Goal: Task Accomplishment & Management: Complete application form

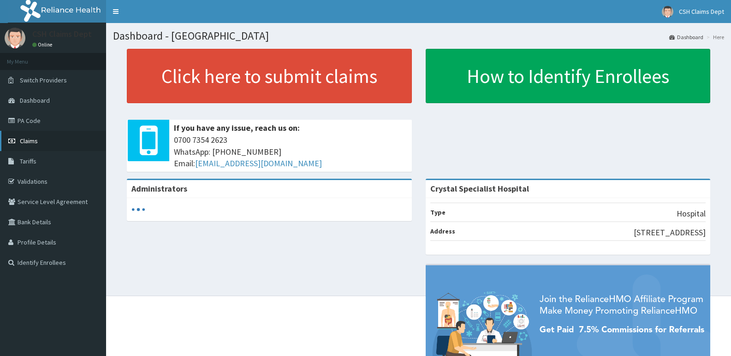
drag, startPoint x: 0, startPoint y: 0, endPoint x: 26, endPoint y: 141, distance: 143.5
click at [26, 141] on span "Claims" at bounding box center [29, 141] width 18 height 8
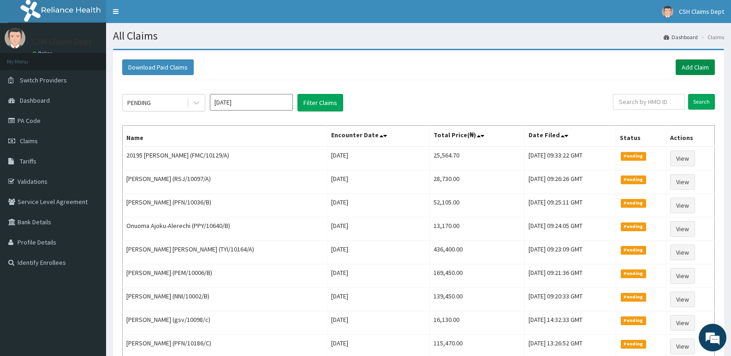
click at [685, 65] on link "Add Claim" at bounding box center [695, 67] width 39 height 16
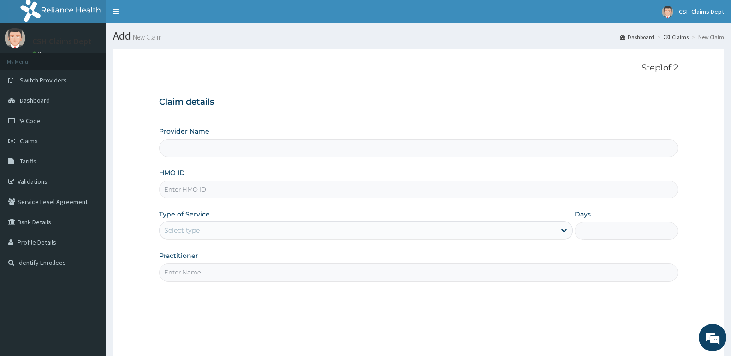
type input "Crystal Specialist Hospital"
click at [199, 189] on input "HMO ID" at bounding box center [418, 190] width 519 height 18
type input "WCN/10102/A"
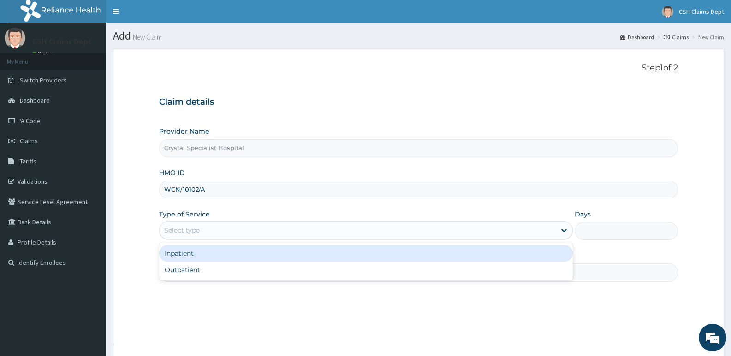
click at [196, 231] on div "Select type" at bounding box center [182, 230] width 36 height 9
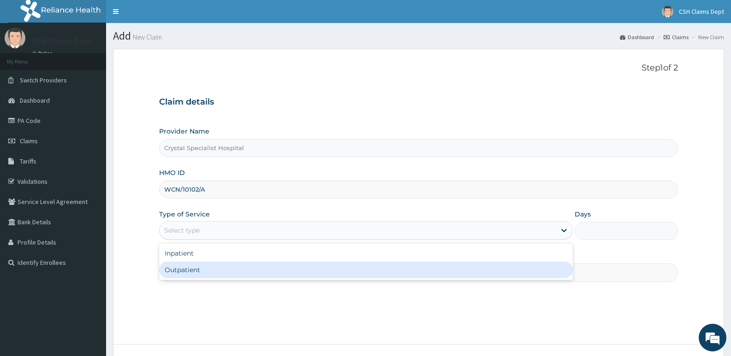
click at [200, 267] on div "Outpatient" at bounding box center [365, 270] width 413 height 17
type input "1"
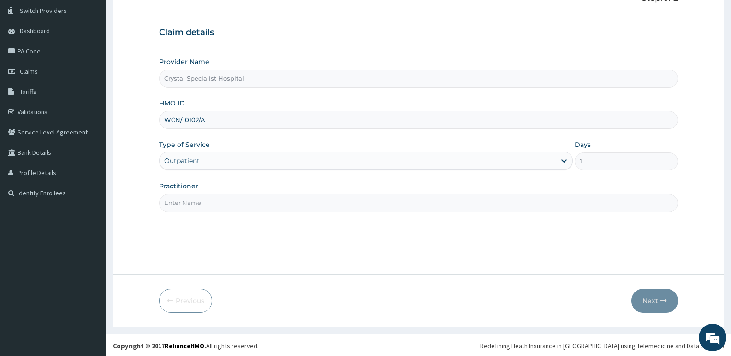
scroll to position [71, 0]
click at [204, 204] on input "Practitioner" at bounding box center [418, 202] width 519 height 18
type input "[PERSON_NAME]"
click at [652, 297] on button "Next" at bounding box center [654, 300] width 47 height 24
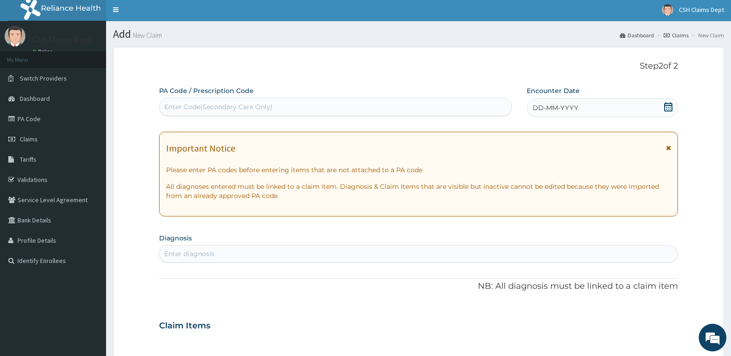
scroll to position [0, 0]
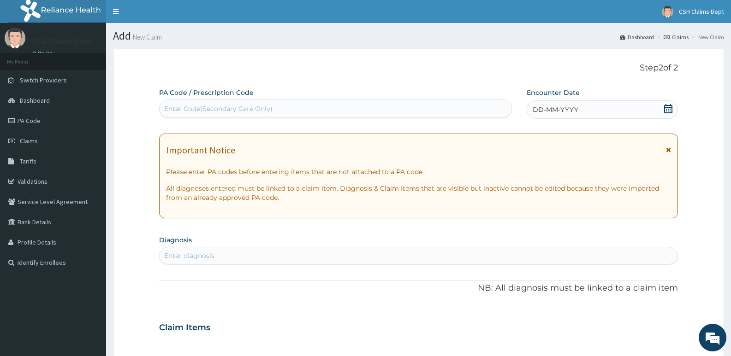
click at [669, 109] on icon at bounding box center [668, 108] width 9 height 9
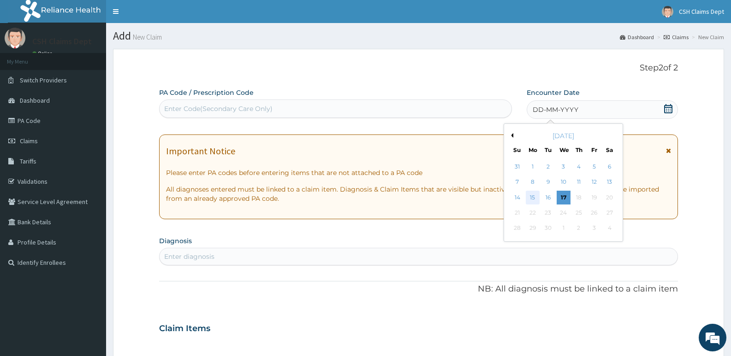
click at [535, 197] on div "15" at bounding box center [533, 198] width 14 height 14
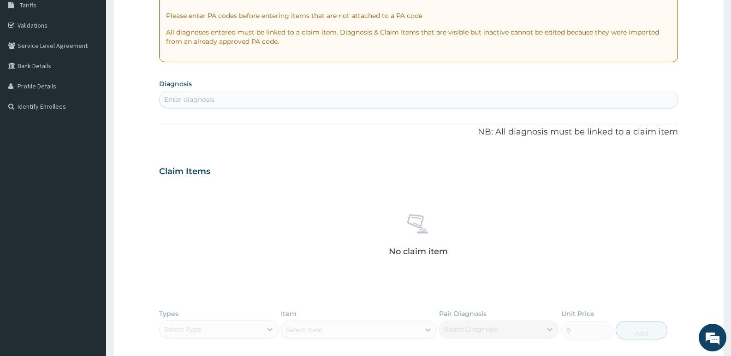
scroll to position [184, 0]
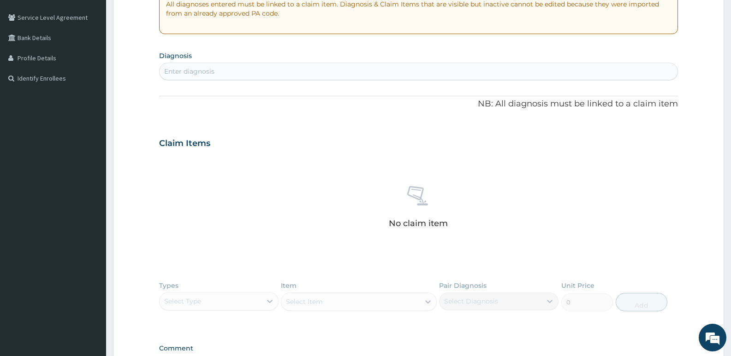
click at [232, 75] on div "Enter diagnosis" at bounding box center [419, 71] width 518 height 15
type input "MALARIA"
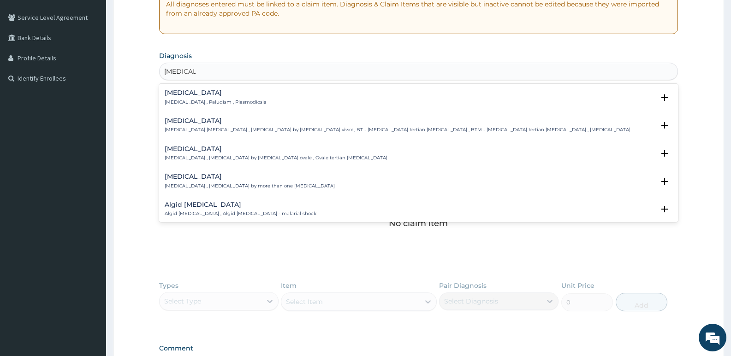
click at [201, 101] on p "Malaria , Paludism , Plasmodiosis" at bounding box center [215, 102] width 101 height 6
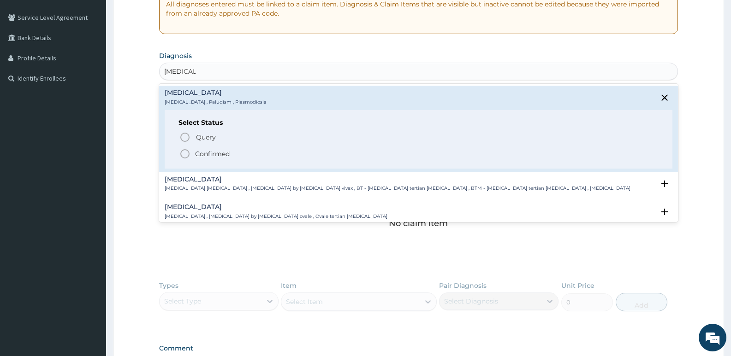
click at [208, 147] on div "Query Query covers suspected (?), Keep in view (kiv), Ruled out (r/o) Confirmed" at bounding box center [418, 145] width 480 height 28
click at [207, 156] on p "Confirmed" at bounding box center [212, 153] width 35 height 9
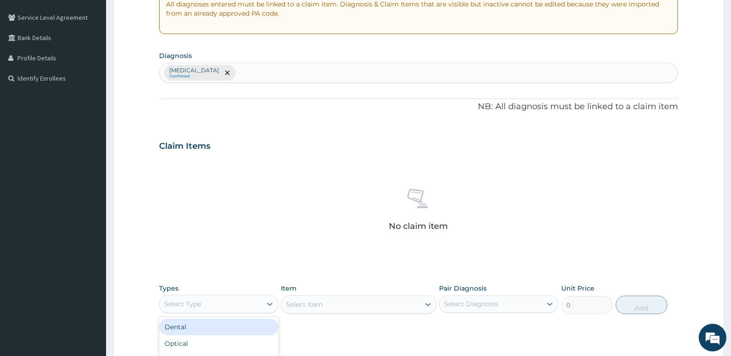
click at [198, 303] on div "Select Type" at bounding box center [182, 304] width 37 height 9
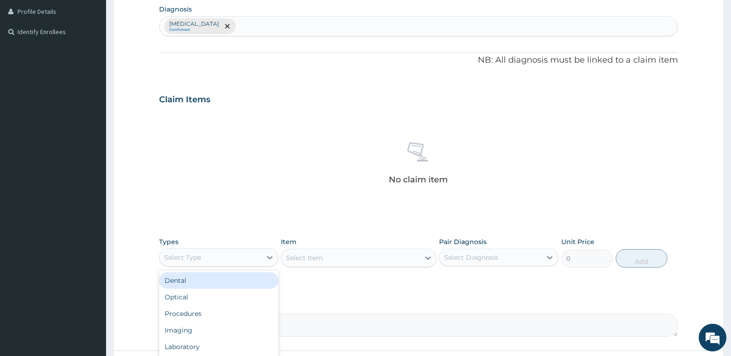
scroll to position [277, 0]
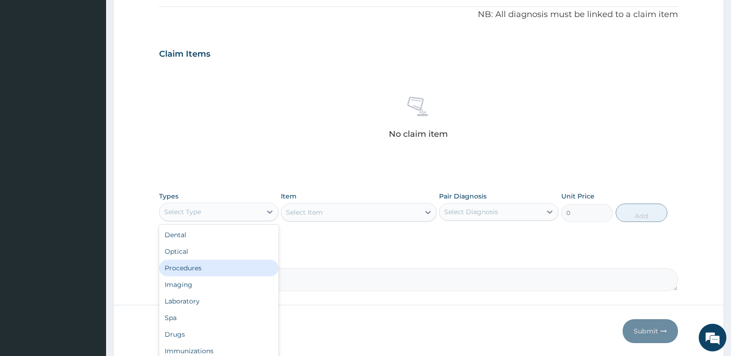
drag, startPoint x: 198, startPoint y: 271, endPoint x: 225, endPoint y: 185, distance: 89.6
click at [198, 270] on div "Procedures" at bounding box center [218, 268] width 119 height 17
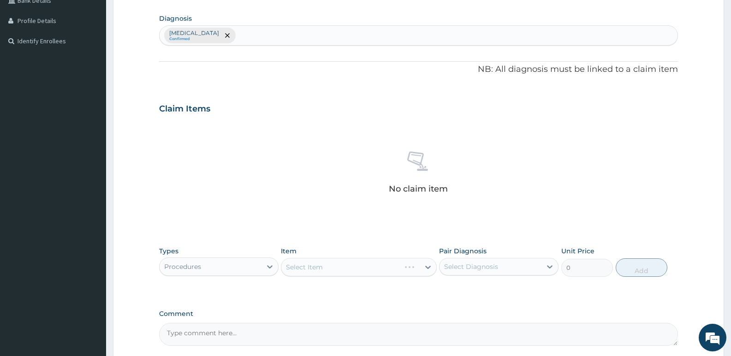
scroll to position [138, 0]
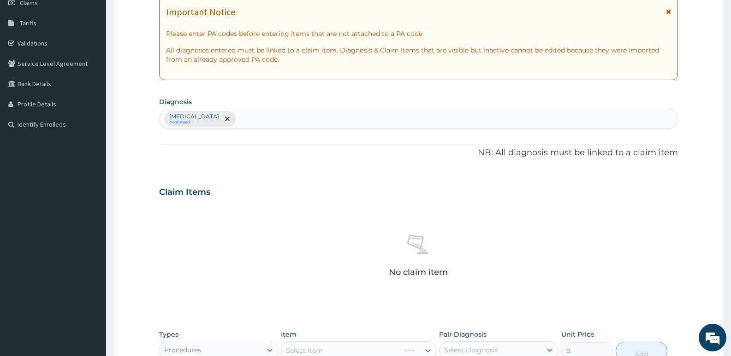
click at [270, 123] on div "Malaria Confirmed" at bounding box center [419, 118] width 518 height 19
type input "[MEDICAL_DATA]"
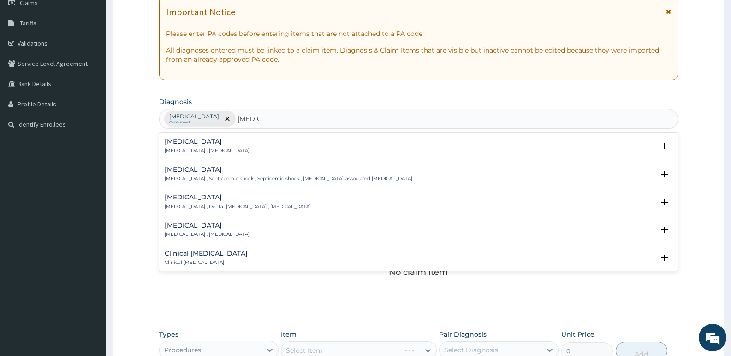
click at [187, 151] on p "[MEDICAL_DATA] , [MEDICAL_DATA]" at bounding box center [207, 151] width 85 height 6
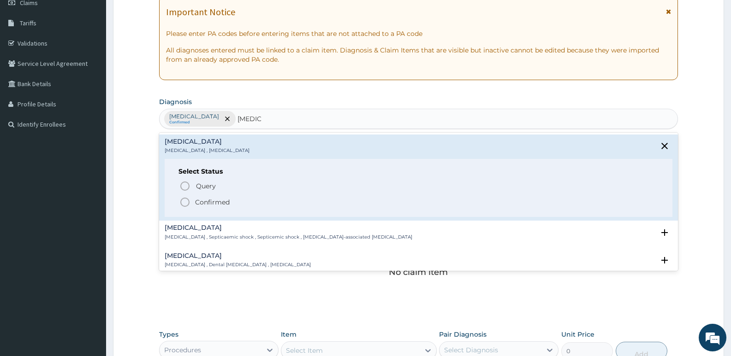
click at [199, 199] on p "Confirmed" at bounding box center [212, 202] width 35 height 9
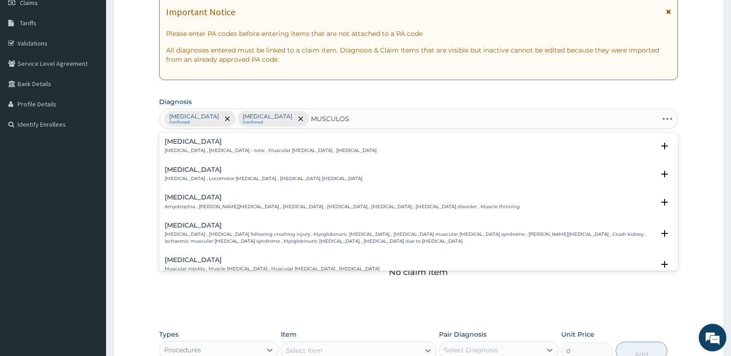
type input "MUSCULOSK"
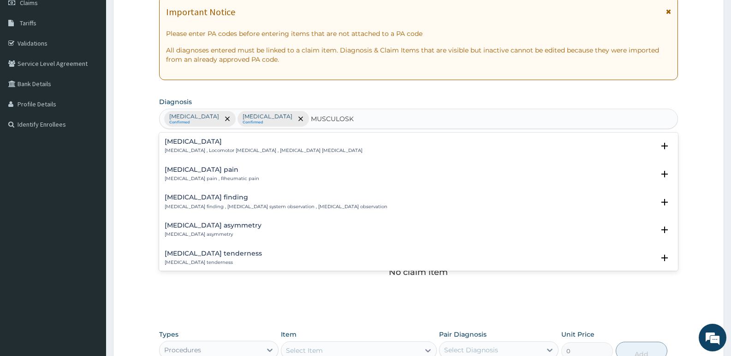
click at [205, 178] on p "Musculoskeletal pain , Rheumatic pain" at bounding box center [212, 179] width 95 height 6
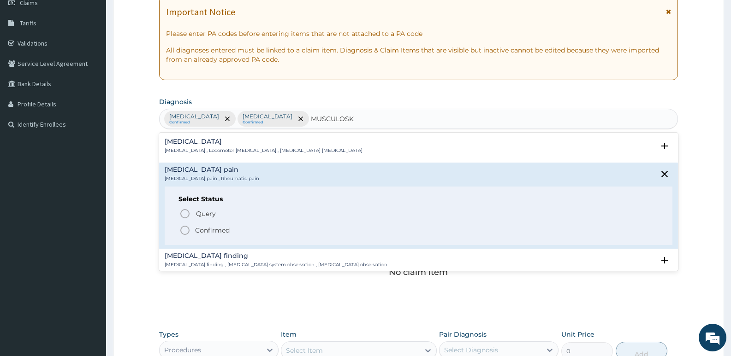
click at [219, 225] on span "Confirmed" at bounding box center [418, 230] width 479 height 11
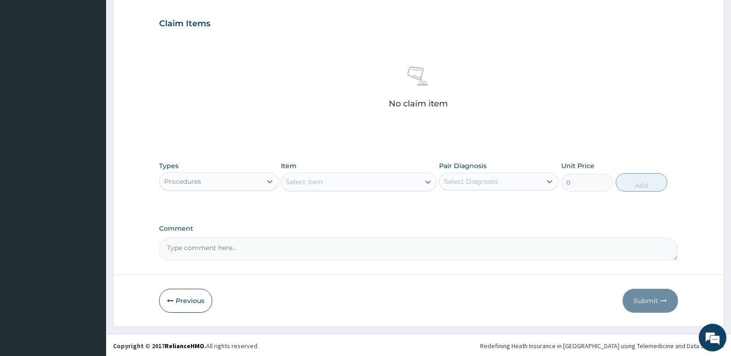
scroll to position [309, 0]
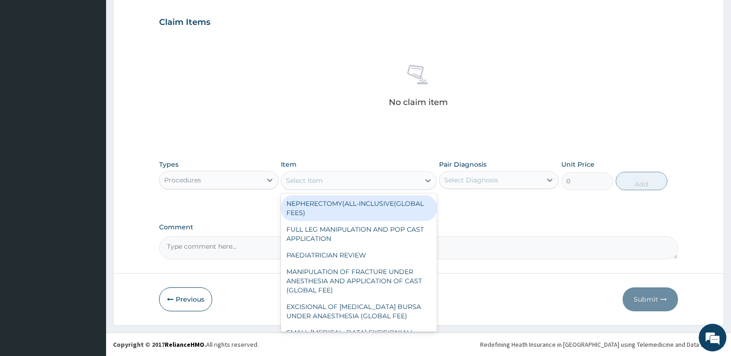
click at [326, 189] on div "Select Item" at bounding box center [358, 181] width 155 height 18
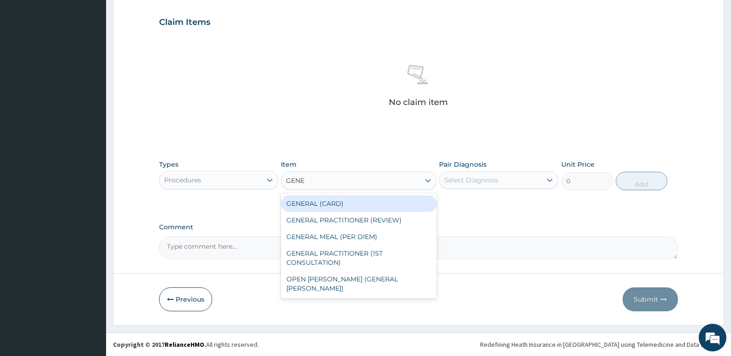
type input "GENER"
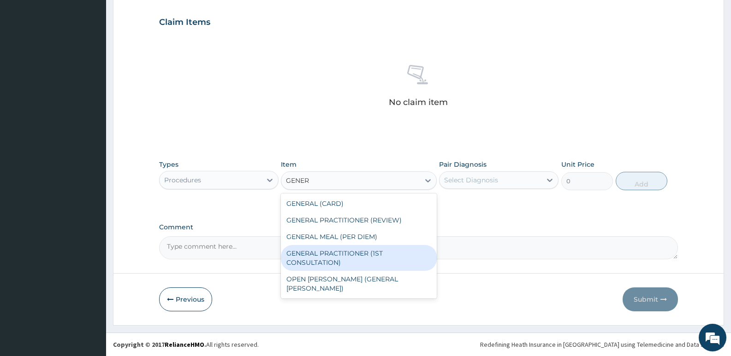
click at [375, 251] on div "GENERAL PRACTITIONER (1ST CONSULTATION)" at bounding box center [358, 258] width 155 height 26
type input "3490"
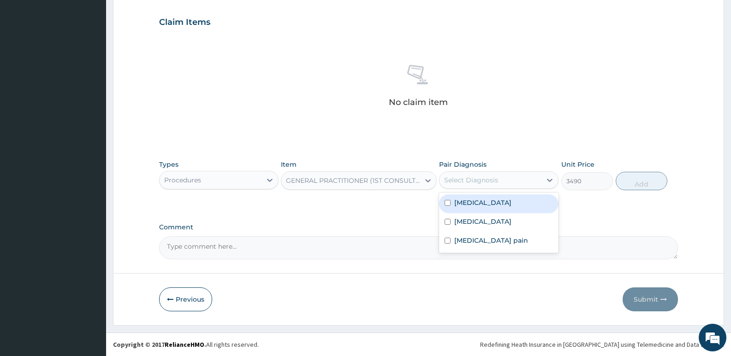
drag, startPoint x: 517, startPoint y: 183, endPoint x: 512, endPoint y: 204, distance: 21.3
click at [516, 183] on div "Select Diagnosis" at bounding box center [491, 180] width 102 height 15
drag, startPoint x: 512, startPoint y: 205, endPoint x: 505, endPoint y: 228, distance: 24.7
click at [511, 209] on div "Malaria" at bounding box center [498, 204] width 119 height 19
checkbox input "true"
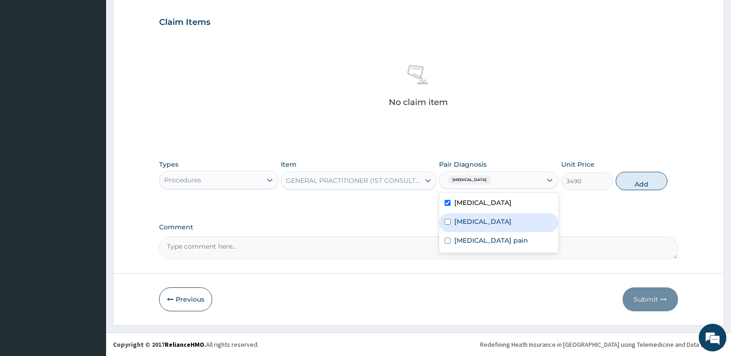
click at [505, 228] on div "Sepsis" at bounding box center [498, 223] width 119 height 19
checkbox input "true"
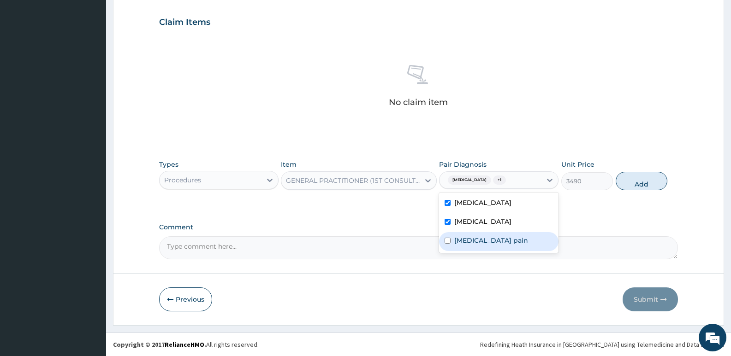
click at [502, 243] on label "Musculoskeletal pain" at bounding box center [491, 240] width 74 height 9
checkbox input "true"
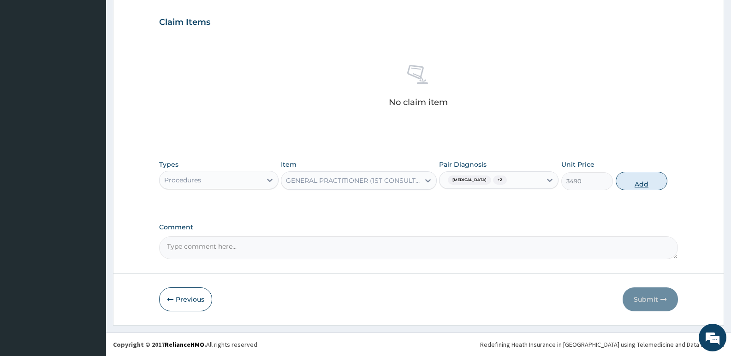
click at [630, 184] on button "Add" at bounding box center [642, 181] width 52 height 18
type input "0"
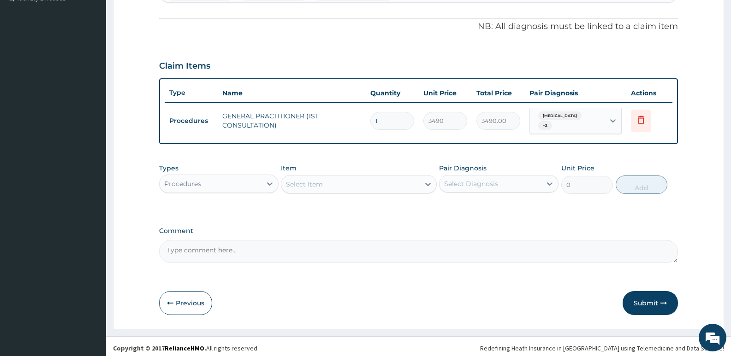
click at [218, 183] on div "Procedures" at bounding box center [211, 184] width 102 height 15
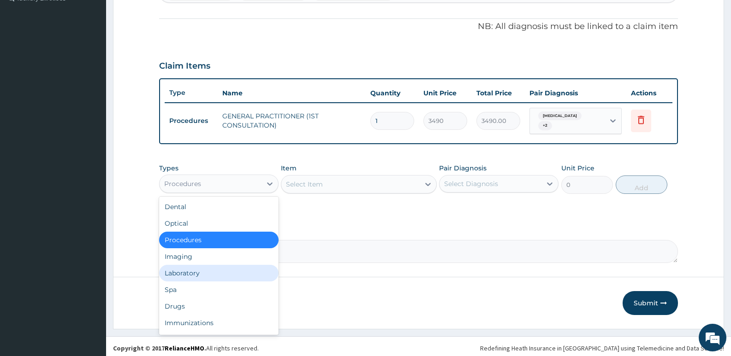
drag, startPoint x: 197, startPoint y: 270, endPoint x: 236, endPoint y: 164, distance: 113.5
click at [197, 269] on div "Laboratory" at bounding box center [218, 273] width 119 height 17
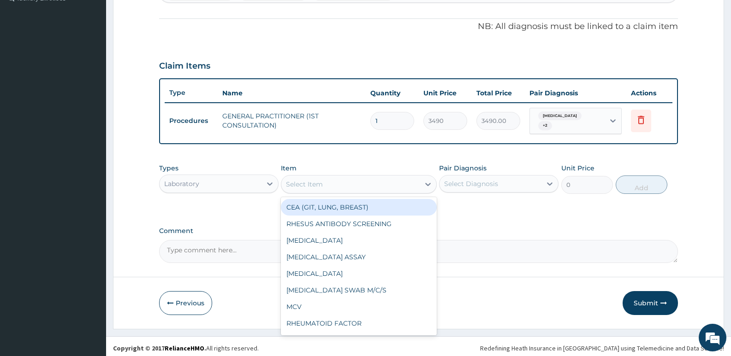
click at [327, 184] on div "Select Item" at bounding box center [350, 184] width 138 height 15
type input "FBC"
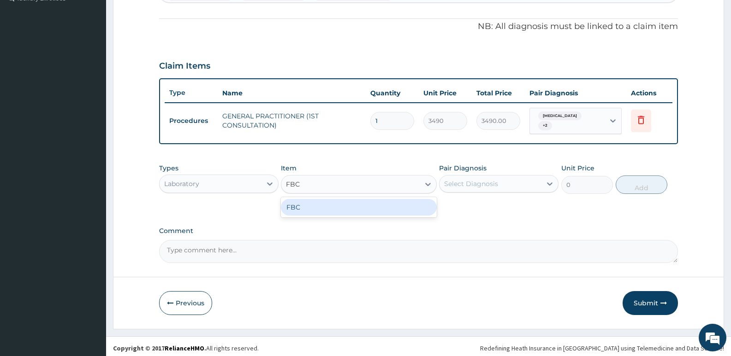
click at [336, 202] on div "FBC" at bounding box center [358, 207] width 155 height 17
type input "4700"
click at [483, 183] on div "Select Diagnosis" at bounding box center [471, 183] width 54 height 9
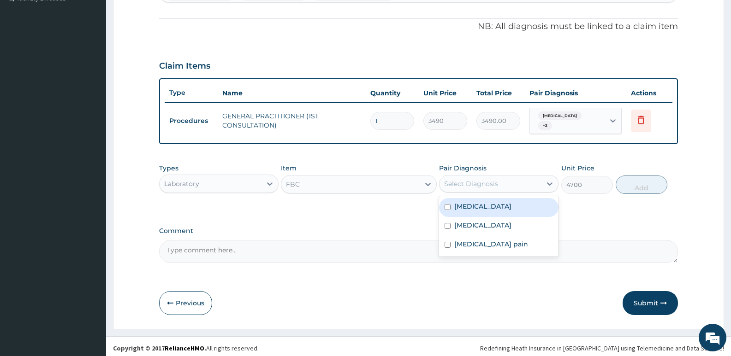
click at [479, 218] on div "Sepsis" at bounding box center [498, 226] width 119 height 19
checkbox input "true"
click at [628, 187] on button "Add" at bounding box center [642, 185] width 52 height 18
type input "0"
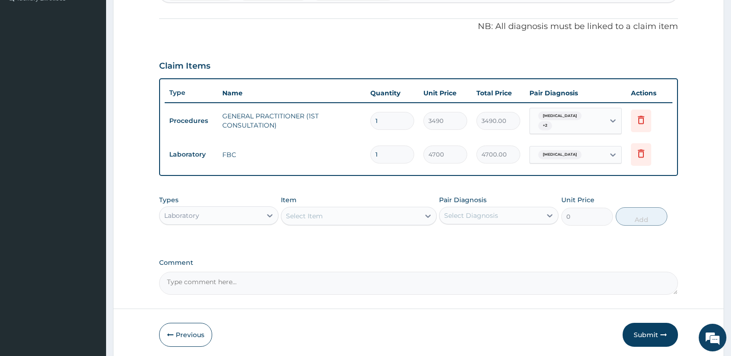
click at [326, 214] on div "Select Item" at bounding box center [350, 216] width 138 height 15
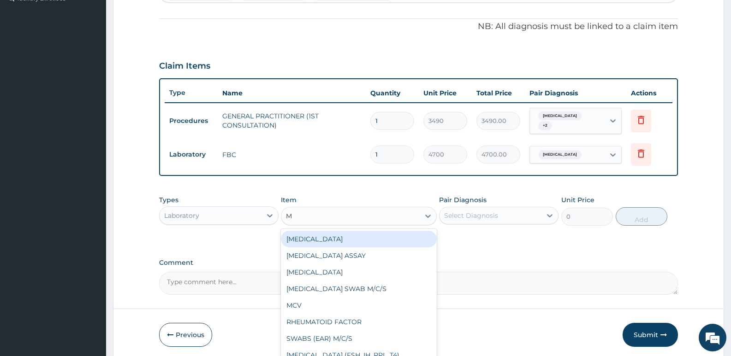
type input "MP"
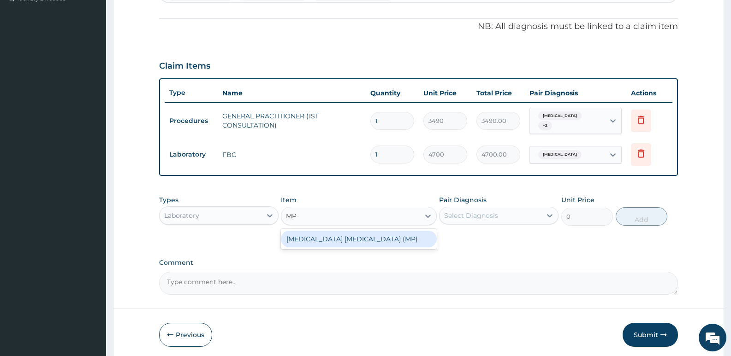
click at [337, 237] on div "MALARIA PARASITE (MP)" at bounding box center [358, 239] width 155 height 17
type input "2740"
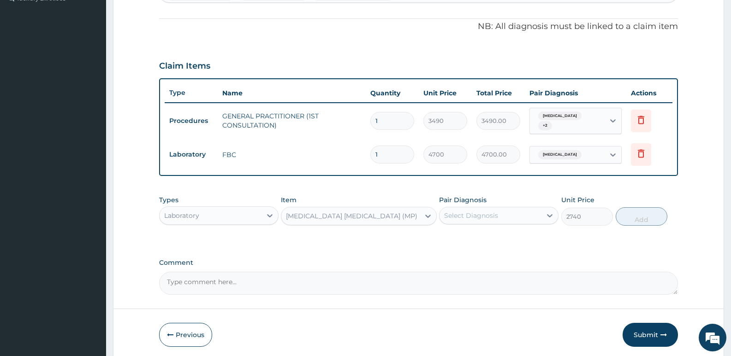
click at [481, 211] on div "Select Diagnosis" at bounding box center [471, 215] width 54 height 9
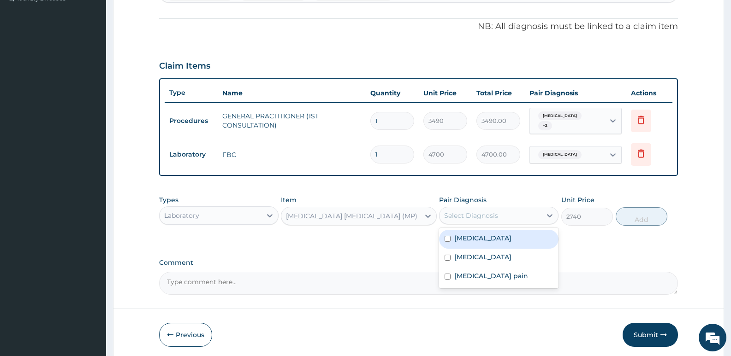
click at [479, 237] on div "Malaria" at bounding box center [498, 239] width 119 height 19
checkbox input "true"
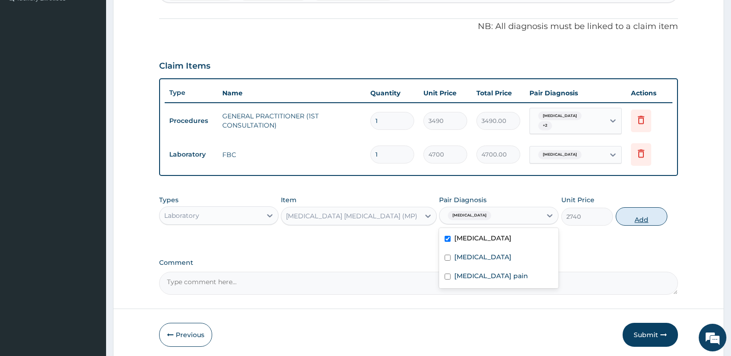
click at [645, 221] on button "Add" at bounding box center [642, 217] width 52 height 18
type input "0"
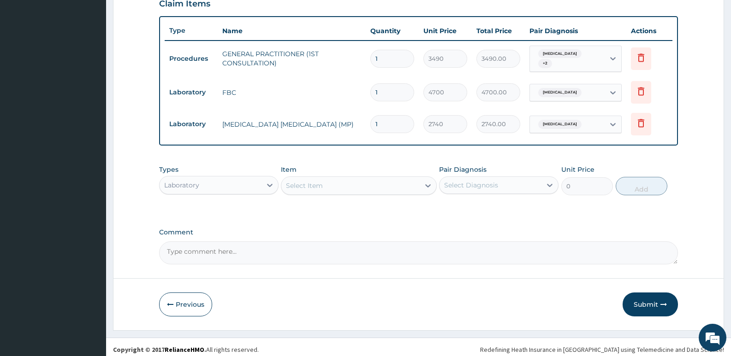
scroll to position [328, 0]
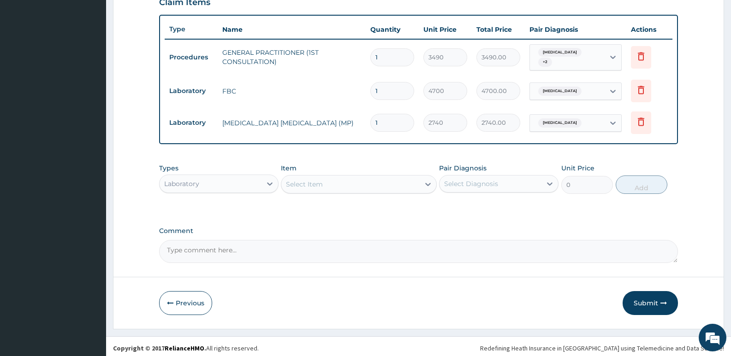
click at [196, 179] on div "Laboratory" at bounding box center [181, 183] width 35 height 9
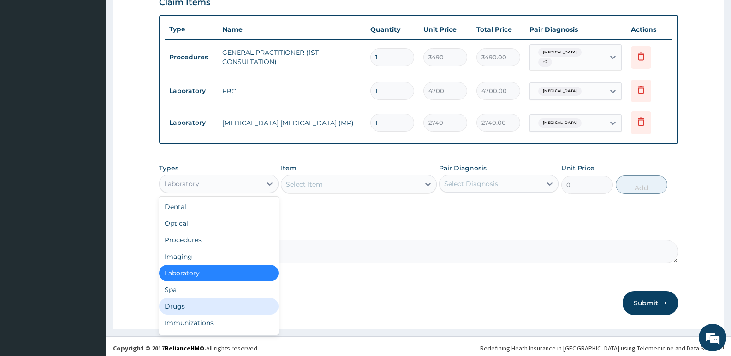
click at [185, 305] on div "Drugs" at bounding box center [218, 306] width 119 height 17
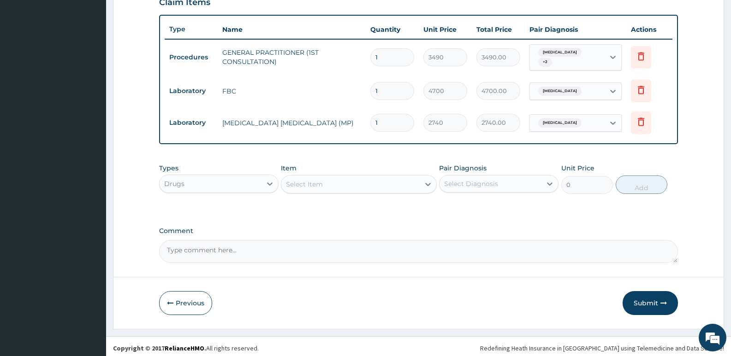
drag, startPoint x: 513, startPoint y: 228, endPoint x: 287, endPoint y: 171, distance: 233.1
click at [513, 228] on label "Comment" at bounding box center [418, 231] width 519 height 8
click at [513, 240] on textarea "Comment" at bounding box center [418, 251] width 519 height 23
click at [290, 180] on div "Select Item" at bounding box center [304, 184] width 37 height 9
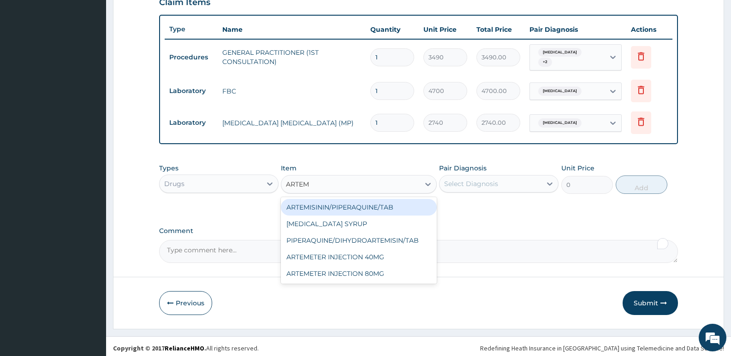
type input "ARTEME"
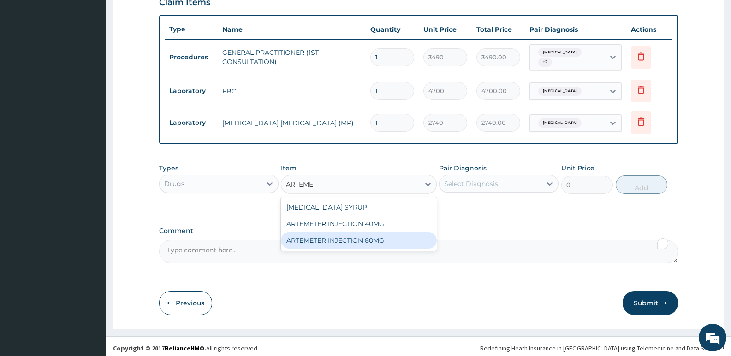
drag, startPoint x: 349, startPoint y: 236, endPoint x: 430, endPoint y: 206, distance: 86.3
click at [350, 236] on div "ARTEMETER INJECTION 80MG" at bounding box center [358, 240] width 155 height 17
type input "1161.25"
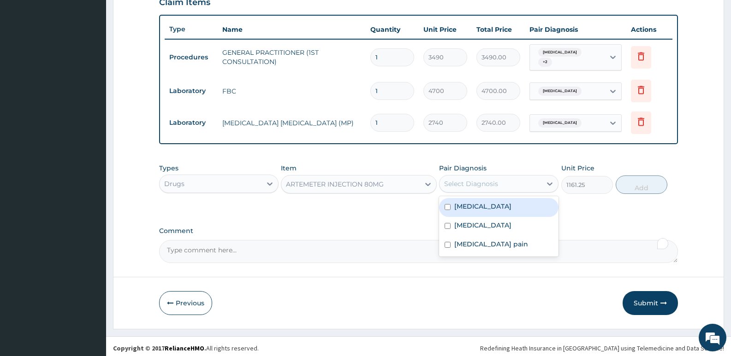
click at [453, 188] on div "Select Diagnosis" at bounding box center [498, 184] width 119 height 18
click at [452, 201] on div "Malaria" at bounding box center [498, 207] width 119 height 19
checkbox input "true"
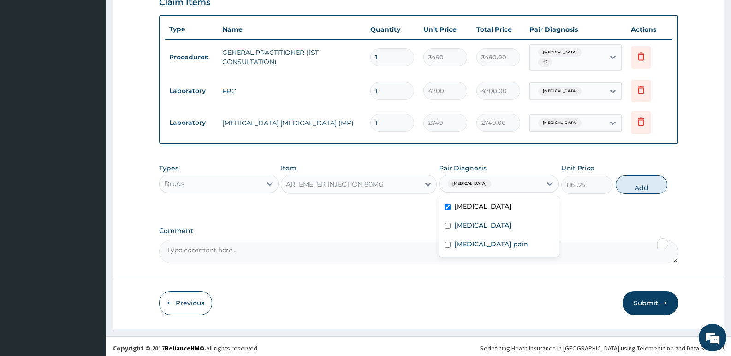
drag, startPoint x: 629, startPoint y: 184, endPoint x: 544, endPoint y: 172, distance: 85.7
click at [629, 183] on button "Add" at bounding box center [642, 185] width 52 height 18
type input "0"
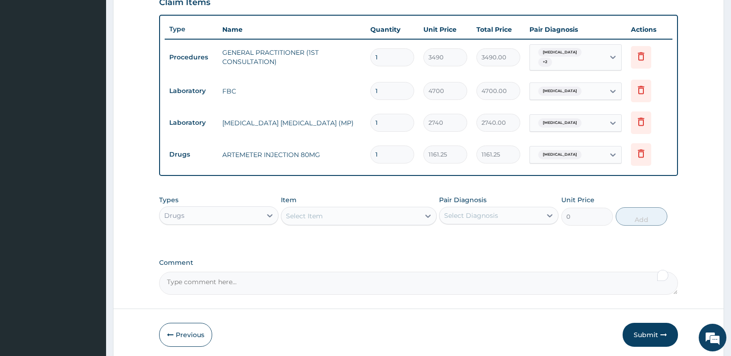
click at [312, 217] on div "Select Item" at bounding box center [304, 216] width 37 height 9
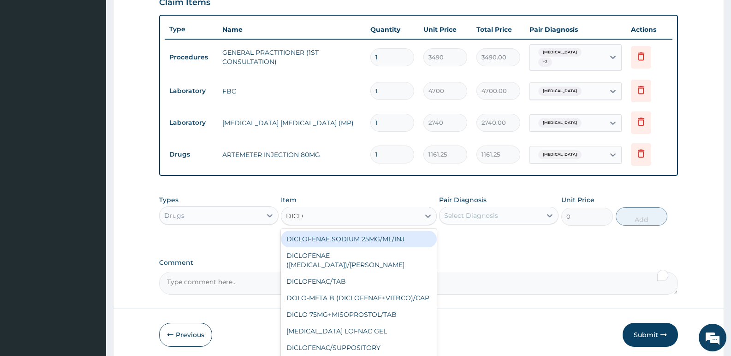
type input "DICLOF"
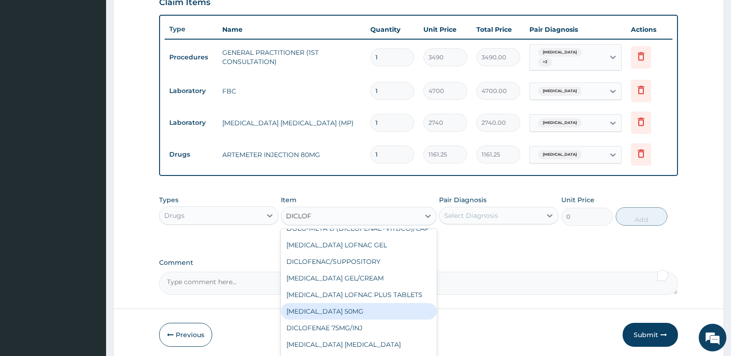
scroll to position [90, 0]
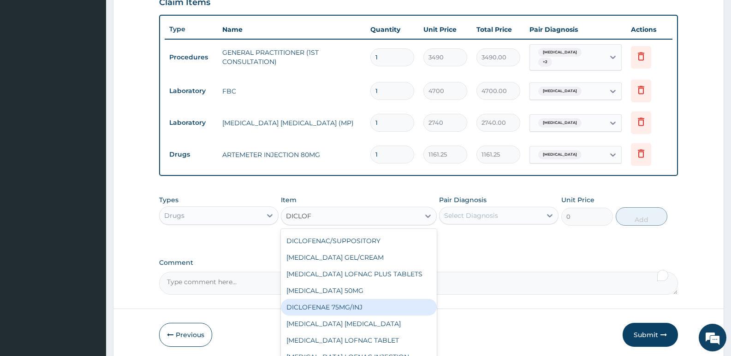
click at [369, 306] on div "DICLOFENAE 75MG/INJ" at bounding box center [358, 307] width 155 height 17
type input "169.3049926757812"
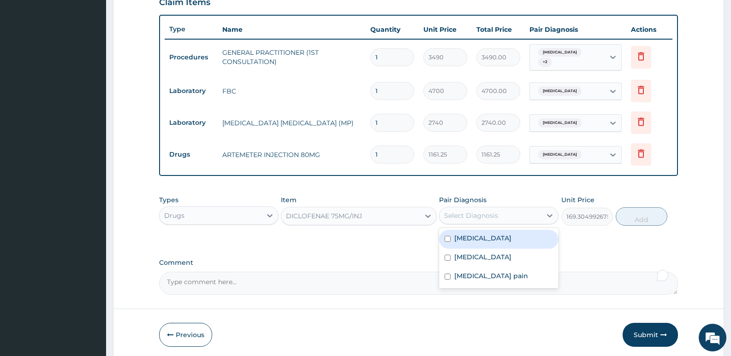
click at [458, 211] on div "Select Diagnosis" at bounding box center [471, 215] width 54 height 9
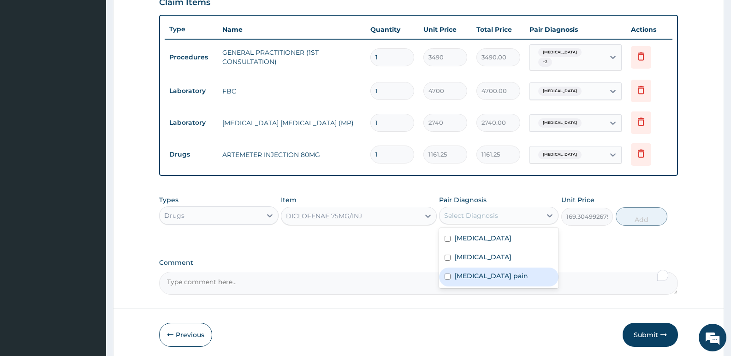
click at [474, 282] on div "Musculoskeletal pain" at bounding box center [498, 277] width 119 height 19
checkbox input "true"
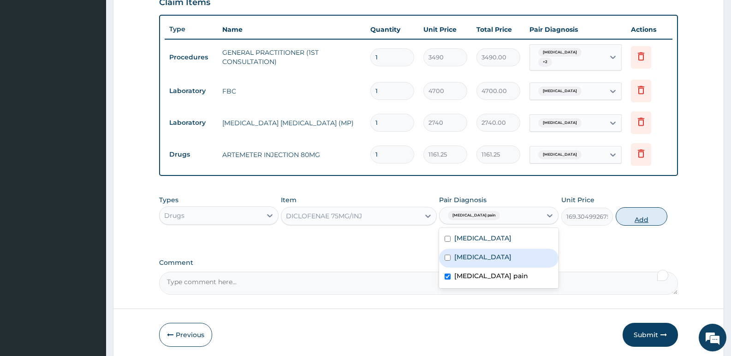
click at [645, 214] on button "Add" at bounding box center [642, 217] width 52 height 18
type input "0"
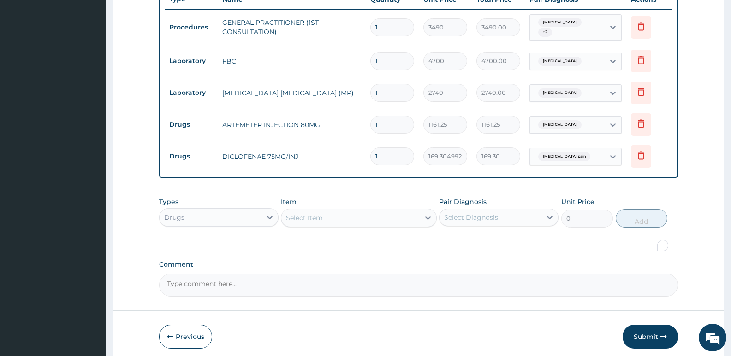
scroll to position [374, 0]
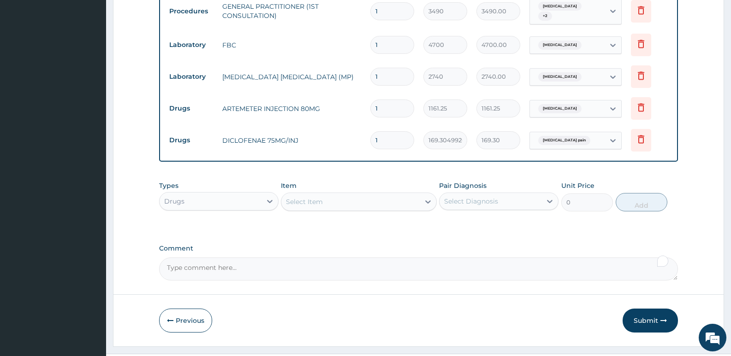
click at [305, 197] on div "Select Item" at bounding box center [304, 201] width 37 height 9
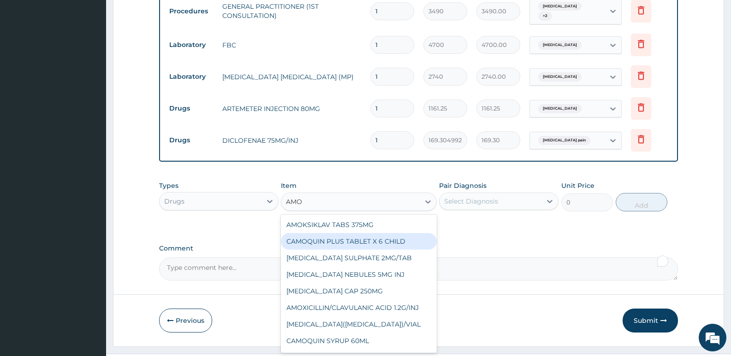
type input "AMOX"
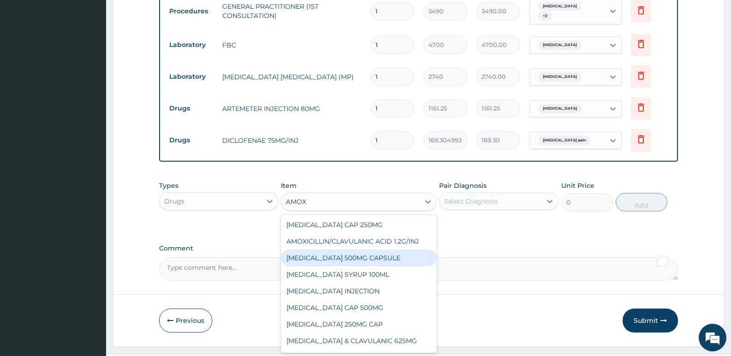
click at [332, 258] on div "AMOXIL 500MG CAPSULE" at bounding box center [358, 258] width 155 height 17
type input "225.8099975585938"
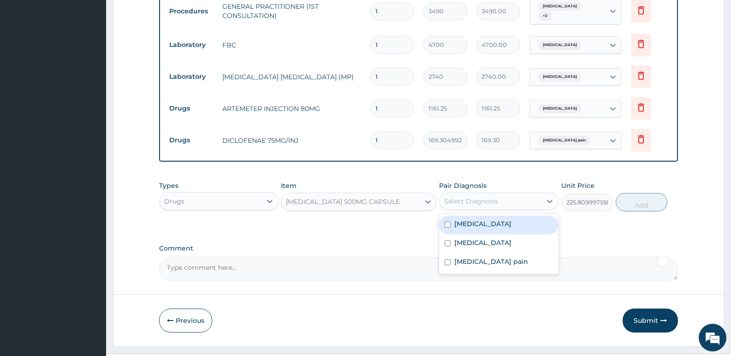
click at [460, 201] on div "Select Diagnosis" at bounding box center [471, 201] width 54 height 9
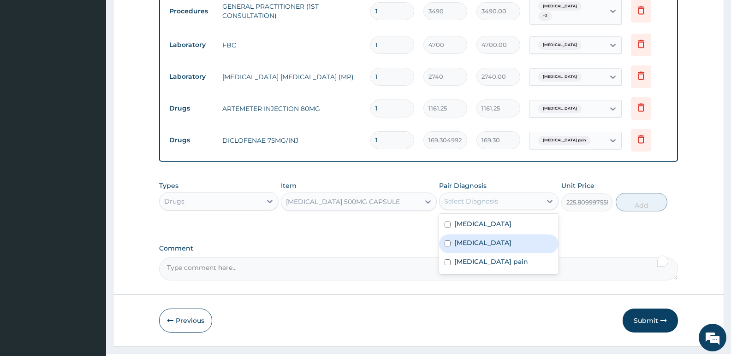
click at [466, 243] on label "Sepsis" at bounding box center [482, 242] width 57 height 9
checkbox input "true"
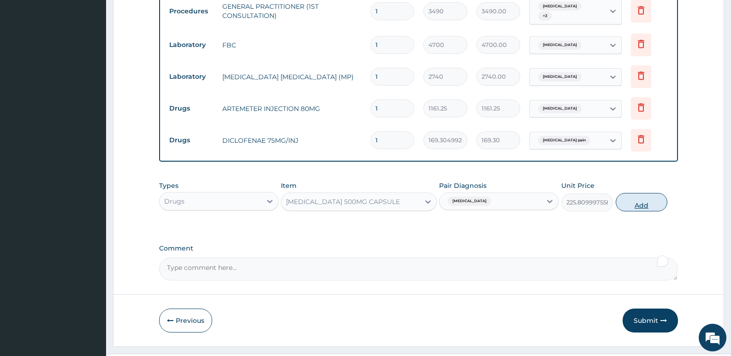
click at [654, 202] on button "Add" at bounding box center [642, 202] width 52 height 18
type input "0"
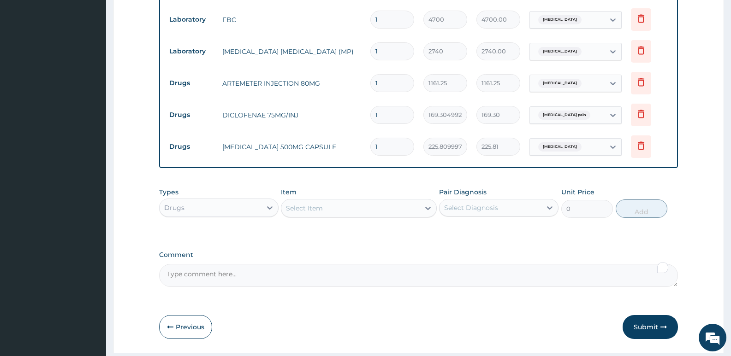
scroll to position [424, 0]
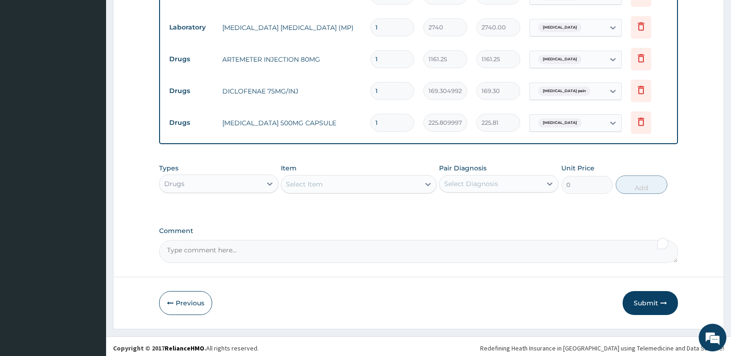
click at [373, 179] on div "Select Item" at bounding box center [350, 184] width 138 height 15
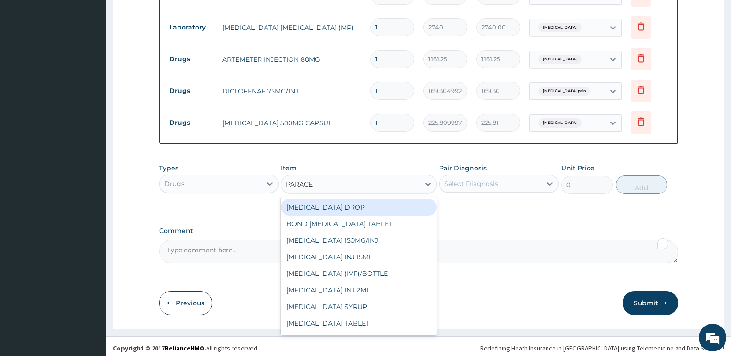
type input "PARACET"
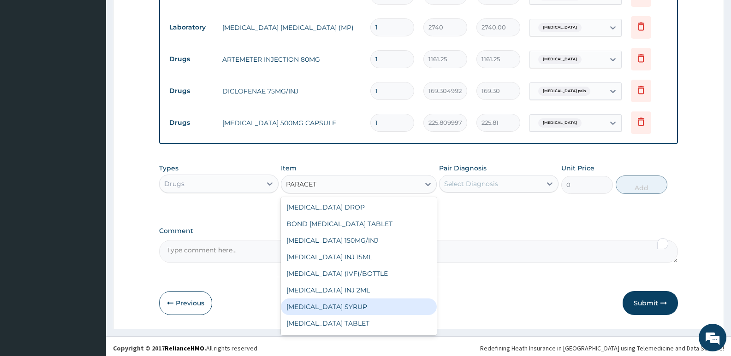
scroll to position [15, 0]
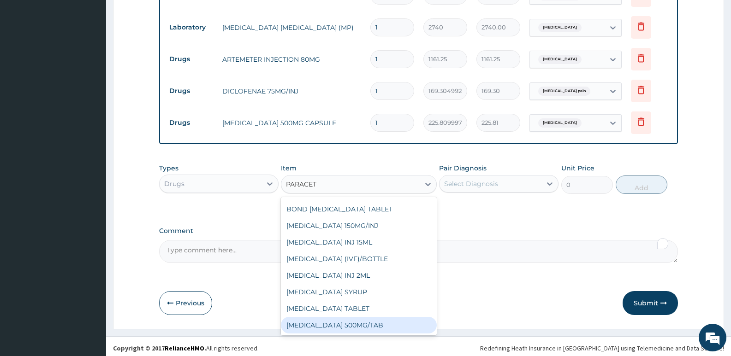
click at [369, 320] on div "PARACETAMOL 500MG/TAB" at bounding box center [358, 325] width 155 height 17
type input "22.625"
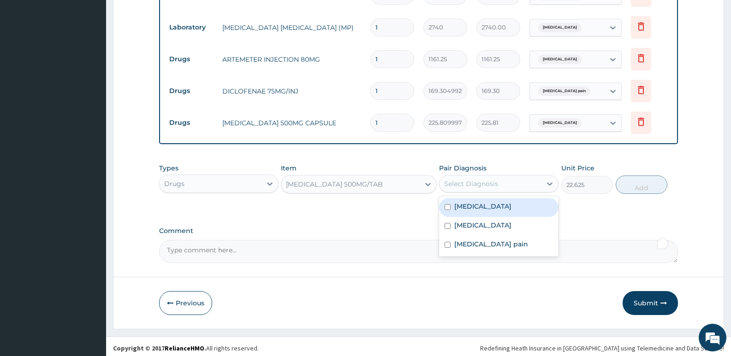
click at [459, 179] on div "Select Diagnosis" at bounding box center [471, 183] width 54 height 9
click at [467, 204] on label "Malaria" at bounding box center [482, 206] width 57 height 9
checkbox input "true"
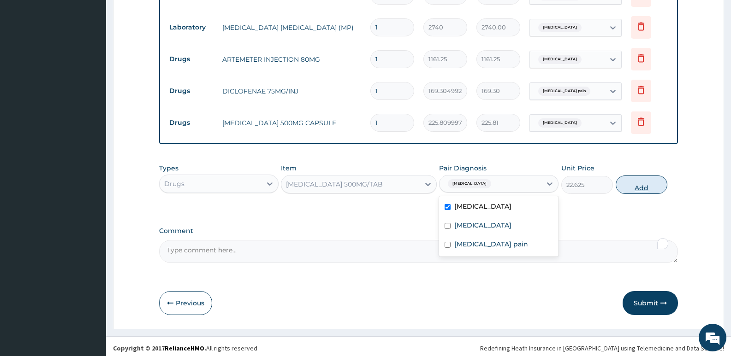
click at [648, 188] on button "Add" at bounding box center [642, 185] width 52 height 18
type input "0"
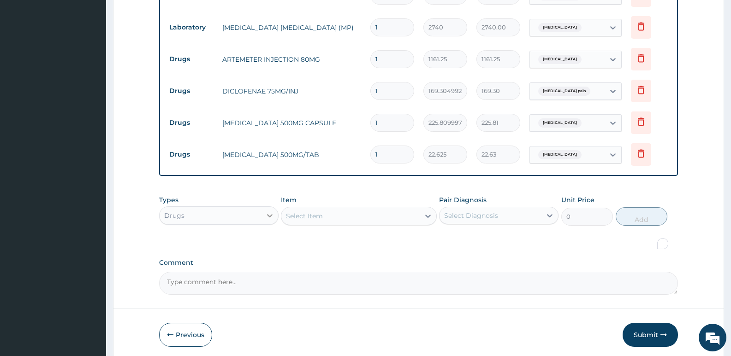
scroll to position [456, 0]
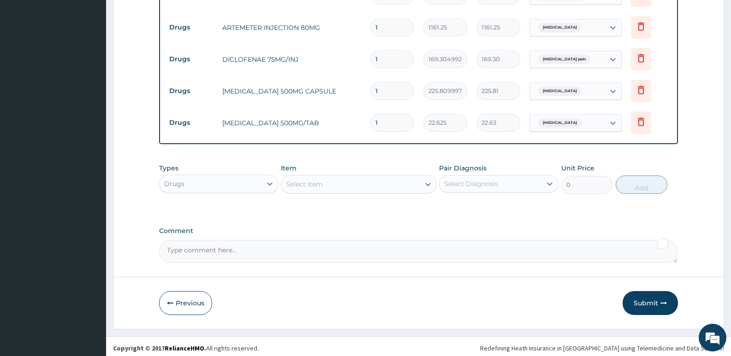
type input "18"
type input "407.25"
type input "18"
click at [384, 89] on input "1" at bounding box center [392, 91] width 44 height 18
type input "10"
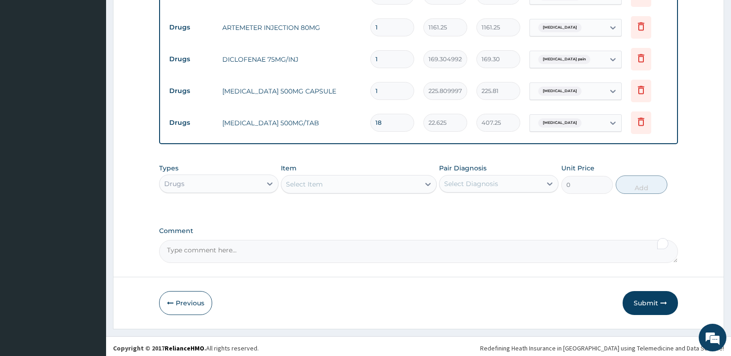
type input "2258.10"
type input "10"
drag, startPoint x: 380, startPoint y: 23, endPoint x: 252, endPoint y: 12, distance: 128.7
click at [252, 12] on tr "Drugs ARTEMETER INJECTION 80MG 1 1161.25 1161.25 Malaria Delete" at bounding box center [419, 28] width 508 height 32
type input "6"
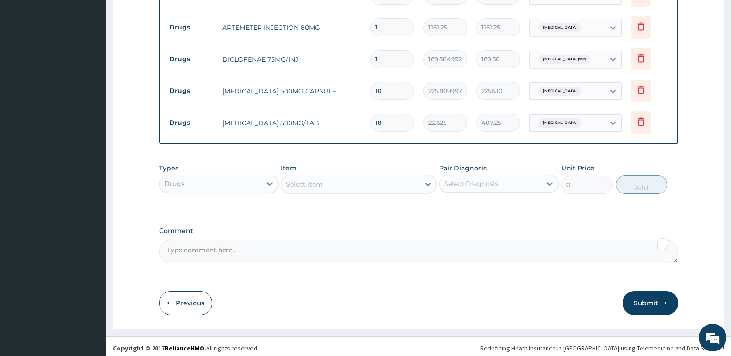
type input "6967.50"
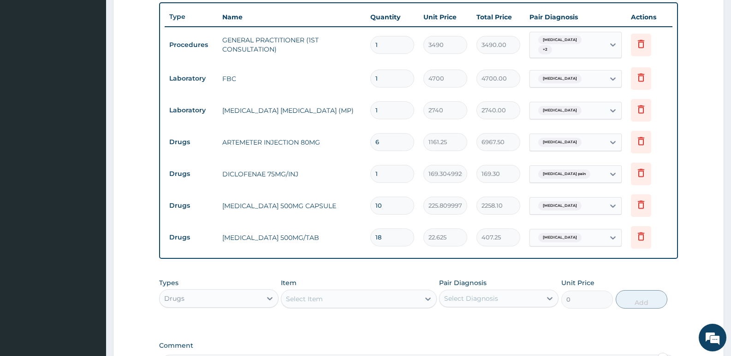
scroll to position [410, 0]
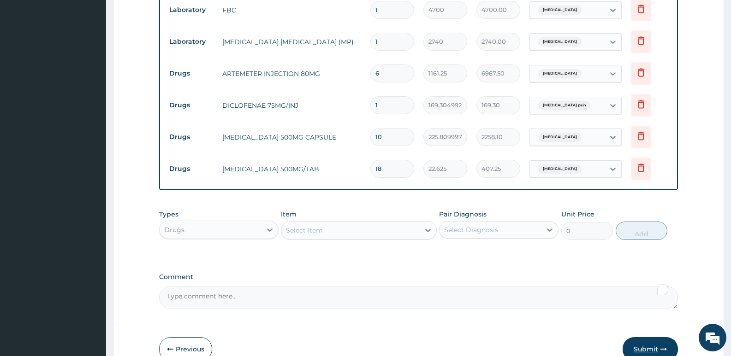
type input "6"
click at [636, 345] on button "Submit" at bounding box center [650, 350] width 55 height 24
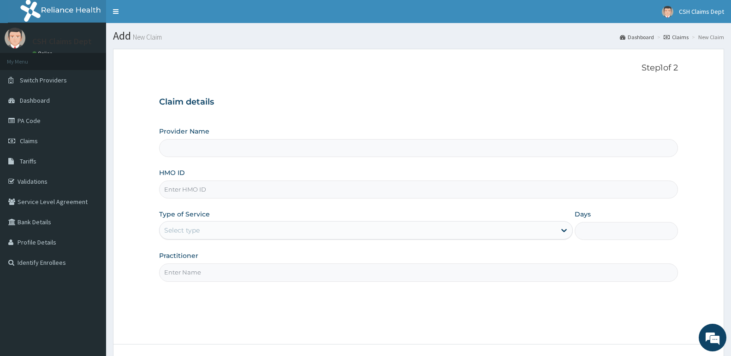
type input "Crystal Specialist Hospital"
click at [220, 190] on input "HMO ID" at bounding box center [418, 190] width 519 height 18
click at [315, 196] on input "HMO ID" at bounding box center [418, 190] width 519 height 18
type input "PPY/10348/B"
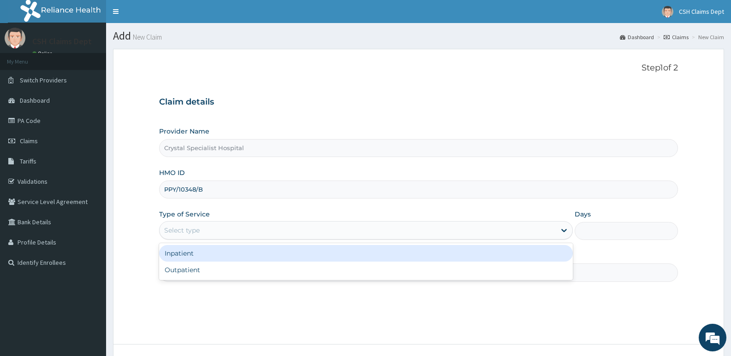
click at [217, 230] on div "Select type" at bounding box center [358, 230] width 396 height 15
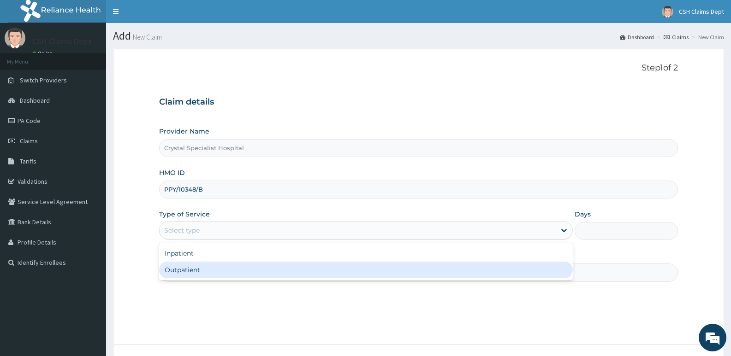
click at [209, 267] on div "Outpatient" at bounding box center [365, 270] width 413 height 17
type input "1"
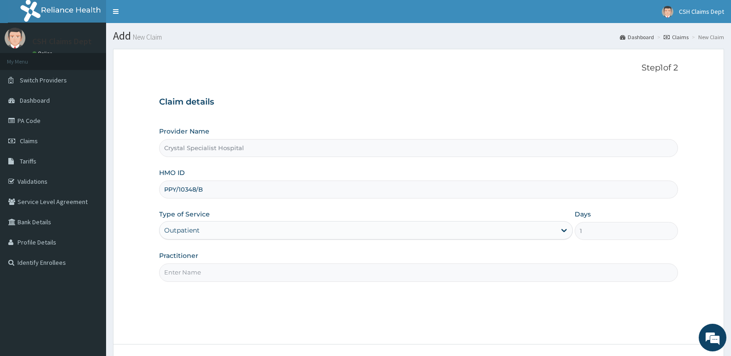
click at [207, 274] on input "Practitioner" at bounding box center [418, 273] width 519 height 18
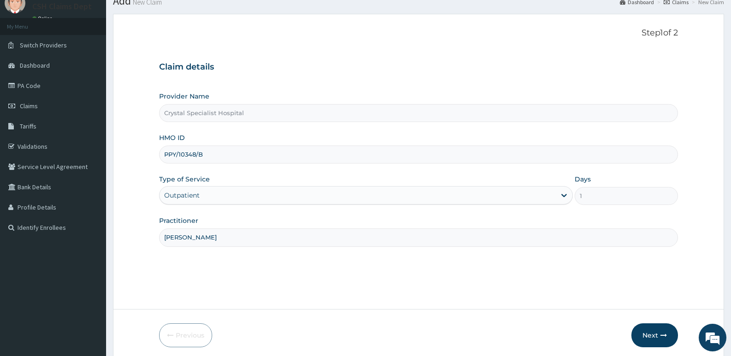
scroll to position [71, 0]
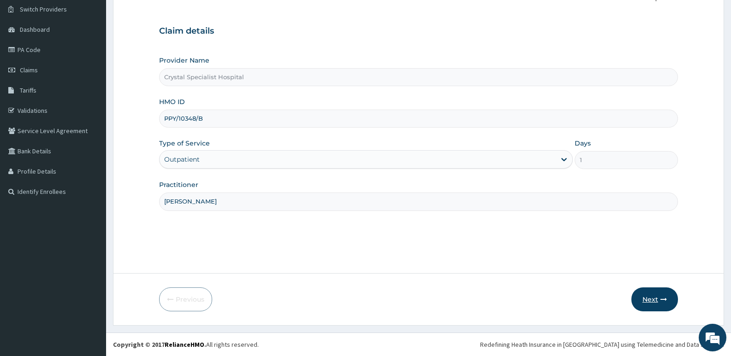
type input "SAM"
click at [647, 297] on button "Next" at bounding box center [654, 300] width 47 height 24
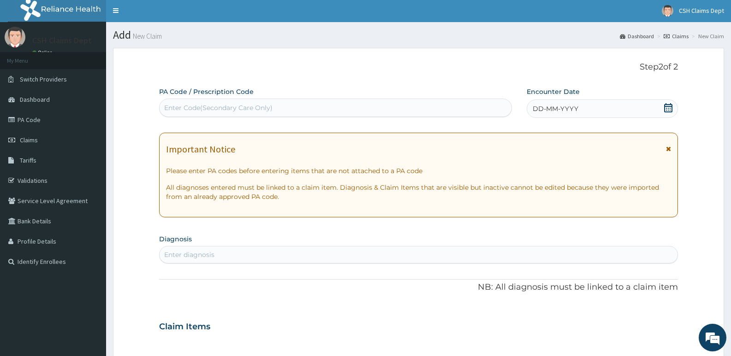
scroll to position [0, 0]
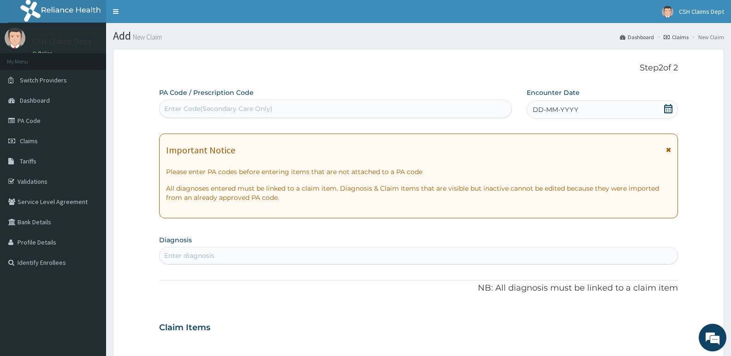
click at [425, 107] on div "Enter Code(Secondary Care Only)" at bounding box center [336, 108] width 352 height 15
type input "PA/02DD6E"
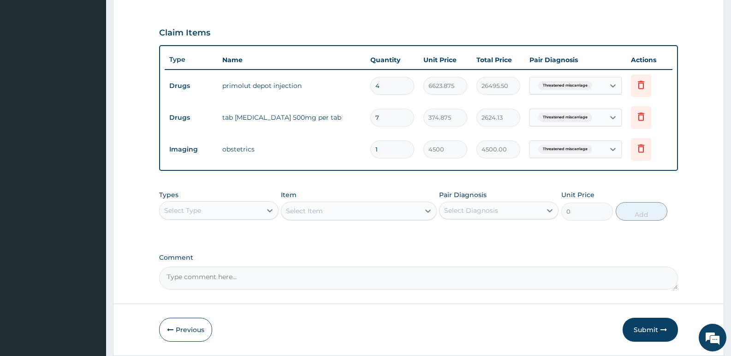
scroll to position [328, 0]
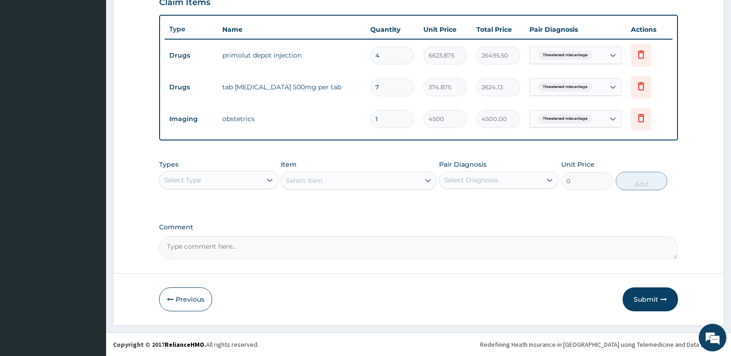
click at [204, 184] on div "Select Type" at bounding box center [211, 180] width 102 height 15
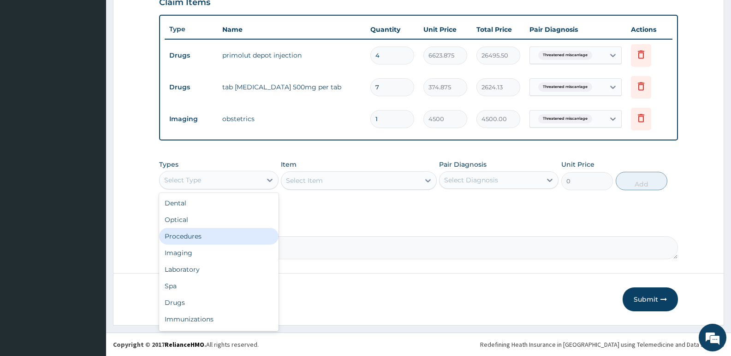
click at [199, 236] on div "Procedures" at bounding box center [218, 236] width 119 height 17
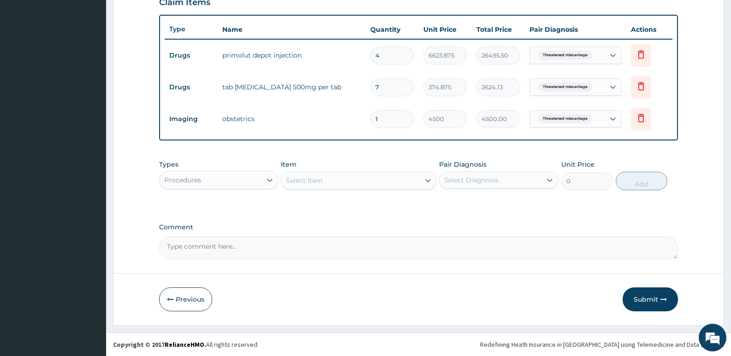
click at [327, 181] on div "Select Item" at bounding box center [350, 180] width 138 height 15
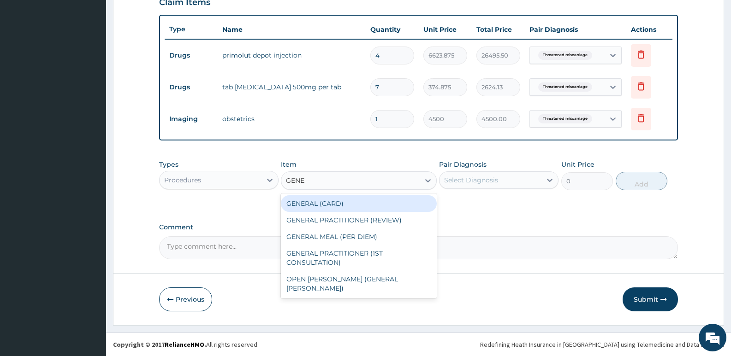
type input "GENER"
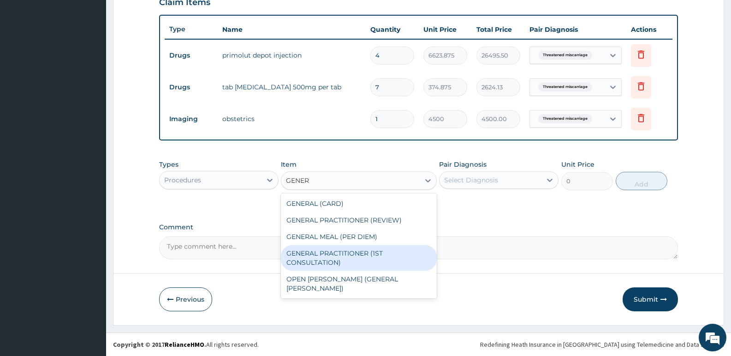
click at [382, 253] on div "GENERAL PRACTITIONER (1ST CONSULTATION)" at bounding box center [358, 258] width 155 height 26
type input "3490"
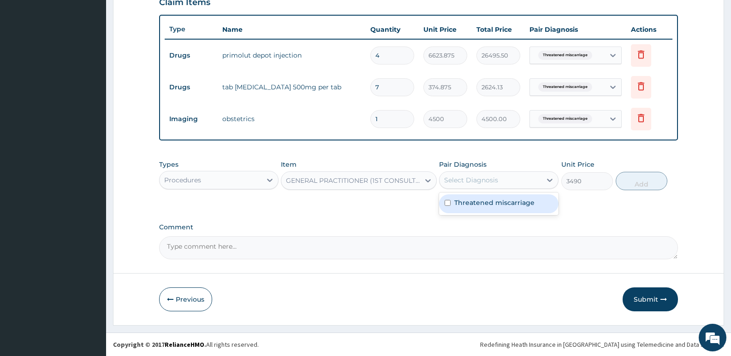
click at [538, 177] on div "Select Diagnosis" at bounding box center [491, 180] width 102 height 15
click at [500, 209] on div "Threatened miscarriage" at bounding box center [498, 204] width 119 height 19
checkbox input "true"
click at [637, 183] on button "Add" at bounding box center [642, 181] width 52 height 18
type input "0"
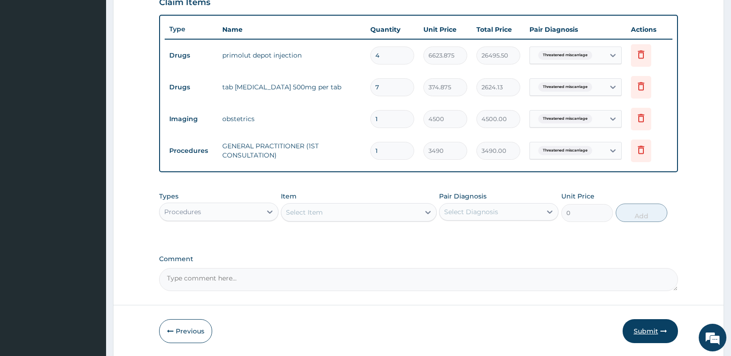
click at [641, 330] on button "Submit" at bounding box center [650, 332] width 55 height 24
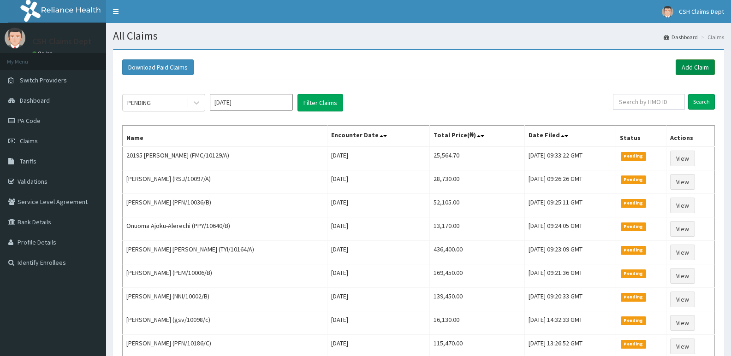
click at [705, 66] on link "Add Claim" at bounding box center [695, 67] width 39 height 16
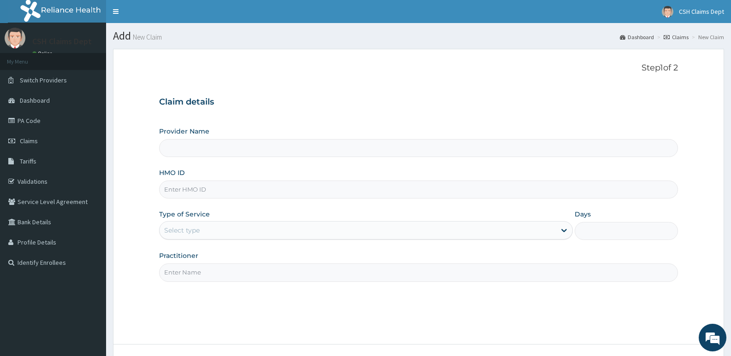
type input "Crystal Specialist Hospital"
click at [232, 190] on input "HMO ID" at bounding box center [418, 190] width 519 height 18
type input "PPY/10348/B"
click at [208, 228] on div "Select type" at bounding box center [358, 230] width 396 height 15
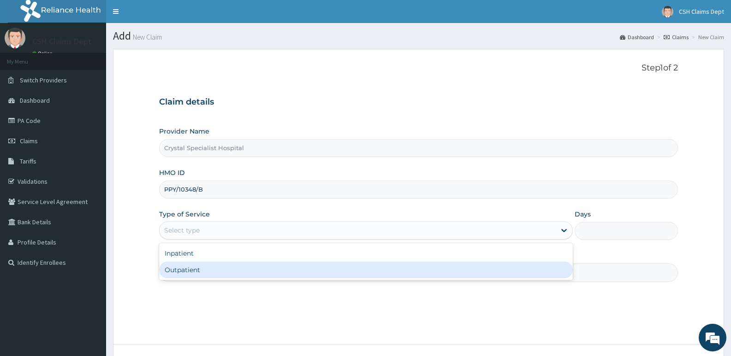
click at [201, 269] on div "Outpatient" at bounding box center [365, 270] width 413 height 17
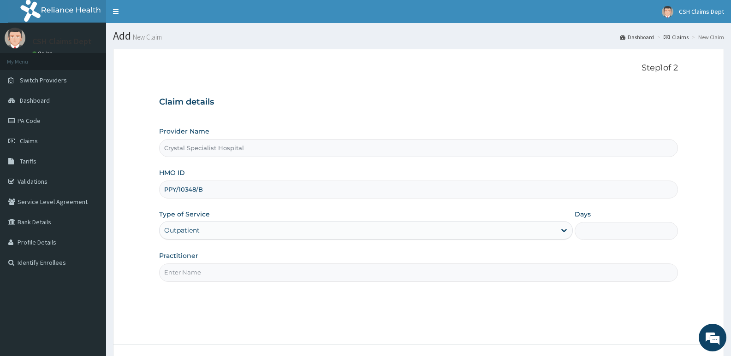
type input "1"
click at [192, 272] on input "Practitioner" at bounding box center [418, 273] width 519 height 18
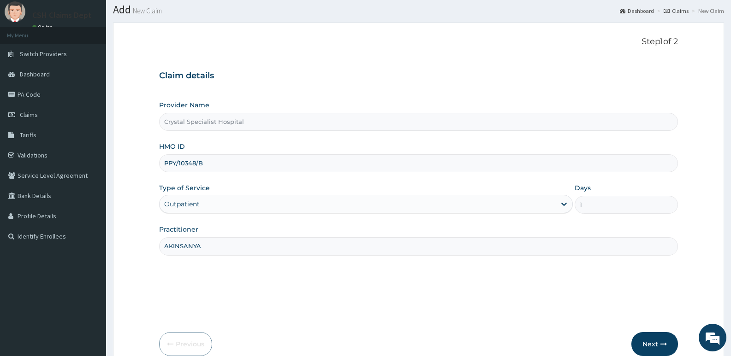
scroll to position [71, 0]
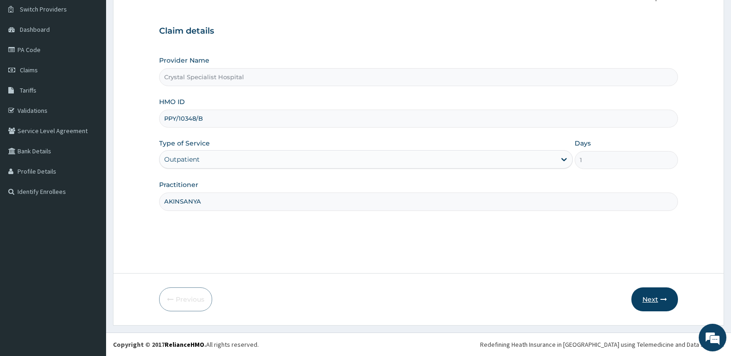
type input "AKINSANYA"
click at [662, 301] on icon "button" at bounding box center [663, 300] width 6 height 6
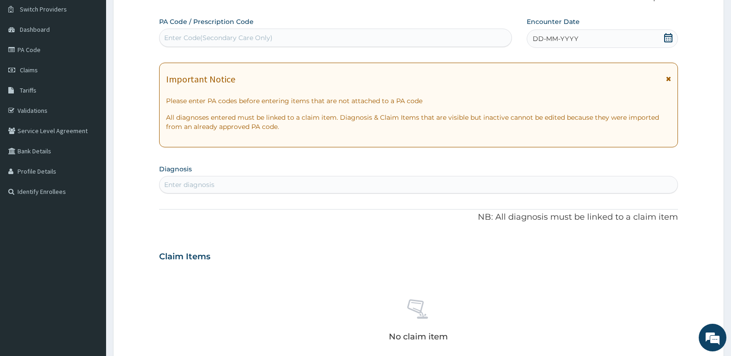
click at [230, 40] on div "Enter Code(Secondary Care Only)" at bounding box center [218, 37] width 108 height 9
type input "PA/B56190"
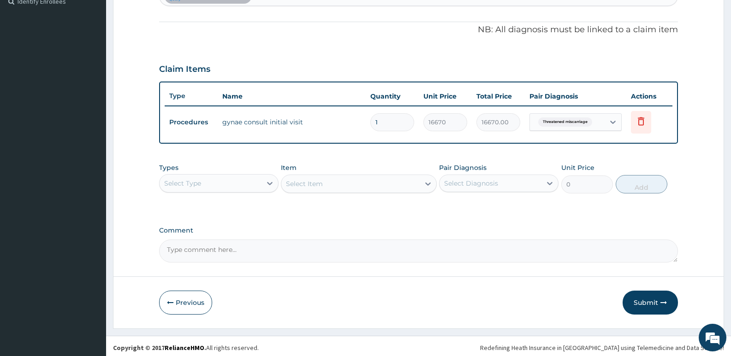
scroll to position [265, 0]
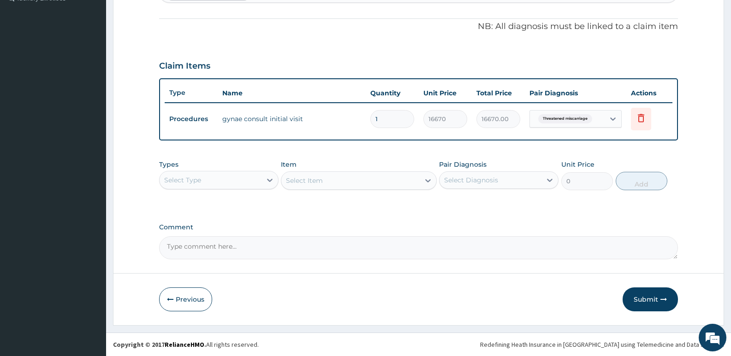
click at [208, 181] on div "Select Type" at bounding box center [211, 180] width 102 height 15
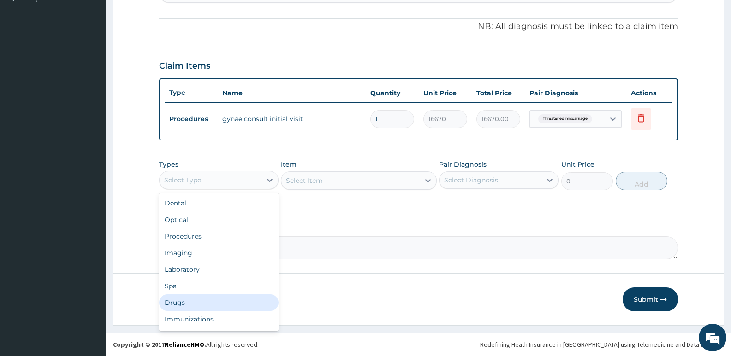
drag, startPoint x: 197, startPoint y: 306, endPoint x: 212, endPoint y: 279, distance: 30.4
click at [197, 304] on div "Drugs" at bounding box center [218, 303] width 119 height 17
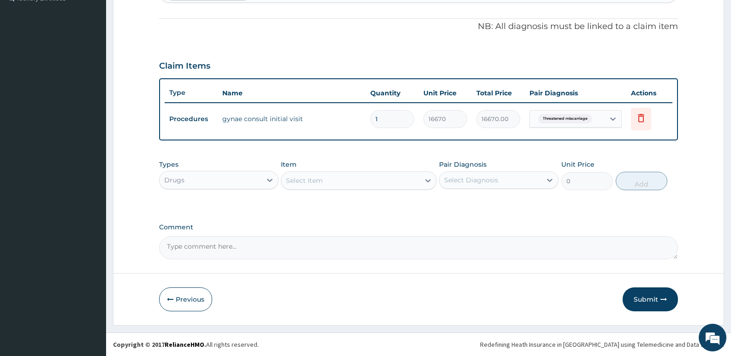
click at [315, 182] on div "Select Item" at bounding box center [304, 180] width 37 height 9
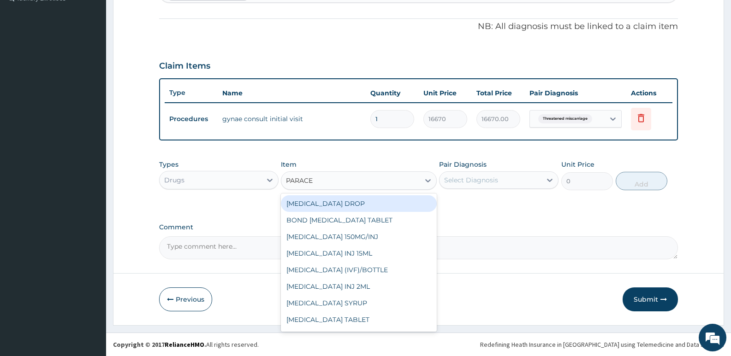
type input "PARACET"
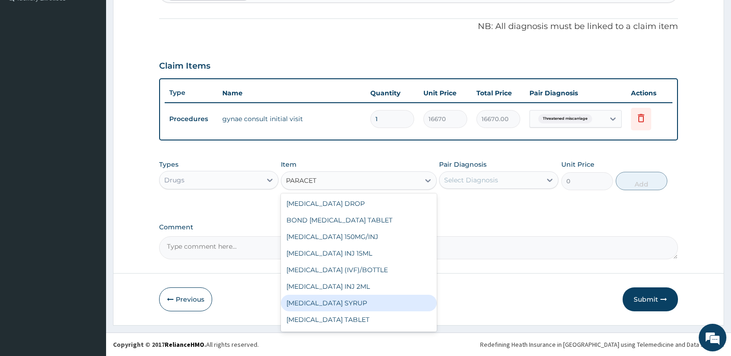
scroll to position [15, 0]
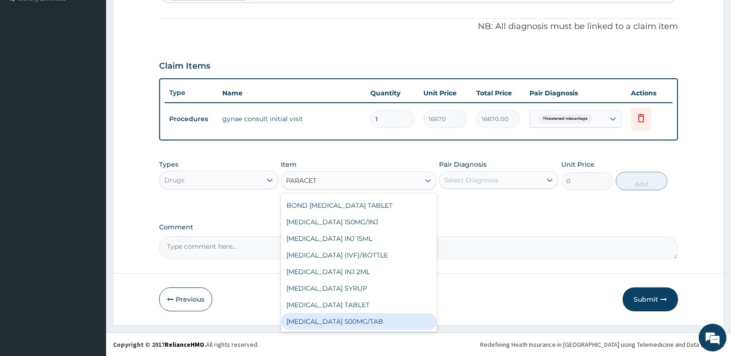
click at [358, 318] on div "PARACETAMOL 500MG/TAB" at bounding box center [358, 322] width 155 height 17
type input "22.625"
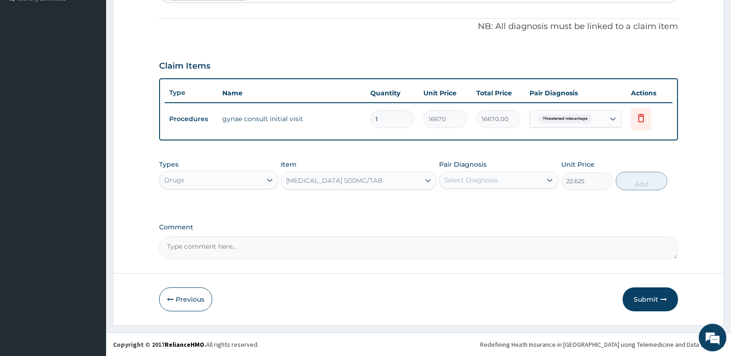
click at [488, 174] on div "Select Diagnosis" at bounding box center [491, 180] width 102 height 15
drag, startPoint x: 483, startPoint y: 207, endPoint x: 491, endPoint y: 203, distance: 8.2
click at [484, 207] on label "Threatened miscarriage" at bounding box center [494, 202] width 80 height 9
checkbox input "true"
click at [650, 182] on button "Add" at bounding box center [642, 181] width 52 height 18
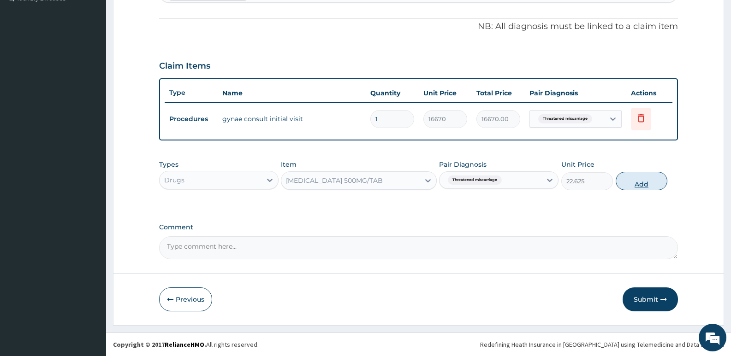
type input "0"
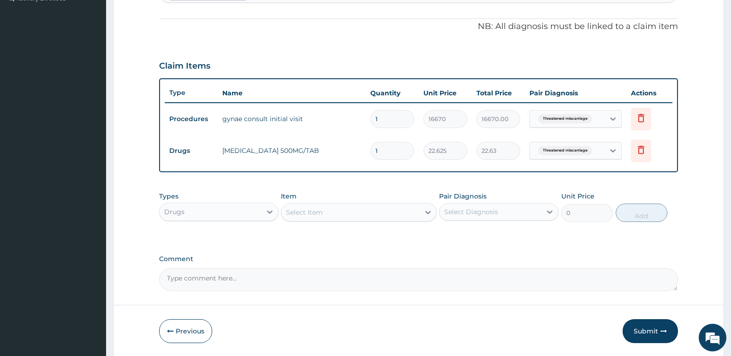
click at [345, 212] on div "Select Item" at bounding box center [350, 212] width 138 height 15
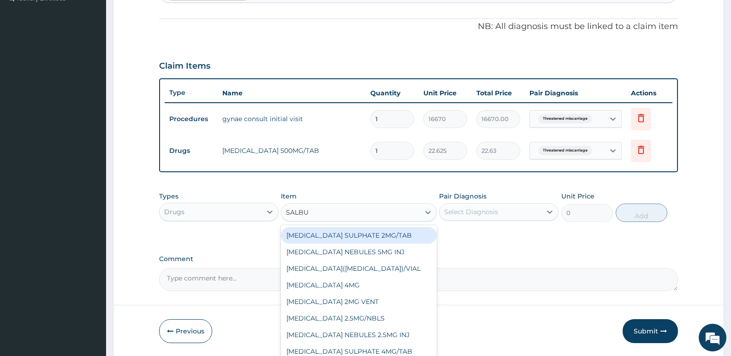
type input "SALBUT"
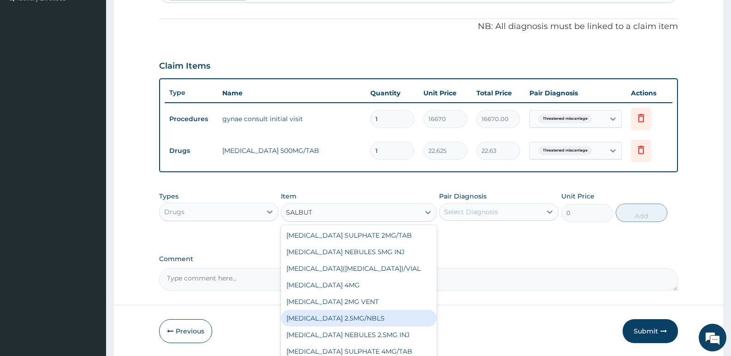
scroll to position [31, 0]
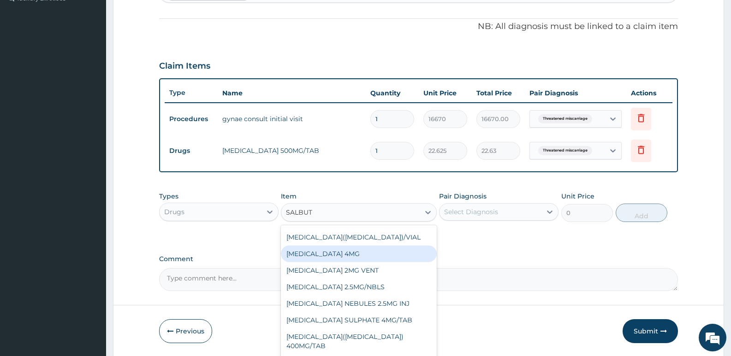
click at [361, 255] on div "SALBUTAMOL 4MG" at bounding box center [358, 254] width 155 height 17
type input "9"
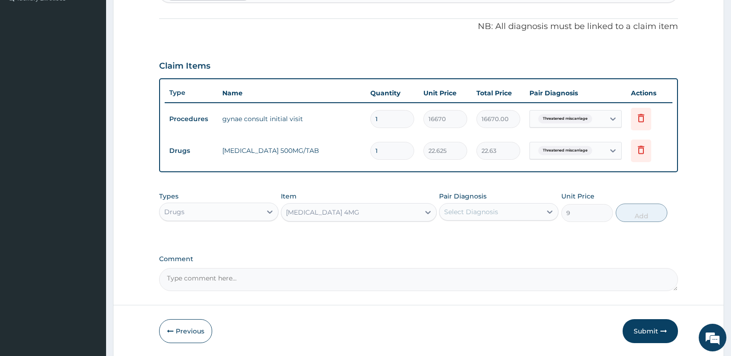
click at [469, 200] on label "Pair Diagnosis" at bounding box center [463, 196] width 48 height 9
click at [471, 208] on div "Select Diagnosis" at bounding box center [471, 212] width 54 height 9
click at [479, 239] on label "Threatened miscarriage" at bounding box center [494, 234] width 80 height 9
checkbox input "true"
click at [655, 220] on button "Add" at bounding box center [642, 213] width 52 height 18
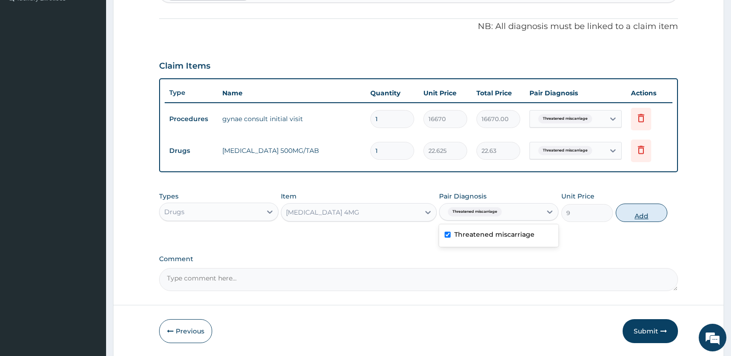
type input "0"
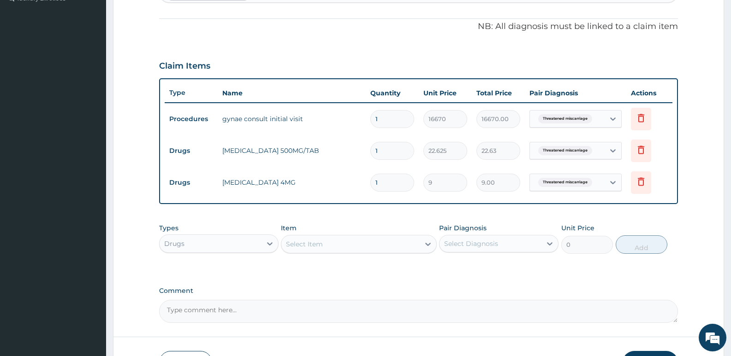
click at [401, 224] on div "Item Select Item" at bounding box center [358, 239] width 155 height 30
drag, startPoint x: 393, startPoint y: 184, endPoint x: 313, endPoint y: 179, distance: 80.4
click at [317, 180] on tr "Drugs SALBUTAMOL 4MG 1 9 9.00 Threatened miscarriage Delete" at bounding box center [419, 183] width 508 height 32
type input "8"
type input "72.00"
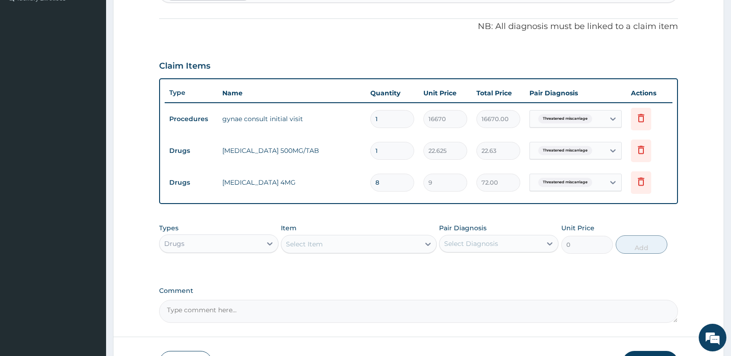
type input "84"
type input "756.00"
type input "84"
click at [351, 289] on label "Comment" at bounding box center [418, 291] width 519 height 8
click at [351, 300] on textarea "Comment" at bounding box center [418, 311] width 519 height 23
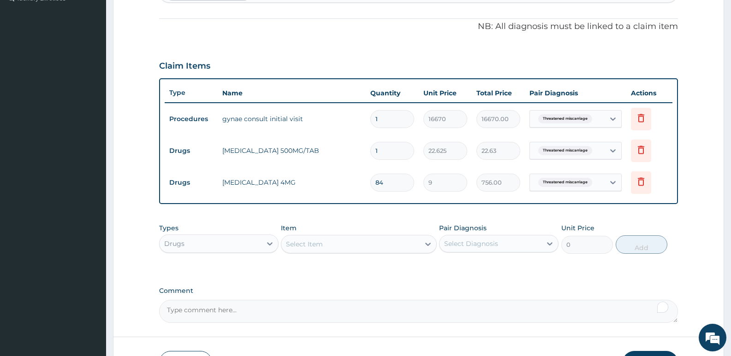
click at [401, 155] on input "1" at bounding box center [392, 151] width 44 height 18
type input "18"
type input "407.25"
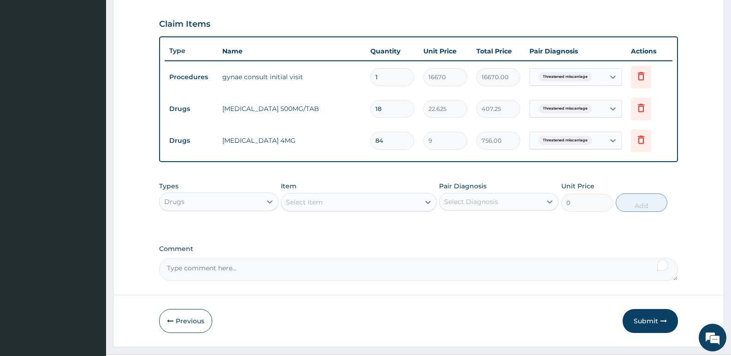
scroll to position [328, 0]
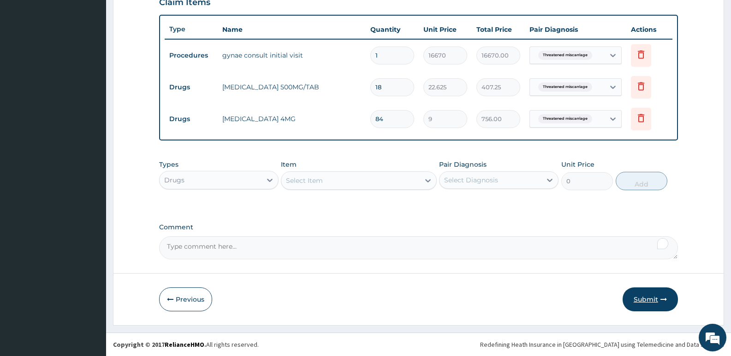
type input "18"
click at [643, 303] on button "Submit" at bounding box center [650, 300] width 55 height 24
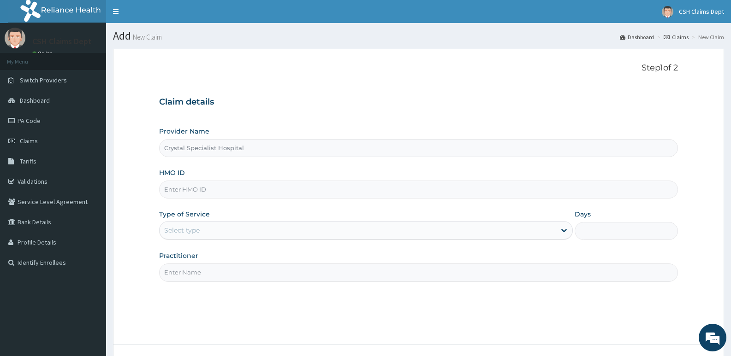
click at [296, 190] on input "HMO ID" at bounding box center [418, 190] width 519 height 18
type input "DGC/10177/A"
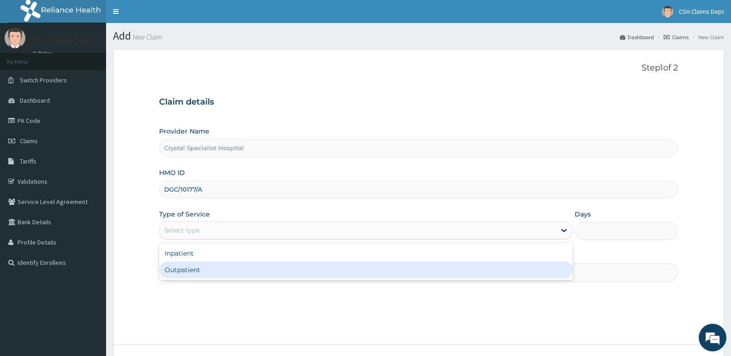
type input "1"
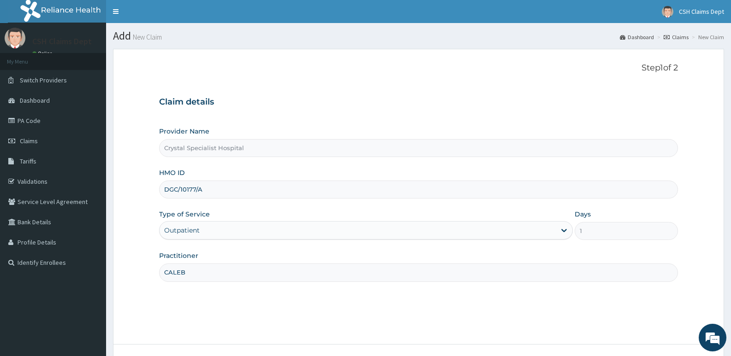
type input "CALEB"
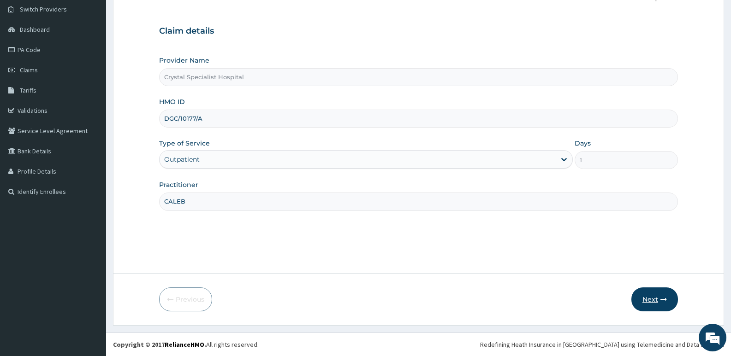
click at [660, 303] on icon "button" at bounding box center [663, 300] width 6 height 6
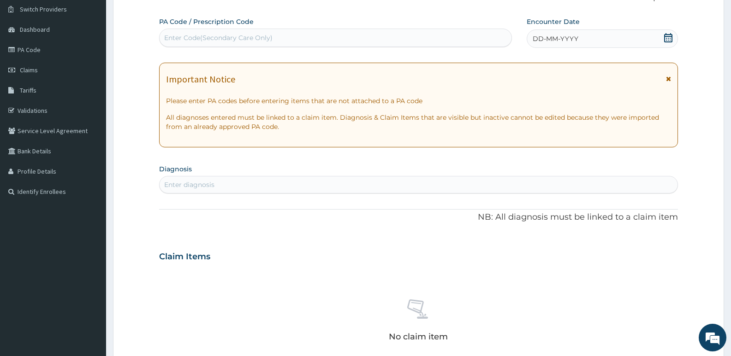
click at [274, 41] on div "Enter Code(Secondary Care Only)" at bounding box center [336, 37] width 352 height 15
type input "PA/1C2198"
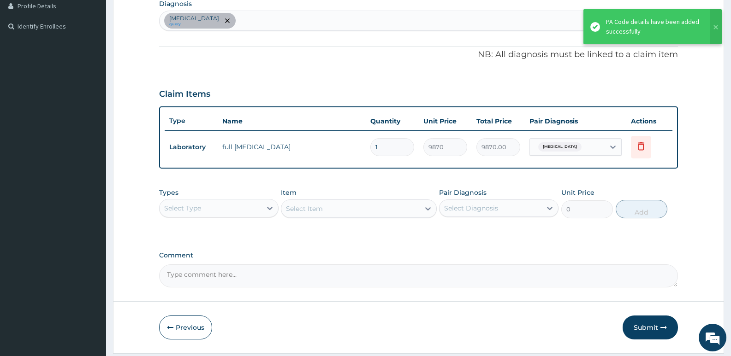
scroll to position [265, 0]
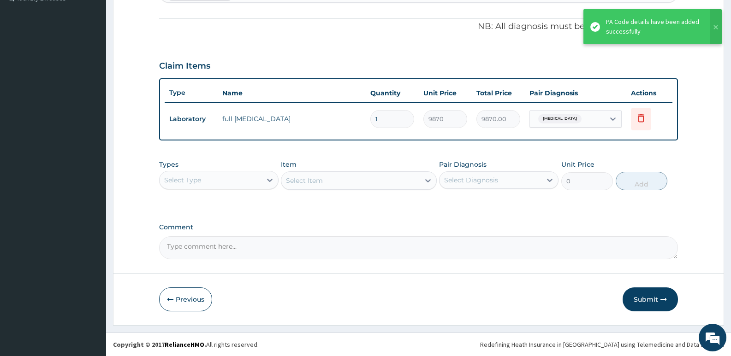
click at [647, 303] on button "Submit" at bounding box center [650, 300] width 55 height 24
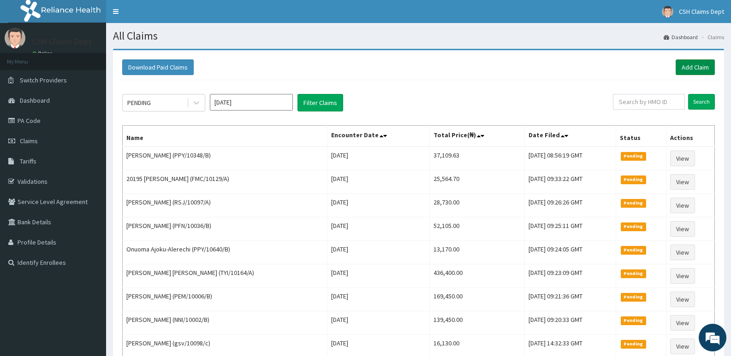
click at [683, 69] on link "Add Claim" at bounding box center [695, 67] width 39 height 16
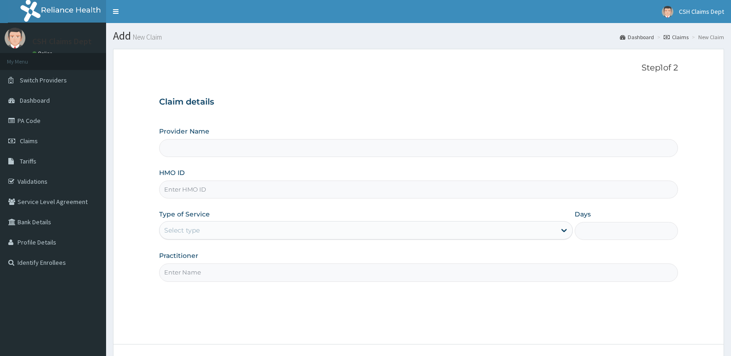
type input "Crystal Specialist Hospital"
click at [220, 190] on input "HMO ID" at bounding box center [418, 190] width 519 height 18
type input "PFN/10186/C"
click at [212, 233] on div "Select type" at bounding box center [358, 230] width 396 height 15
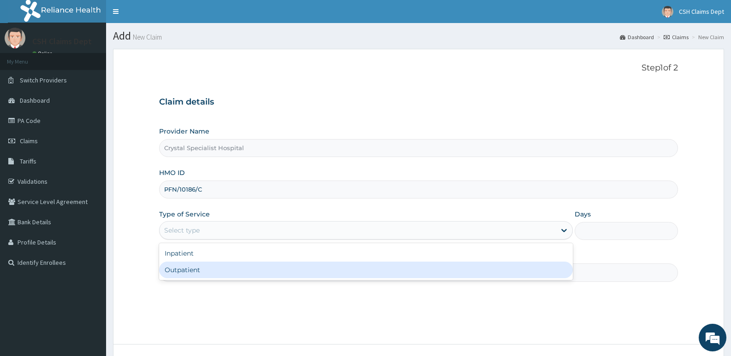
click at [195, 276] on div "Outpatient" at bounding box center [365, 270] width 413 height 17
type input "1"
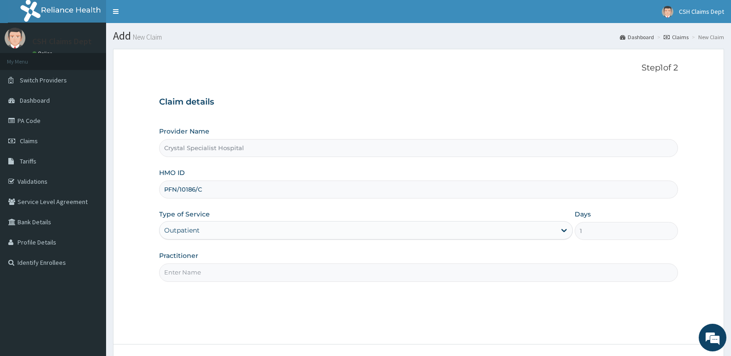
click at [195, 276] on input "Practitioner" at bounding box center [418, 273] width 519 height 18
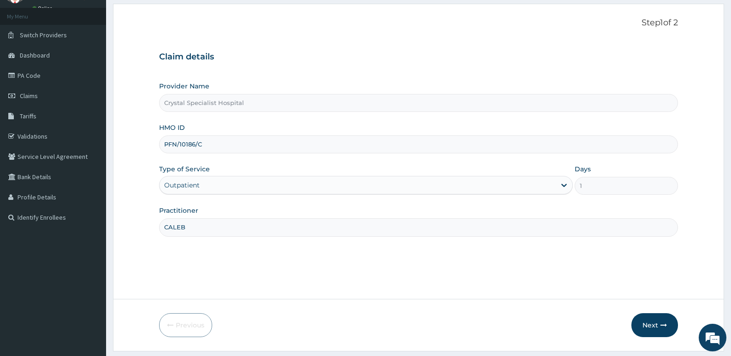
scroll to position [71, 0]
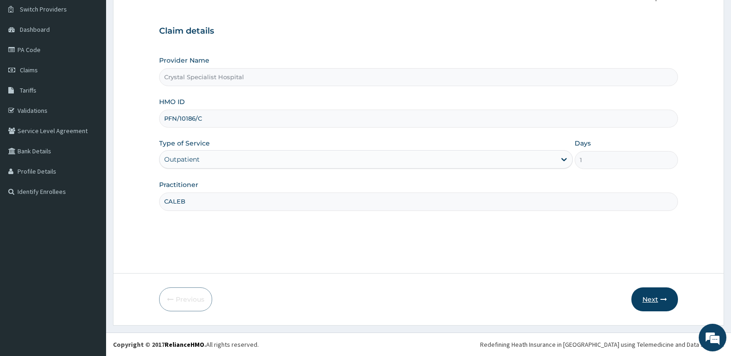
type input "CALEB"
click at [639, 297] on button "Next" at bounding box center [654, 300] width 47 height 24
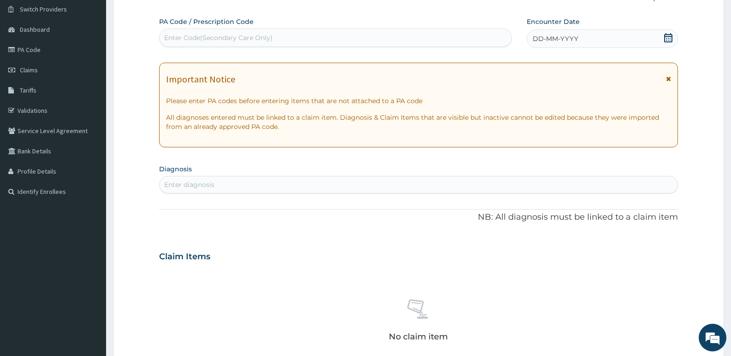
click at [225, 35] on div "Enter Code(Secondary Care Only)" at bounding box center [218, 37] width 108 height 9
type input "PA/0A7B4E"
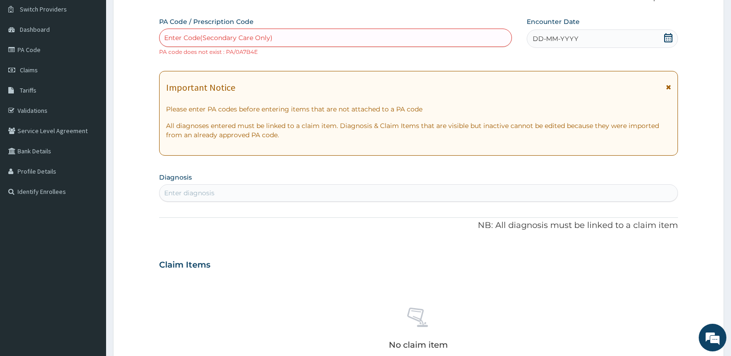
click at [262, 36] on div "Enter Code(Secondary Care Only)" at bounding box center [218, 37] width 108 height 9
type input "A"
type input "PA/0A7B4F"
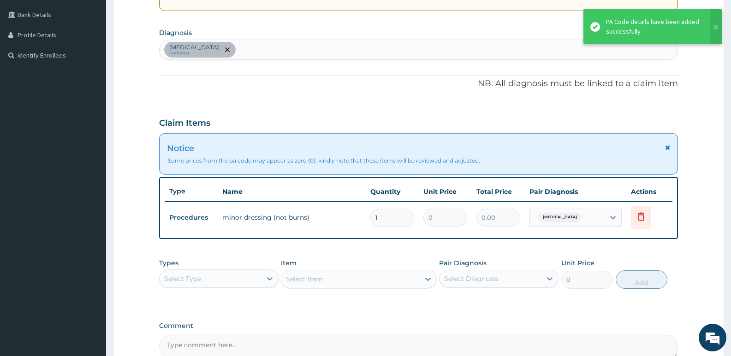
scroll to position [209, 0]
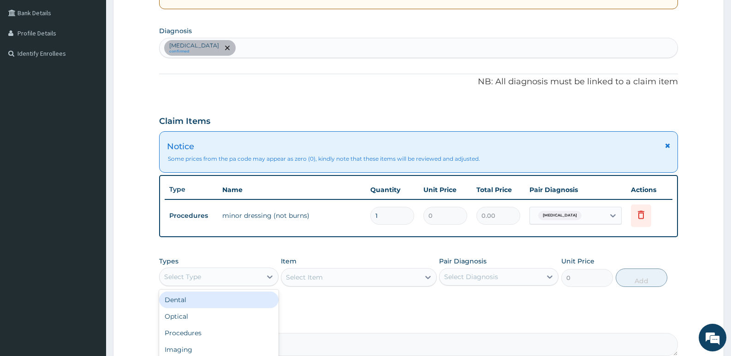
click at [191, 279] on div "Select Type" at bounding box center [182, 277] width 37 height 9
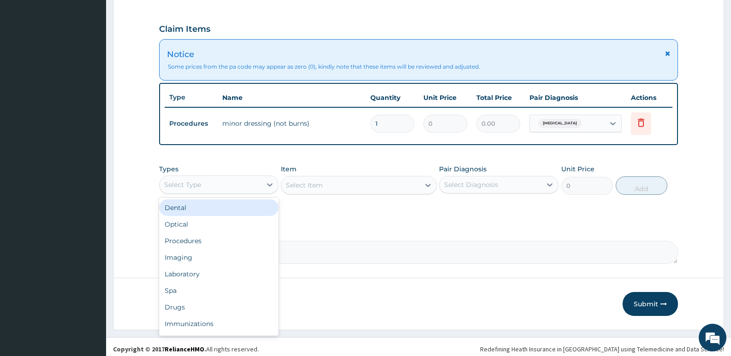
scroll to position [306, 0]
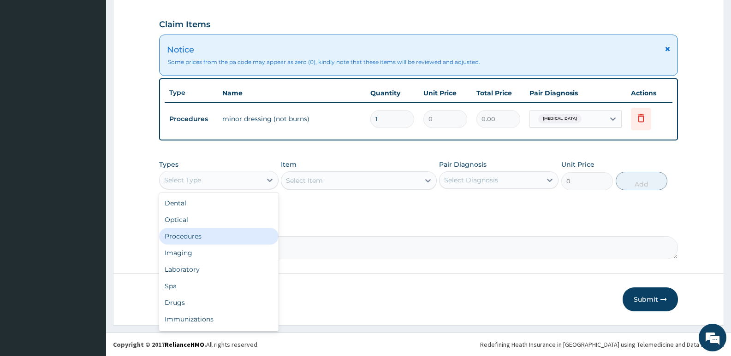
drag, startPoint x: 202, startPoint y: 237, endPoint x: 303, endPoint y: 18, distance: 240.2
click at [202, 236] on div "Procedures" at bounding box center [218, 236] width 119 height 17
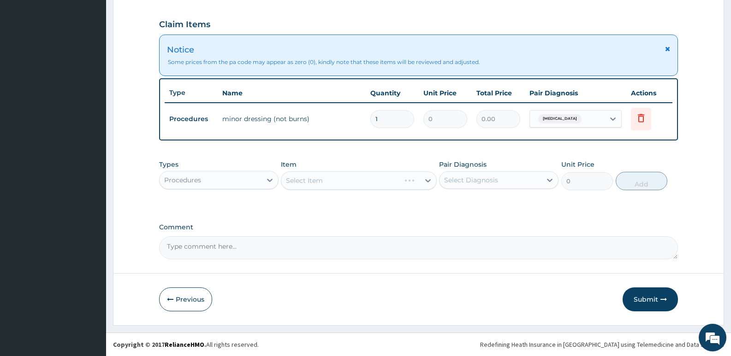
click at [315, 184] on div "Select Item" at bounding box center [358, 181] width 155 height 18
click at [317, 182] on div "Select Item" at bounding box center [358, 181] width 155 height 18
click at [336, 182] on div "Select Item" at bounding box center [358, 181] width 155 height 18
click at [335, 185] on div "Select Item" at bounding box center [358, 181] width 155 height 18
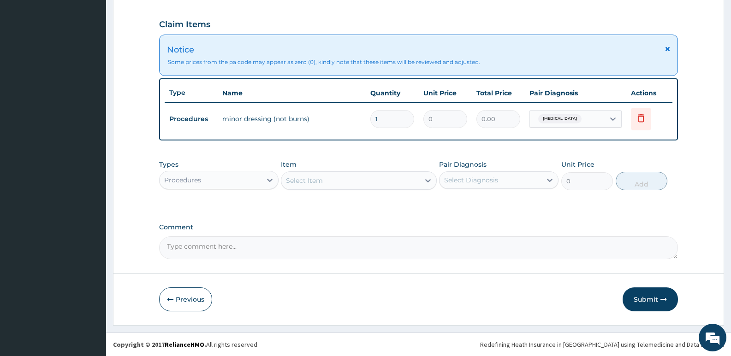
click at [322, 185] on div "Select Item" at bounding box center [350, 180] width 138 height 15
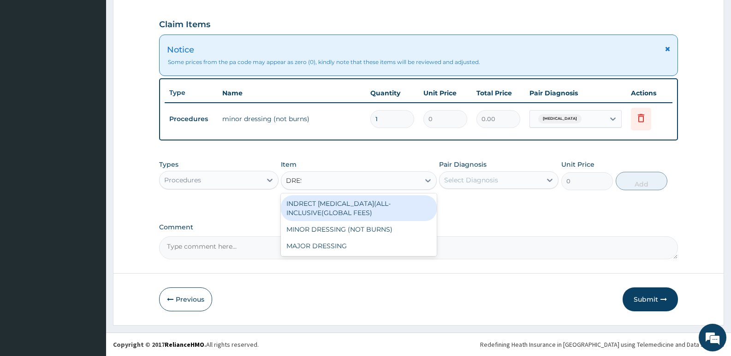
type input "DRESS"
click at [337, 202] on div "MINOR DRESSING (NOT BURNS)" at bounding box center [358, 204] width 155 height 17
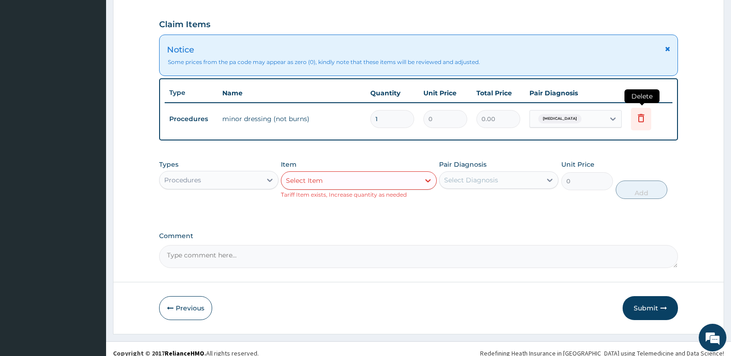
click at [638, 121] on icon at bounding box center [641, 118] width 6 height 8
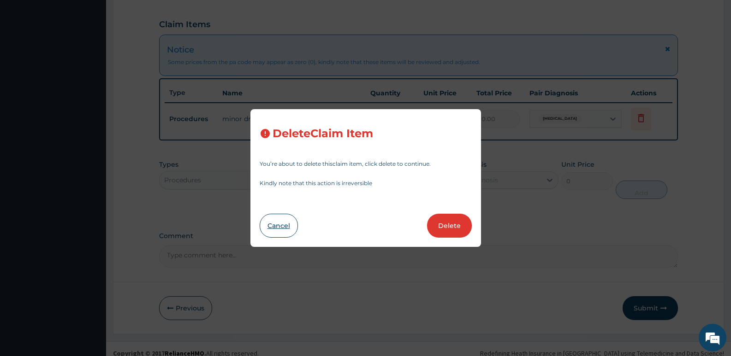
click at [272, 222] on button "Cancel" at bounding box center [279, 226] width 38 height 24
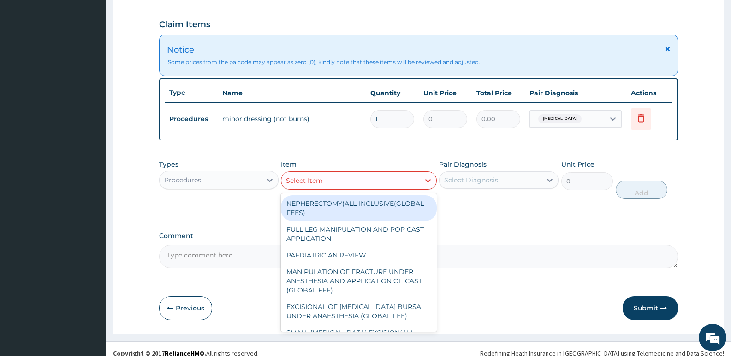
click at [312, 185] on div "Select Item" at bounding box center [350, 180] width 138 height 15
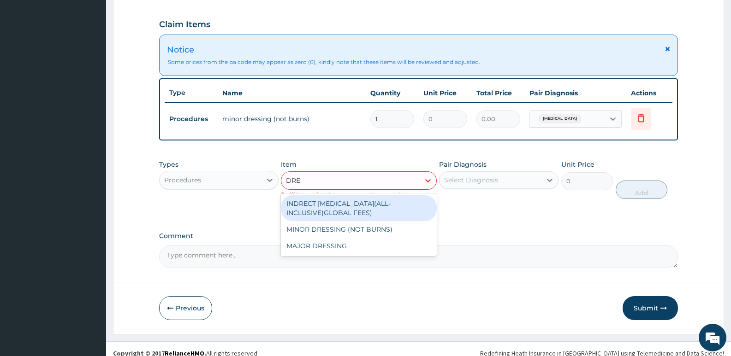
type input "DRESS"
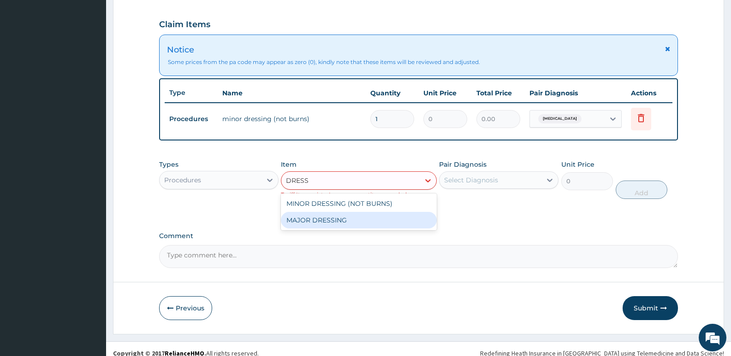
click at [317, 220] on div "MAJOR DRESSING" at bounding box center [358, 220] width 155 height 17
type input "5450"
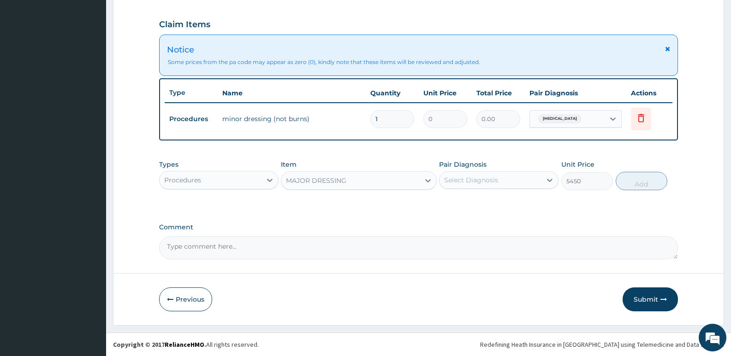
click at [517, 186] on div "Select Diagnosis" at bounding box center [491, 180] width 102 height 15
click at [513, 204] on div "Lipoma" at bounding box center [498, 204] width 119 height 19
checkbox input "true"
click at [640, 189] on button "Add" at bounding box center [642, 181] width 52 height 18
type input "0"
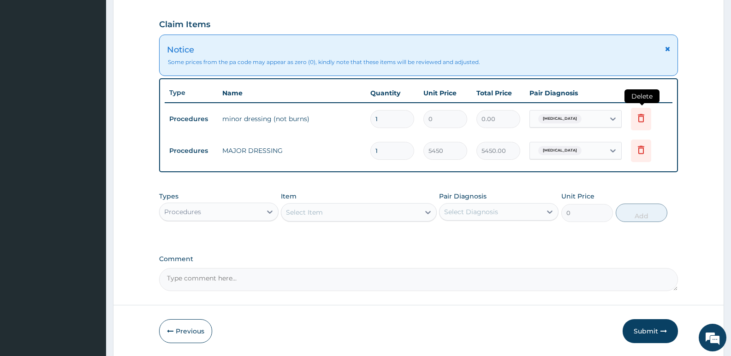
click at [642, 118] on icon at bounding box center [641, 118] width 11 height 11
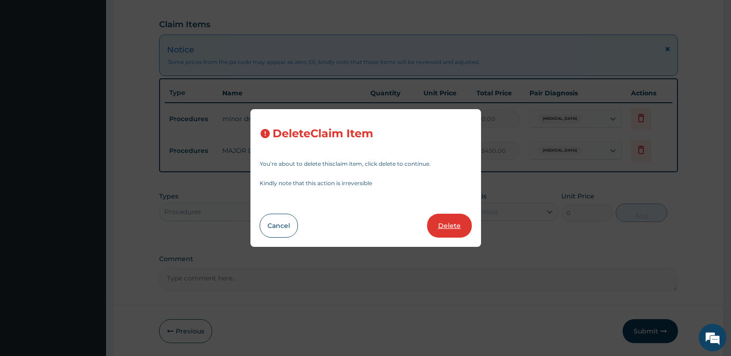
click at [459, 215] on button "Delete" at bounding box center [449, 226] width 45 height 24
type input "5450"
type input "5450.00"
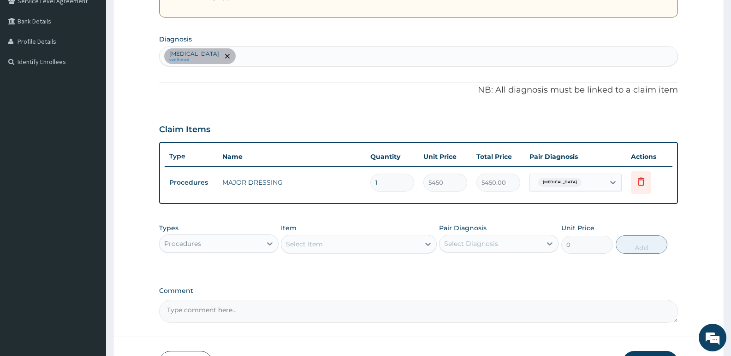
scroll to position [265, 0]
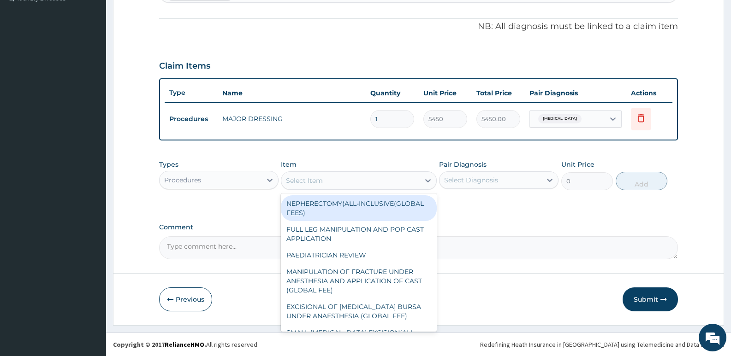
click at [320, 179] on div "Select Item" at bounding box center [304, 180] width 37 height 9
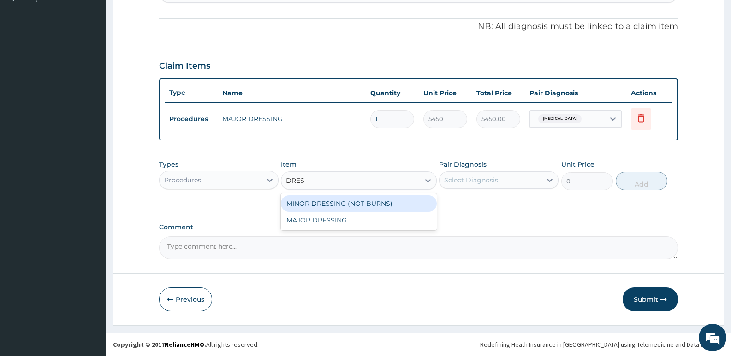
type input "DRESS"
click at [348, 208] on div "MINOR DRESSING (NOT BURNS)" at bounding box center [358, 204] width 155 height 17
type input "4000"
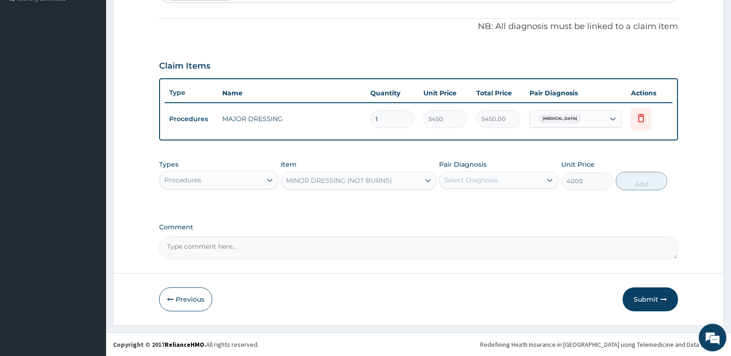
click at [471, 183] on div "Select Diagnosis" at bounding box center [471, 180] width 54 height 9
click at [479, 213] on div "Lipoma" at bounding box center [498, 204] width 119 height 19
checkbox input "true"
click at [637, 189] on button "Add" at bounding box center [642, 181] width 52 height 18
type input "0"
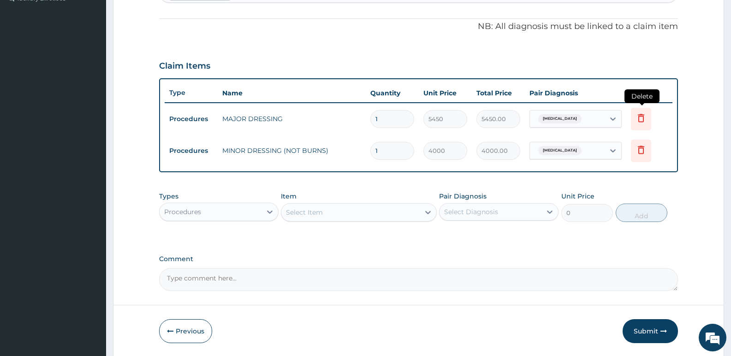
click at [639, 117] on icon at bounding box center [641, 118] width 6 height 8
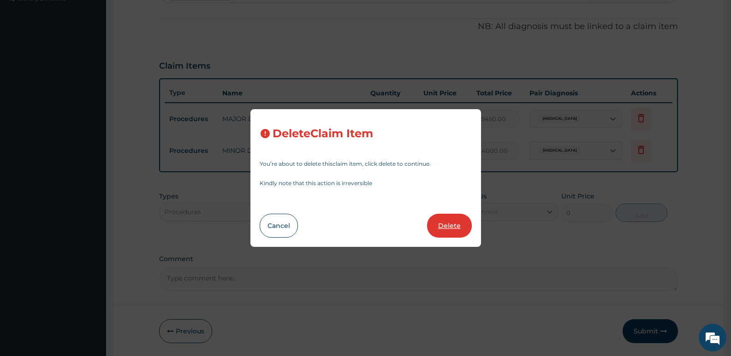
click at [444, 222] on button "Delete" at bounding box center [449, 226] width 45 height 24
type input "4000"
type input "4000.00"
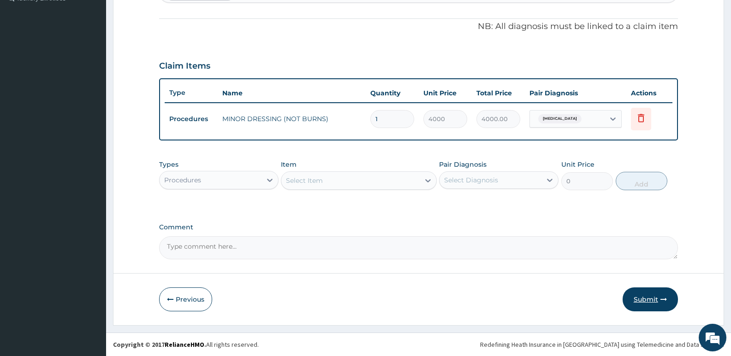
click at [643, 295] on button "Submit" at bounding box center [650, 300] width 55 height 24
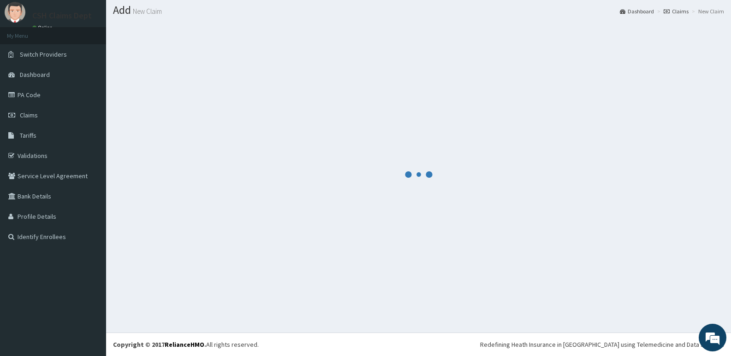
scroll to position [26, 0]
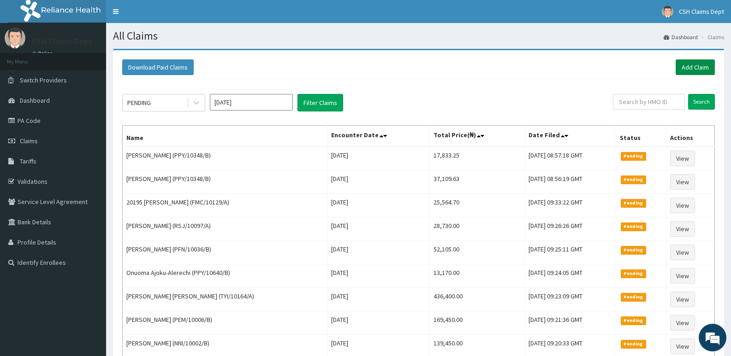
click at [689, 61] on link "Add Claim" at bounding box center [695, 67] width 39 height 16
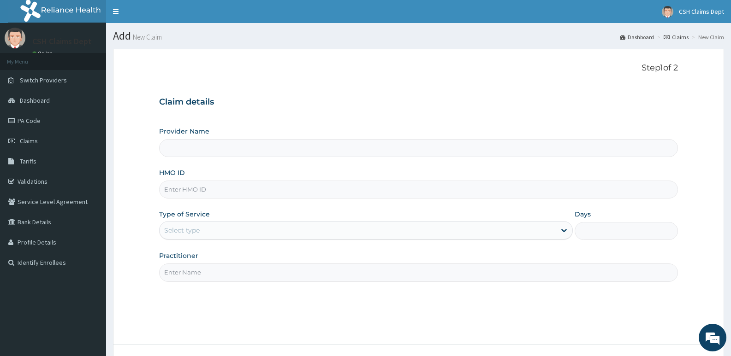
type input "Crystal Specialist Hospital"
click at [232, 183] on input "HMO ID" at bounding box center [418, 190] width 519 height 18
type input "AMT/10023/B"
click at [244, 228] on div "Select type" at bounding box center [358, 230] width 396 height 15
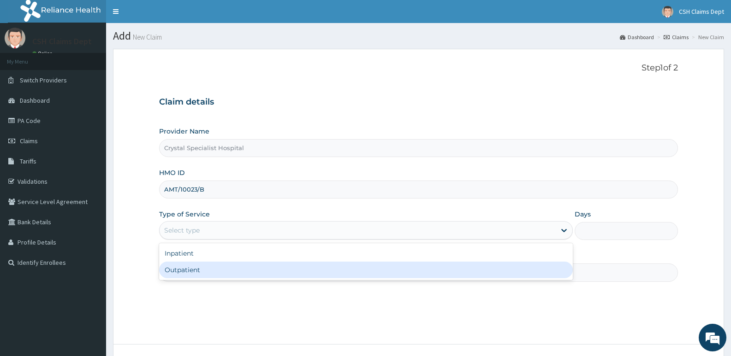
click at [218, 267] on div "Outpatient" at bounding box center [365, 270] width 413 height 17
type input "1"
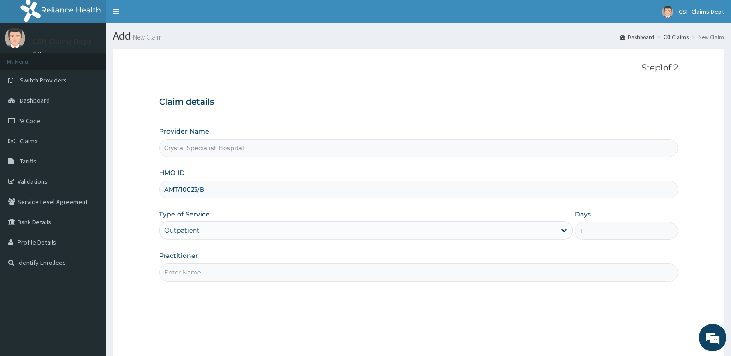
click at [207, 270] on input "Practitioner" at bounding box center [418, 273] width 519 height 18
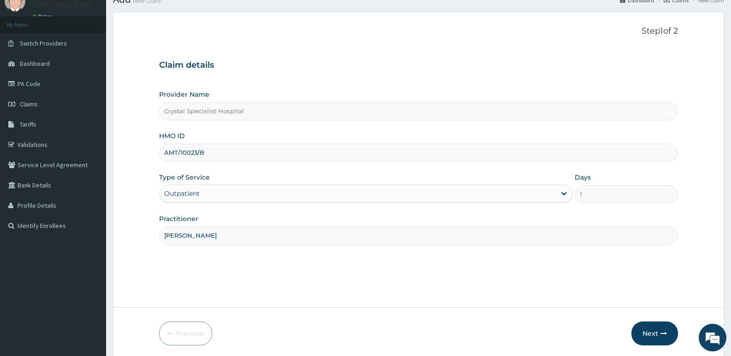
scroll to position [71, 0]
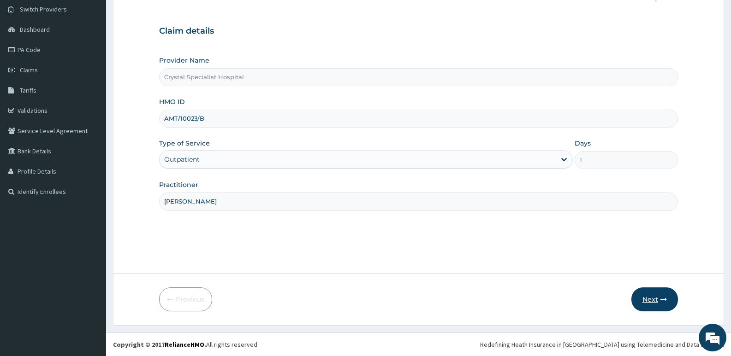
type input "SAM"
click at [647, 308] on button "Next" at bounding box center [654, 300] width 47 height 24
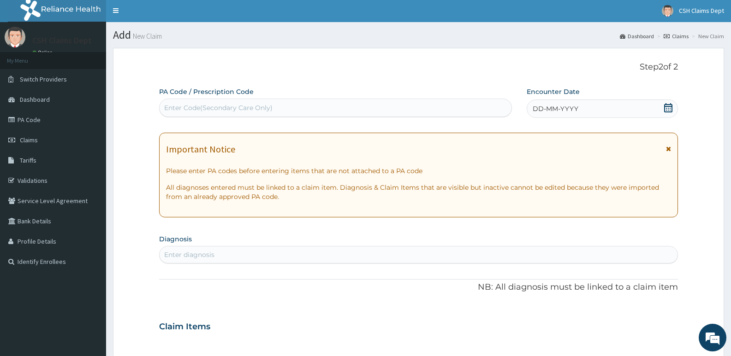
scroll to position [0, 0]
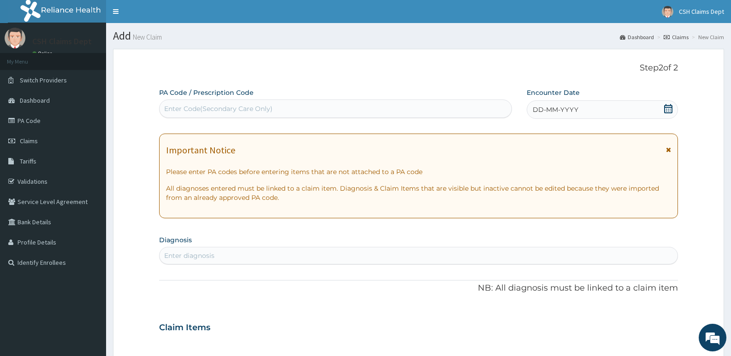
click at [315, 111] on div "Enter Code(Secondary Care Only)" at bounding box center [336, 108] width 352 height 15
type input "PA/78D017"
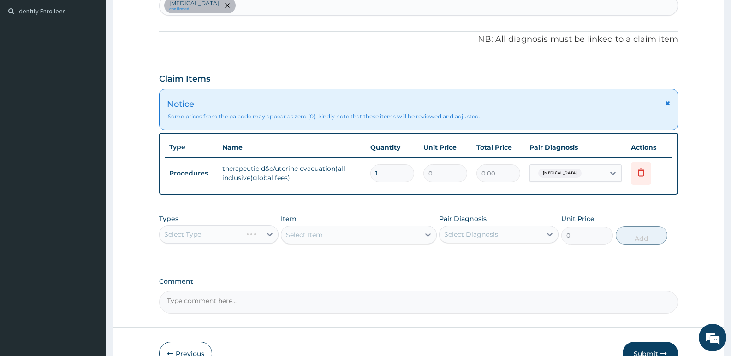
scroll to position [298, 0]
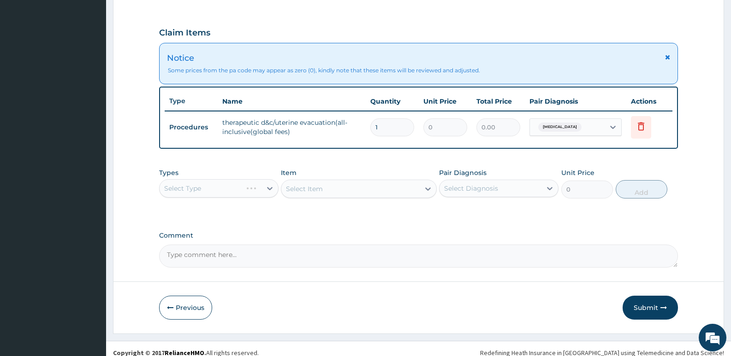
click at [195, 189] on div "Select Type" at bounding box center [218, 188] width 119 height 18
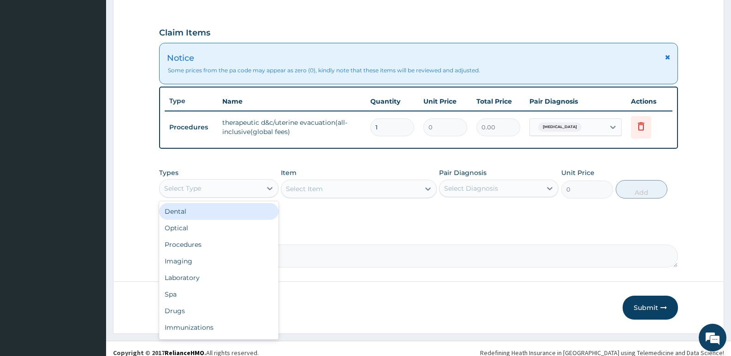
click at [234, 191] on div "Select Type" at bounding box center [211, 188] width 102 height 15
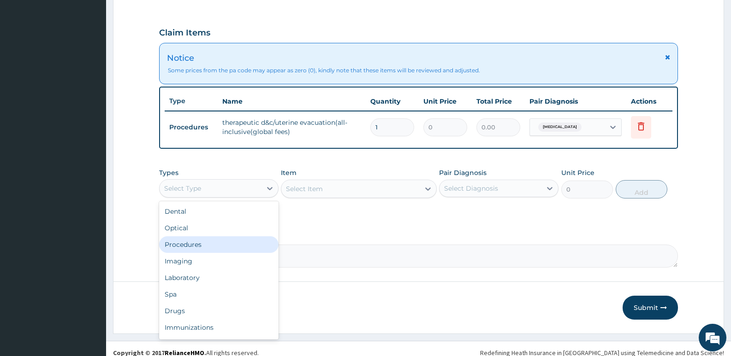
click at [213, 249] on div "Procedures" at bounding box center [218, 245] width 119 height 17
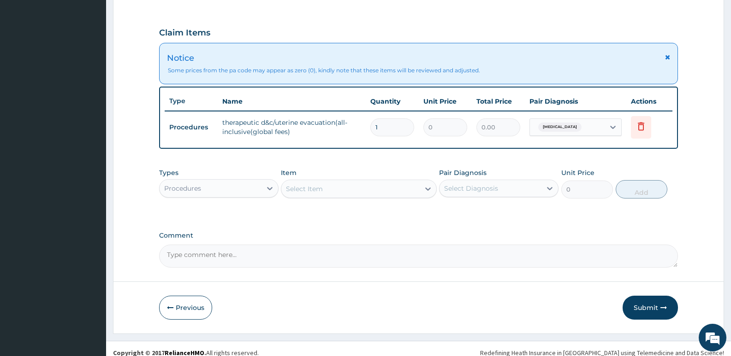
click at [304, 193] on div "Select Item" at bounding box center [304, 188] width 37 height 9
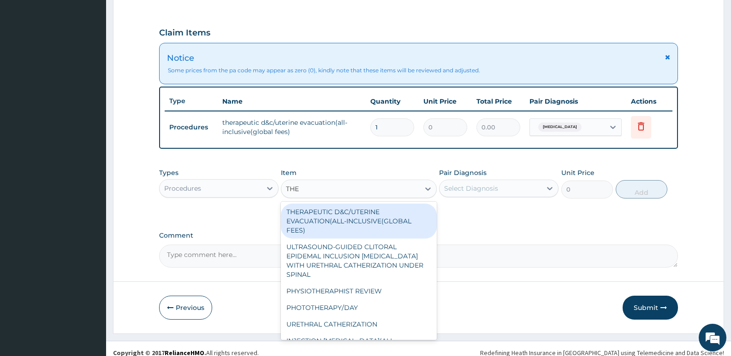
type input "THER"
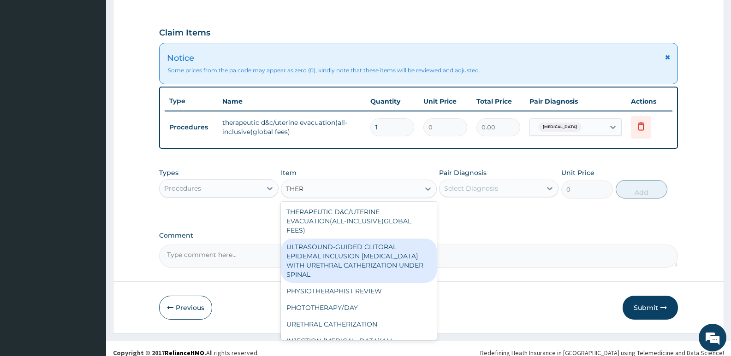
click at [333, 250] on div "ULTRASOUND-GUIDED CLITORAL EPIDEMAL INCLUSION CYST REMOVAL WITH URETHRAL CATHER…" at bounding box center [358, 261] width 155 height 44
type input "282050"
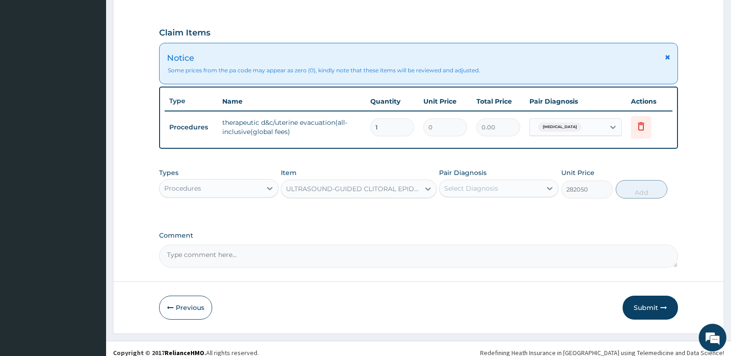
click at [501, 191] on div "Select Diagnosis" at bounding box center [491, 188] width 102 height 15
click at [500, 209] on label "Blighted ovum" at bounding box center [482, 211] width 57 height 9
checkbox input "true"
click at [652, 192] on button "Add" at bounding box center [642, 189] width 52 height 18
type input "0"
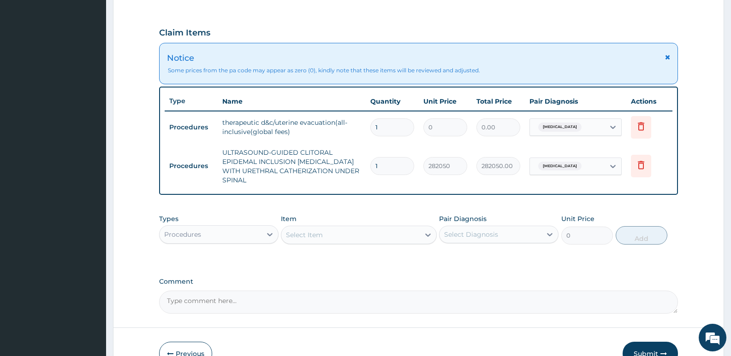
click at [314, 230] on div "Select Item" at bounding box center [350, 235] width 138 height 15
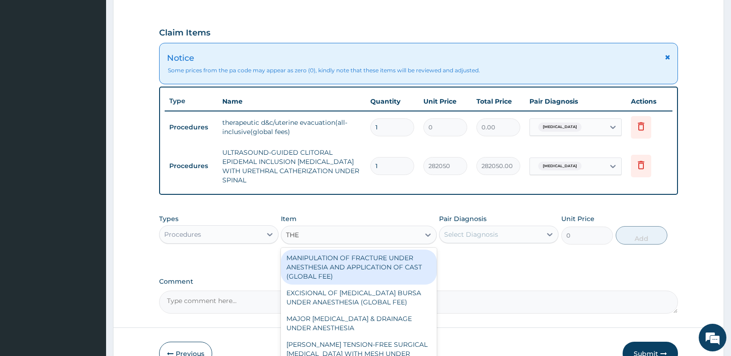
type input "THER"
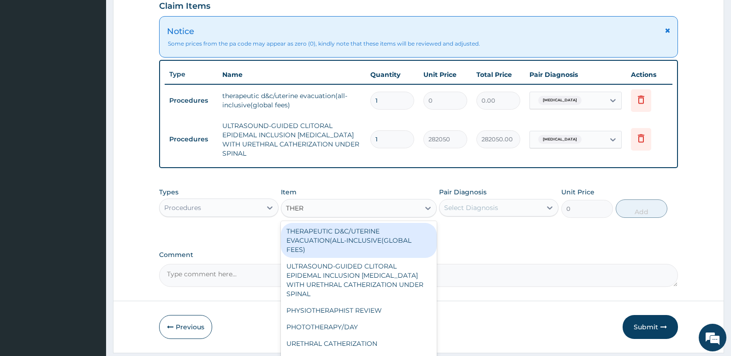
scroll to position [352, 0]
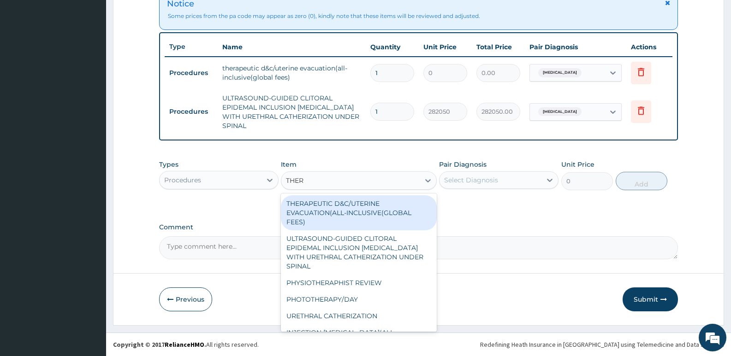
click at [354, 216] on div "THERAPEUTIC D&C/UTERINE EVACUATION(ALL-INCLUSIVE(GLOBAL FEES)" at bounding box center [358, 213] width 155 height 35
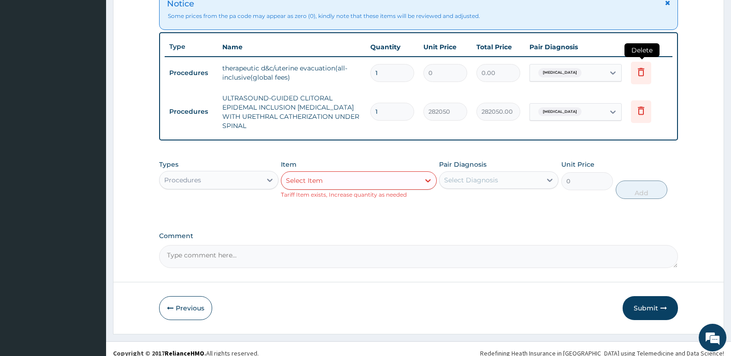
click at [642, 75] on icon at bounding box center [641, 71] width 11 height 11
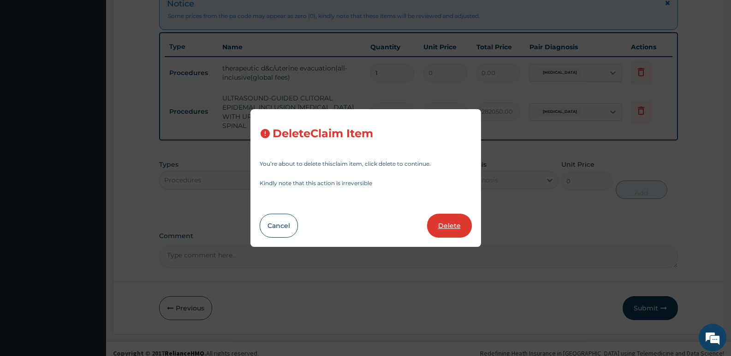
click at [451, 223] on button "Delete" at bounding box center [449, 226] width 45 height 24
type input "282050"
type input "282050.00"
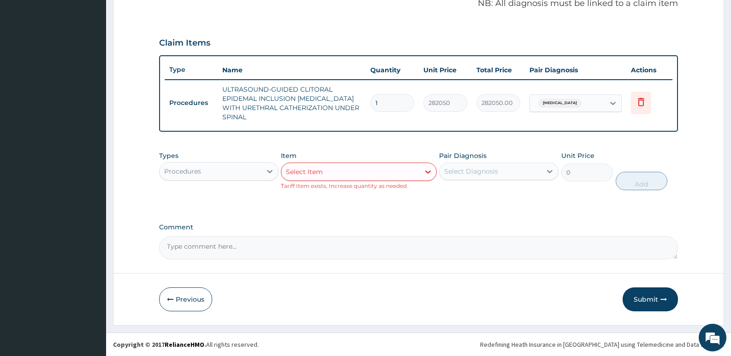
click at [316, 168] on div "Select Item" at bounding box center [304, 171] width 37 height 9
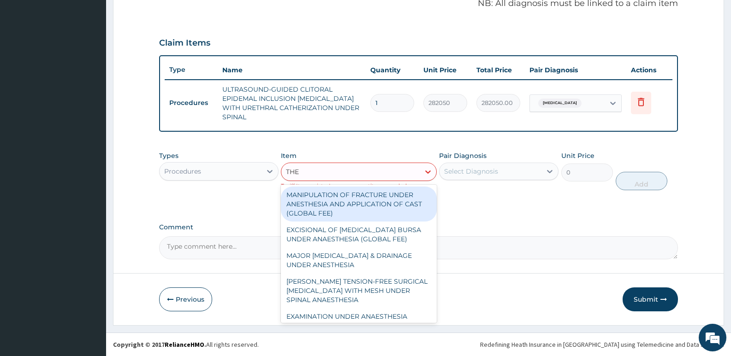
type input "THER"
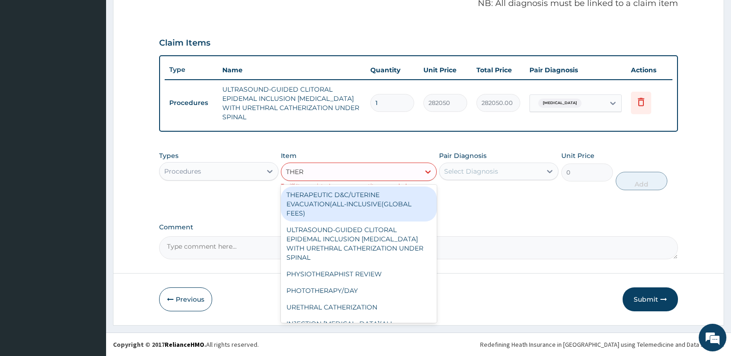
click at [351, 203] on div "THERAPEUTIC D&C/UTERINE EVACUATION(ALL-INCLUSIVE(GLOBAL FEES)" at bounding box center [358, 204] width 155 height 35
type input "65270"
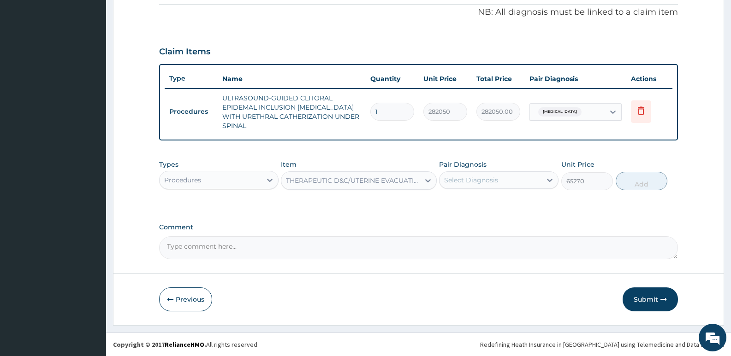
scroll to position [279, 0]
click at [474, 176] on div "Select Diagnosis" at bounding box center [471, 180] width 54 height 9
click at [482, 207] on label "Blighted ovum" at bounding box center [482, 202] width 57 height 9
checkbox input "true"
click at [648, 186] on button "Add" at bounding box center [642, 181] width 52 height 18
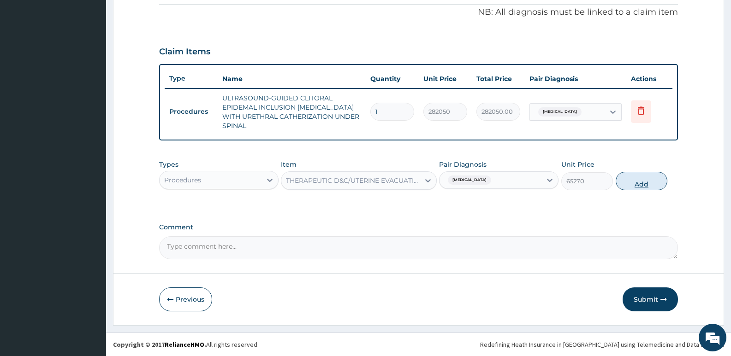
type input "0"
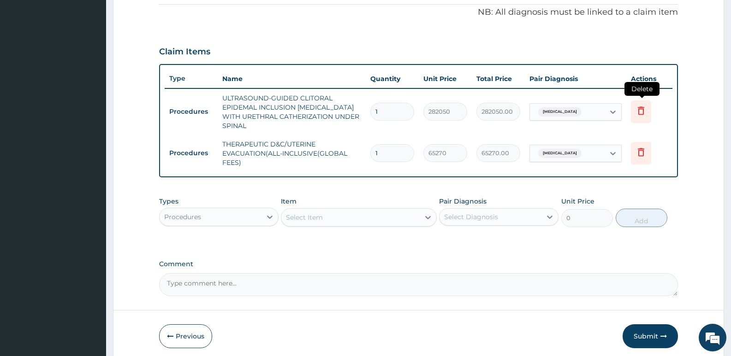
click at [643, 110] on icon at bounding box center [641, 111] width 6 height 8
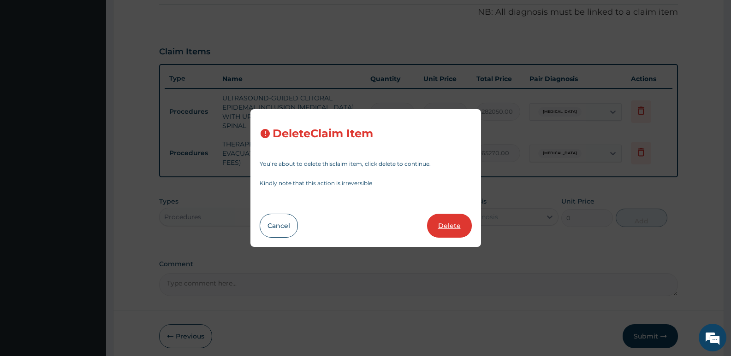
click at [462, 224] on button "Delete" at bounding box center [449, 226] width 45 height 24
type input "65270"
type input "65270.00"
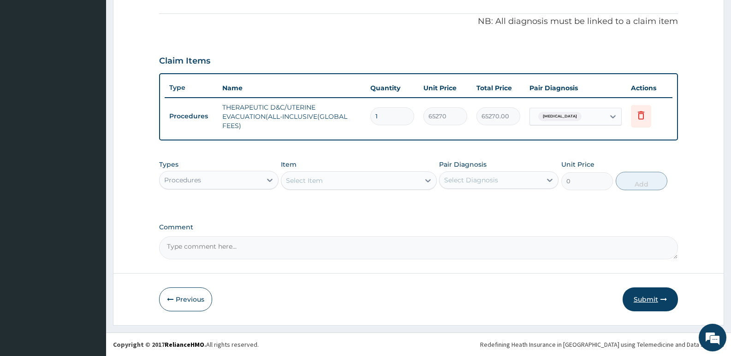
click at [644, 296] on button "Submit" at bounding box center [650, 300] width 55 height 24
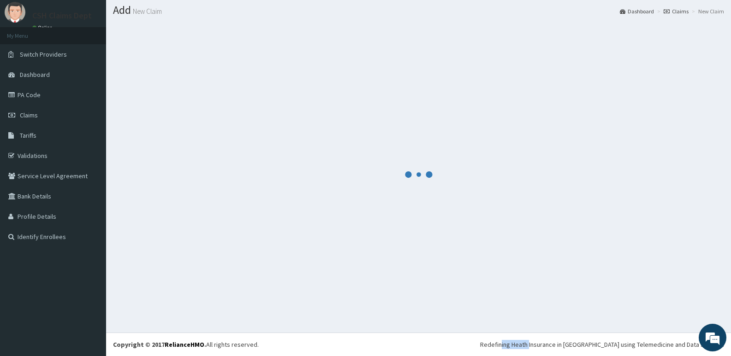
drag, startPoint x: 644, startPoint y: 296, endPoint x: 518, endPoint y: 233, distance: 141.1
click at [523, 237] on div at bounding box center [418, 174] width 611 height 303
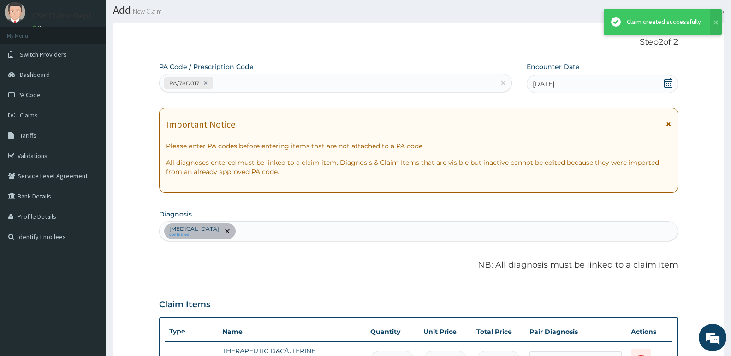
scroll to position [270, 0]
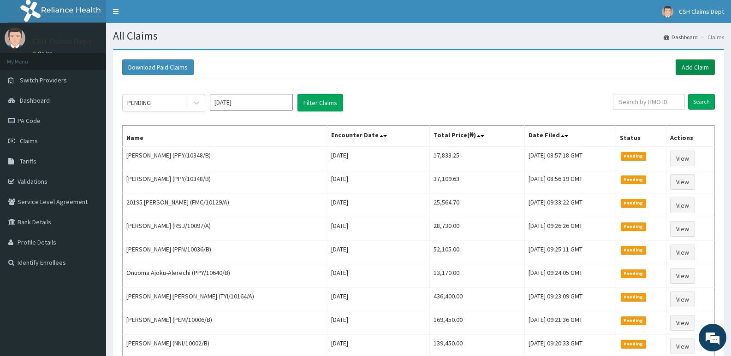
click at [696, 65] on link "Add Claim" at bounding box center [695, 67] width 39 height 16
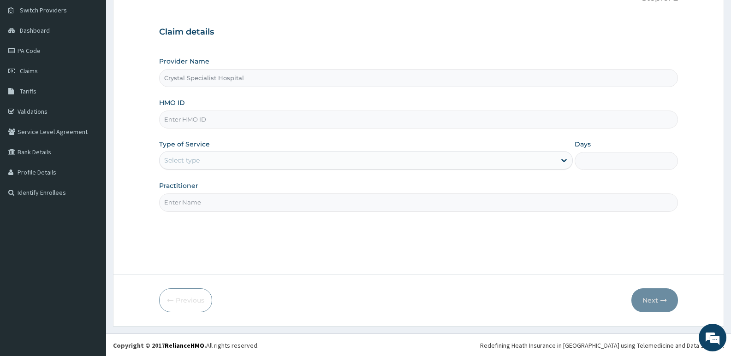
scroll to position [71, 0]
click at [217, 119] on input "HMO ID" at bounding box center [418, 119] width 519 height 18
type input "AMT/10023/B"
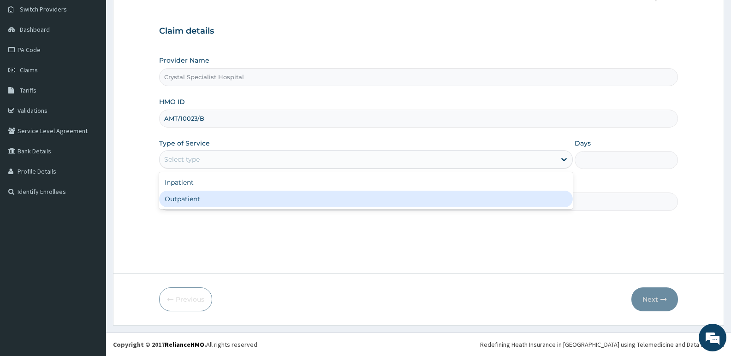
type input "1"
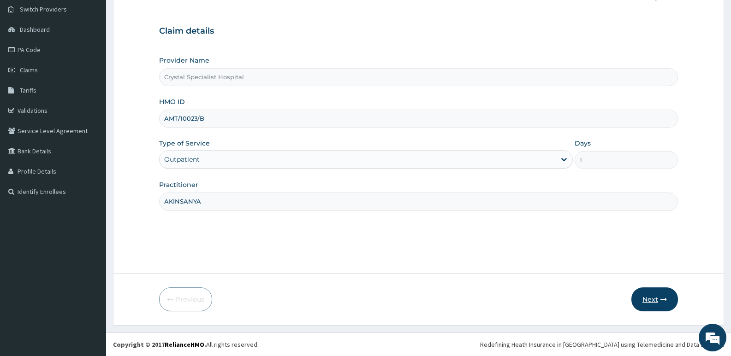
type input "AKINSANYA"
drag, startPoint x: 653, startPoint y: 302, endPoint x: 649, endPoint y: 296, distance: 7.7
click at [649, 296] on button "Next" at bounding box center [654, 300] width 47 height 24
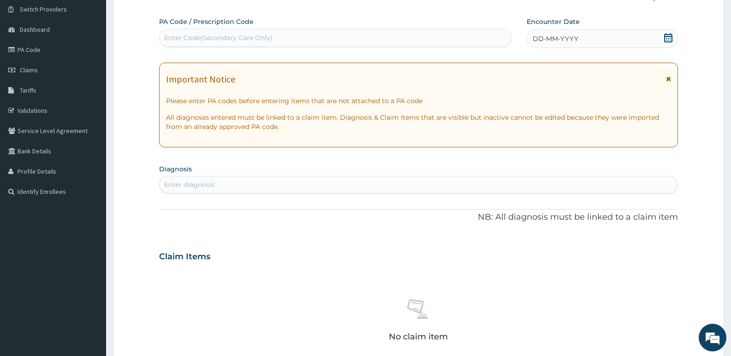
click at [285, 41] on div "Enter Code(Secondary Care Only)" at bounding box center [336, 37] width 352 height 15
type input "PA/05B75F"
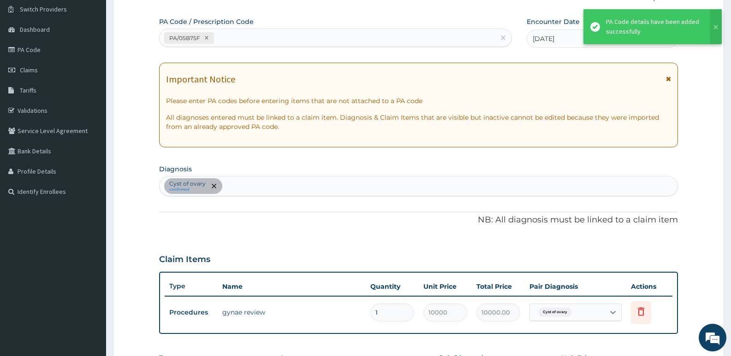
click at [269, 34] on div "PA/05B75F" at bounding box center [327, 37] width 335 height 15
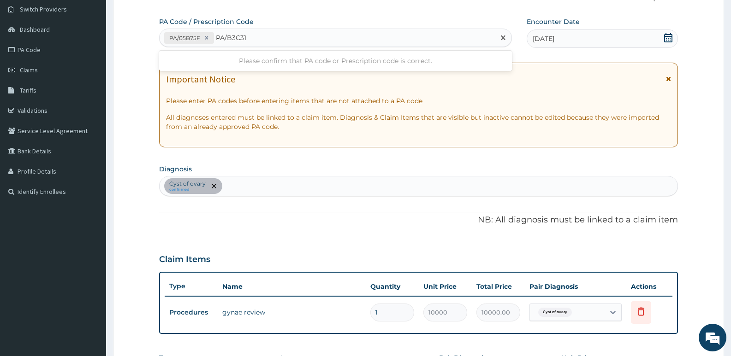
type input "PA/B3C316"
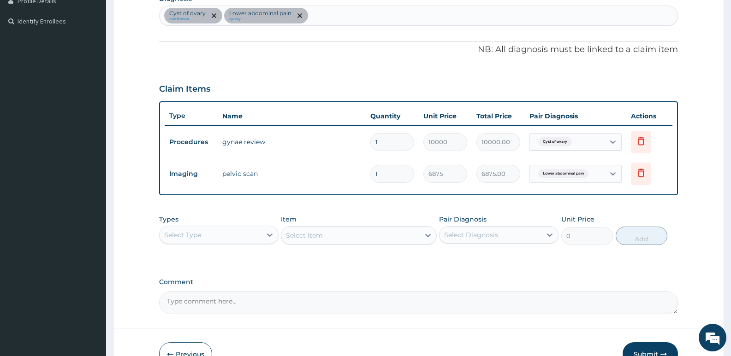
scroll to position [255, 0]
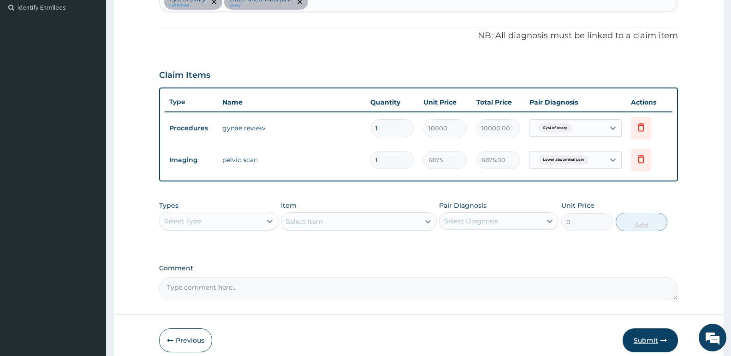
click at [655, 336] on button "Submit" at bounding box center [650, 341] width 55 height 24
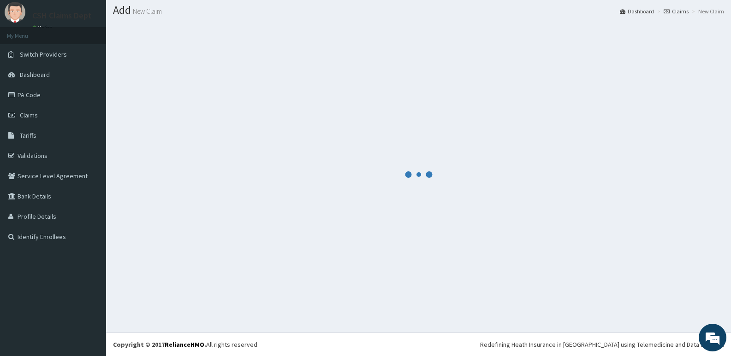
scroll to position [26, 0]
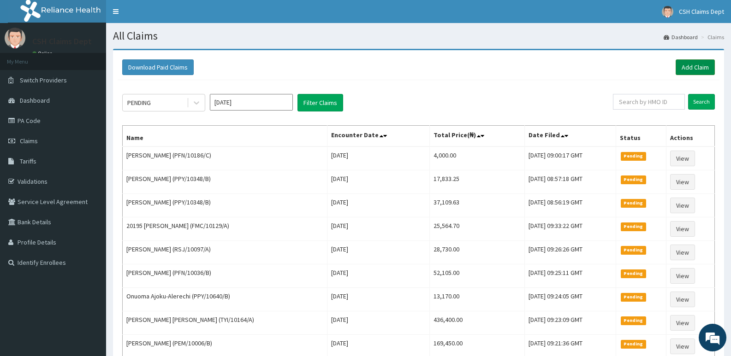
click at [708, 67] on link "Add Claim" at bounding box center [695, 67] width 39 height 16
click at [697, 69] on link "Add Claim" at bounding box center [695, 67] width 39 height 16
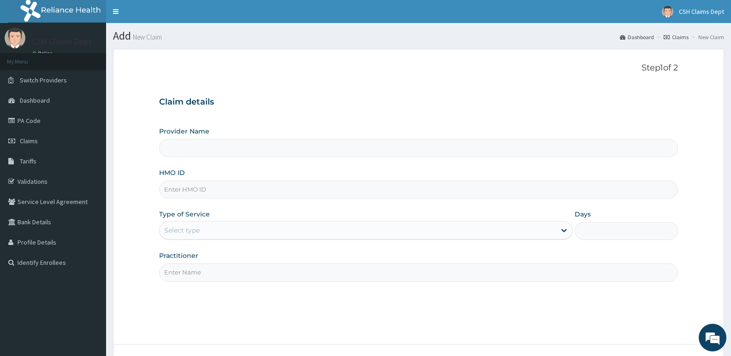
type input "Crystal Specialist Hospital"
click at [205, 185] on input "HMO ID" at bounding box center [418, 190] width 519 height 18
type input "TEN/10082/A"
click at [209, 225] on div "Select type" at bounding box center [358, 230] width 396 height 15
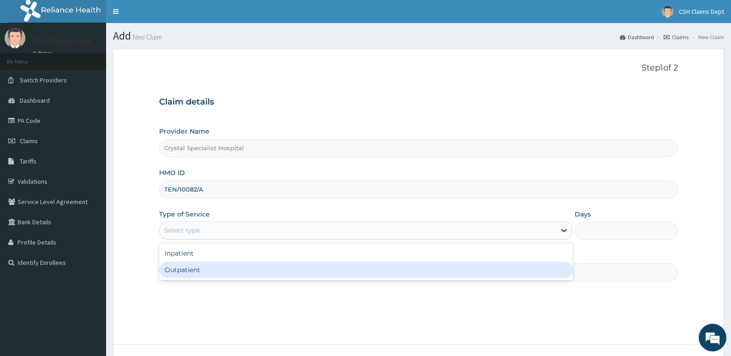
click at [197, 269] on div "Outpatient" at bounding box center [365, 270] width 413 height 17
type input "1"
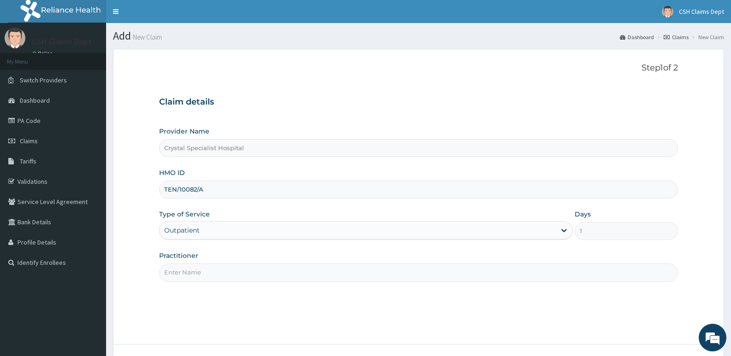
click at [196, 269] on input "Practitioner" at bounding box center [418, 273] width 519 height 18
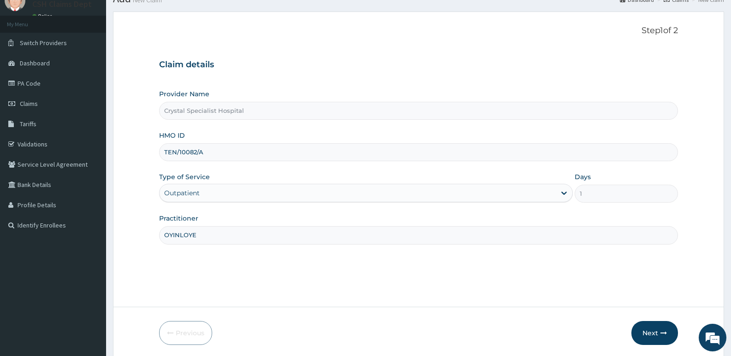
scroll to position [71, 0]
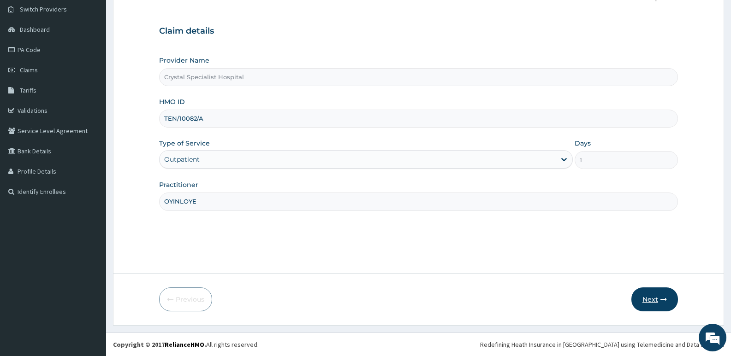
type input "OYINLOYE"
click at [660, 301] on icon "button" at bounding box center [663, 300] width 6 height 6
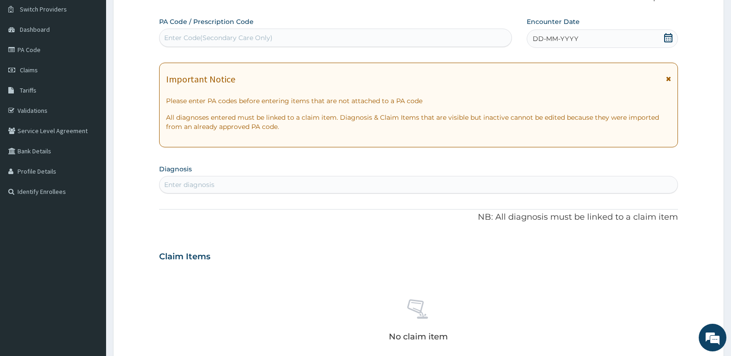
click at [667, 38] on icon at bounding box center [668, 37] width 9 height 9
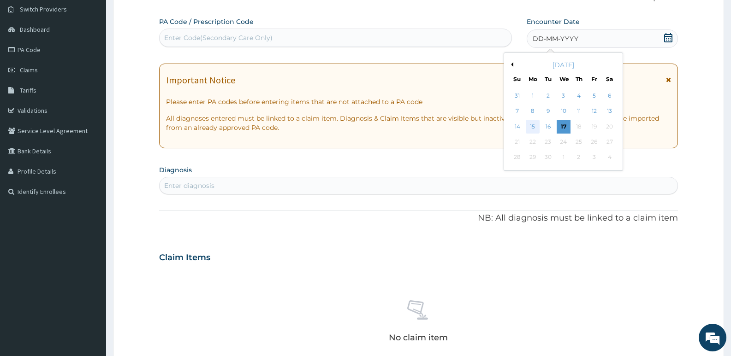
click at [529, 126] on div "15" at bounding box center [533, 127] width 14 height 14
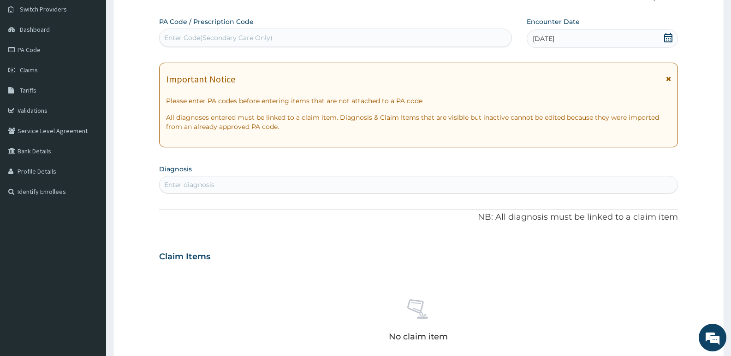
click at [344, 186] on div "Enter diagnosis" at bounding box center [419, 185] width 518 height 15
type input "[MEDICAL_DATA]"
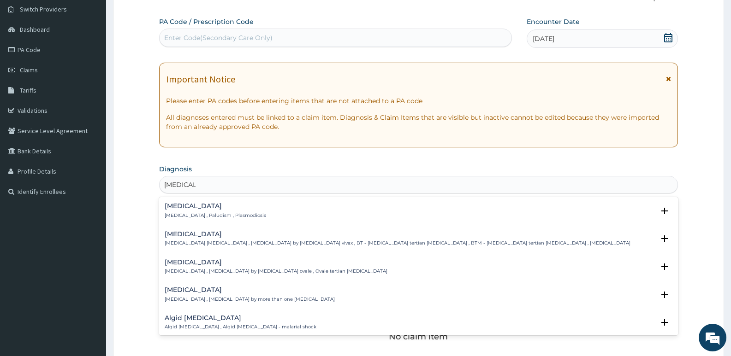
click at [168, 214] on p "[MEDICAL_DATA] , Paludism , Plasmodiosis" at bounding box center [215, 216] width 101 height 6
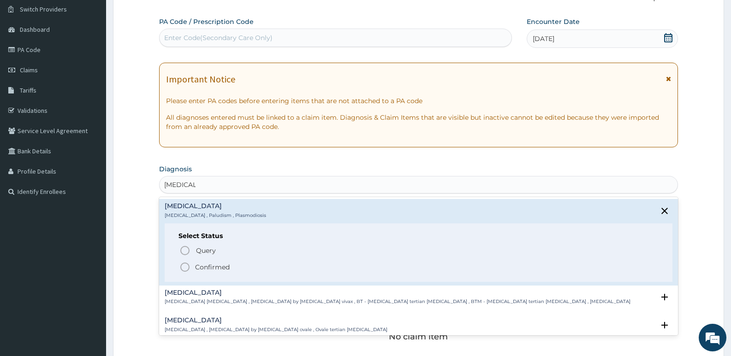
click at [199, 267] on p "Confirmed" at bounding box center [212, 267] width 35 height 9
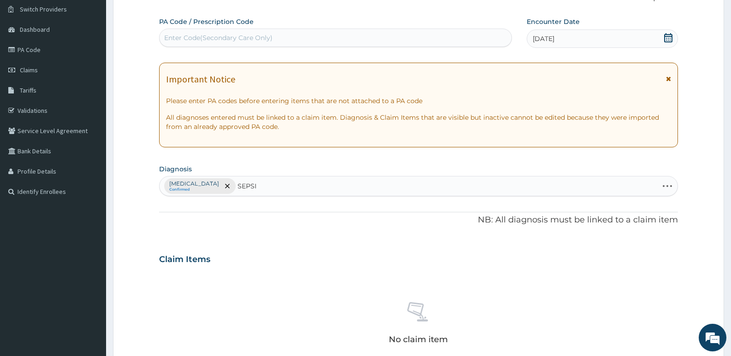
type input "[MEDICAL_DATA]"
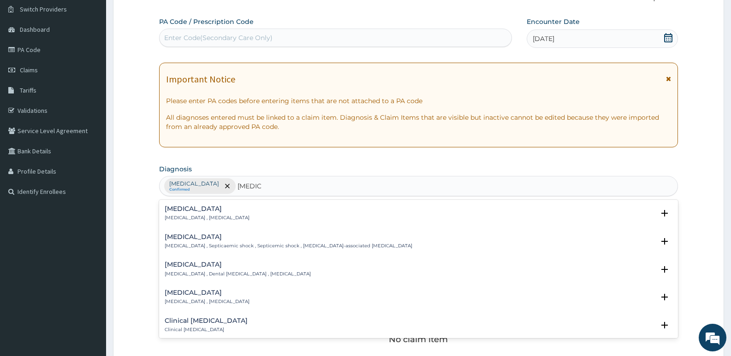
click at [193, 214] on div "[MEDICAL_DATA] [MEDICAL_DATA] , [MEDICAL_DATA]" at bounding box center [207, 214] width 85 height 16
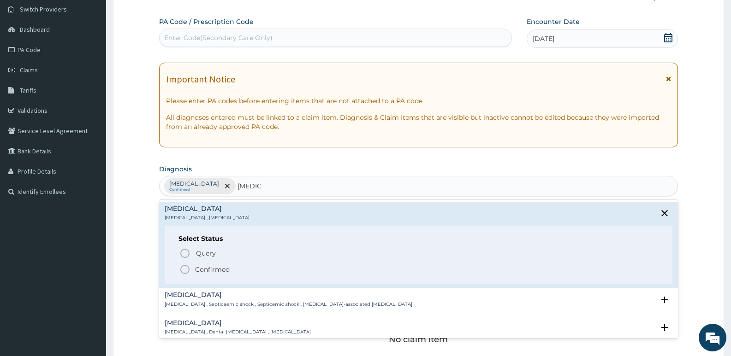
click at [208, 267] on p "Confirmed" at bounding box center [212, 269] width 35 height 9
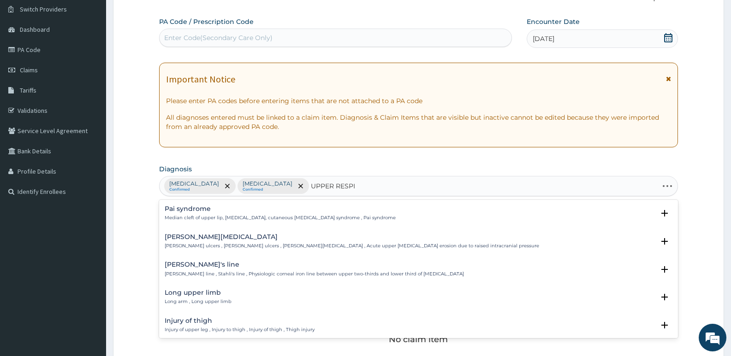
type input "UPPER RESPIR"
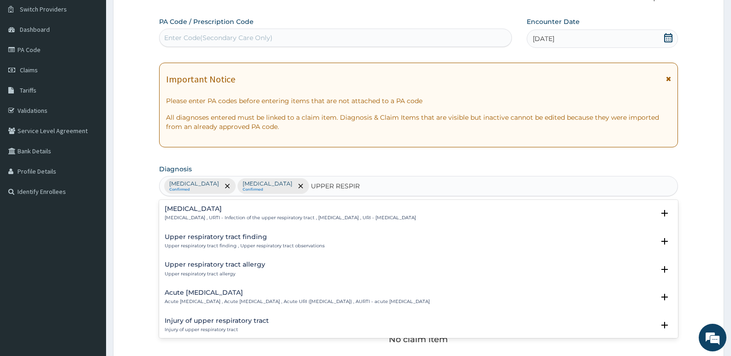
click at [214, 217] on p "[MEDICAL_DATA] , URTI - Infection of the upper respiratory tract , [MEDICAL_DAT…" at bounding box center [290, 218] width 251 height 6
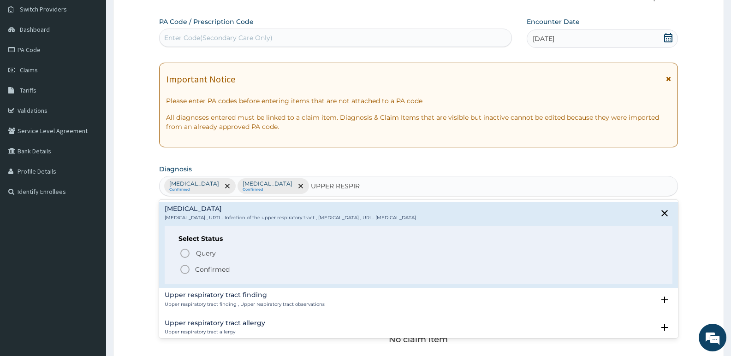
click at [217, 269] on p "Confirmed" at bounding box center [212, 269] width 35 height 9
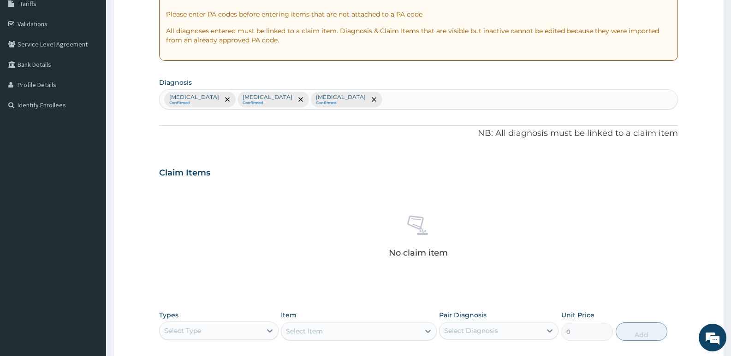
scroll to position [255, 0]
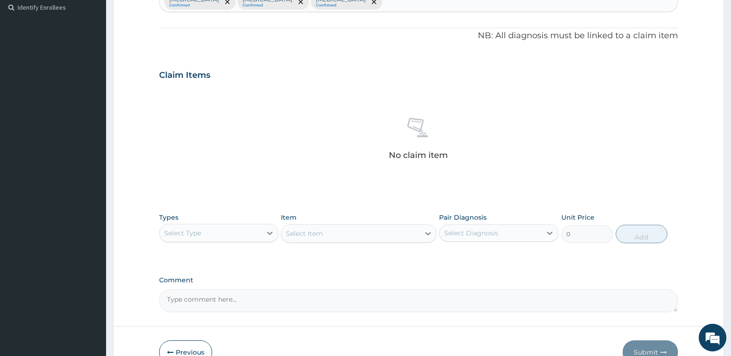
click at [201, 225] on div "Select Type" at bounding box center [218, 233] width 119 height 18
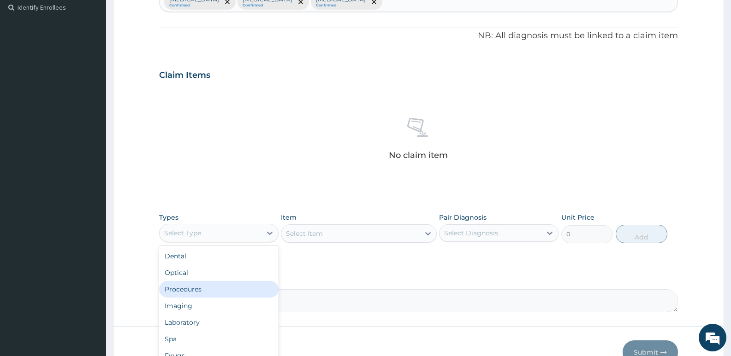
click at [196, 289] on div "Procedures" at bounding box center [218, 289] width 119 height 17
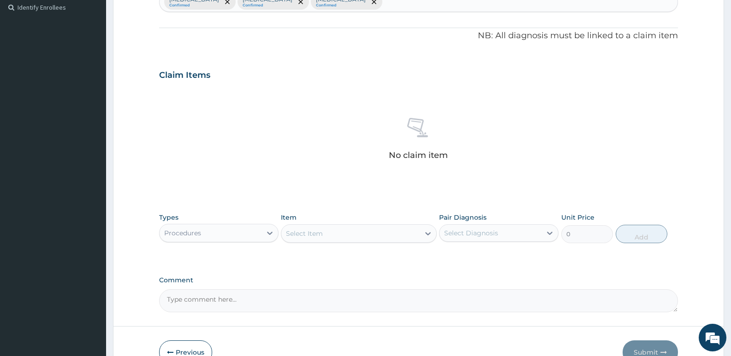
scroll to position [302, 0]
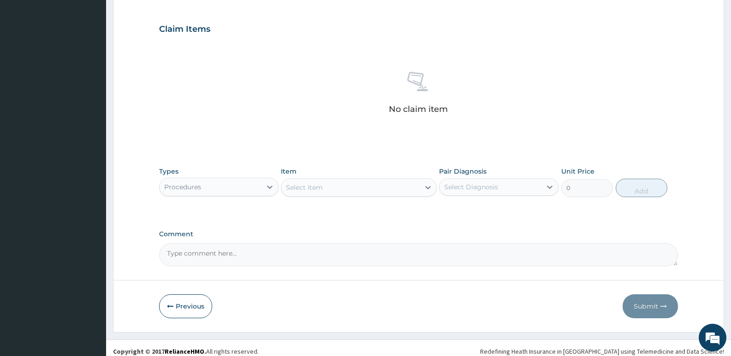
click at [325, 188] on div "Select Item" at bounding box center [350, 187] width 138 height 15
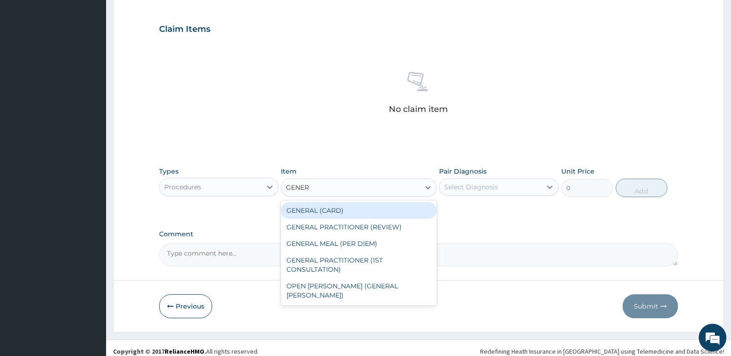
type input "GENERA"
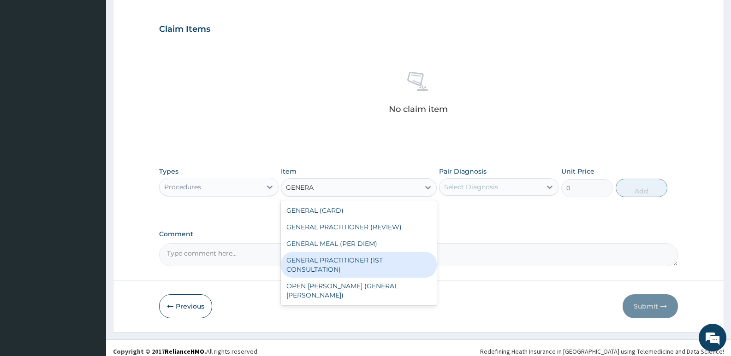
drag, startPoint x: 375, startPoint y: 262, endPoint x: 464, endPoint y: 189, distance: 115.3
click at [375, 261] on div "GENERAL PRACTITIONER (1ST CONSULTATION)" at bounding box center [358, 265] width 155 height 26
type input "3490"
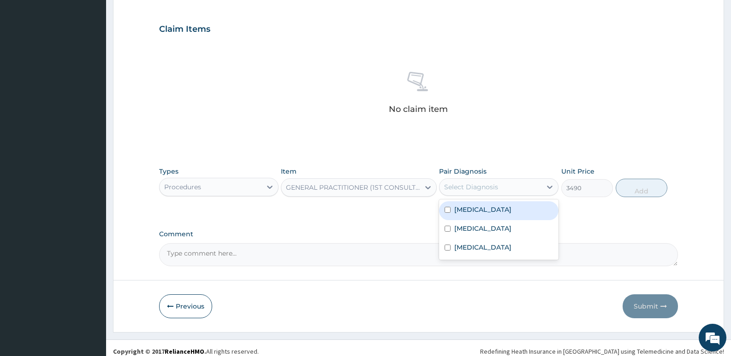
click at [484, 180] on div "Select Diagnosis" at bounding box center [491, 187] width 102 height 15
click at [484, 209] on div "Malaria" at bounding box center [498, 211] width 119 height 19
checkbox input "true"
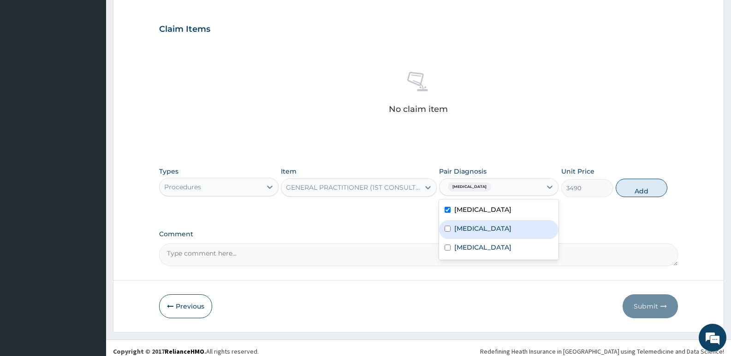
click at [482, 233] on div "Sepsis" at bounding box center [498, 229] width 119 height 19
checkbox input "true"
click at [485, 244] on label "Upper respiratory infection" at bounding box center [482, 247] width 57 height 9
checkbox input "true"
click at [633, 185] on button "Add" at bounding box center [642, 188] width 52 height 18
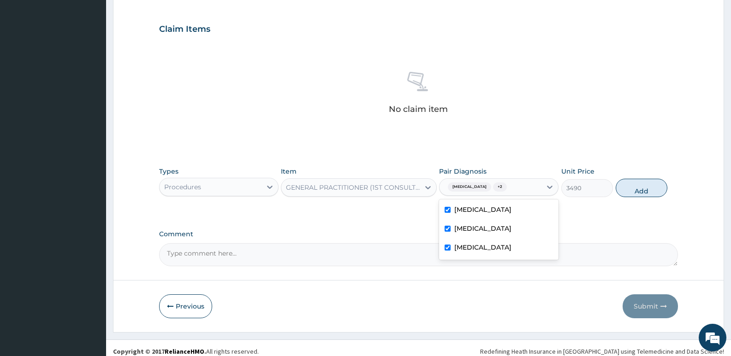
type input "0"
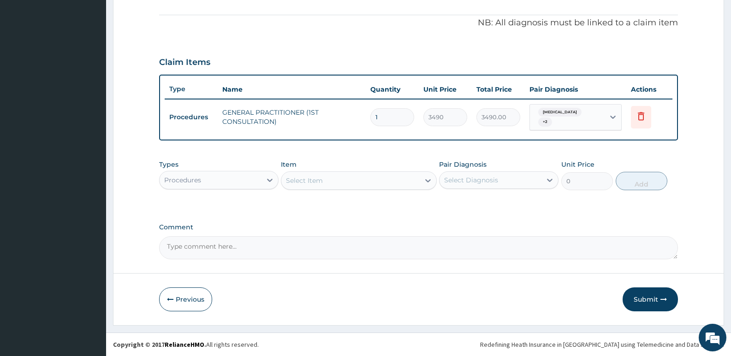
scroll to position [265, 0]
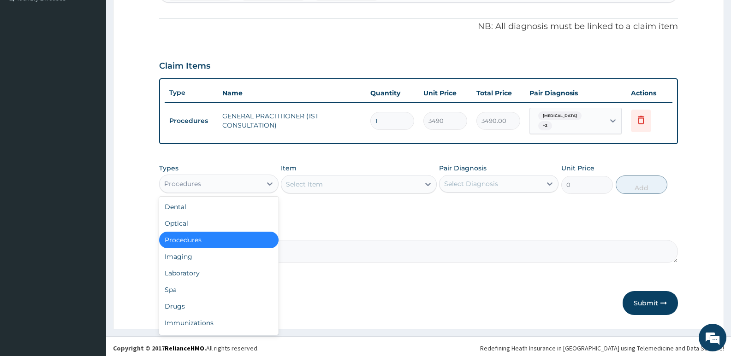
click at [231, 181] on div "Procedures" at bounding box center [211, 184] width 102 height 15
drag, startPoint x: 200, startPoint y: 308, endPoint x: 214, endPoint y: 277, distance: 33.8
click at [200, 306] on div "Drugs" at bounding box center [218, 306] width 119 height 17
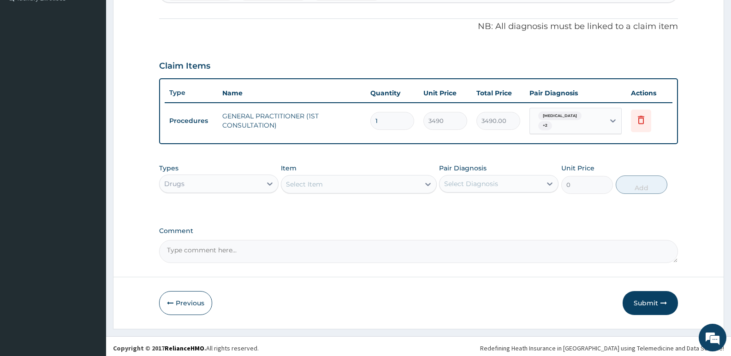
click at [339, 183] on div "Select Item" at bounding box center [350, 184] width 138 height 15
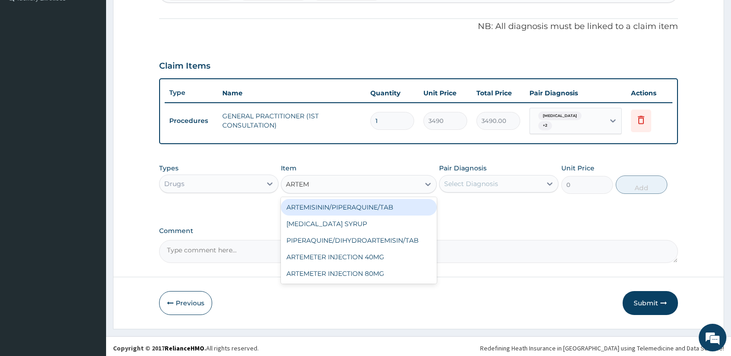
type input "ARTEME"
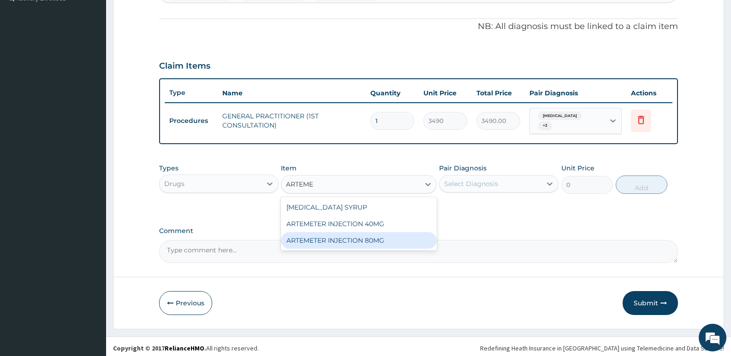
click at [345, 237] on div "ARTEMETER INJECTION 80MG" at bounding box center [358, 240] width 155 height 17
type input "1161.25"
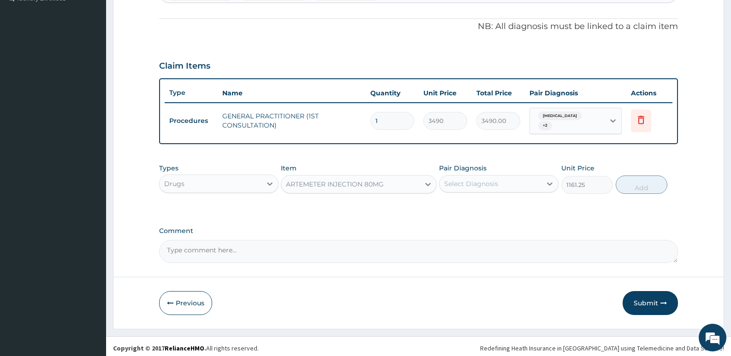
click at [501, 178] on div "Select Diagnosis" at bounding box center [491, 184] width 102 height 15
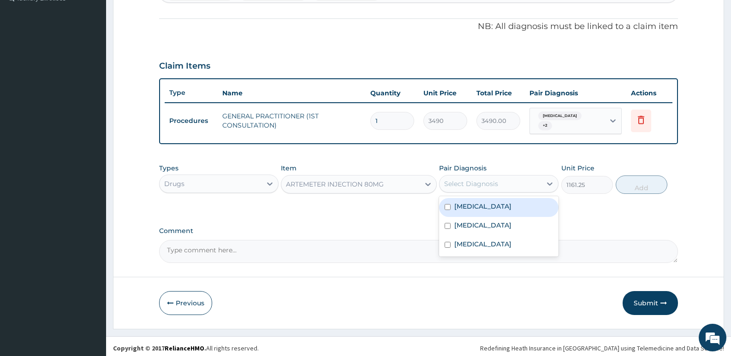
click at [472, 208] on div "Malaria" at bounding box center [498, 207] width 119 height 19
checkbox input "true"
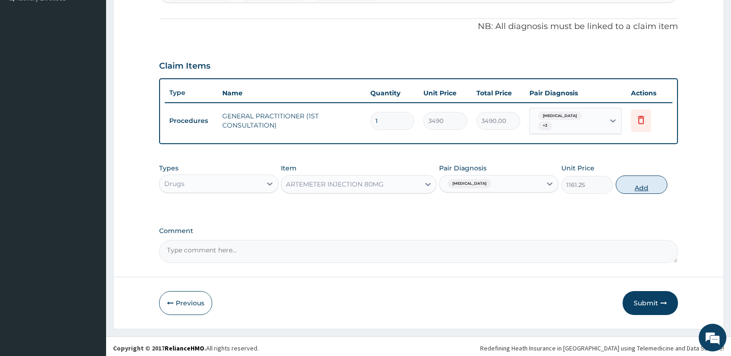
click at [627, 184] on button "Add" at bounding box center [642, 185] width 52 height 18
type input "0"
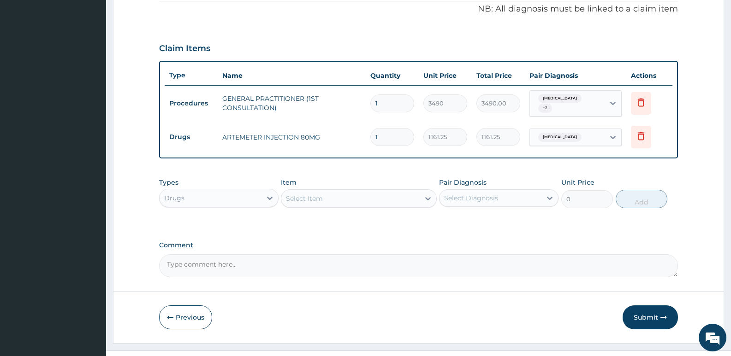
scroll to position [297, 0]
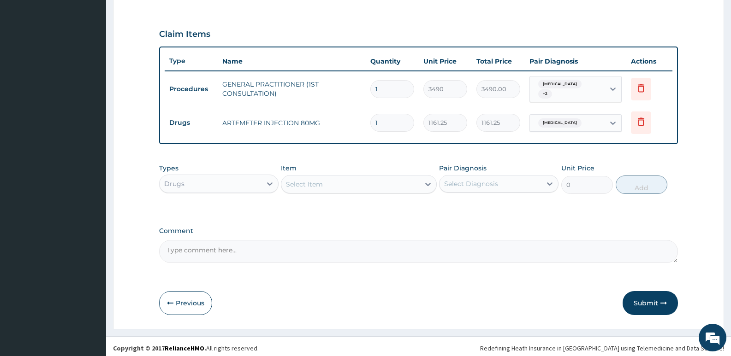
click at [320, 184] on div "Select Item" at bounding box center [304, 184] width 37 height 9
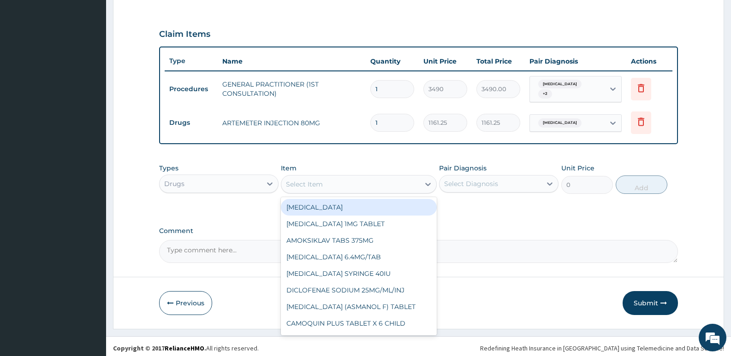
type input "A"
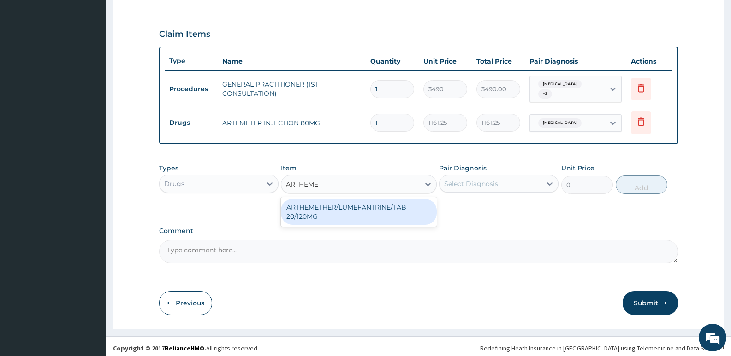
type input "ARTHEME"
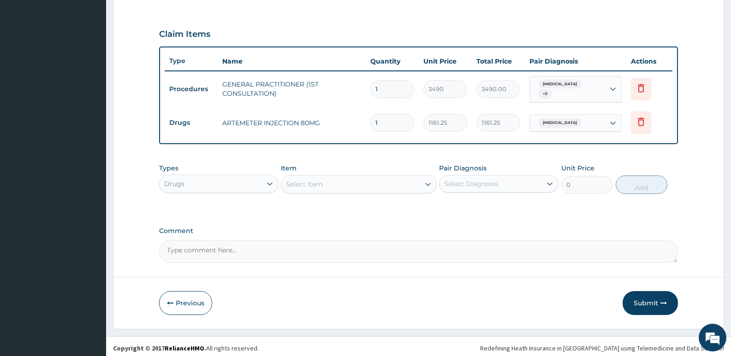
click at [347, 227] on label "Comment" at bounding box center [418, 231] width 519 height 8
click at [347, 240] on textarea "Comment" at bounding box center [418, 251] width 519 height 23
click at [346, 177] on div "Select Item" at bounding box center [350, 184] width 138 height 15
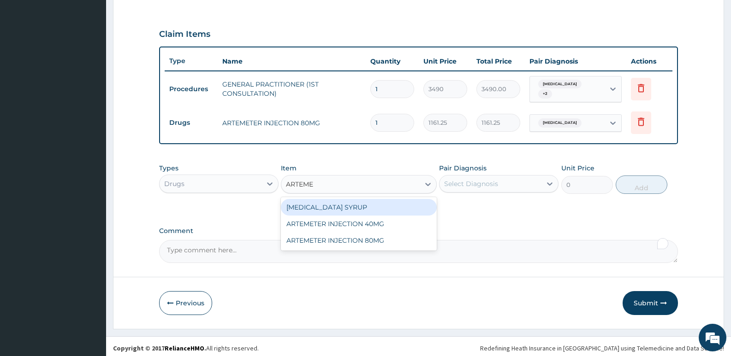
type input "ARTEME"
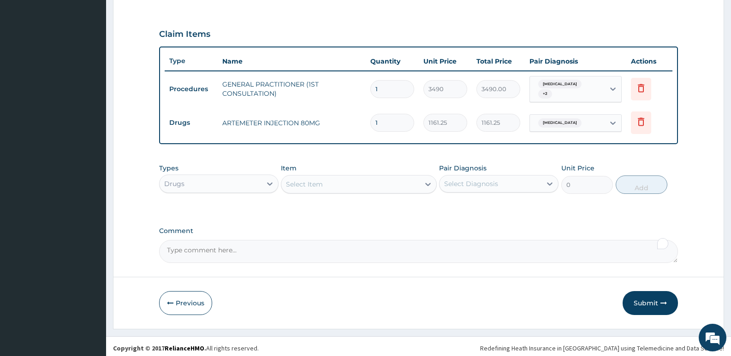
drag, startPoint x: 267, startPoint y: 203, endPoint x: 305, endPoint y: 184, distance: 43.3
click at [266, 203] on div "Types Drugs Item Select Item Pair Diagnosis Select Diagnosis Unit Price 0 Add" at bounding box center [418, 185] width 519 height 53
click at [308, 180] on div "Select Item" at bounding box center [304, 184] width 37 height 9
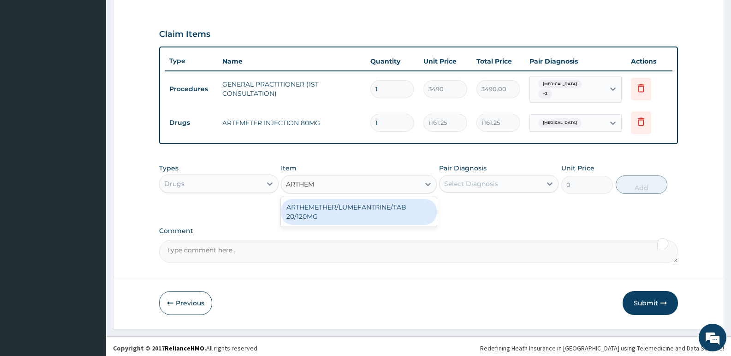
type input "ARTHEME"
click at [316, 212] on div "ARTHEMETHER/LUMEFANTRINE/TAB 20/120MG" at bounding box center [358, 212] width 155 height 26
type input "130"
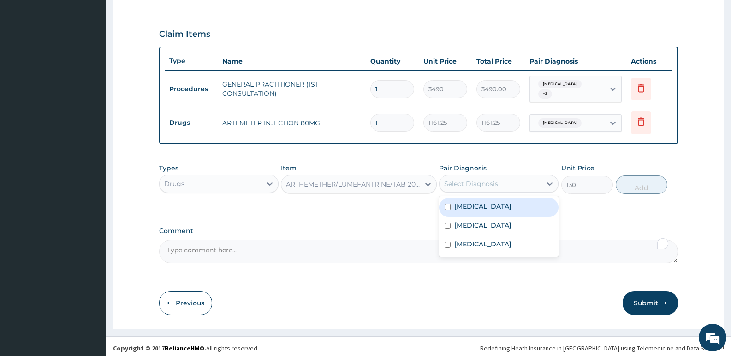
click at [464, 183] on div "Select Diagnosis" at bounding box center [471, 183] width 54 height 9
click at [479, 204] on div "Malaria" at bounding box center [498, 207] width 119 height 19
checkbox input "true"
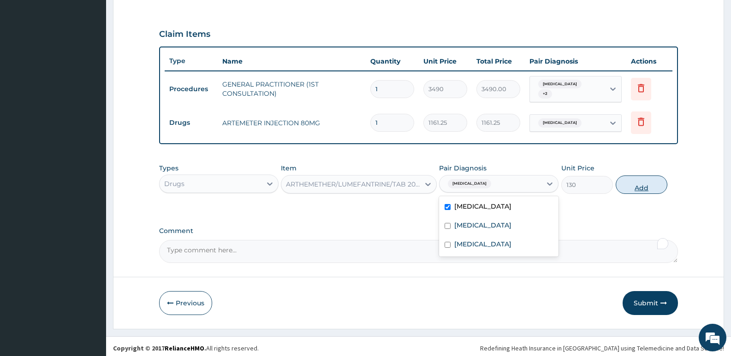
click at [631, 184] on button "Add" at bounding box center [642, 185] width 52 height 18
type input "0"
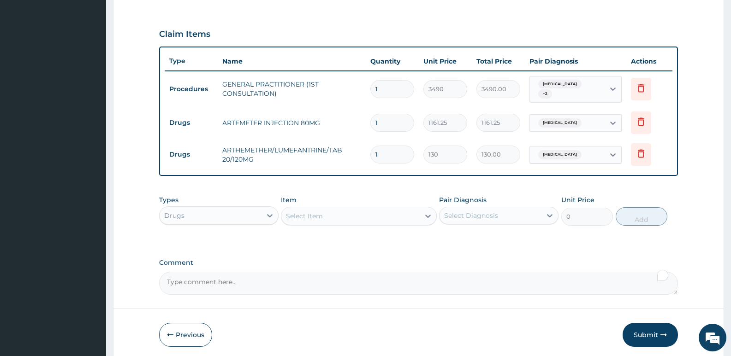
click at [312, 209] on div "Select Item" at bounding box center [350, 216] width 138 height 15
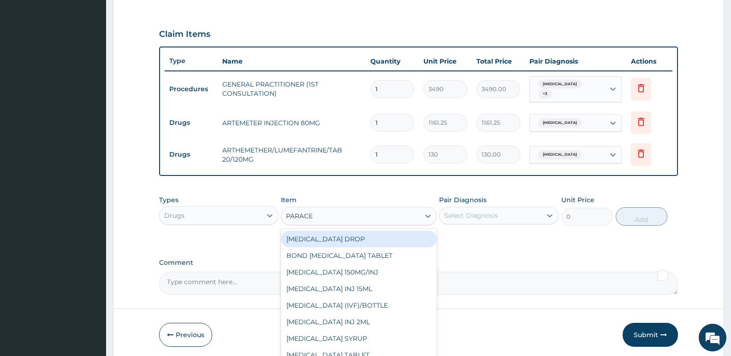
type input "PARACET"
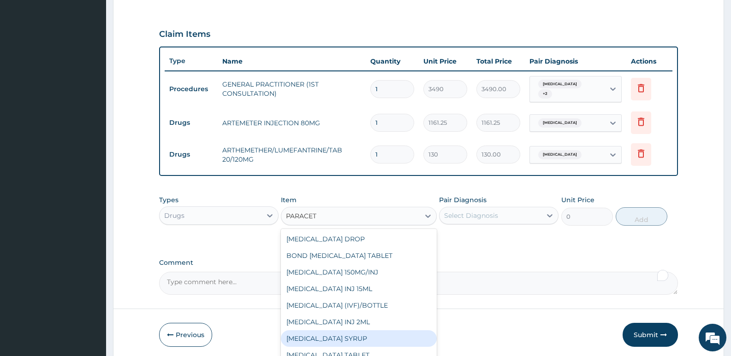
scroll to position [15, 0]
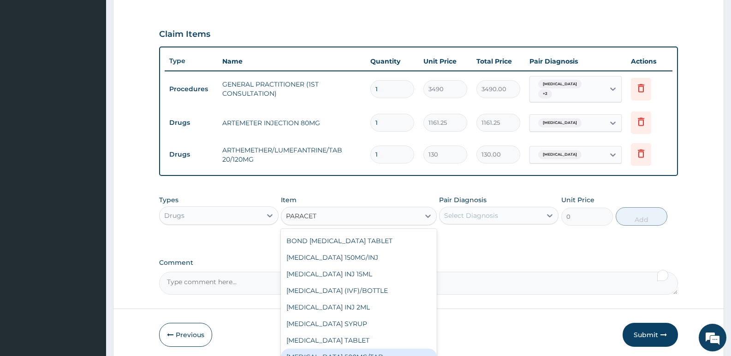
click at [392, 351] on div "PARACETAMOL 500MG/TAB" at bounding box center [358, 357] width 155 height 17
type input "22.625"
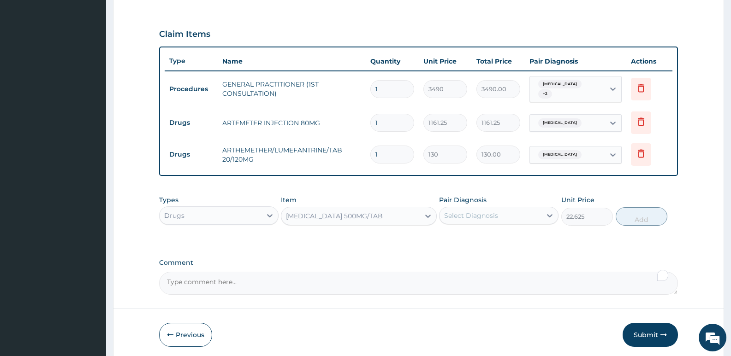
click at [496, 211] on div "Select Diagnosis" at bounding box center [471, 215] width 54 height 9
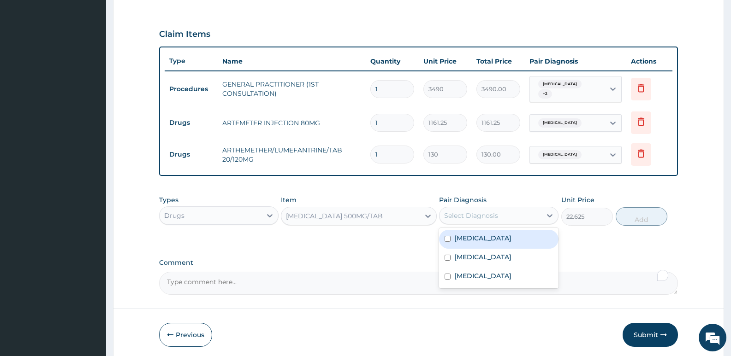
click at [487, 239] on div "Malaria" at bounding box center [498, 239] width 119 height 19
checkbox input "true"
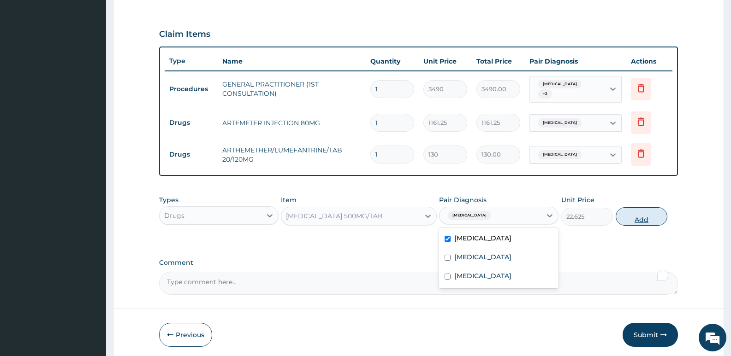
click at [636, 218] on button "Add" at bounding box center [642, 217] width 52 height 18
type input "0"
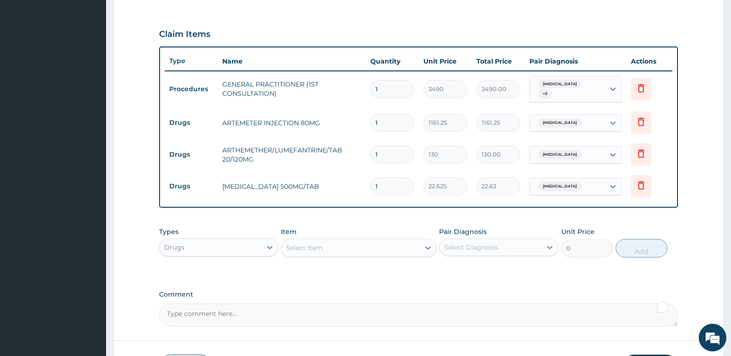
click at [347, 241] on div "Select Item" at bounding box center [350, 248] width 138 height 15
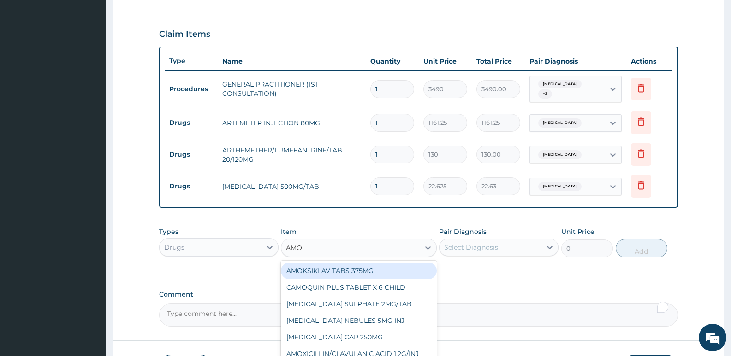
type input "AMOX"
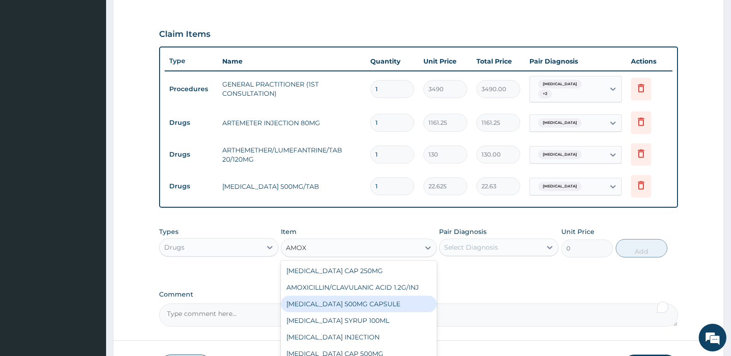
click at [361, 300] on div "[MEDICAL_DATA] 500MG CAPSULE" at bounding box center [358, 304] width 155 height 17
type input "225.8099975585938"
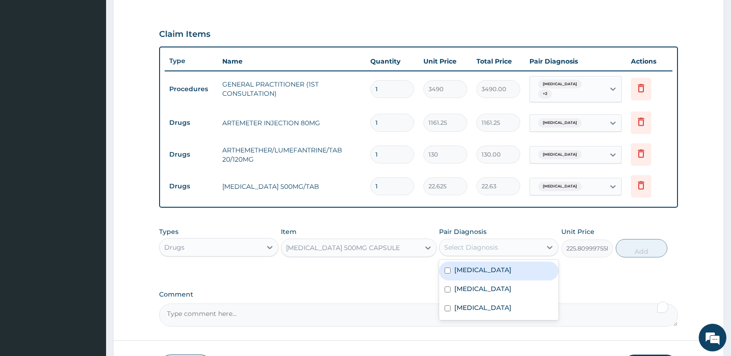
click at [493, 244] on div "Select Diagnosis" at bounding box center [471, 247] width 54 height 9
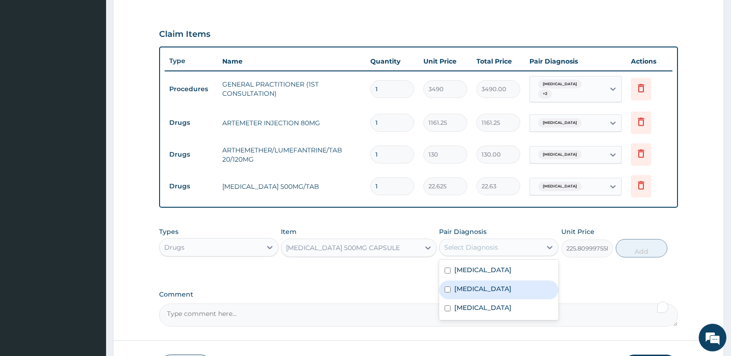
drag, startPoint x: 497, startPoint y: 288, endPoint x: 599, endPoint y: 243, distance: 111.5
click at [499, 281] on div "Sepsis" at bounding box center [498, 290] width 119 height 19
checkbox input "true"
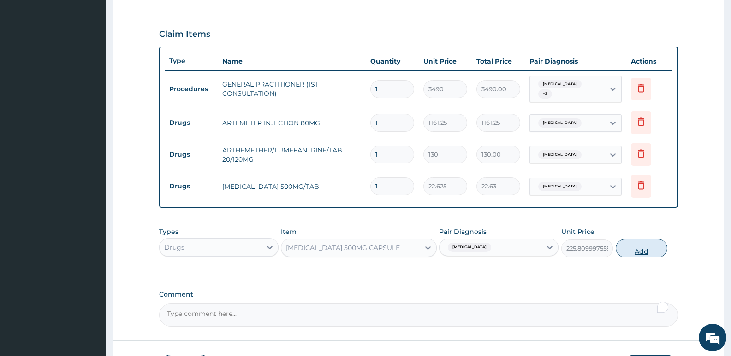
click at [632, 247] on button "Add" at bounding box center [642, 248] width 52 height 18
type input "0"
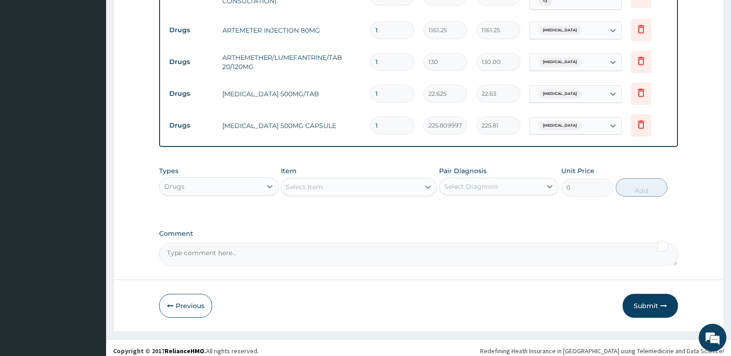
scroll to position [392, 0]
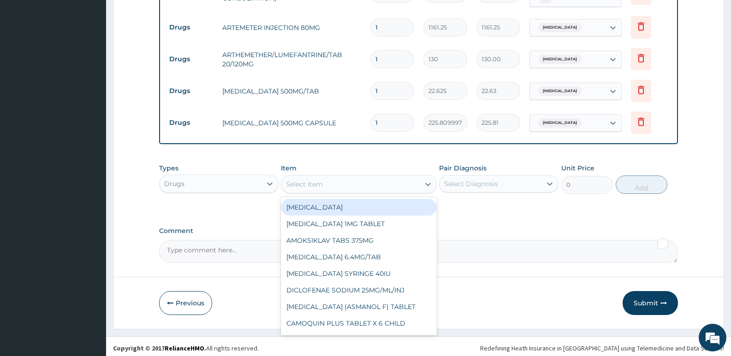
click at [342, 188] on div "Select Item" at bounding box center [358, 184] width 155 height 18
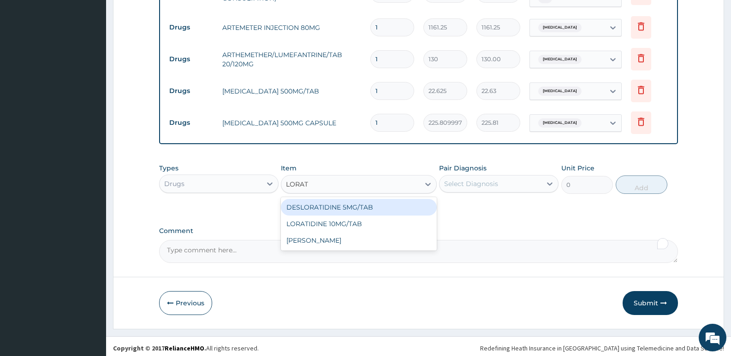
type input "LORATI"
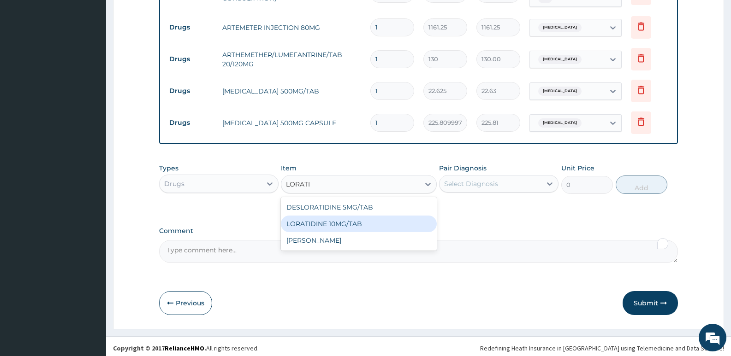
click at [355, 220] on div "LORATIDINE 10MG/TAB" at bounding box center [358, 224] width 155 height 17
type input "66"
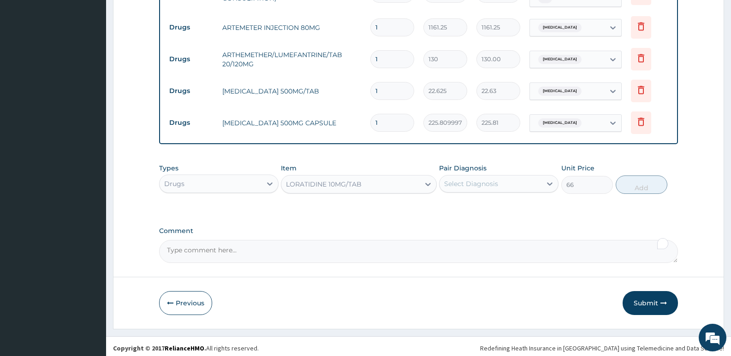
click at [472, 186] on div "Select Diagnosis" at bounding box center [491, 184] width 102 height 15
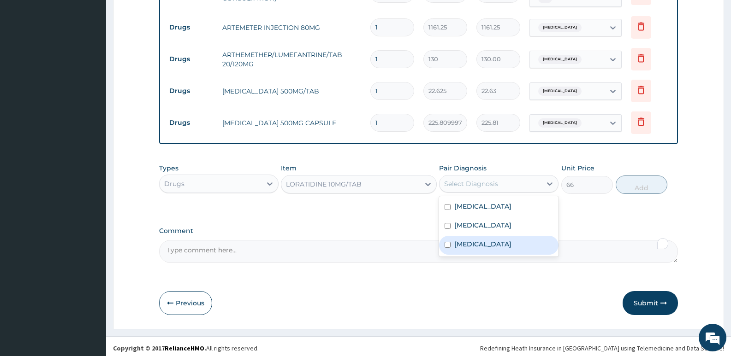
click at [468, 236] on div "Upper respiratory infection" at bounding box center [498, 245] width 119 height 19
checkbox input "true"
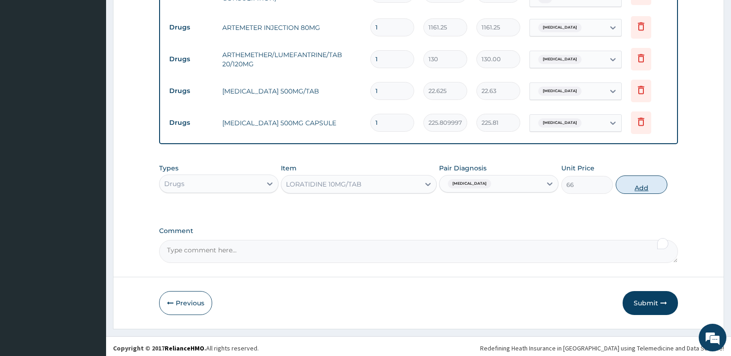
click at [646, 189] on button "Add" at bounding box center [642, 185] width 52 height 18
type input "0"
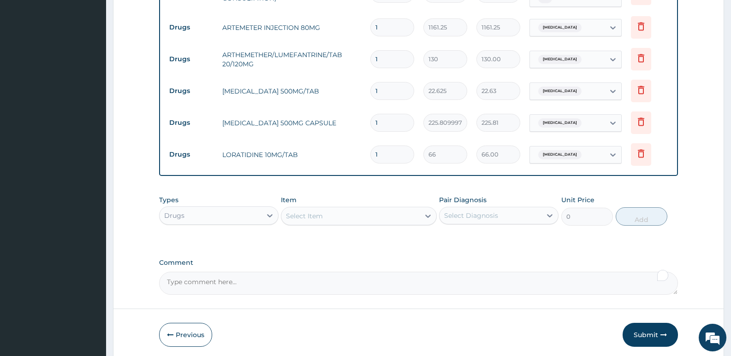
drag, startPoint x: 402, startPoint y: 151, endPoint x: 319, endPoint y: 151, distance: 83.0
click at [319, 151] on tr "Drugs LORATIDINE 10MG/TAB 1 66 66.00 Upper respiratory infection Delete" at bounding box center [419, 155] width 508 height 32
type input "5"
type input "330.00"
type input "5"
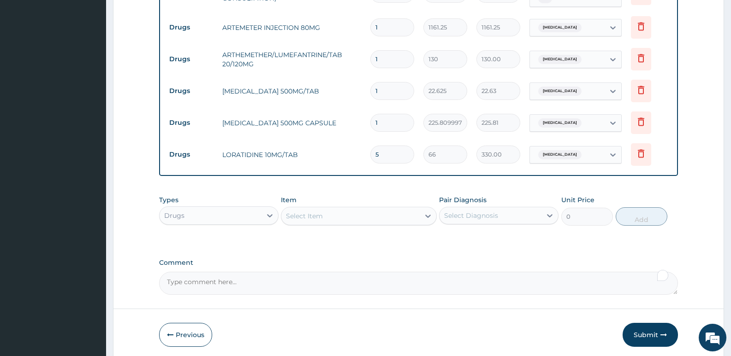
click at [395, 117] on input "1" at bounding box center [392, 123] width 44 height 18
type input "10"
type input "2258.10"
type input "10"
click at [389, 84] on input "1" at bounding box center [392, 91] width 44 height 18
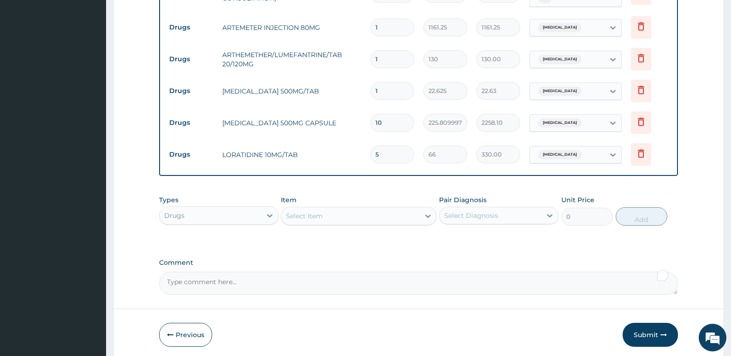
type input "18"
type input "407.25"
type input "18"
drag, startPoint x: 377, startPoint y: 55, endPoint x: 228, endPoint y: 48, distance: 149.2
click at [233, 49] on tr "Drugs ARTHEMETHER/LUMEFANTRINE/TAB 20/120MG 1 130 130.00 Malaria Delete" at bounding box center [419, 59] width 508 height 32
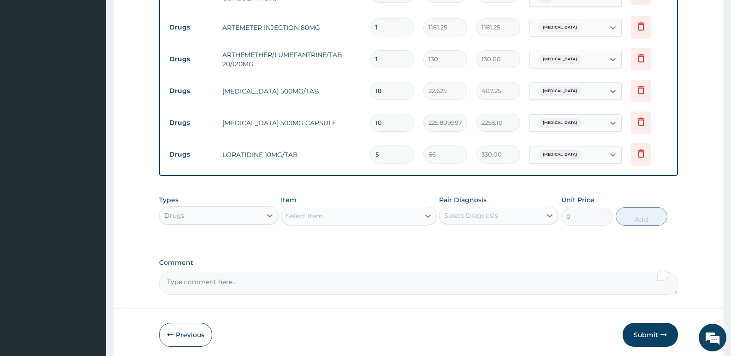
type input "2"
type input "260.00"
type input "24"
type input "3120.00"
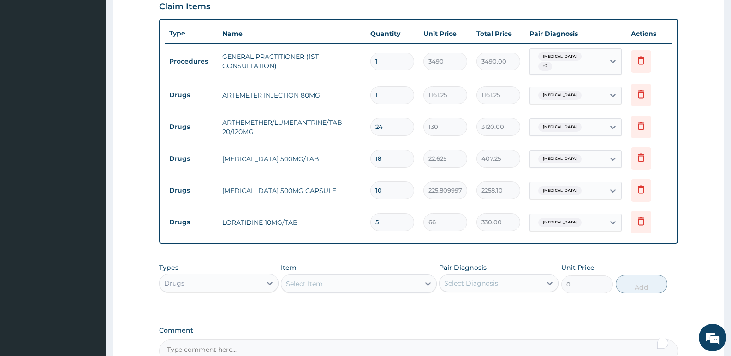
scroll to position [300, 0]
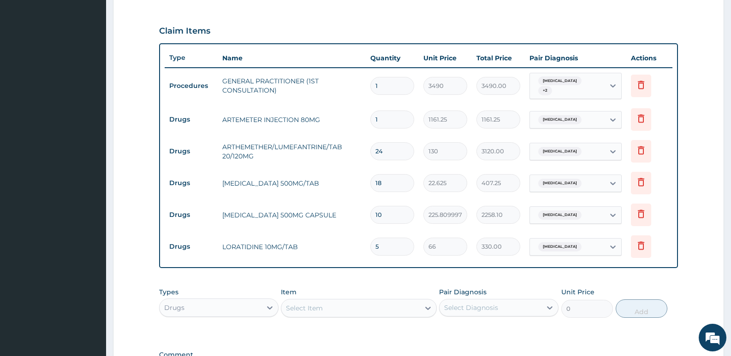
type input "24"
drag, startPoint x: 402, startPoint y: 118, endPoint x: 345, endPoint y: 116, distance: 57.7
click at [345, 116] on tr "Drugs ARTEMETER INJECTION 80MG 1 1161.25 1161.25 Malaria Delete" at bounding box center [419, 120] width 508 height 32
type input "2"
type input "2322.50"
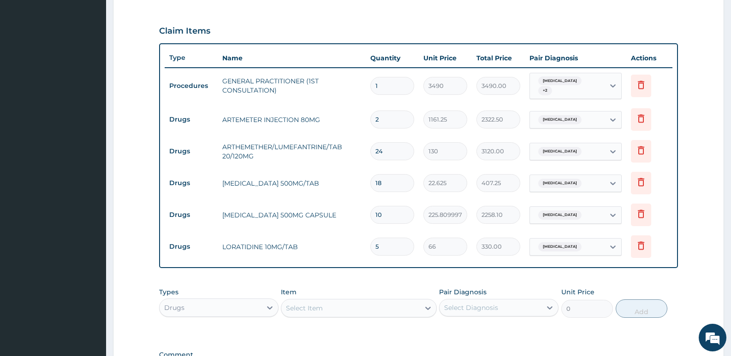
type input "2"
click at [331, 111] on td "ARTEMETER INJECTION 80MG" at bounding box center [292, 120] width 148 height 18
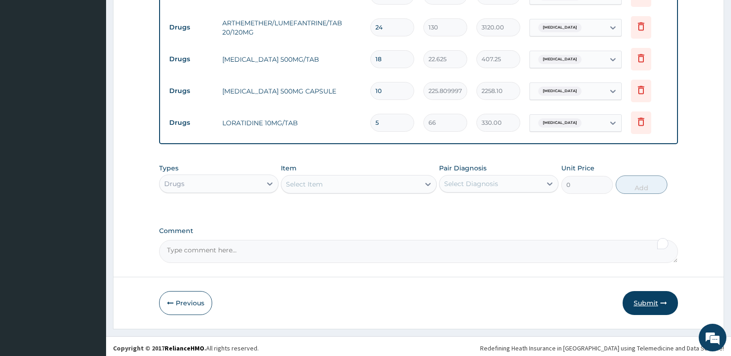
click at [648, 299] on button "Submit" at bounding box center [650, 303] width 55 height 24
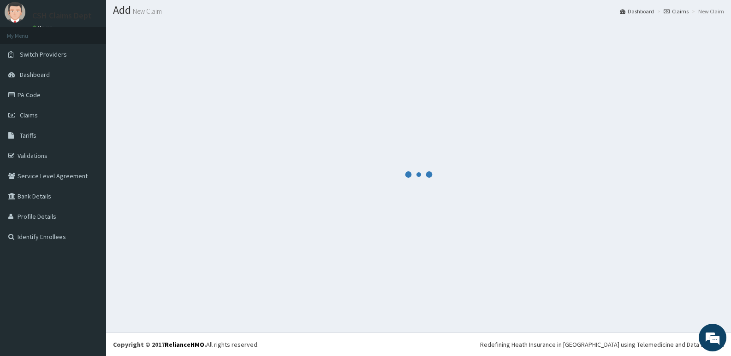
scroll to position [424, 0]
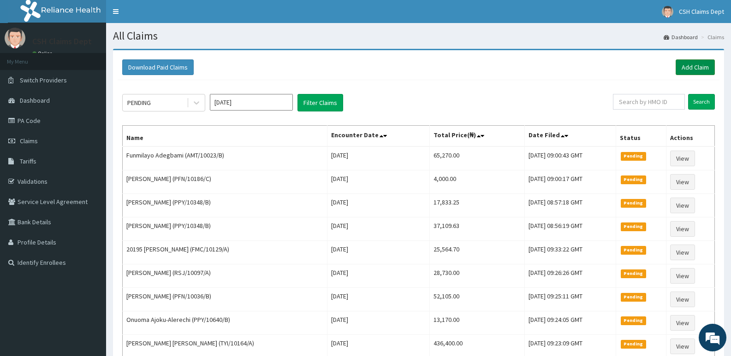
click at [689, 70] on link "Add Claim" at bounding box center [695, 67] width 39 height 16
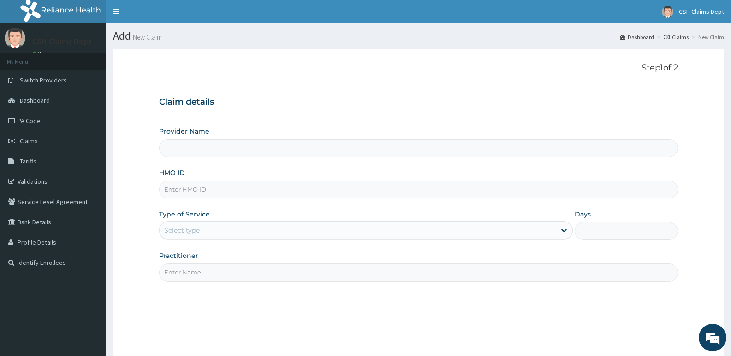
type input "Crystal Specialist Hospital"
click at [237, 187] on input "HMO ID" at bounding box center [418, 190] width 519 height 18
type input "RET/46342/A"
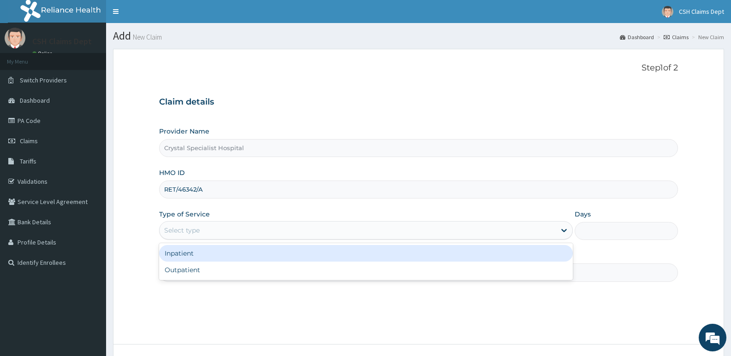
click at [214, 233] on div "Select type" at bounding box center [358, 230] width 396 height 15
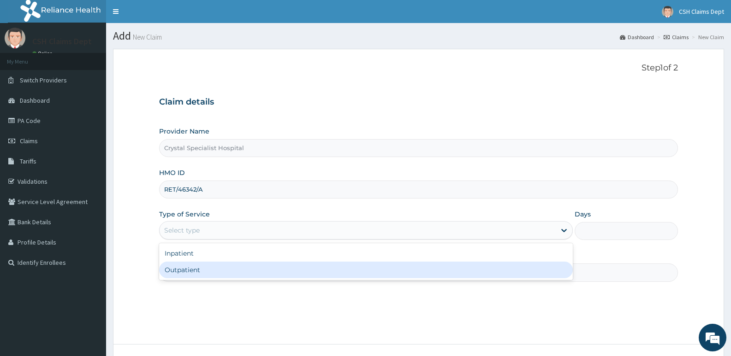
click at [211, 274] on div "Outpatient" at bounding box center [365, 270] width 413 height 17
type input "1"
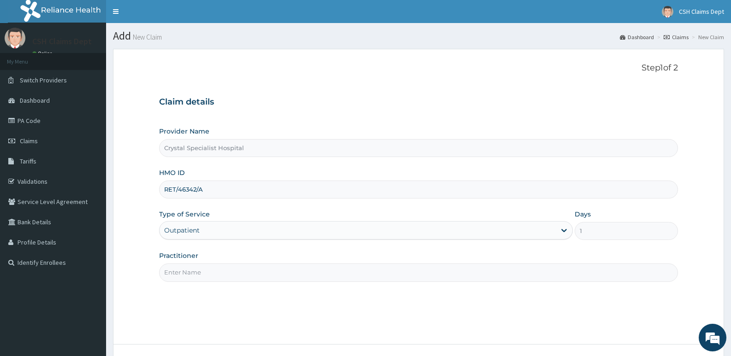
click at [210, 274] on input "Practitioner" at bounding box center [418, 273] width 519 height 18
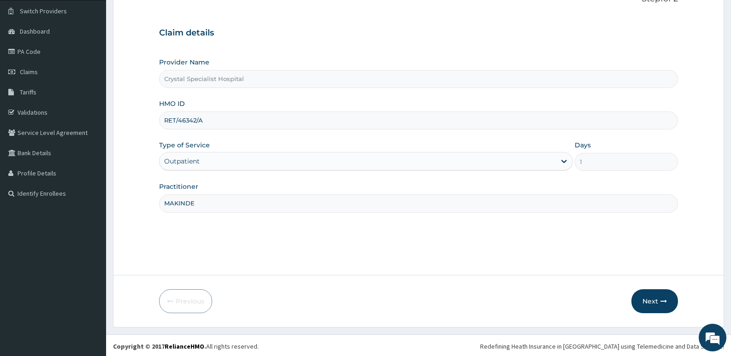
scroll to position [71, 0]
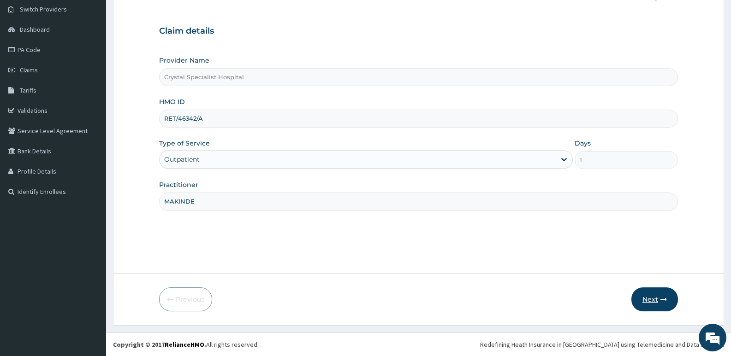
type input "MAKINDE"
click at [657, 303] on button "Next" at bounding box center [654, 300] width 47 height 24
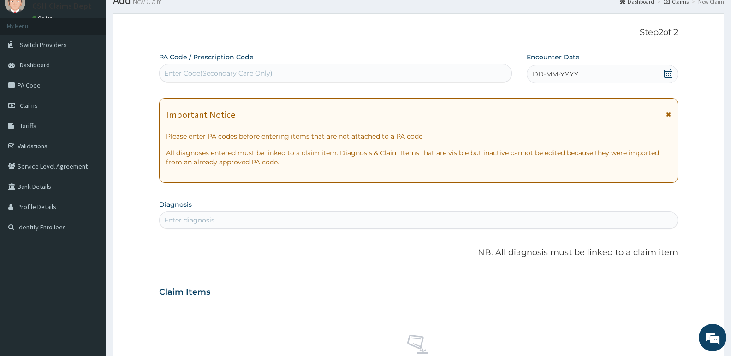
scroll to position [0, 0]
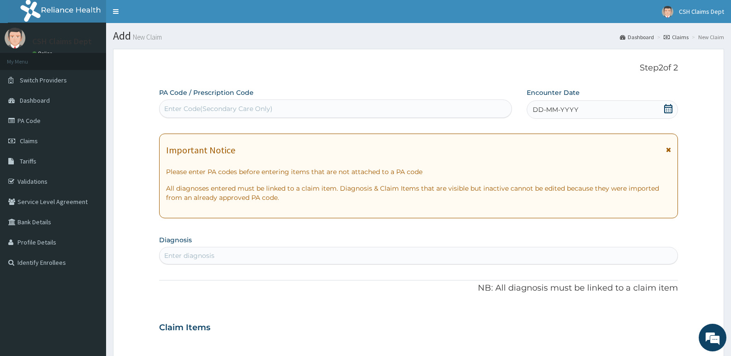
click at [418, 104] on div "Enter Code(Secondary Care Only)" at bounding box center [336, 108] width 352 height 15
type input "PA/A38C2F"
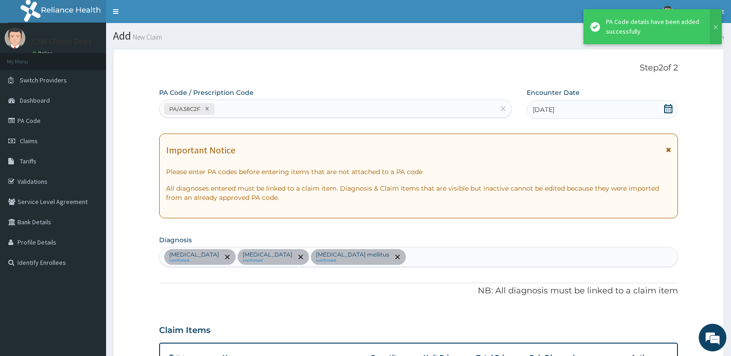
scroll to position [301, 0]
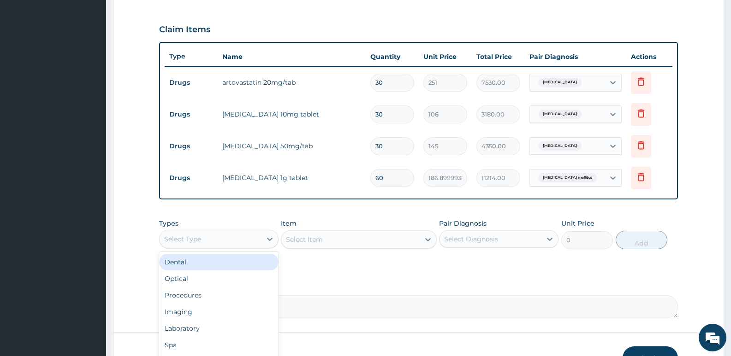
click at [206, 238] on div "Select Type" at bounding box center [211, 239] width 102 height 15
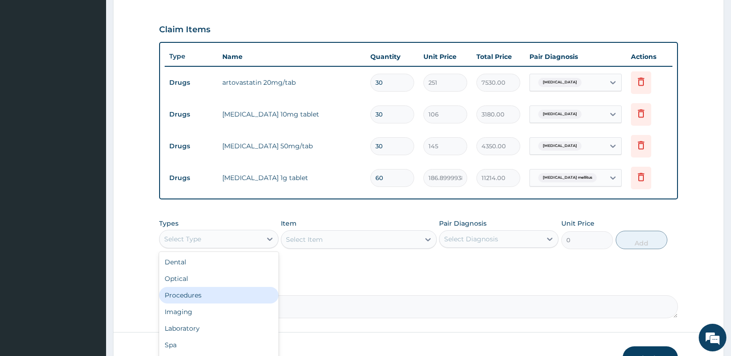
click at [197, 297] on div "Procedures" at bounding box center [218, 295] width 119 height 17
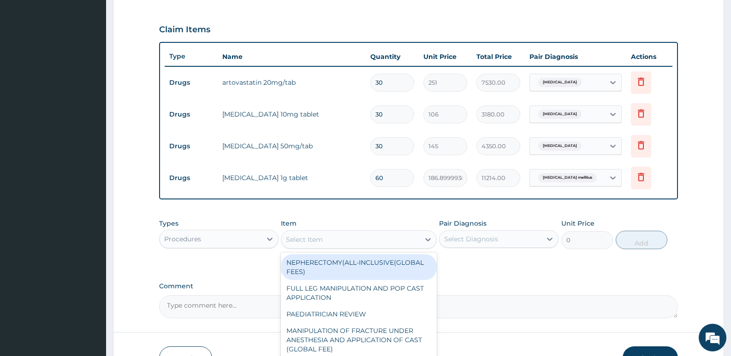
click at [321, 241] on div "Select Item" at bounding box center [304, 239] width 37 height 9
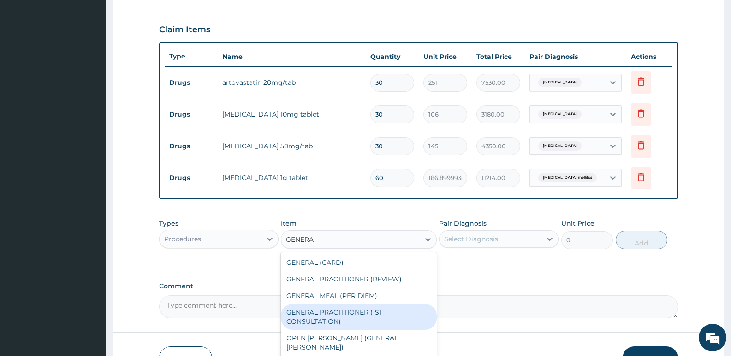
drag, startPoint x: 371, startPoint y: 310, endPoint x: 459, endPoint y: 261, distance: 101.6
click at [376, 301] on div "GENERAL (CARD) GENERAL PRACTITIONER (REVIEW) GENERAL MEAL (PER DIEM) GENERAL PR…" at bounding box center [358, 305] width 155 height 105
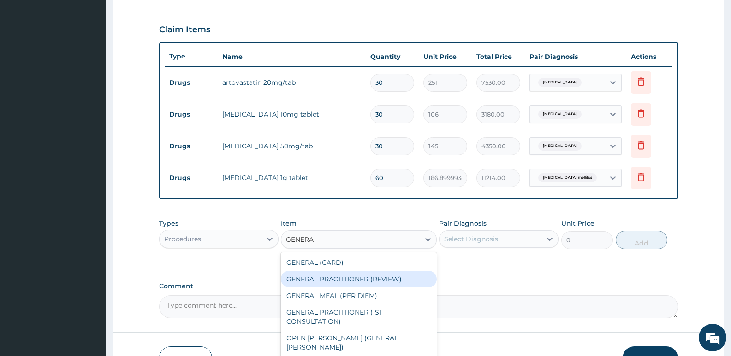
type input "GENERA"
click at [481, 237] on div "Select Diagnosis" at bounding box center [471, 239] width 54 height 9
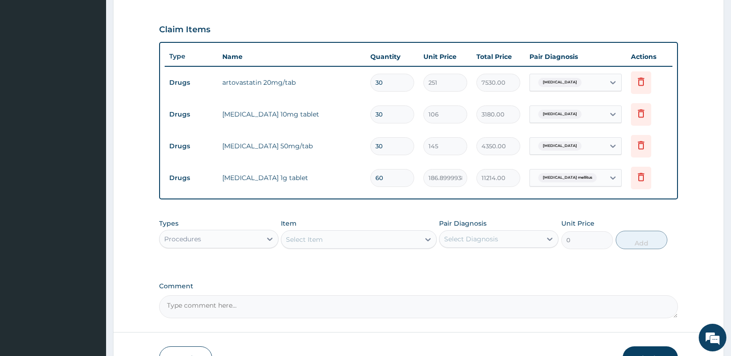
click at [313, 213] on div "PA Code / Prescription Code PA/A38C2F Encounter Date 15-09-2025 Important Notic…" at bounding box center [418, 53] width 519 height 532
click at [318, 239] on div "Select Item" at bounding box center [304, 239] width 37 height 9
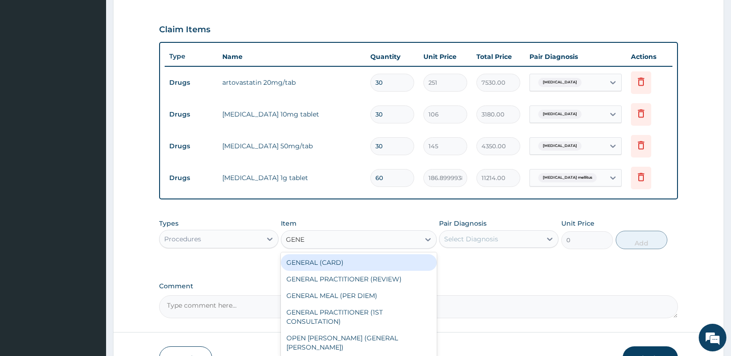
type input "GENER"
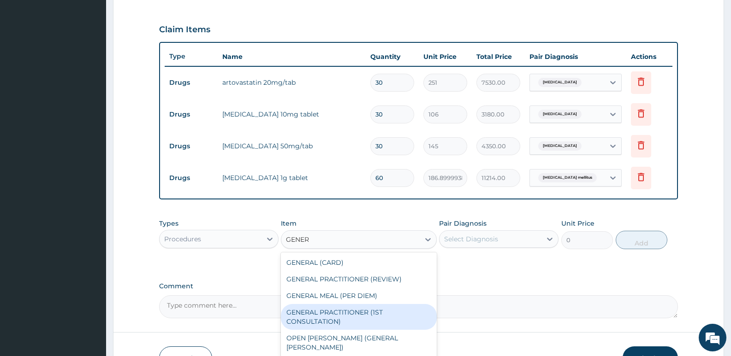
click at [373, 324] on div "GENERAL PRACTITIONER (1ST CONSULTATION)" at bounding box center [358, 317] width 155 height 26
type input "3490"
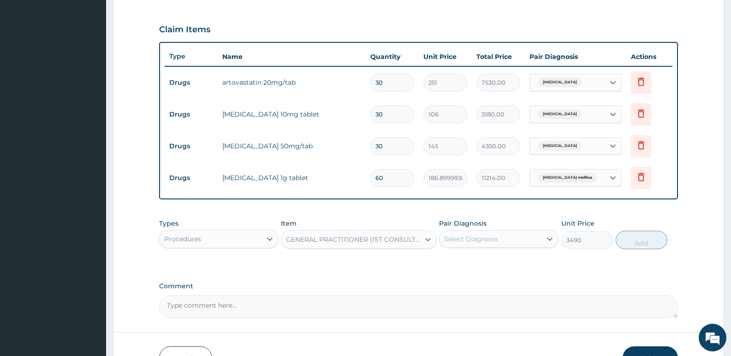
click at [496, 237] on div "Select Diagnosis" at bounding box center [471, 239] width 54 height 9
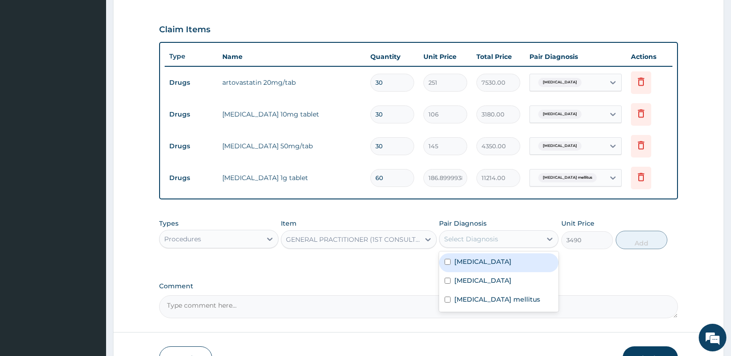
click at [496, 268] on div "Hyperlipidemia" at bounding box center [498, 263] width 119 height 19
checkbox input "true"
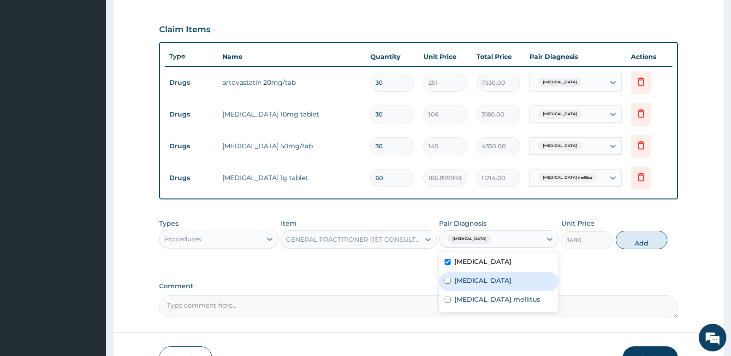
click at [497, 289] on div "Essential hypertension" at bounding box center [498, 282] width 119 height 19
checkbox input "true"
click at [491, 309] on div "Diabetes mellitus" at bounding box center [498, 300] width 119 height 19
checkbox input "true"
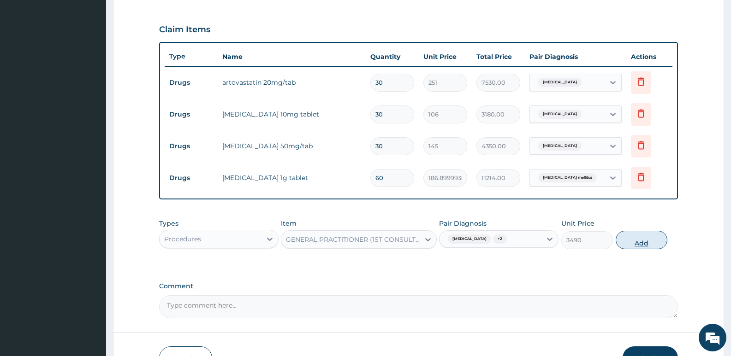
click at [648, 243] on button "Add" at bounding box center [642, 240] width 52 height 18
type input "0"
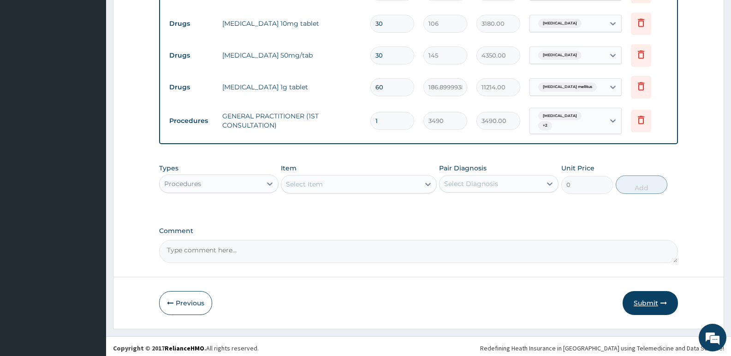
click at [646, 305] on button "Submit" at bounding box center [650, 303] width 55 height 24
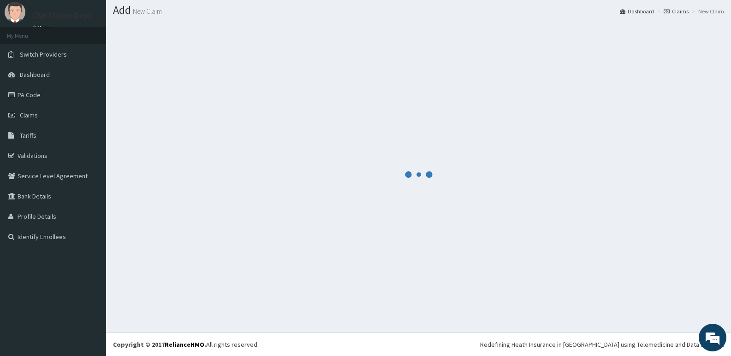
scroll to position [26, 0]
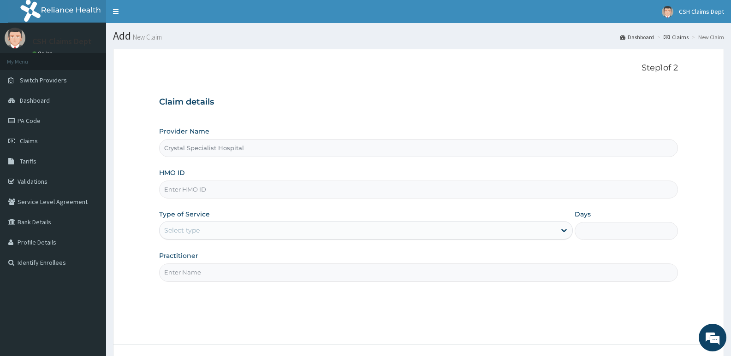
click at [239, 198] on input "HMO ID" at bounding box center [418, 190] width 519 height 18
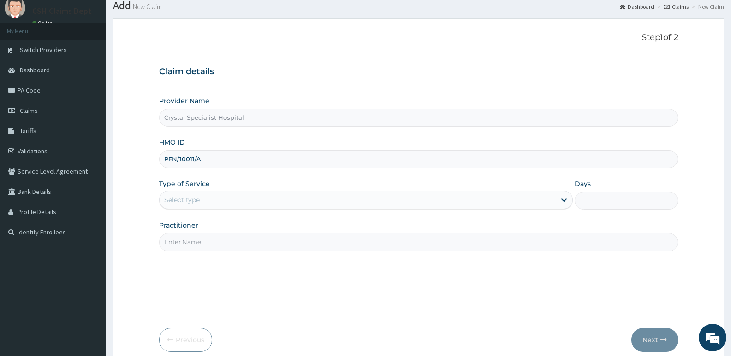
scroll to position [46, 0]
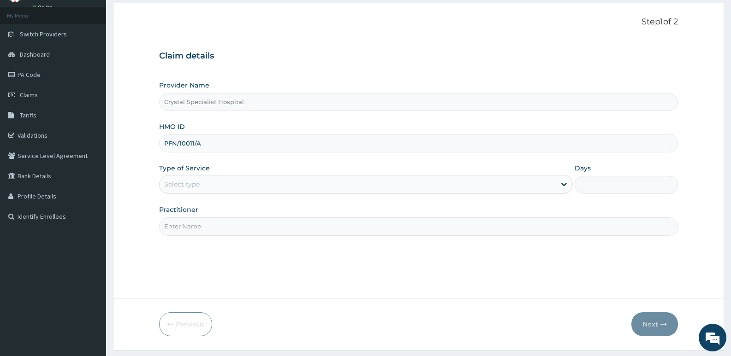
type input "PFN/10011/A"
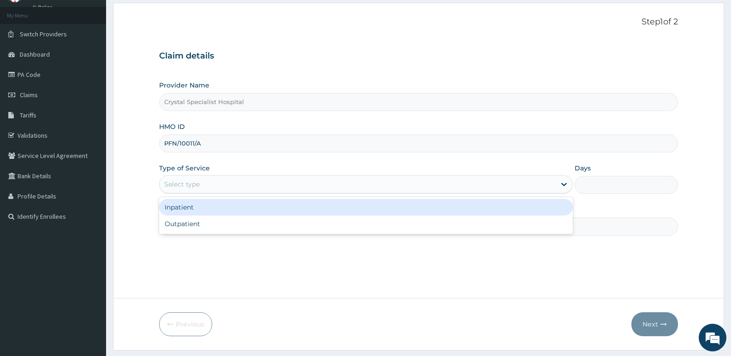
click at [204, 176] on div "Select type" at bounding box center [365, 184] width 413 height 18
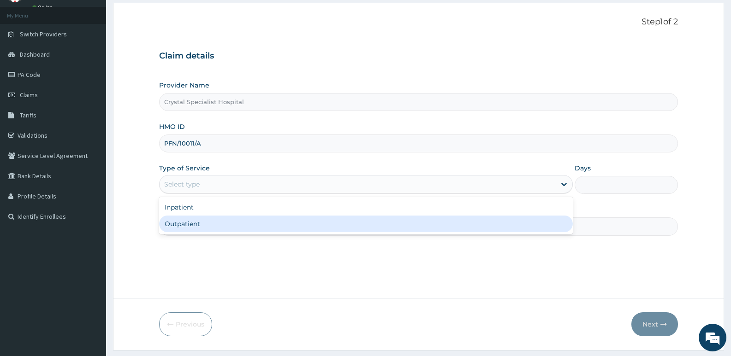
click at [202, 226] on div "Outpatient" at bounding box center [365, 224] width 413 height 17
type input "1"
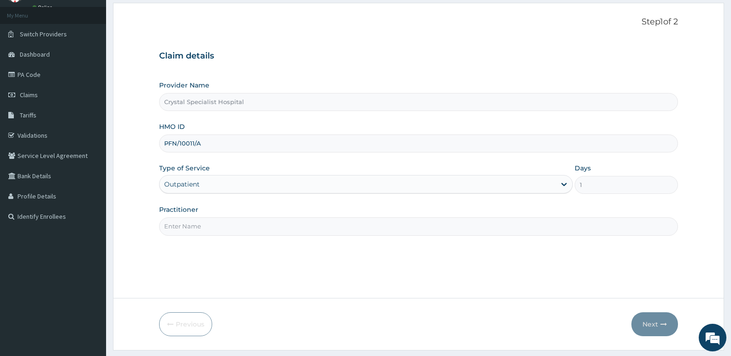
click at [201, 227] on input "Practitioner" at bounding box center [418, 227] width 519 height 18
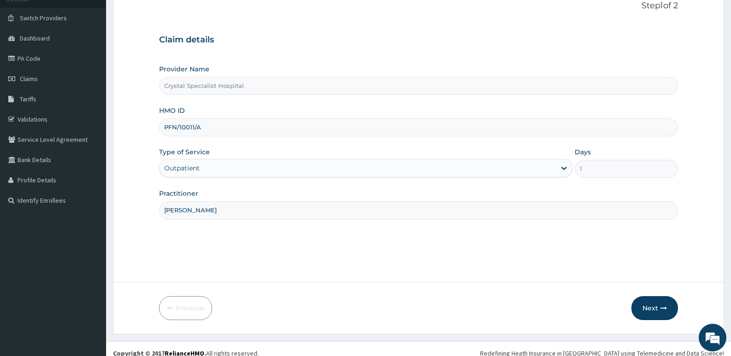
scroll to position [71, 0]
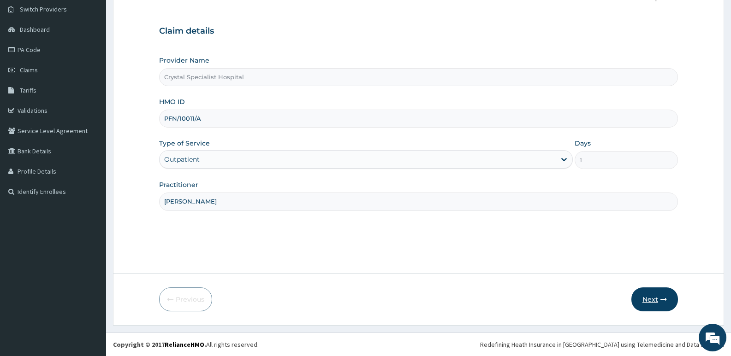
type input "SAM"
click at [644, 302] on button "Next" at bounding box center [654, 300] width 47 height 24
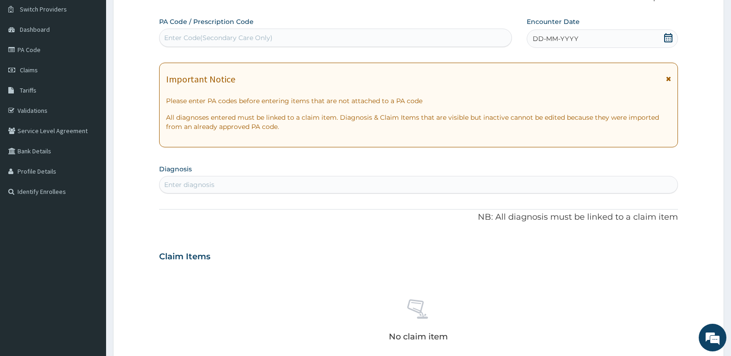
click at [665, 37] on icon at bounding box center [668, 37] width 9 height 9
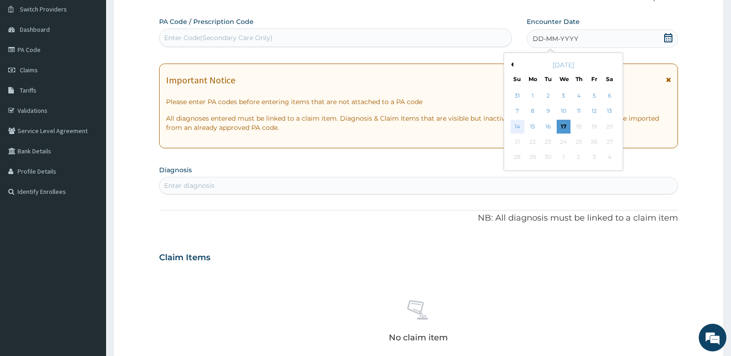
click at [515, 130] on div "14" at bounding box center [518, 127] width 14 height 14
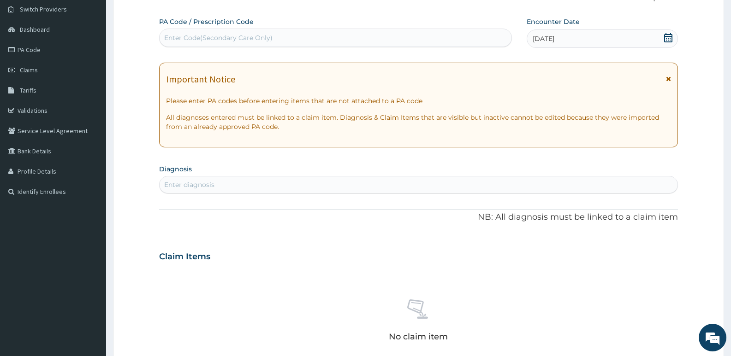
click at [339, 182] on div "Enter diagnosis" at bounding box center [419, 185] width 518 height 15
type input "[MEDICAL_DATA]"
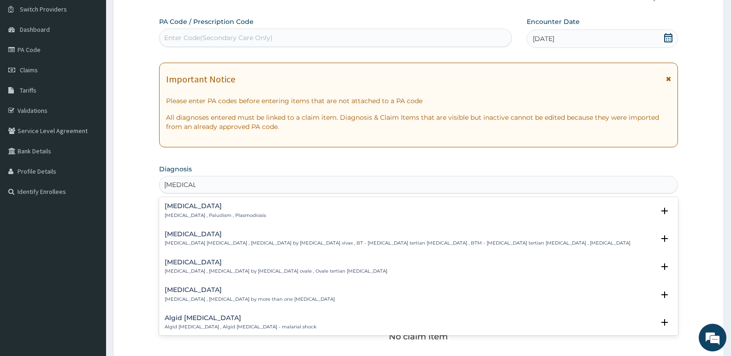
click at [201, 214] on p "[MEDICAL_DATA] , Paludism , Plasmodiosis" at bounding box center [215, 216] width 101 height 6
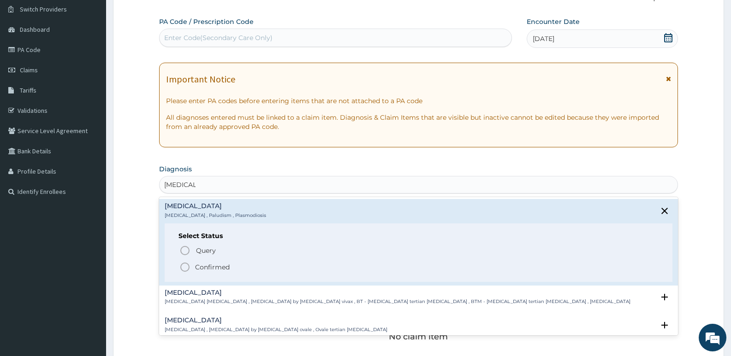
click at [225, 266] on p "Confirmed" at bounding box center [212, 267] width 35 height 9
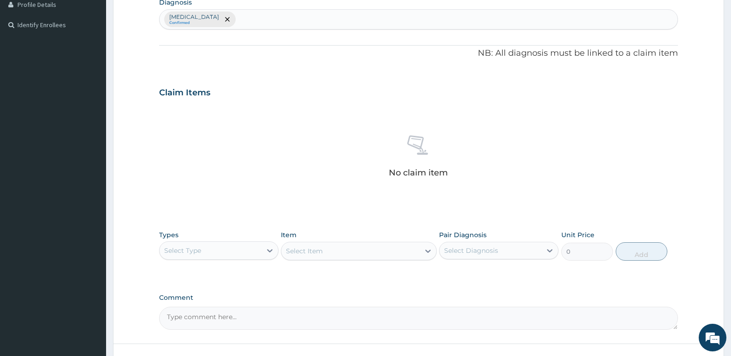
scroll to position [255, 0]
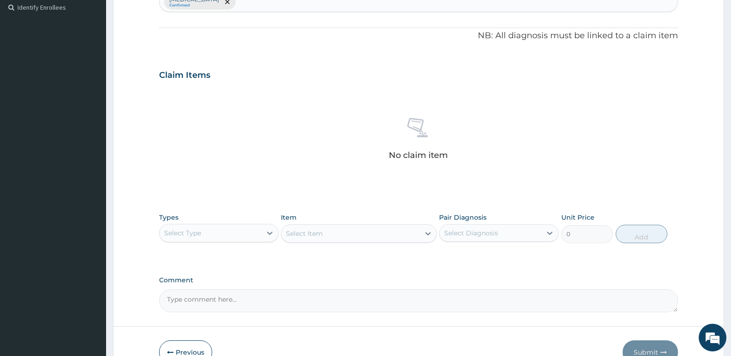
click at [197, 235] on div "Select Type" at bounding box center [182, 233] width 37 height 9
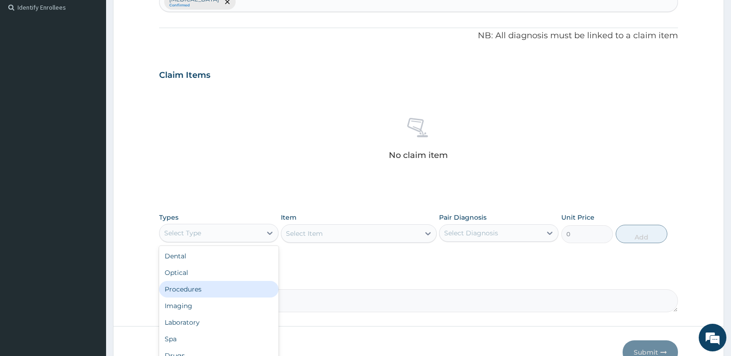
click at [201, 292] on div "Procedures" at bounding box center [218, 289] width 119 height 17
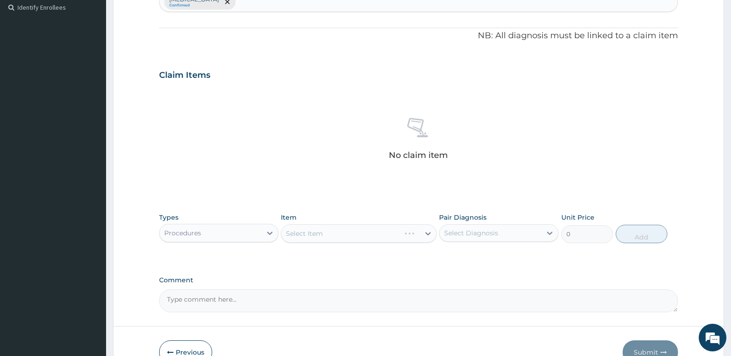
click at [252, 7] on div "Malaria Confirmed" at bounding box center [419, 1] width 518 height 19
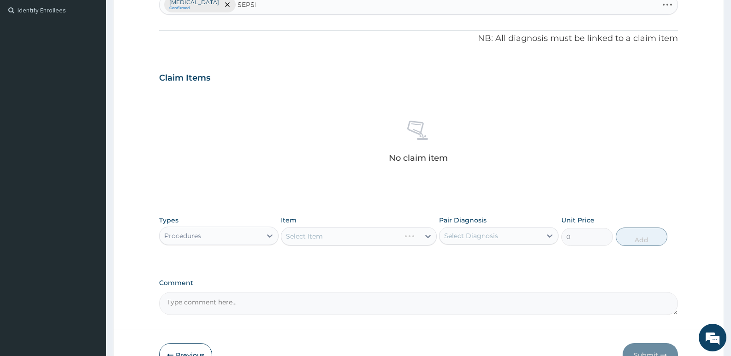
type input "[MEDICAL_DATA]"
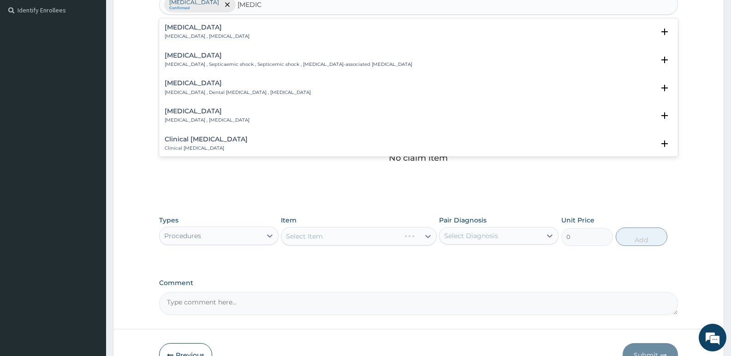
click at [170, 38] on p "[MEDICAL_DATA] , [MEDICAL_DATA]" at bounding box center [207, 36] width 85 height 6
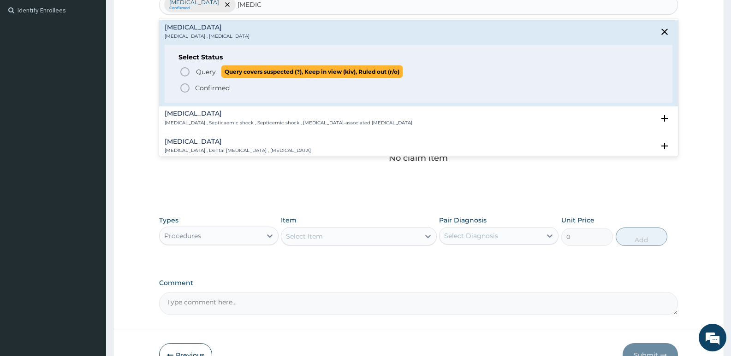
click at [214, 73] on span "Query" at bounding box center [206, 71] width 20 height 9
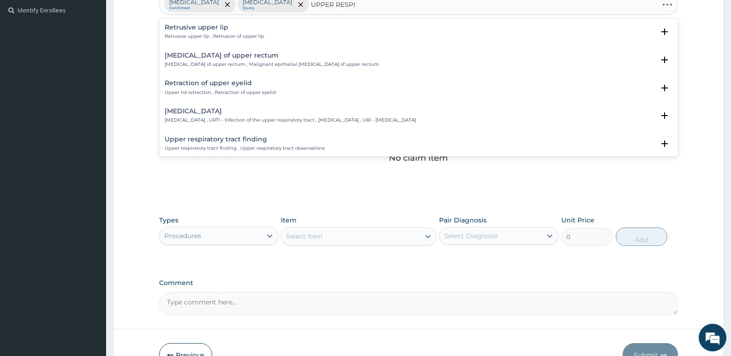
type input "UPPER RESPIR"
click at [211, 29] on h4 "[MEDICAL_DATA]" at bounding box center [290, 27] width 251 height 7
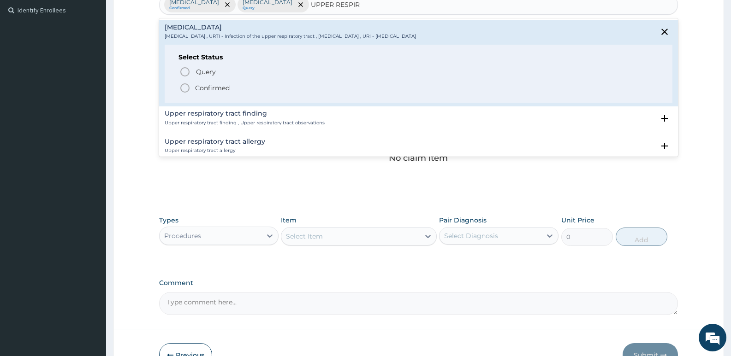
click at [219, 91] on p "Confirmed" at bounding box center [212, 87] width 35 height 9
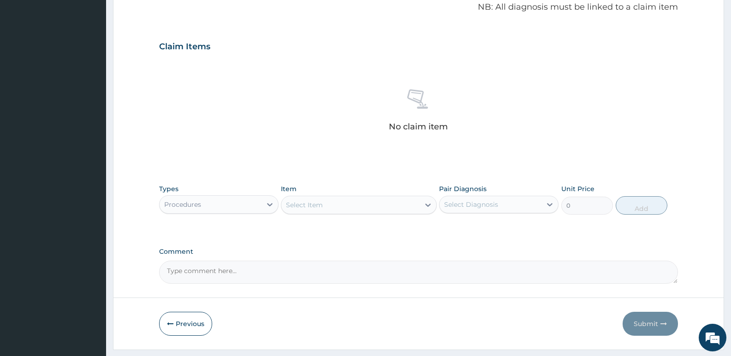
scroll to position [309, 0]
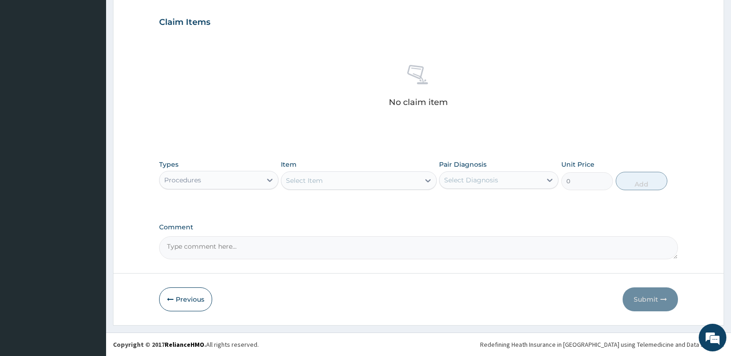
click at [324, 182] on div "Select Item" at bounding box center [350, 180] width 138 height 15
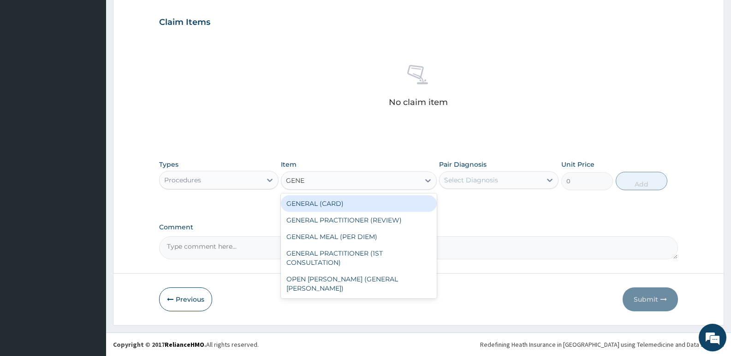
type input "GENER"
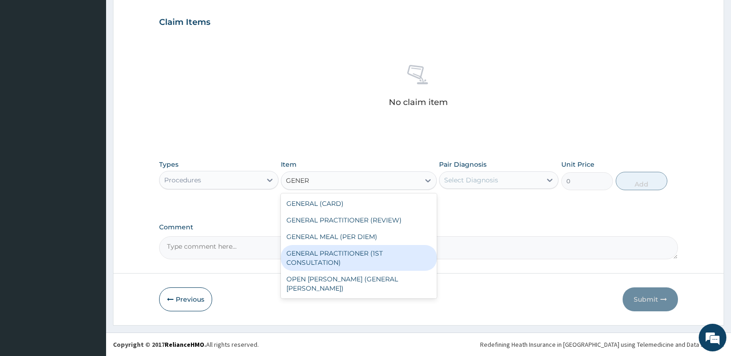
drag, startPoint x: 353, startPoint y: 258, endPoint x: 523, endPoint y: 194, distance: 181.6
click at [356, 257] on div "GENERAL PRACTITIONER (1ST CONSULTATION)" at bounding box center [358, 258] width 155 height 26
type input "3490"
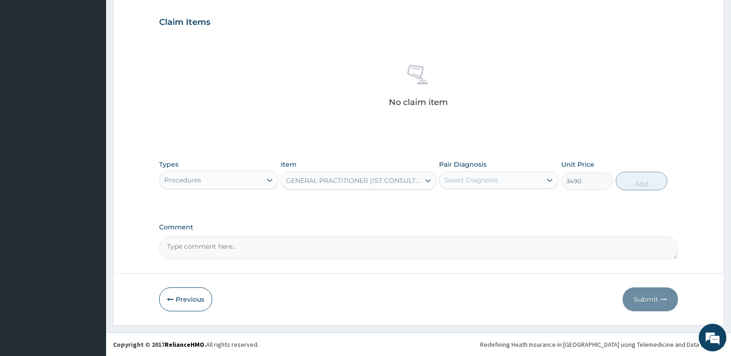
click at [544, 170] on div "Pair Diagnosis Select Diagnosis" at bounding box center [498, 175] width 119 height 30
click at [530, 177] on div "Select Diagnosis" at bounding box center [491, 180] width 102 height 15
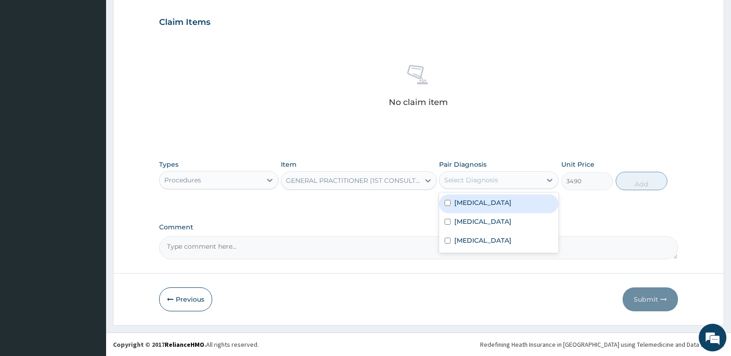
drag, startPoint x: 522, startPoint y: 189, endPoint x: 505, endPoint y: 212, distance: 28.4
click at [508, 203] on div "[MEDICAL_DATA]" at bounding box center [498, 204] width 119 height 19
checkbox input "true"
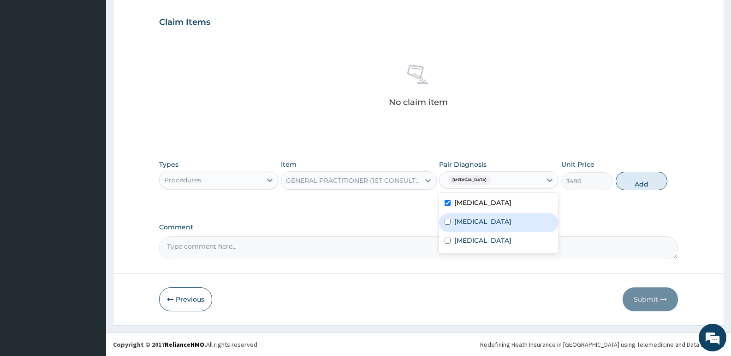
click at [495, 225] on div "[MEDICAL_DATA]" at bounding box center [498, 223] width 119 height 19
checkbox input "true"
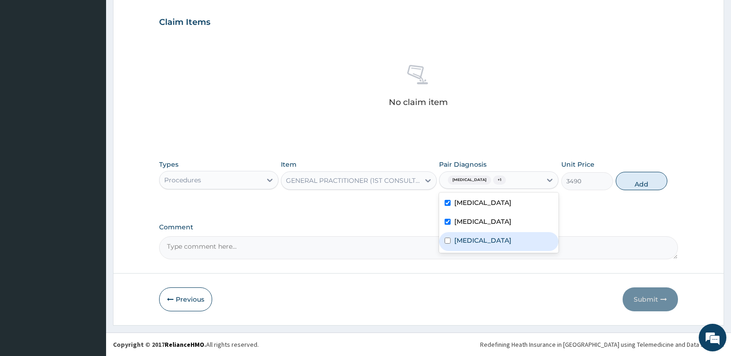
drag, startPoint x: 493, startPoint y: 242, endPoint x: 529, endPoint y: 209, distance: 48.3
click at [494, 242] on label "[MEDICAL_DATA]" at bounding box center [482, 240] width 57 height 9
checkbox input "true"
drag, startPoint x: 630, startPoint y: 183, endPoint x: 543, endPoint y: 192, distance: 88.1
click at [631, 183] on button "Add" at bounding box center [642, 181] width 52 height 18
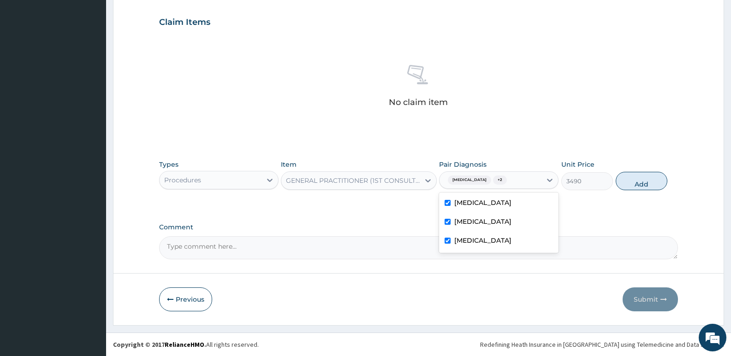
type input "0"
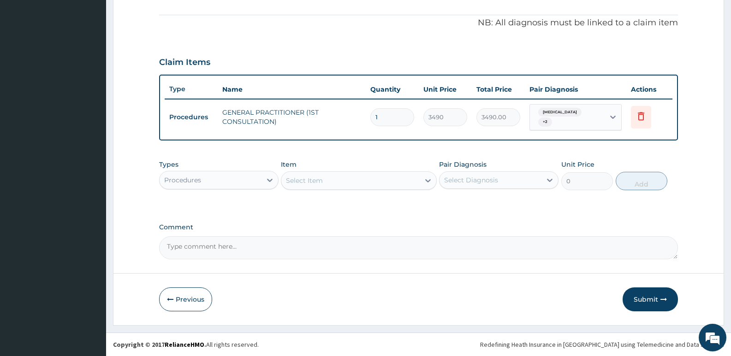
scroll to position [265, 0]
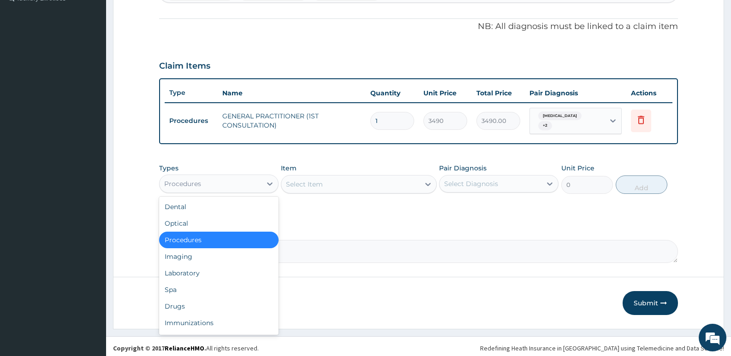
click at [230, 177] on div "Procedures" at bounding box center [211, 184] width 102 height 15
click at [220, 265] on div "Laboratory" at bounding box center [218, 273] width 119 height 17
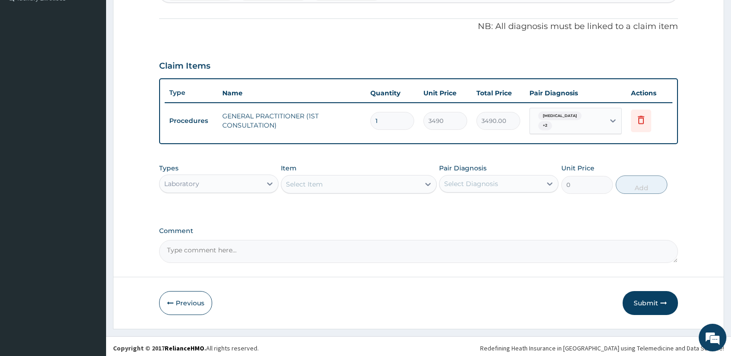
click at [353, 177] on div "Select Item" at bounding box center [350, 184] width 138 height 15
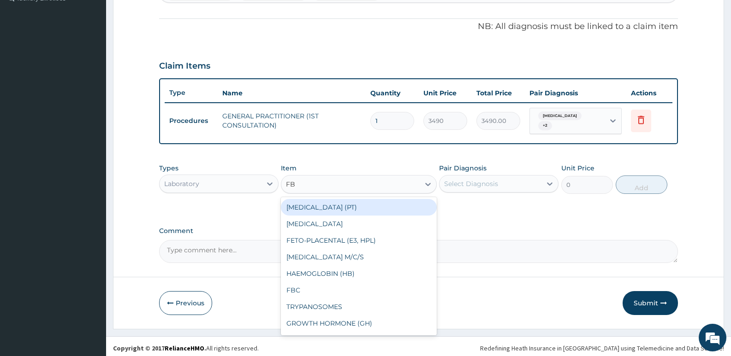
type input "FBC"
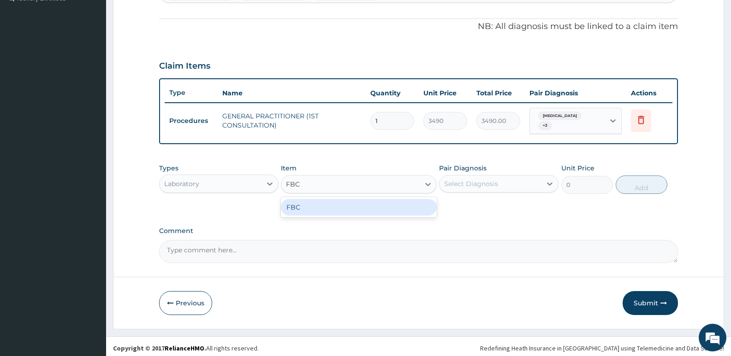
drag, startPoint x: 393, startPoint y: 209, endPoint x: 464, endPoint y: 176, distance: 78.2
click at [397, 209] on div "FBC" at bounding box center [358, 207] width 155 height 17
type input "4700"
click at [464, 179] on div "Select Diagnosis" at bounding box center [471, 183] width 54 height 9
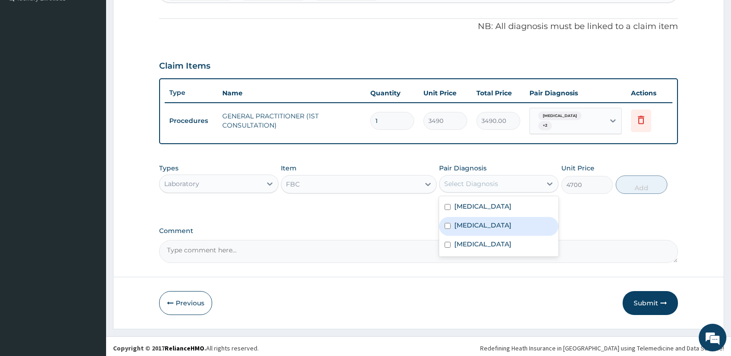
click at [475, 223] on label "[MEDICAL_DATA]" at bounding box center [482, 225] width 57 height 9
checkbox input "true"
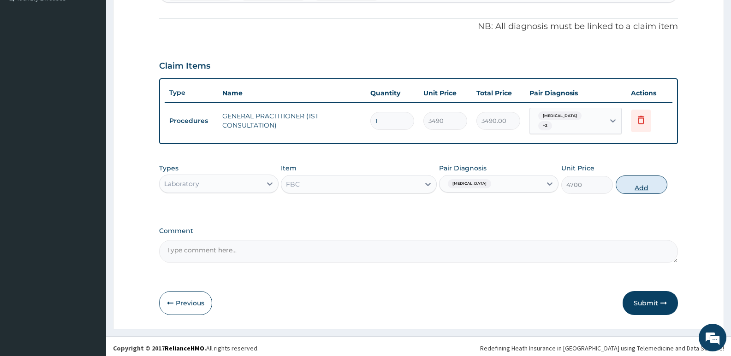
click at [640, 181] on button "Add" at bounding box center [642, 185] width 52 height 18
type input "0"
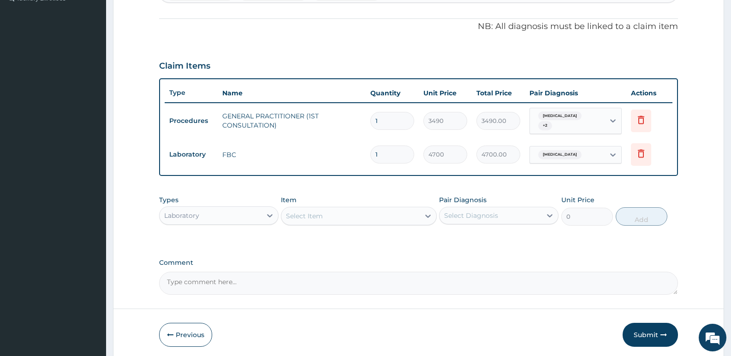
click at [365, 209] on div "Select Item" at bounding box center [350, 216] width 138 height 15
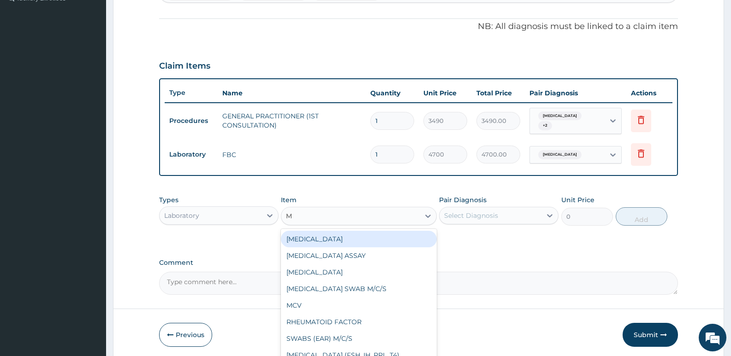
type input "MP"
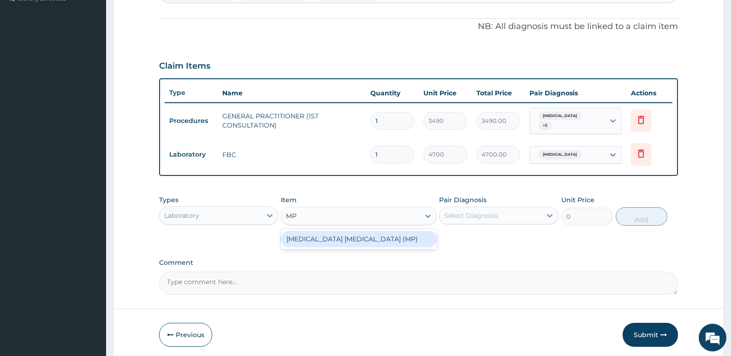
click at [371, 232] on div "[MEDICAL_DATA] [MEDICAL_DATA] (MP)" at bounding box center [358, 239] width 155 height 17
type input "2740"
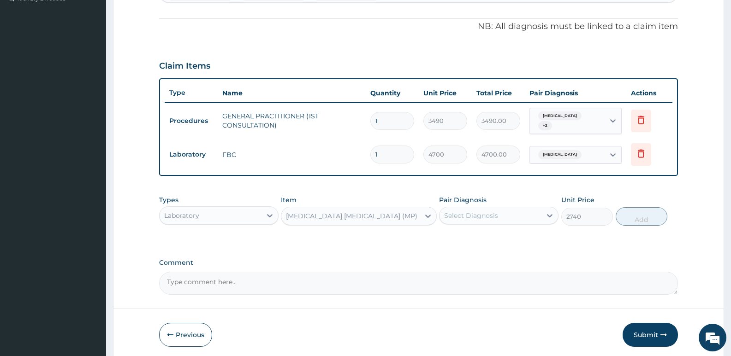
click at [472, 211] on div "Select Diagnosis" at bounding box center [471, 215] width 54 height 9
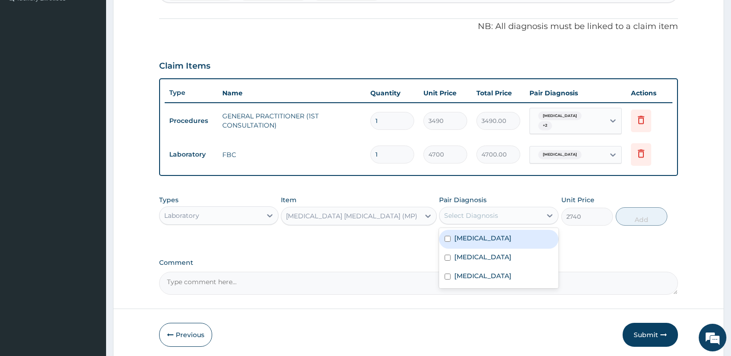
click at [471, 237] on label "[MEDICAL_DATA]" at bounding box center [482, 238] width 57 height 9
checkbox input "true"
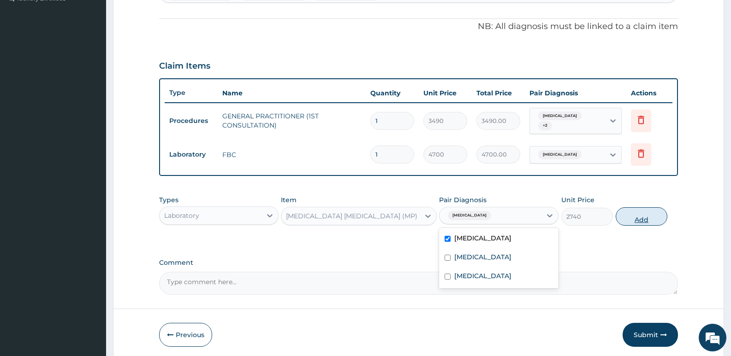
click at [645, 214] on button "Add" at bounding box center [642, 217] width 52 height 18
type input "0"
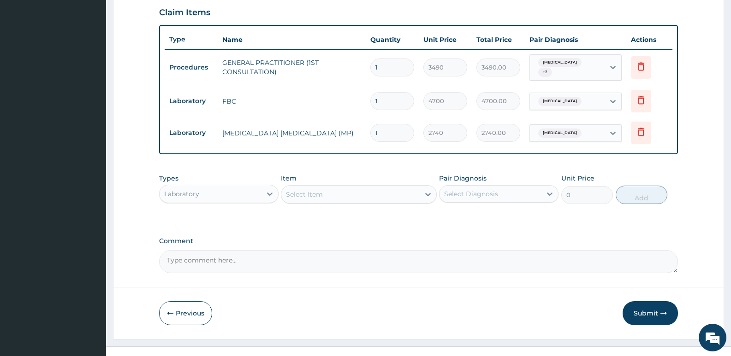
scroll to position [328, 0]
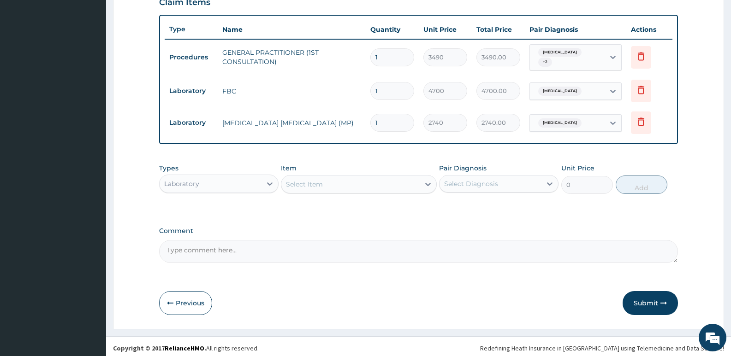
click at [201, 184] on div "Laboratory" at bounding box center [211, 184] width 102 height 15
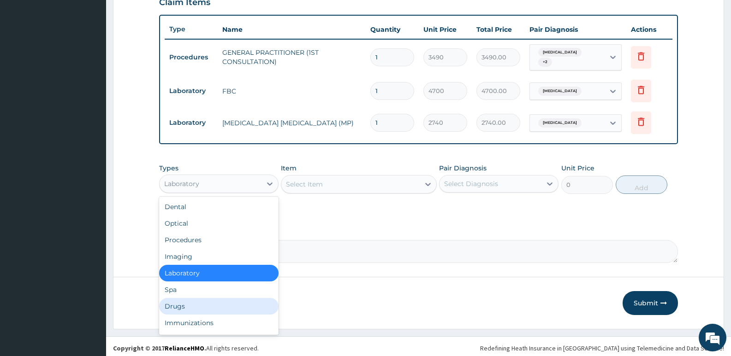
click at [198, 306] on div "Drugs" at bounding box center [218, 306] width 119 height 17
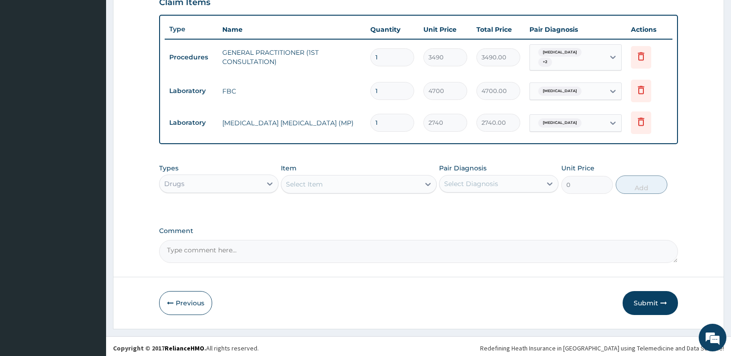
click at [323, 180] on div "Select Item" at bounding box center [350, 184] width 138 height 15
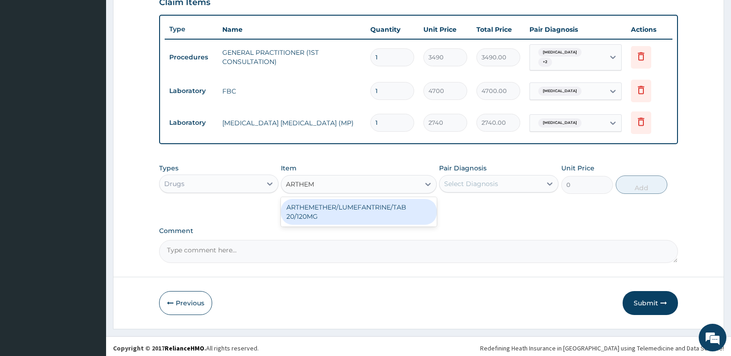
type input "ARTHEME"
click at [358, 200] on div "ARTHEMETHER/LUMEFANTRINE/TAB 20/120MG" at bounding box center [358, 212] width 155 height 26
type input "130"
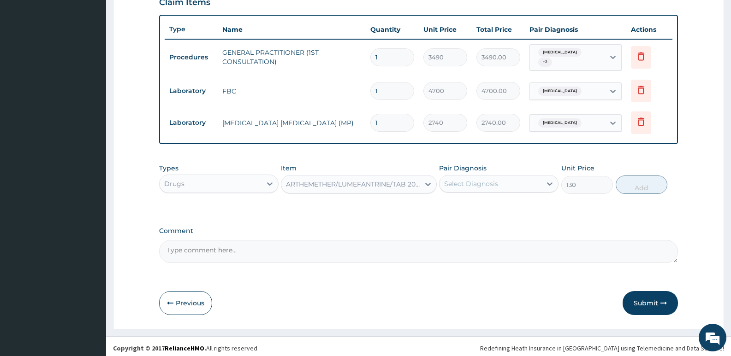
click at [494, 179] on div "Select Diagnosis" at bounding box center [471, 183] width 54 height 9
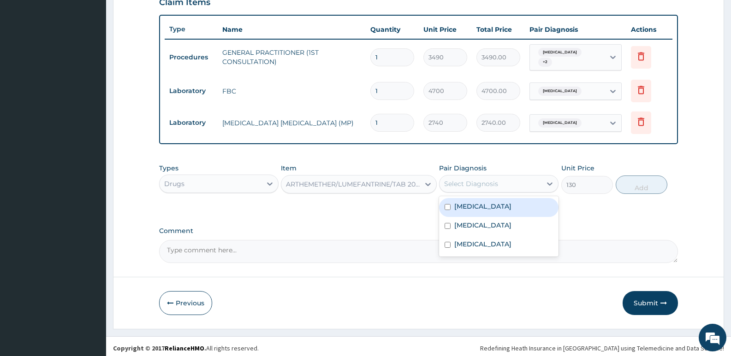
click at [491, 212] on div "[MEDICAL_DATA]" at bounding box center [498, 207] width 119 height 19
checkbox input "true"
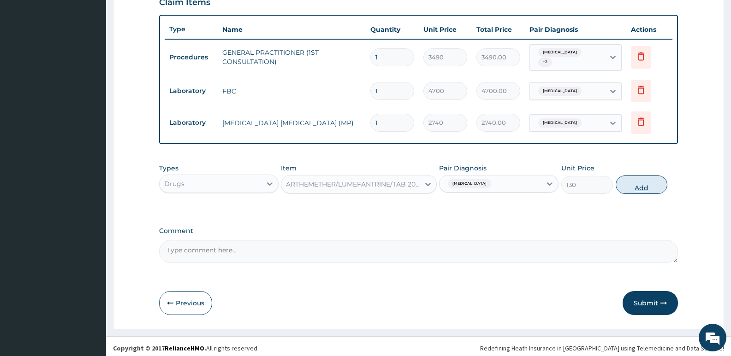
click at [634, 182] on button "Add" at bounding box center [642, 185] width 52 height 18
type input "0"
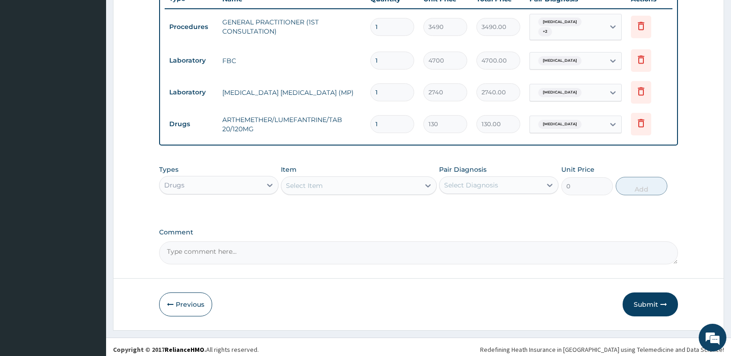
scroll to position [360, 0]
click at [330, 184] on div "Select Item" at bounding box center [350, 184] width 138 height 15
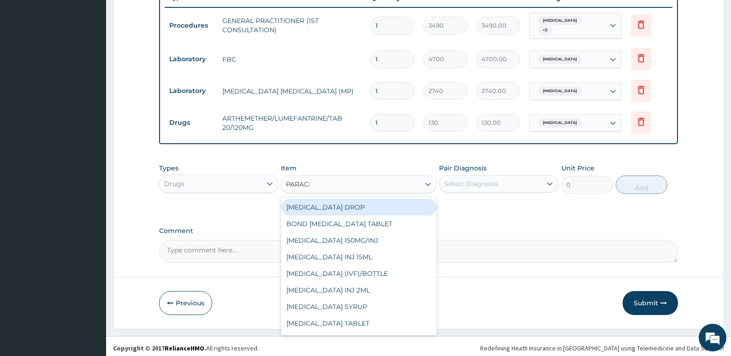
type input "PARACET"
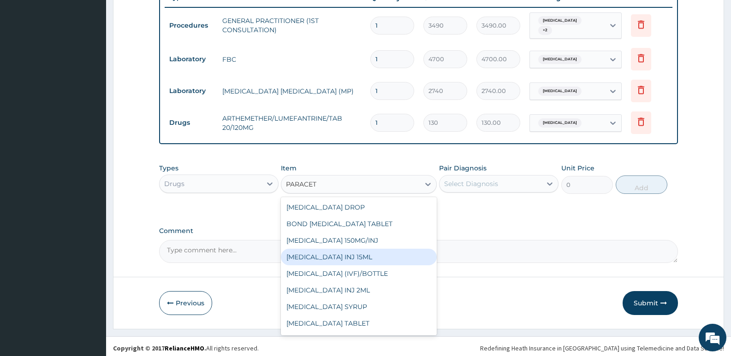
scroll to position [15, 0]
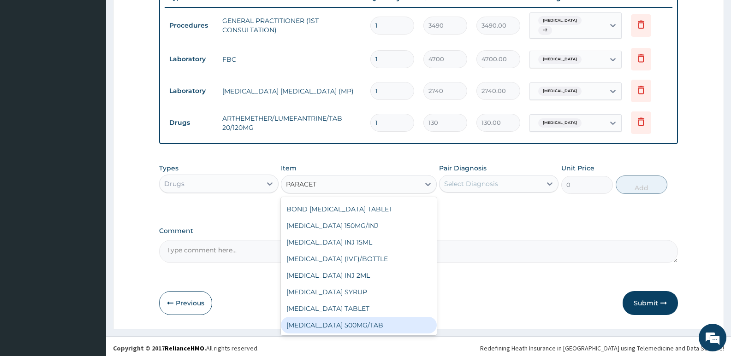
click at [359, 317] on div "[MEDICAL_DATA] 500MG/TAB" at bounding box center [358, 325] width 155 height 17
type input "22.625"
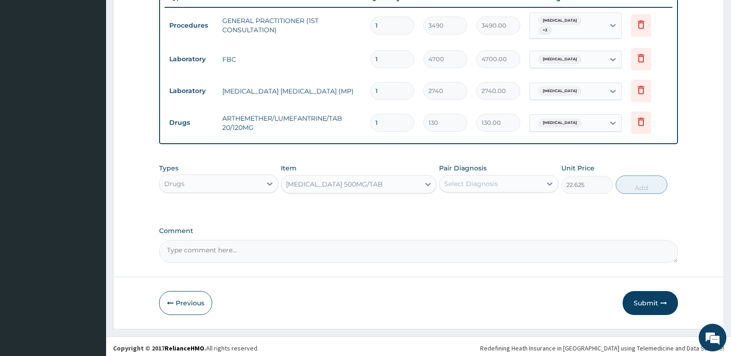
click at [475, 179] on div "Select Diagnosis" at bounding box center [471, 183] width 54 height 9
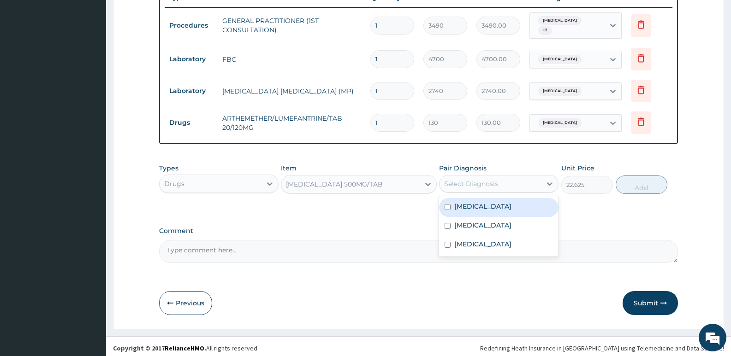
click at [475, 203] on label "[MEDICAL_DATA]" at bounding box center [482, 206] width 57 height 9
checkbox input "true"
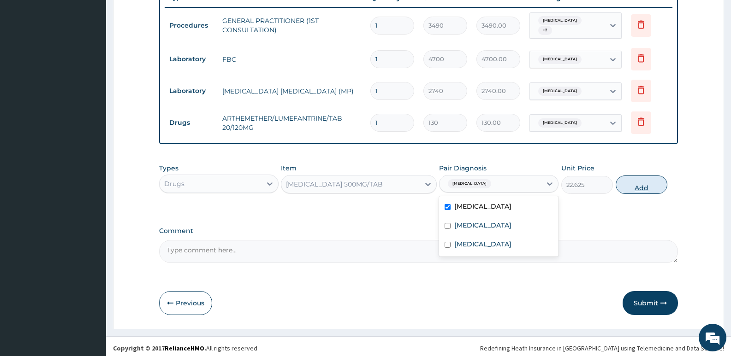
click at [647, 189] on button "Add" at bounding box center [642, 185] width 52 height 18
type input "0"
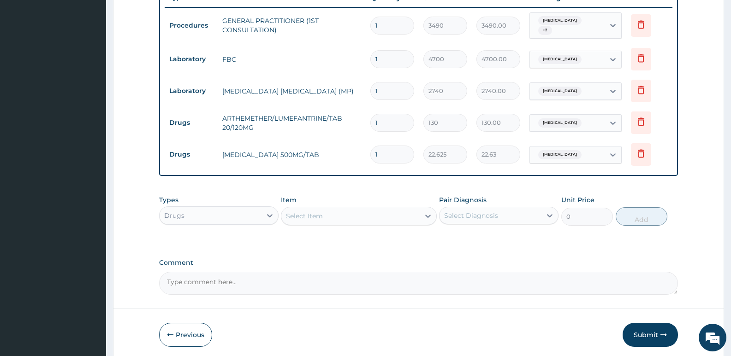
click at [321, 220] on div "Select Item" at bounding box center [358, 216] width 155 height 18
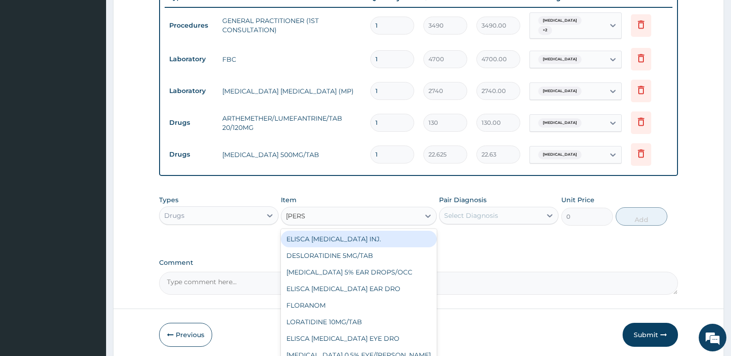
type input "LORAT"
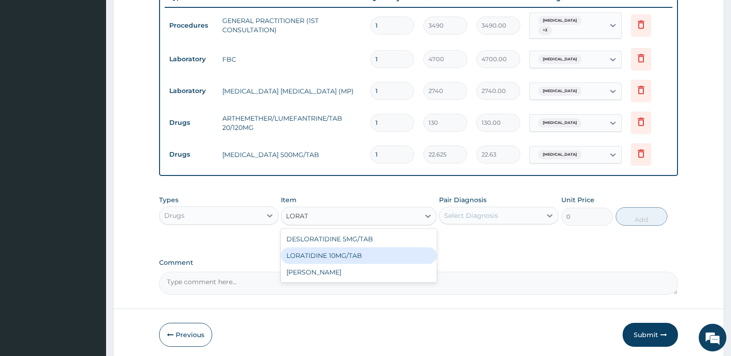
click at [351, 250] on div "LORATIDINE 10MG/TAB" at bounding box center [358, 256] width 155 height 17
type input "66"
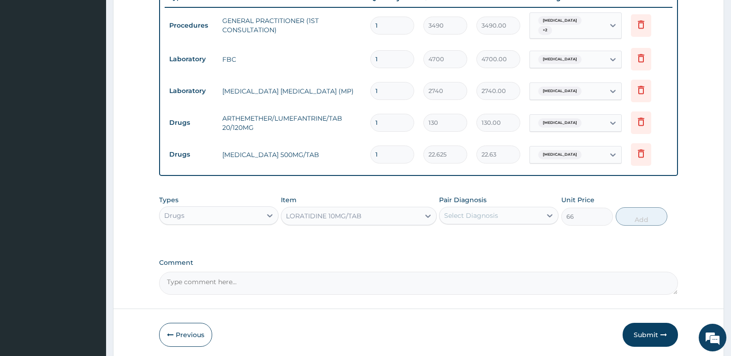
click at [466, 214] on div "Select Diagnosis" at bounding box center [471, 215] width 54 height 9
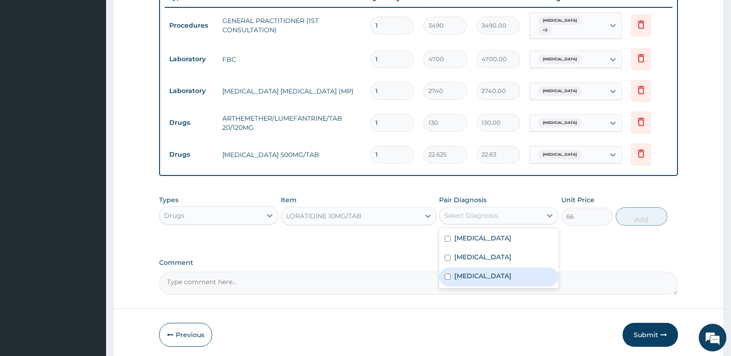
drag, startPoint x: 487, startPoint y: 272, endPoint x: 580, endPoint y: 213, distance: 109.7
click at [490, 272] on label "Upper respiratory infection" at bounding box center [482, 276] width 57 height 9
checkbox input "true"
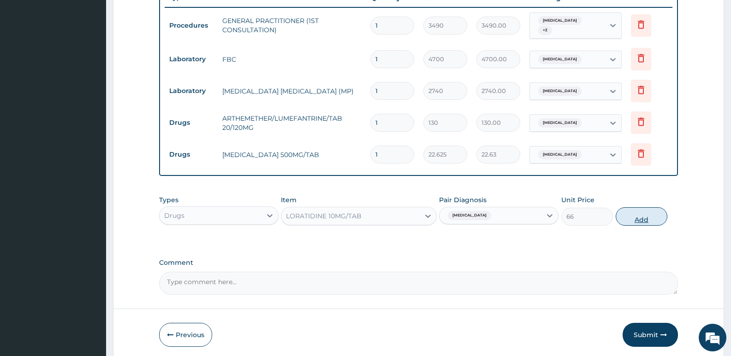
click at [644, 215] on button "Add" at bounding box center [642, 217] width 52 height 18
type input "0"
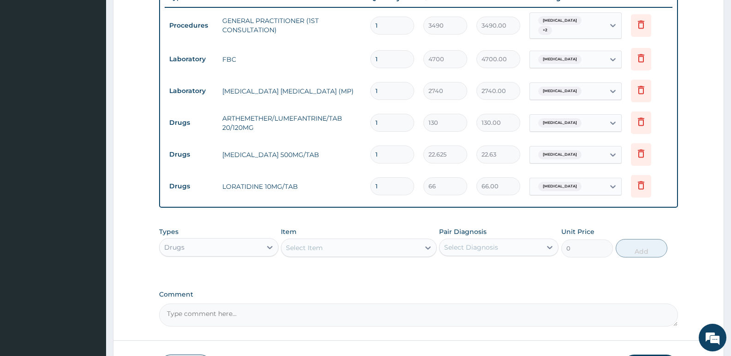
drag, startPoint x: 393, startPoint y: 180, endPoint x: 297, endPoint y: 173, distance: 96.1
click at [298, 175] on tr "Drugs LORATIDINE 10MG/TAB 1 66 66.00 Upper respiratory infection Delete" at bounding box center [419, 187] width 508 height 32
type input "5"
type input "330.00"
type input "5"
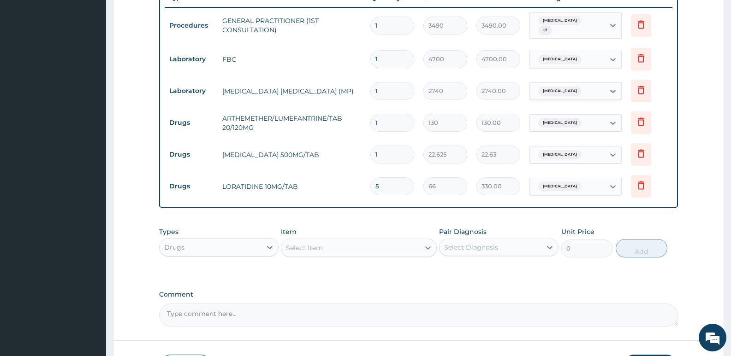
click at [387, 152] on input "1" at bounding box center [392, 155] width 44 height 18
type input "18"
type input "407.25"
type input "18"
drag, startPoint x: 385, startPoint y: 120, endPoint x: 294, endPoint y: 131, distance: 92.0
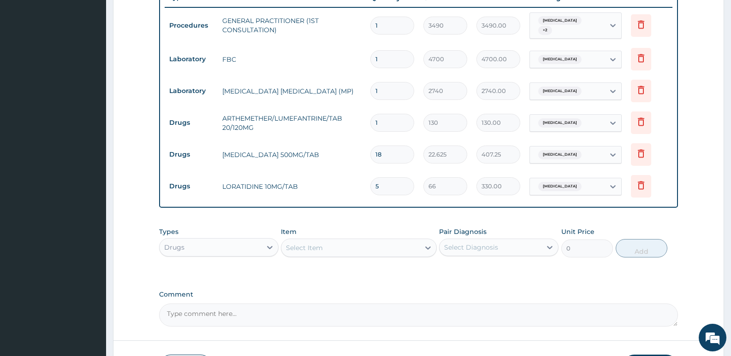
click at [294, 131] on tr "Drugs ARTHEMETHER/LUMEFANTRINE/TAB 20/120MG 1 130 130.00 Malaria Delete" at bounding box center [419, 123] width 508 height 32
type input "2"
type input "260.00"
type input "24"
type input "3120.00"
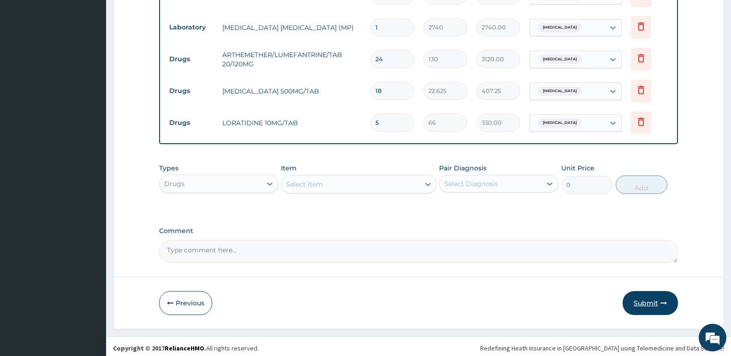
type input "24"
click at [652, 294] on button "Submit" at bounding box center [650, 303] width 55 height 24
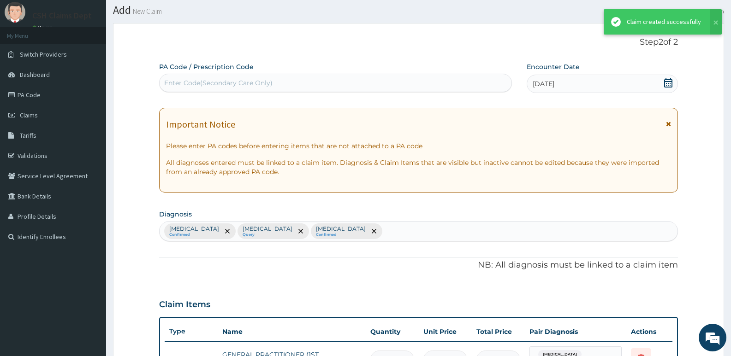
scroll to position [424, 0]
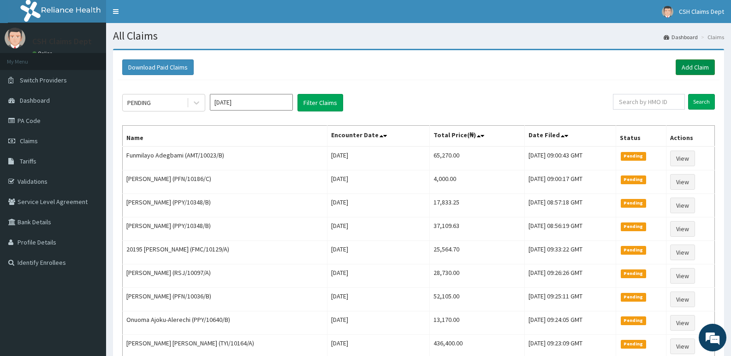
click at [704, 65] on link "Add Claim" at bounding box center [695, 67] width 39 height 16
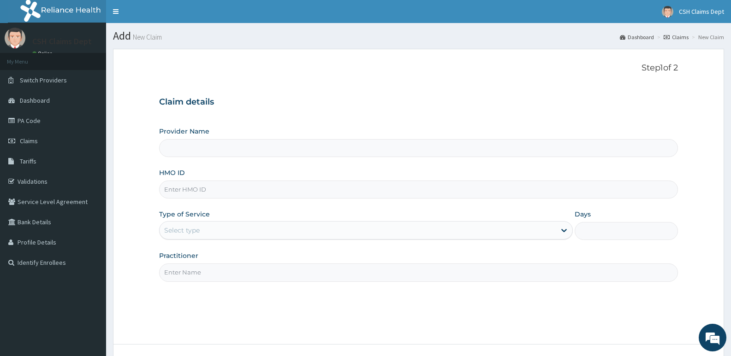
type input "Crystal Specialist Hospital"
click at [173, 189] on input "HMO ID" at bounding box center [418, 190] width 519 height 18
type input "SZX/10255/A"
click at [211, 233] on div "Select type" at bounding box center [358, 230] width 396 height 15
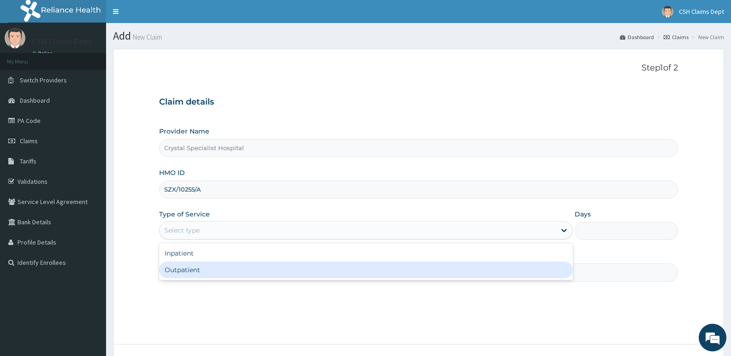
click at [194, 274] on div "Outpatient" at bounding box center [365, 270] width 413 height 17
type input "1"
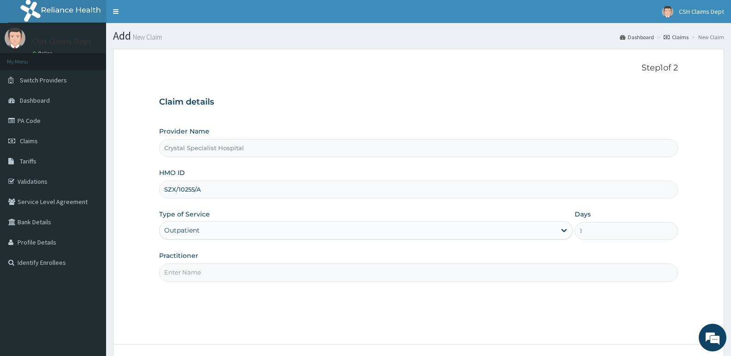
click at [193, 274] on input "Practitioner" at bounding box center [418, 273] width 519 height 18
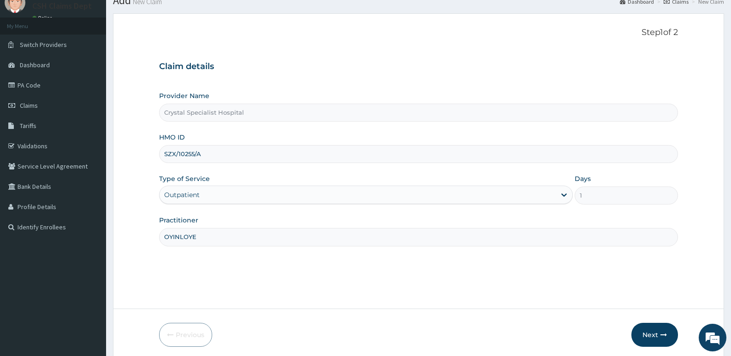
scroll to position [71, 0]
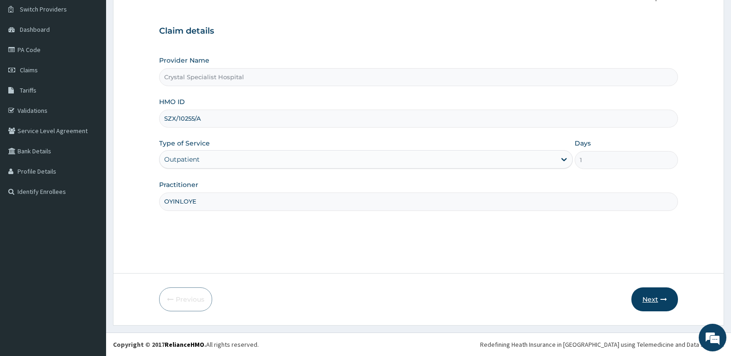
type input "OYINLOYE"
click at [652, 299] on button "Next" at bounding box center [654, 300] width 47 height 24
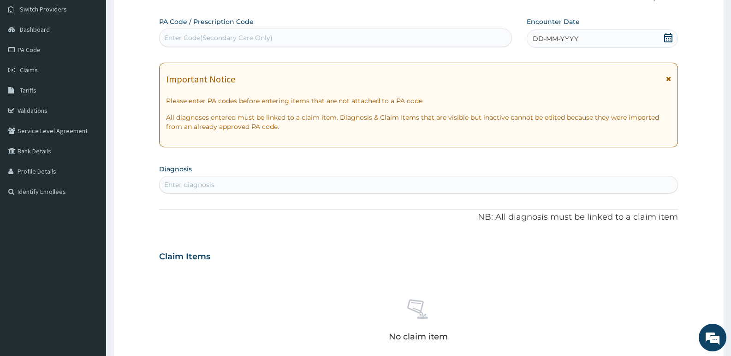
click at [346, 41] on div "Enter Code(Secondary Care Only)" at bounding box center [336, 37] width 352 height 15
type input "PA/65000F"
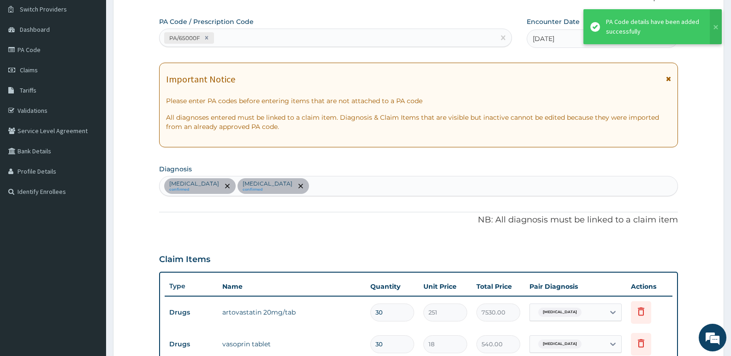
scroll to position [333, 0]
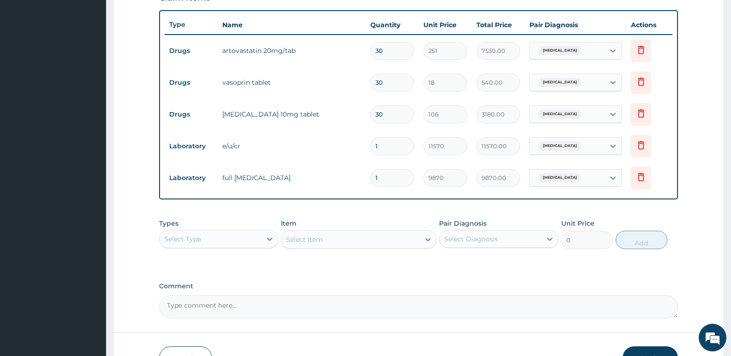
drag, startPoint x: 389, startPoint y: 53, endPoint x: 272, endPoint y: 48, distance: 117.7
click at [279, 53] on tr "Drugs artovastatin 20mg/tab 30 251 7530.00 [MEDICAL_DATA] Delete" at bounding box center [419, 51] width 508 height 32
type input "1"
type input "251.00"
type input "14"
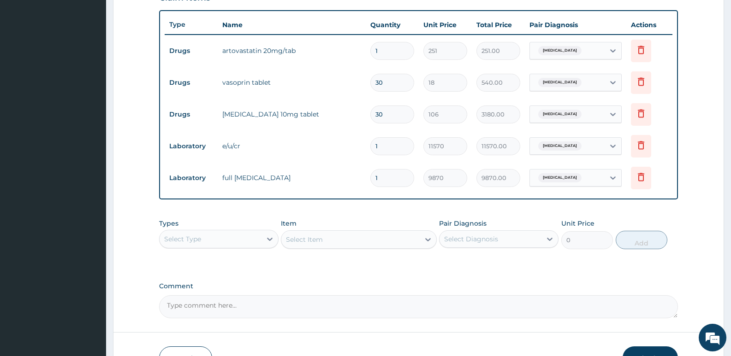
type input "3514.00"
type input "14"
drag, startPoint x: 389, startPoint y: 85, endPoint x: 295, endPoint y: 75, distance: 94.6
click at [302, 79] on tr "Drugs vasoprin tablet 30 18 540.00 [MEDICAL_DATA] Delete" at bounding box center [419, 83] width 508 height 32
type input "1"
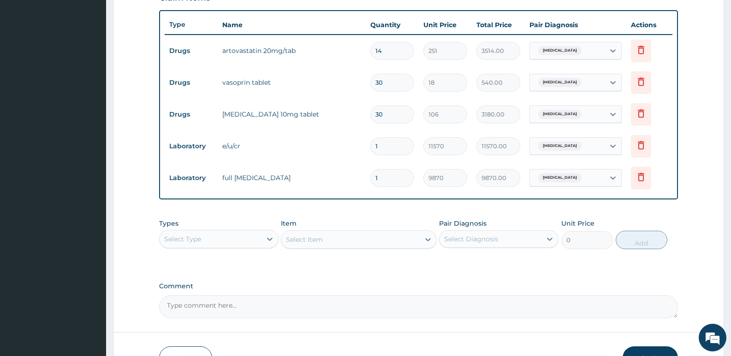
type input "18.00"
type input "14"
type input "252.00"
type input "14"
drag, startPoint x: 405, startPoint y: 115, endPoint x: 293, endPoint y: 121, distance: 112.2
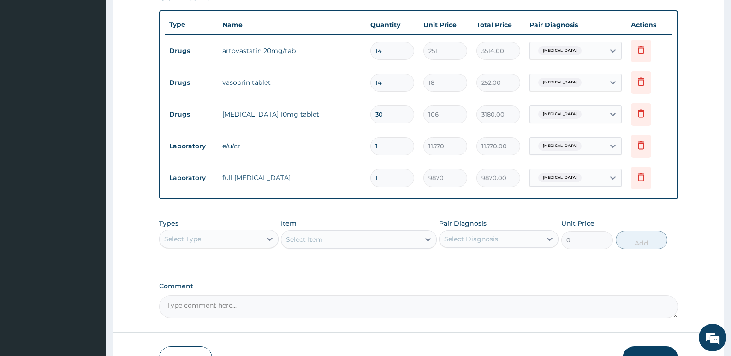
click at [293, 121] on tr "Drugs [MEDICAL_DATA] 10mg tablet 30 106 3180.00 [MEDICAL_DATA] Delete" at bounding box center [419, 115] width 508 height 32
type input "1"
type input "106.00"
type input "14"
type input "1484.00"
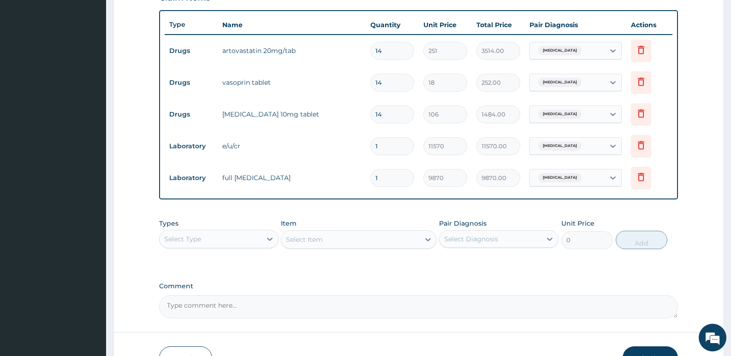
type input "14"
click at [258, 168] on tr "Laboratory full [MEDICAL_DATA] 1 9870 9870.00 [MEDICAL_DATA] Delete" at bounding box center [419, 178] width 508 height 32
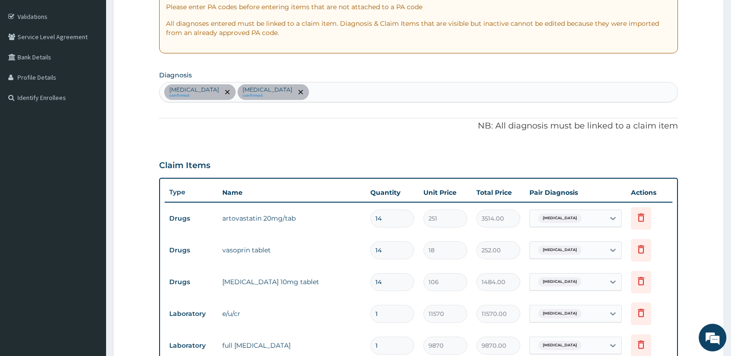
scroll to position [149, 0]
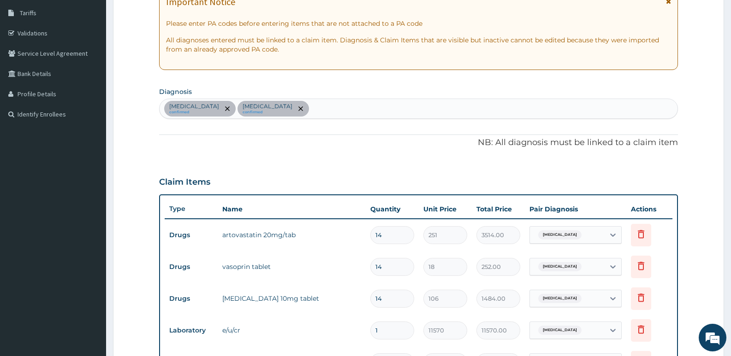
click at [333, 110] on div "[MEDICAL_DATA] confirmed [MEDICAL_DATA] confirmed" at bounding box center [419, 108] width 518 height 19
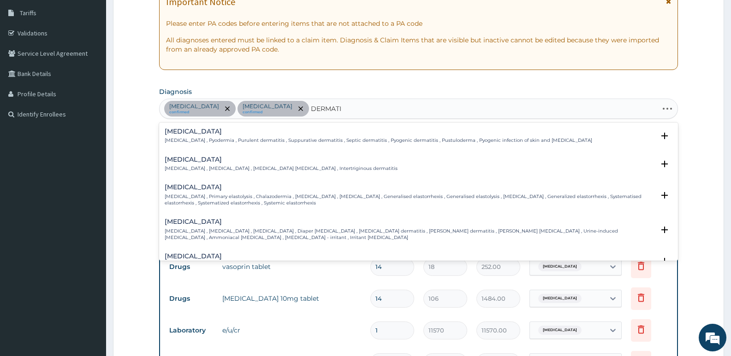
type input "DERMATIT"
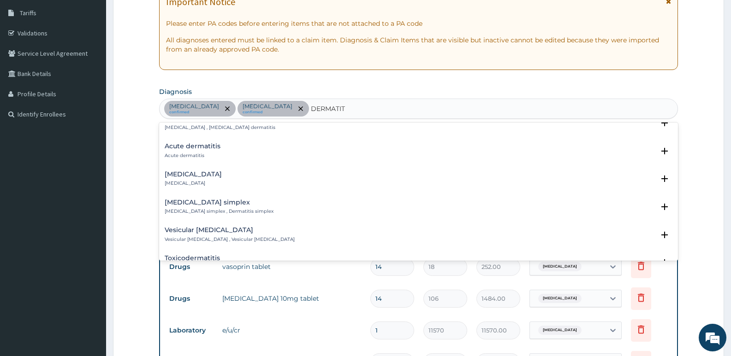
scroll to position [461, 0]
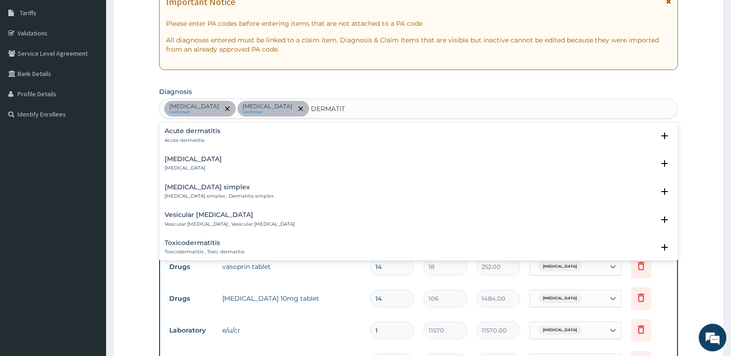
click at [195, 134] on h4 "Acute dermatitis" at bounding box center [193, 131] width 56 height 7
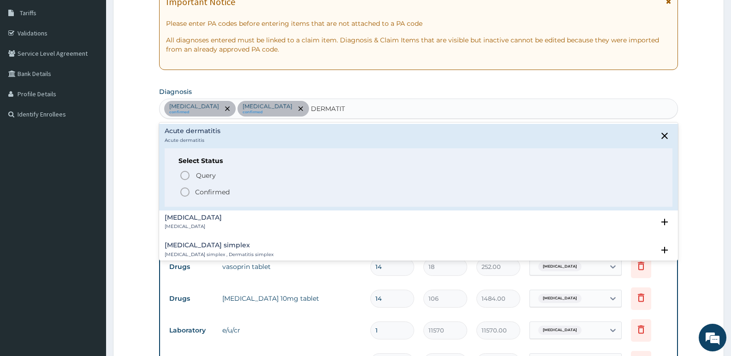
click at [204, 189] on p "Confirmed" at bounding box center [212, 192] width 35 height 9
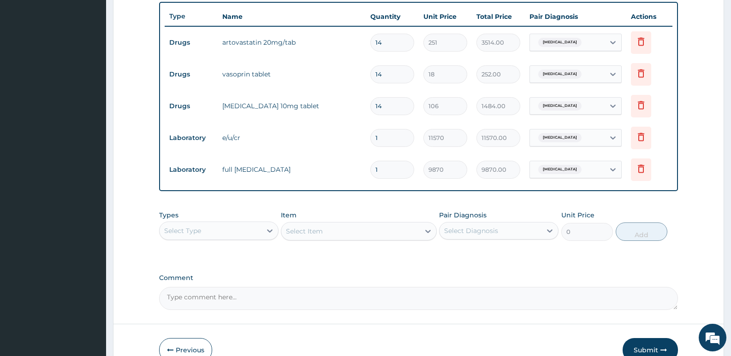
scroll to position [392, 0]
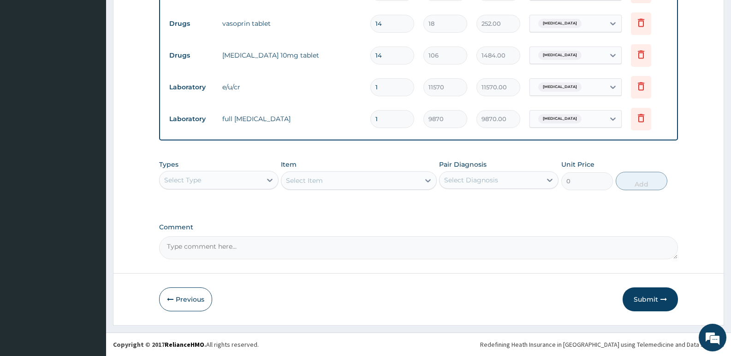
click at [216, 174] on div "Select Type" at bounding box center [211, 180] width 102 height 15
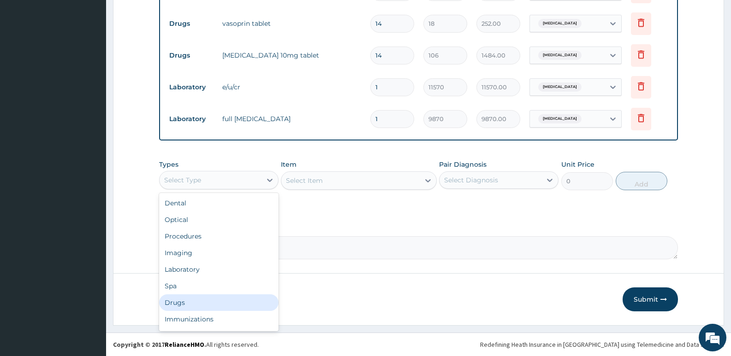
click at [193, 308] on div "Drugs" at bounding box center [218, 303] width 119 height 17
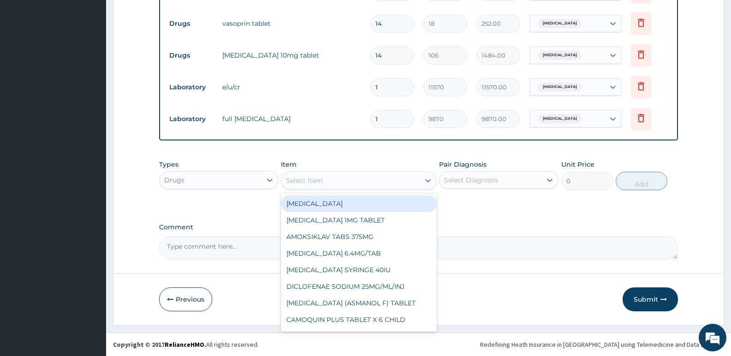
click at [331, 178] on div "Select Item" at bounding box center [350, 180] width 138 height 15
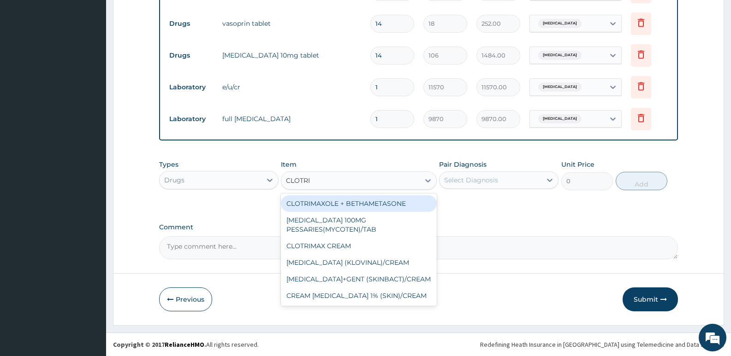
type input "CLOTRIM"
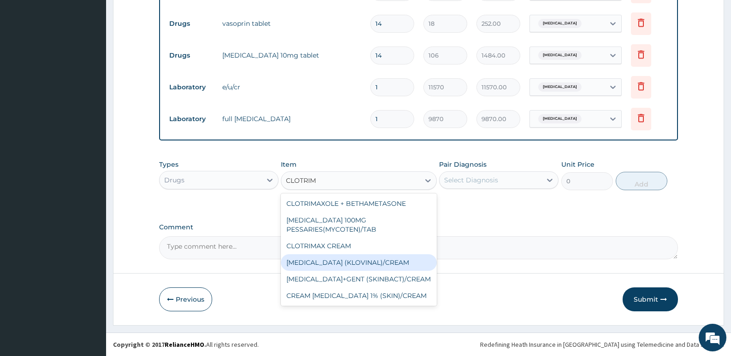
drag, startPoint x: 375, startPoint y: 263, endPoint x: 438, endPoint y: 214, distance: 79.6
click at [375, 262] on div "[MEDICAL_DATA] (KLOVINAL)/CREAM" at bounding box center [358, 263] width 155 height 17
type input "5751.794921875"
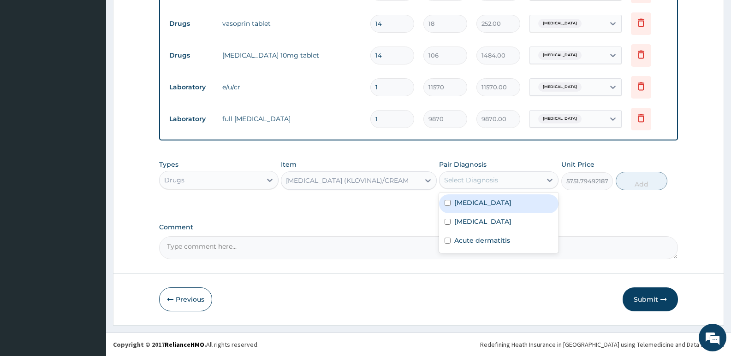
click at [473, 176] on div "Select Diagnosis" at bounding box center [471, 180] width 54 height 9
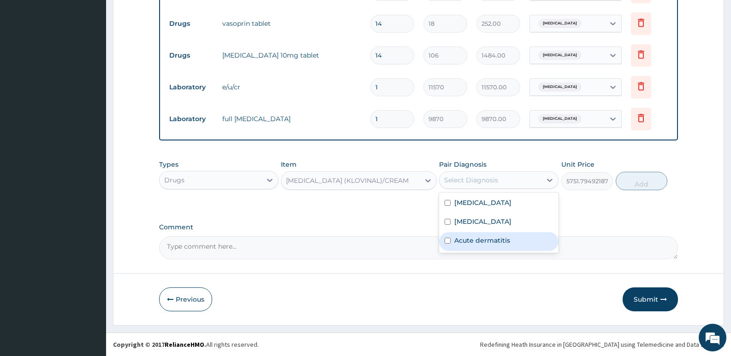
click at [483, 241] on label "Acute dermatitis" at bounding box center [482, 240] width 56 height 9
checkbox input "true"
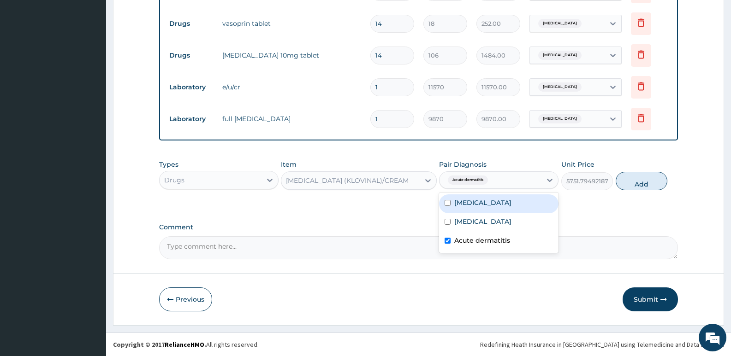
drag, startPoint x: 636, startPoint y: 178, endPoint x: 523, endPoint y: 176, distance: 113.9
click at [635, 178] on button "Add" at bounding box center [642, 181] width 52 height 18
type input "0"
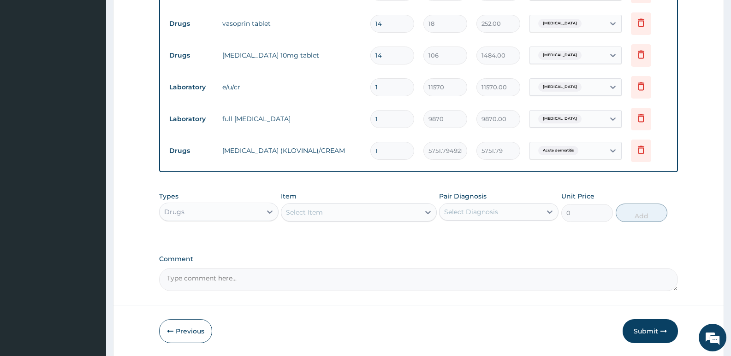
click at [380, 214] on div "Select Item" at bounding box center [350, 212] width 138 height 15
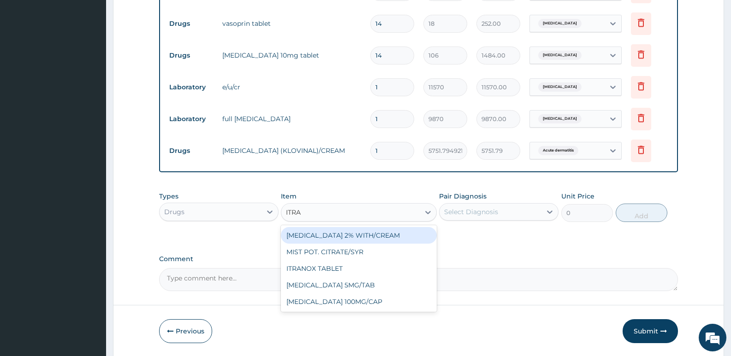
type input "ITRAC"
drag, startPoint x: 381, startPoint y: 232, endPoint x: 449, endPoint y: 218, distance: 69.3
click at [382, 232] on div "[MEDICAL_DATA] 100MG/CAP" at bounding box center [358, 235] width 155 height 17
type input "474.9400024414062"
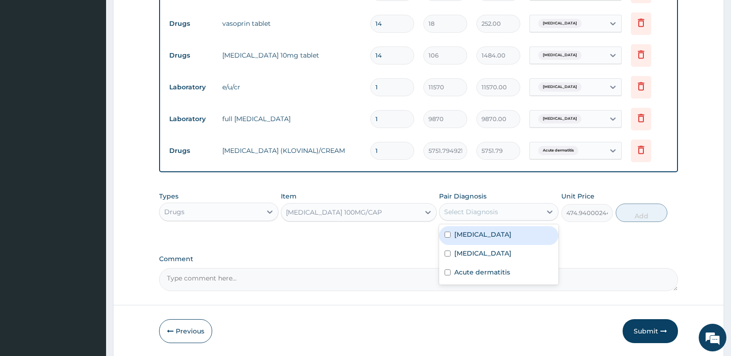
drag, startPoint x: 452, startPoint y: 212, endPoint x: 475, endPoint y: 243, distance: 38.0
click at [453, 211] on div "Select Diagnosis" at bounding box center [471, 212] width 54 height 9
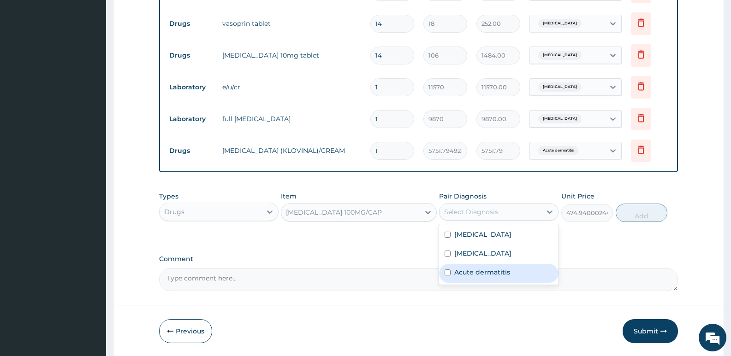
click at [485, 272] on label "Acute dermatitis" at bounding box center [482, 272] width 56 height 9
checkbox input "true"
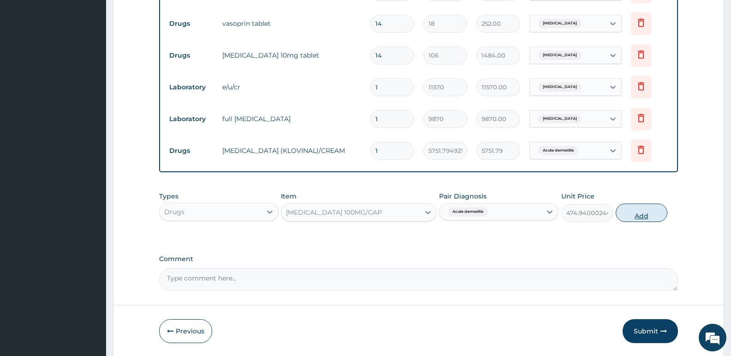
click at [627, 213] on button "Add" at bounding box center [642, 213] width 52 height 18
type input "0"
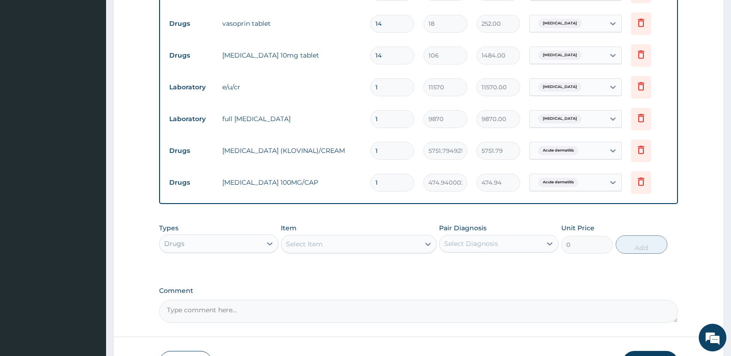
click at [225, 247] on div "Drugs" at bounding box center [211, 244] width 102 height 15
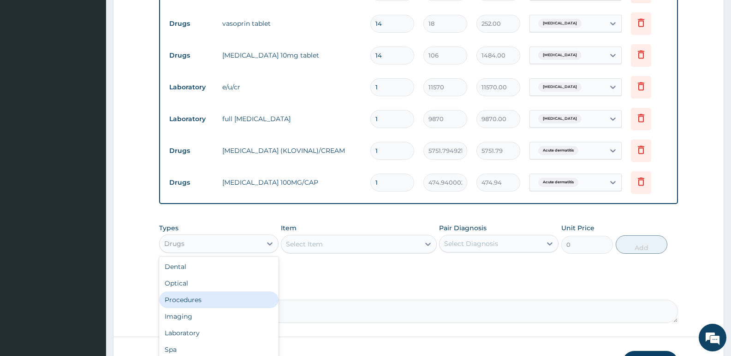
click at [194, 301] on div "Procedures" at bounding box center [218, 300] width 119 height 17
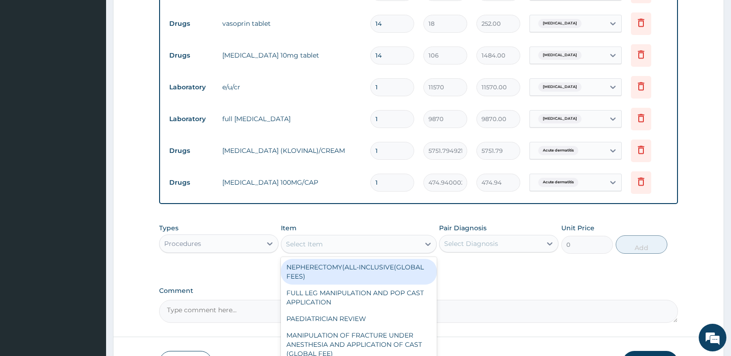
click at [320, 244] on div "Select Item" at bounding box center [304, 244] width 37 height 9
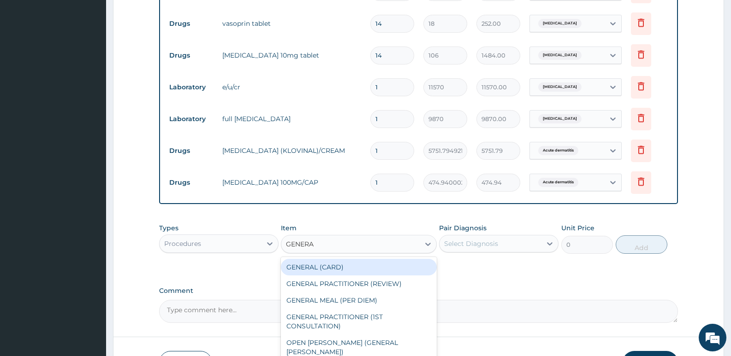
type input "GENERAL"
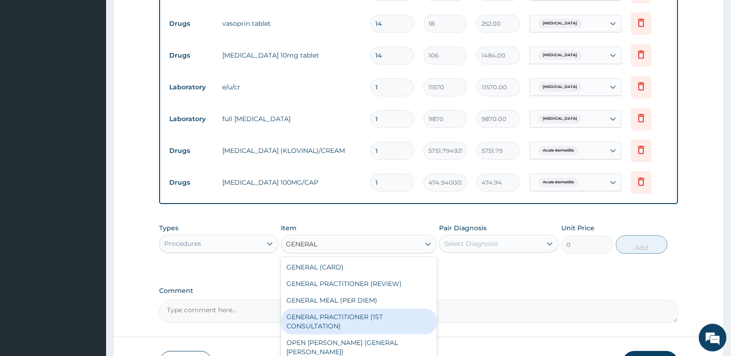
click at [353, 327] on div "GENERAL PRACTITIONER (1ST CONSULTATION)" at bounding box center [358, 322] width 155 height 26
type input "3490"
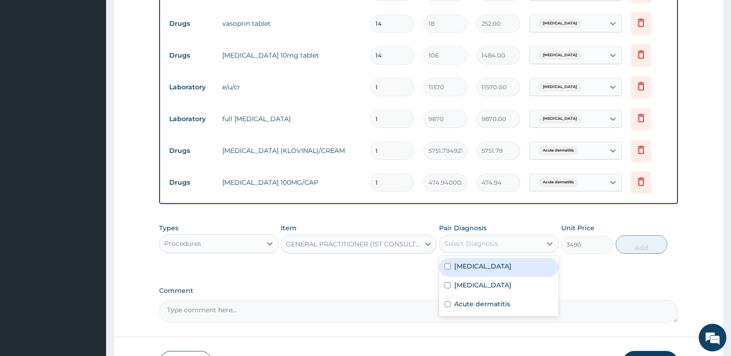
click at [526, 242] on div "Select Diagnosis" at bounding box center [491, 244] width 102 height 15
click at [486, 275] on div "Essential hypertension" at bounding box center [498, 267] width 119 height 19
checkbox input "true"
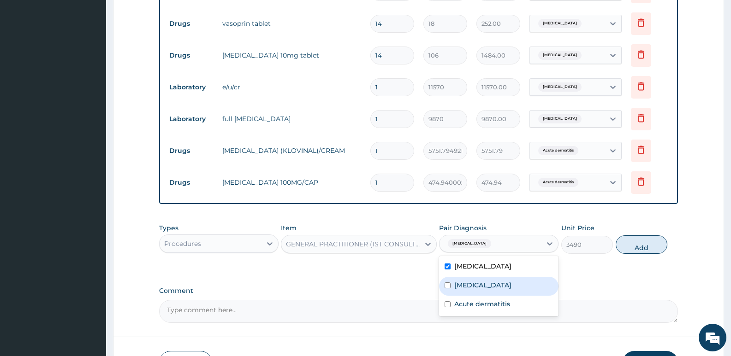
click at [485, 286] on label "[MEDICAL_DATA]" at bounding box center [482, 285] width 57 height 9
checkbox input "true"
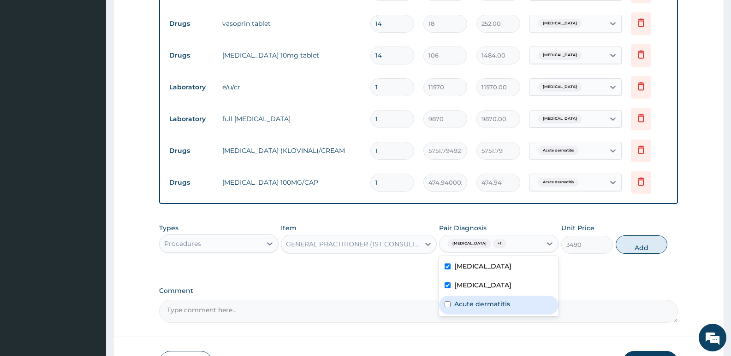
click at [483, 299] on div "Acute dermatitis" at bounding box center [498, 305] width 119 height 19
checkbox input "true"
click at [643, 248] on button "Add" at bounding box center [642, 245] width 52 height 18
type input "0"
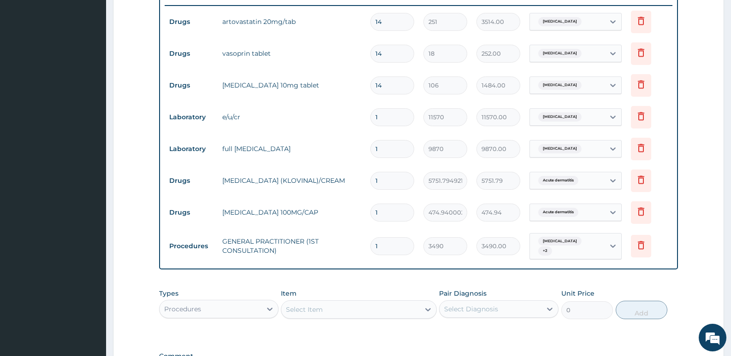
scroll to position [346, 0]
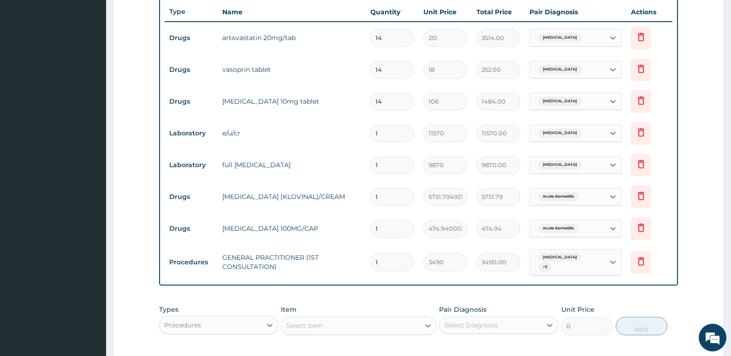
click at [387, 231] on input "1" at bounding box center [392, 229] width 44 height 18
type input "14"
type input "6649.16"
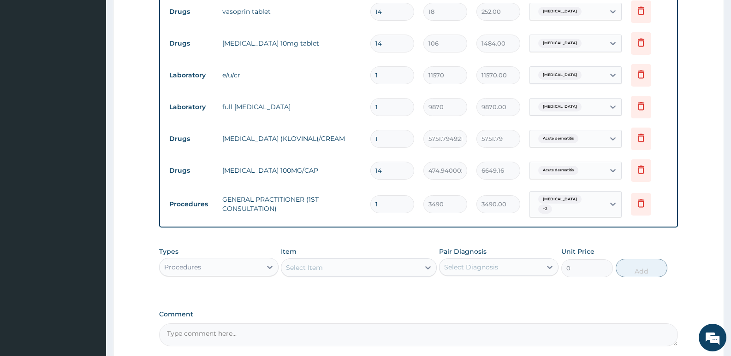
scroll to position [491, 0]
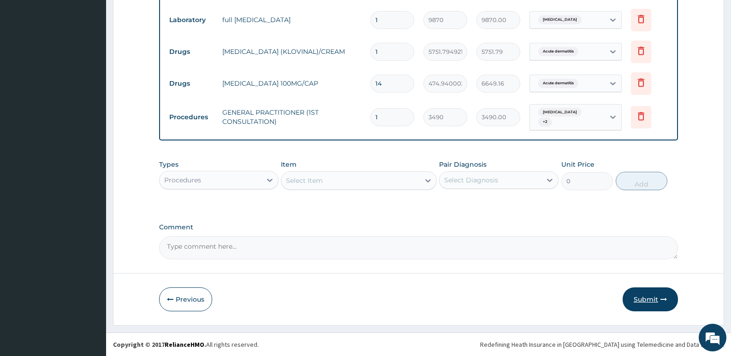
type input "14"
click at [648, 302] on button "Submit" at bounding box center [650, 300] width 55 height 24
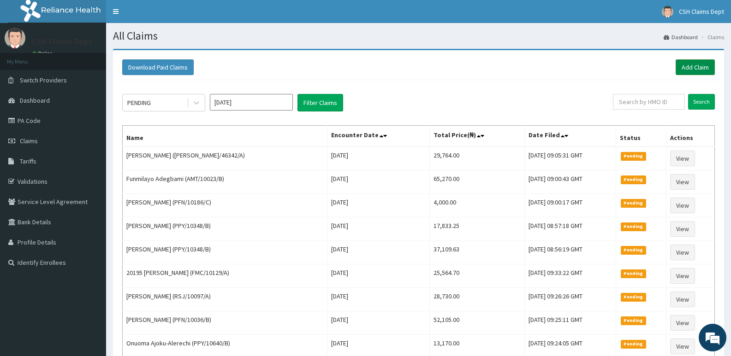
click at [691, 71] on link "Add Claim" at bounding box center [695, 67] width 39 height 16
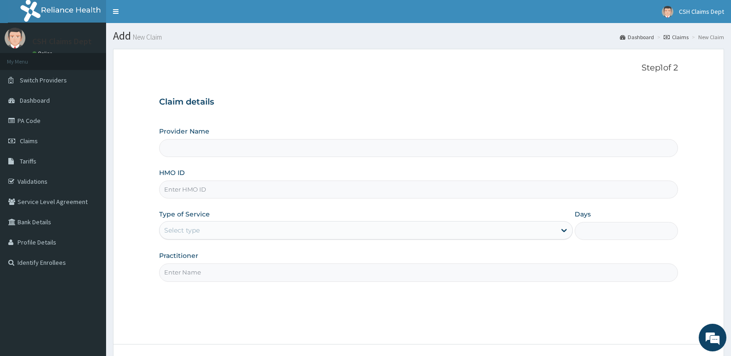
type input "Crystal Specialist Hospital"
click at [188, 187] on input "HMO ID" at bounding box center [418, 190] width 519 height 18
type input "FUT/10008/B"
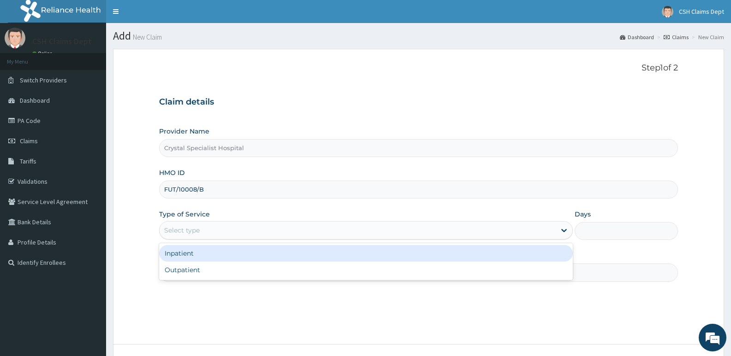
click at [200, 232] on div "Select type" at bounding box center [358, 230] width 396 height 15
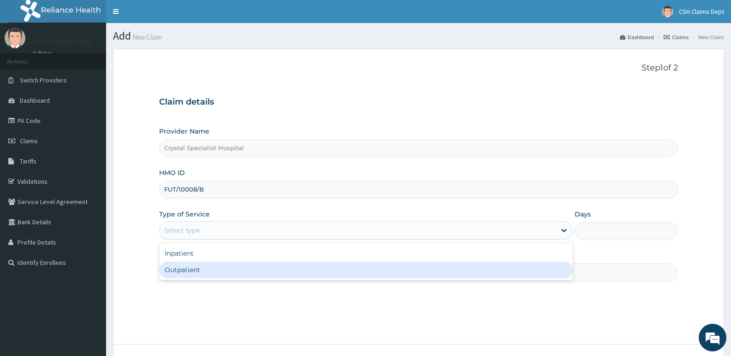
click at [192, 272] on div "Outpatient" at bounding box center [365, 270] width 413 height 17
type input "1"
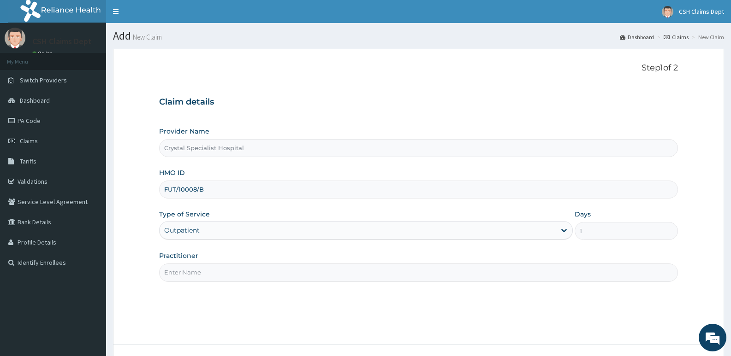
click at [193, 273] on input "Practitioner" at bounding box center [418, 273] width 519 height 18
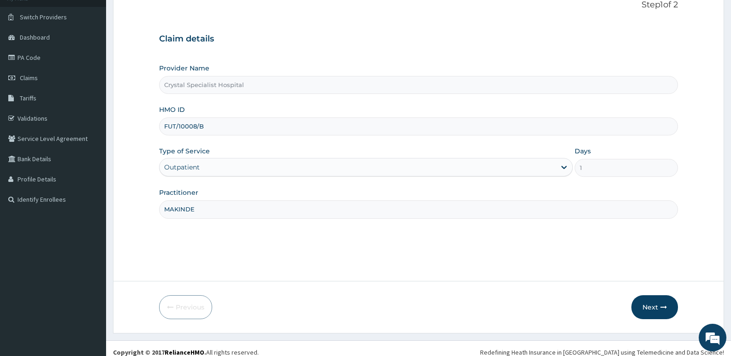
scroll to position [71, 0]
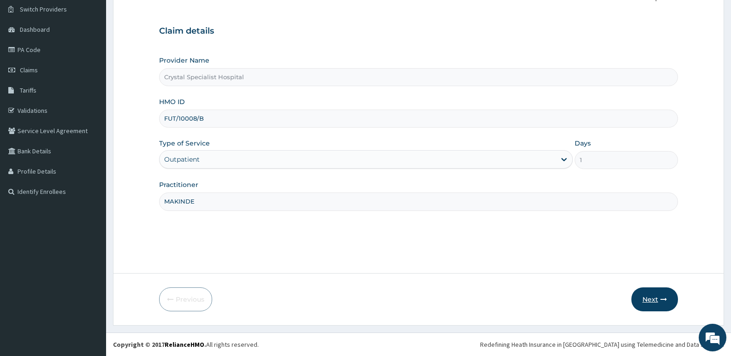
type input "MAKINDE"
click at [645, 295] on button "Next" at bounding box center [654, 300] width 47 height 24
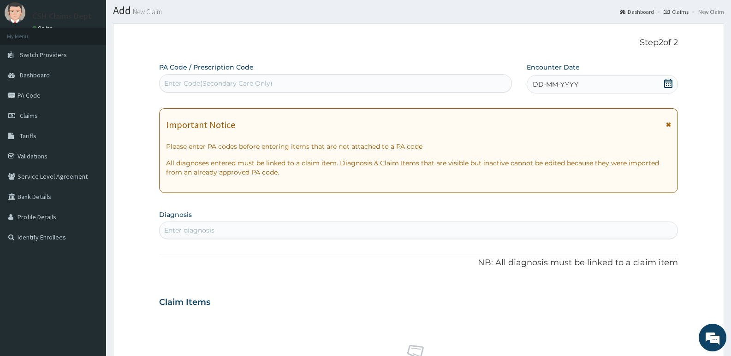
scroll to position [25, 0]
click at [667, 82] on icon at bounding box center [668, 83] width 9 height 9
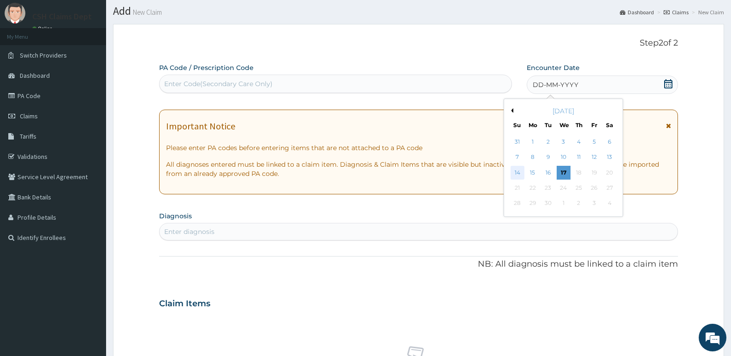
click at [516, 171] on div "14" at bounding box center [518, 173] width 14 height 14
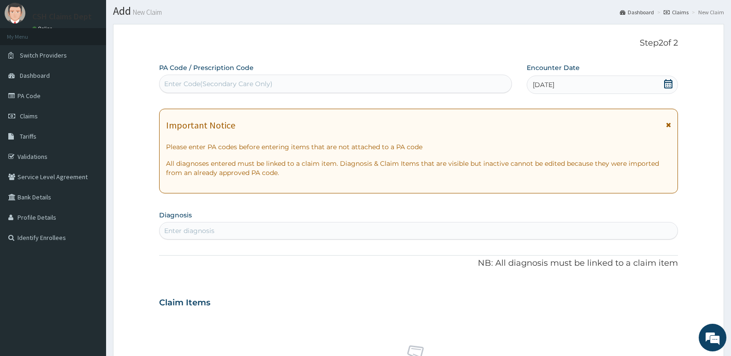
click at [246, 234] on div "Enter diagnosis" at bounding box center [419, 231] width 518 height 15
type input "[MEDICAL_DATA]"
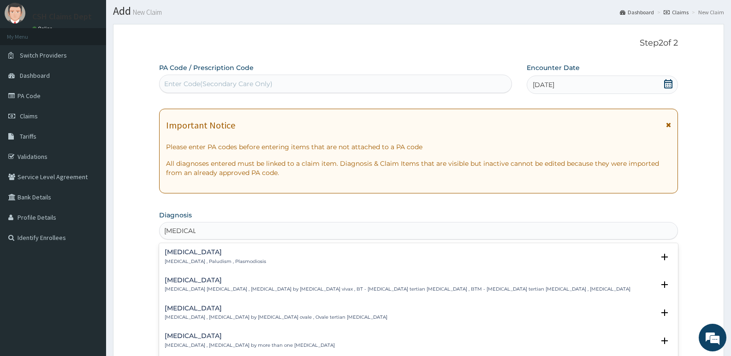
click at [207, 262] on p "[MEDICAL_DATA] , Paludism , Plasmodiosis" at bounding box center [215, 262] width 101 height 6
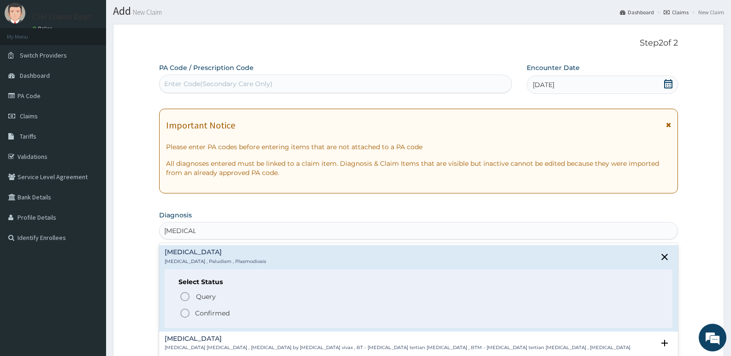
click at [202, 313] on p "Confirmed" at bounding box center [212, 313] width 35 height 9
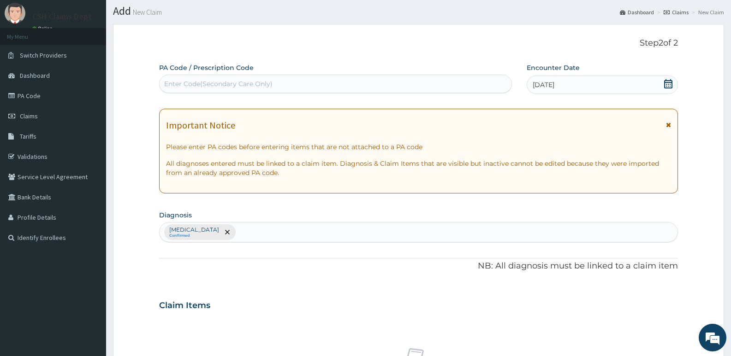
click at [203, 75] on div "Enter Code(Secondary Care Only)" at bounding box center [335, 84] width 353 height 18
type input "PA/79FDEF"
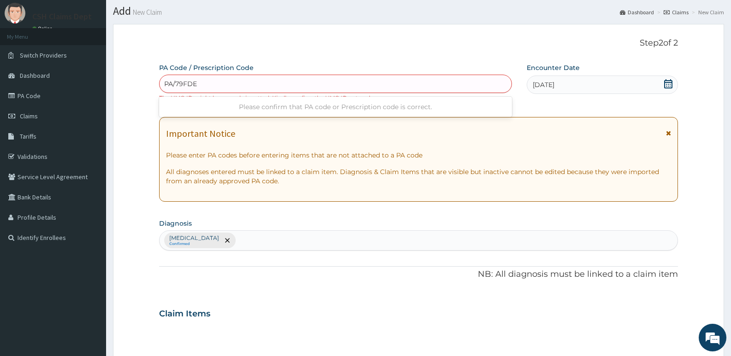
type input "PA/79FDEF"
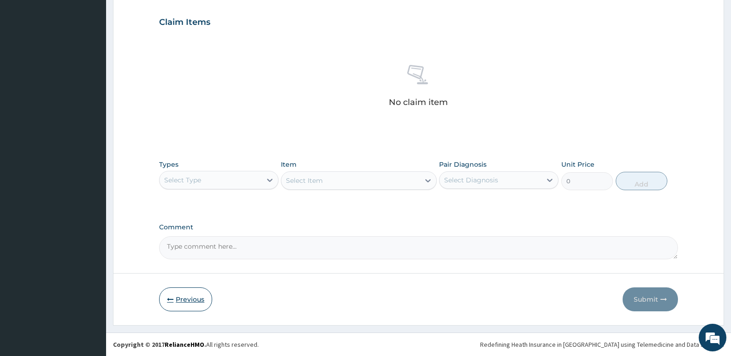
click at [189, 302] on button "Previous" at bounding box center [185, 300] width 53 height 24
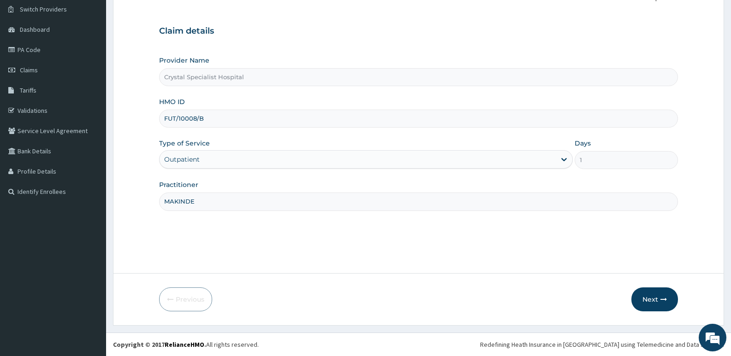
click at [175, 118] on input "FUT/10008/B" at bounding box center [418, 119] width 519 height 18
type input "FUI/10008/B"
click at [662, 298] on icon "button" at bounding box center [663, 300] width 6 height 6
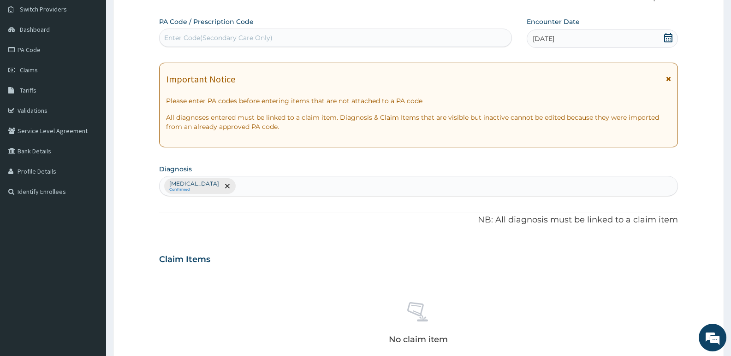
click at [340, 43] on div "Enter Code(Secondary Care Only)" at bounding box center [336, 37] width 352 height 15
type input "PA/79FDEF"
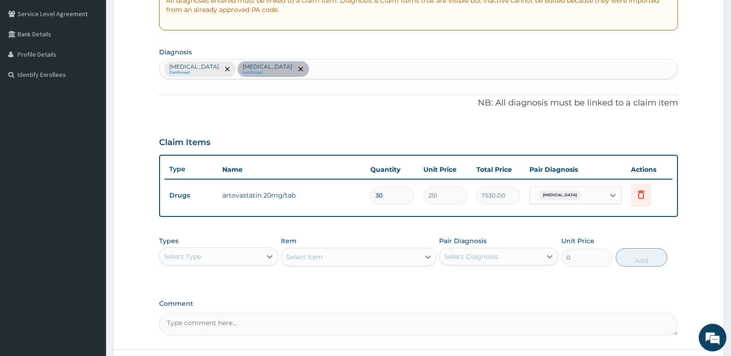
scroll to position [255, 0]
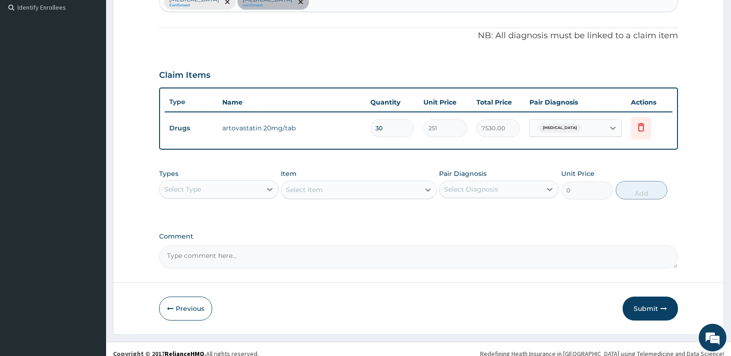
click at [223, 195] on div "Select Type" at bounding box center [211, 189] width 102 height 15
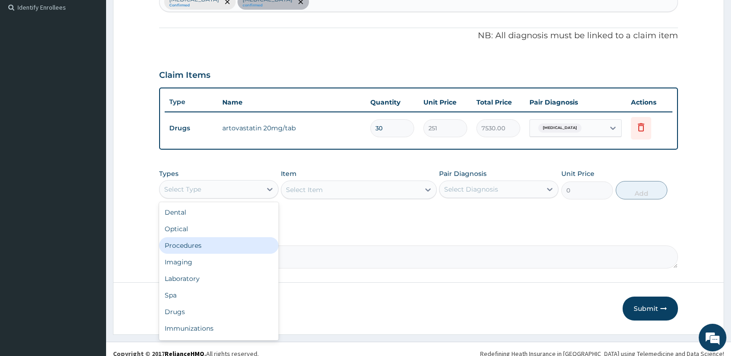
click at [208, 245] on div "Procedures" at bounding box center [218, 246] width 119 height 17
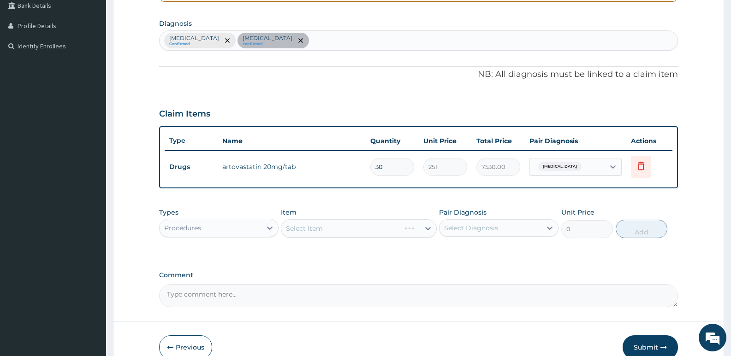
scroll to position [163, 0]
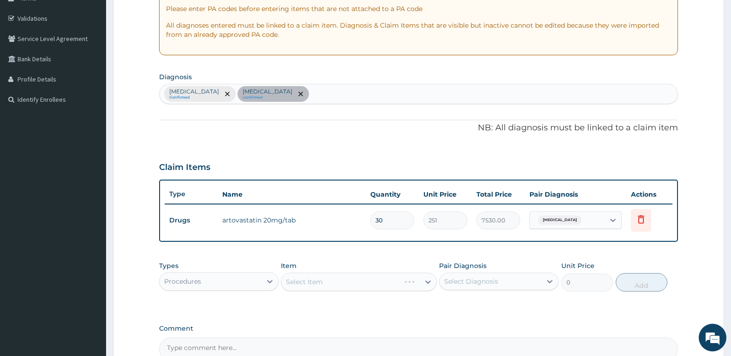
click at [316, 92] on div "Malaria Confirmed Hyperlipidemia confirmed" at bounding box center [419, 93] width 518 height 19
type input "[MEDICAL_DATA]"
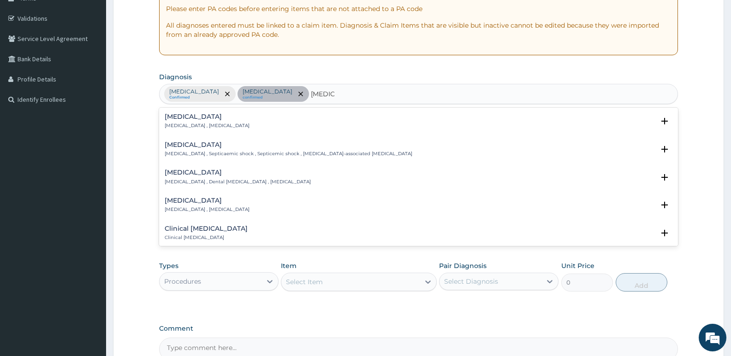
click at [172, 126] on p "[MEDICAL_DATA] , [MEDICAL_DATA]" at bounding box center [207, 126] width 85 height 6
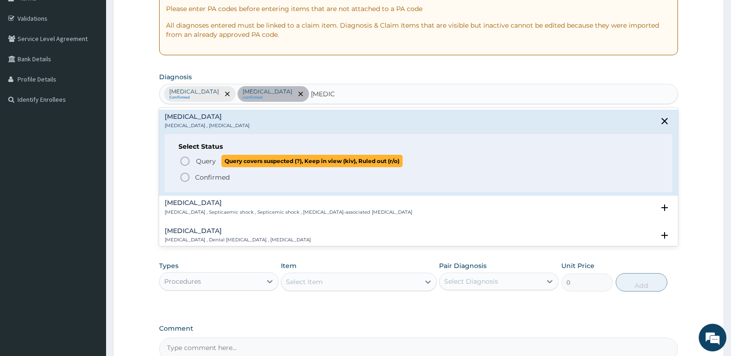
click at [208, 163] on span "Query" at bounding box center [206, 161] width 20 height 9
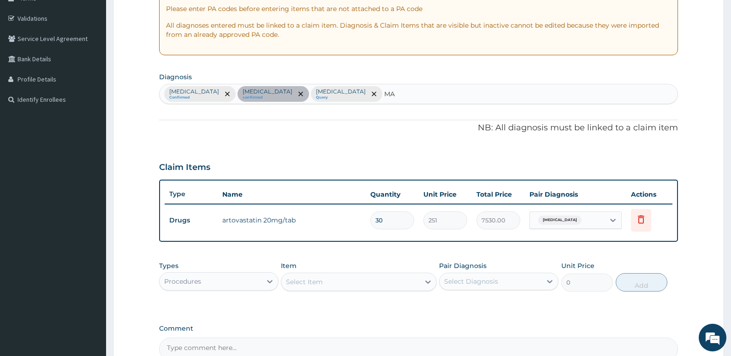
type input "M"
type input "UPPER RESPIRA"
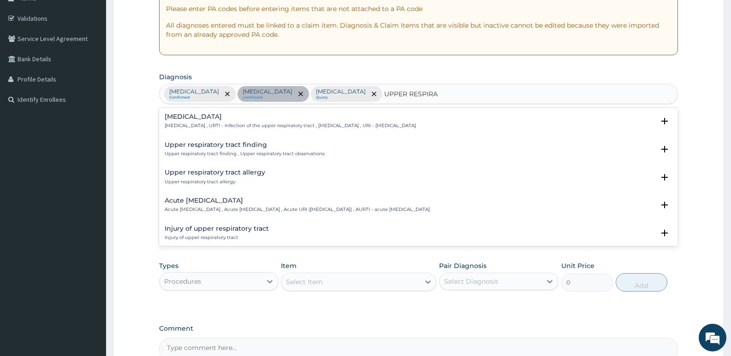
click at [217, 115] on h4 "Upper respiratory infection" at bounding box center [290, 116] width 251 height 7
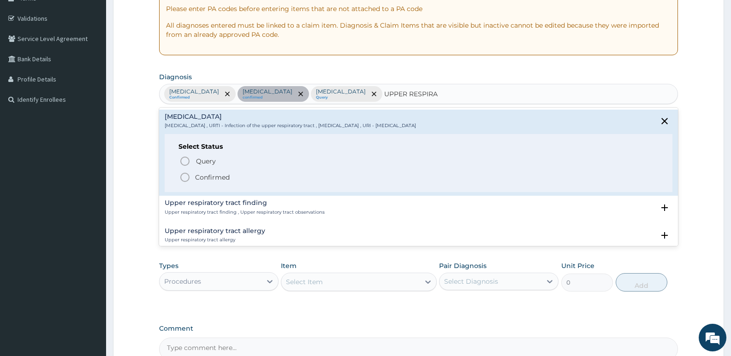
click at [216, 177] on p "Confirmed" at bounding box center [212, 177] width 35 height 9
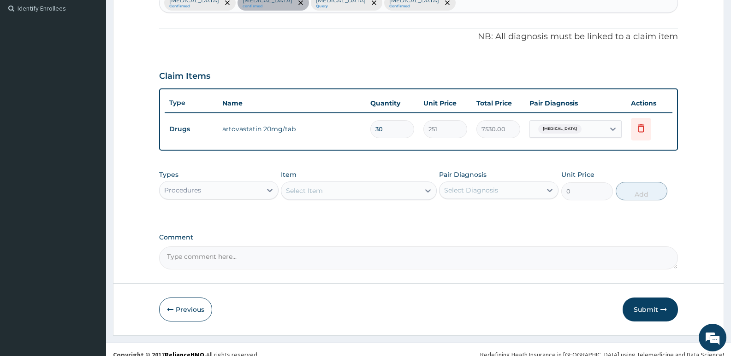
scroll to position [265, 0]
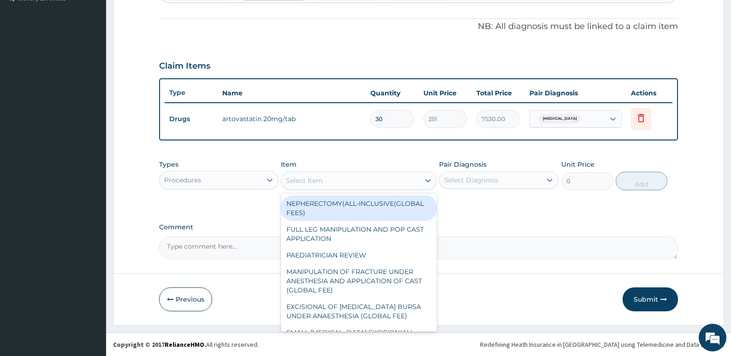
click at [309, 172] on div "Select Item" at bounding box center [358, 181] width 155 height 18
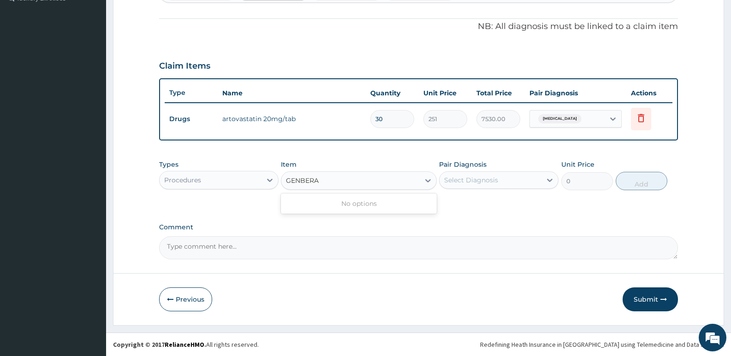
click at [306, 181] on input "GENBERA" at bounding box center [303, 180] width 34 height 9
type input "GENERA"
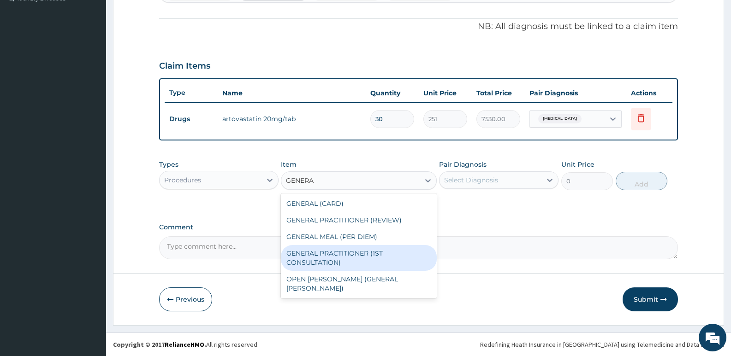
click at [375, 252] on div "GENERAL PRACTITIONER (1ST CONSULTATION)" at bounding box center [358, 258] width 155 height 26
type input "3490"
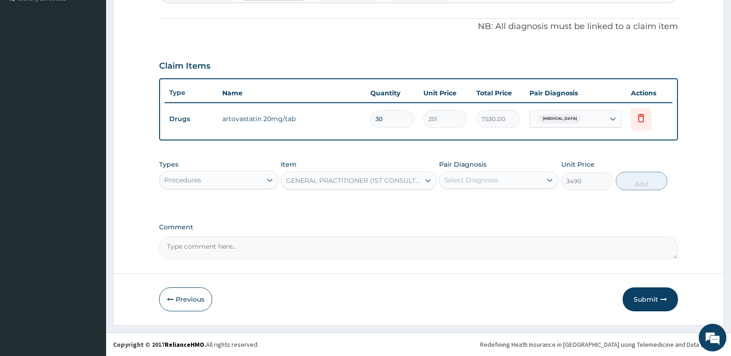
click at [493, 181] on div "Select Diagnosis" at bounding box center [471, 180] width 54 height 9
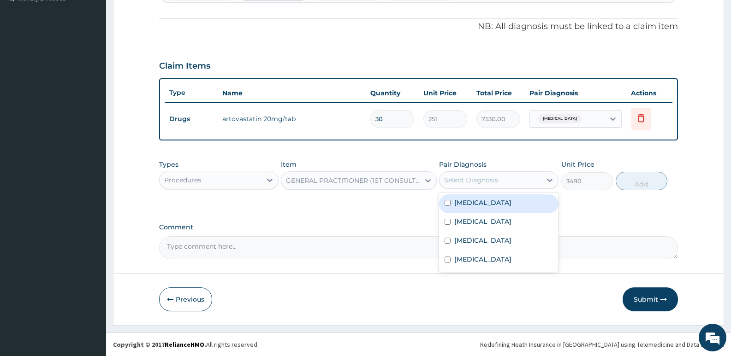
click at [482, 211] on div "[MEDICAL_DATA]" at bounding box center [498, 204] width 119 height 19
checkbox input "true"
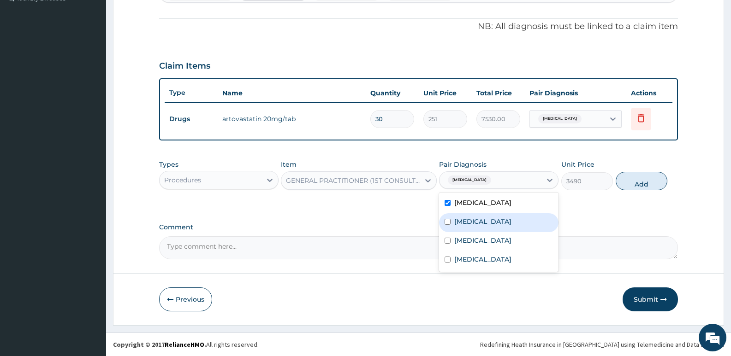
click at [479, 221] on label "Hyperlipidemia" at bounding box center [482, 221] width 57 height 9
checkbox input "true"
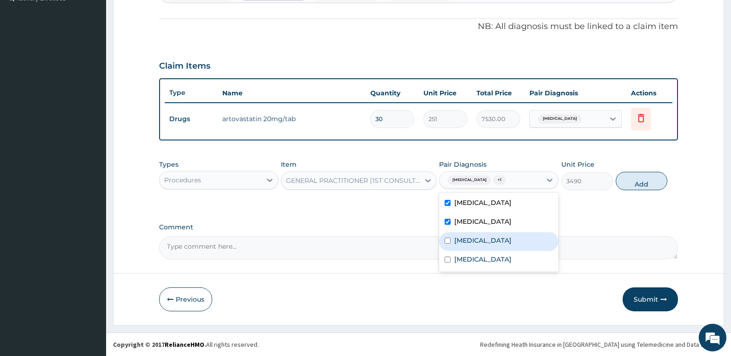
click at [469, 244] on label "[MEDICAL_DATA]" at bounding box center [482, 240] width 57 height 9
checkbox input "true"
click at [469, 255] on label "Upper respiratory infection" at bounding box center [482, 259] width 57 height 9
checkbox input "true"
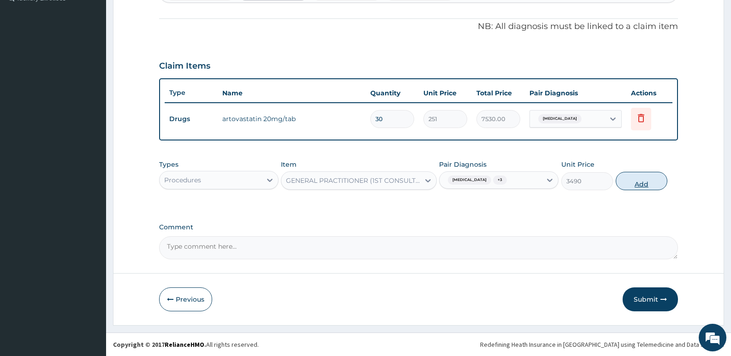
click at [655, 184] on button "Add" at bounding box center [642, 181] width 52 height 18
type input "0"
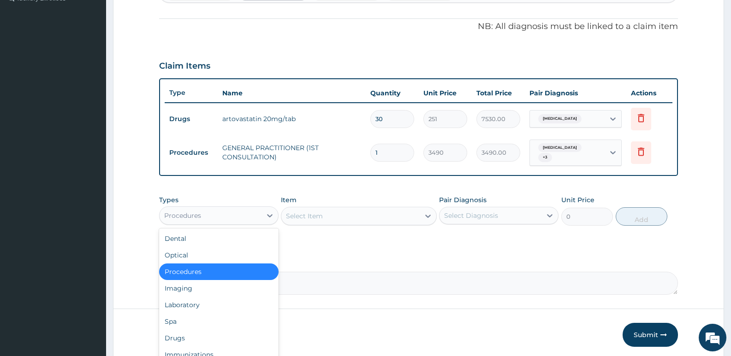
click at [236, 211] on div "Procedures" at bounding box center [211, 215] width 102 height 15
click at [208, 302] on div "Laboratory" at bounding box center [218, 305] width 119 height 17
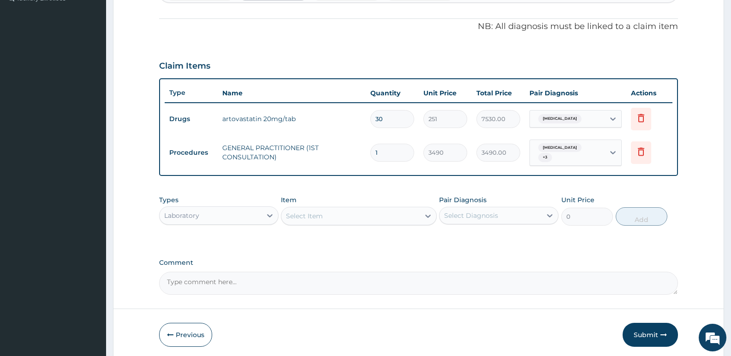
click at [329, 214] on div "Select Item" at bounding box center [350, 216] width 138 height 15
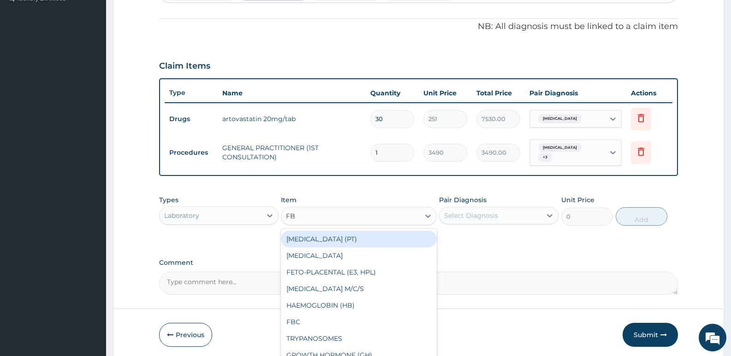
type input "FBC"
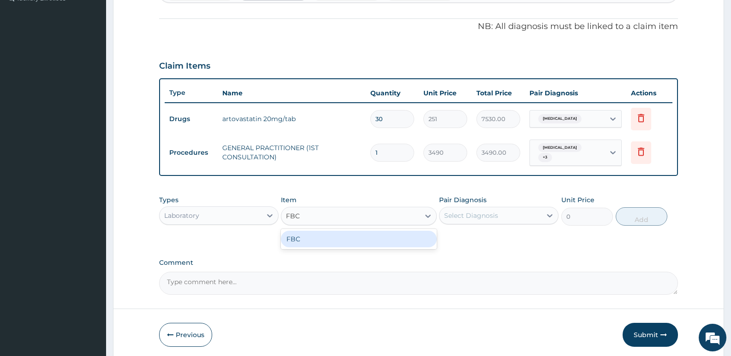
click at [372, 232] on div "FBC" at bounding box center [358, 239] width 155 height 17
type input "4700"
click at [494, 211] on div "Select Diagnosis" at bounding box center [471, 215] width 54 height 9
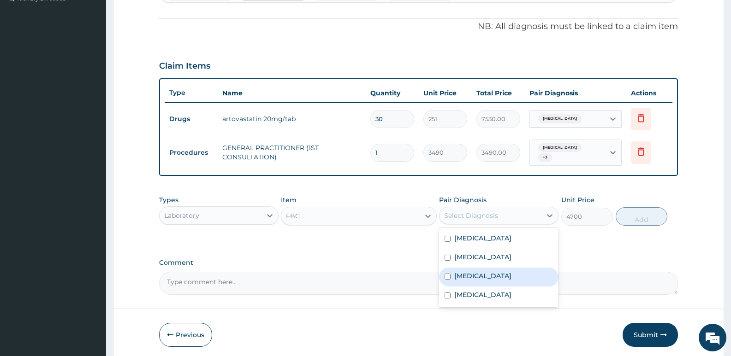
drag, startPoint x: 474, startPoint y: 273, endPoint x: 603, endPoint y: 232, distance: 135.5
click at [480, 268] on div "[MEDICAL_DATA]" at bounding box center [498, 277] width 119 height 19
checkbox input "true"
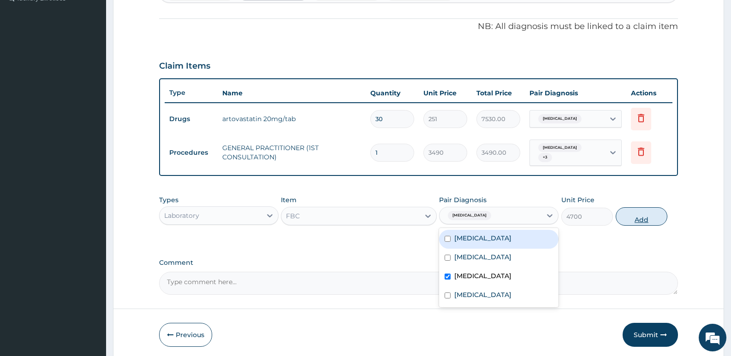
click at [636, 213] on button "Add" at bounding box center [642, 217] width 52 height 18
type input "0"
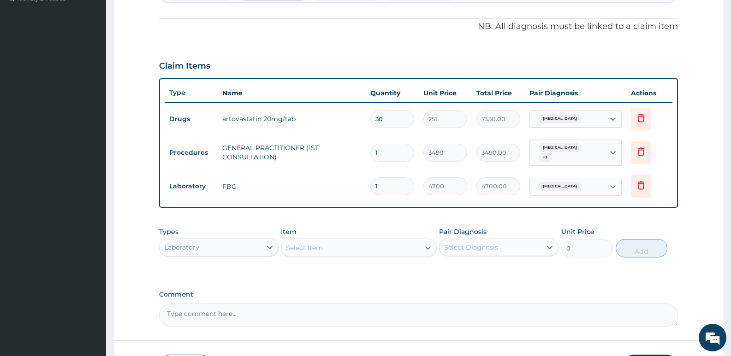
click at [328, 245] on div "Select Item" at bounding box center [350, 248] width 138 height 15
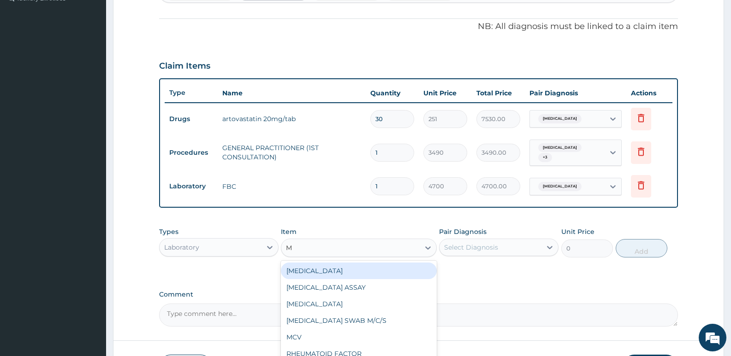
type input "MP"
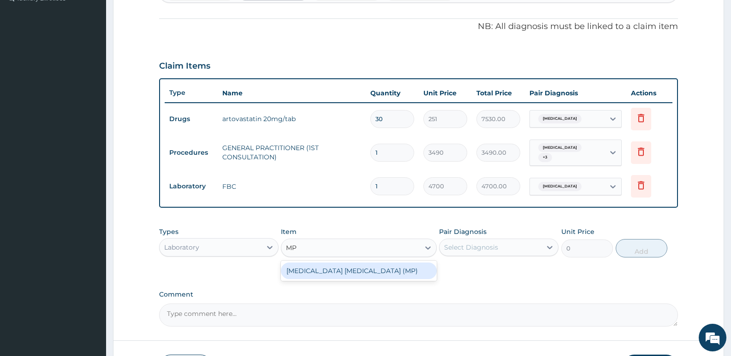
drag, startPoint x: 326, startPoint y: 268, endPoint x: 399, endPoint y: 244, distance: 77.3
click at [332, 267] on div "[MEDICAL_DATA] [MEDICAL_DATA] (MP)" at bounding box center [358, 271] width 155 height 17
type input "2740"
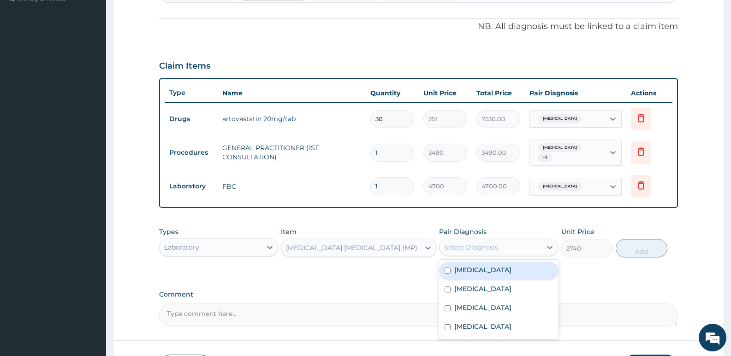
click at [476, 243] on div "Select Diagnosis" at bounding box center [471, 247] width 54 height 9
click at [478, 270] on label "[MEDICAL_DATA]" at bounding box center [482, 270] width 57 height 9
checkbox input "true"
click at [647, 246] on button "Add" at bounding box center [642, 248] width 52 height 18
type input "0"
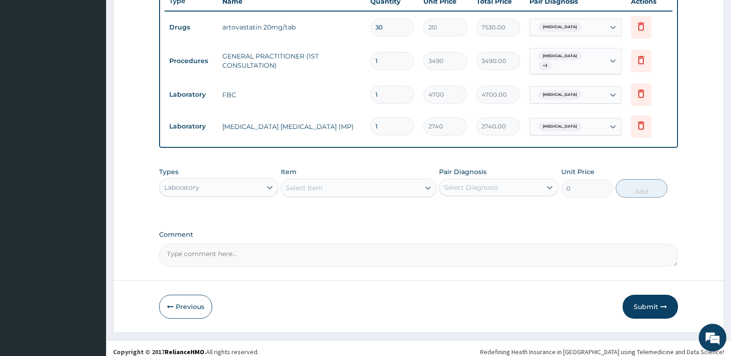
scroll to position [360, 0]
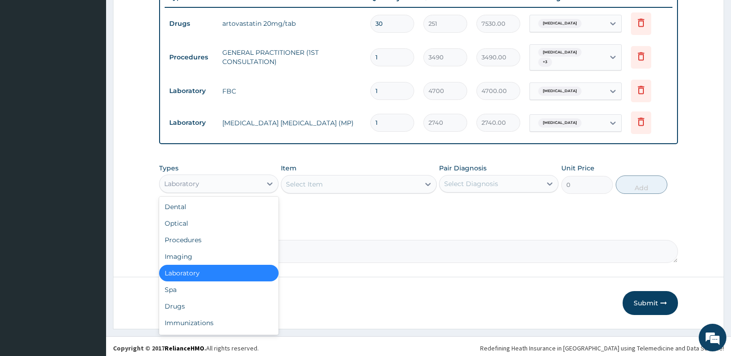
click at [205, 180] on div "Laboratory" at bounding box center [211, 184] width 102 height 15
drag, startPoint x: 189, startPoint y: 303, endPoint x: 397, endPoint y: 14, distance: 355.7
click at [189, 300] on div "Drugs" at bounding box center [218, 306] width 119 height 17
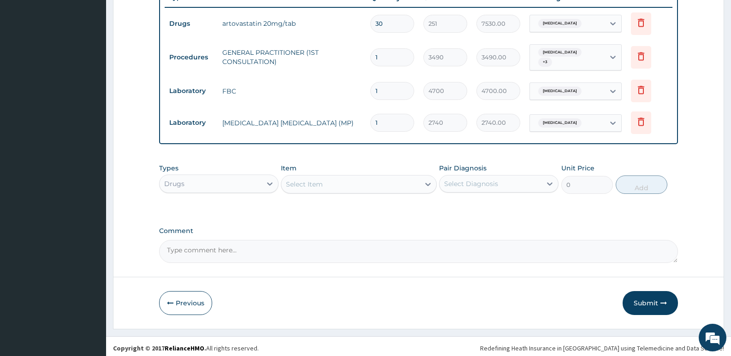
click at [320, 180] on div "Select Item" at bounding box center [304, 184] width 37 height 9
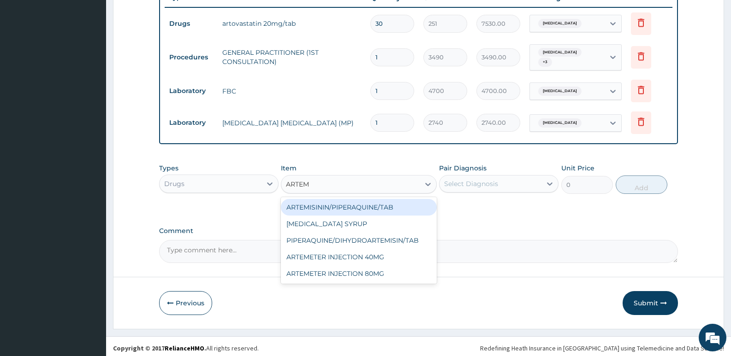
type input "ARTEME"
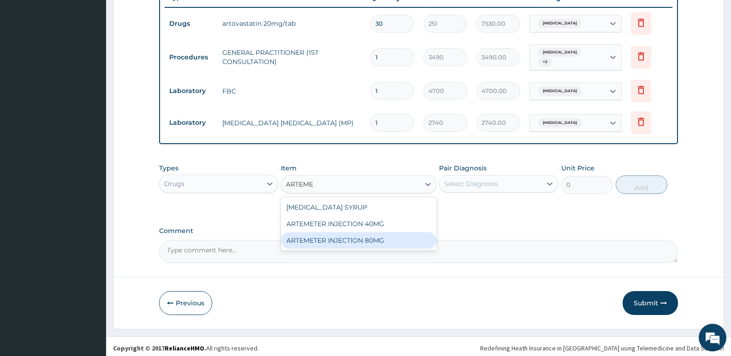
drag, startPoint x: 362, startPoint y: 235, endPoint x: 412, endPoint y: 205, distance: 59.2
click at [362, 235] on div "ARTEMETER INJECTION 80MG" at bounding box center [358, 240] width 155 height 17
type input "1161.25"
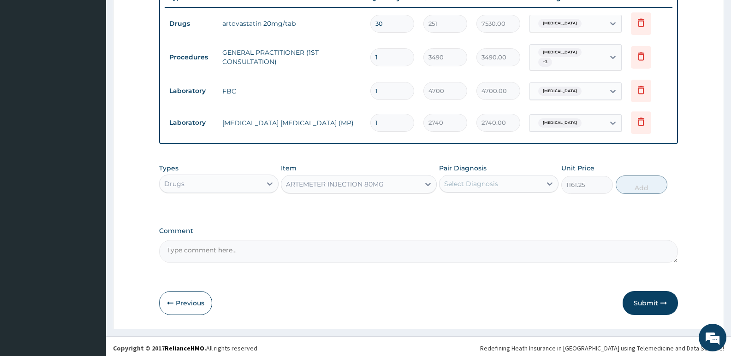
click at [513, 180] on div "Select Diagnosis" at bounding box center [491, 184] width 102 height 15
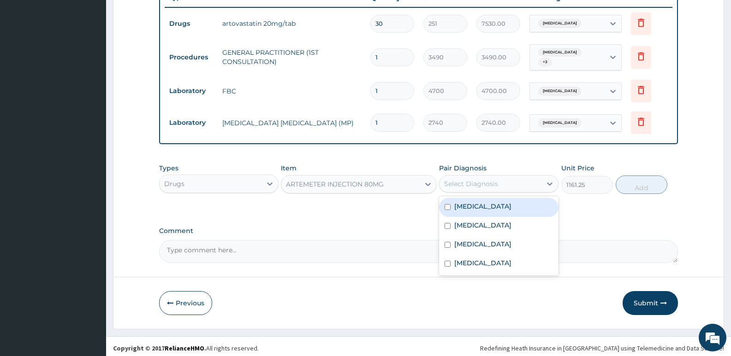
click at [492, 206] on div "[MEDICAL_DATA]" at bounding box center [498, 207] width 119 height 19
checkbox input "true"
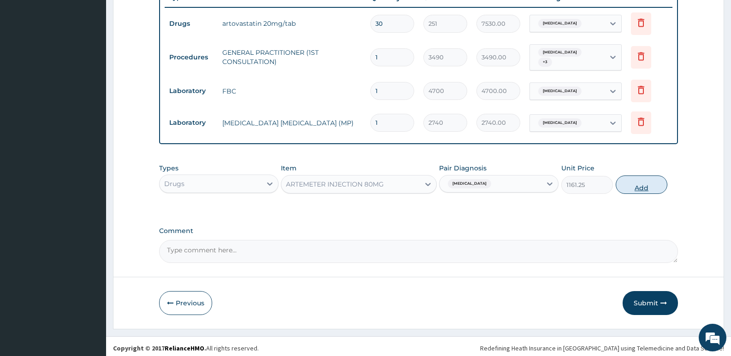
click at [642, 184] on button "Add" at bounding box center [642, 185] width 52 height 18
type input "0"
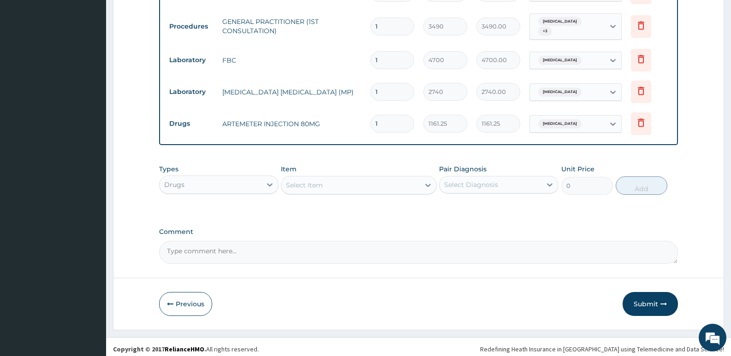
scroll to position [392, 0]
click at [322, 185] on div "Select Item" at bounding box center [350, 184] width 138 height 15
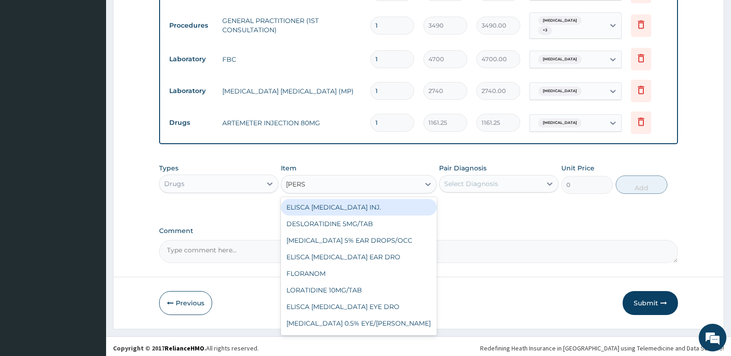
type input "LORAT"
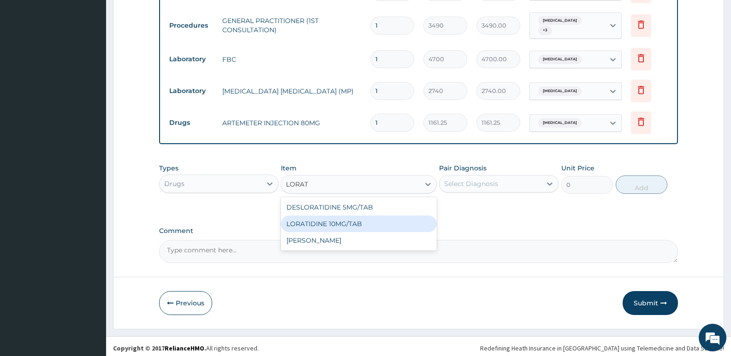
click at [376, 226] on div "LORATIDINE 10MG/TAB" at bounding box center [358, 224] width 155 height 17
type input "66"
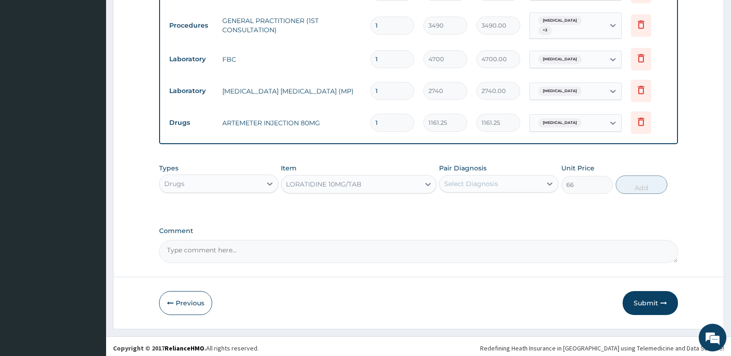
click at [502, 180] on div "Select Diagnosis" at bounding box center [491, 184] width 102 height 15
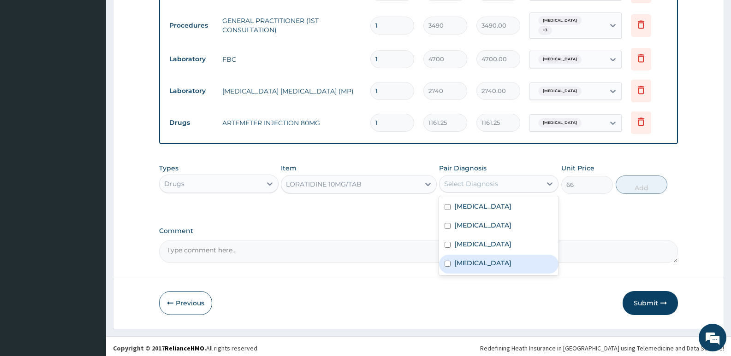
click at [468, 260] on label "Upper respiratory infection" at bounding box center [482, 263] width 57 height 9
checkbox input "true"
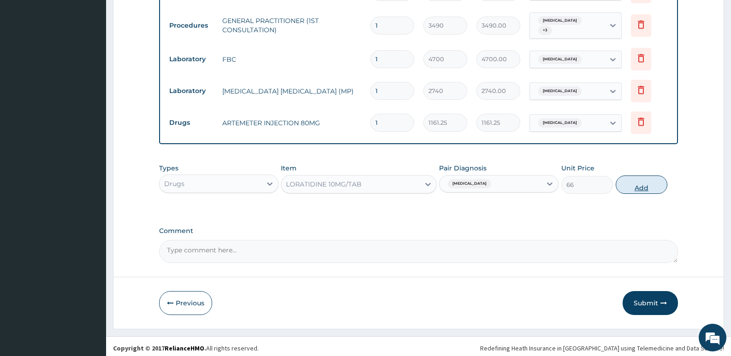
click at [647, 176] on button "Add" at bounding box center [642, 185] width 52 height 18
type input "0"
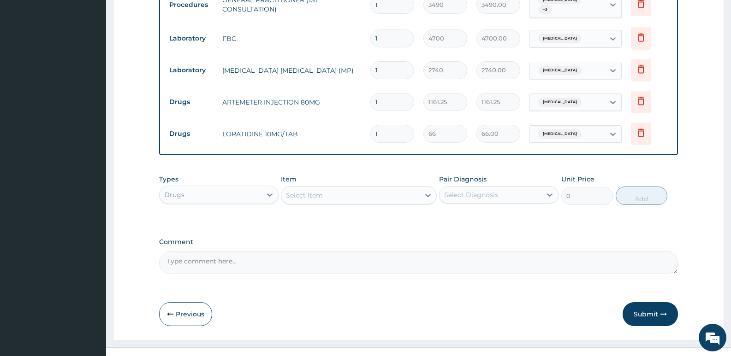
scroll to position [424, 0]
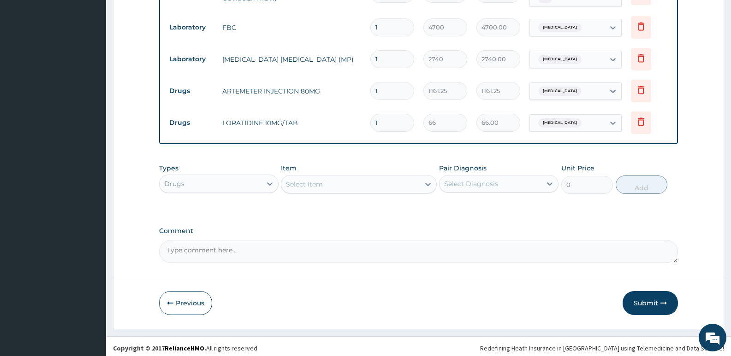
click at [364, 182] on div "Select Item" at bounding box center [350, 184] width 138 height 15
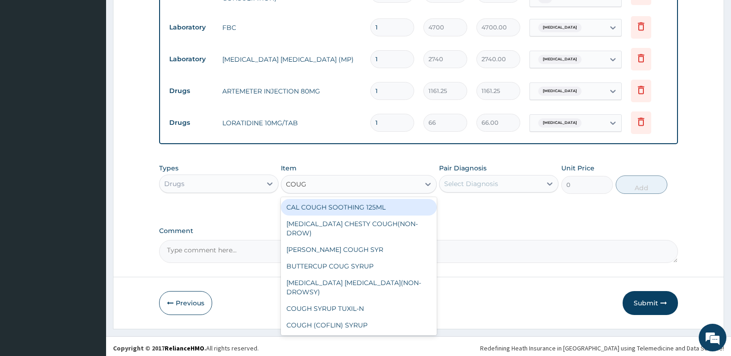
type input "COUGH"
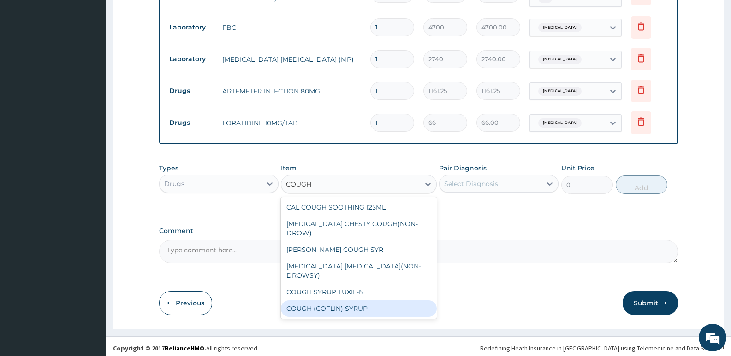
click at [363, 301] on div "COUGH (COFLIN) SYRUP" at bounding box center [358, 309] width 155 height 17
type input "1032.06005859375"
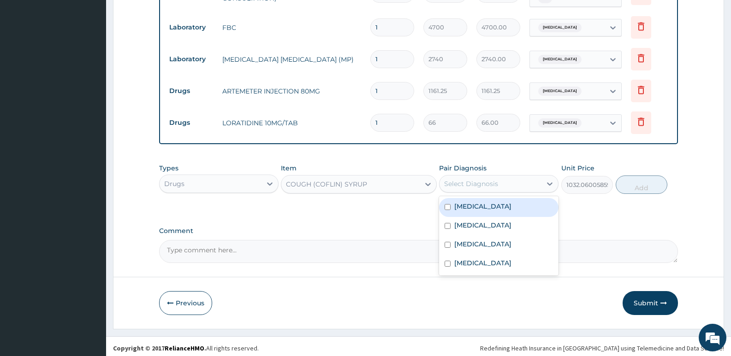
click at [500, 177] on div "Select Diagnosis" at bounding box center [491, 184] width 102 height 15
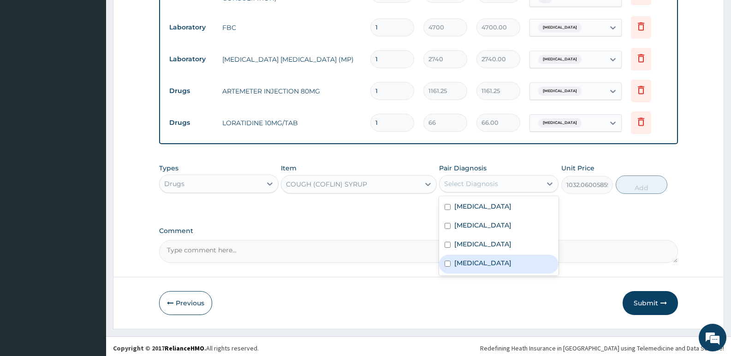
drag, startPoint x: 480, startPoint y: 265, endPoint x: 598, endPoint y: 236, distance: 121.5
click at [479, 263] on div "Upper respiratory infection" at bounding box center [498, 264] width 119 height 19
checkbox input "true"
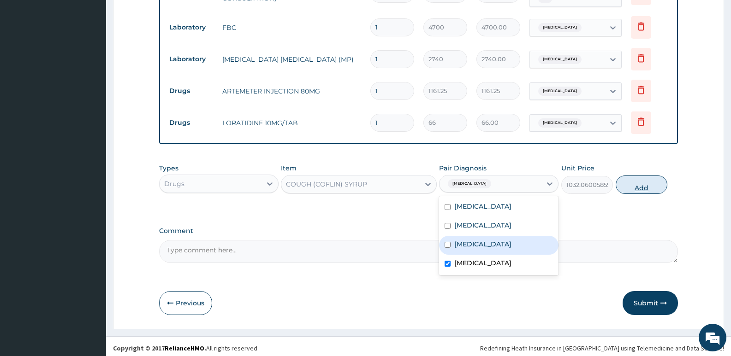
click at [627, 180] on button "Add" at bounding box center [642, 185] width 52 height 18
type input "0"
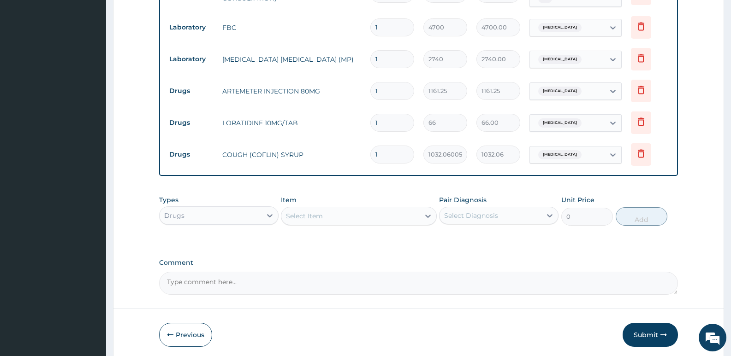
drag, startPoint x: 387, startPoint y: 123, endPoint x: 331, endPoint y: 119, distance: 55.9
click at [335, 121] on tr "Drugs LORATIDINE 10MG/TAB 1 66 66.00 Upper respiratory infection Delete" at bounding box center [419, 123] width 508 height 32
type input "5"
type input "330.00"
type input "5"
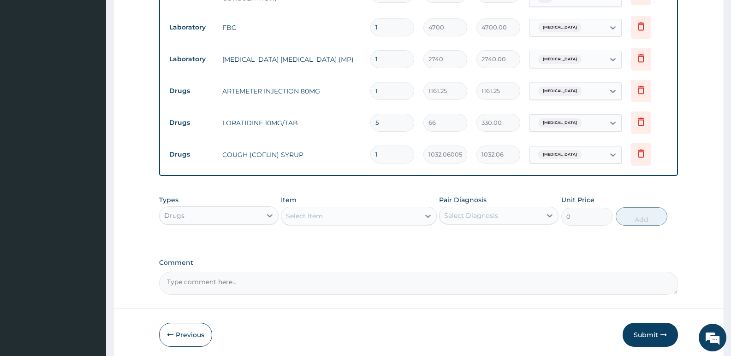
drag, startPoint x: 398, startPoint y: 88, endPoint x: 342, endPoint y: 95, distance: 56.2
click at [342, 95] on tr "Drugs ARTEMETER INJECTION 80MG 1 1161.25 1161.25 Malaria Delete" at bounding box center [419, 91] width 508 height 32
type input "6"
type input "6967.50"
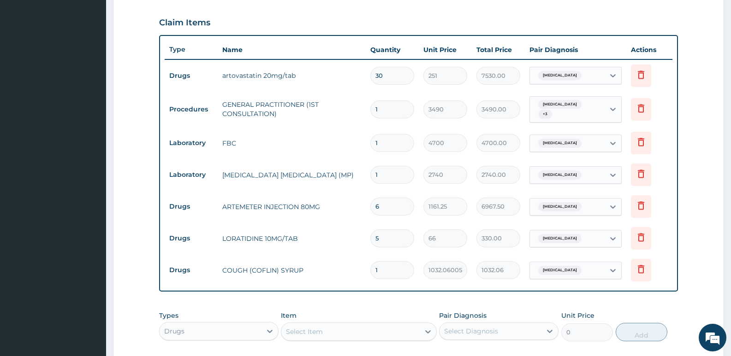
scroll to position [285, 0]
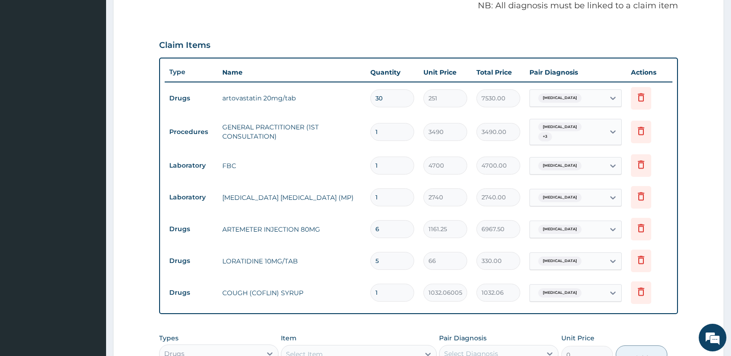
type input "6"
drag, startPoint x: 395, startPoint y: 98, endPoint x: 313, endPoint y: 98, distance: 81.6
click at [313, 98] on tr "Drugs artovastatin 20mg/tab 30 251 7530.00 Hyperlipidemia Delete" at bounding box center [419, 99] width 508 height 32
type input "1"
type input "251.00"
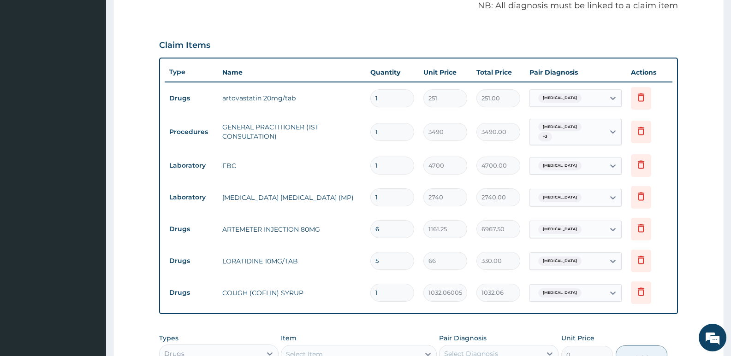
type input "14"
type input "3514.00"
type input "14"
click at [288, 150] on tr "Laboratory FBC 1 4700 4700.00 Sepsis Delete" at bounding box center [419, 166] width 508 height 32
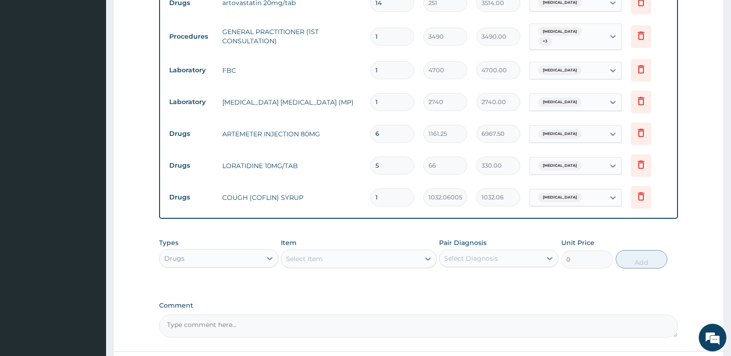
scroll to position [456, 0]
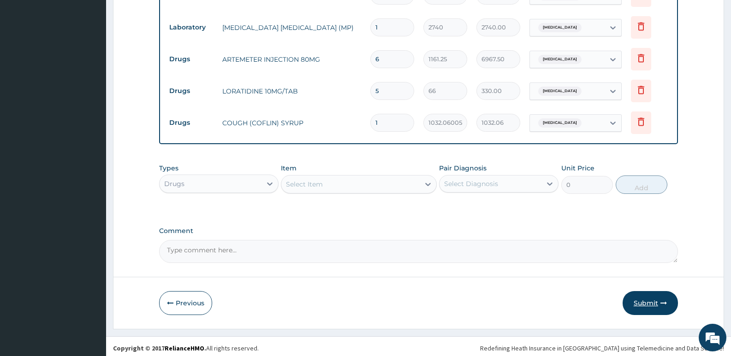
click at [651, 303] on button "Submit" at bounding box center [650, 303] width 55 height 24
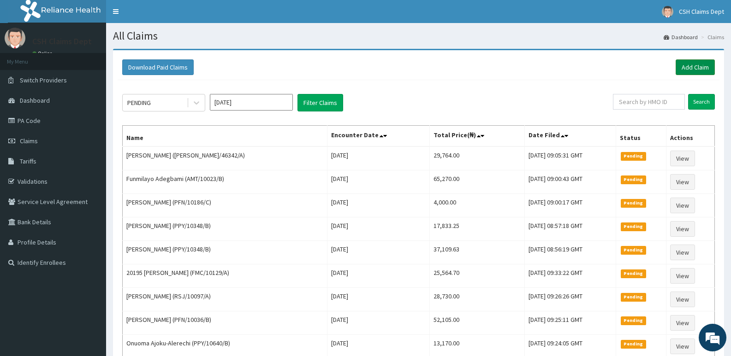
click at [695, 67] on link "Add Claim" at bounding box center [695, 67] width 39 height 16
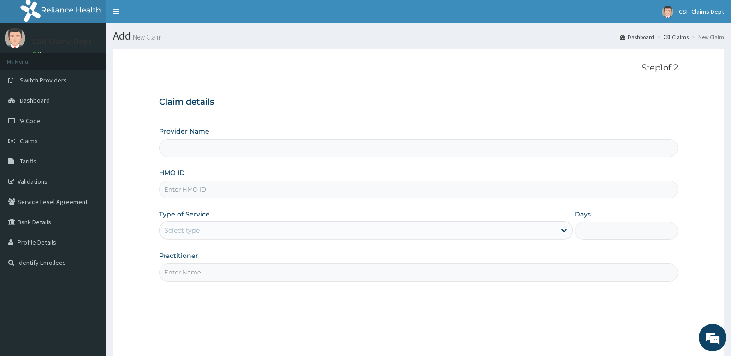
type input "Crystal Specialist Hospital"
click at [231, 191] on input "HMO ID" at bounding box center [418, 190] width 519 height 18
type input "CYU/10112/A"
click at [219, 230] on div "Select type" at bounding box center [358, 230] width 396 height 15
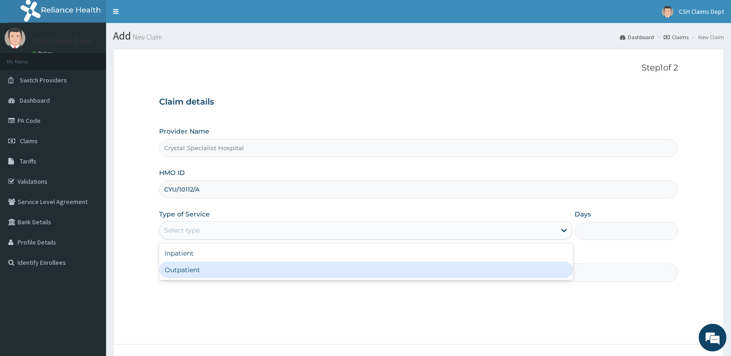
click at [202, 263] on div "Outpatient" at bounding box center [365, 270] width 413 height 17
type input "1"
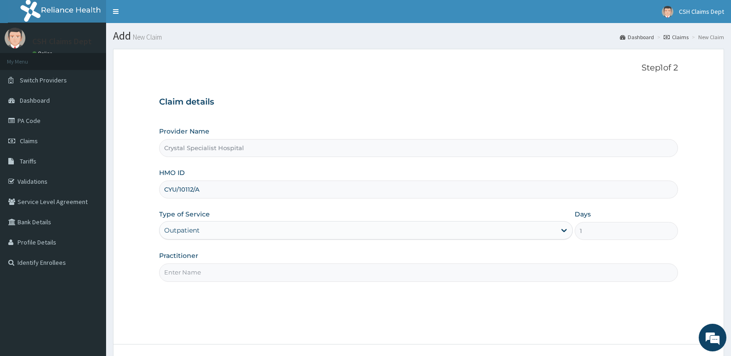
click at [194, 274] on input "Practitioner" at bounding box center [418, 273] width 519 height 18
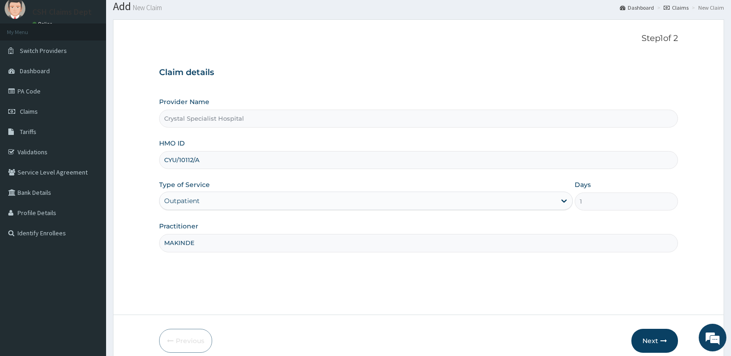
scroll to position [71, 0]
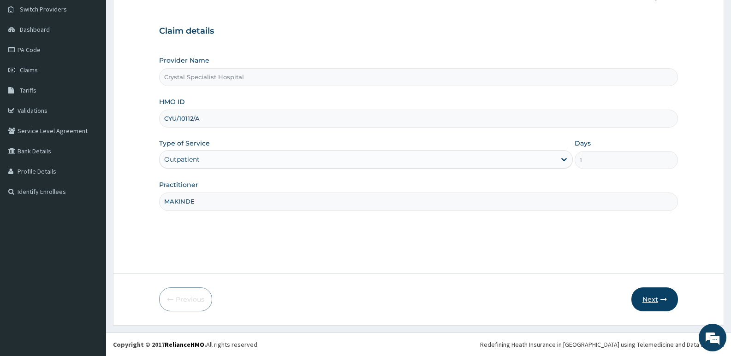
type input "MAKINDE"
click at [646, 299] on button "Next" at bounding box center [654, 300] width 47 height 24
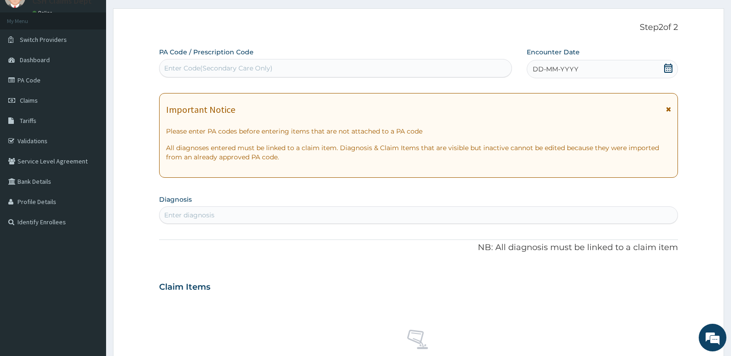
scroll to position [25, 0]
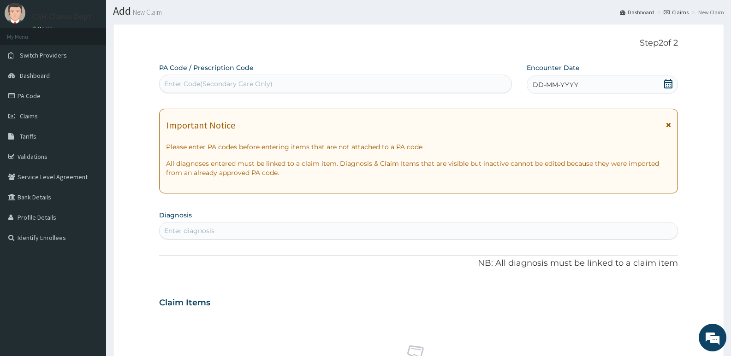
click at [669, 87] on icon at bounding box center [668, 83] width 9 height 9
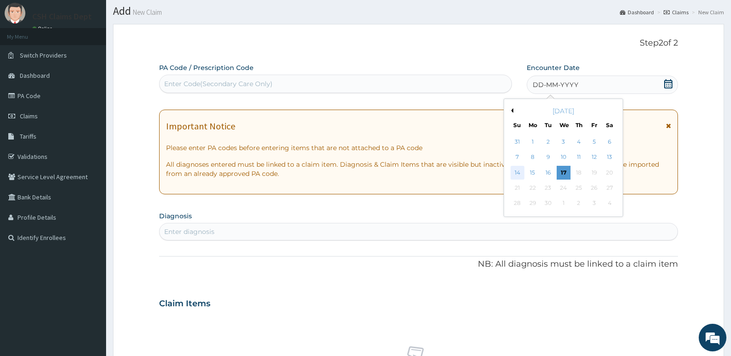
click at [519, 173] on div "14" at bounding box center [518, 173] width 14 height 14
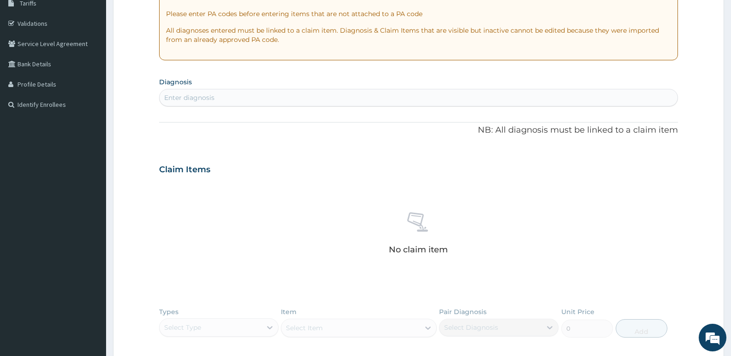
scroll to position [163, 0]
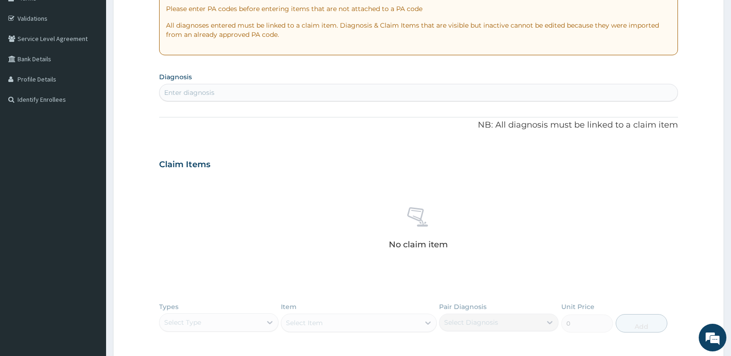
click at [213, 93] on div "Enter diagnosis" at bounding box center [189, 92] width 50 height 9
type input "[MEDICAL_DATA]"
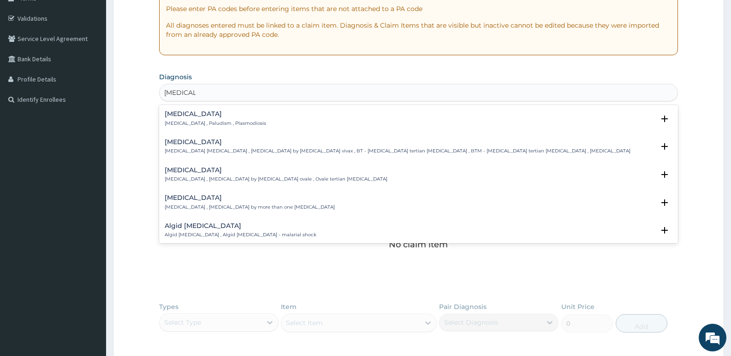
click at [210, 125] on p "[MEDICAL_DATA] , Paludism , Plasmodiosis" at bounding box center [215, 123] width 101 height 6
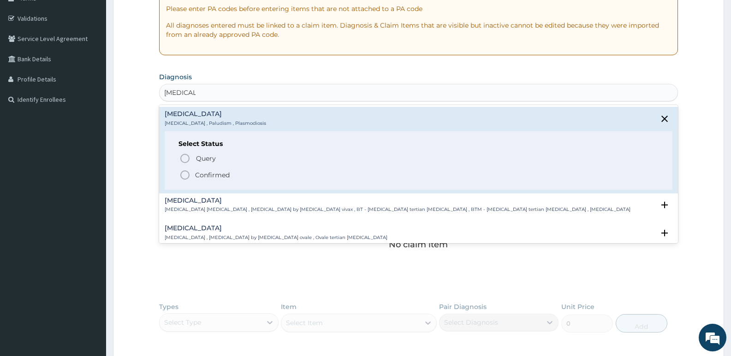
click at [202, 175] on p "Confirmed" at bounding box center [212, 175] width 35 height 9
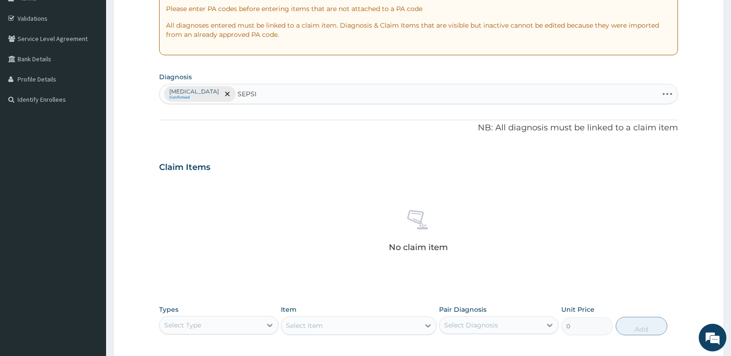
type input "[MEDICAL_DATA]"
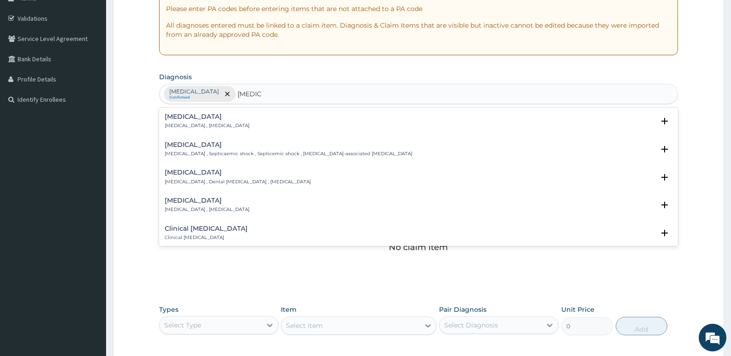
click at [196, 123] on p "[MEDICAL_DATA] , [MEDICAL_DATA]" at bounding box center [207, 126] width 85 height 6
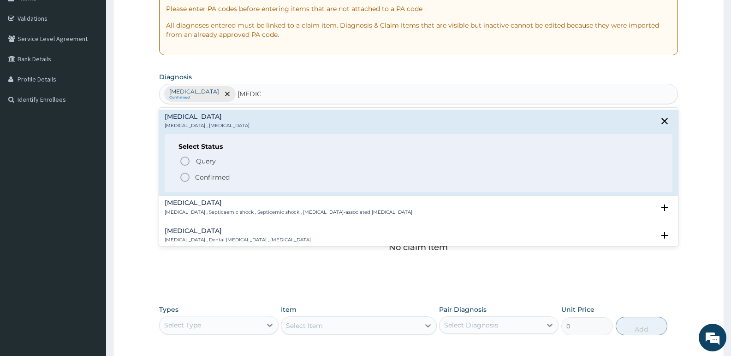
click at [210, 180] on p "Confirmed" at bounding box center [212, 177] width 35 height 9
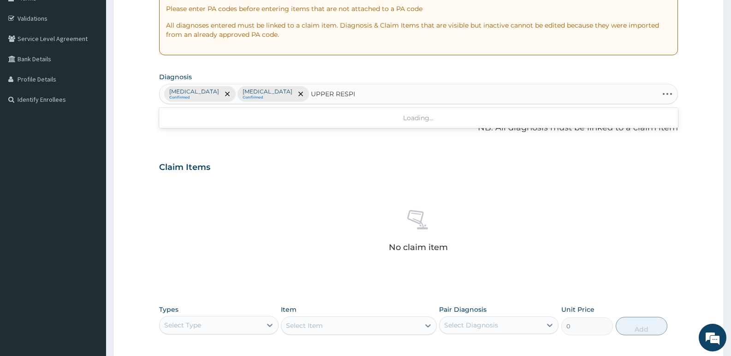
type input "UPPER RESPIR"
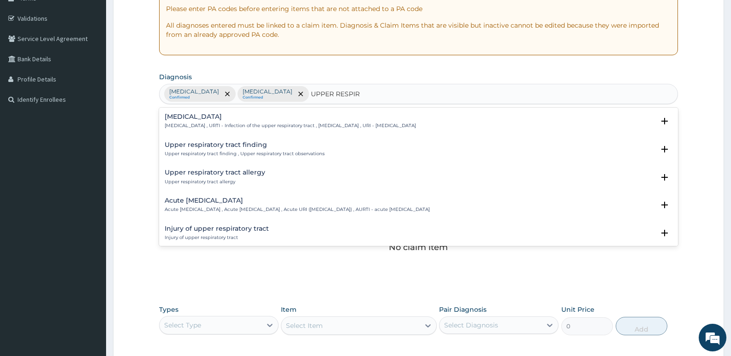
click at [196, 120] on h4 "Upper respiratory infection" at bounding box center [290, 116] width 251 height 7
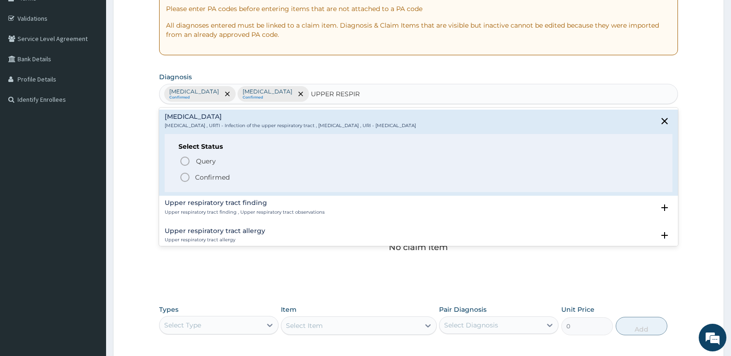
click at [199, 174] on p "Confirmed" at bounding box center [212, 177] width 35 height 9
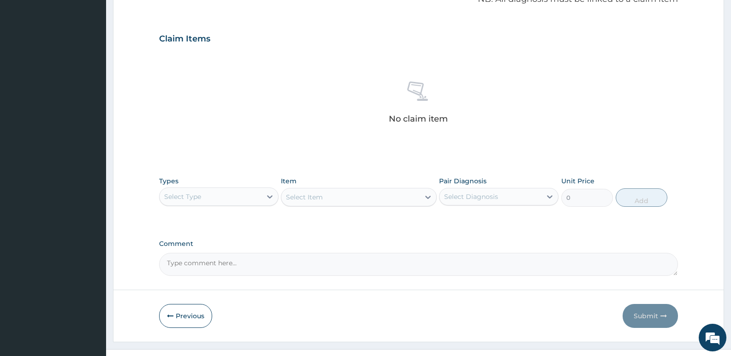
scroll to position [302, 0]
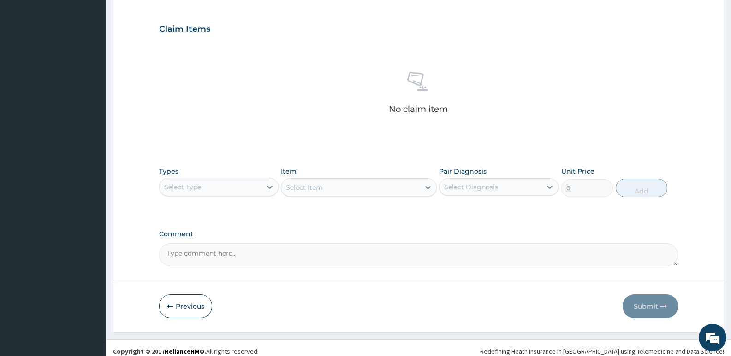
click at [218, 188] on div "Select Type" at bounding box center [211, 187] width 102 height 15
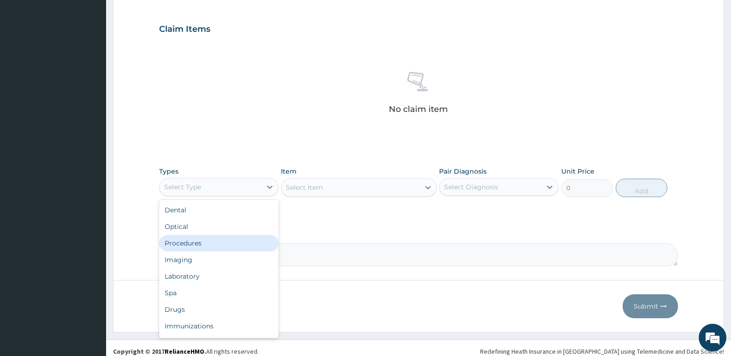
click at [212, 240] on div "Procedures" at bounding box center [218, 243] width 119 height 17
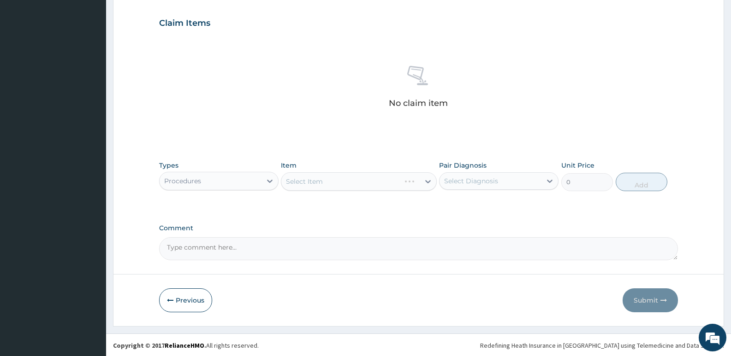
scroll to position [309, 0]
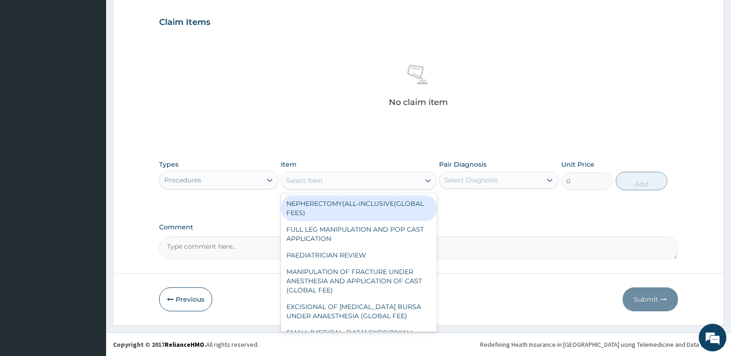
click at [336, 184] on div "Select Item" at bounding box center [350, 180] width 138 height 15
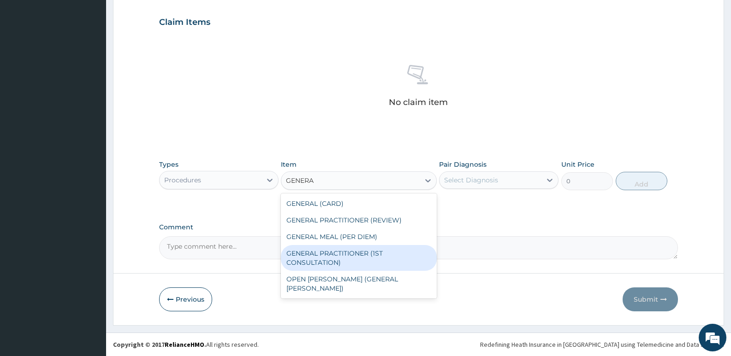
drag, startPoint x: 383, startPoint y: 252, endPoint x: 484, endPoint y: 180, distance: 124.4
click at [388, 242] on div "GENERAL (CARD) GENERAL PRACTITIONER (REVIEW) GENERAL MEAL (PER DIEM) GENERAL PR…" at bounding box center [358, 246] width 155 height 105
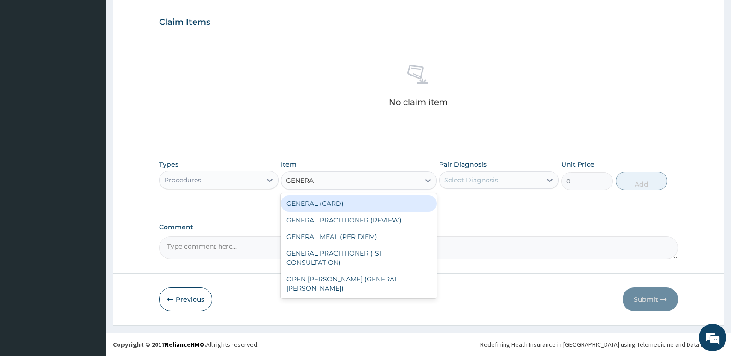
type input "GENERA"
click at [512, 173] on div "Select Diagnosis" at bounding box center [491, 180] width 102 height 15
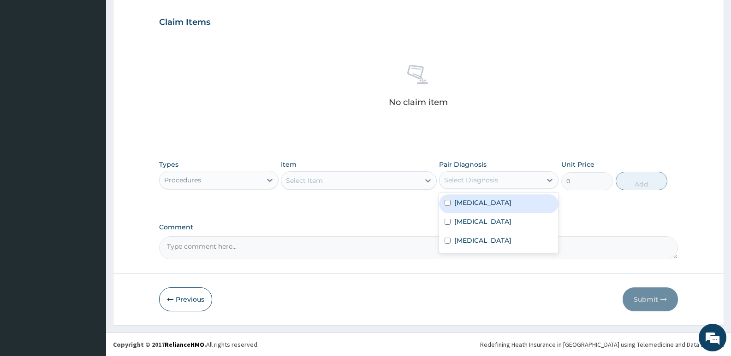
click at [333, 176] on div "Select Item" at bounding box center [350, 180] width 138 height 15
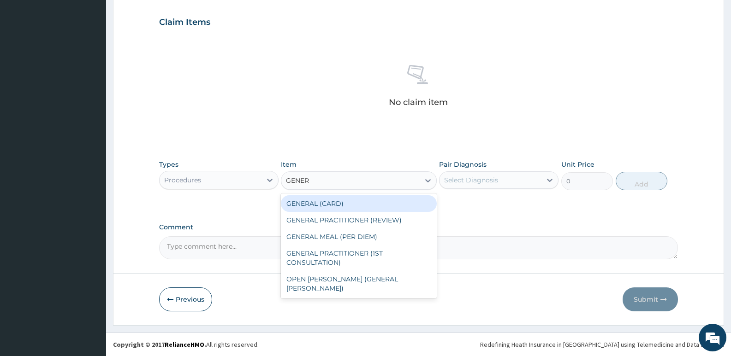
type input "GENERA"
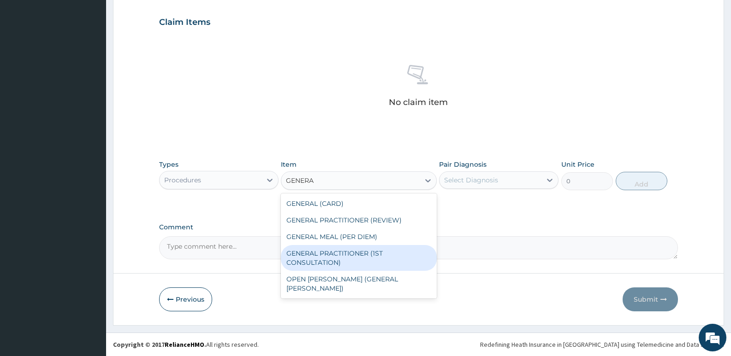
click at [352, 249] on div "GENERAL PRACTITIONER (1ST CONSULTATION)" at bounding box center [358, 258] width 155 height 26
type input "3490"
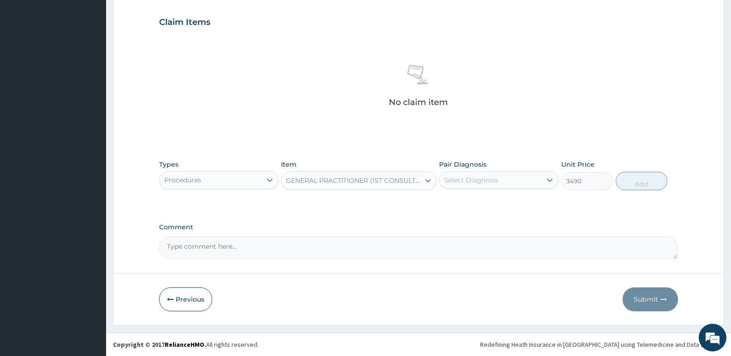
click at [463, 178] on div "Select Diagnosis" at bounding box center [471, 180] width 54 height 9
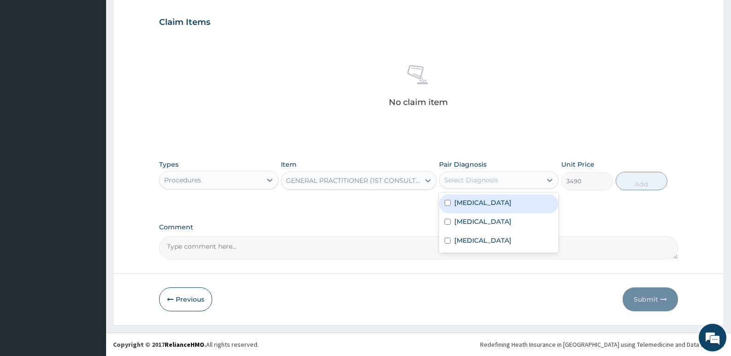
click at [465, 203] on label "[MEDICAL_DATA]" at bounding box center [482, 202] width 57 height 9
checkbox input "true"
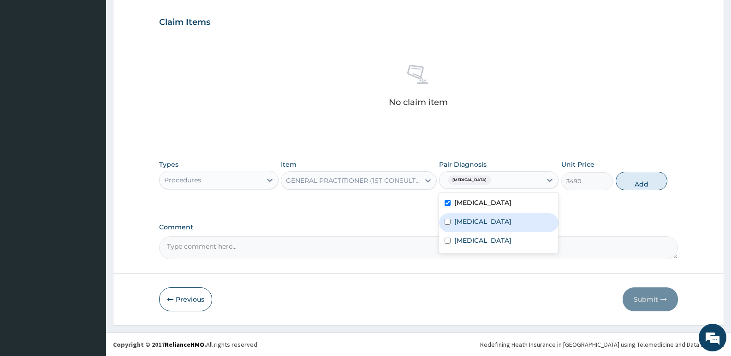
click at [467, 222] on label "[MEDICAL_DATA]" at bounding box center [482, 221] width 57 height 9
checkbox input "true"
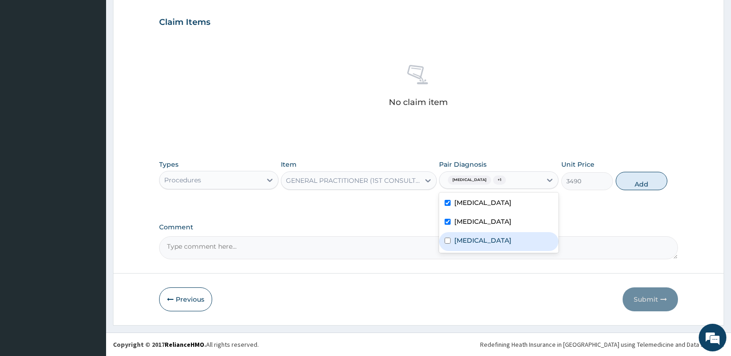
click at [478, 246] on div "Upper respiratory infection" at bounding box center [498, 241] width 119 height 19
checkbox input "true"
click at [635, 184] on button "Add" at bounding box center [642, 181] width 52 height 18
type input "0"
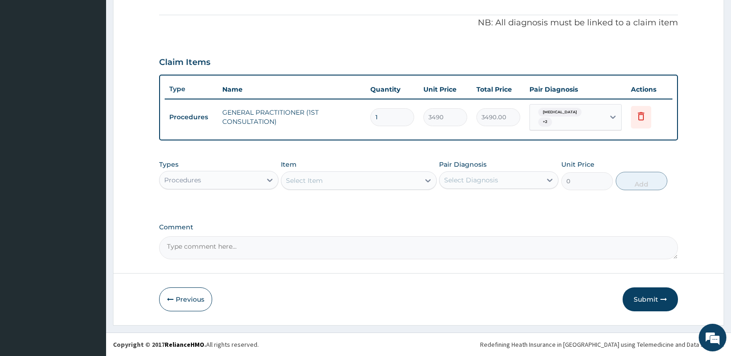
scroll to position [265, 0]
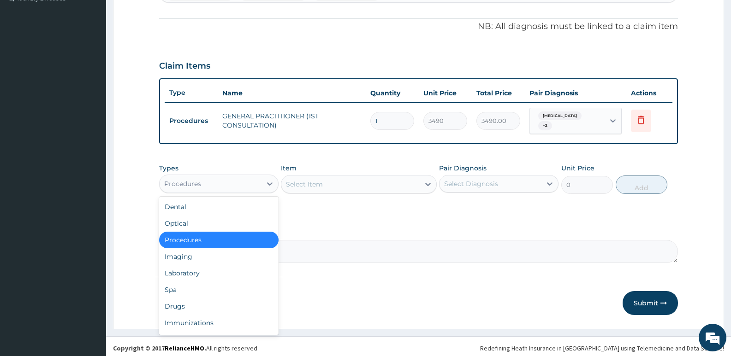
click at [202, 182] on div "Procedures" at bounding box center [211, 184] width 102 height 15
click at [203, 274] on div "Laboratory" at bounding box center [218, 273] width 119 height 17
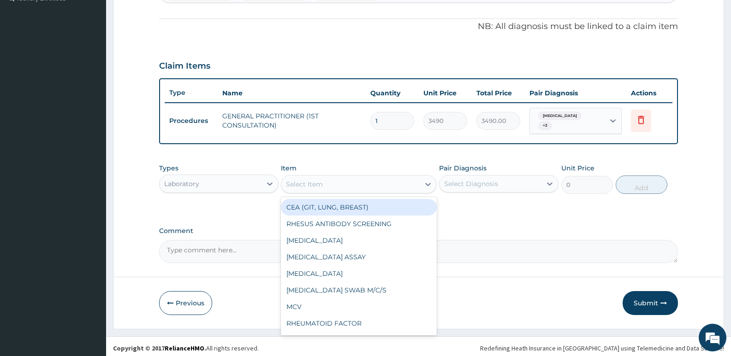
click at [313, 187] on div "Select Item" at bounding box center [350, 184] width 138 height 15
type input "FBC"
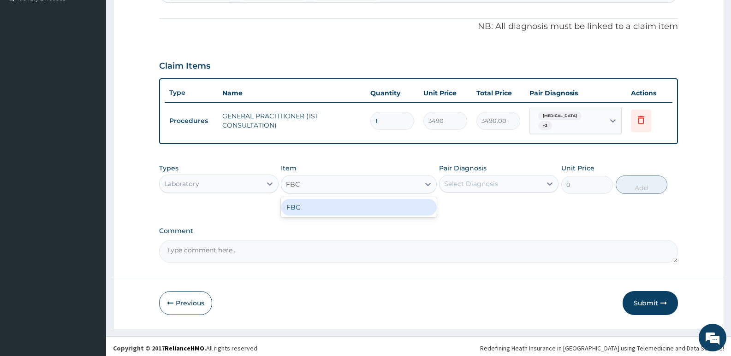
drag, startPoint x: 333, startPoint y: 207, endPoint x: 377, endPoint y: 191, distance: 46.5
click at [334, 206] on div "FBC" at bounding box center [358, 207] width 155 height 17
type input "4700"
click at [503, 159] on div "Types Laboratory Item option FBC, selected. Select is focused ,type to refine l…" at bounding box center [418, 179] width 519 height 40
click at [497, 179] on div "Select Diagnosis" at bounding box center [471, 183] width 54 height 9
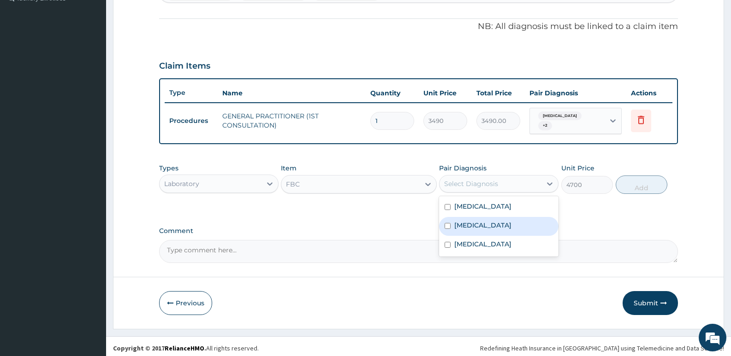
click at [486, 217] on div "Sepsis" at bounding box center [498, 226] width 119 height 19
checkbox input "true"
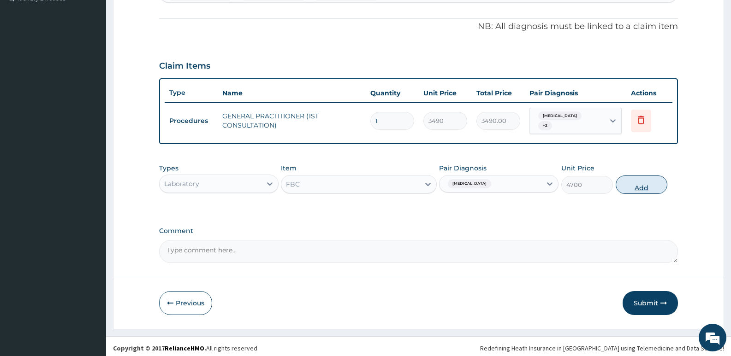
click at [634, 184] on button "Add" at bounding box center [642, 185] width 52 height 18
type input "0"
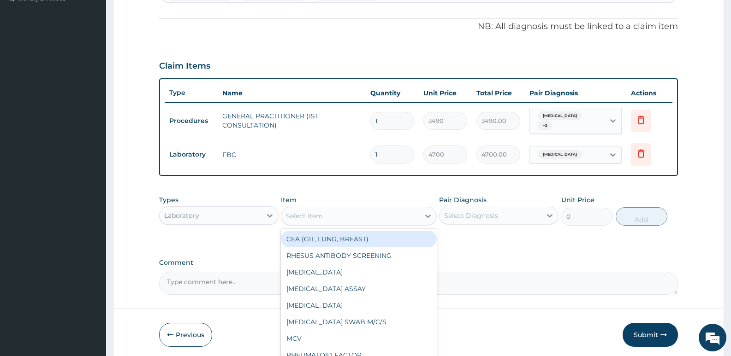
click at [344, 219] on div "Select Item" at bounding box center [350, 216] width 138 height 15
type input "MP"
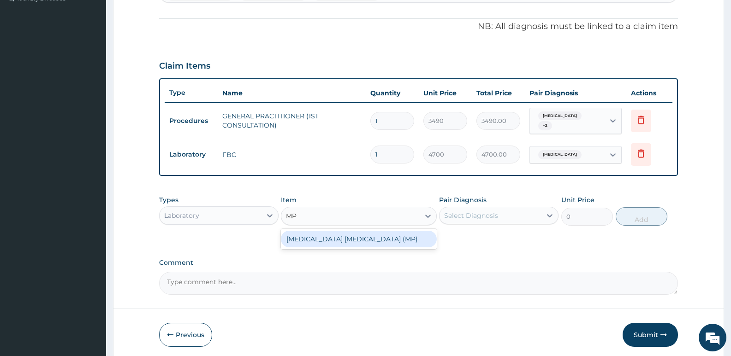
click at [342, 244] on div "MALARIA PARASITE (MP)" at bounding box center [358, 239] width 155 height 20
click at [413, 234] on div "MALARIA PARASITE (MP)" at bounding box center [358, 239] width 155 height 17
type input "2740"
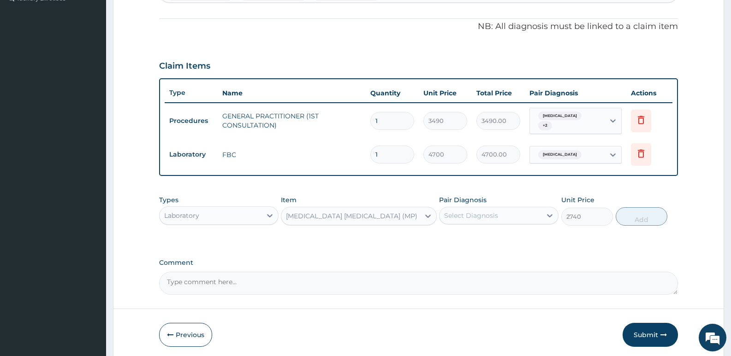
click at [469, 219] on div "Select Diagnosis" at bounding box center [491, 215] width 102 height 15
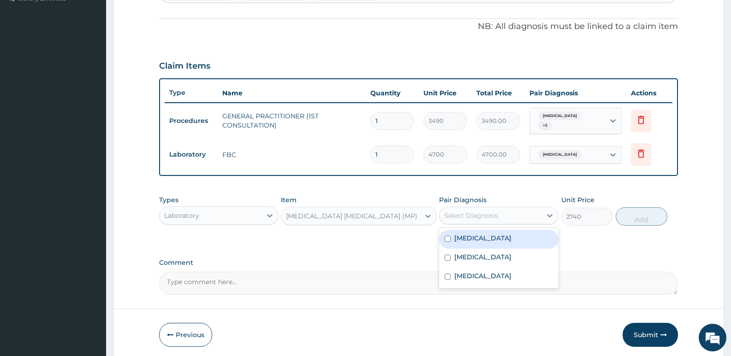
click at [469, 239] on div "Malaria" at bounding box center [498, 239] width 119 height 19
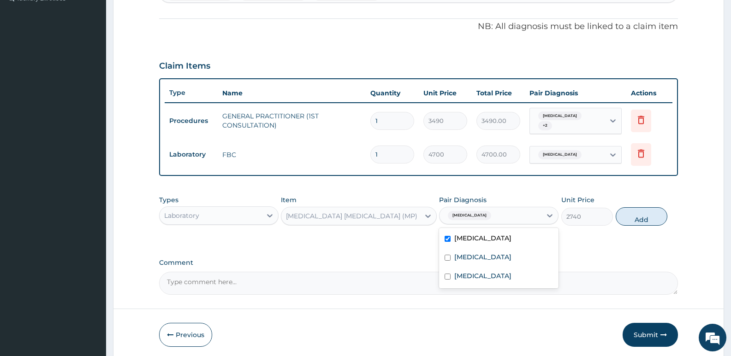
checkbox input "true"
click at [631, 219] on button "Add" at bounding box center [642, 217] width 52 height 18
type input "0"
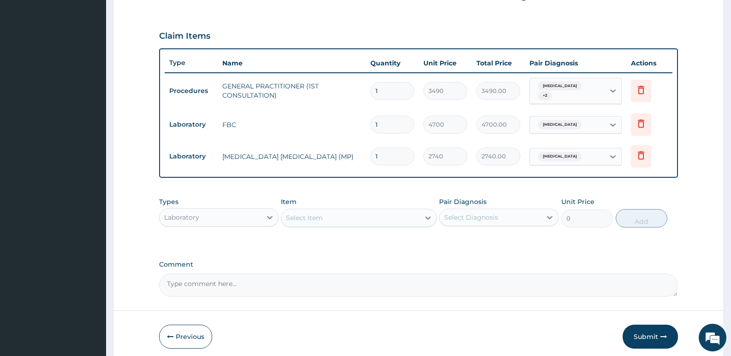
scroll to position [328, 0]
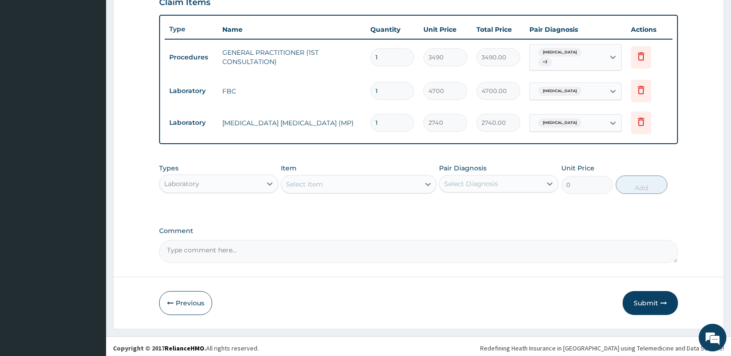
click at [199, 186] on div "Laboratory" at bounding box center [211, 184] width 102 height 15
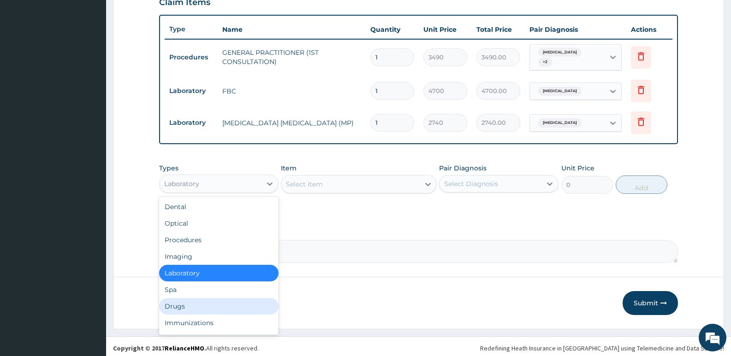
drag, startPoint x: 197, startPoint y: 302, endPoint x: 292, endPoint y: 108, distance: 216.4
click at [196, 298] on div "Drugs" at bounding box center [218, 306] width 119 height 17
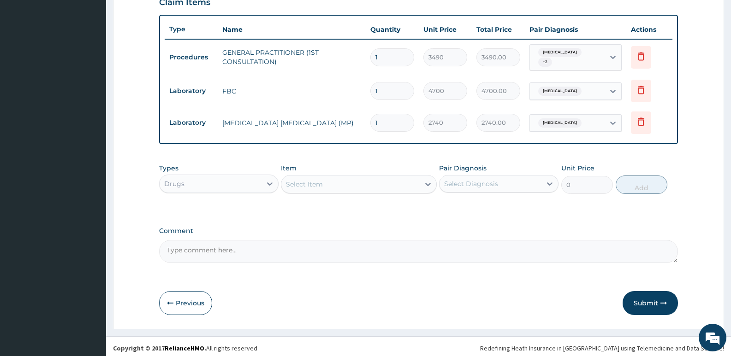
click at [306, 182] on div "Select Item" at bounding box center [304, 184] width 37 height 9
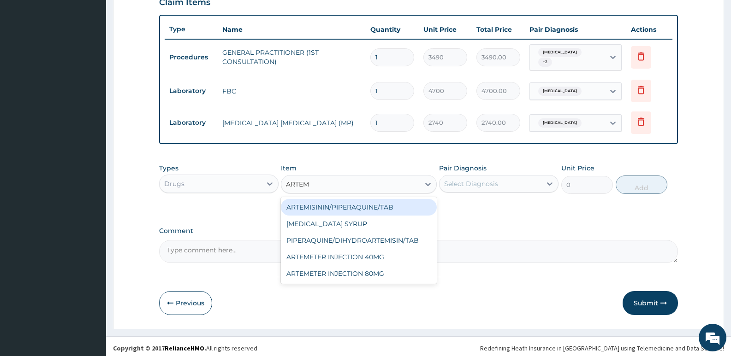
type input "ARTEME"
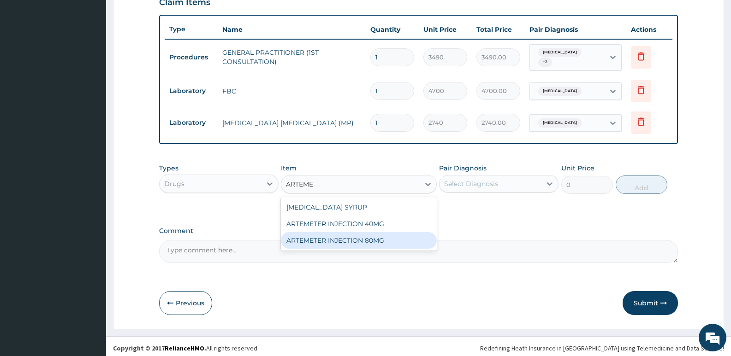
click at [361, 241] on div "ARTEMETER INJECTION 80MG" at bounding box center [358, 240] width 155 height 17
type input "1161.25"
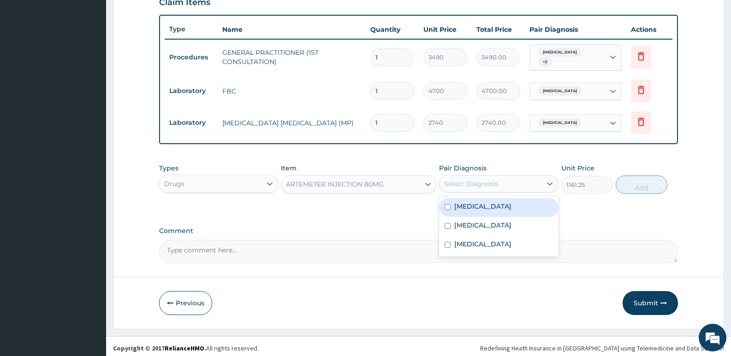
click at [472, 182] on div "Select Diagnosis" at bounding box center [471, 183] width 54 height 9
click at [463, 208] on div "[MEDICAL_DATA]" at bounding box center [498, 207] width 119 height 19
checkbox input "true"
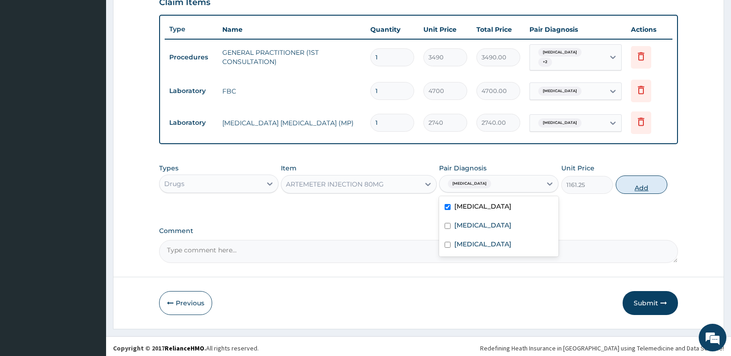
click at [643, 185] on button "Add" at bounding box center [642, 185] width 52 height 18
type input "0"
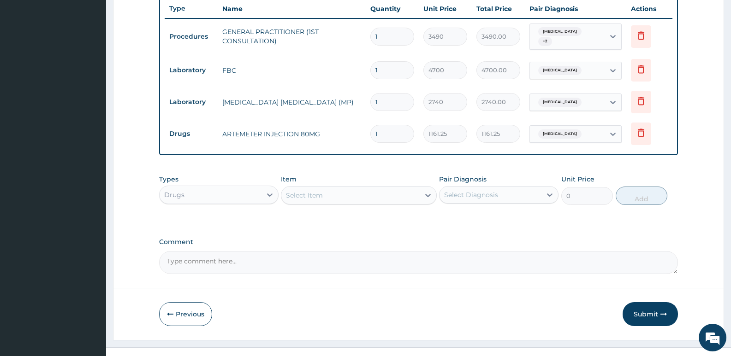
scroll to position [360, 0]
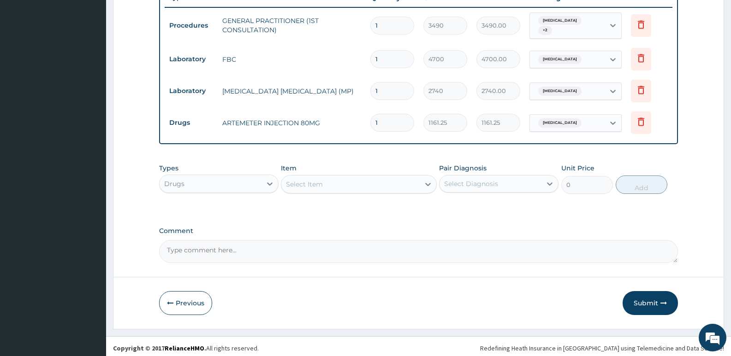
click at [362, 187] on div "Select Item" at bounding box center [350, 184] width 138 height 15
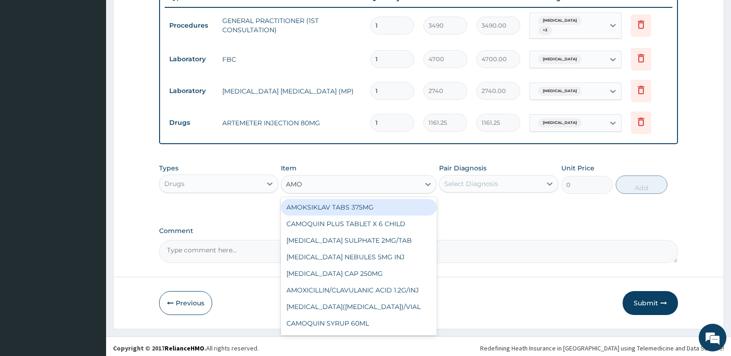
type input "AMOX"
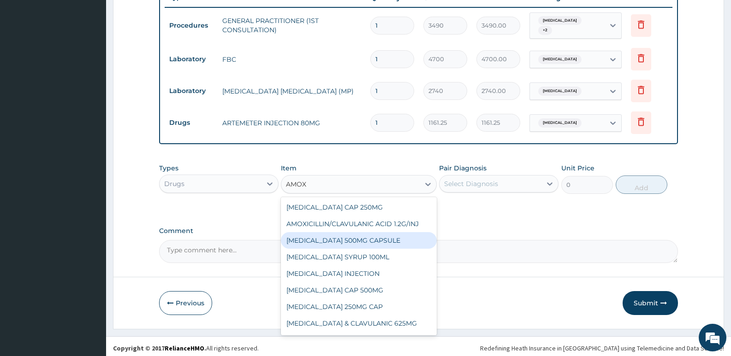
click at [361, 232] on div "[MEDICAL_DATA] 500MG CAPSULE" at bounding box center [358, 240] width 155 height 17
type input "225.8099975585938"
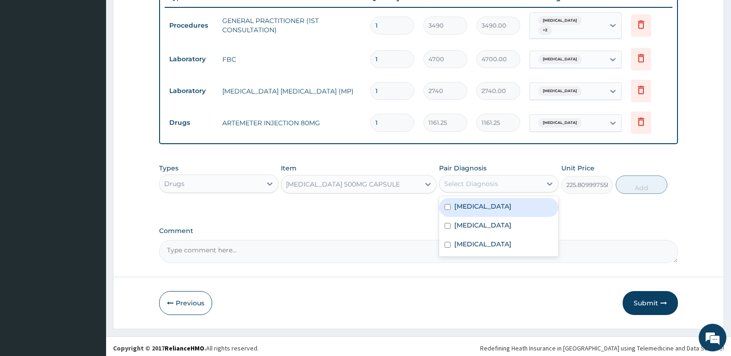
click at [482, 177] on div "Select Diagnosis" at bounding box center [491, 184] width 102 height 15
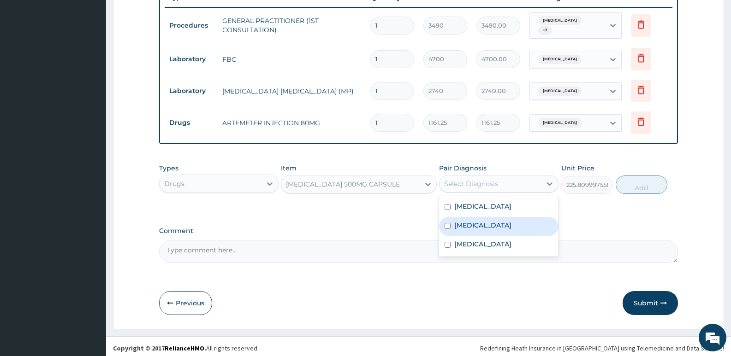
click at [481, 224] on div "Sepsis" at bounding box center [498, 226] width 119 height 19
checkbox input "true"
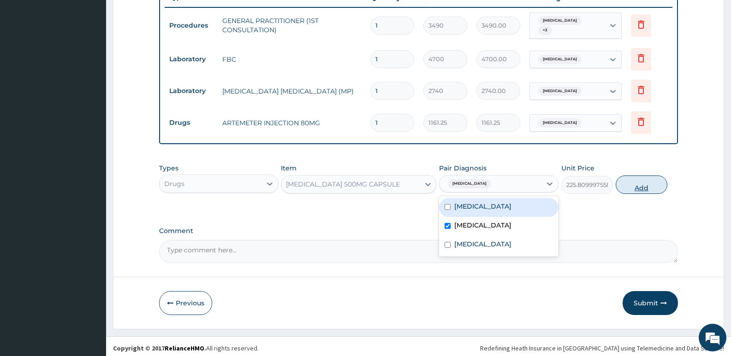
click at [631, 183] on button "Add" at bounding box center [642, 185] width 52 height 18
type input "0"
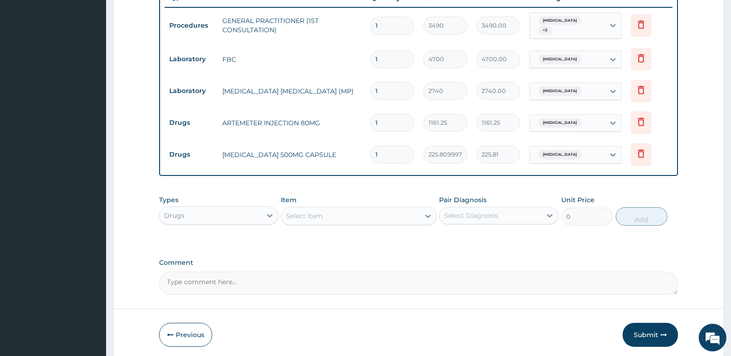
click at [377, 211] on div "Select Item" at bounding box center [350, 216] width 138 height 15
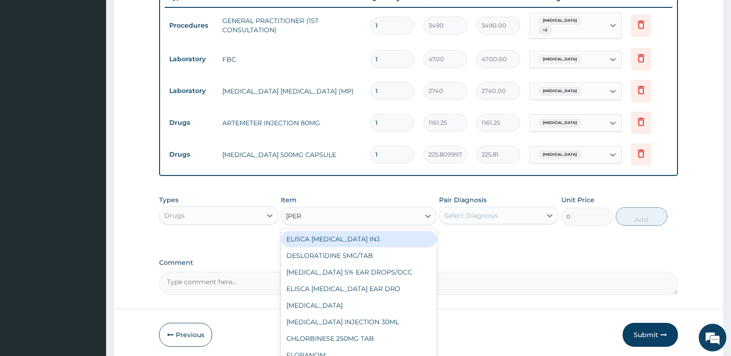
type input "LORAT"
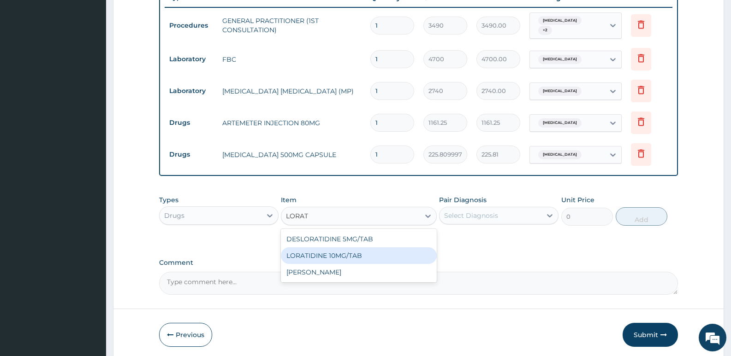
click at [390, 255] on div "LORATIDINE 10MG/TAB" at bounding box center [358, 256] width 155 height 17
type input "66"
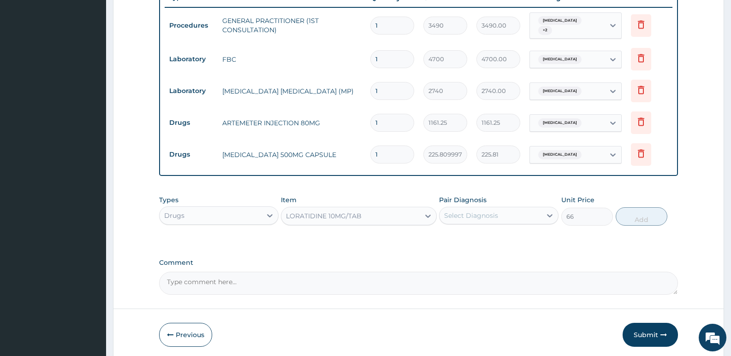
click at [490, 215] on div "Select Diagnosis" at bounding box center [471, 215] width 54 height 9
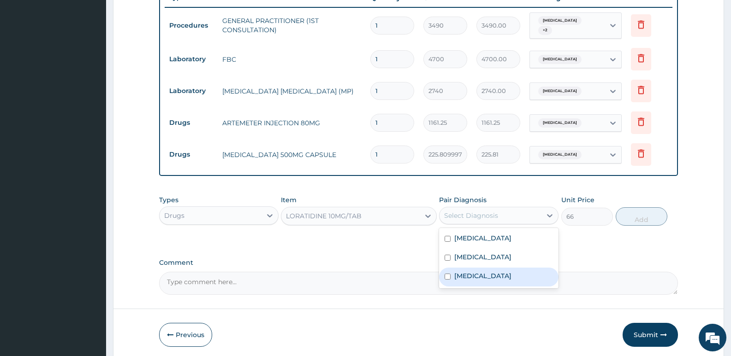
click at [485, 272] on label "[MEDICAL_DATA]" at bounding box center [482, 276] width 57 height 9
checkbox input "true"
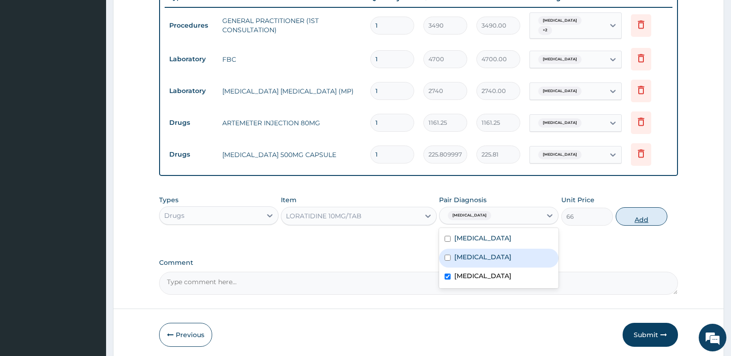
click at [652, 209] on button "Add" at bounding box center [642, 217] width 52 height 18
type input "0"
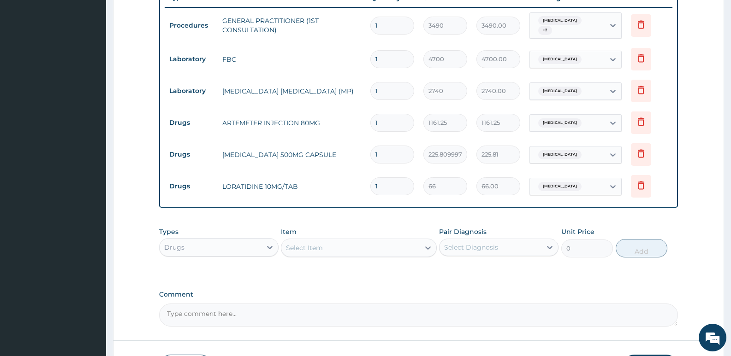
scroll to position [424, 0]
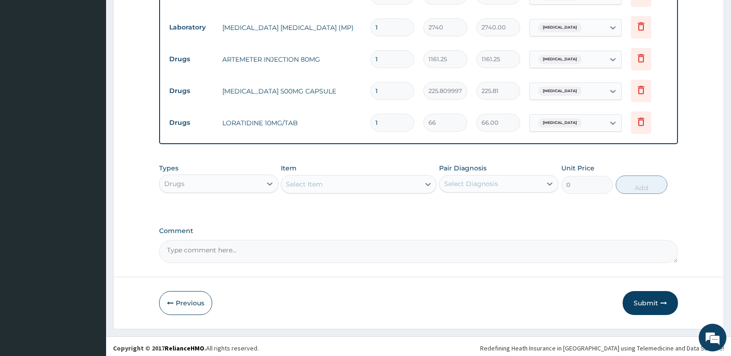
click at [346, 177] on div "Select Item" at bounding box center [350, 184] width 138 height 15
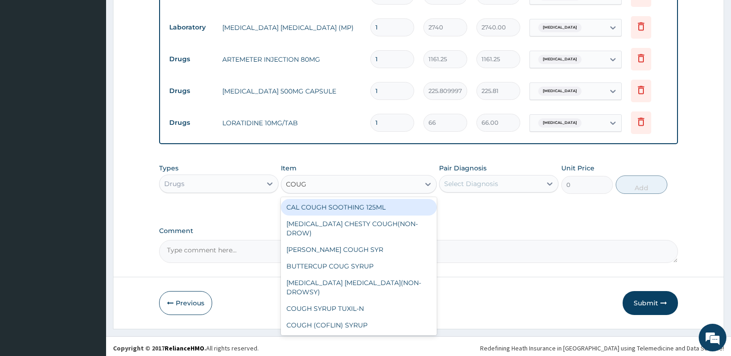
type input "COUGH"
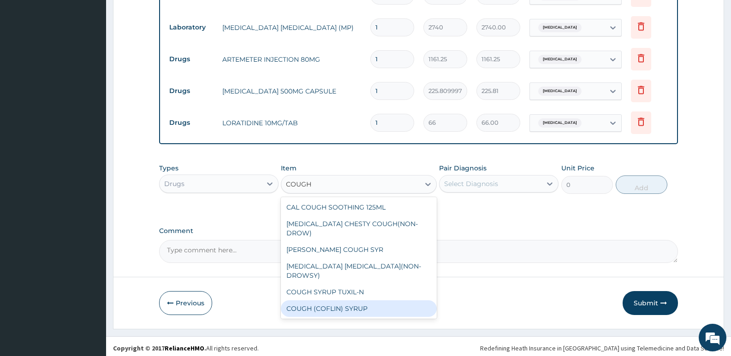
click at [348, 301] on div "COUGH (COFLIN) SYRUP" at bounding box center [358, 309] width 155 height 17
type input "1032.06005859375"
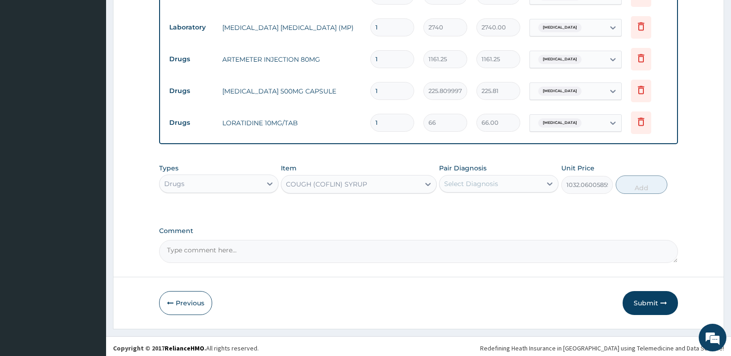
click at [468, 180] on div "Select Diagnosis" at bounding box center [471, 183] width 54 height 9
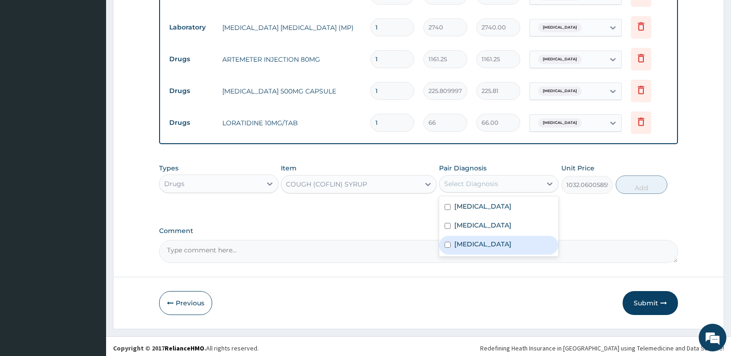
click at [481, 242] on label "[MEDICAL_DATA]" at bounding box center [482, 244] width 57 height 9
checkbox input "true"
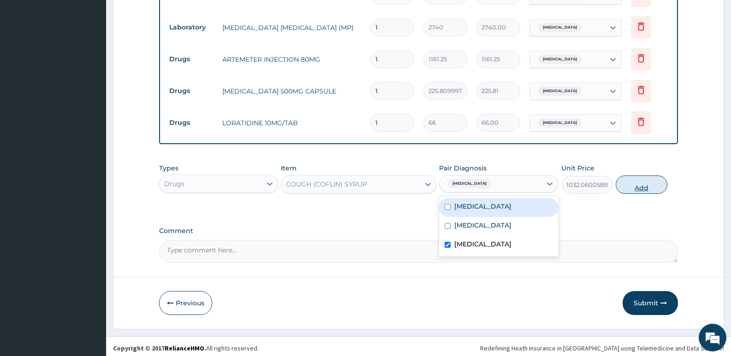
click at [634, 184] on button "Add" at bounding box center [642, 185] width 52 height 18
type input "0"
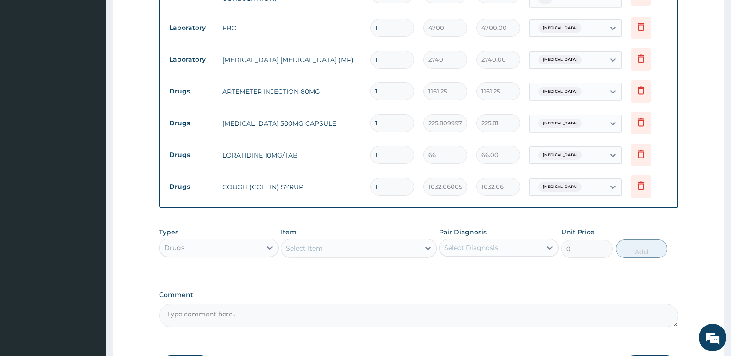
scroll to position [378, 0]
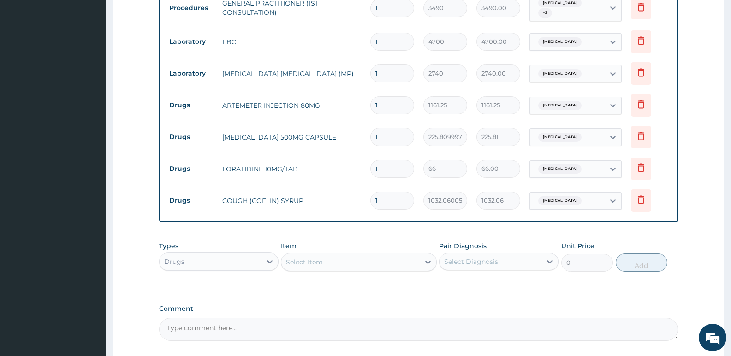
drag, startPoint x: 387, startPoint y: 165, endPoint x: 340, endPoint y: 169, distance: 47.2
click at [340, 169] on tr "Drugs LORATIDINE 10MG/TAB 1 66 66.00 Upper respiratory infection Delete" at bounding box center [419, 169] width 508 height 32
type input "5"
type input "330.00"
type input "5"
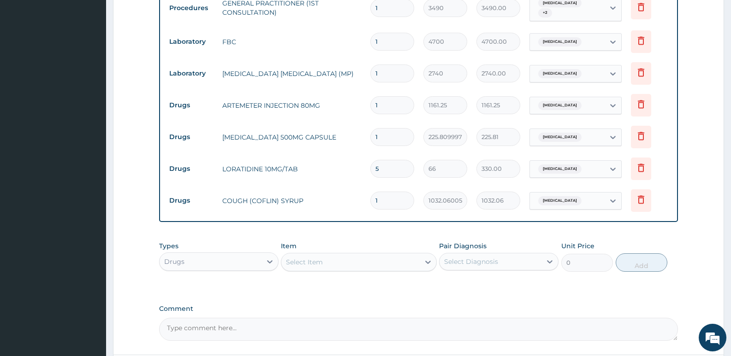
click at [390, 132] on input "1" at bounding box center [392, 137] width 44 height 18
type input "10"
type input "2258.10"
type input "10"
drag, startPoint x: 391, startPoint y: 102, endPoint x: 143, endPoint y: 71, distance: 250.0
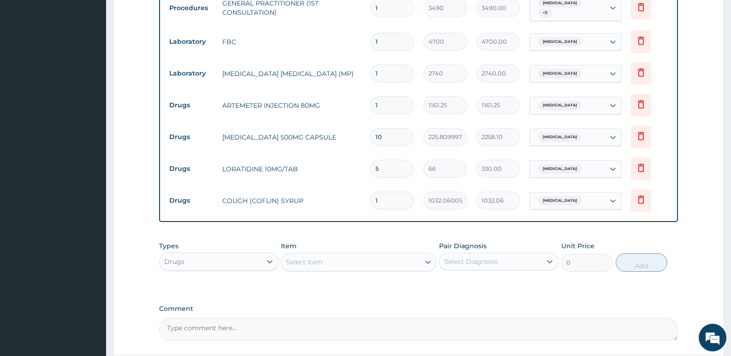
click at [143, 71] on form "Step 2 of 2 PA Code / Prescription Code Enter Code(Secondary Care Only) Encount…" at bounding box center [418, 39] width 611 height 737
type input "6"
type input "6967.50"
type input "6"
click at [280, 147] on tr "Drugs AMOXIL 500MG CAPSULE 10 225.8099975585938 2258.10 Sepsis Delete" at bounding box center [419, 137] width 508 height 32
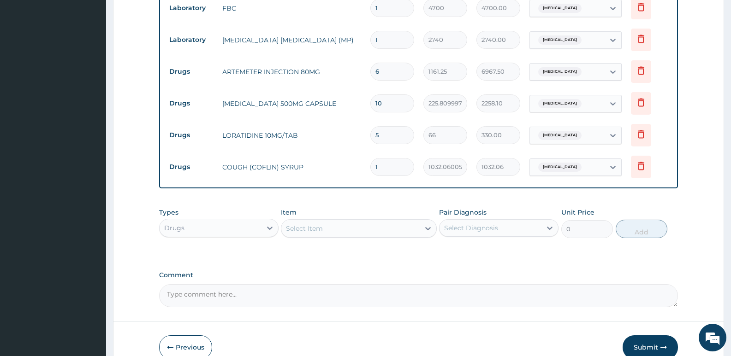
scroll to position [456, 0]
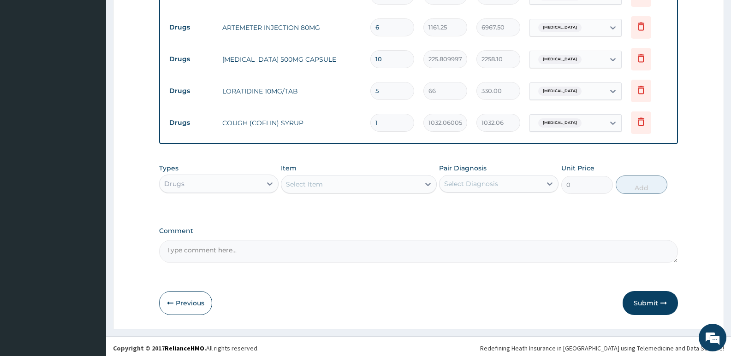
click at [651, 297] on button "Submit" at bounding box center [650, 303] width 55 height 24
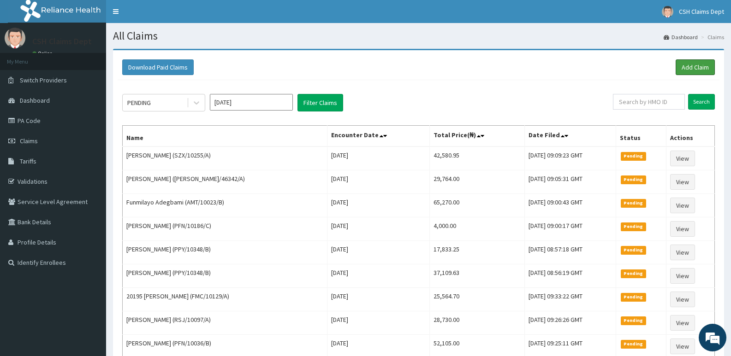
drag, startPoint x: 696, startPoint y: 65, endPoint x: 669, endPoint y: 50, distance: 31.6
click at [695, 65] on link "Add Claim" at bounding box center [695, 67] width 39 height 16
click at [702, 68] on link "Add Claim" at bounding box center [695, 67] width 39 height 16
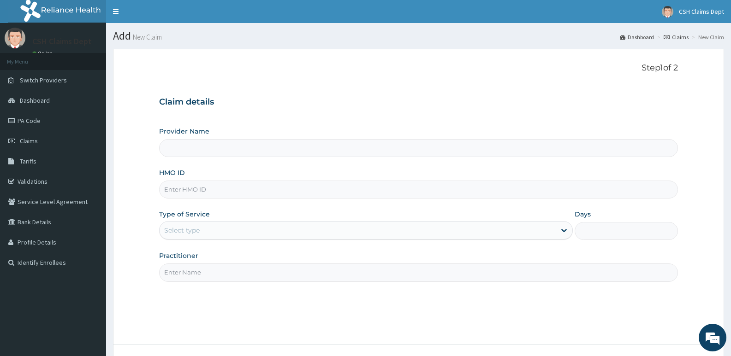
type input "Crystal Specialist Hospital"
click at [228, 194] on input "HMO ID" at bounding box center [418, 190] width 519 height 18
click at [239, 186] on input "HMO ID" at bounding box center [418, 190] width 519 height 18
type input "TBW/10059/A"
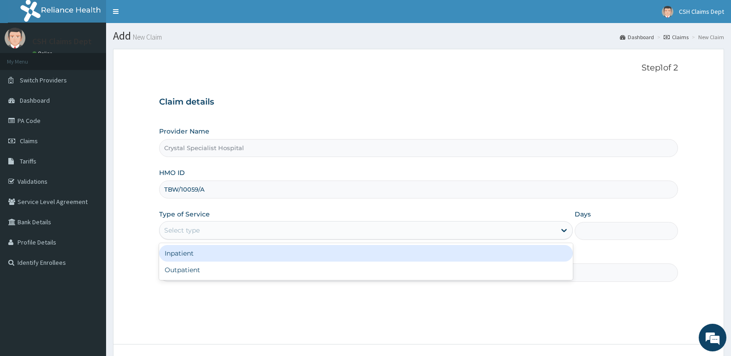
click at [210, 239] on div "Select type" at bounding box center [365, 230] width 413 height 18
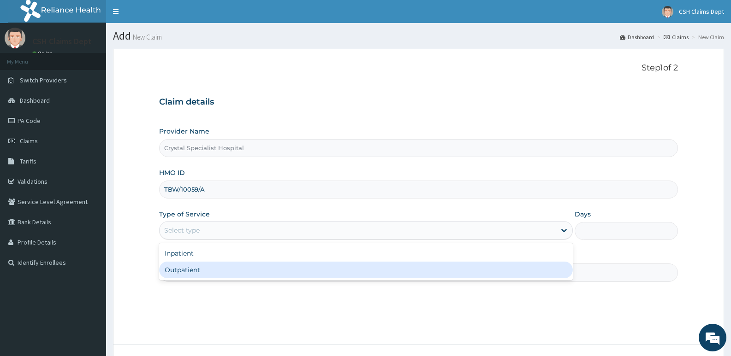
click at [190, 277] on div "Outpatient" at bounding box center [365, 270] width 413 height 17
type input "1"
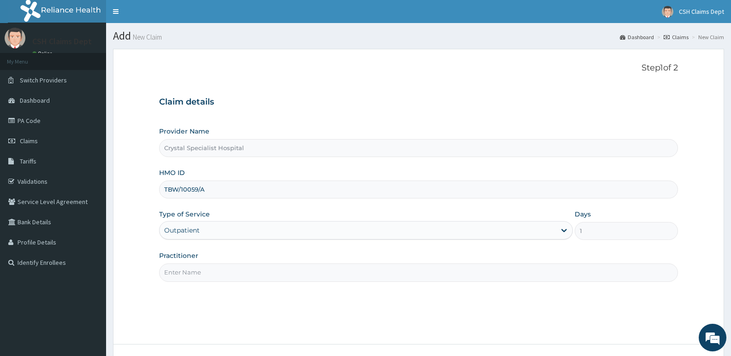
click at [186, 277] on input "Practitioner" at bounding box center [418, 273] width 519 height 18
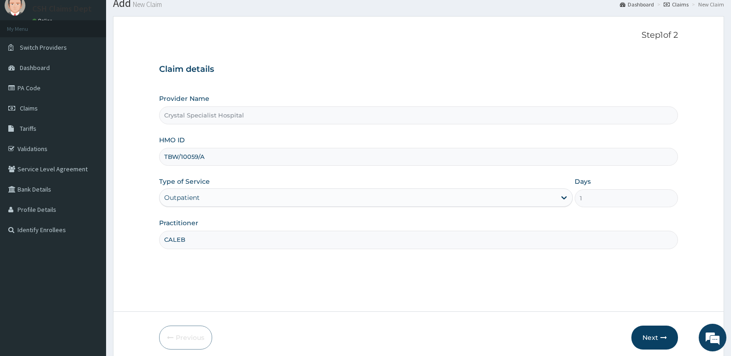
scroll to position [71, 0]
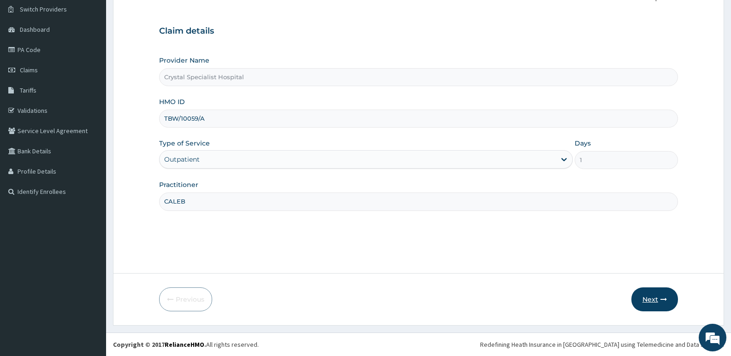
type input "CALEB"
click at [647, 303] on button "Next" at bounding box center [654, 300] width 47 height 24
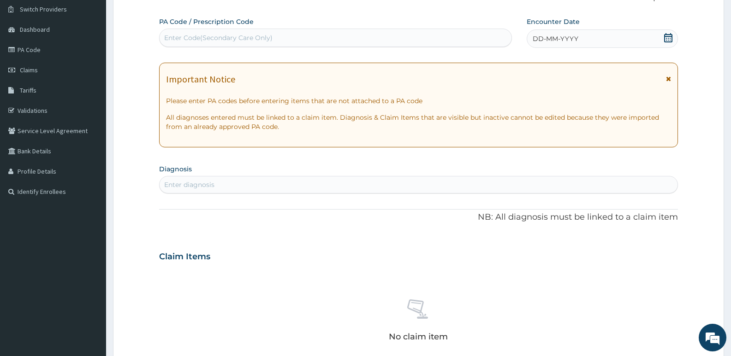
click at [669, 37] on icon at bounding box center [668, 37] width 9 height 9
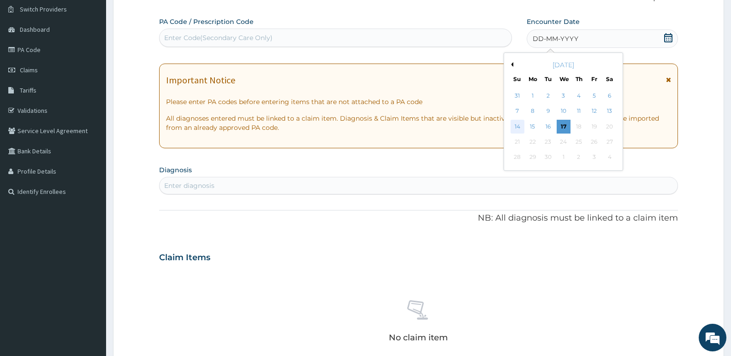
click at [515, 124] on div "14" at bounding box center [518, 127] width 14 height 14
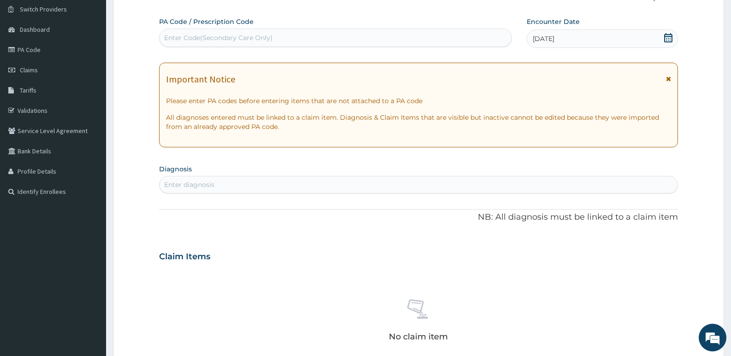
click at [264, 182] on div "Enter diagnosis" at bounding box center [419, 185] width 518 height 15
type input "[MEDICAL_DATA]"
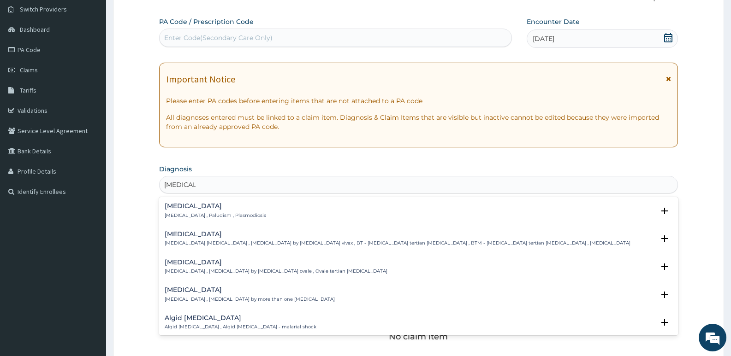
click at [200, 213] on p "[MEDICAL_DATA] , Paludism , Plasmodiosis" at bounding box center [215, 216] width 101 height 6
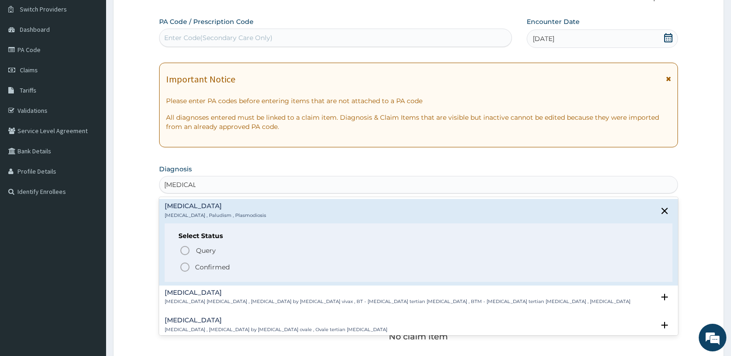
click at [195, 263] on p "Confirmed" at bounding box center [212, 267] width 35 height 9
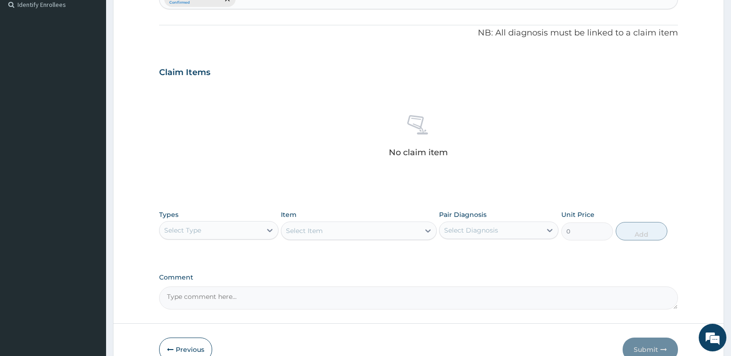
scroll to position [302, 0]
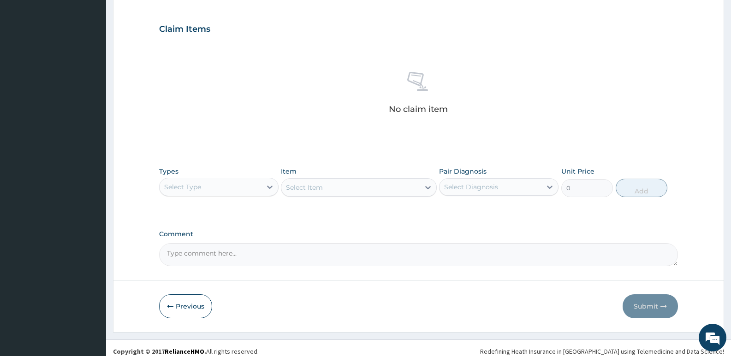
click at [184, 192] on div "Select Type" at bounding box center [211, 187] width 102 height 15
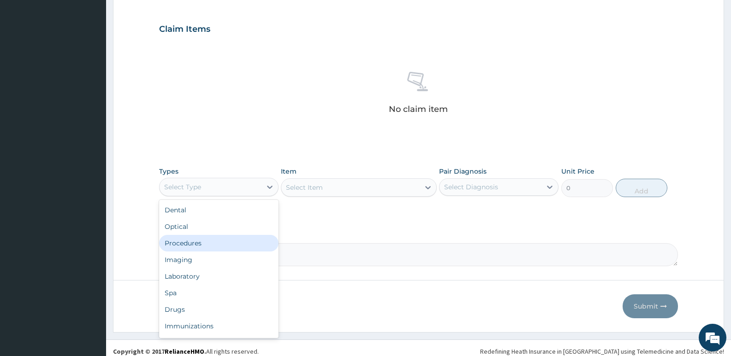
click at [185, 250] on div "Procedures" at bounding box center [218, 243] width 119 height 17
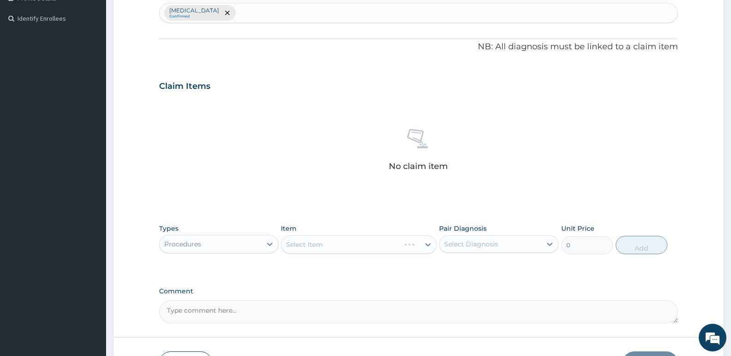
scroll to position [163, 0]
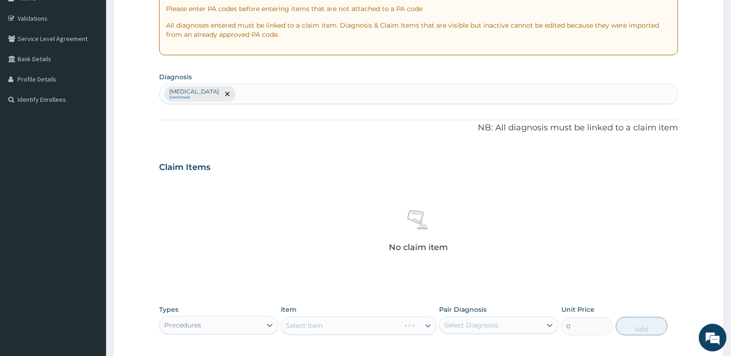
click at [231, 94] on div "Malaria Confirmed" at bounding box center [419, 93] width 518 height 19
type input "[MEDICAL_DATA]"
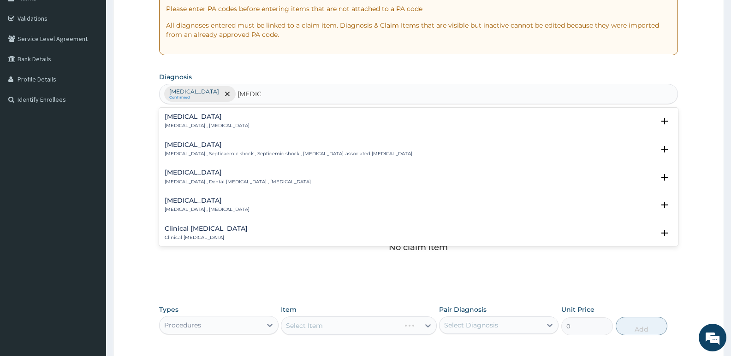
click at [179, 123] on p "[MEDICAL_DATA] , [MEDICAL_DATA]" at bounding box center [207, 126] width 85 height 6
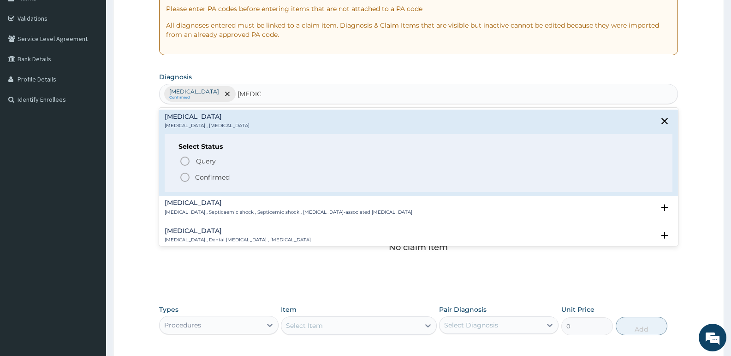
click at [202, 175] on p "Confirmed" at bounding box center [212, 177] width 35 height 9
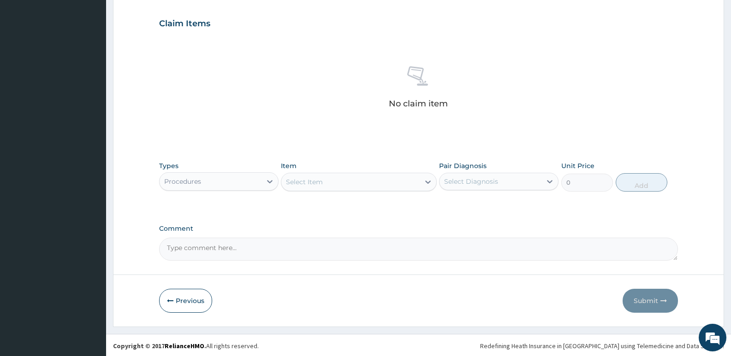
scroll to position [309, 0]
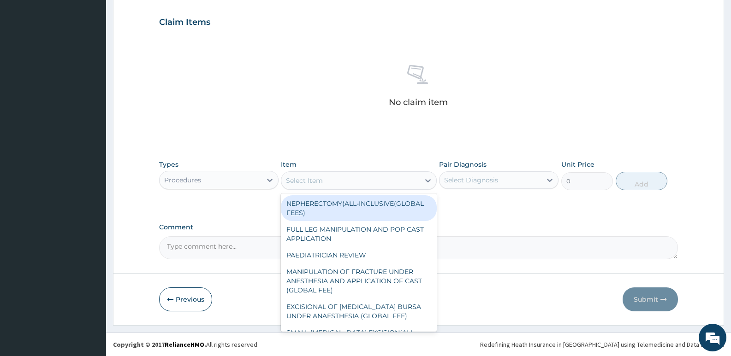
click at [333, 182] on div "Select Item" at bounding box center [350, 180] width 138 height 15
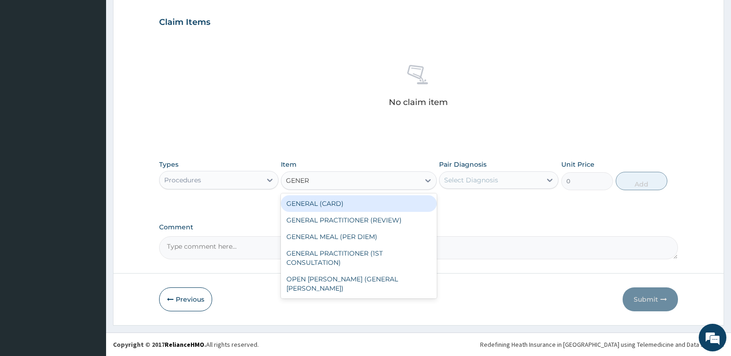
type input "GENERA"
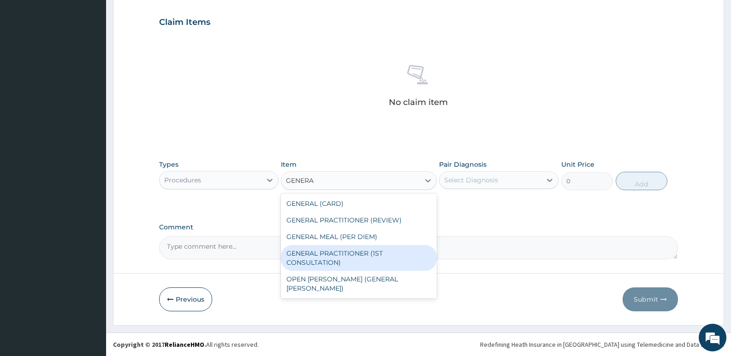
click at [369, 253] on div "GENERAL PRACTITIONER (1ST CONSULTATION)" at bounding box center [358, 258] width 155 height 26
type input "3490"
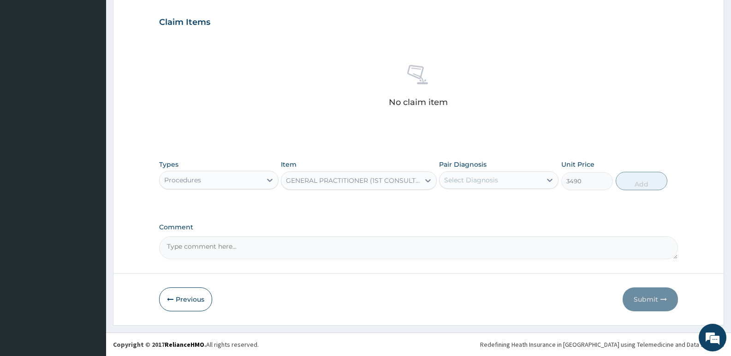
click at [487, 185] on div "Select Diagnosis" at bounding box center [491, 180] width 102 height 15
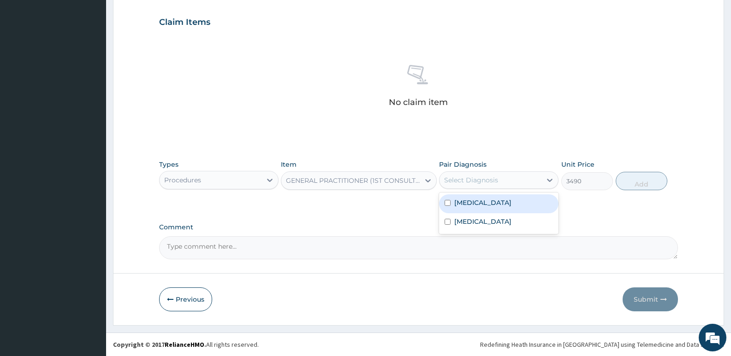
drag, startPoint x: 467, startPoint y: 196, endPoint x: 461, endPoint y: 226, distance: 30.1
click at [467, 196] on div "Malaria" at bounding box center [498, 204] width 119 height 19
checkbox input "true"
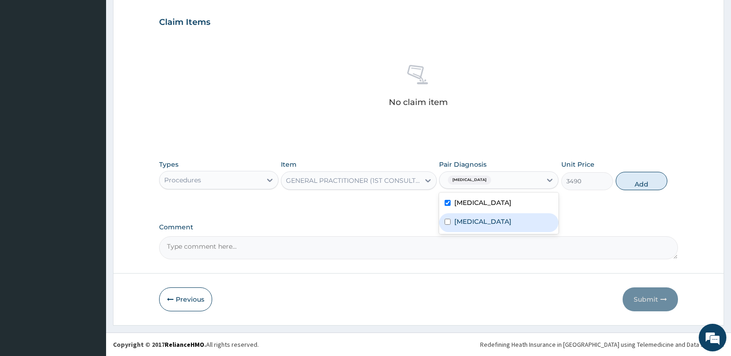
click at [461, 226] on label "Sepsis" at bounding box center [482, 221] width 57 height 9
checkbox input "true"
click at [636, 184] on button "Add" at bounding box center [642, 181] width 52 height 18
type input "0"
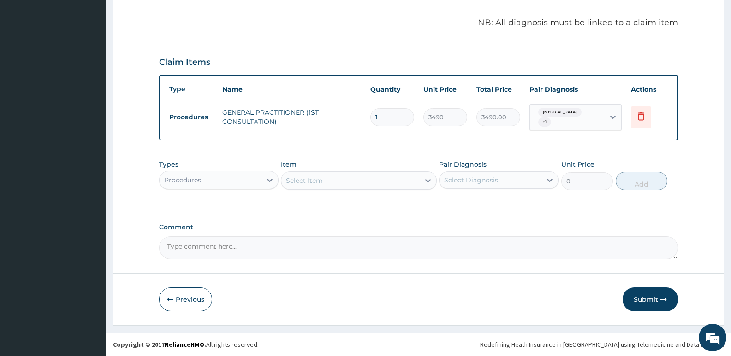
scroll to position [265, 0]
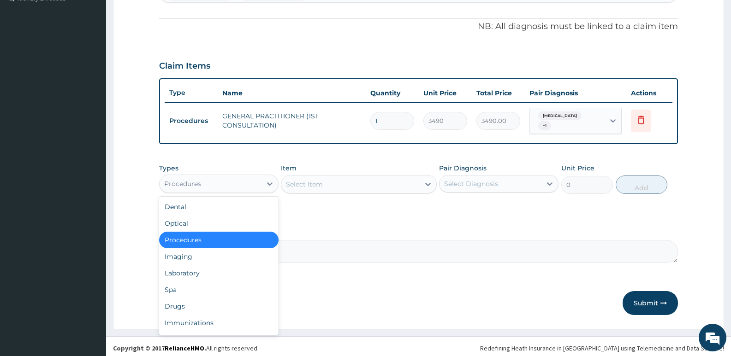
click at [231, 183] on div "Procedures" at bounding box center [211, 184] width 102 height 15
click at [185, 272] on div "Laboratory" at bounding box center [218, 273] width 119 height 17
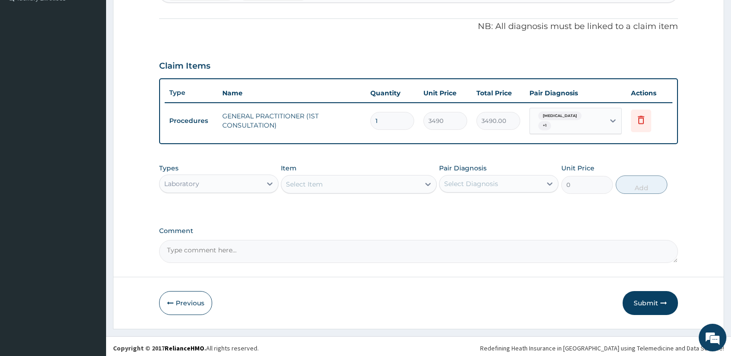
click at [313, 187] on div "Select Item" at bounding box center [350, 184] width 138 height 15
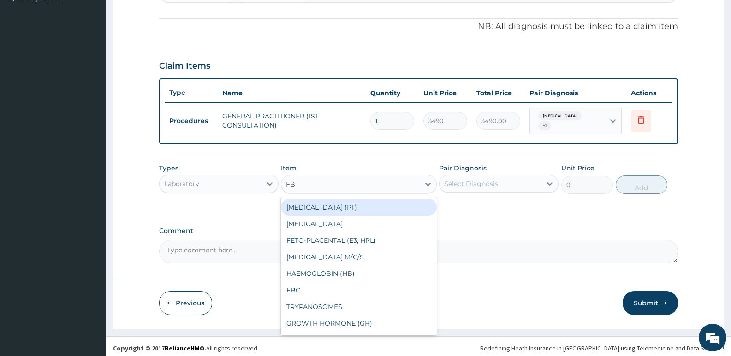
type input "FBC"
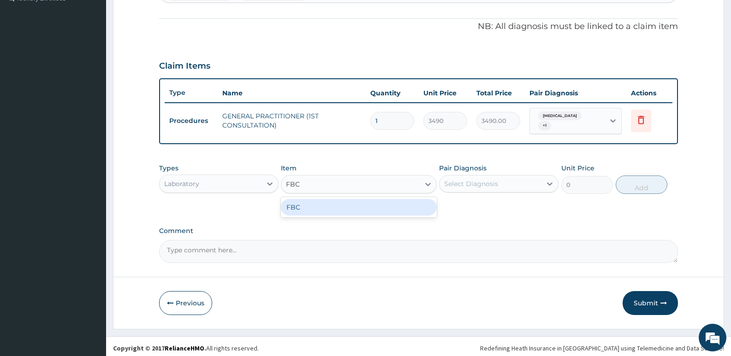
drag, startPoint x: 333, startPoint y: 201, endPoint x: 436, endPoint y: 188, distance: 103.7
click at [333, 201] on div "FBC" at bounding box center [358, 207] width 155 height 17
type input "4700"
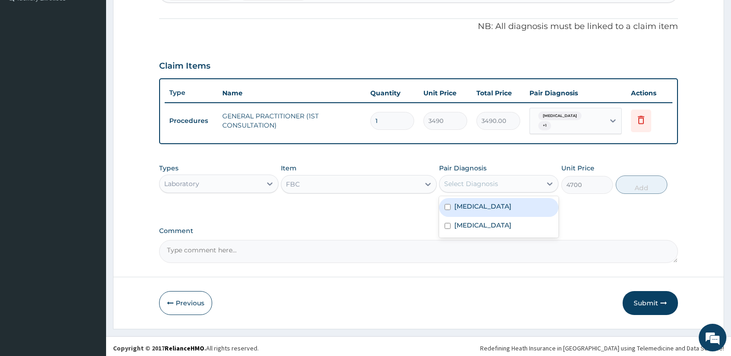
click at [470, 180] on div "Select Diagnosis" at bounding box center [471, 183] width 54 height 9
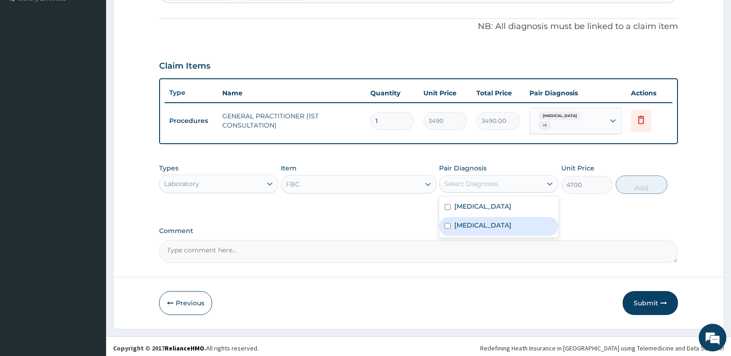
click at [460, 221] on label "Sepsis" at bounding box center [482, 225] width 57 height 9
checkbox input "true"
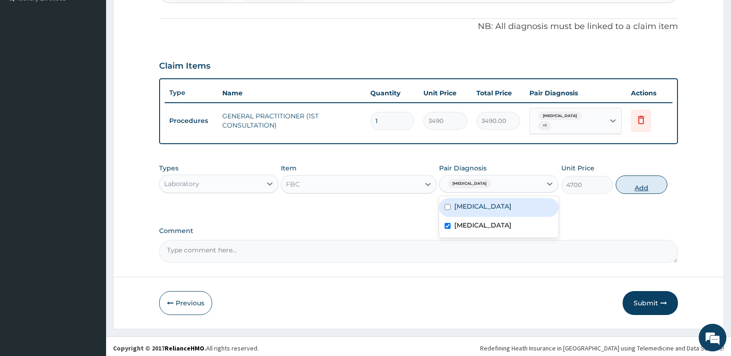
click at [631, 181] on button "Add" at bounding box center [642, 185] width 52 height 18
type input "0"
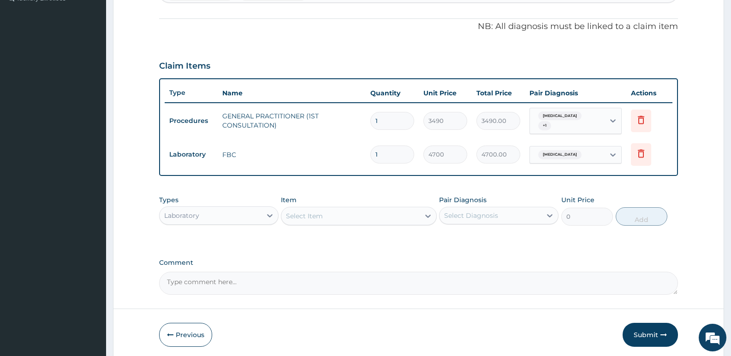
click at [337, 209] on div "Select Item" at bounding box center [350, 216] width 138 height 15
type input "MP"
drag, startPoint x: 348, startPoint y: 232, endPoint x: 394, endPoint y: 215, distance: 48.4
click at [348, 231] on div "MALARIA PARASITE (MP)" at bounding box center [358, 239] width 155 height 17
type input "2740"
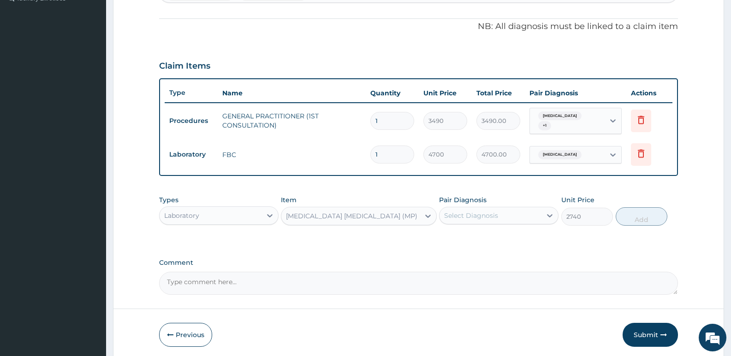
click at [467, 214] on div "Select Diagnosis" at bounding box center [471, 215] width 54 height 9
click at [468, 238] on label "Malaria" at bounding box center [482, 238] width 57 height 9
checkbox input "true"
click at [633, 219] on button "Add" at bounding box center [642, 217] width 52 height 18
type input "0"
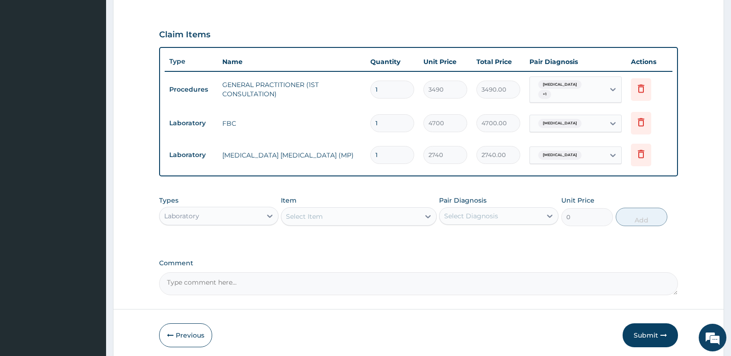
scroll to position [328, 0]
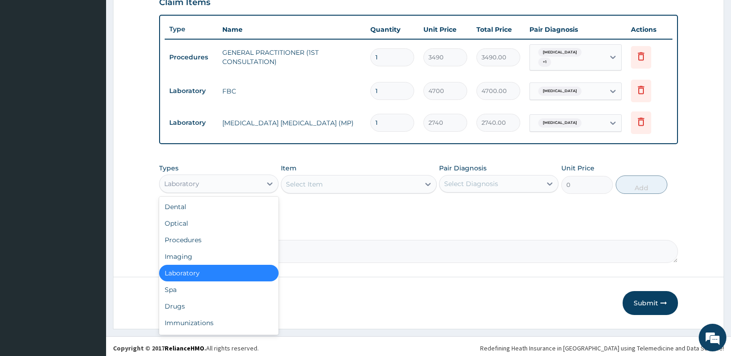
click at [222, 177] on div "Laboratory" at bounding box center [211, 184] width 102 height 15
click at [193, 304] on div "Drugs" at bounding box center [218, 306] width 119 height 17
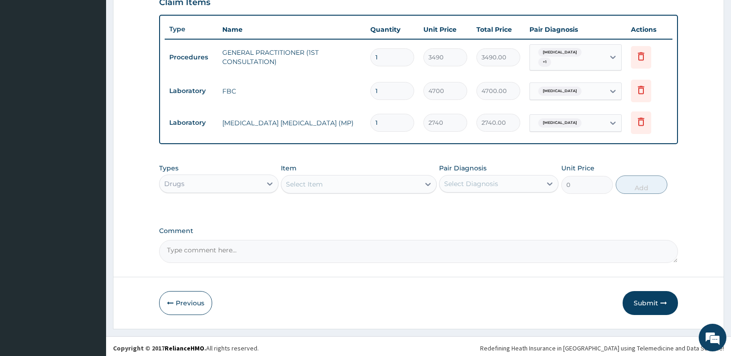
click at [350, 182] on div "Select Item" at bounding box center [350, 184] width 138 height 15
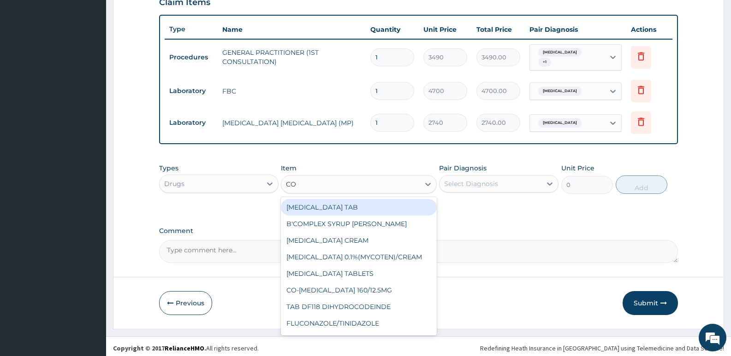
type input "C"
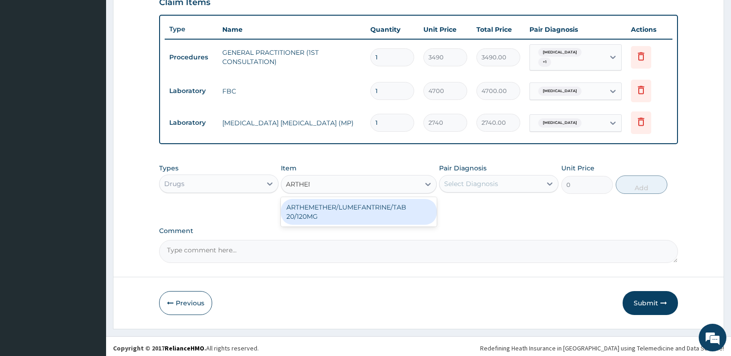
type input "ARTHEME"
click at [397, 202] on div "ARTHEMETHER/LUMEFANTRINE/TAB 20/120MG" at bounding box center [358, 212] width 155 height 26
type input "130"
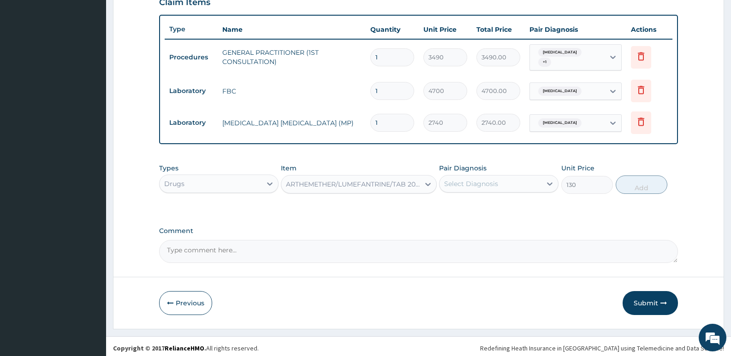
click at [472, 187] on div "Select Diagnosis" at bounding box center [491, 184] width 102 height 15
drag, startPoint x: 485, startPoint y: 206, endPoint x: 652, endPoint y: 174, distance: 170.0
click at [485, 205] on div "Malaria" at bounding box center [498, 207] width 119 height 19
checkbox input "true"
click at [640, 186] on button "Add" at bounding box center [642, 185] width 52 height 18
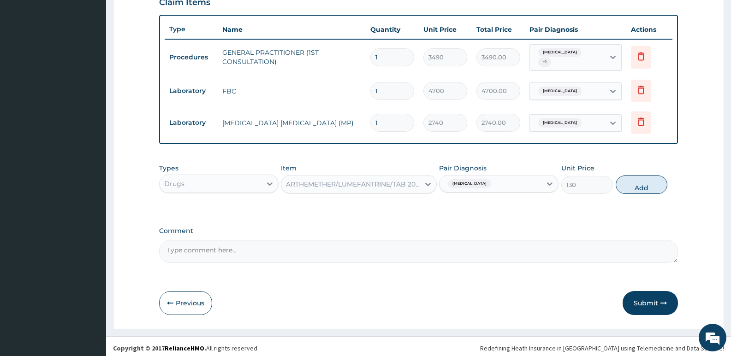
type input "0"
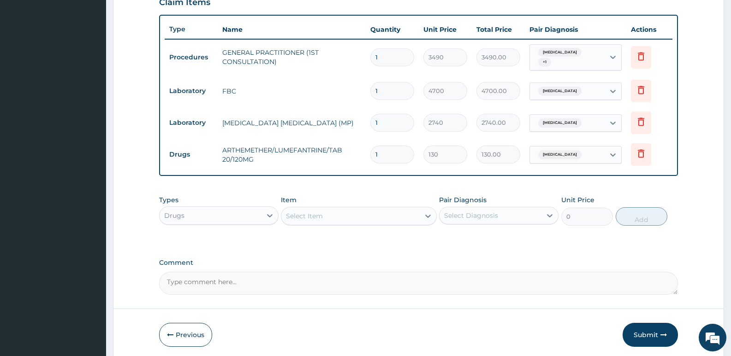
click at [356, 213] on div "Select Item" at bounding box center [350, 216] width 138 height 15
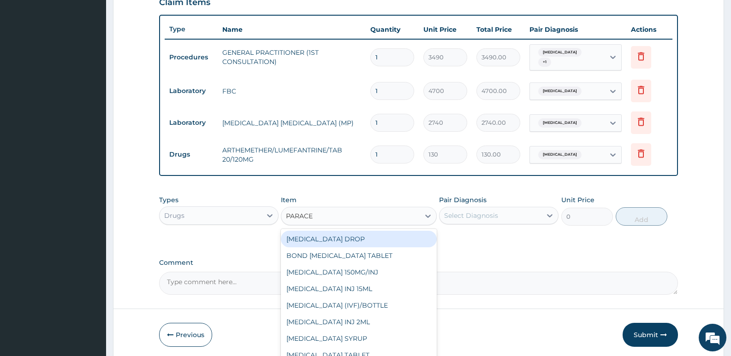
type input "PARACET"
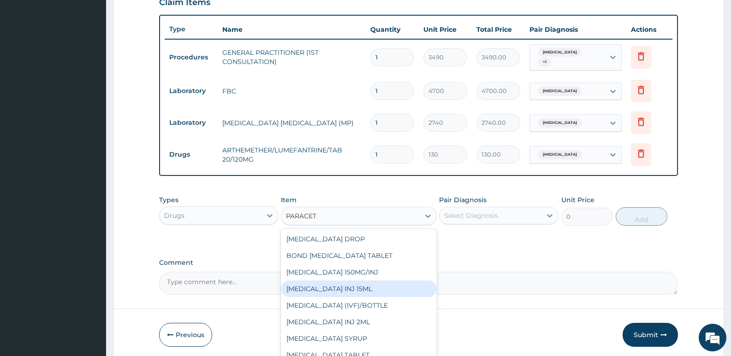
scroll to position [15, 0]
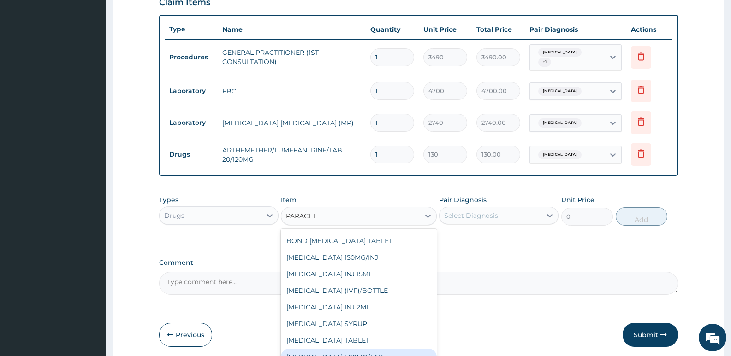
click at [384, 353] on div "PARACETAMOL 500MG/TAB" at bounding box center [358, 357] width 155 height 17
type input "22.625"
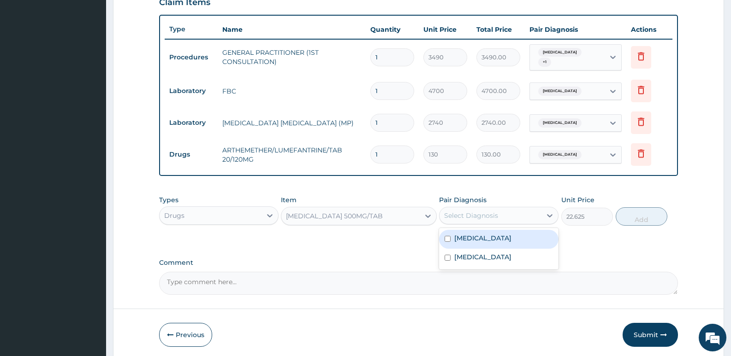
click at [491, 213] on div "Select Diagnosis" at bounding box center [471, 215] width 54 height 9
click at [490, 236] on div "Malaria" at bounding box center [498, 239] width 119 height 19
checkbox input "true"
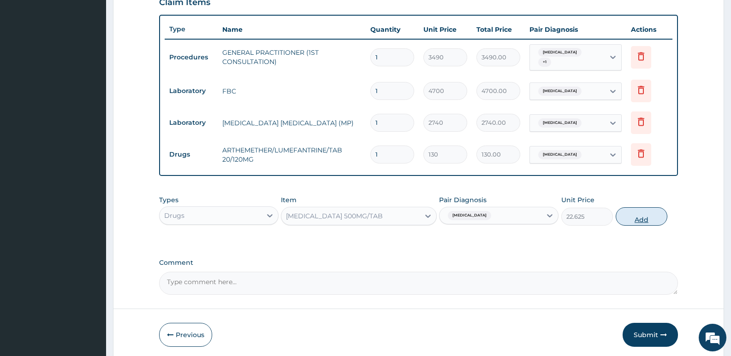
click at [649, 214] on button "Add" at bounding box center [642, 217] width 52 height 18
type input "0"
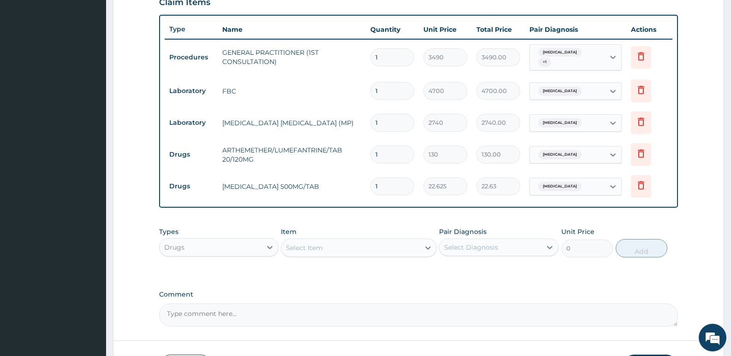
type input "0"
type input "0.00"
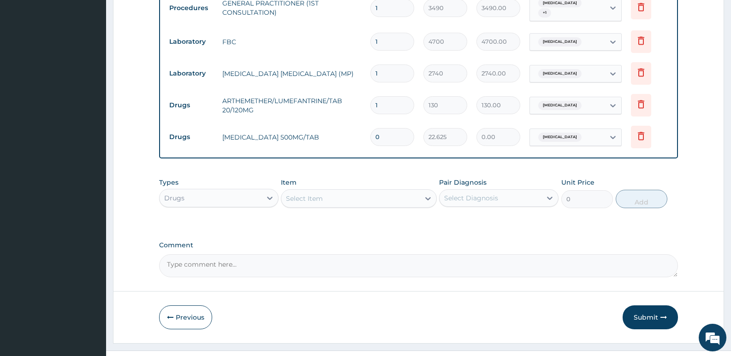
scroll to position [392, 0]
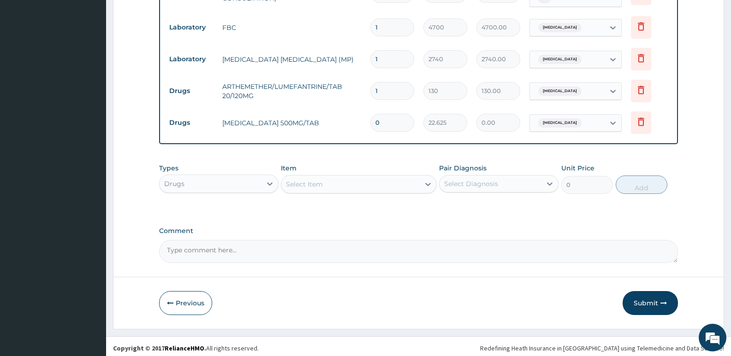
type input "0"
click at [294, 184] on div "Select Item" at bounding box center [304, 184] width 37 height 9
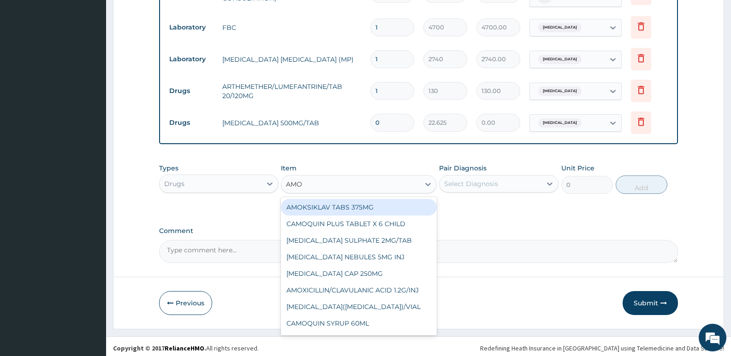
type input "AMOX"
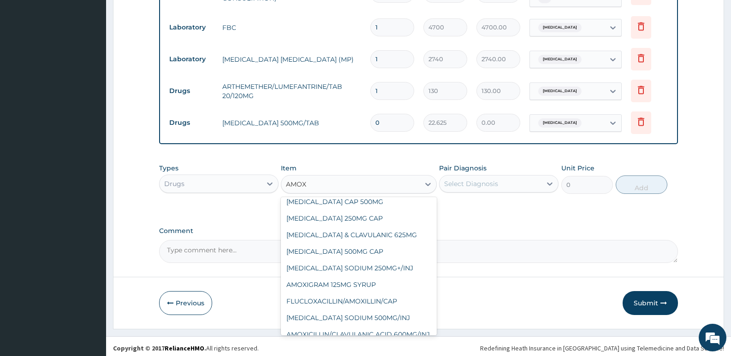
scroll to position [92, 0]
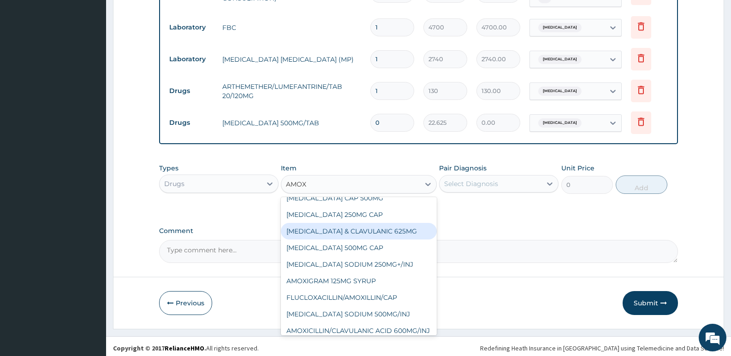
click at [384, 228] on div "AMOXICILLIN & CLAVULANIC 625MG" at bounding box center [358, 231] width 155 height 17
type input "459.5849914550781"
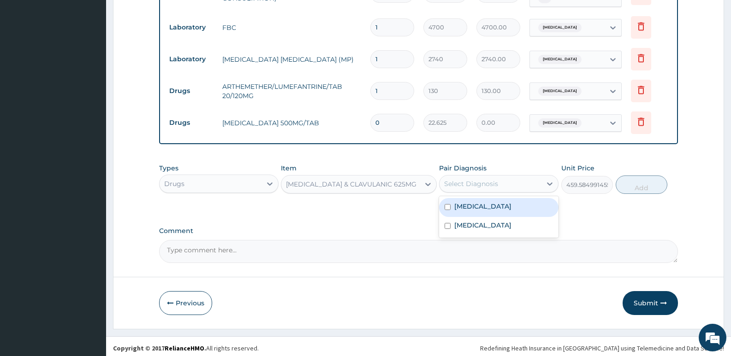
click at [469, 186] on div "Select Diagnosis" at bounding box center [491, 184] width 102 height 15
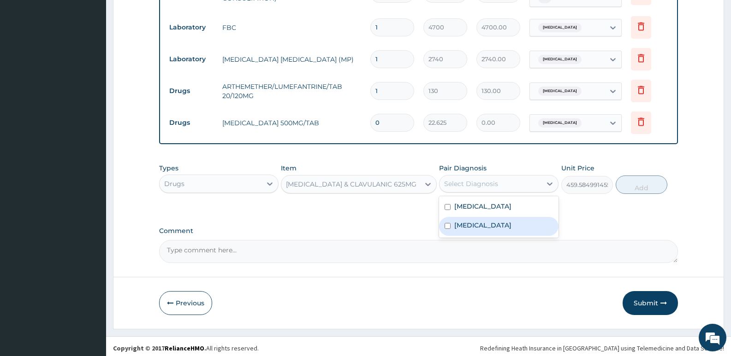
click at [468, 221] on label "Sepsis" at bounding box center [482, 225] width 57 height 9
checkbox input "true"
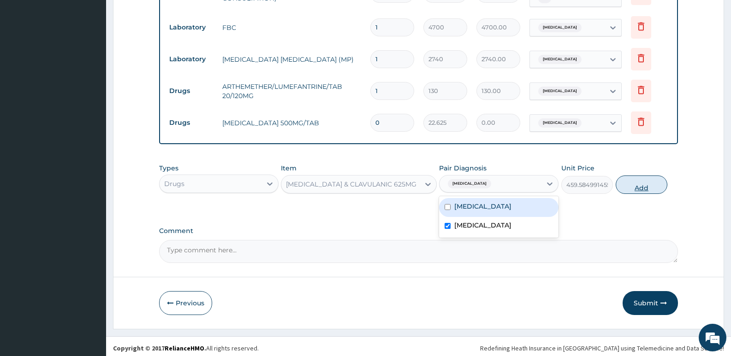
click at [642, 188] on button "Add" at bounding box center [642, 185] width 52 height 18
type input "0"
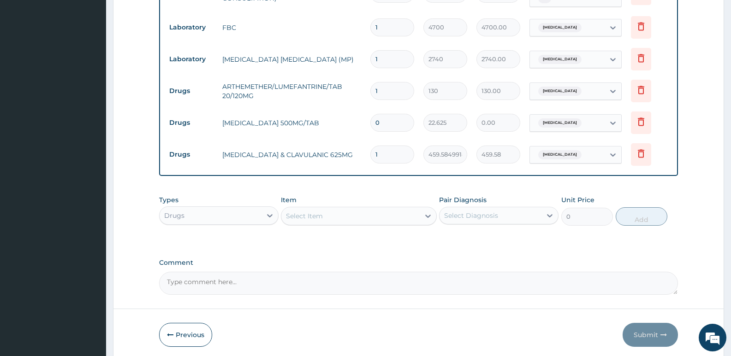
click at [398, 154] on input "1" at bounding box center [392, 155] width 44 height 18
type input "14"
type input "6434.19"
type input "14"
drag, startPoint x: 394, startPoint y: 119, endPoint x: 324, endPoint y: 115, distance: 70.3
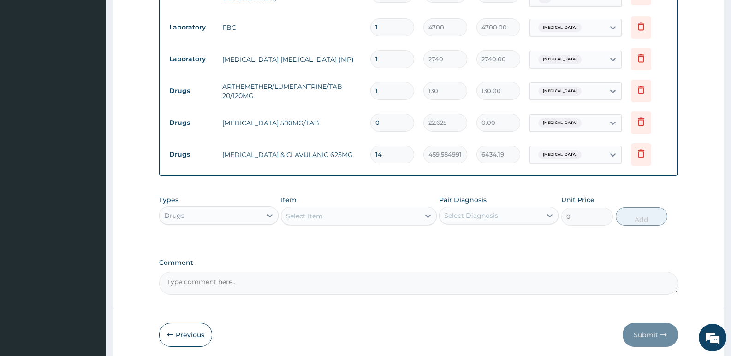
click at [324, 115] on tr "Drugs PARACETAMOL 500MG/TAB 0 22.625 0.00 Malaria Delete" at bounding box center [419, 123] width 508 height 32
type input "1"
type input "22.63"
type input "18"
type input "407.25"
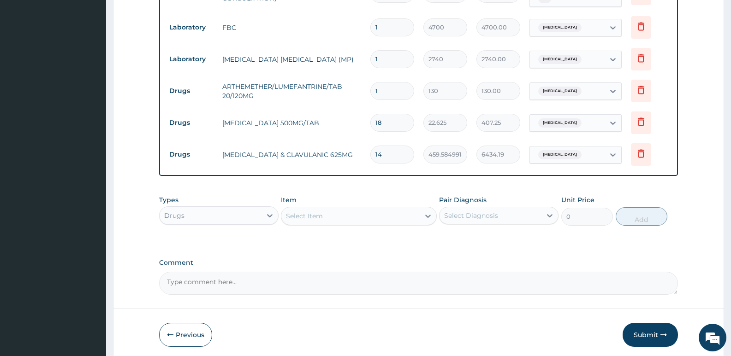
type input "18"
drag, startPoint x: 395, startPoint y: 86, endPoint x: 273, endPoint y: 80, distance: 121.9
click at [278, 81] on tr "Drugs ARTHEMETHER/LUMEFANTRINE/TAB 20/120MG 1 130 130.00 Malaria Delete" at bounding box center [419, 91] width 508 height 32
type input "2"
type input "260.00"
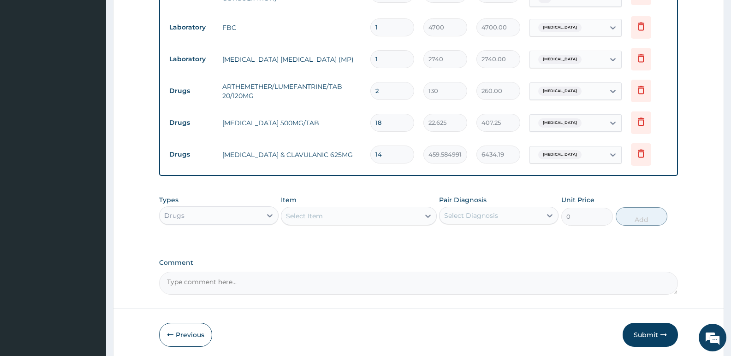
type input "24"
type input "3120.00"
type input "24"
click at [640, 330] on button "Submit" at bounding box center [650, 335] width 55 height 24
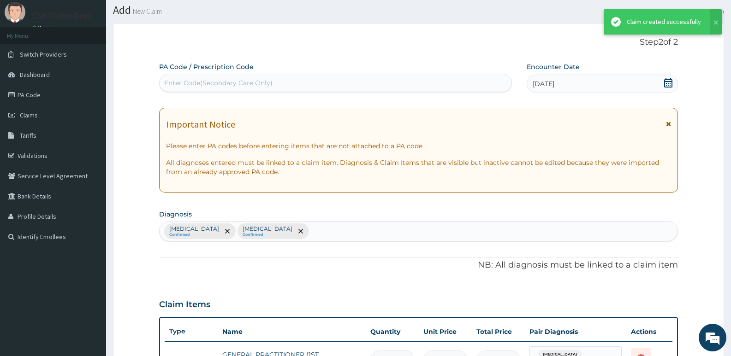
scroll to position [392, 0]
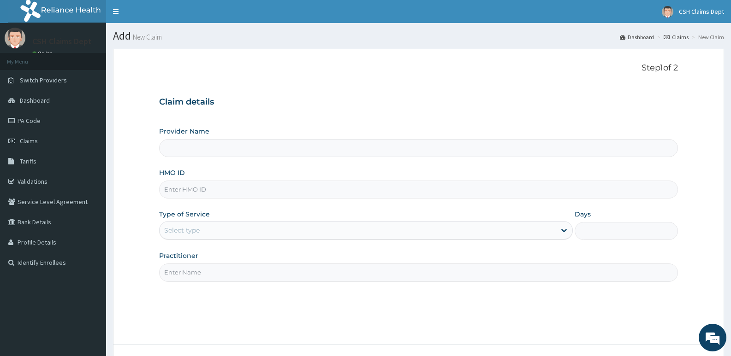
type input "Crystal Specialist Hospital"
click at [228, 188] on input "HMO ID" at bounding box center [418, 190] width 519 height 18
type input "OHT/11947/A"
click at [202, 224] on div "Select type" at bounding box center [358, 230] width 396 height 15
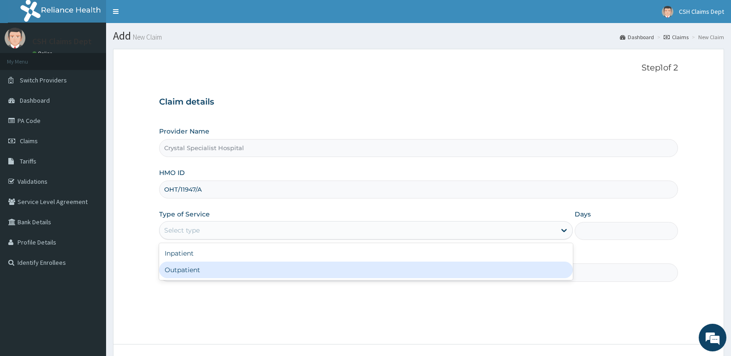
click at [203, 276] on div "Outpatient" at bounding box center [365, 270] width 413 height 17
type input "1"
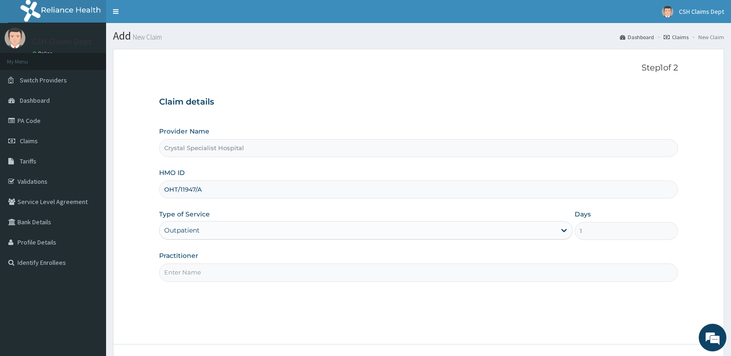
click at [200, 271] on input "Practitioner" at bounding box center [418, 273] width 519 height 18
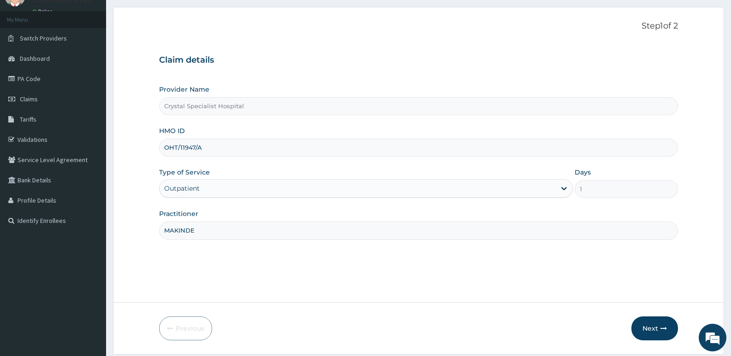
scroll to position [71, 0]
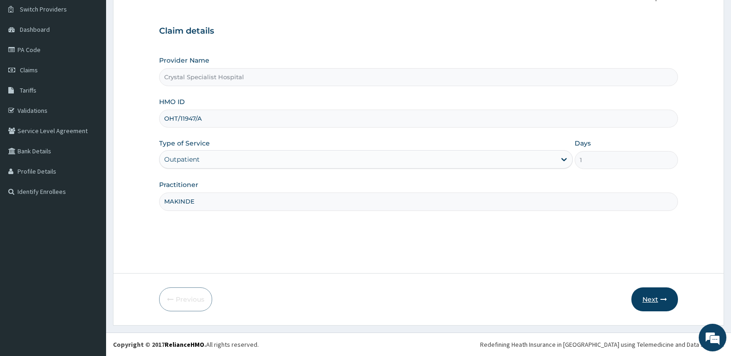
type input "MAKINDE"
click at [657, 304] on button "Next" at bounding box center [654, 300] width 47 height 24
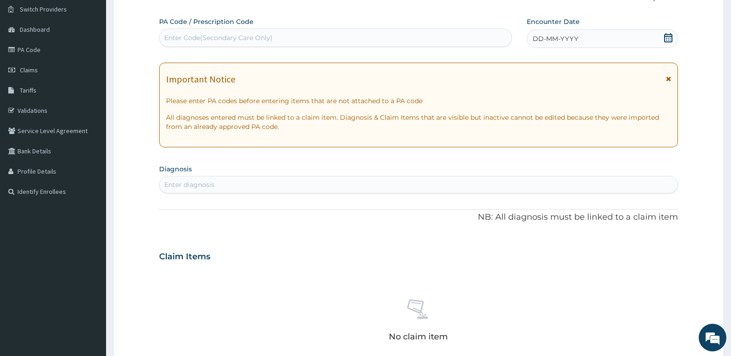
click at [665, 40] on icon at bounding box center [668, 37] width 9 height 9
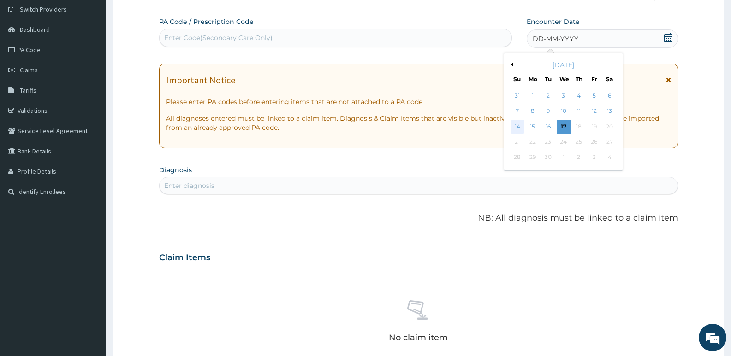
click at [514, 128] on div "14" at bounding box center [518, 127] width 14 height 14
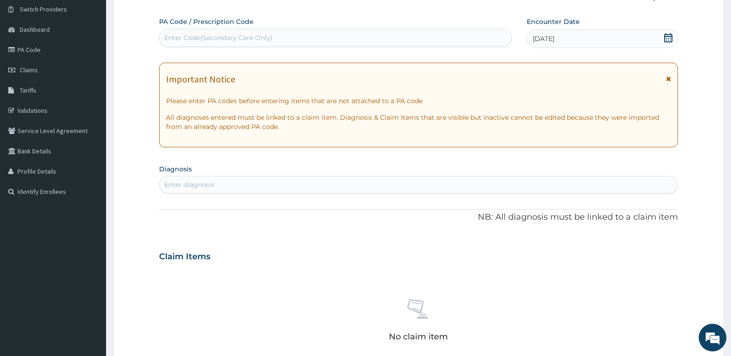
click at [321, 183] on div "Enter diagnosis" at bounding box center [419, 185] width 518 height 15
click at [323, 188] on div "Enter diagnosis" at bounding box center [419, 185] width 518 height 15
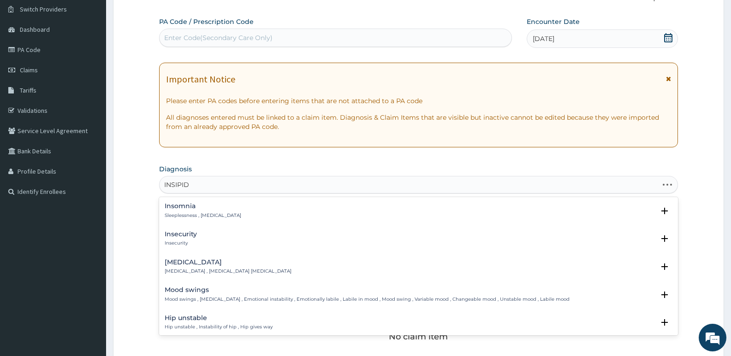
type input "INSIPIDU"
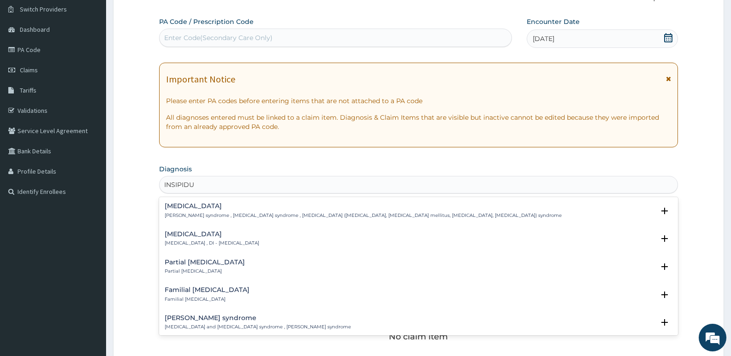
click at [218, 237] on h4 "[MEDICAL_DATA]" at bounding box center [212, 234] width 95 height 7
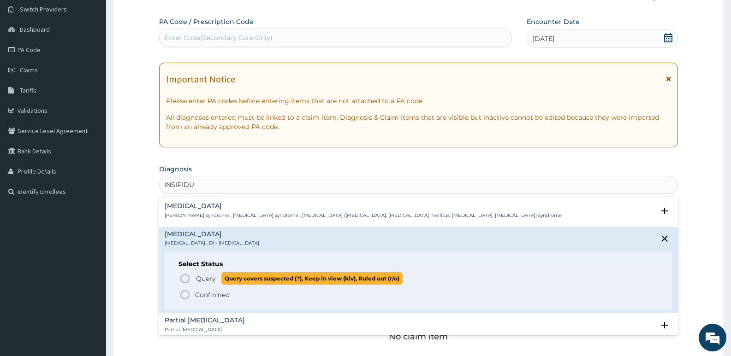
drag, startPoint x: 208, startPoint y: 279, endPoint x: 208, endPoint y: 246, distance: 33.7
click at [208, 278] on span "Query" at bounding box center [206, 278] width 20 height 9
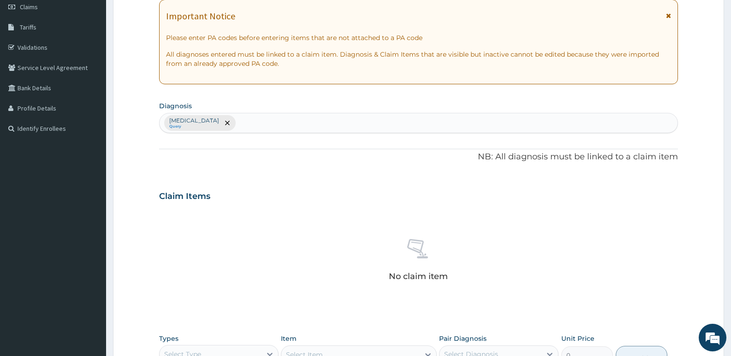
scroll to position [255, 0]
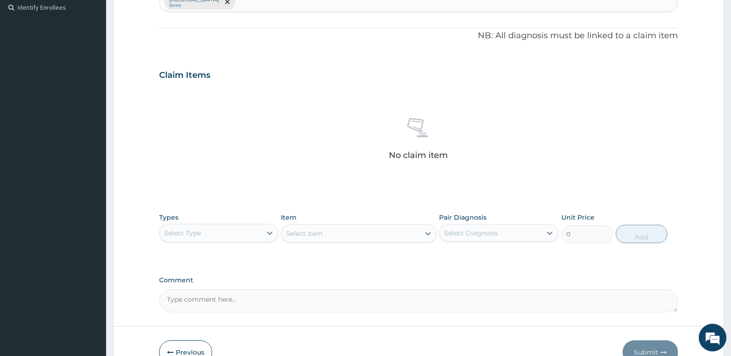
drag, startPoint x: 204, startPoint y: 225, endPoint x: 204, endPoint y: 235, distance: 10.1
click at [204, 226] on div "Select Type" at bounding box center [218, 233] width 119 height 18
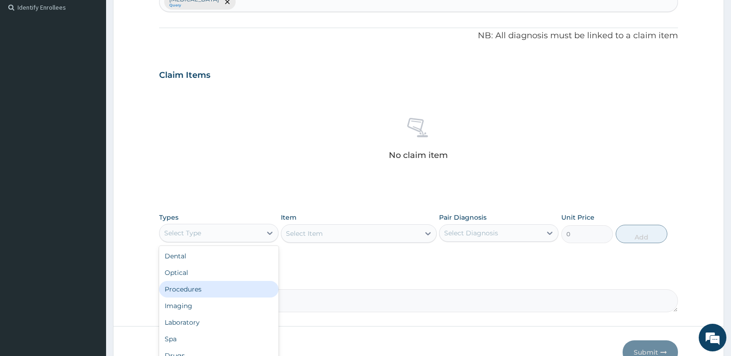
drag, startPoint x: 202, startPoint y: 286, endPoint x: 301, endPoint y: 132, distance: 182.9
click at [204, 285] on div "Procedures" at bounding box center [218, 289] width 119 height 17
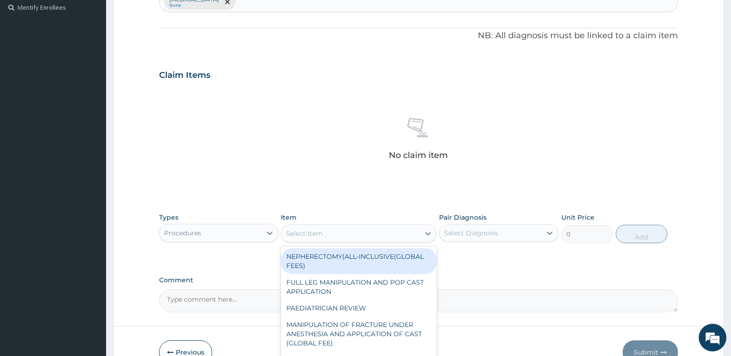
click at [378, 237] on div "Select Item" at bounding box center [350, 233] width 138 height 15
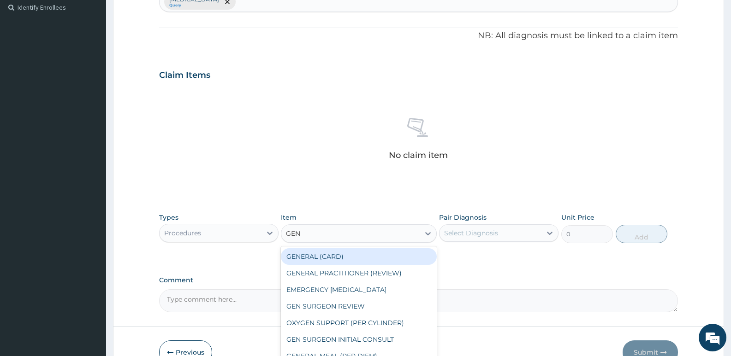
type input "GENE"
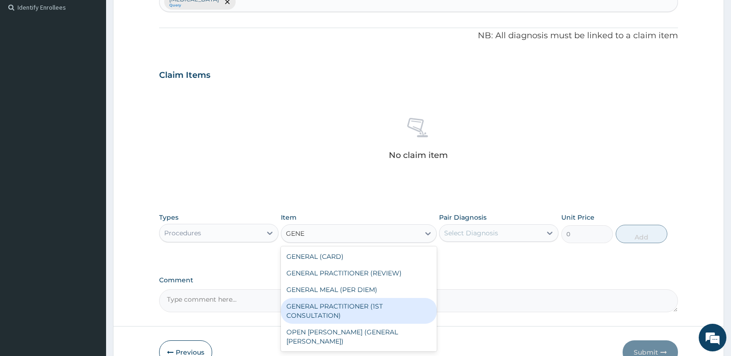
click at [384, 314] on div "GENERAL PRACTITIONER (1ST CONSULTATION)" at bounding box center [358, 311] width 155 height 26
type input "3490"
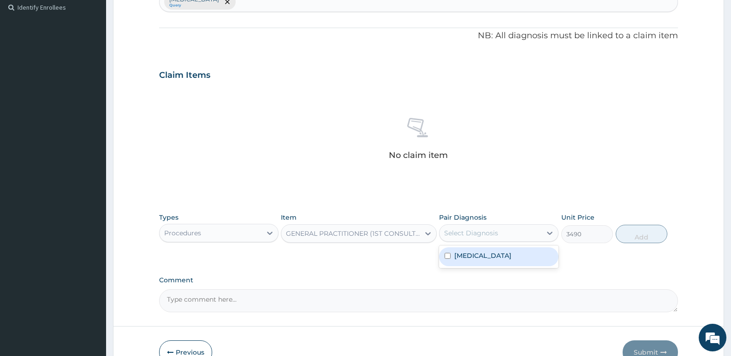
click at [471, 237] on div "Select Diagnosis" at bounding box center [471, 233] width 54 height 9
click at [471, 259] on label "[MEDICAL_DATA]" at bounding box center [482, 255] width 57 height 9
checkbox input "true"
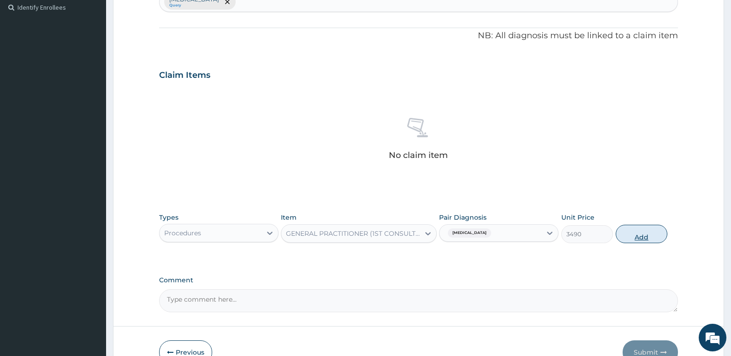
click at [633, 238] on button "Add" at bounding box center [642, 234] width 52 height 18
type input "0"
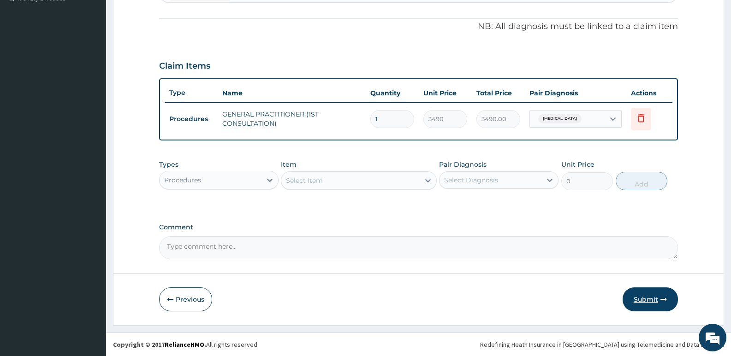
click at [648, 294] on button "Submit" at bounding box center [650, 300] width 55 height 24
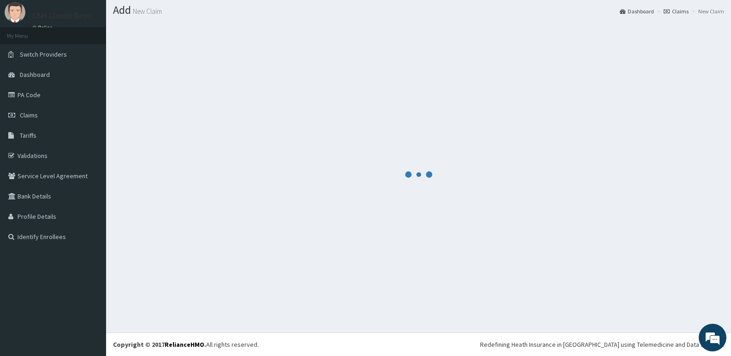
scroll to position [26, 0]
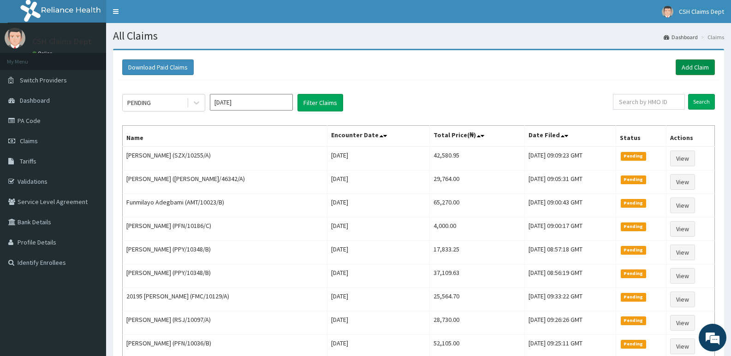
click at [699, 65] on link "Add Claim" at bounding box center [695, 67] width 39 height 16
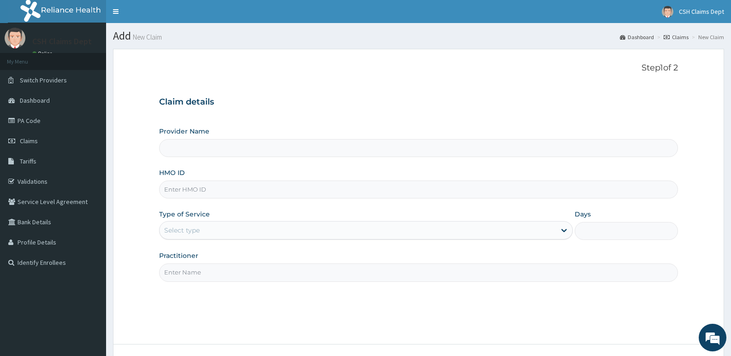
type input "Crystal Specialist Hospital"
click at [266, 184] on input "HMO ID" at bounding box center [418, 190] width 519 height 18
paste input "ALS/10003/A"
type input "ALS/10003/A"
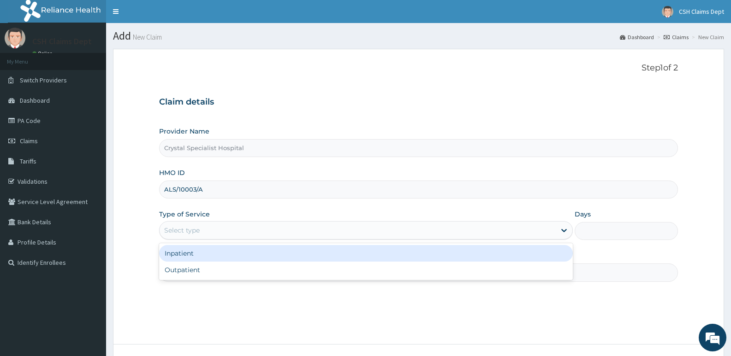
click at [209, 227] on div "Select type" at bounding box center [358, 230] width 396 height 15
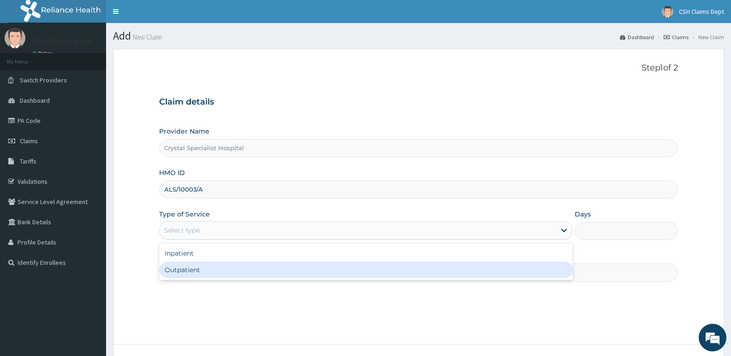
click at [223, 274] on div "Outpatient" at bounding box center [365, 270] width 413 height 17
type input "1"
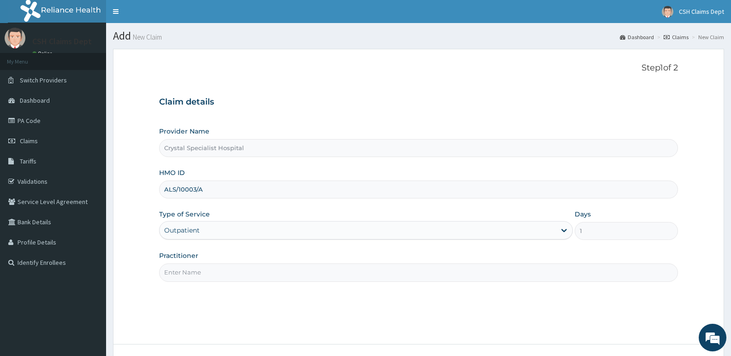
click at [201, 275] on input "Practitioner" at bounding box center [418, 273] width 519 height 18
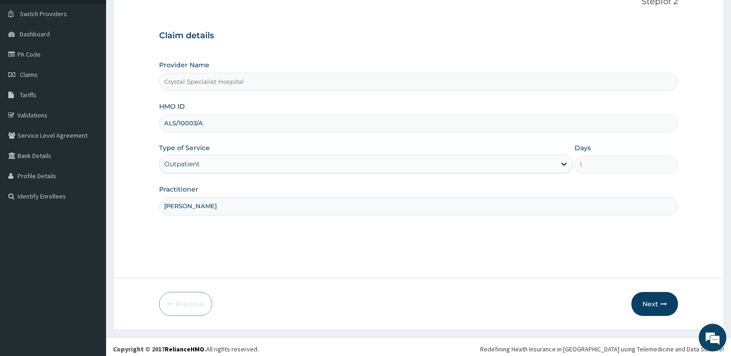
scroll to position [71, 0]
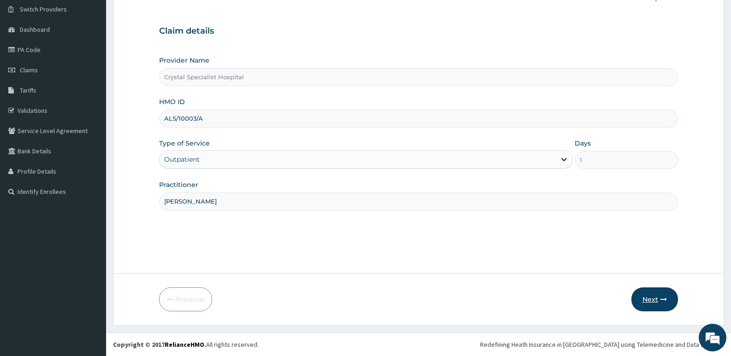
type input "[PERSON_NAME]"
click at [649, 301] on button "Next" at bounding box center [654, 300] width 47 height 24
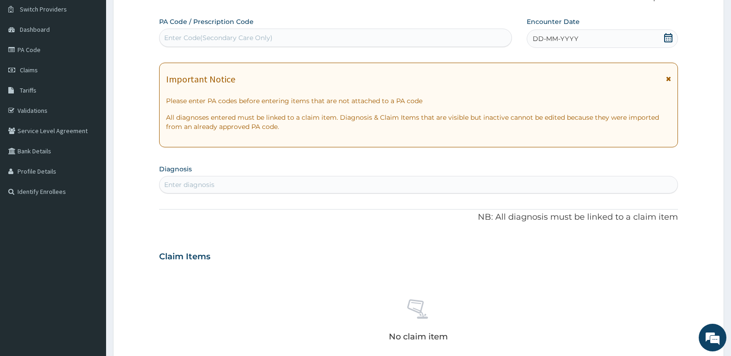
click at [304, 33] on div "Enter Code(Secondary Care Only)" at bounding box center [336, 37] width 352 height 15
type input "PA/E548A8"
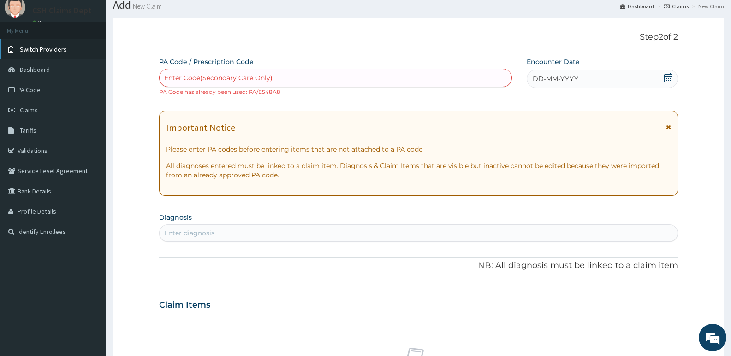
scroll to position [0, 0]
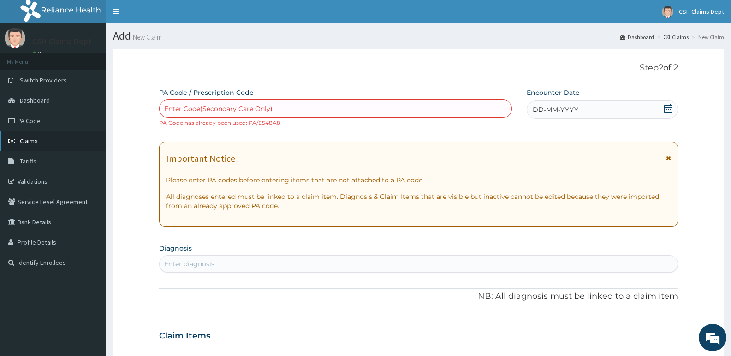
click at [32, 143] on span "Claims" at bounding box center [29, 141] width 18 height 8
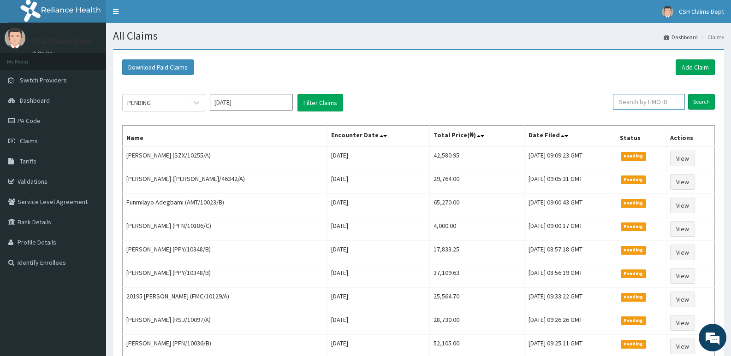
click at [657, 102] on input "text" at bounding box center [649, 102] width 72 height 16
paste input "ALS/10003/A"
drag, startPoint x: 613, startPoint y: 104, endPoint x: 581, endPoint y: 104, distance: 31.8
click at [581, 104] on div "PENDING [DATE] Filter Claims ALS/10003/A Search" at bounding box center [418, 103] width 593 height 18
type input "ALS/10003/A"
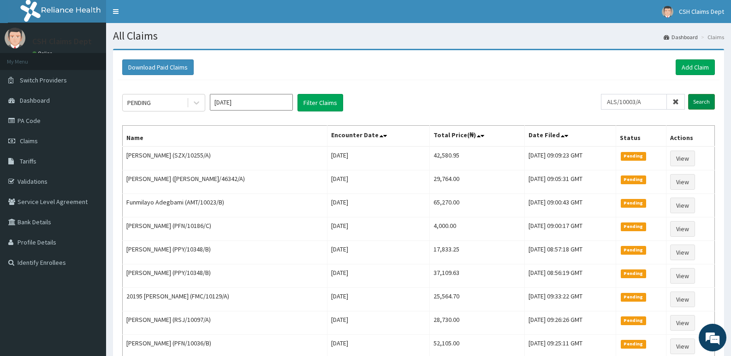
click at [711, 101] on input "Search" at bounding box center [701, 102] width 27 height 16
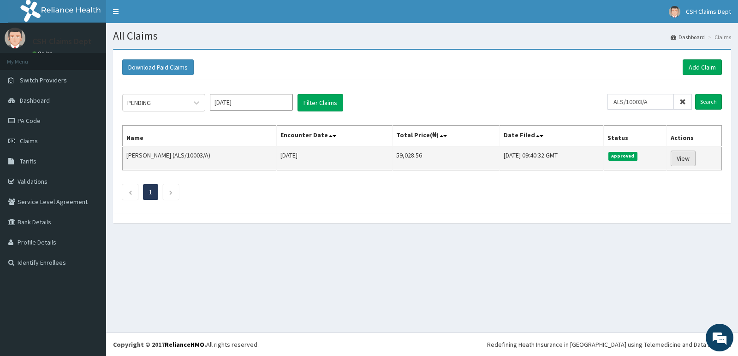
click at [692, 160] on link "View" at bounding box center [683, 159] width 25 height 16
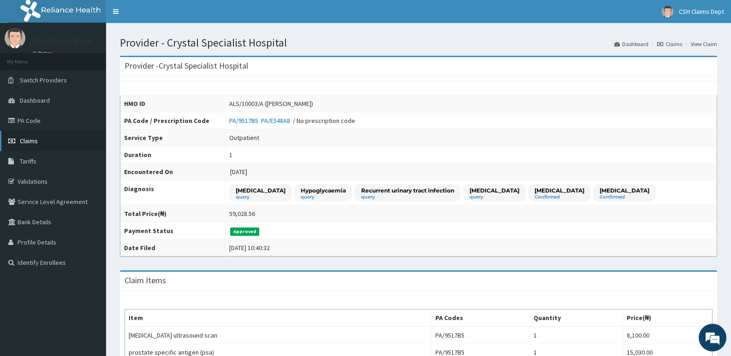
click at [34, 137] on span "Claims" at bounding box center [29, 141] width 18 height 8
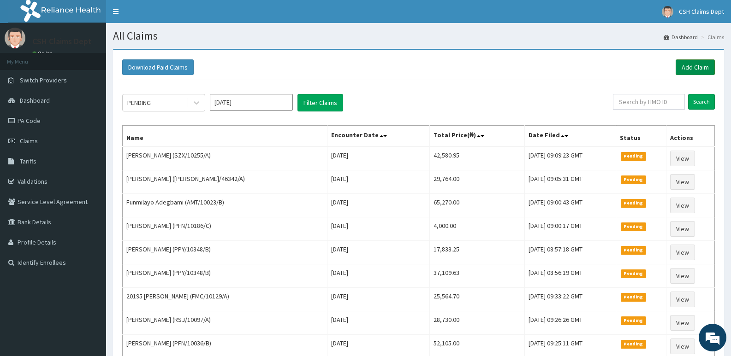
click at [705, 69] on link "Add Claim" at bounding box center [695, 67] width 39 height 16
click at [696, 69] on link "Add Claim" at bounding box center [695, 67] width 39 height 16
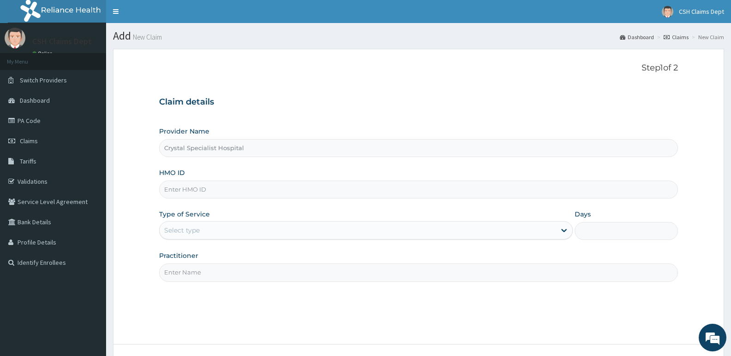
click at [323, 181] on input "HMO ID" at bounding box center [418, 190] width 519 height 18
type input "GSU/11108/A"
click at [220, 226] on div "Select type" at bounding box center [358, 230] width 396 height 15
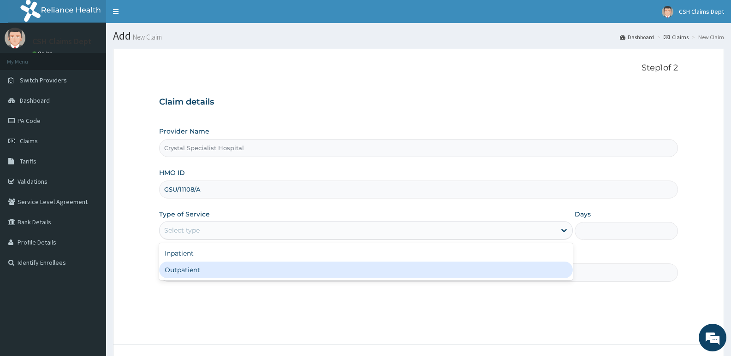
click at [220, 267] on div "Outpatient" at bounding box center [365, 270] width 413 height 17
type input "1"
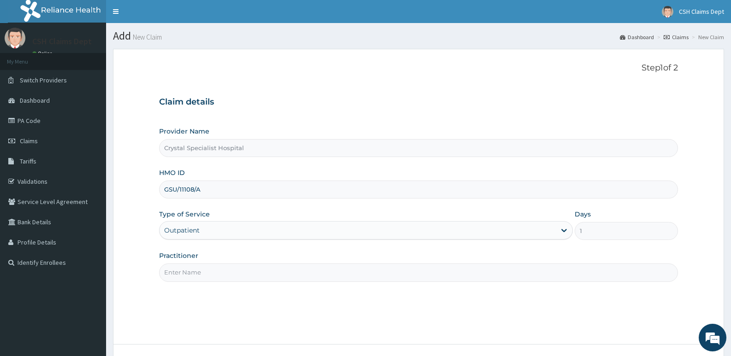
click at [202, 277] on input "Practitioner" at bounding box center [418, 273] width 519 height 18
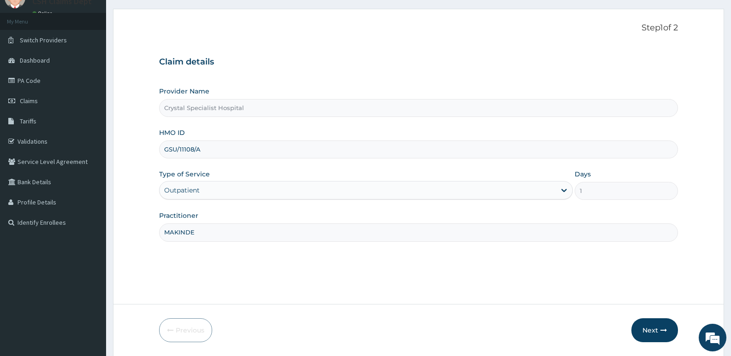
scroll to position [71, 0]
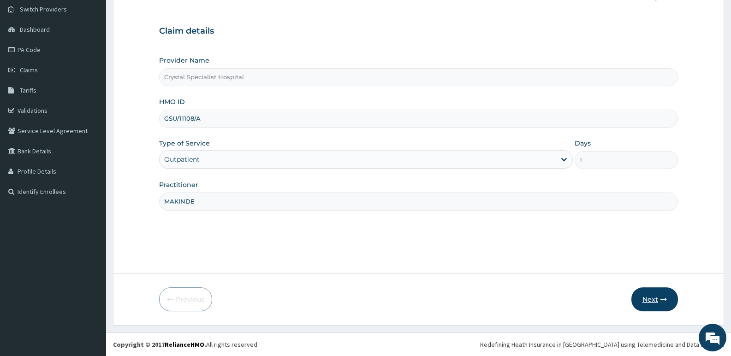
type input "MAKINDE"
click at [652, 296] on button "Next" at bounding box center [654, 300] width 47 height 24
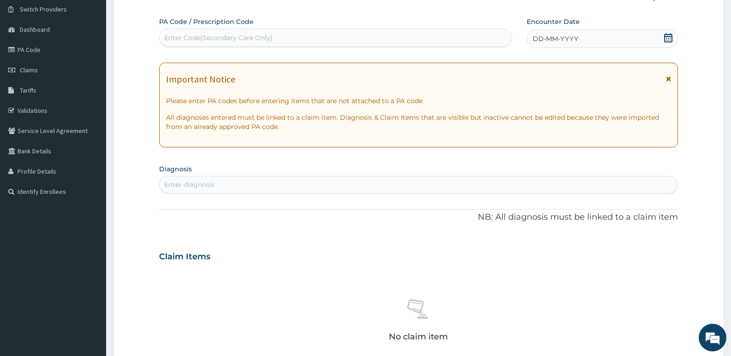
click at [669, 37] on icon at bounding box center [668, 37] width 9 height 9
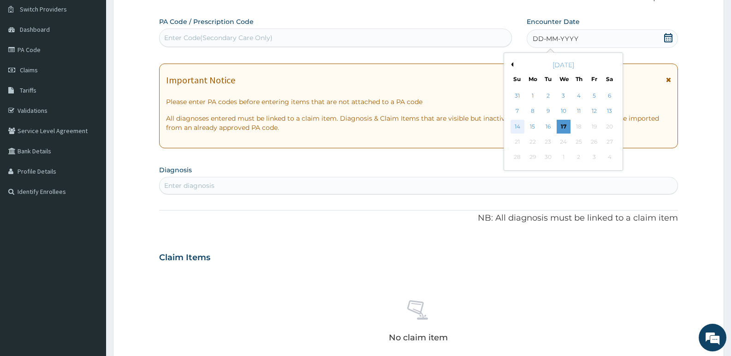
click at [515, 125] on div "14" at bounding box center [518, 127] width 14 height 14
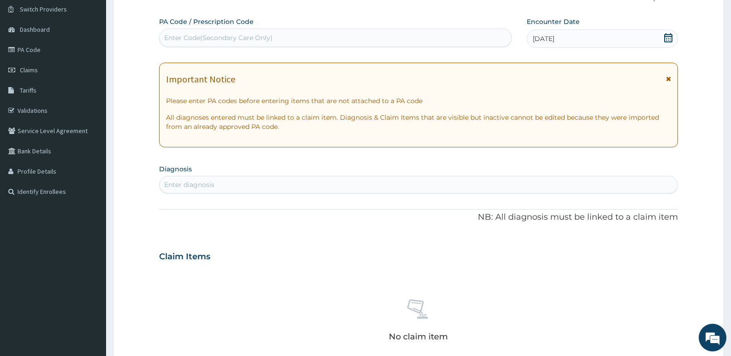
click at [325, 184] on div "Enter diagnosis" at bounding box center [419, 185] width 518 height 15
type input "[MEDICAL_DATA]"
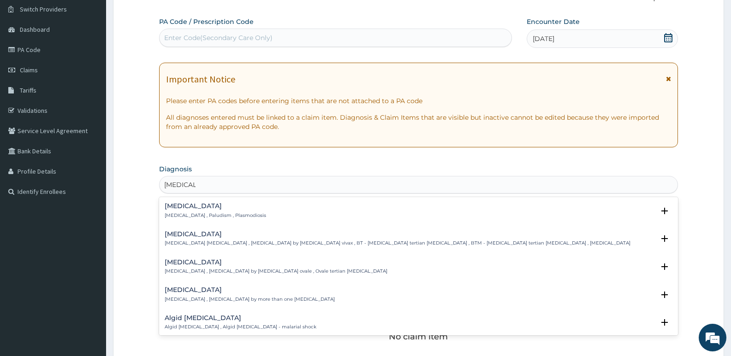
click at [211, 210] on div "[MEDICAL_DATA] [MEDICAL_DATA] , Paludism , Plasmodiosis" at bounding box center [215, 211] width 101 height 16
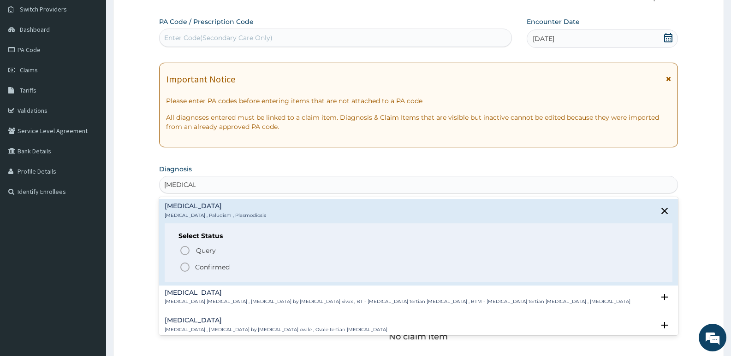
click at [209, 267] on p "Confirmed" at bounding box center [212, 267] width 35 height 9
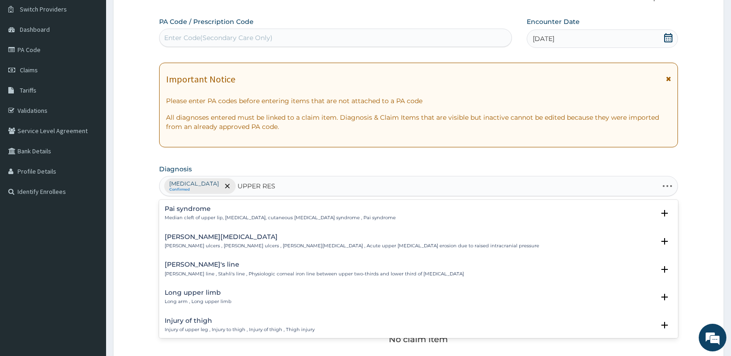
type input "UPPER RESP"
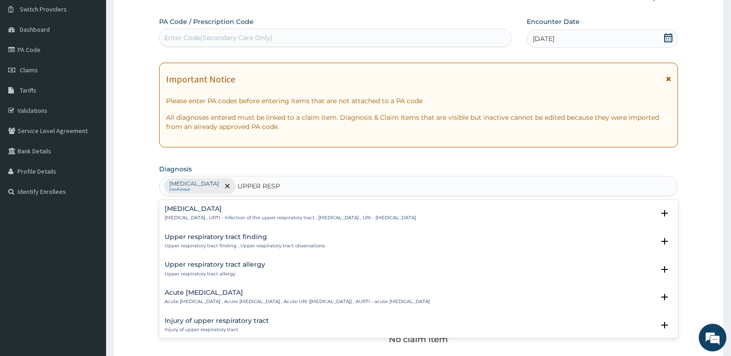
click at [223, 213] on h4 "[MEDICAL_DATA]" at bounding box center [290, 209] width 251 height 7
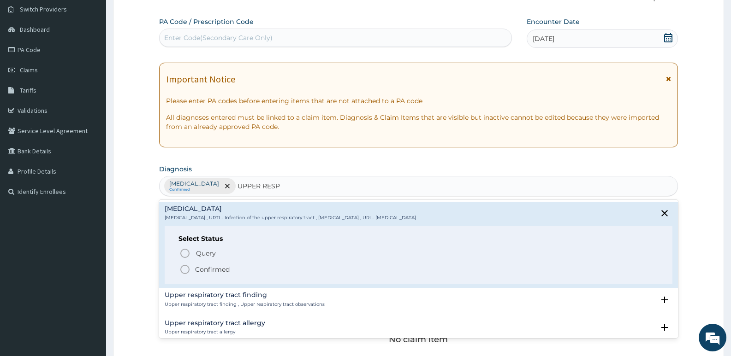
click at [223, 269] on p "Confirmed" at bounding box center [212, 269] width 35 height 9
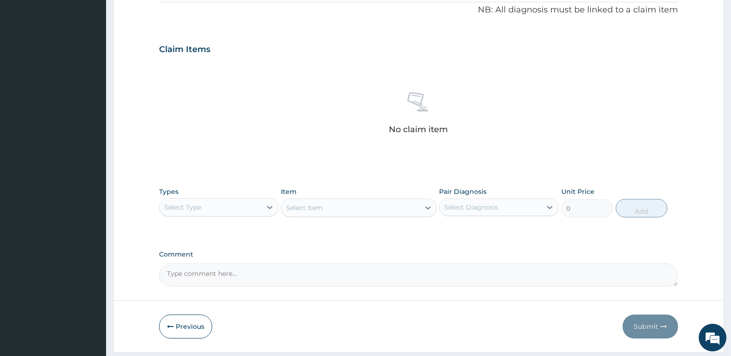
scroll to position [302, 0]
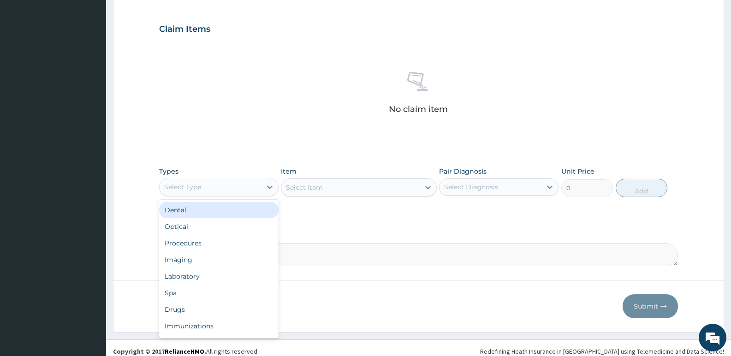
click at [181, 189] on div "Select Type" at bounding box center [182, 187] width 37 height 9
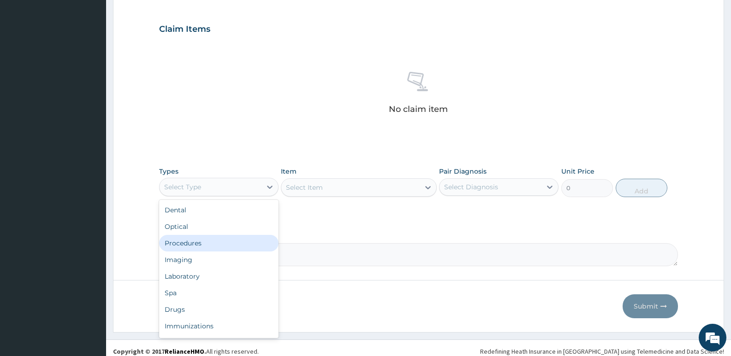
click at [181, 243] on div "Procedures" at bounding box center [218, 243] width 119 height 17
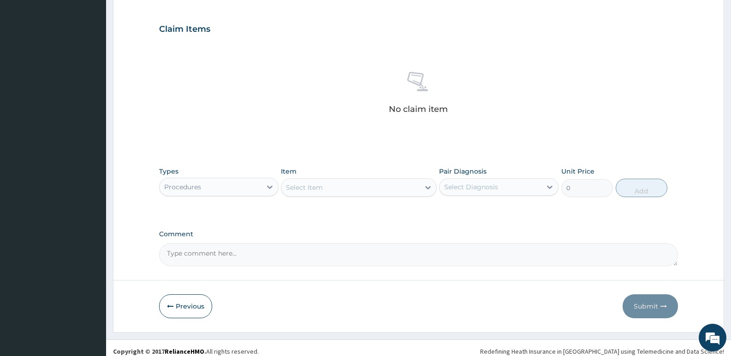
click at [351, 190] on div "Select Item" at bounding box center [350, 187] width 138 height 15
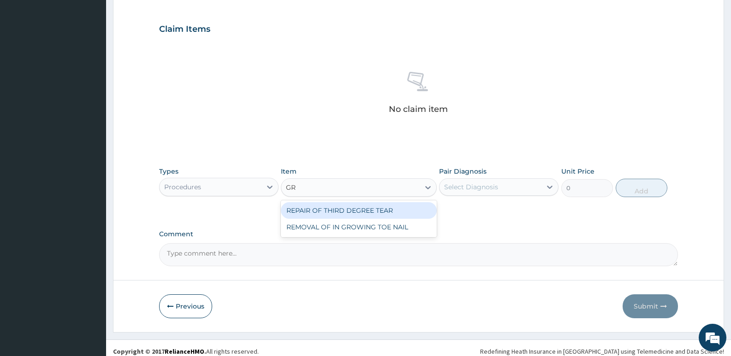
type input "GR"
click at [325, 159] on div "PA Code / Prescription Code Enter Code(Secondary Care Only) Encounter Date [DAT…" at bounding box center [418, 26] width 519 height 480
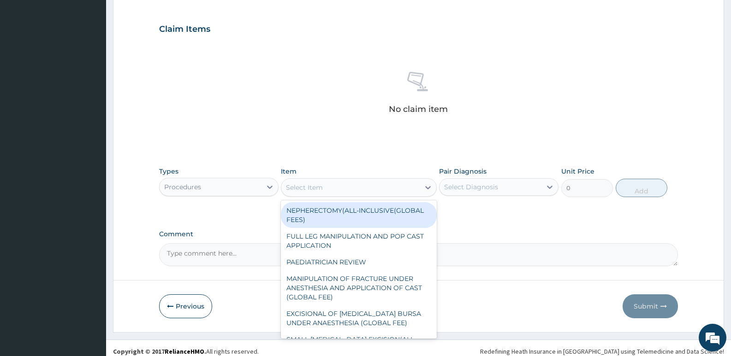
click at [319, 181] on div "Select Item" at bounding box center [350, 187] width 138 height 15
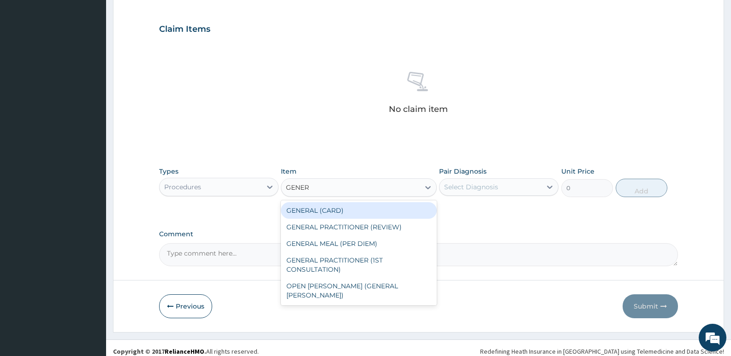
type input "GENERA"
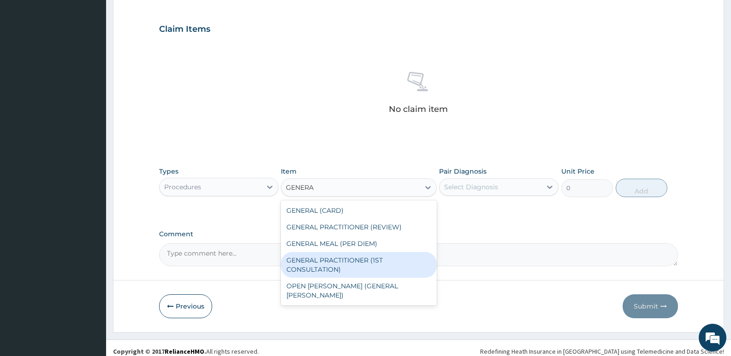
drag, startPoint x: 365, startPoint y: 261, endPoint x: 463, endPoint y: 194, distance: 118.5
click at [368, 259] on div "GENERAL PRACTITIONER (1ST CONSULTATION)" at bounding box center [358, 265] width 155 height 26
type input "3490"
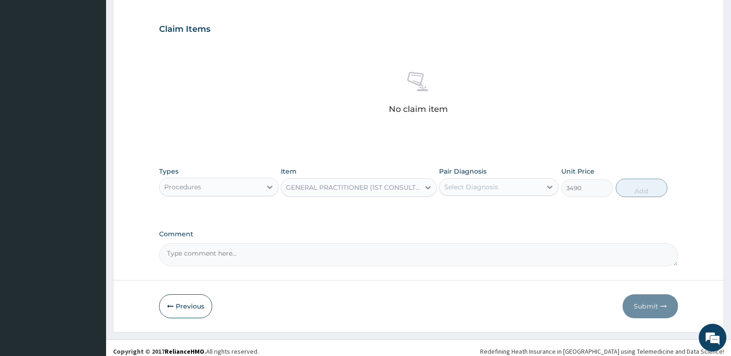
click at [470, 192] on div "Select Diagnosis" at bounding box center [491, 187] width 102 height 15
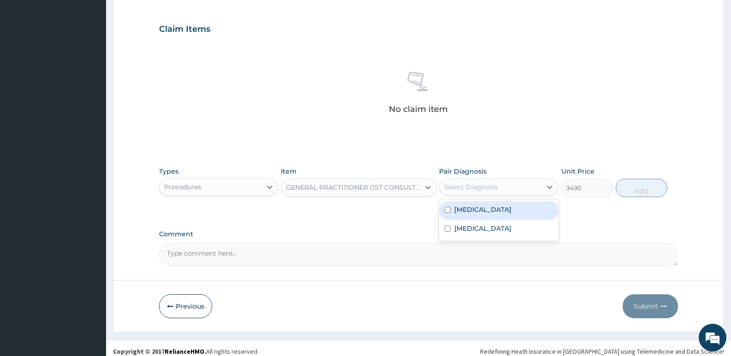
click at [474, 215] on div "[MEDICAL_DATA]" at bounding box center [498, 211] width 119 height 19
checkbox input "true"
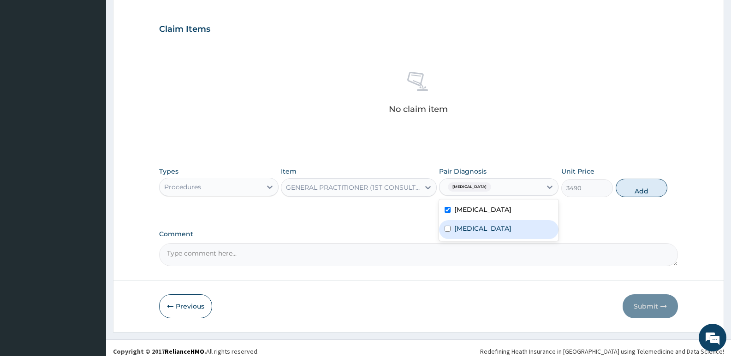
click at [474, 232] on label "[MEDICAL_DATA]" at bounding box center [482, 228] width 57 height 9
checkbox input "true"
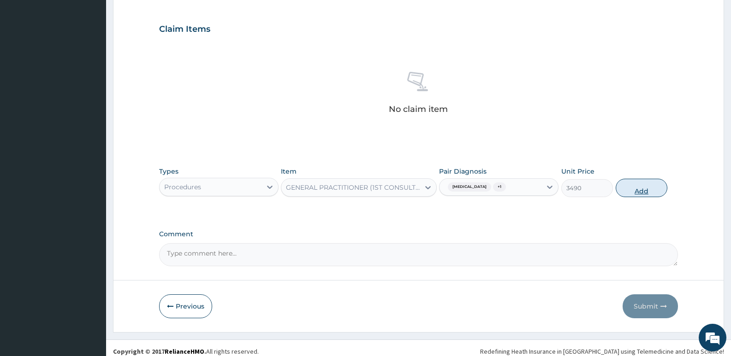
click at [629, 191] on button "Add" at bounding box center [642, 188] width 52 height 18
type input "0"
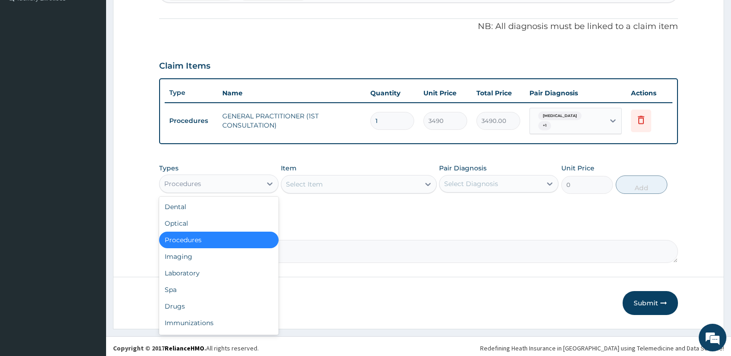
click at [223, 185] on div "Procedures" at bounding box center [211, 184] width 102 height 15
drag, startPoint x: 202, startPoint y: 305, endPoint x: 293, endPoint y: 138, distance: 190.3
click at [202, 305] on div "Drugs" at bounding box center [218, 306] width 119 height 17
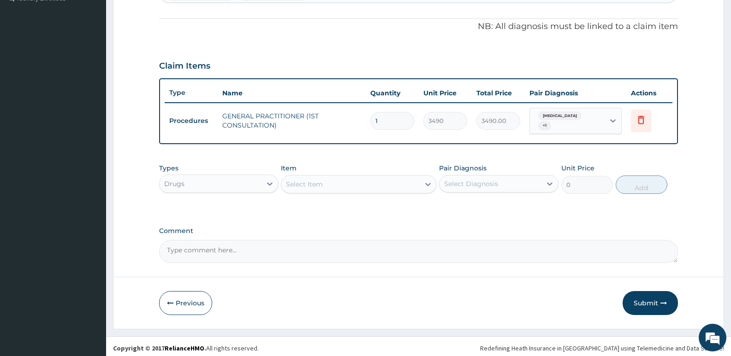
click at [320, 180] on div "Select Item" at bounding box center [304, 184] width 37 height 9
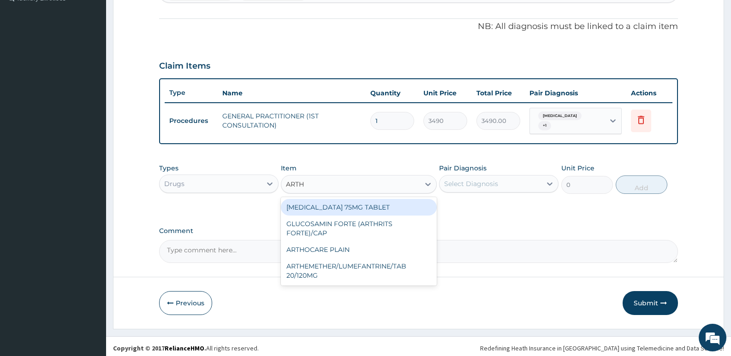
type input "ARTHE"
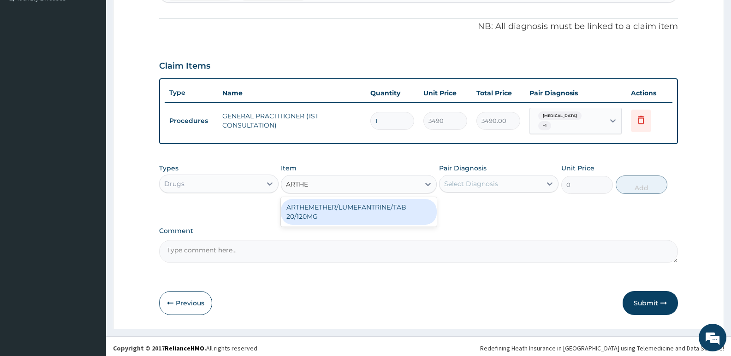
click at [325, 203] on div "ARTHEMETHER/LUMEFANTRINE/TAB 20/120MG" at bounding box center [358, 212] width 155 height 26
type input "130"
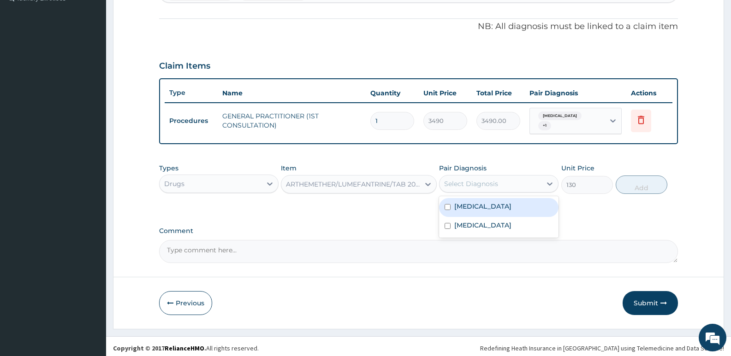
click at [463, 184] on div "Select Diagnosis" at bounding box center [471, 183] width 54 height 9
click at [467, 209] on div "[MEDICAL_DATA]" at bounding box center [498, 207] width 119 height 19
checkbox input "true"
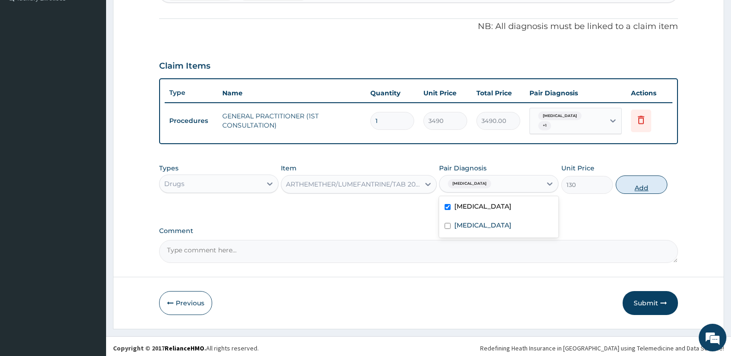
click at [631, 186] on button "Add" at bounding box center [642, 185] width 52 height 18
type input "0"
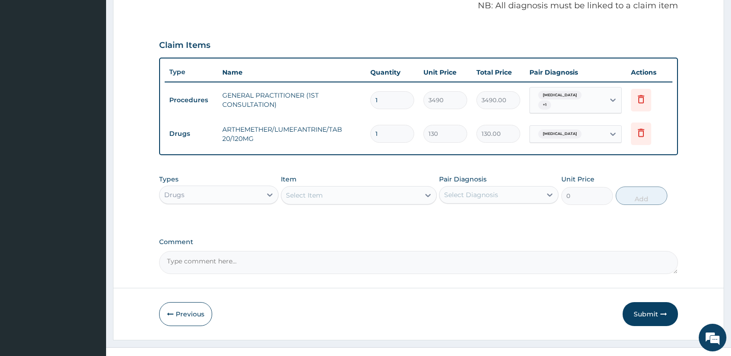
scroll to position [297, 0]
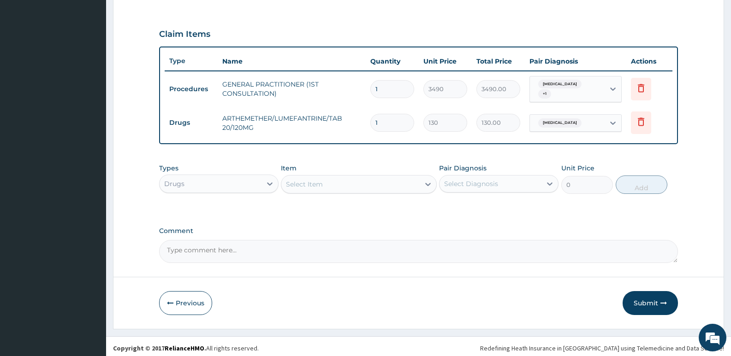
click at [331, 181] on div "Select Item" at bounding box center [350, 184] width 138 height 15
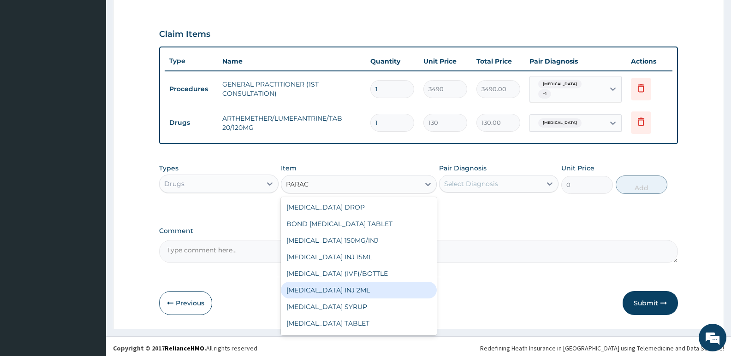
type input "PARACE"
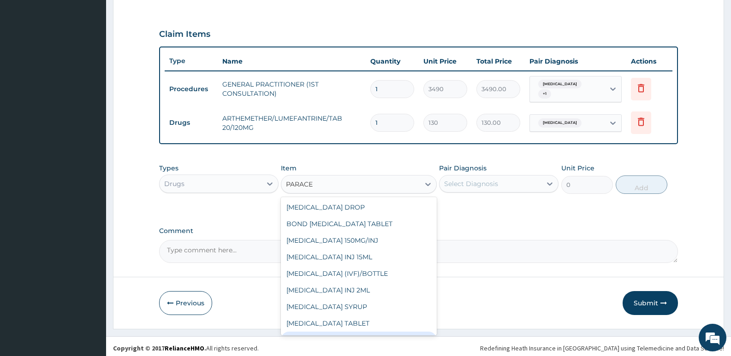
scroll to position [15, 0]
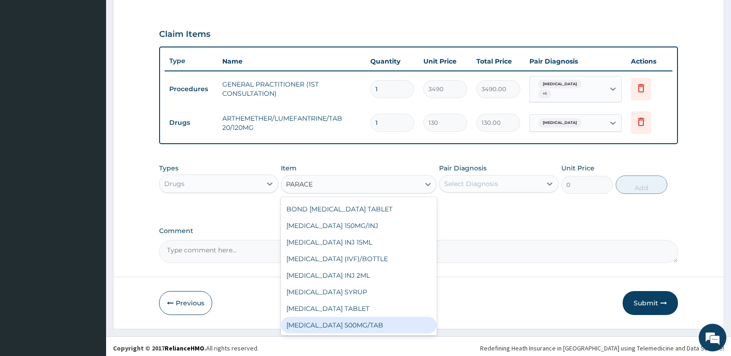
click at [357, 322] on div "[MEDICAL_DATA] 500MG/TAB" at bounding box center [358, 325] width 155 height 17
type input "22.625"
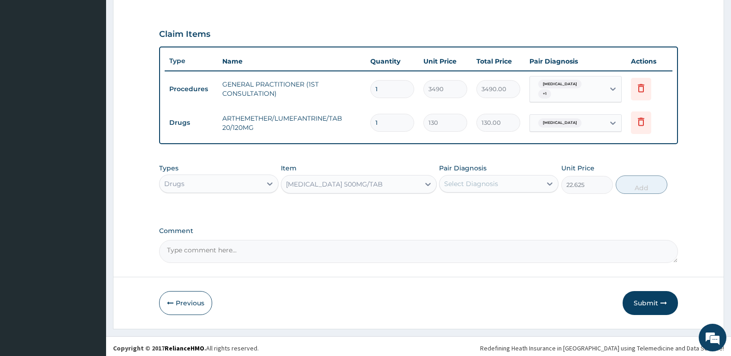
click at [451, 186] on div "Select Diagnosis" at bounding box center [491, 184] width 102 height 15
click at [477, 205] on label "[MEDICAL_DATA]" at bounding box center [482, 206] width 57 height 9
checkbox input "true"
click at [640, 188] on button "Add" at bounding box center [642, 185] width 52 height 18
type input "0"
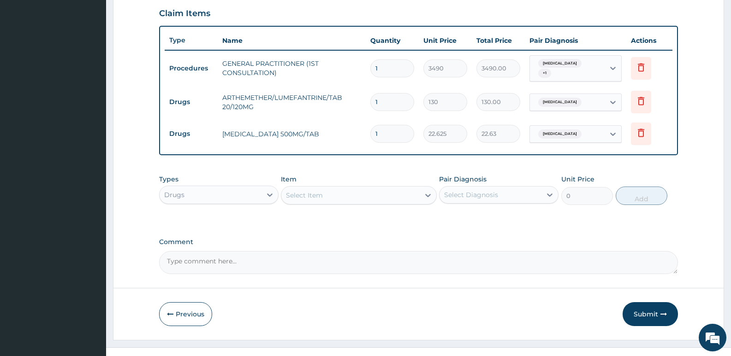
scroll to position [328, 0]
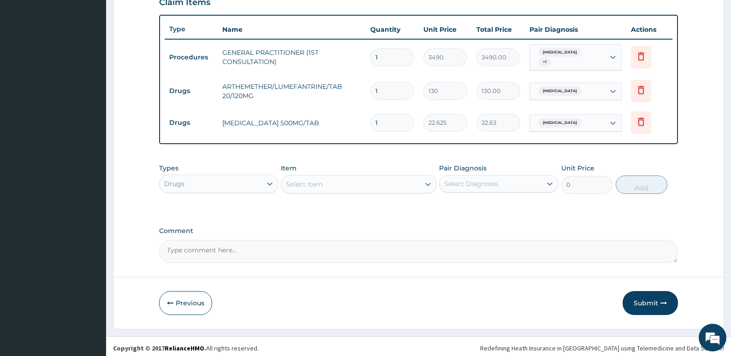
click at [325, 177] on div "Select Item" at bounding box center [350, 184] width 138 height 15
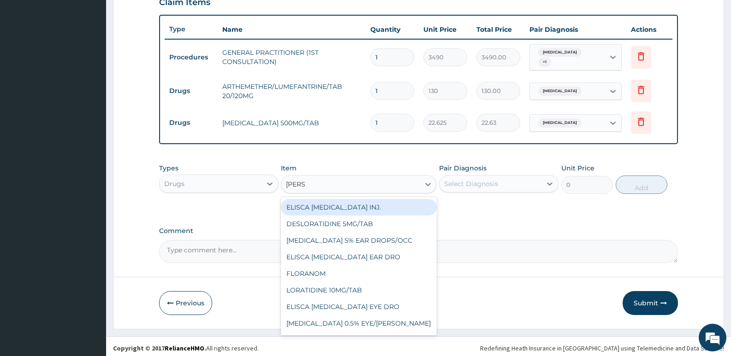
type input "LORAT"
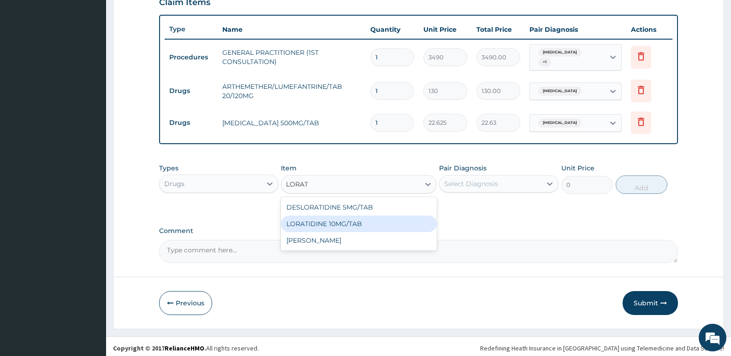
click at [335, 225] on div "LORATIDINE 10MG/TAB" at bounding box center [358, 224] width 155 height 17
type input "66"
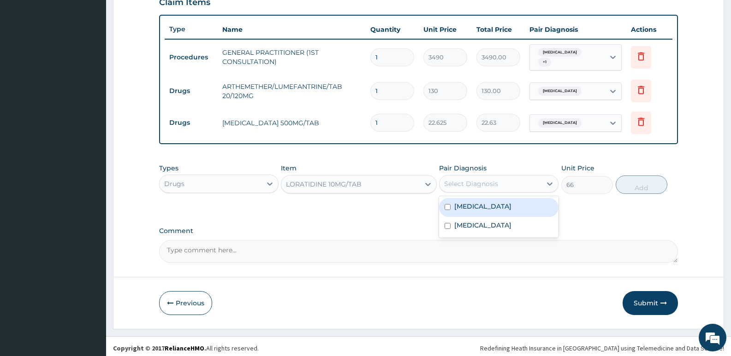
click at [483, 179] on div "Select Diagnosis" at bounding box center [471, 183] width 54 height 9
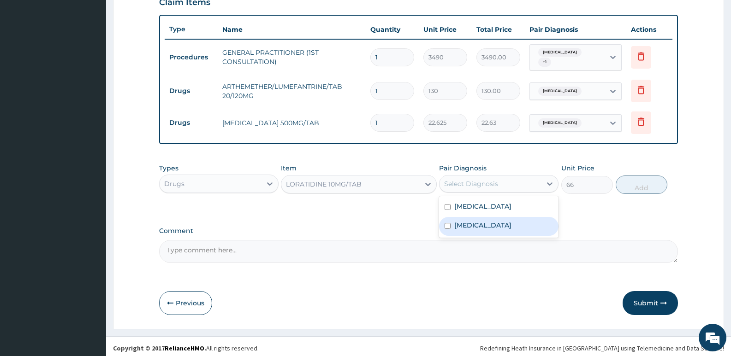
click at [496, 222] on label "[MEDICAL_DATA]" at bounding box center [482, 225] width 57 height 9
checkbox input "true"
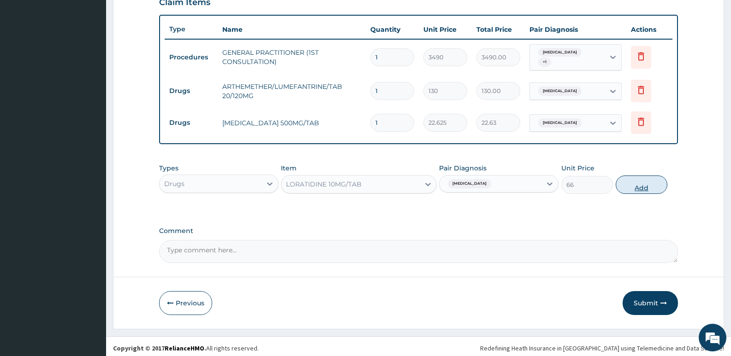
click at [657, 184] on button "Add" at bounding box center [642, 185] width 52 height 18
type input "0"
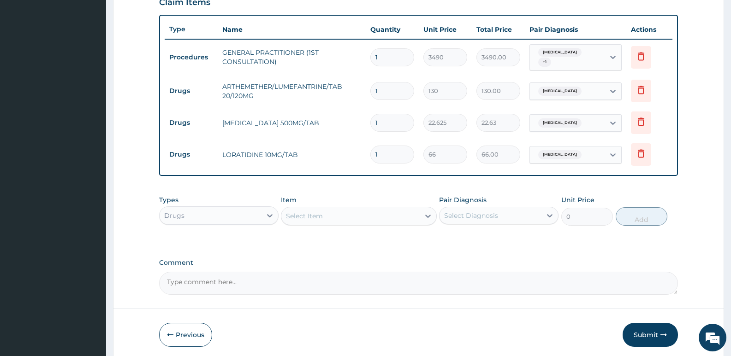
scroll to position [282, 0]
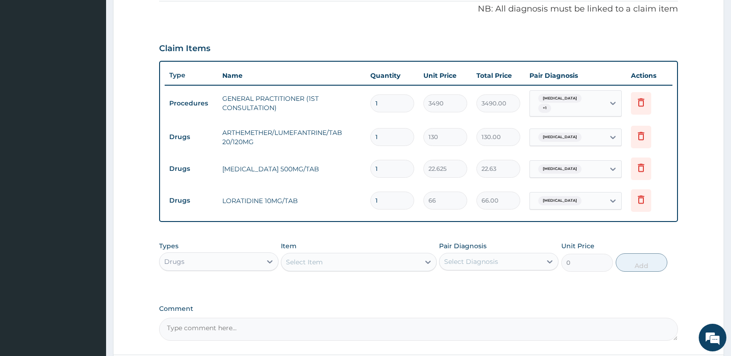
drag, startPoint x: 343, startPoint y: 195, endPoint x: 315, endPoint y: 192, distance: 27.9
click at [315, 192] on tr "Drugs LORATIDINE 10MG/TAB 1 66 66.00 [MEDICAL_DATA] Delete" at bounding box center [419, 201] width 508 height 32
type input "3"
type input "198.00"
type input "3"
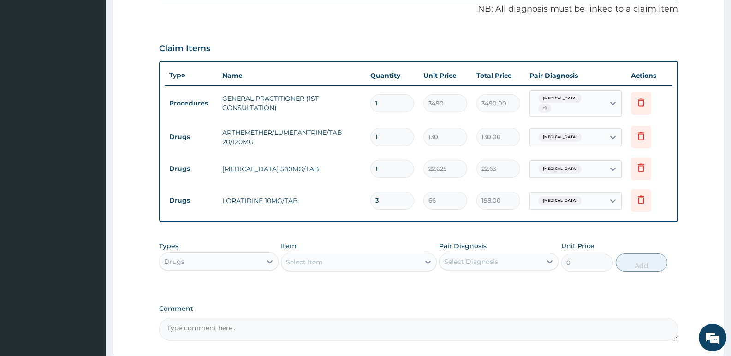
click at [392, 166] on input "1" at bounding box center [392, 169] width 44 height 18
type input "18"
type input "407.25"
type input "18"
drag, startPoint x: 390, startPoint y: 136, endPoint x: 334, endPoint y: 137, distance: 55.8
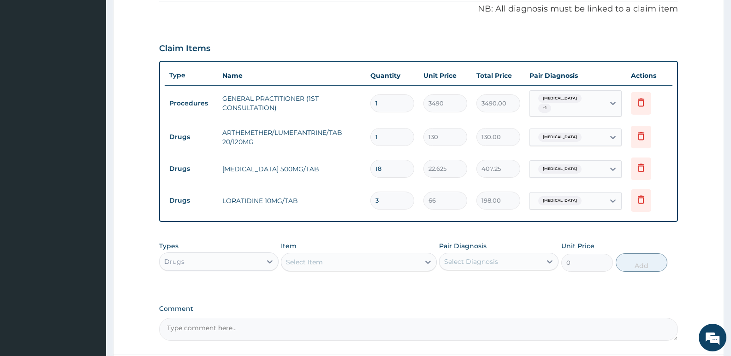
click at [334, 137] on tr "Drugs ARTHEMETHER/LUMEFANTRINE/TAB 20/120MG 1 130 130.00 [MEDICAL_DATA] Delete" at bounding box center [419, 137] width 508 height 32
type input "2"
type input "260.00"
type input "24"
type input "3120.00"
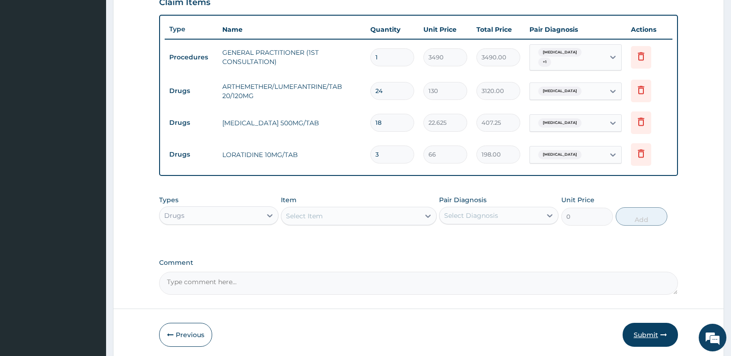
type input "24"
click at [650, 327] on button "Submit" at bounding box center [650, 335] width 55 height 24
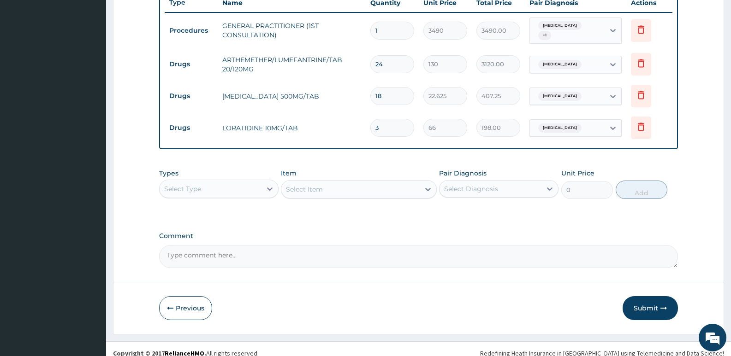
scroll to position [360, 0]
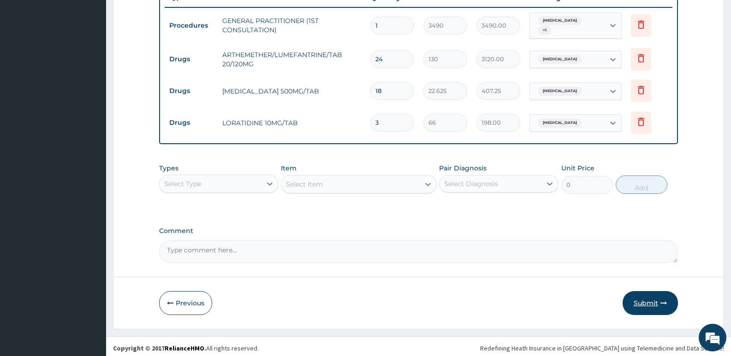
click at [650, 303] on button "Submit" at bounding box center [650, 303] width 55 height 24
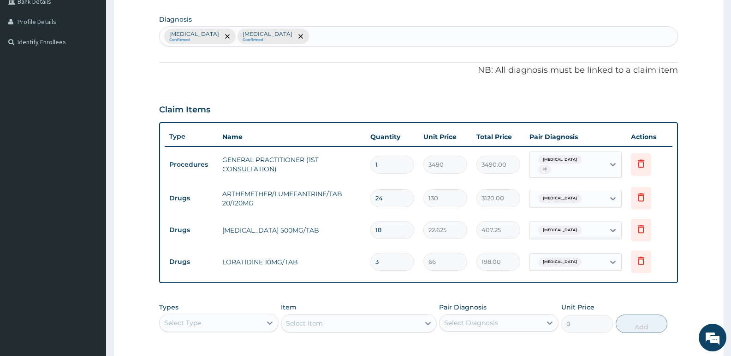
scroll to position [268, 0]
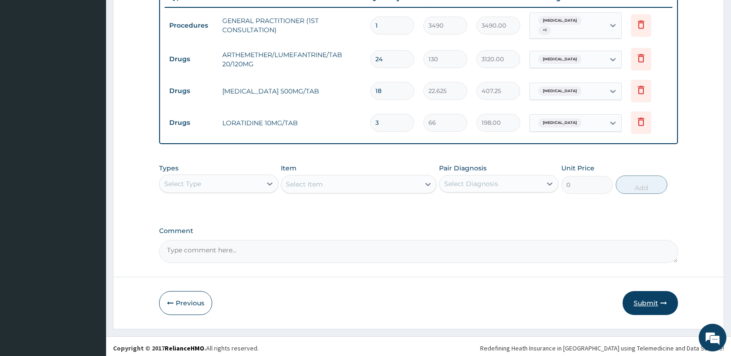
click at [654, 301] on button "Submit" at bounding box center [650, 303] width 55 height 24
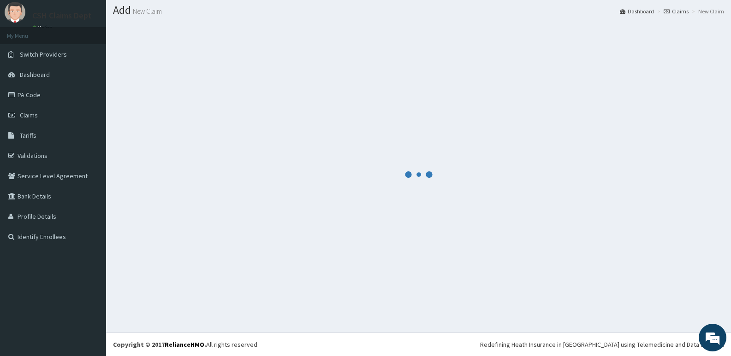
scroll to position [360, 0]
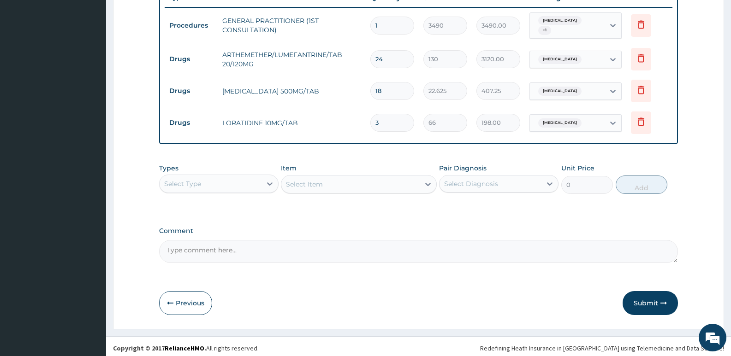
click at [642, 300] on button "Submit" at bounding box center [650, 303] width 55 height 24
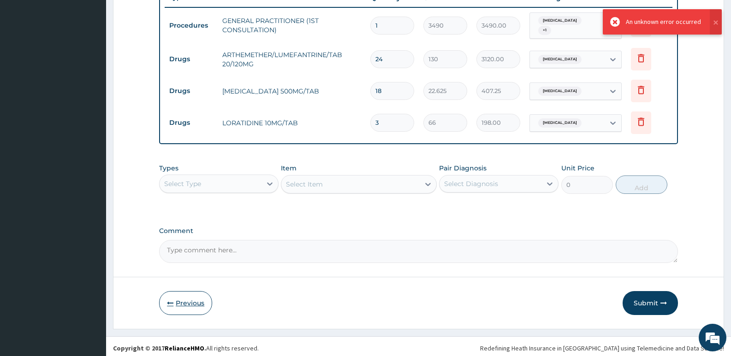
click at [180, 307] on button "Previous" at bounding box center [185, 303] width 53 height 24
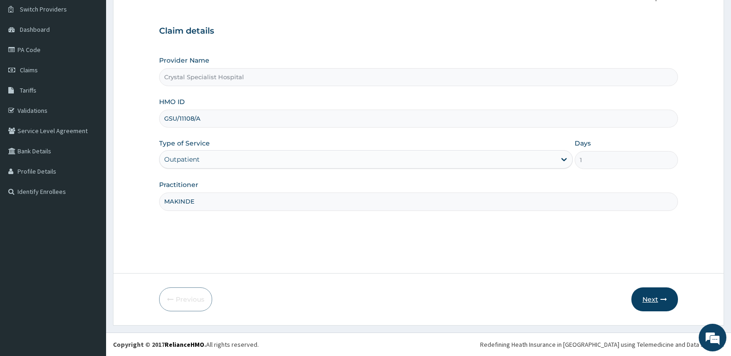
click at [660, 300] on icon "button" at bounding box center [663, 300] width 6 height 6
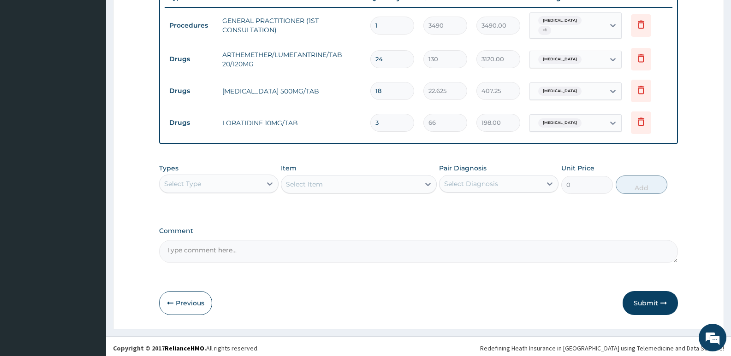
click at [652, 306] on button "Submit" at bounding box center [650, 303] width 55 height 24
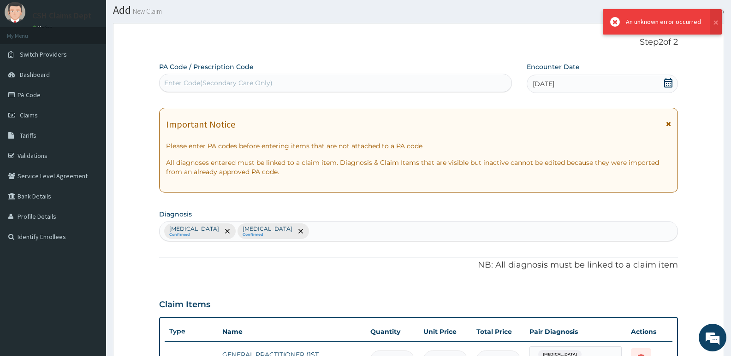
scroll to position [360, 0]
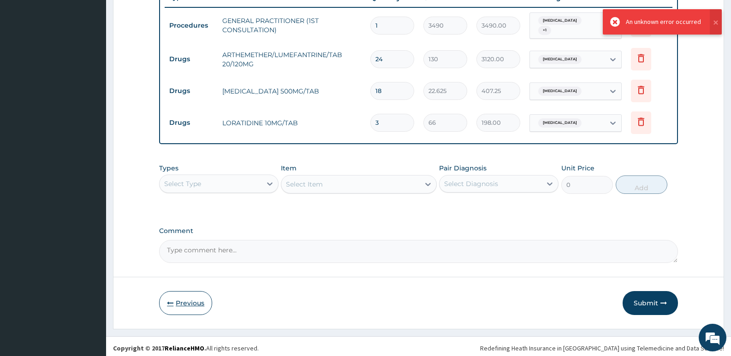
click at [196, 301] on button "Previous" at bounding box center [185, 303] width 53 height 24
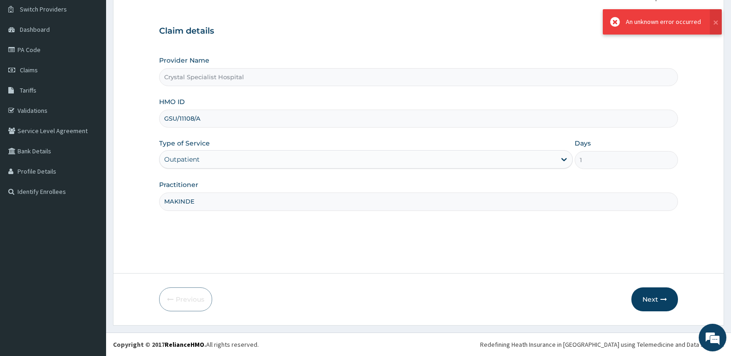
scroll to position [71, 0]
drag, startPoint x: 190, startPoint y: 121, endPoint x: 123, endPoint y: 124, distance: 67.4
click at [123, 124] on form "Step 1 of 2 Claim details Provider Name Crystal Specialist Hospital HMO ID GSU/…" at bounding box center [418, 152] width 611 height 348
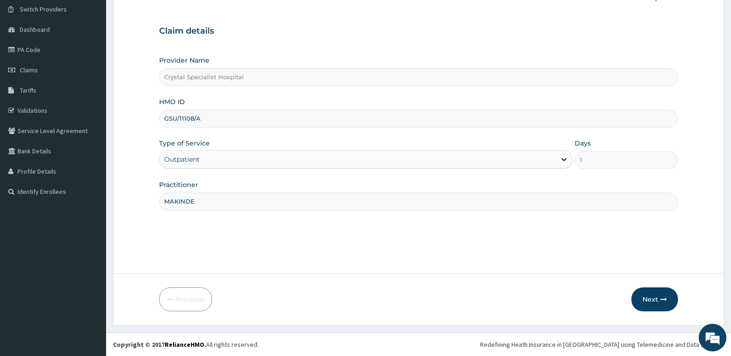
click at [176, 119] on input "GSU/11108/A" at bounding box center [418, 119] width 519 height 18
type input "GSV/11108/A"
click at [651, 299] on button "Next" at bounding box center [654, 300] width 47 height 24
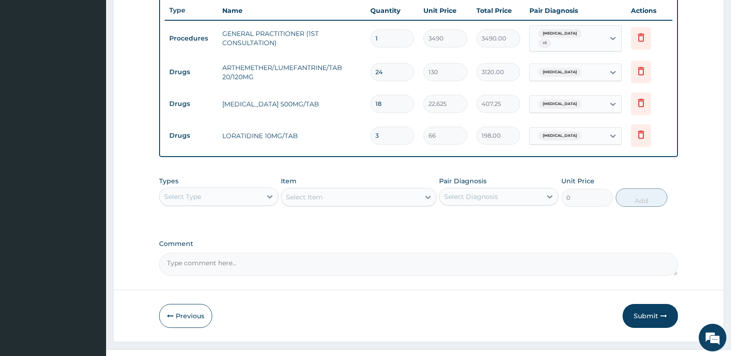
scroll to position [348, 0]
click at [646, 307] on button "Submit" at bounding box center [650, 316] width 55 height 24
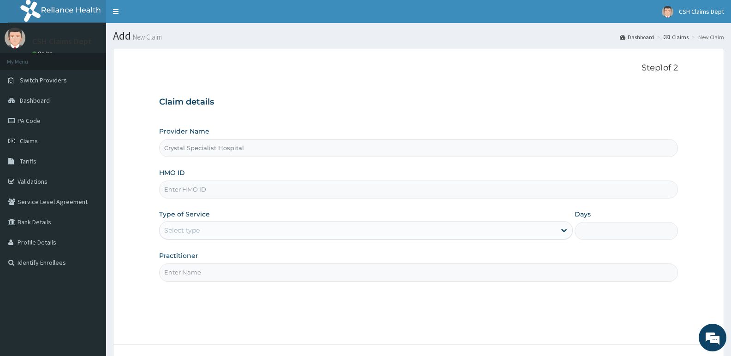
click at [236, 192] on input "HMO ID" at bounding box center [418, 190] width 519 height 18
type input "FMC/11562/C"
click at [205, 239] on div "Select type" at bounding box center [365, 230] width 413 height 18
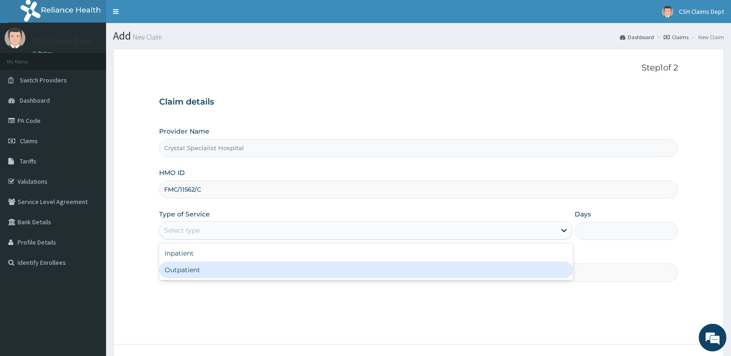
click at [190, 279] on div "Outpatient" at bounding box center [365, 270] width 413 height 17
type input "1"
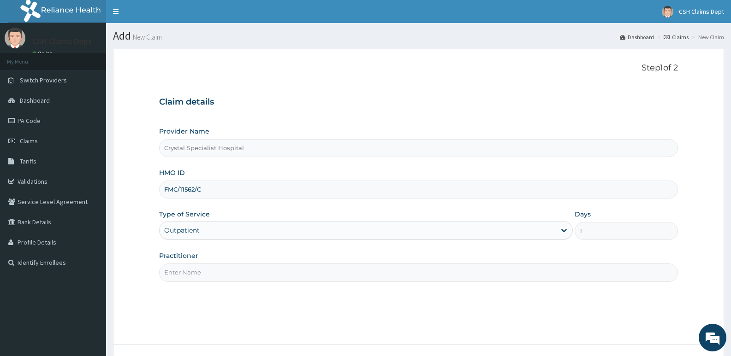
click at [189, 272] on input "Practitioner" at bounding box center [418, 273] width 519 height 18
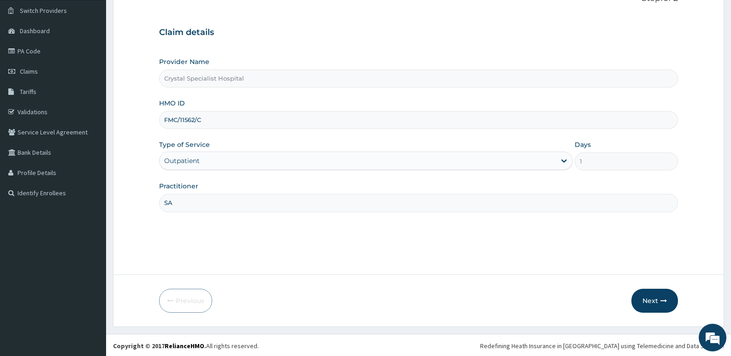
scroll to position [71, 0]
type input "SA"
click at [649, 296] on button "Next" at bounding box center [654, 300] width 47 height 24
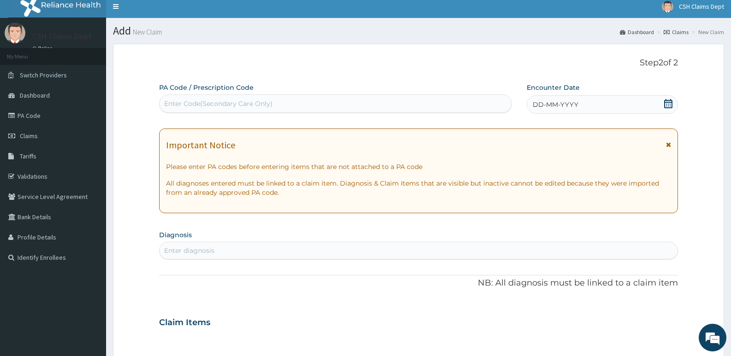
scroll to position [0, 0]
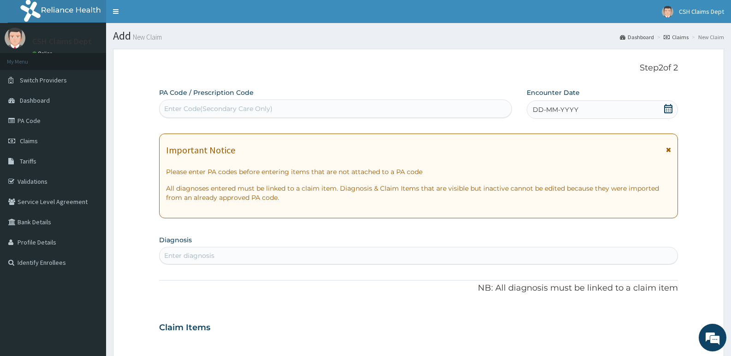
click at [670, 107] on icon at bounding box center [668, 108] width 9 height 9
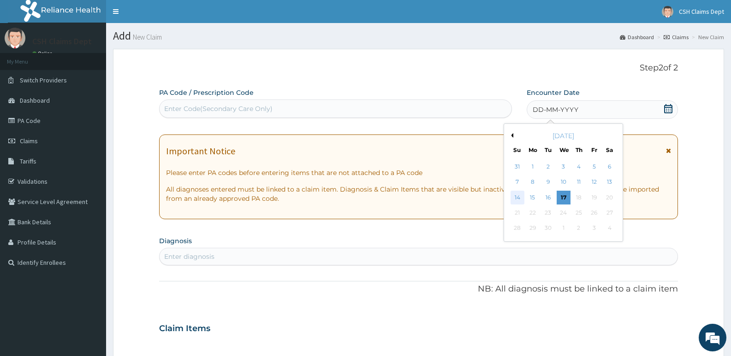
click at [516, 197] on div "14" at bounding box center [518, 198] width 14 height 14
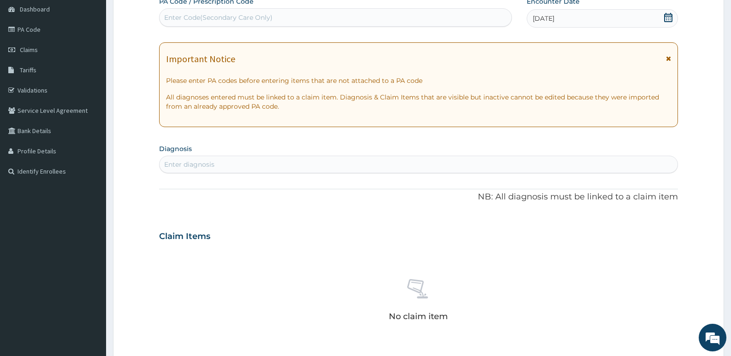
scroll to position [92, 0]
click at [263, 160] on div "Enter diagnosis" at bounding box center [419, 163] width 518 height 15
type input "[MEDICAL_DATA]"
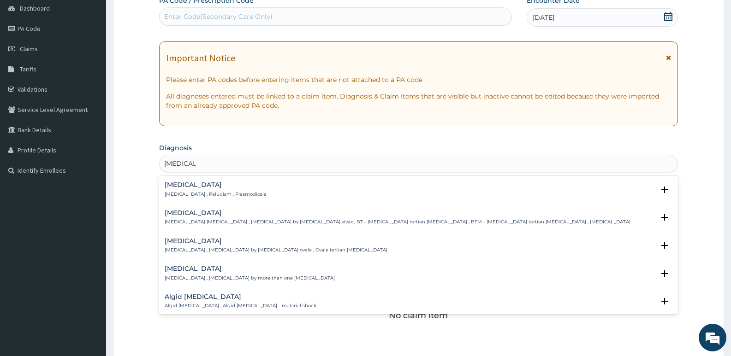
click at [205, 191] on p "[MEDICAL_DATA] , Paludism , Plasmodiosis" at bounding box center [215, 194] width 101 height 6
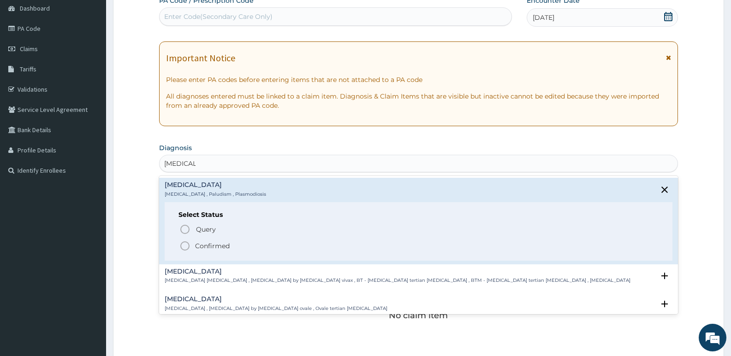
click at [202, 243] on p "Confirmed" at bounding box center [212, 246] width 35 height 9
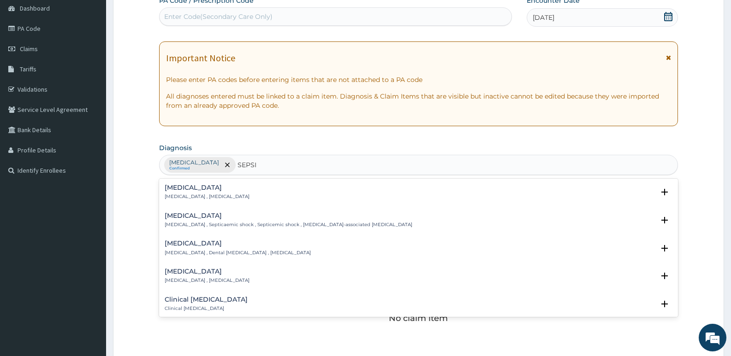
type input "[MEDICAL_DATA]"
click at [207, 195] on p "[MEDICAL_DATA] , [MEDICAL_DATA]" at bounding box center [207, 197] width 85 height 6
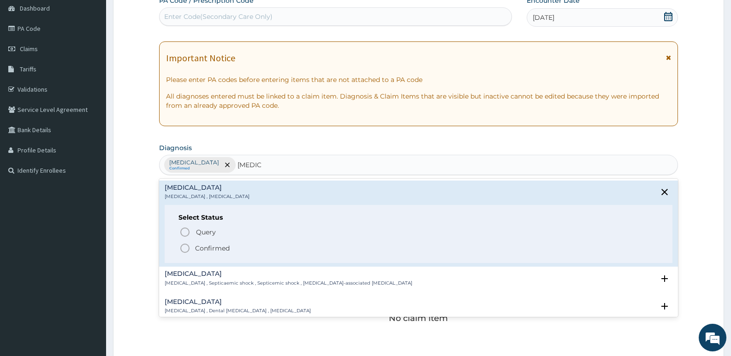
click at [206, 248] on p "Confirmed" at bounding box center [212, 248] width 35 height 9
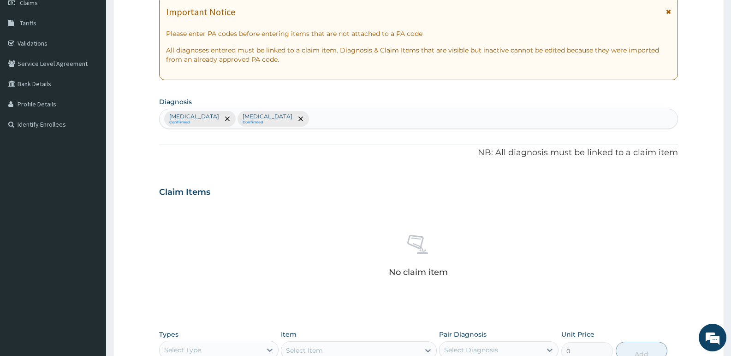
scroll to position [231, 0]
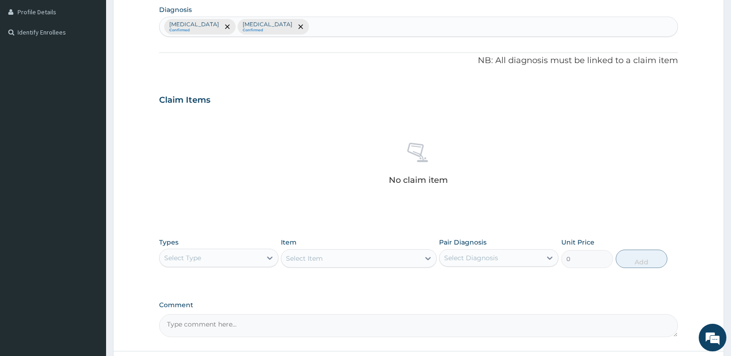
click at [200, 255] on div "Select Type" at bounding box center [182, 258] width 37 height 9
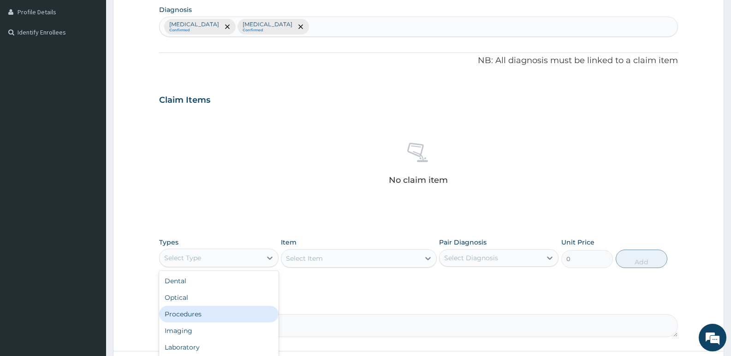
click at [203, 311] on div "Procedures" at bounding box center [218, 314] width 119 height 17
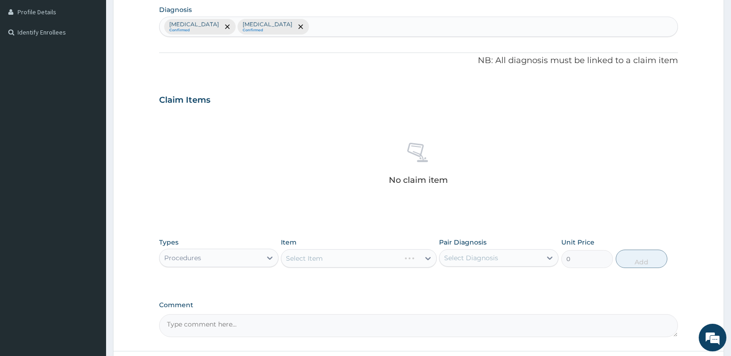
click at [269, 31] on div "[MEDICAL_DATA] Confirmed [MEDICAL_DATA] Confirmed" at bounding box center [419, 26] width 518 height 19
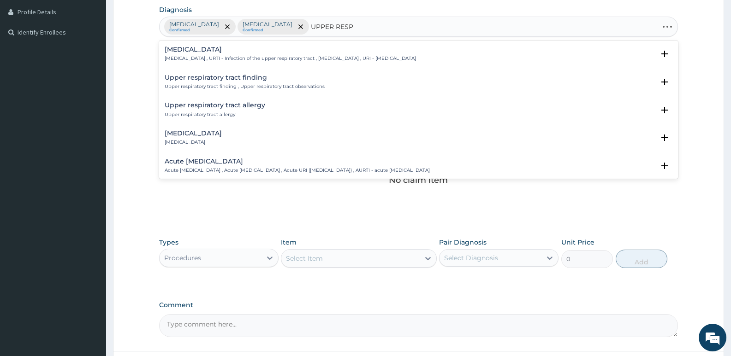
type input "UPPER RESPI"
click at [226, 53] on div "[MEDICAL_DATA] [MEDICAL_DATA] , URTI - Infection of the upper respiratory tract…" at bounding box center [290, 54] width 251 height 16
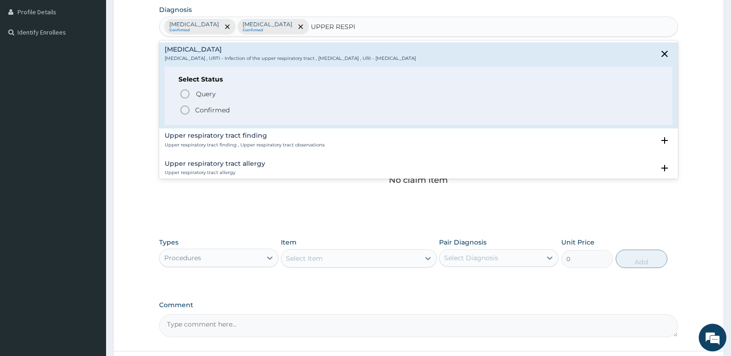
click at [220, 113] on p "Confirmed" at bounding box center [212, 110] width 35 height 9
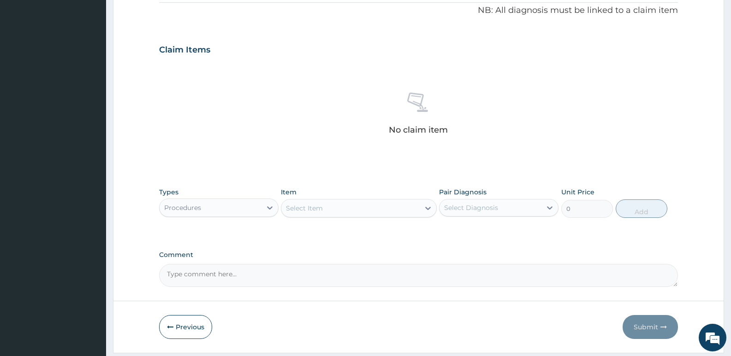
scroll to position [309, 0]
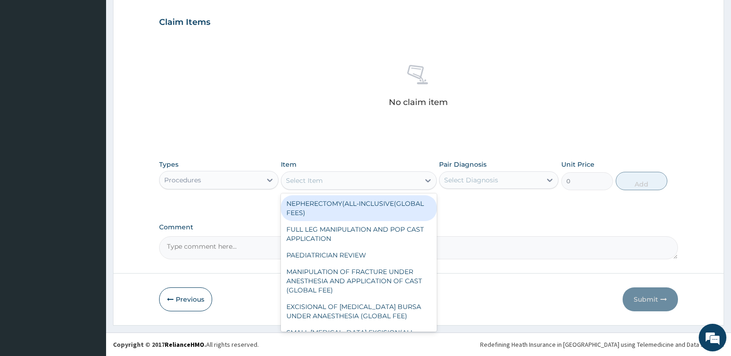
click at [365, 178] on div "Select Item" at bounding box center [350, 180] width 138 height 15
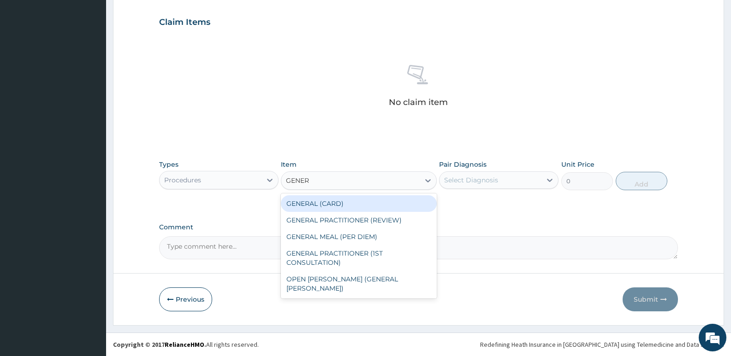
type input "GENERA"
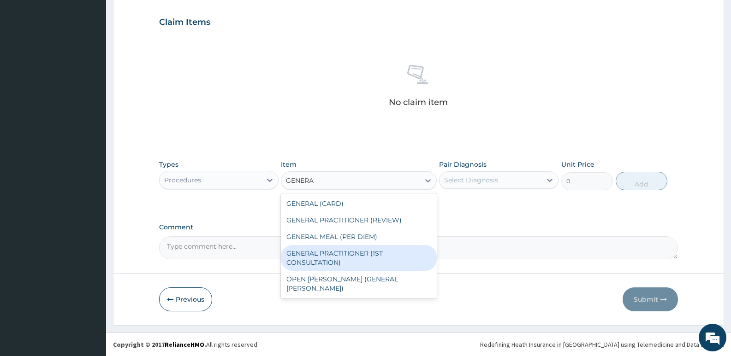
click at [402, 253] on div "GENERAL PRACTITIONER (1ST CONSULTATION)" at bounding box center [358, 258] width 155 height 26
type input "3490"
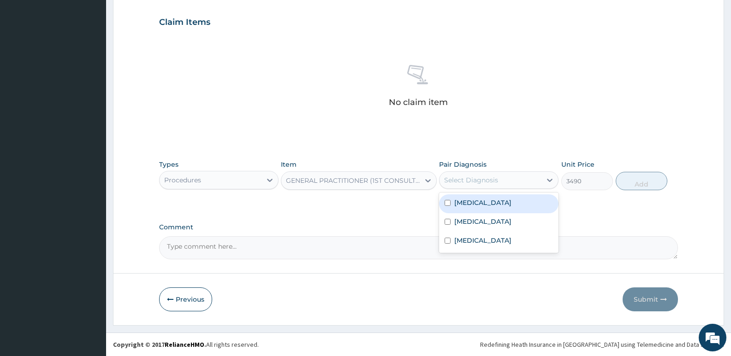
click at [467, 184] on div "Select Diagnosis" at bounding box center [471, 180] width 54 height 9
click at [469, 202] on label "[MEDICAL_DATA]" at bounding box center [482, 202] width 57 height 9
checkbox input "true"
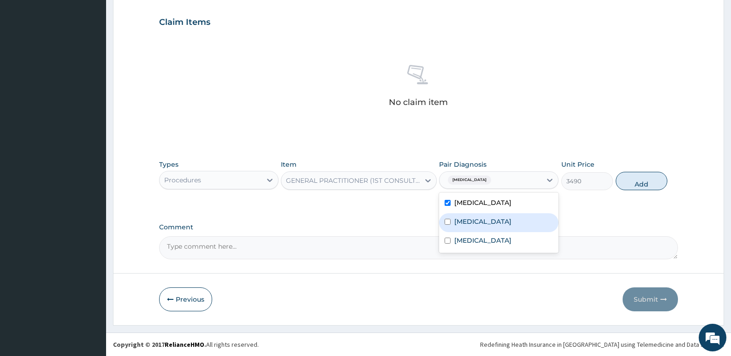
click at [471, 222] on label "[MEDICAL_DATA]" at bounding box center [482, 221] width 57 height 9
checkbox input "true"
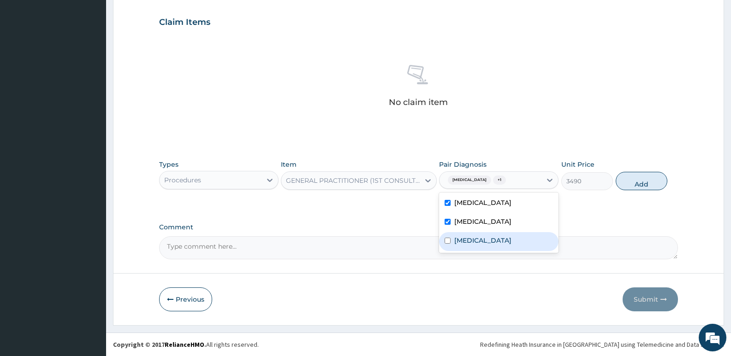
click at [481, 251] on div "[MEDICAL_DATA]" at bounding box center [498, 241] width 119 height 19
checkbox input "true"
click at [631, 179] on button "Add" at bounding box center [642, 181] width 52 height 18
type input "0"
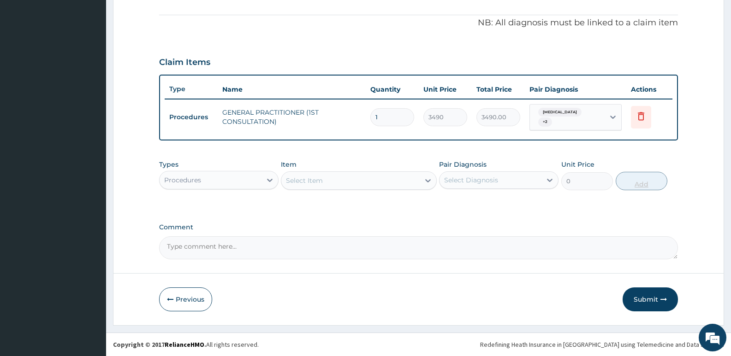
scroll to position [265, 0]
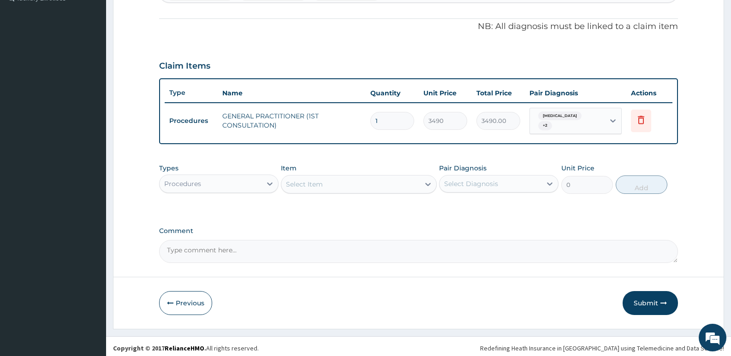
drag, startPoint x: 207, startPoint y: 184, endPoint x: 207, endPoint y: 190, distance: 6.5
click at [207, 190] on div "Types Procedures Item Select Item Pair Diagnosis Select Diagnosis Unit Price 0 …" at bounding box center [418, 179] width 519 height 40
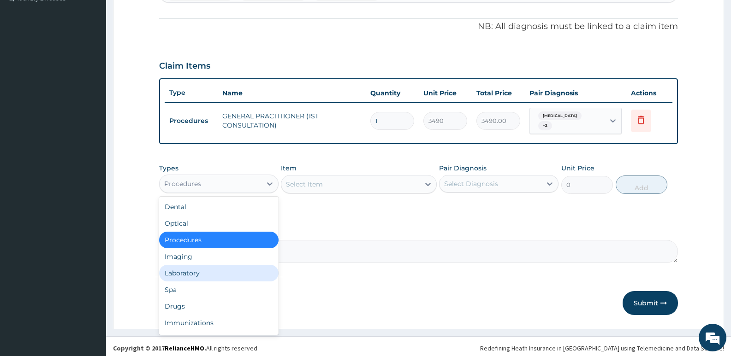
click at [221, 266] on div "Laboratory" at bounding box center [218, 273] width 119 height 17
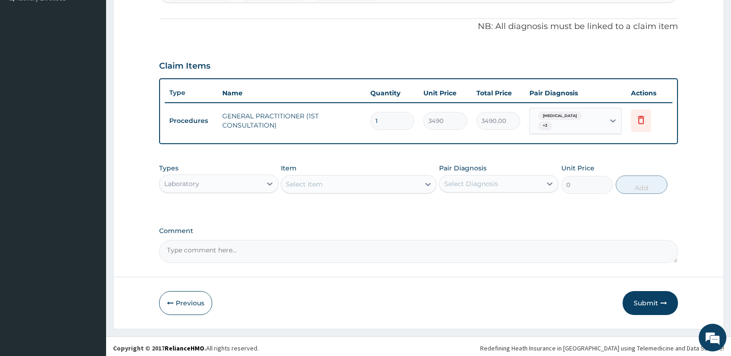
click at [318, 186] on div "Select Item" at bounding box center [350, 184] width 138 height 15
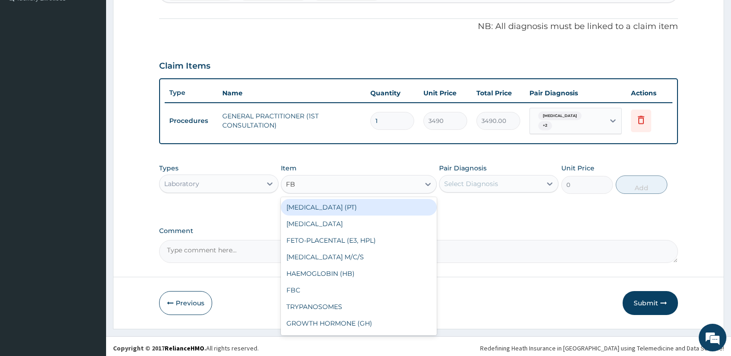
type input "FBC"
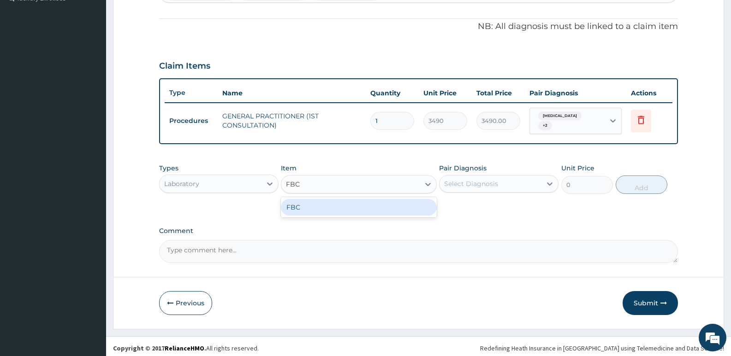
click at [345, 200] on div "FBC" at bounding box center [358, 207] width 155 height 17
type input "4700"
click at [495, 179] on div "Select Diagnosis" at bounding box center [471, 183] width 54 height 9
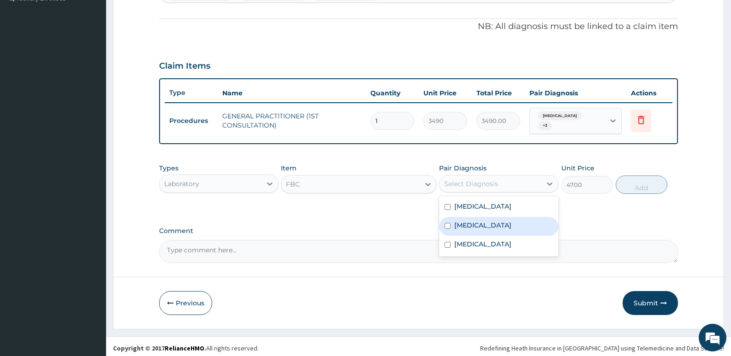
click at [478, 218] on div "[MEDICAL_DATA]" at bounding box center [498, 226] width 119 height 19
checkbox input "true"
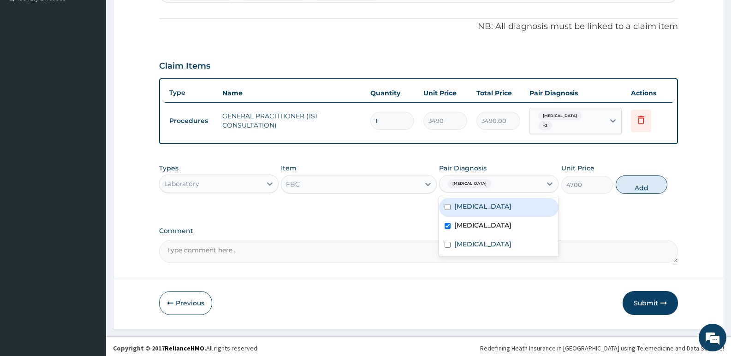
click at [649, 183] on button "Add" at bounding box center [642, 185] width 52 height 18
type input "0"
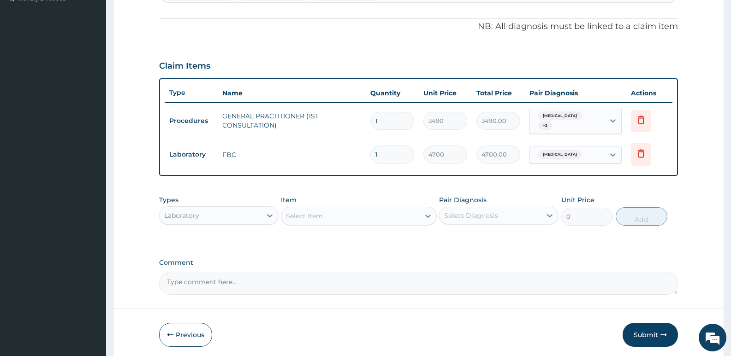
click at [300, 212] on div "Select Item" at bounding box center [304, 216] width 37 height 9
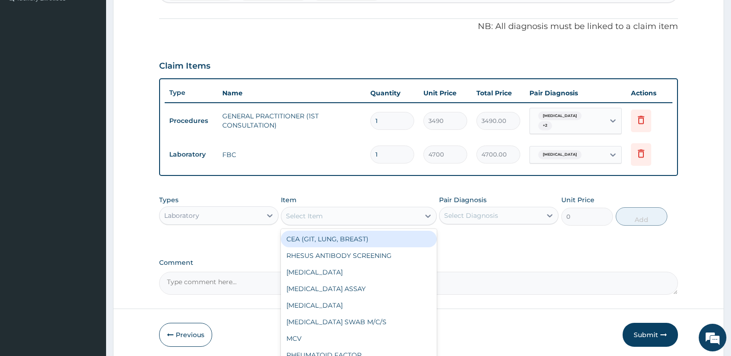
type input ","
type input "MP"
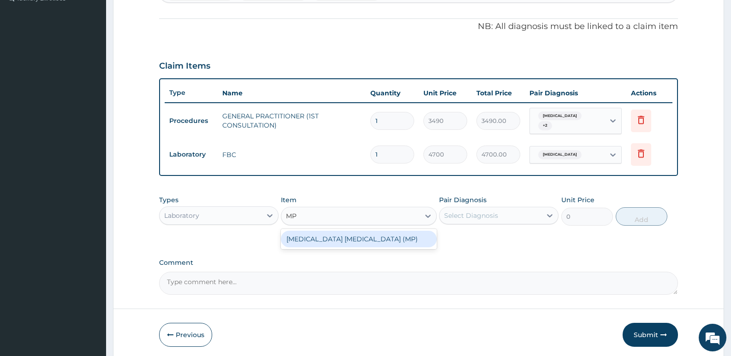
click at [310, 231] on div "[MEDICAL_DATA] [MEDICAL_DATA] (MP)" at bounding box center [358, 239] width 155 height 17
type input "2740"
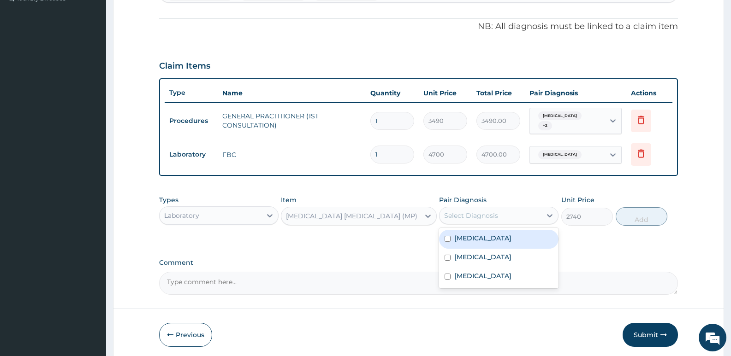
click at [509, 210] on div "Select Diagnosis" at bounding box center [491, 215] width 102 height 15
click at [473, 244] on div "[MEDICAL_DATA]" at bounding box center [498, 239] width 119 height 19
checkbox input "true"
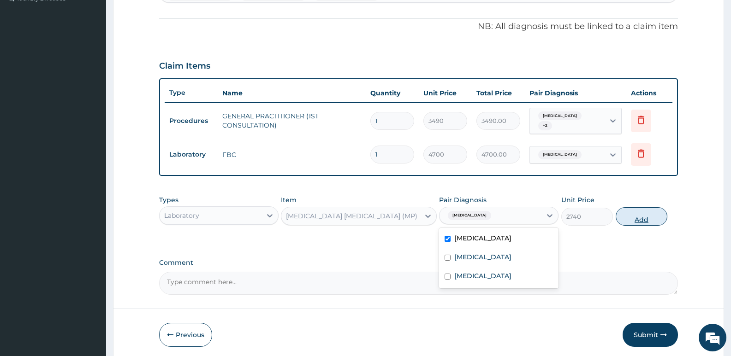
click at [640, 216] on button "Add" at bounding box center [642, 217] width 52 height 18
type input "0"
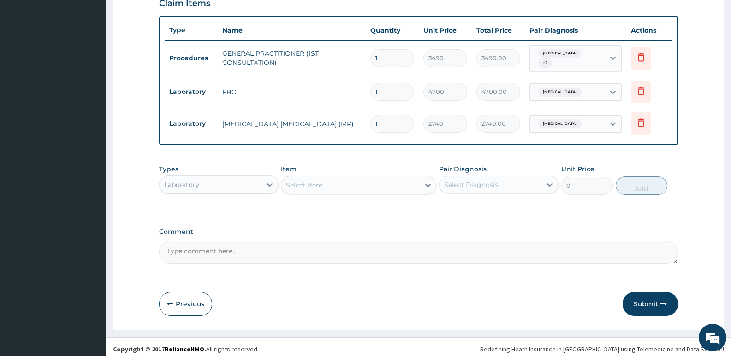
scroll to position [328, 0]
click at [226, 177] on div "Laboratory" at bounding box center [211, 184] width 102 height 15
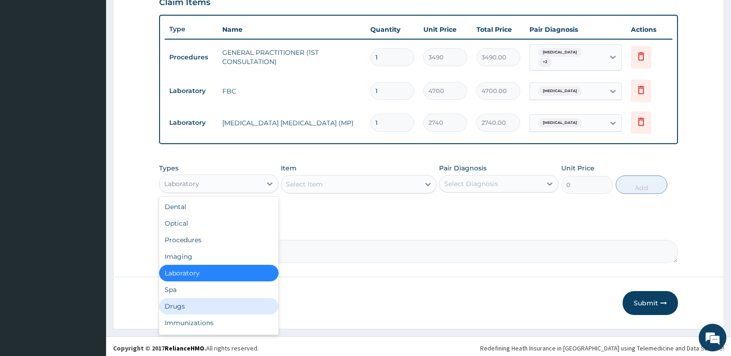
click at [205, 305] on div "Drugs" at bounding box center [218, 306] width 119 height 17
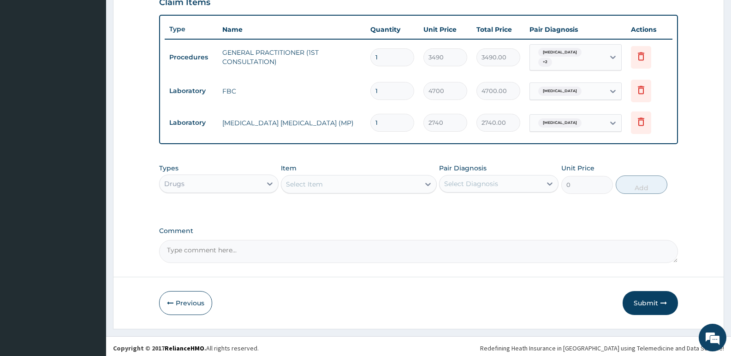
click at [346, 186] on div "Select Item" at bounding box center [350, 184] width 138 height 15
type input "ARTEH"
click at [300, 235] on div "Comment" at bounding box center [418, 245] width 519 height 36
click at [304, 184] on div "Select Item" at bounding box center [304, 184] width 37 height 9
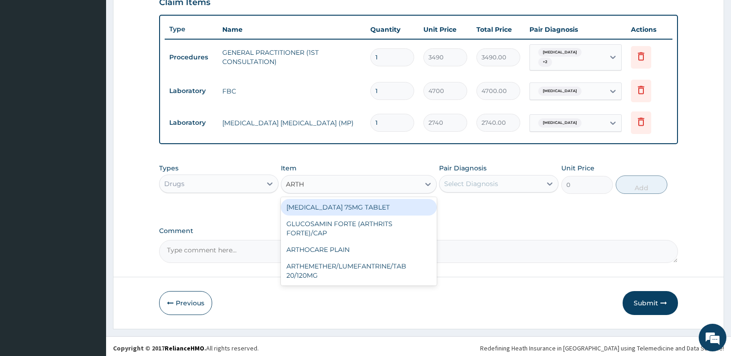
type input "ARTHE"
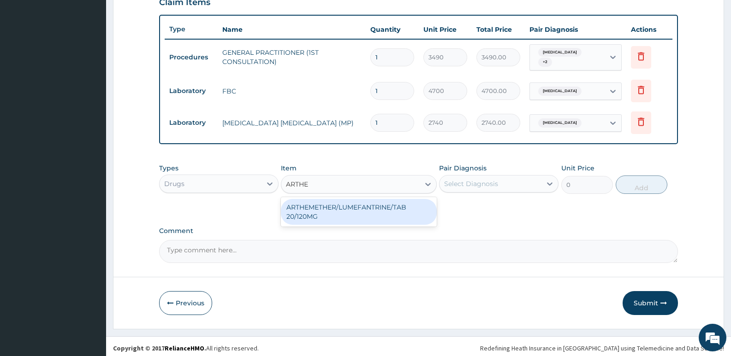
drag, startPoint x: 335, startPoint y: 209, endPoint x: 345, endPoint y: 208, distance: 10.2
click at [335, 209] on div "ARTHEMETHER/LUMEFANTRINE/TAB 20/120MG" at bounding box center [358, 212] width 155 height 26
type input "130"
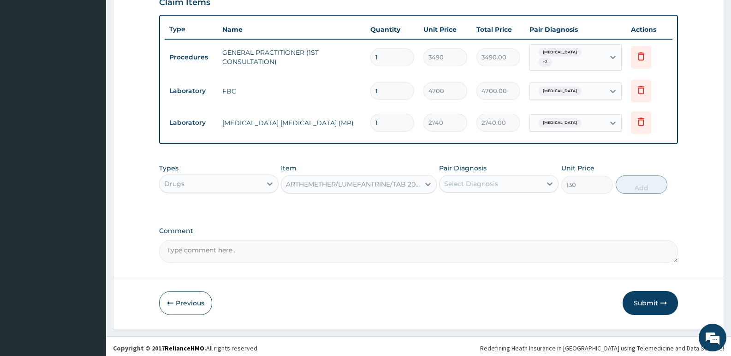
click at [489, 177] on div "Select Diagnosis" at bounding box center [491, 184] width 102 height 15
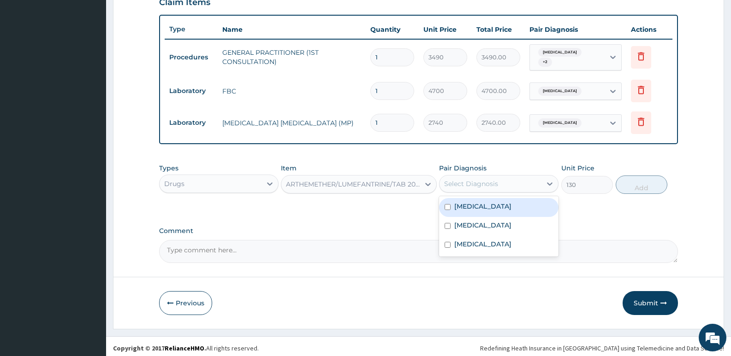
click at [486, 208] on div "[MEDICAL_DATA]" at bounding box center [498, 207] width 119 height 19
checkbox input "true"
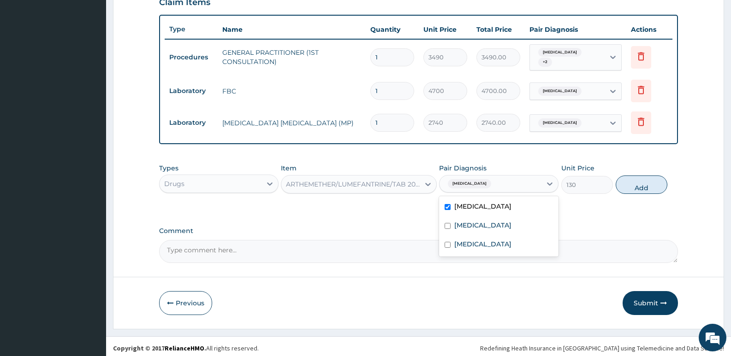
click at [640, 182] on button "Add" at bounding box center [642, 185] width 52 height 18
type input "0"
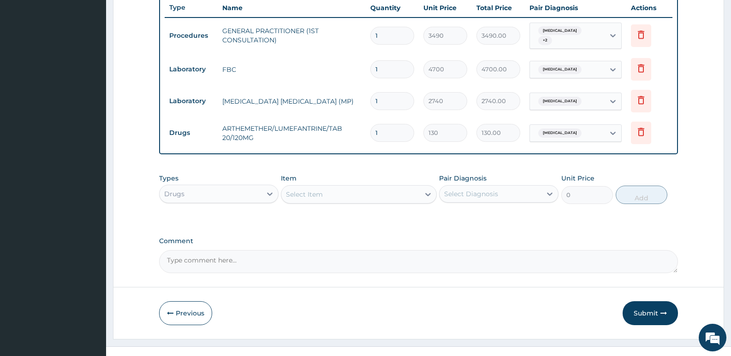
scroll to position [360, 0]
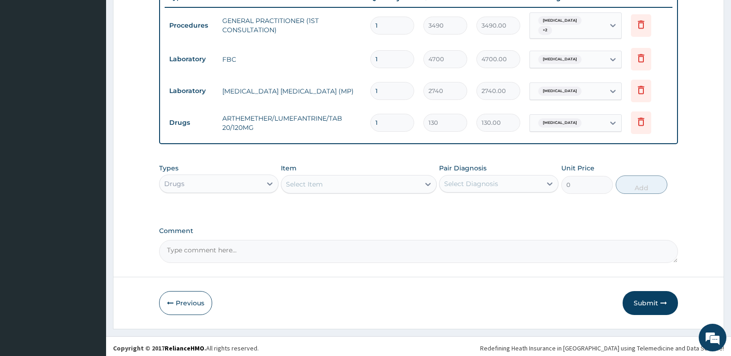
click at [324, 181] on div "Select Item" at bounding box center [350, 184] width 138 height 15
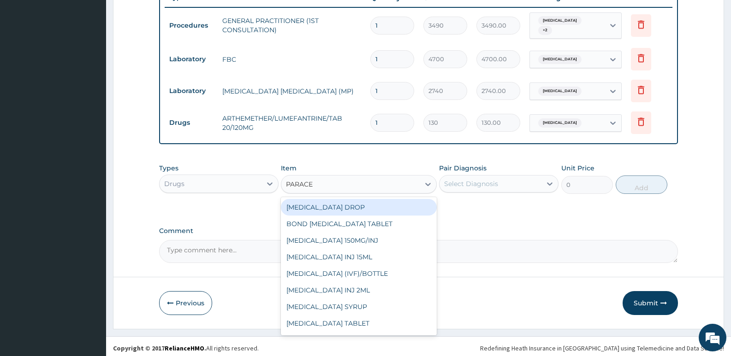
type input "PARACET"
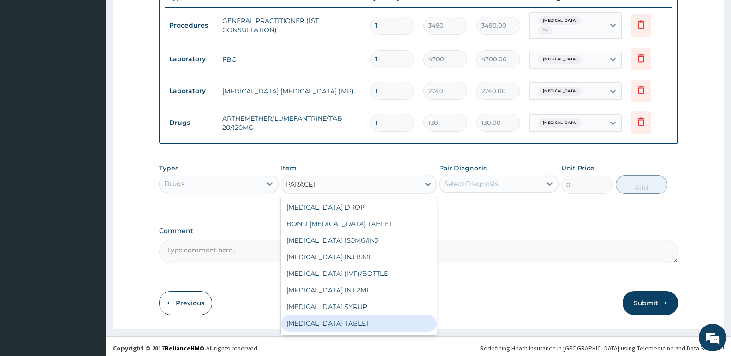
scroll to position [15, 0]
click at [352, 317] on div "[MEDICAL_DATA] 500MG/TAB" at bounding box center [358, 325] width 155 height 17
type input "22.625"
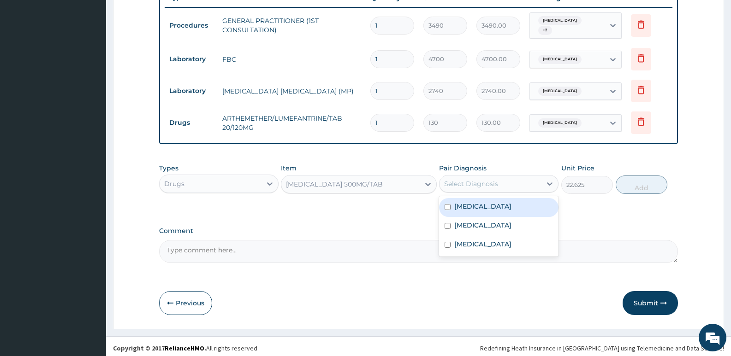
click at [480, 184] on div "Select Diagnosis" at bounding box center [471, 183] width 54 height 9
click at [475, 204] on label "[MEDICAL_DATA]" at bounding box center [482, 206] width 57 height 9
checkbox input "true"
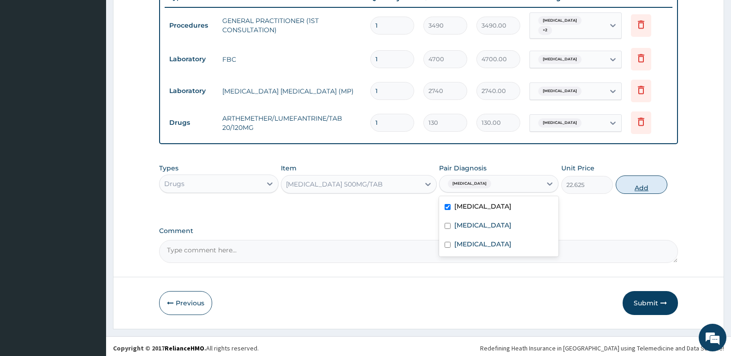
click at [641, 186] on button "Add" at bounding box center [642, 185] width 52 height 18
type input "0"
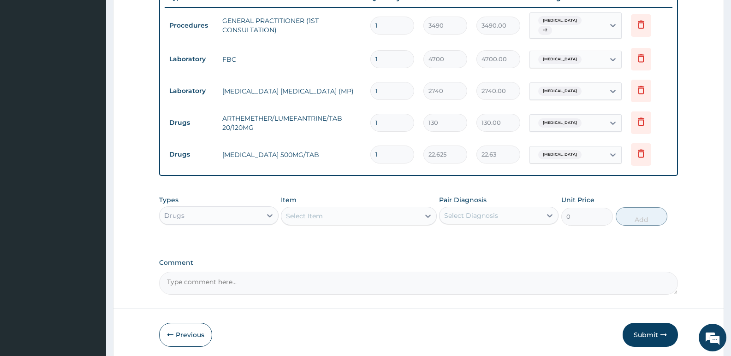
click at [328, 222] on div "Types Drugs Item Select Item Pair Diagnosis Select Diagnosis Unit Price 0 Add" at bounding box center [418, 211] width 519 height 40
click at [335, 216] on div "Select Item" at bounding box center [350, 216] width 138 height 15
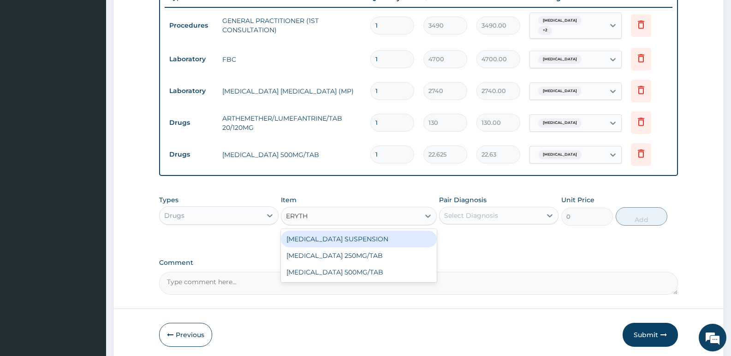
type input "ERYTHR"
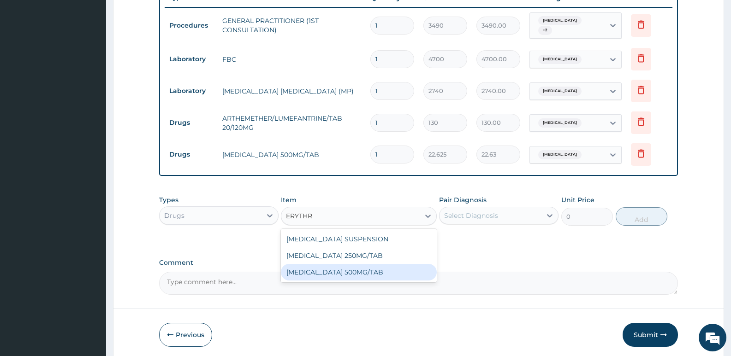
drag, startPoint x: 361, startPoint y: 271, endPoint x: 479, endPoint y: 230, distance: 125.1
click at [364, 270] on div "[MEDICAL_DATA] 500MG/TAB" at bounding box center [358, 272] width 155 height 17
type input "194.6699981689453"
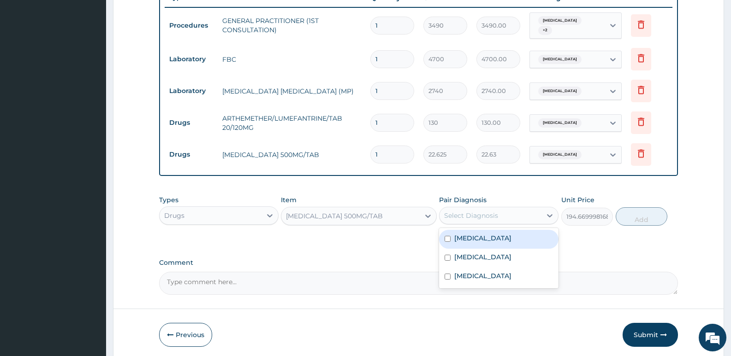
click at [484, 217] on div "Select Diagnosis" at bounding box center [491, 215] width 102 height 15
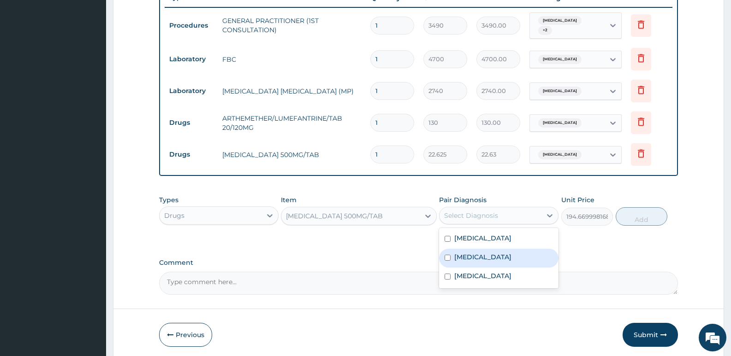
click at [477, 259] on div "[MEDICAL_DATA]" at bounding box center [498, 258] width 119 height 19
checkbox input "true"
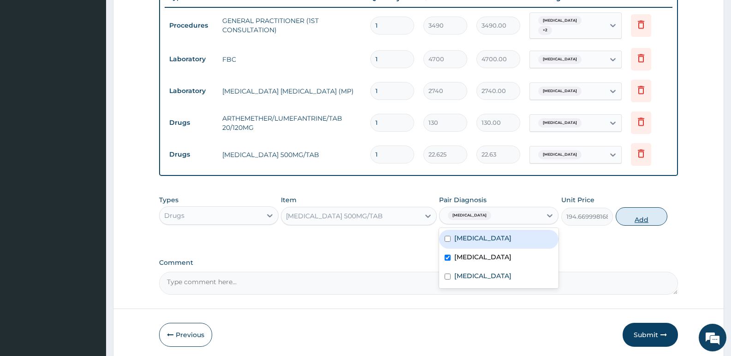
click at [644, 219] on button "Add" at bounding box center [642, 217] width 52 height 18
type input "0"
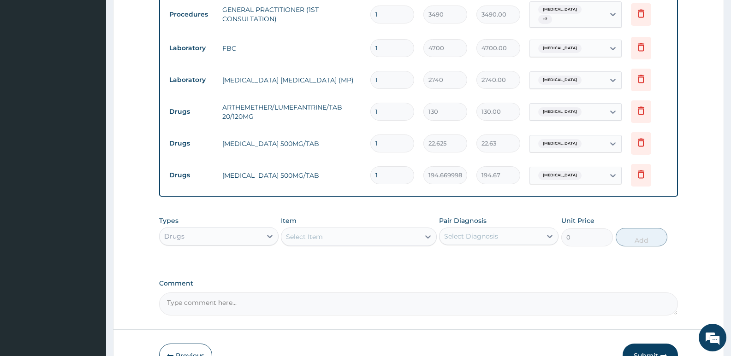
scroll to position [406, 0]
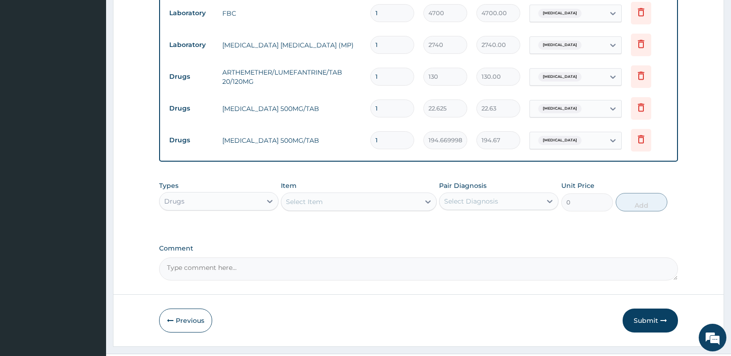
click at [328, 198] on div "Select Item" at bounding box center [350, 202] width 138 height 15
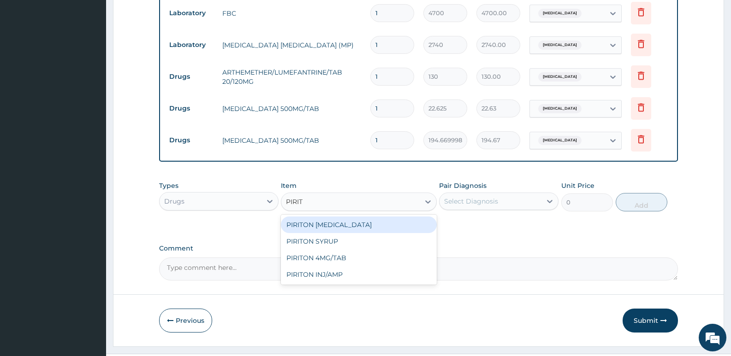
type input "PIRITO"
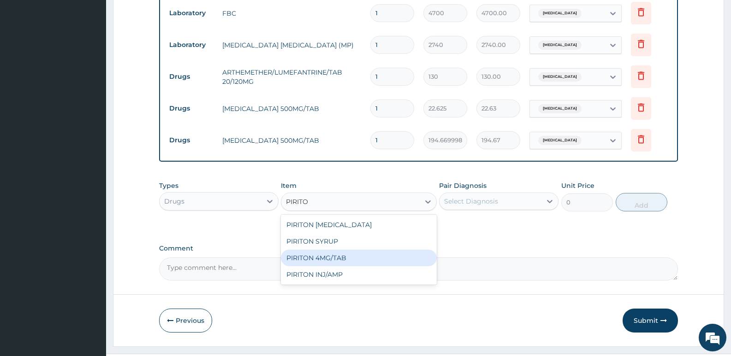
click at [335, 257] on div "PIRITON 4MG/TAB" at bounding box center [358, 258] width 155 height 17
type input "28.90500068664551"
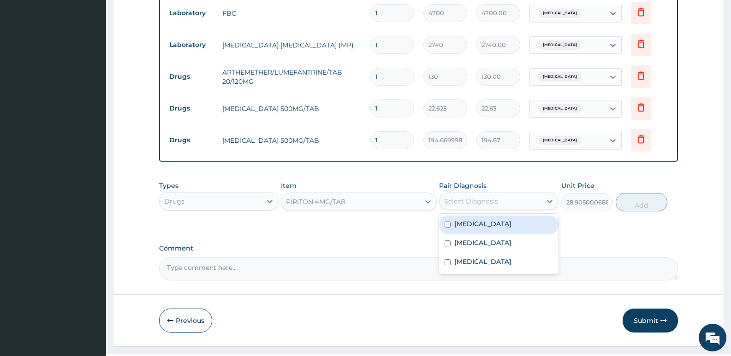
click at [478, 200] on div "Select Diagnosis" at bounding box center [471, 201] width 54 height 9
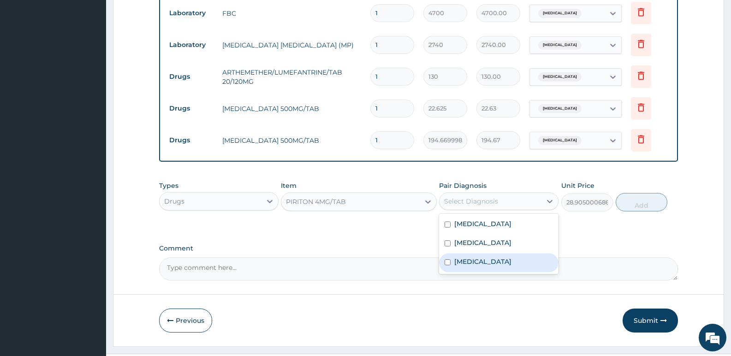
drag, startPoint x: 470, startPoint y: 258, endPoint x: 558, endPoint y: 203, distance: 102.8
click at [472, 257] on label "[MEDICAL_DATA]" at bounding box center [482, 261] width 57 height 9
checkbox input "true"
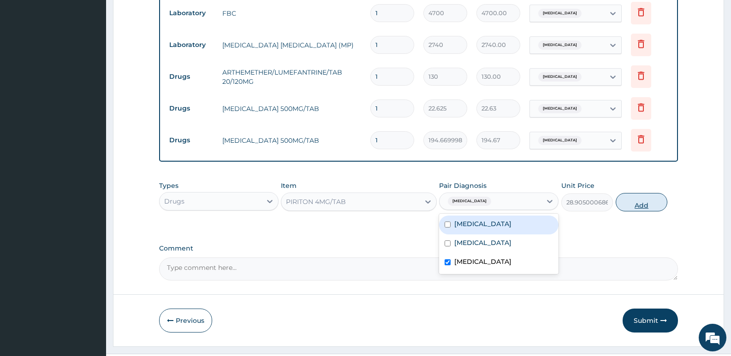
click at [630, 201] on button "Add" at bounding box center [642, 202] width 52 height 18
type input "0"
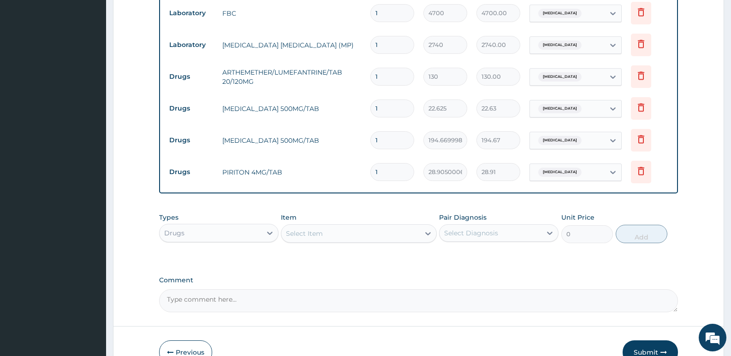
click at [335, 235] on div "Select Item" at bounding box center [350, 233] width 138 height 15
drag, startPoint x: 406, startPoint y: 169, endPoint x: 308, endPoint y: 167, distance: 98.7
click at [315, 176] on tr "Drugs PIRITON 4MG/TAB 1 28.90500068664551 28.91 [MEDICAL_DATA] Delete" at bounding box center [419, 172] width 508 height 32
type input "5"
type input "144.53"
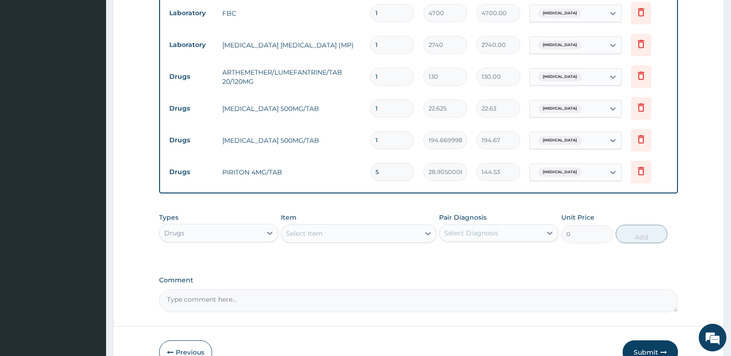
type input "5"
drag, startPoint x: 392, startPoint y: 137, endPoint x: 301, endPoint y: 132, distance: 91.0
click at [301, 132] on tr "Drugs [MEDICAL_DATA] 500MG/TAB 1 194.6699981689453 194.67 [MEDICAL_DATA] Delete" at bounding box center [419, 141] width 508 height 32
type input "14"
type input "2725.38"
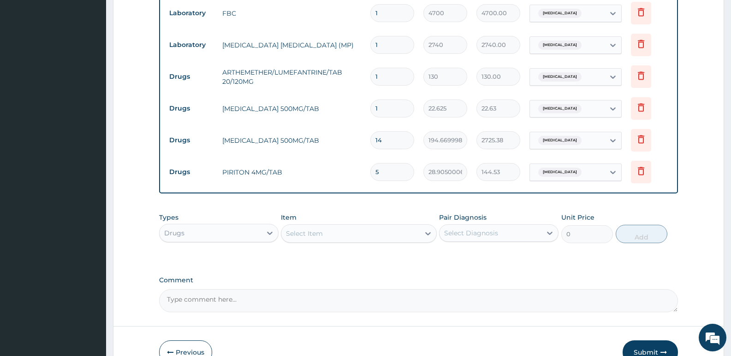
type input "14"
click at [392, 105] on input "1" at bounding box center [392, 109] width 44 height 18
type input "18"
type input "407.25"
type input "18"
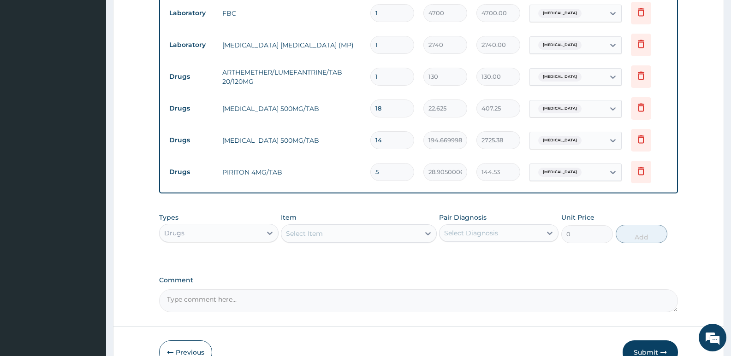
drag, startPoint x: 390, startPoint y: 81, endPoint x: 305, endPoint y: 69, distance: 86.1
click at [311, 77] on tr "Drugs ARTHEMETHER/LUMEFANTRINE/TAB 20/120MG 1 130 130.00 [MEDICAL_DATA] Delete" at bounding box center [419, 77] width 508 height 32
type input "2"
type input "260.00"
type input "24"
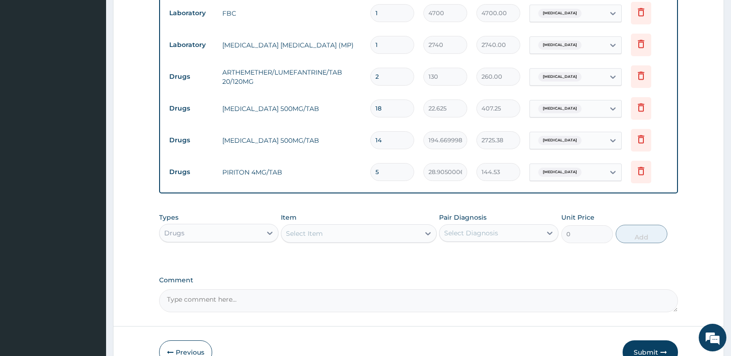
type input "3120.00"
type input "24"
click at [300, 100] on td "[MEDICAL_DATA] 500MG/TAB" at bounding box center [292, 109] width 148 height 18
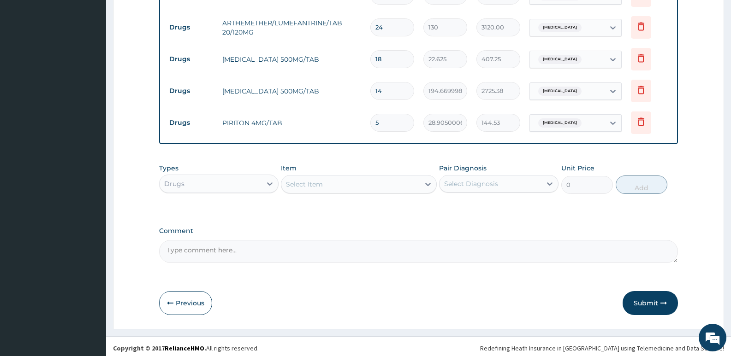
drag, startPoint x: 663, startPoint y: 296, endPoint x: 626, endPoint y: 263, distance: 49.0
click at [662, 296] on button "Submit" at bounding box center [650, 303] width 55 height 24
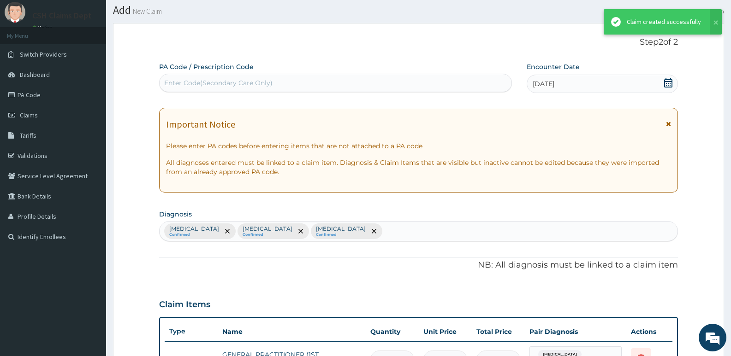
scroll to position [456, 0]
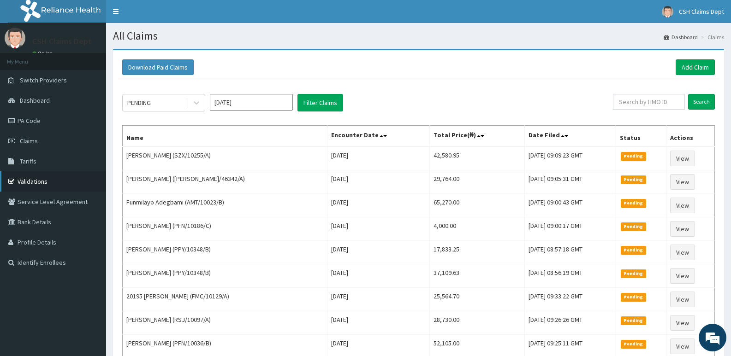
click at [31, 183] on link "Validations" at bounding box center [53, 182] width 106 height 20
click at [696, 71] on link "Add Claim" at bounding box center [695, 67] width 39 height 16
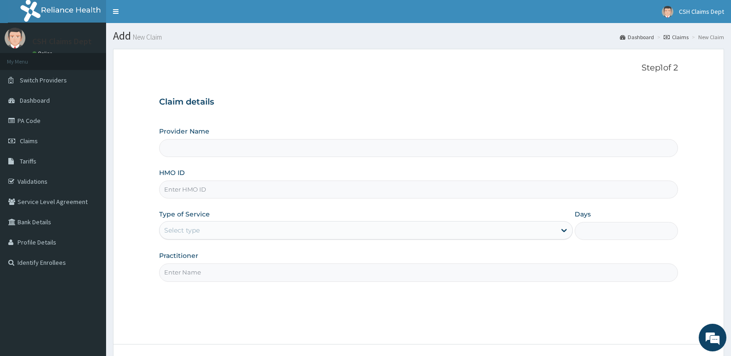
type input "Crystal Specialist Hospital"
click at [30, 142] on span "Claims" at bounding box center [29, 141] width 18 height 8
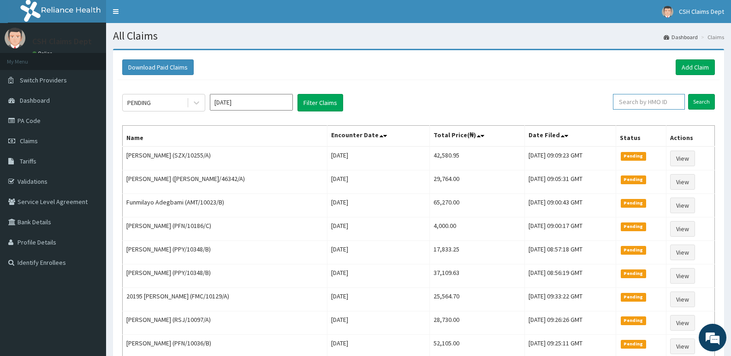
click at [638, 104] on input "text" at bounding box center [649, 102] width 72 height 16
paste input "GSU/11108/A"
click at [612, 101] on input "GSU/11108/A" at bounding box center [634, 102] width 66 height 16
drag, startPoint x: 614, startPoint y: 101, endPoint x: 583, endPoint y: 105, distance: 31.1
click at [583, 105] on div "PENDING [DATE] Filter Claims GSU/11108/A Search" at bounding box center [418, 103] width 593 height 18
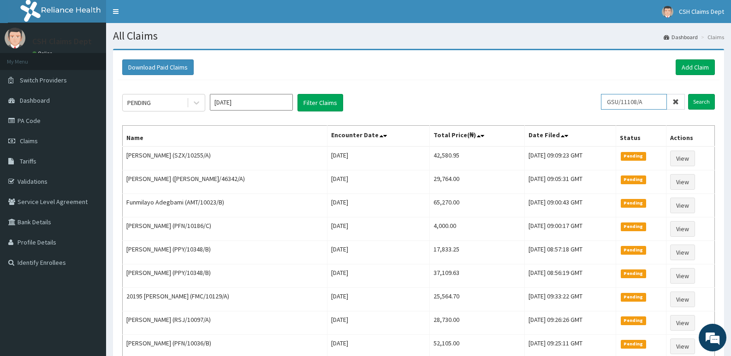
type input "GSU/11108/A"
click at [688, 94] on input "Search" at bounding box center [701, 102] width 27 height 16
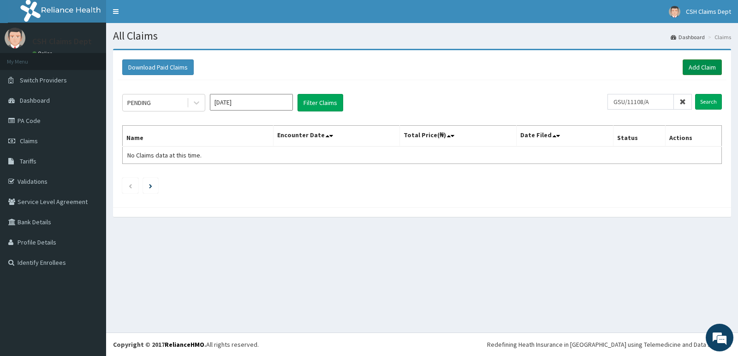
click at [718, 64] on link "Add Claim" at bounding box center [702, 67] width 39 height 16
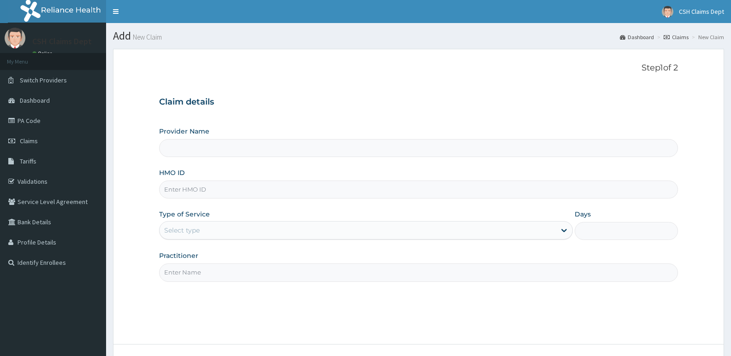
type input "Crystal Specialist Hospital"
click at [270, 194] on input "HMO ID" at bounding box center [418, 190] width 519 height 18
type input "NNI/10018/B"
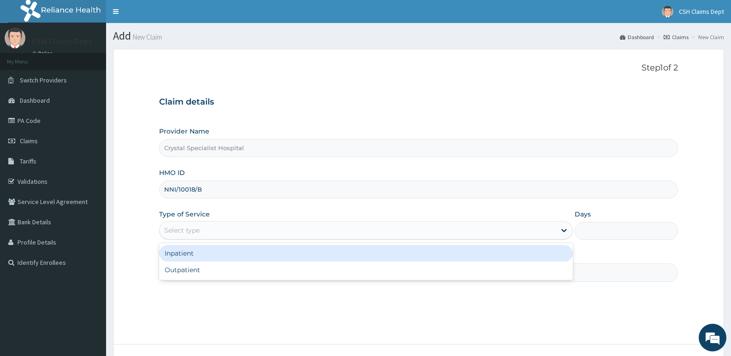
click at [190, 235] on div "Select type" at bounding box center [182, 230] width 36 height 9
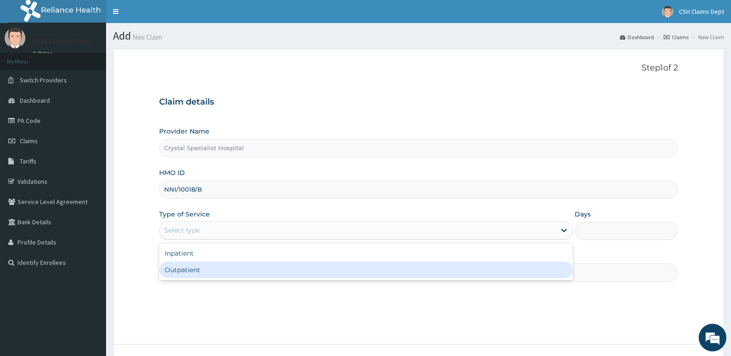
click at [193, 268] on div "Outpatient" at bounding box center [365, 270] width 413 height 17
type input "1"
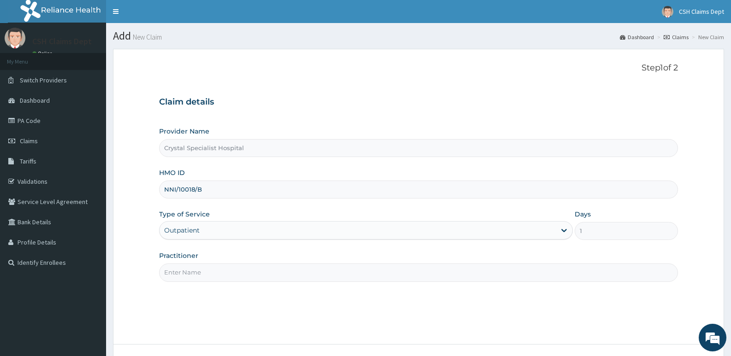
click at [201, 273] on input "Practitioner" at bounding box center [418, 273] width 519 height 18
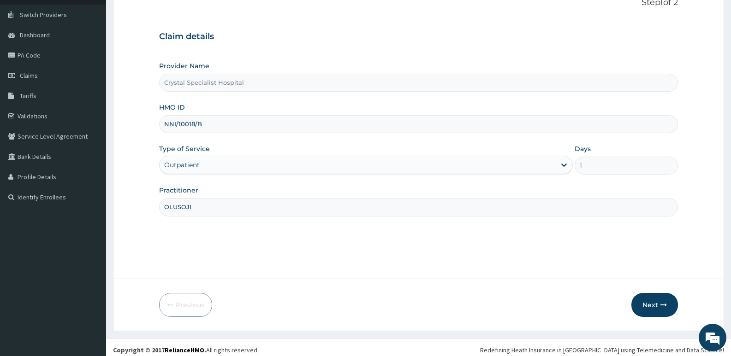
scroll to position [71, 0]
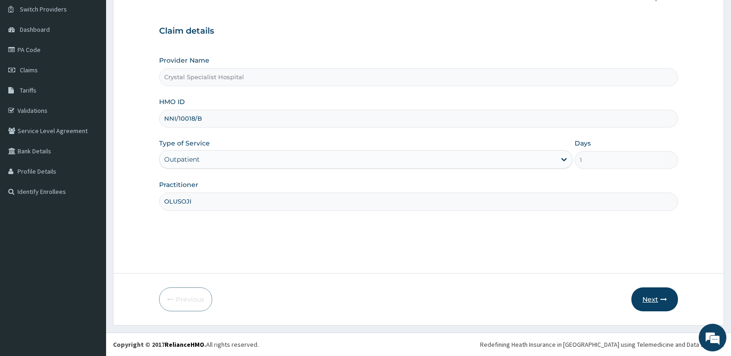
type input "OLUSOJI"
click at [653, 299] on button "Next" at bounding box center [654, 300] width 47 height 24
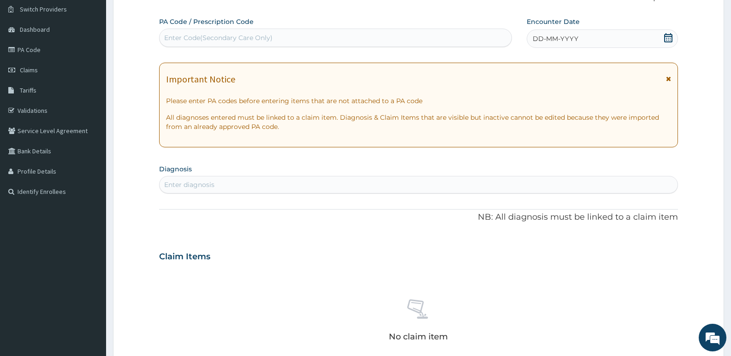
click at [309, 37] on div "Enter Code(Secondary Care Only)" at bounding box center [336, 37] width 352 height 15
type input "PA/B3CF16"
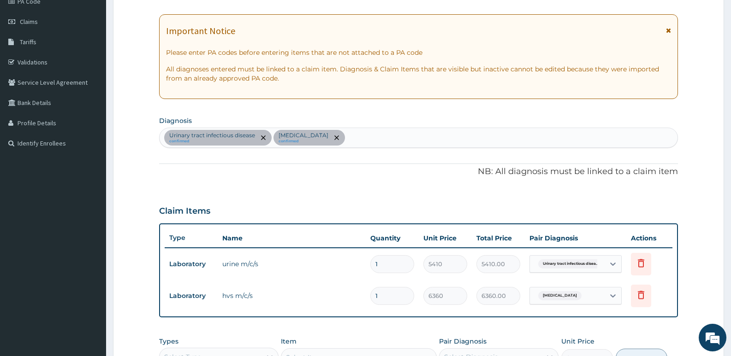
scroll to position [117, 0]
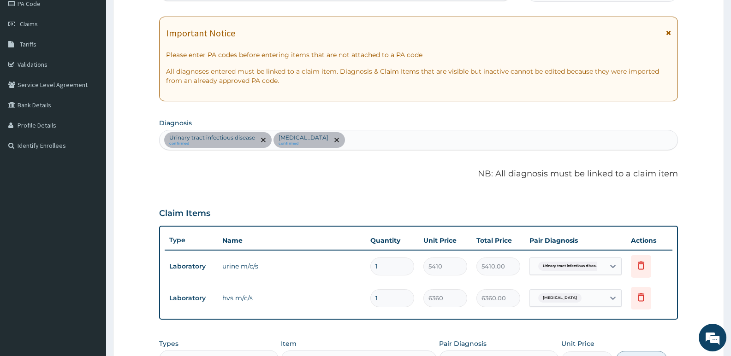
click at [359, 136] on div "Urinary tract [MEDICAL_DATA] confirmed [MEDICAL_DATA] confirmed" at bounding box center [419, 140] width 518 height 19
type input "UPPER RESPIR"
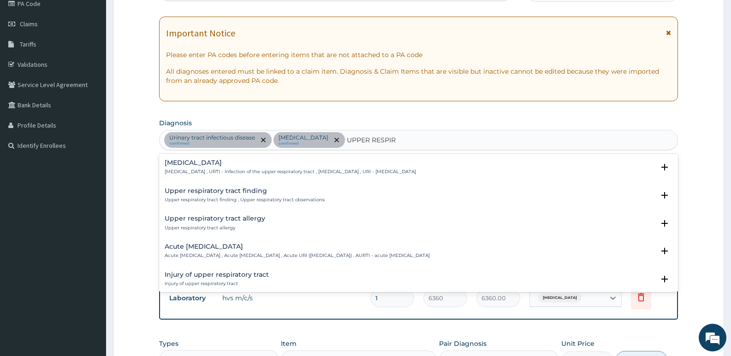
click at [199, 170] on p "[MEDICAL_DATA] , URTI - Infection of the upper respiratory tract , [MEDICAL_DAT…" at bounding box center [290, 172] width 251 height 6
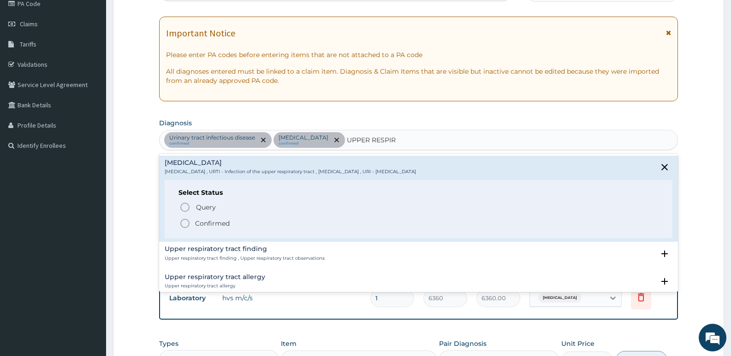
click at [216, 224] on p "Confirmed" at bounding box center [212, 223] width 35 height 9
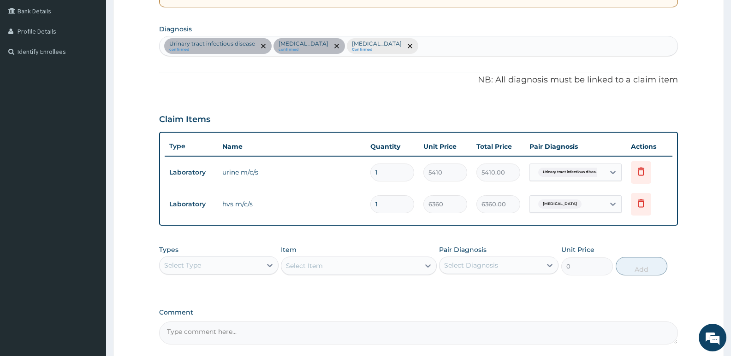
scroll to position [297, 0]
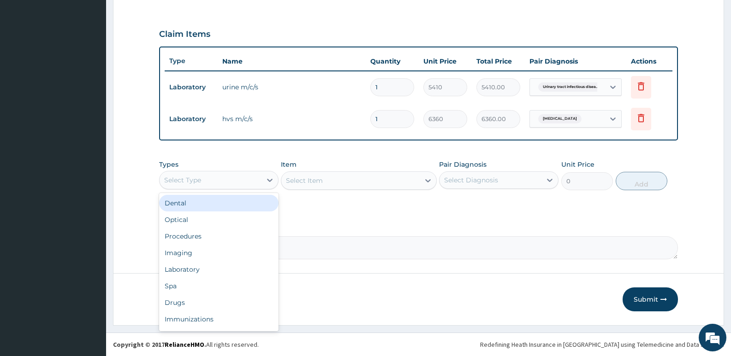
click at [206, 177] on div "Select Type" at bounding box center [211, 180] width 102 height 15
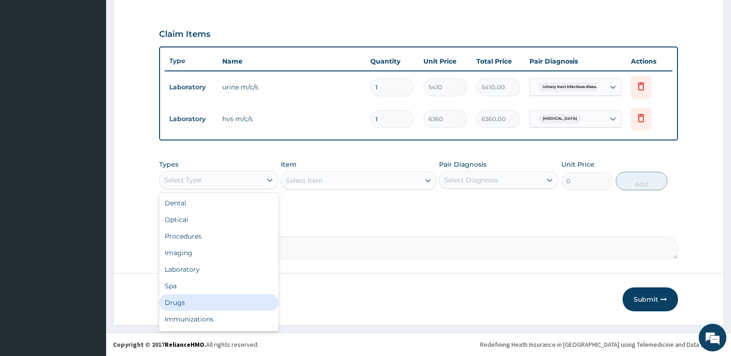
click at [210, 302] on div "Drugs" at bounding box center [218, 303] width 119 height 17
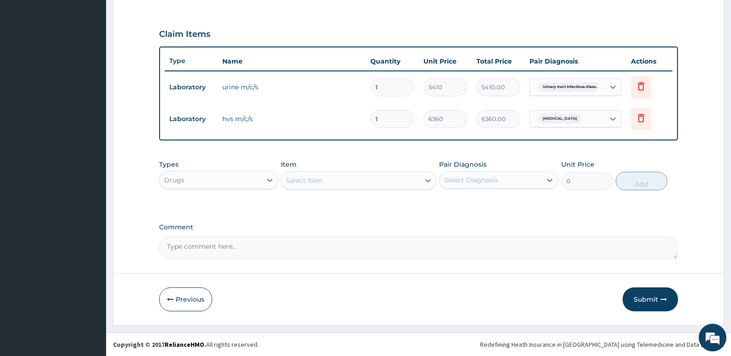
click at [299, 182] on div "Select Item" at bounding box center [304, 180] width 37 height 9
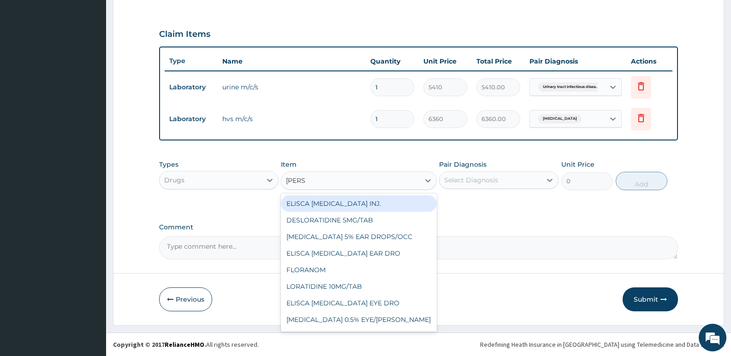
type input "LORAT"
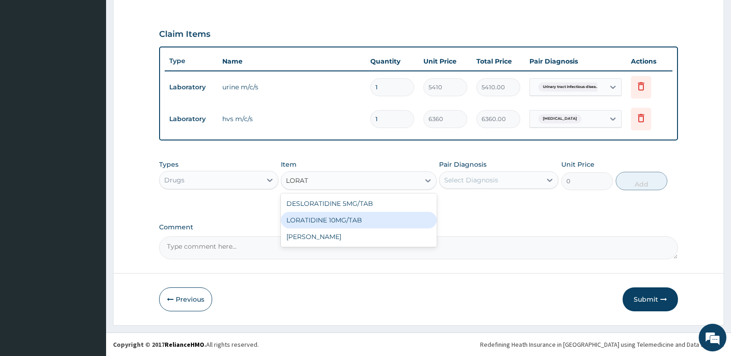
drag, startPoint x: 334, startPoint y: 220, endPoint x: 362, endPoint y: 213, distance: 29.0
click at [340, 220] on div "LORATIDINE 10MG/TAB" at bounding box center [358, 220] width 155 height 17
type input "66"
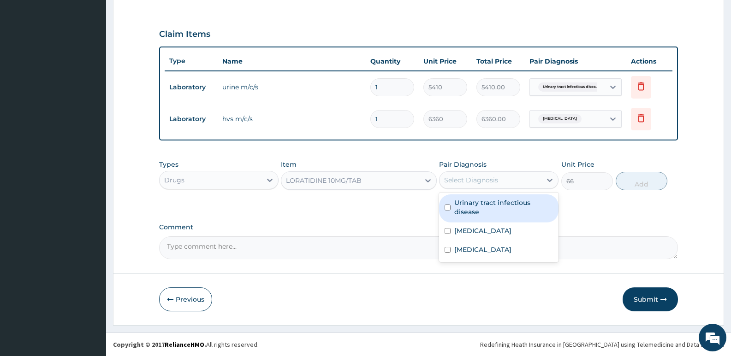
click at [479, 179] on div "Select Diagnosis" at bounding box center [471, 180] width 54 height 9
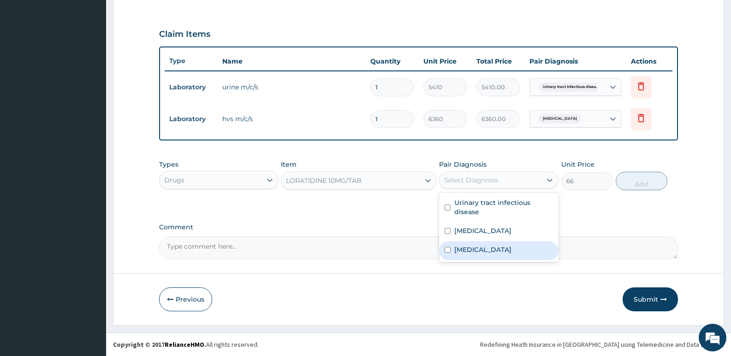
click at [487, 249] on label "[MEDICAL_DATA]" at bounding box center [482, 249] width 57 height 9
checkbox input "true"
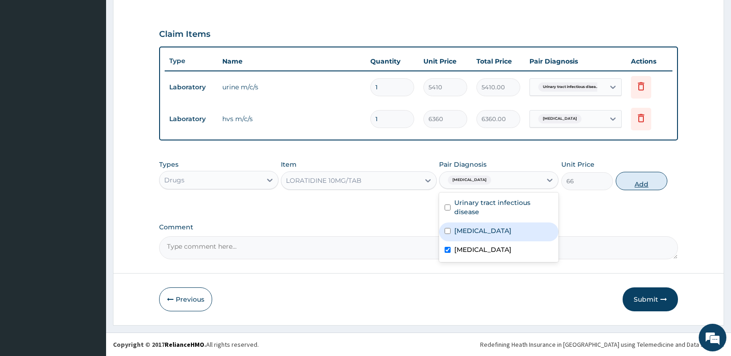
click at [656, 176] on button "Add" at bounding box center [642, 181] width 52 height 18
type input "0"
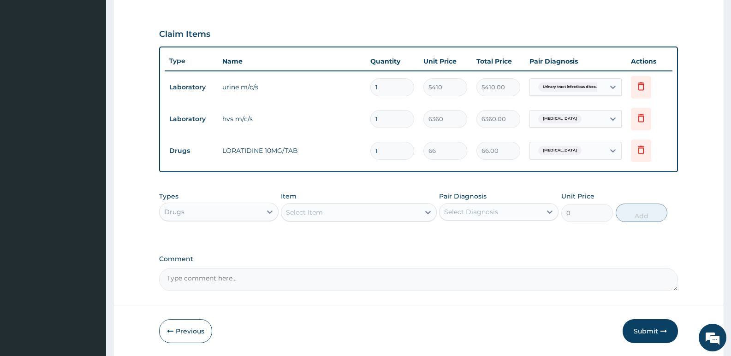
click at [230, 213] on div "Drugs" at bounding box center [211, 212] width 102 height 15
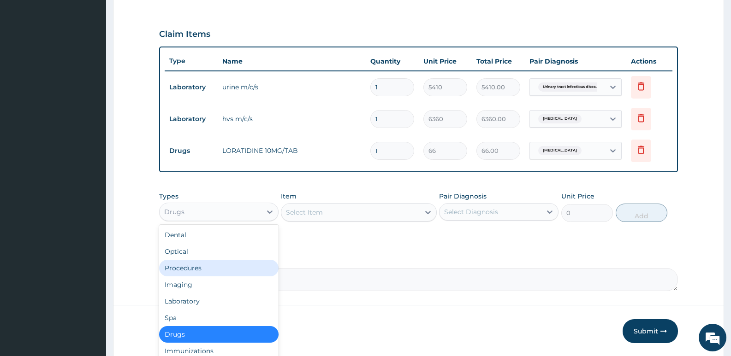
drag, startPoint x: 212, startPoint y: 266, endPoint x: 448, endPoint y: 47, distance: 321.4
click at [213, 265] on div "Procedures" at bounding box center [218, 268] width 119 height 17
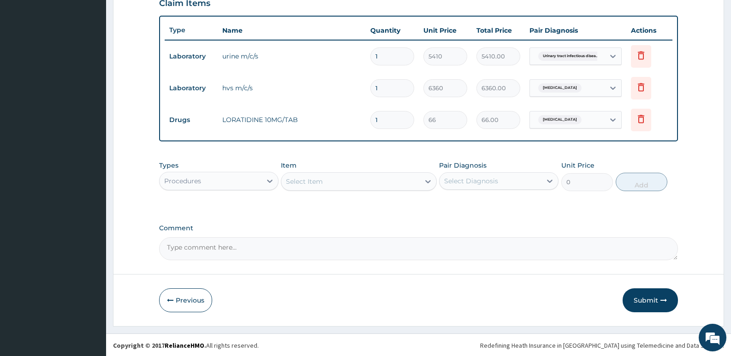
scroll to position [328, 0]
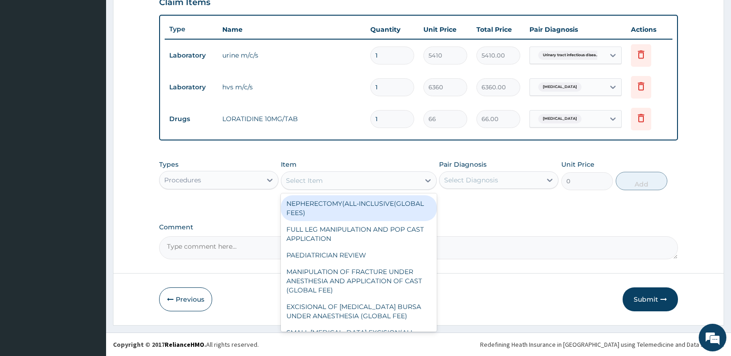
click at [318, 183] on div "Select Item" at bounding box center [304, 180] width 37 height 9
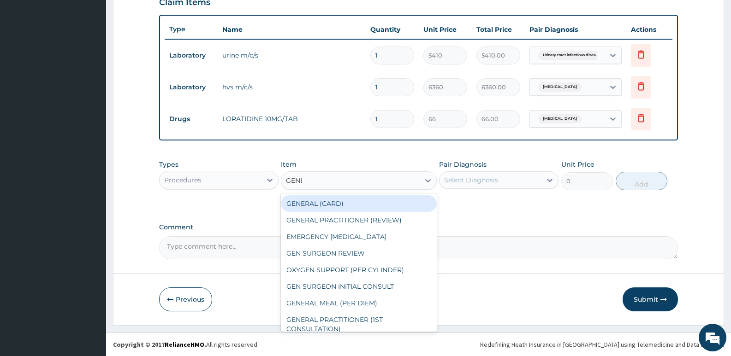
type input "GENER"
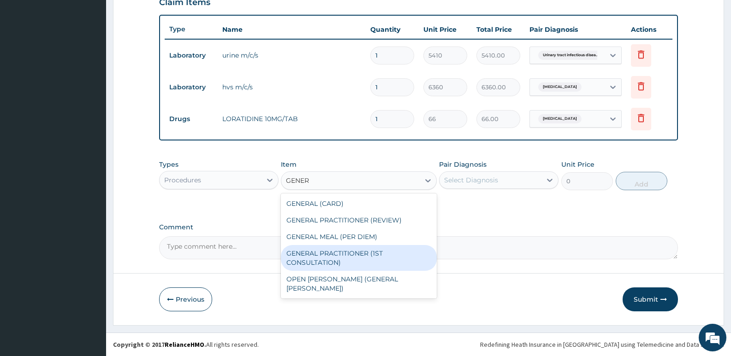
drag, startPoint x: 345, startPoint y: 256, endPoint x: 362, endPoint y: 246, distance: 19.7
click at [348, 255] on div "GENERAL PRACTITIONER (1ST CONSULTATION)" at bounding box center [358, 258] width 155 height 26
type input "3490"
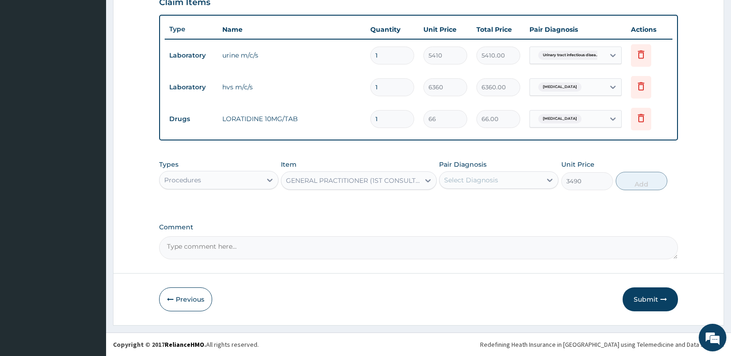
click at [484, 180] on div "Select Diagnosis" at bounding box center [471, 180] width 54 height 9
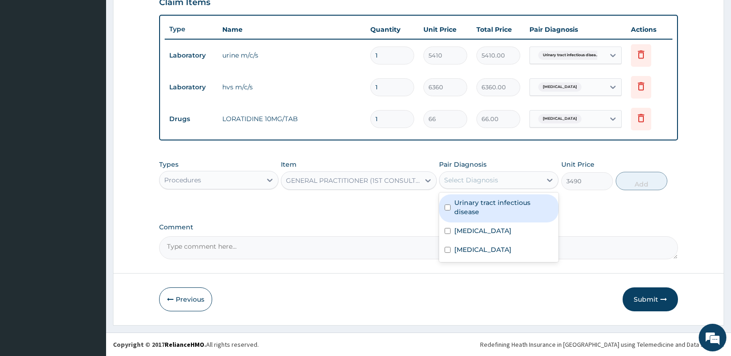
click at [483, 210] on label "Urinary tract infectious disease" at bounding box center [503, 207] width 99 height 18
checkbox input "true"
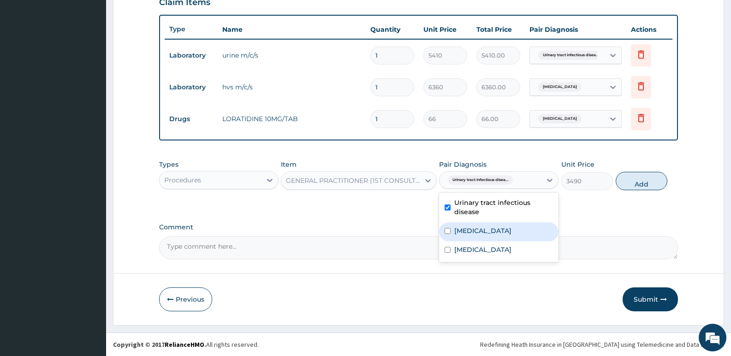
click at [481, 231] on label "[MEDICAL_DATA]" at bounding box center [482, 230] width 57 height 9
checkbox input "true"
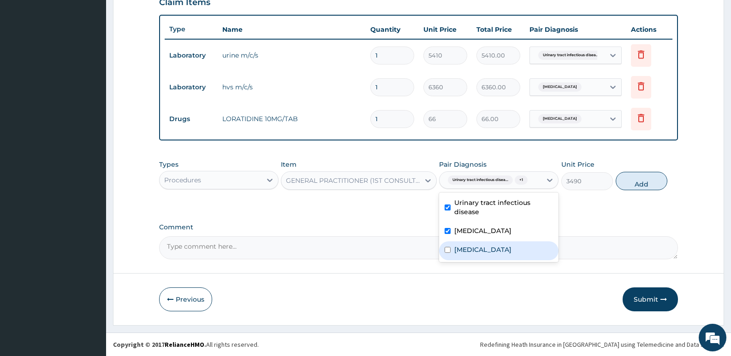
drag, startPoint x: 488, startPoint y: 252, endPoint x: 583, endPoint y: 214, distance: 102.3
click at [491, 252] on label "[MEDICAL_DATA]" at bounding box center [482, 249] width 57 height 9
checkbox input "true"
click at [633, 187] on button "Add" at bounding box center [642, 181] width 52 height 18
type input "0"
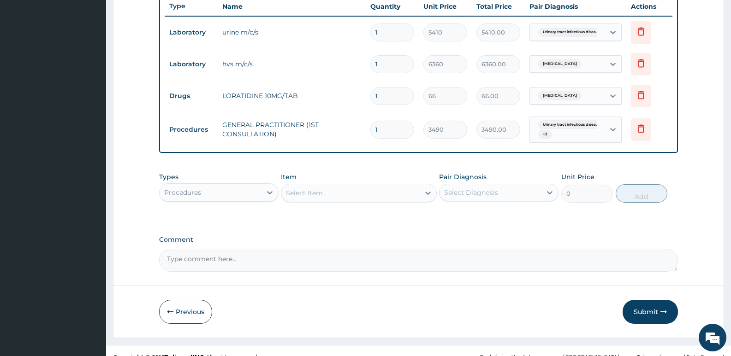
scroll to position [364, 0]
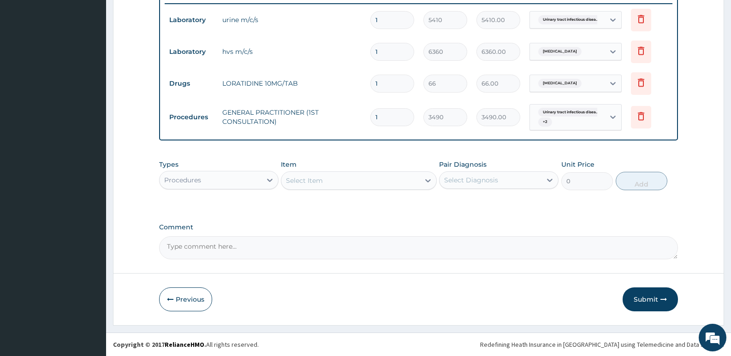
drag, startPoint x: 390, startPoint y: 80, endPoint x: 266, endPoint y: 56, distance: 126.4
click at [273, 64] on tbody "Laboratory urine m/c/s 1 5410 5410.00 Urinary tract infectious disea... Delete …" at bounding box center [419, 70] width 508 height 132
type input "5"
type input "330.00"
type input "5"
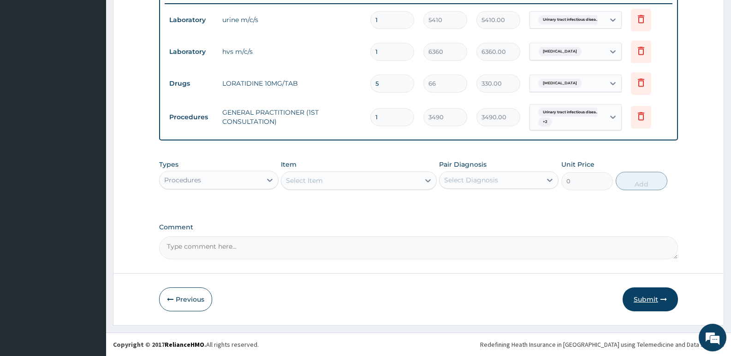
click at [640, 297] on button "Submit" at bounding box center [650, 300] width 55 height 24
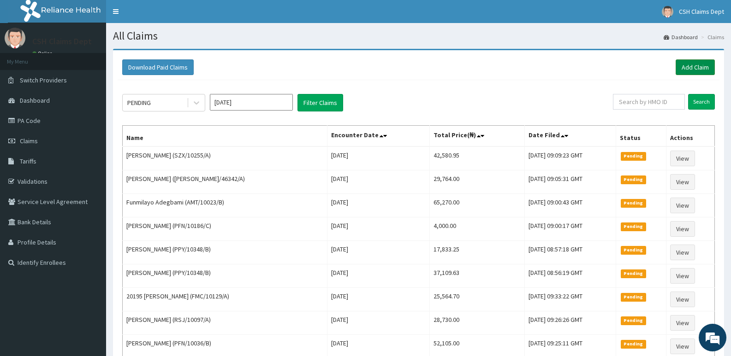
click at [700, 62] on link "Add Claim" at bounding box center [695, 67] width 39 height 16
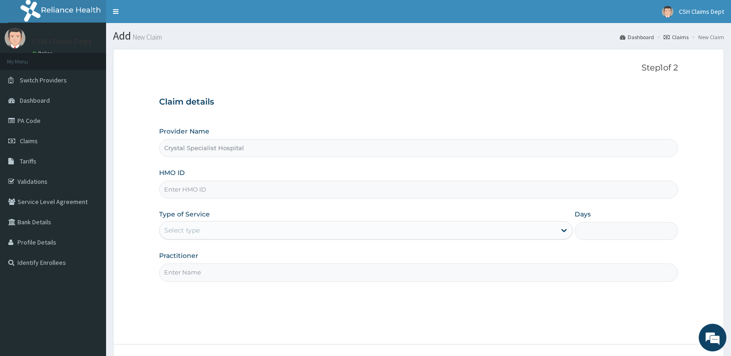
click at [261, 190] on input "HMO ID" at bounding box center [418, 190] width 519 height 18
type input "PFN/10036/A"
click at [262, 225] on div "Select type" at bounding box center [358, 230] width 396 height 15
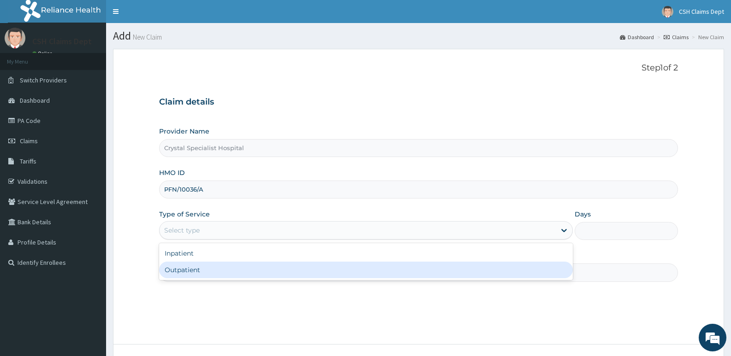
click at [259, 273] on div "Outpatient" at bounding box center [365, 270] width 413 height 17
type input "1"
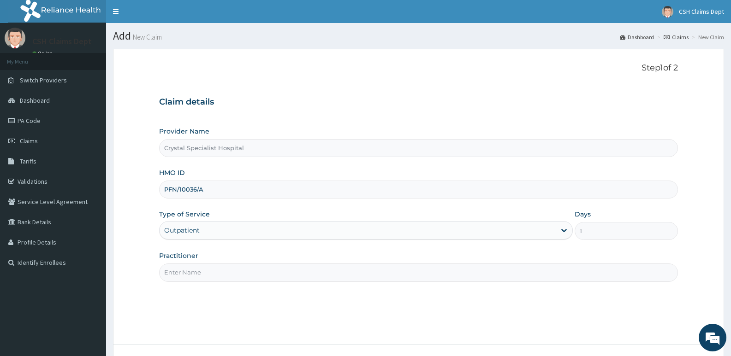
click at [244, 274] on input "Practitioner" at bounding box center [418, 273] width 519 height 18
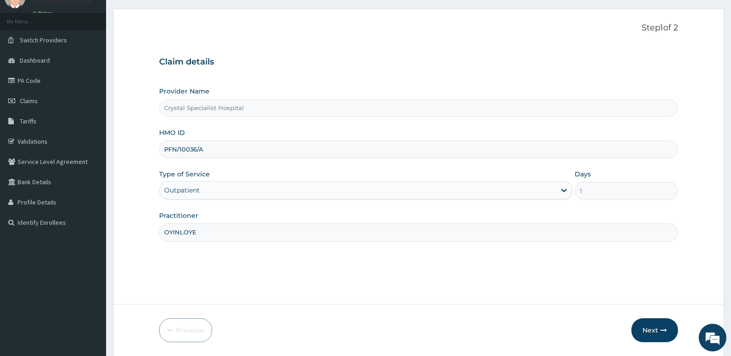
scroll to position [71, 0]
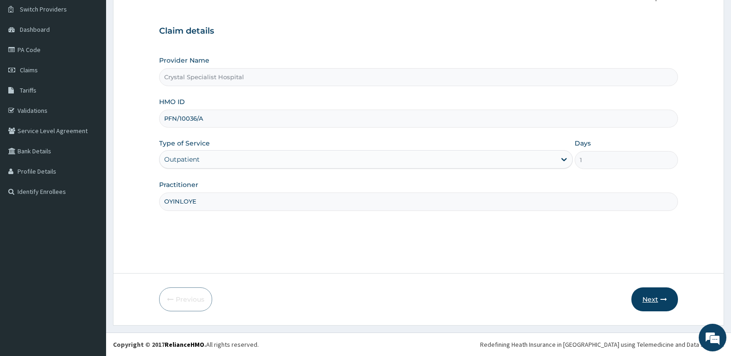
type input "OYINLOYE"
click at [651, 300] on button "Next" at bounding box center [654, 300] width 47 height 24
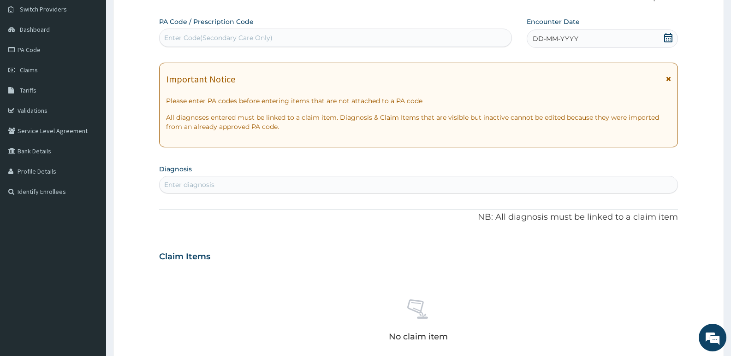
click at [302, 34] on div "Enter Code(Secondary Care Only)" at bounding box center [336, 37] width 352 height 15
type input "PA/D1B3D9"
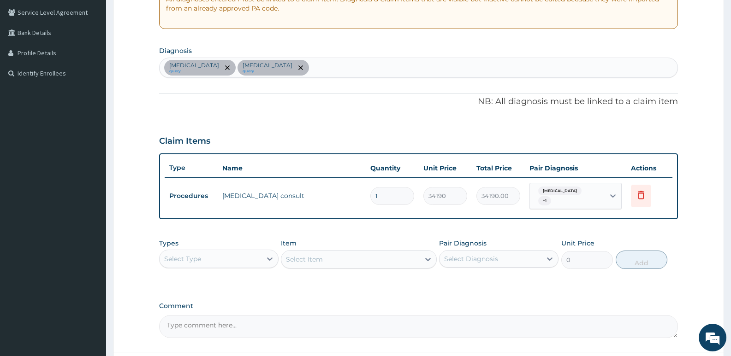
scroll to position [265, 0]
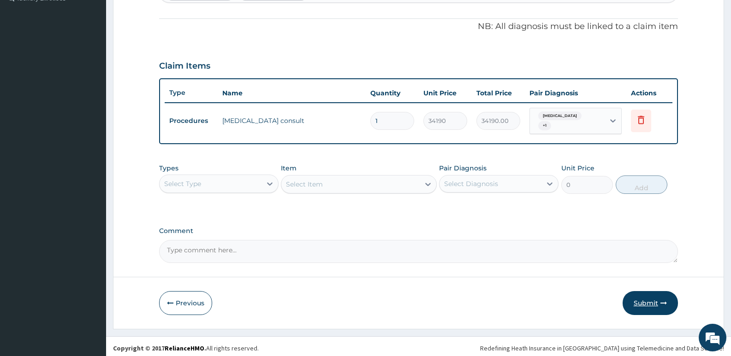
click at [652, 300] on button "Submit" at bounding box center [650, 303] width 55 height 24
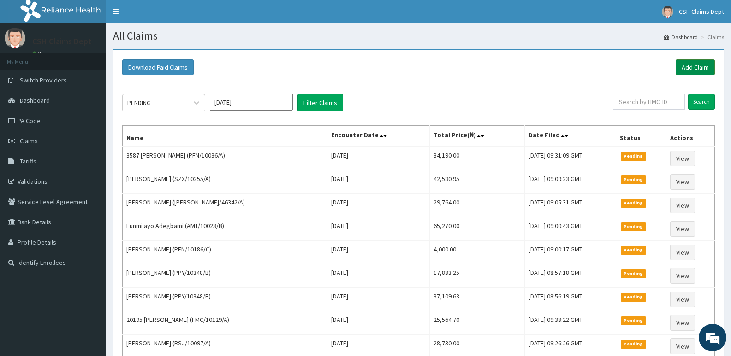
click at [704, 65] on link "Add Claim" at bounding box center [695, 67] width 39 height 16
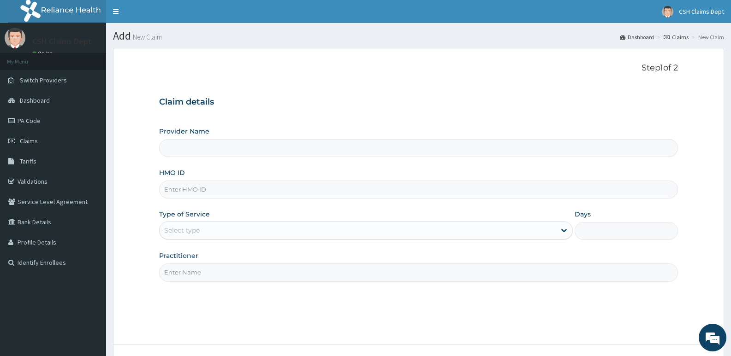
type input "Crystal Specialist Hospital"
click at [175, 188] on input "HMO ID" at bounding box center [418, 190] width 519 height 18
type input "TPW/10327/E"
drag, startPoint x: 225, startPoint y: 226, endPoint x: 218, endPoint y: 242, distance: 17.0
click at [223, 230] on div "Select type" at bounding box center [358, 230] width 396 height 15
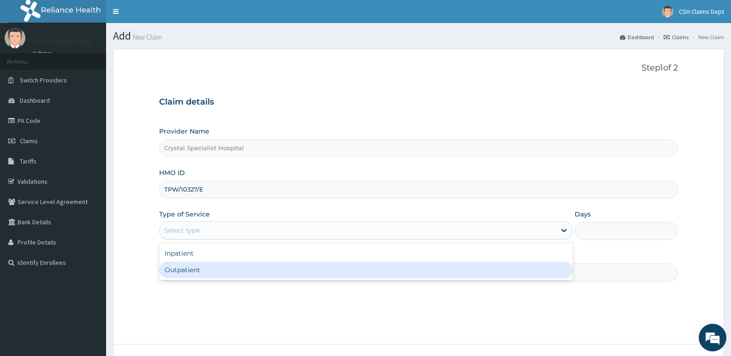
click at [204, 271] on div "Outpatient" at bounding box center [365, 270] width 413 height 17
type input "1"
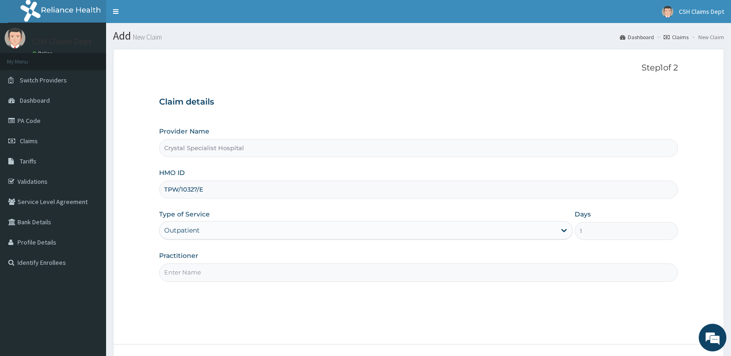
click at [190, 274] on input "Practitioner" at bounding box center [418, 273] width 519 height 18
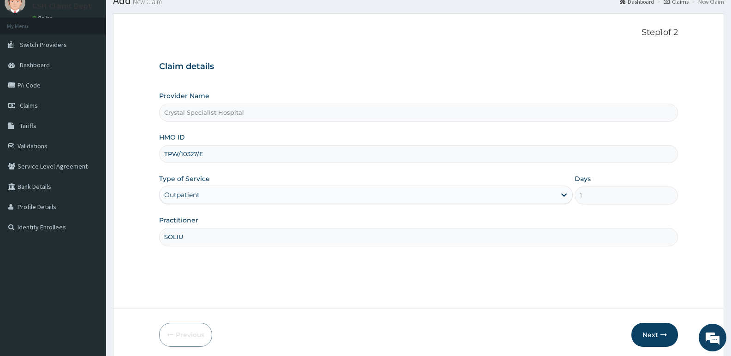
scroll to position [71, 0]
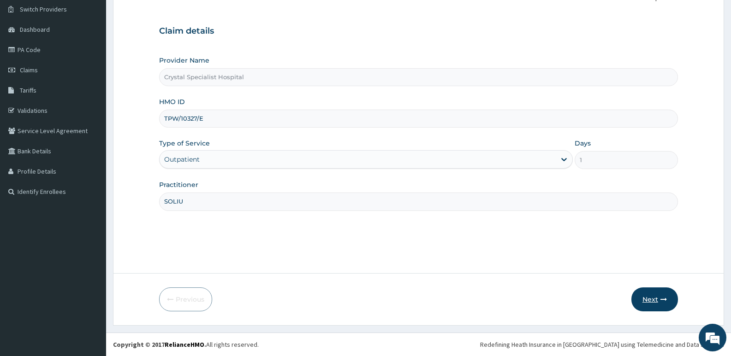
type input "SOLIU"
click at [644, 304] on button "Next" at bounding box center [654, 300] width 47 height 24
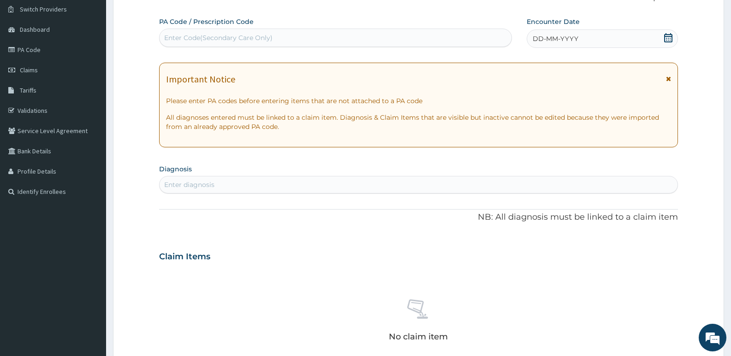
click at [262, 29] on div "Enter Code(Secondary Care Only)" at bounding box center [335, 38] width 353 height 18
type input "PA/2938A3"
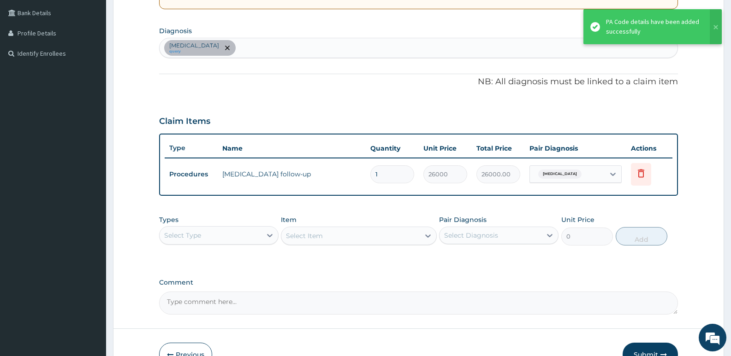
scroll to position [265, 0]
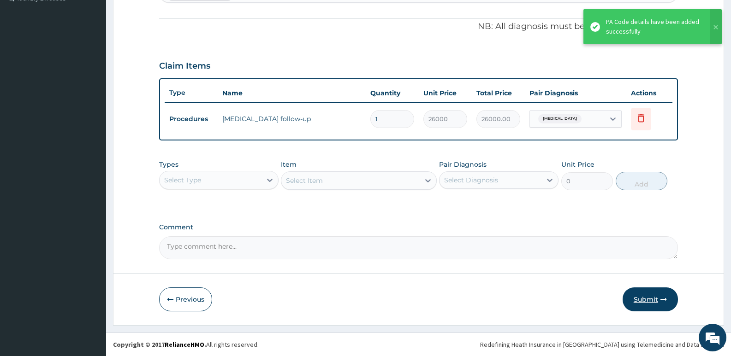
click at [651, 301] on button "Submit" at bounding box center [650, 300] width 55 height 24
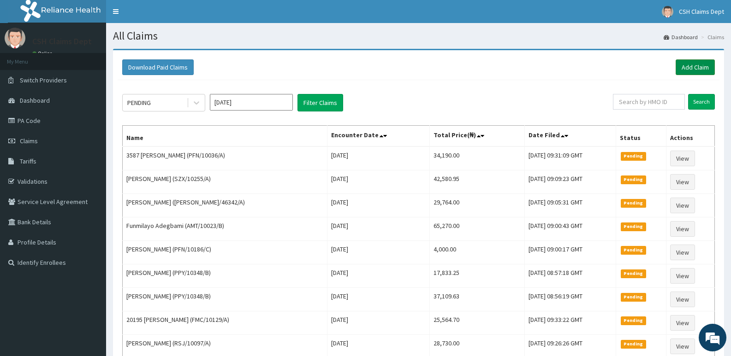
click at [692, 69] on link "Add Claim" at bounding box center [695, 67] width 39 height 16
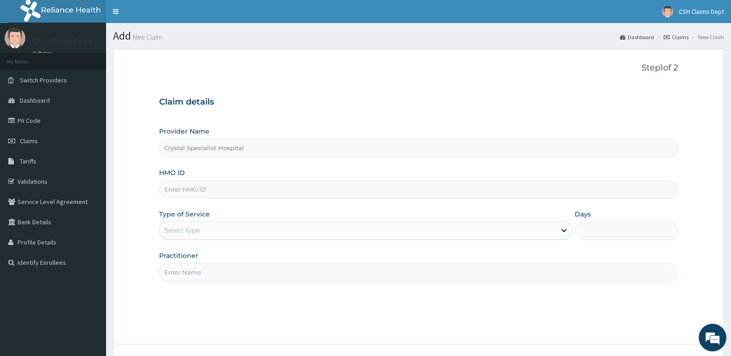
click at [239, 194] on input "HMO ID" at bounding box center [418, 190] width 519 height 18
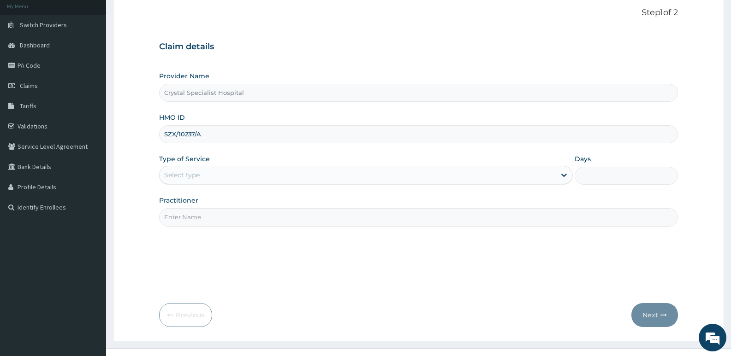
scroll to position [71, 0]
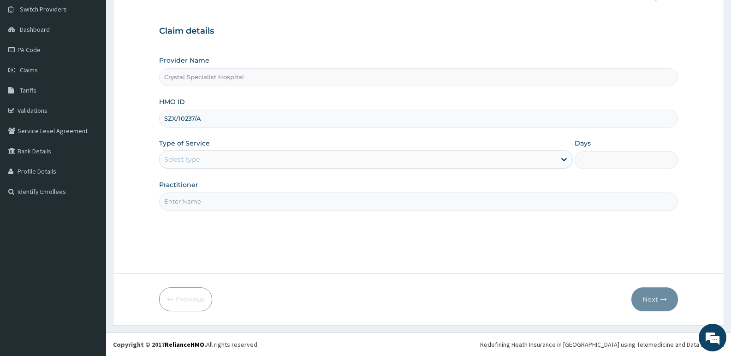
type input "SZX/10237/A"
click at [206, 159] on div "Select type" at bounding box center [358, 159] width 396 height 15
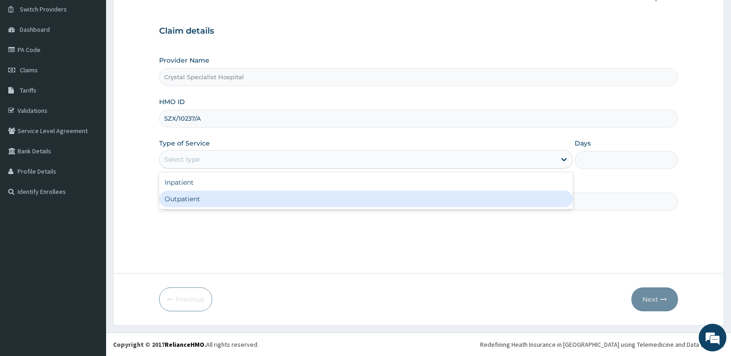
click at [192, 206] on div "Outpatient" at bounding box center [365, 199] width 413 height 17
type input "1"
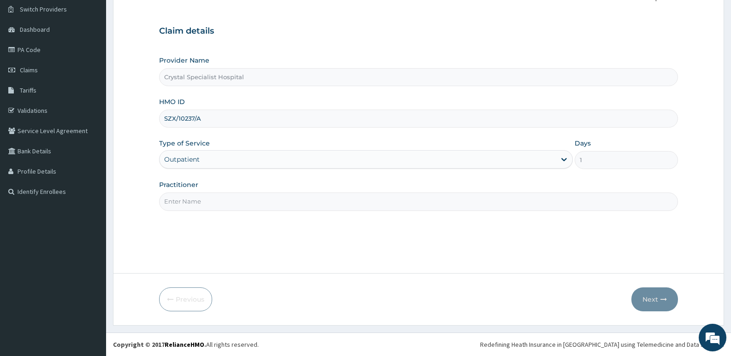
click at [190, 206] on input "Practitioner" at bounding box center [418, 202] width 519 height 18
type input "SOLIU"
click at [650, 297] on button "Next" at bounding box center [654, 300] width 47 height 24
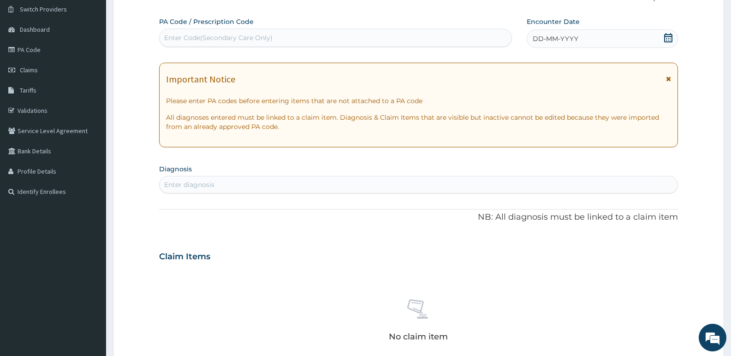
click at [273, 28] on div "PA Code / Prescription Code Enter Code(Secondary Care Only)" at bounding box center [335, 32] width 353 height 30
click at [270, 38] on div "Enter Code(Secondary Care Only)" at bounding box center [218, 37] width 108 height 9
type input "PA/B76836"
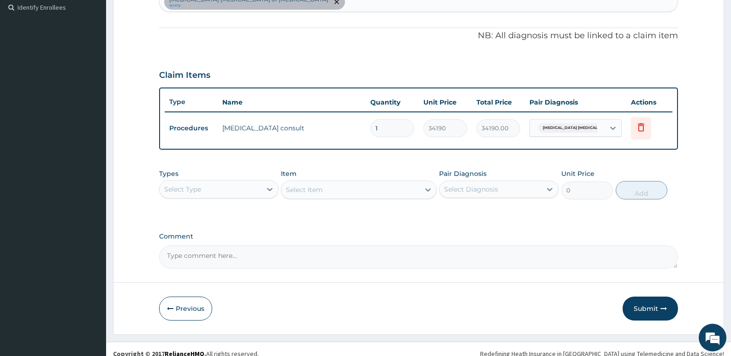
scroll to position [163, 0]
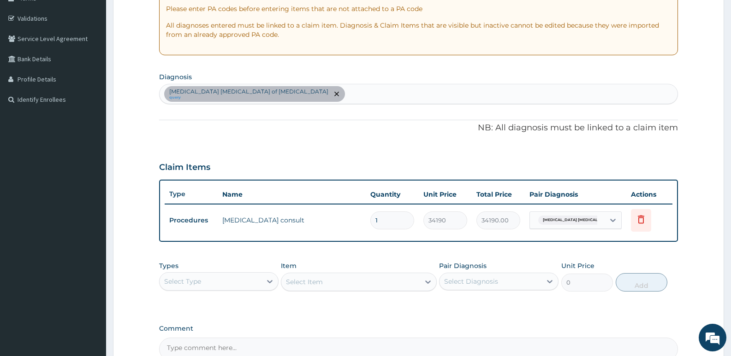
click at [292, 93] on div "Benign adenoma of prostate query" at bounding box center [419, 93] width 518 height 19
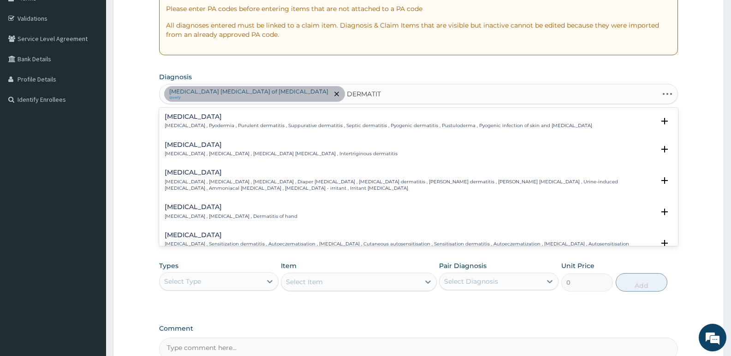
type input "DERMATITI"
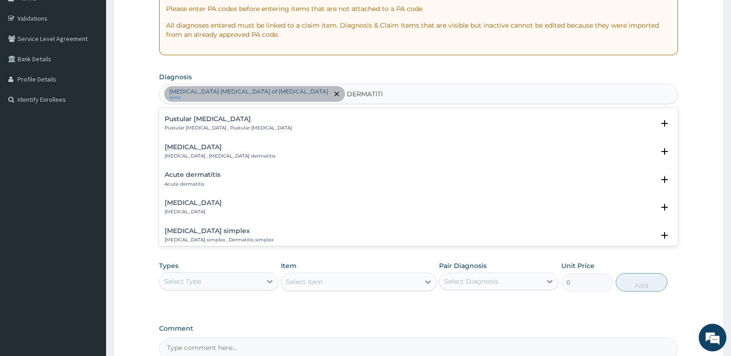
scroll to position [415, 0]
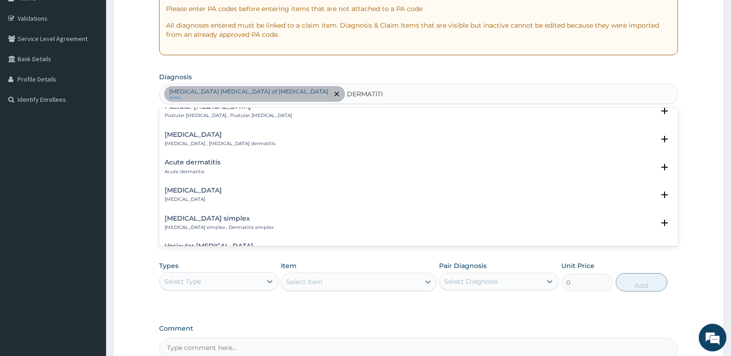
click at [195, 166] on h4 "Acute dermatitis" at bounding box center [193, 162] width 56 height 7
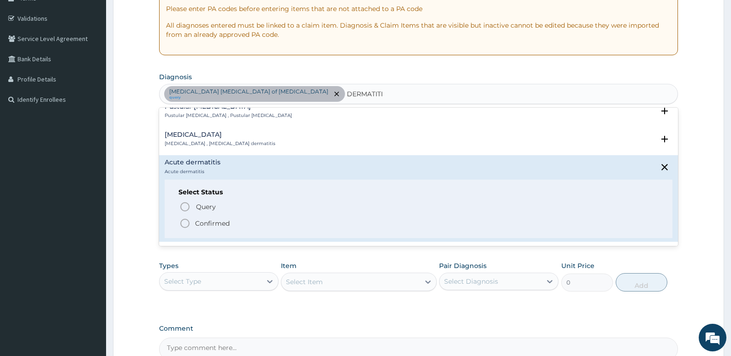
click at [211, 226] on p "Confirmed" at bounding box center [212, 223] width 35 height 9
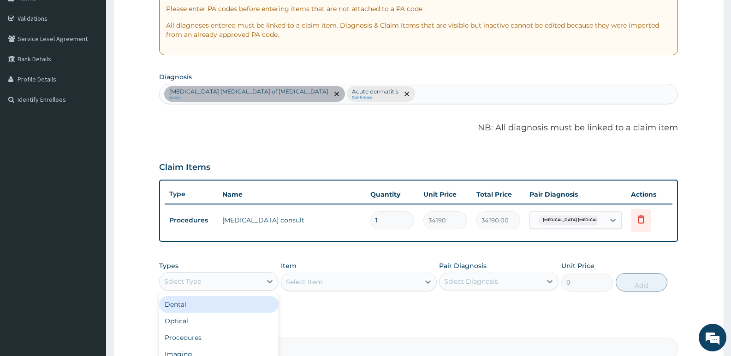
click at [200, 283] on div "Select Type" at bounding box center [182, 281] width 37 height 9
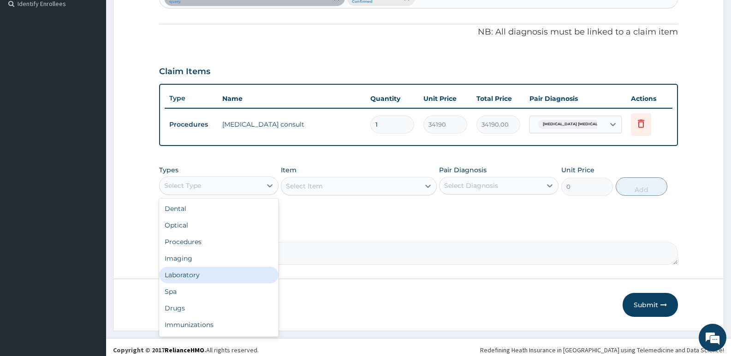
scroll to position [265, 0]
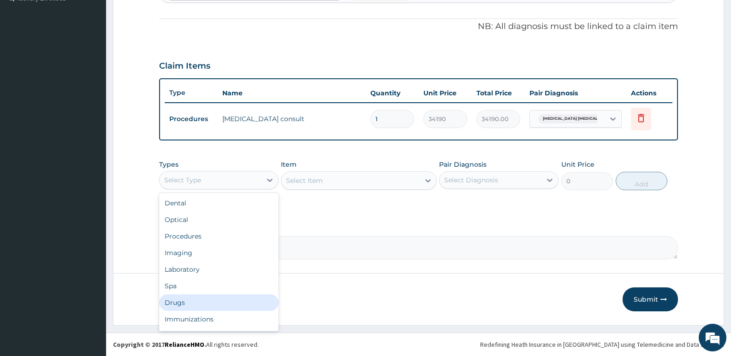
click at [185, 302] on div "Drugs" at bounding box center [218, 303] width 119 height 17
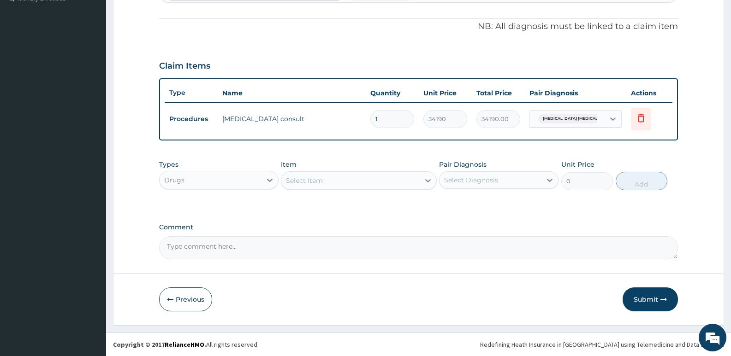
click at [350, 181] on div "Select Item" at bounding box center [350, 180] width 138 height 15
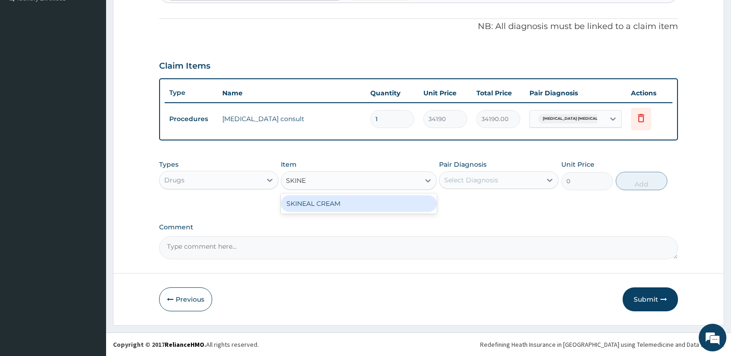
drag, startPoint x: 374, startPoint y: 198, endPoint x: 466, endPoint y: 186, distance: 92.6
click at [382, 191] on div "Types Drugs Item option SKINEAL CREAM focused, 567 of 1058. 1 result available …" at bounding box center [418, 175] width 519 height 40
type input "SKINE"
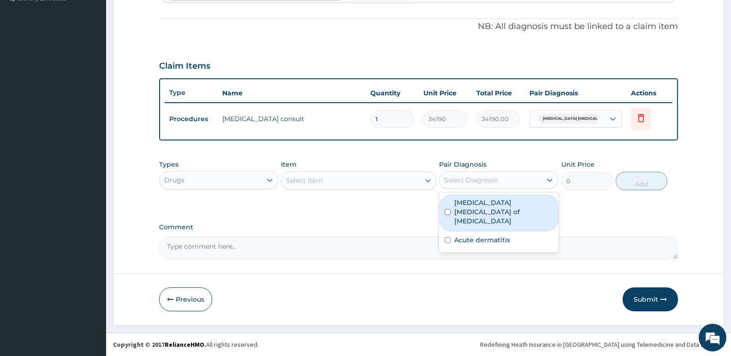
click at [475, 185] on div "Select Diagnosis" at bounding box center [491, 180] width 102 height 15
click at [368, 174] on div "Select Item" at bounding box center [350, 180] width 138 height 15
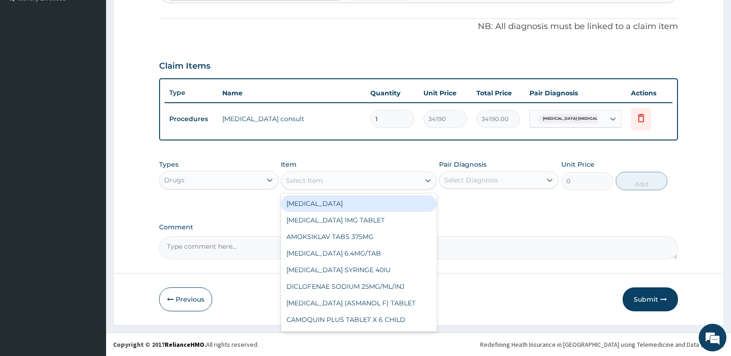
click at [368, 176] on div "Select Item" at bounding box center [350, 180] width 138 height 15
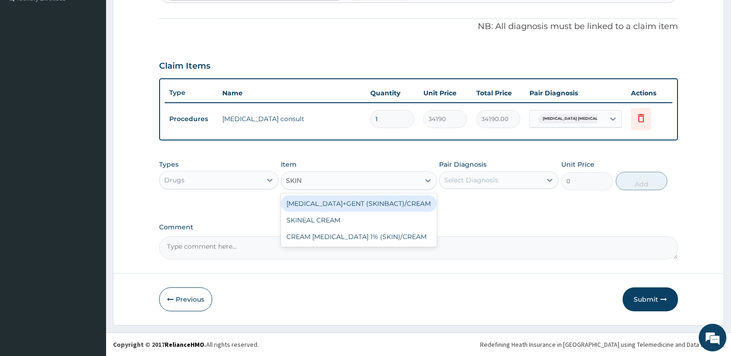
type input "SKINE"
drag, startPoint x: 383, startPoint y: 204, endPoint x: 475, endPoint y: 201, distance: 92.8
click at [392, 204] on div "SKINEAL CREAM" at bounding box center [358, 204] width 155 height 17
type input "1538.045043945312"
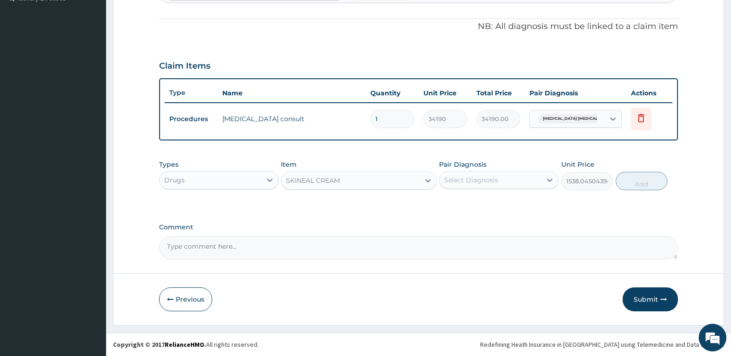
click at [482, 184] on div "Select Diagnosis" at bounding box center [471, 180] width 54 height 9
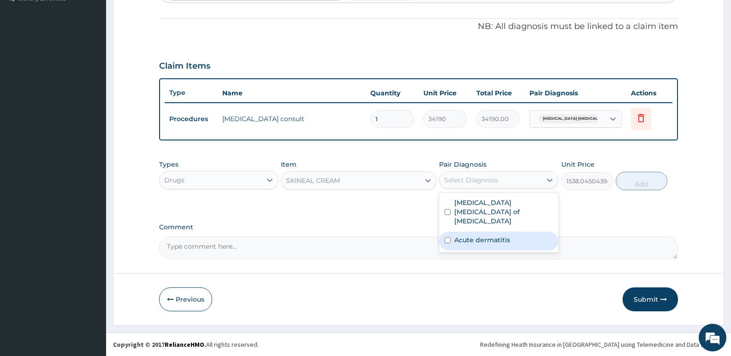
click at [489, 236] on label "Acute dermatitis" at bounding box center [482, 240] width 56 height 9
checkbox input "true"
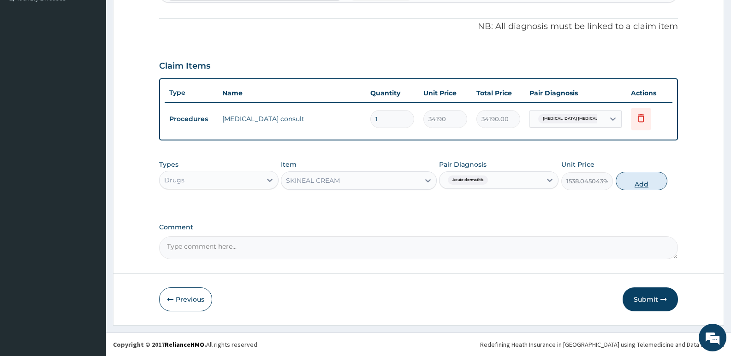
click at [634, 186] on button "Add" at bounding box center [642, 181] width 52 height 18
type input "0"
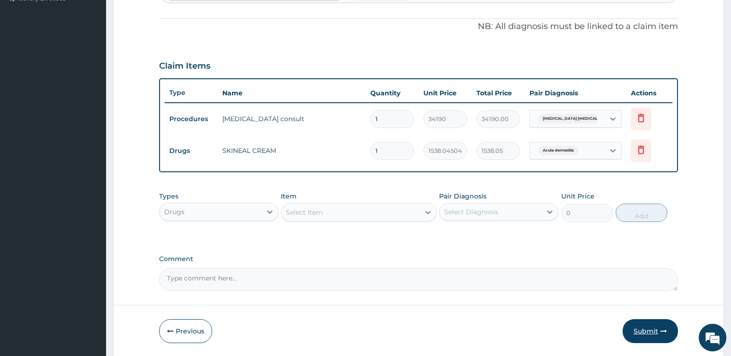
click at [643, 337] on button "Submit" at bounding box center [650, 332] width 55 height 24
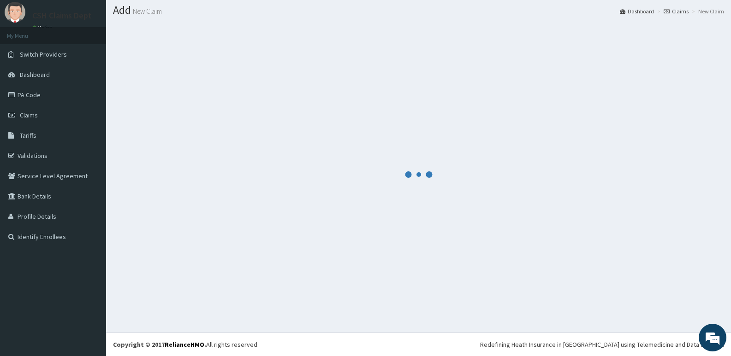
scroll to position [26, 0]
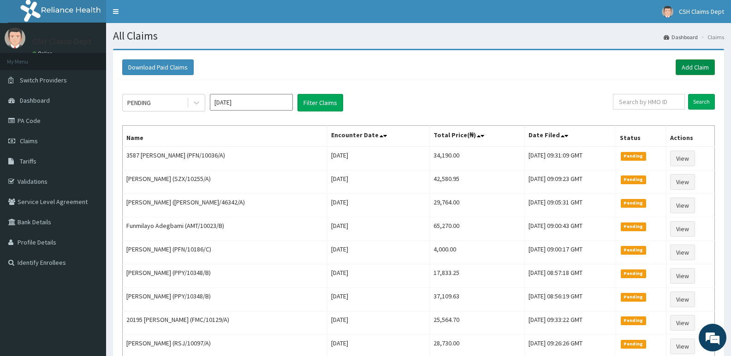
click at [695, 70] on link "Add Claim" at bounding box center [695, 67] width 39 height 16
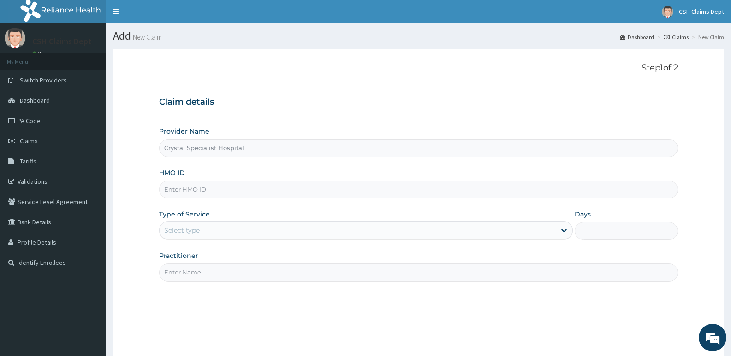
click at [239, 187] on input "HMO ID" at bounding box center [418, 190] width 519 height 18
type input "KNL/10279/A"
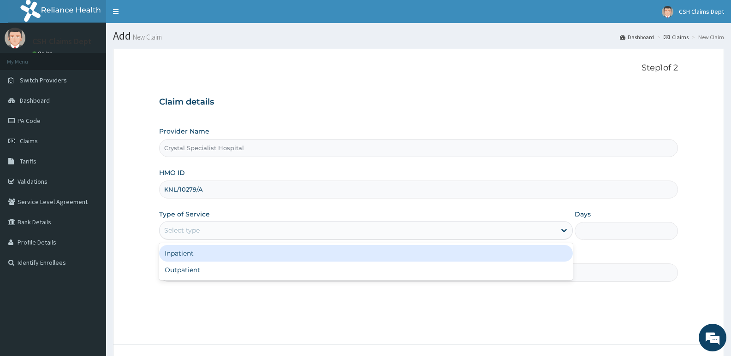
click at [235, 231] on div "Select type" at bounding box center [358, 230] width 396 height 15
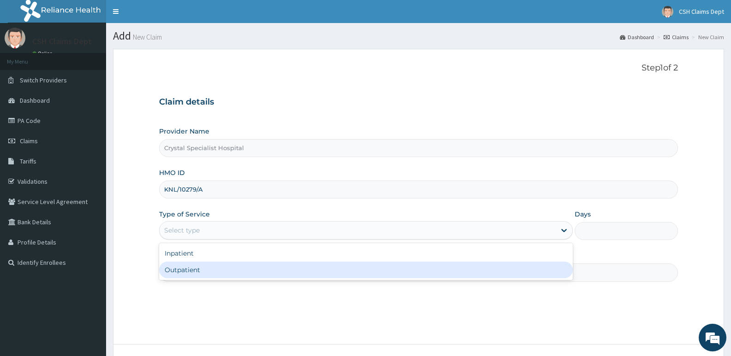
click at [197, 268] on div "Outpatient" at bounding box center [365, 270] width 413 height 17
type input "1"
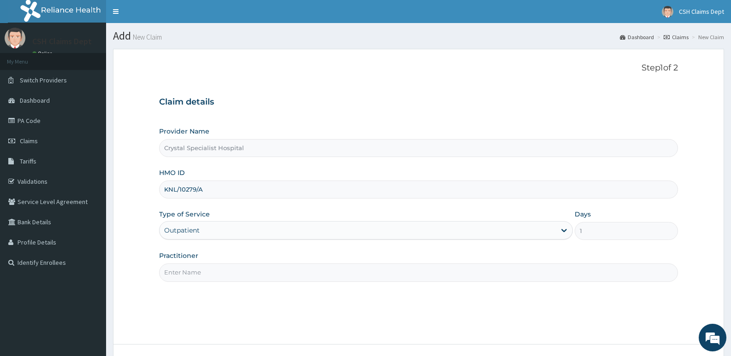
click at [186, 276] on input "Practitioner" at bounding box center [418, 273] width 519 height 18
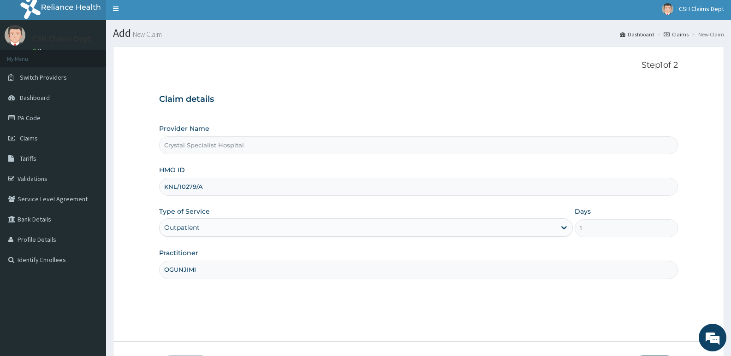
scroll to position [71, 0]
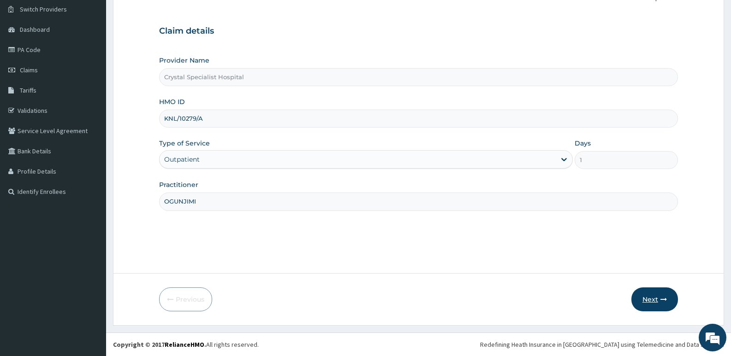
type input "OGUNJIMI"
click at [659, 299] on button "Next" at bounding box center [654, 300] width 47 height 24
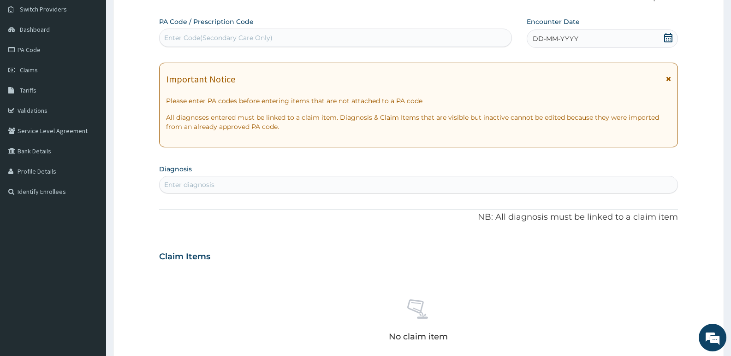
click at [297, 35] on div "Enter Code(Secondary Care Only)" at bounding box center [336, 37] width 352 height 15
type input "PA/5BE8A8"
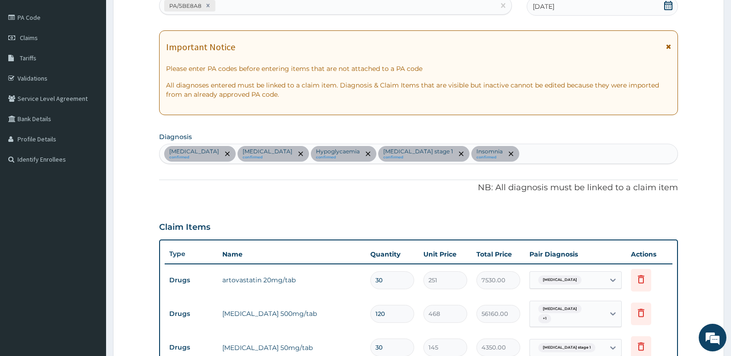
scroll to position [98, 0]
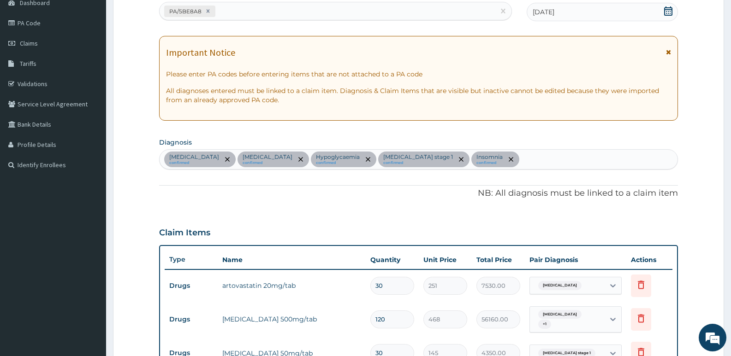
click at [254, 11] on div "PA/5BE8A8" at bounding box center [327, 11] width 335 height 15
type input "PA/A9DD79"
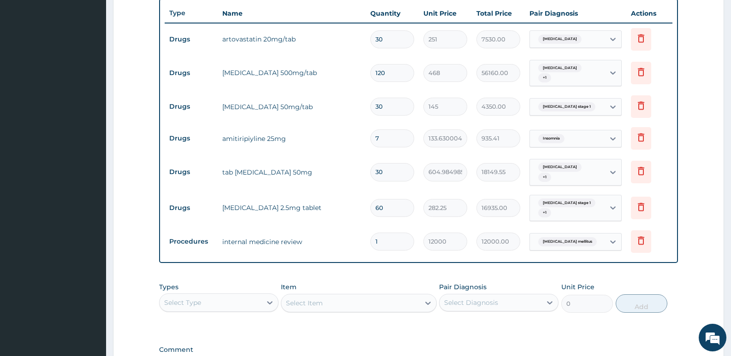
scroll to position [270, 0]
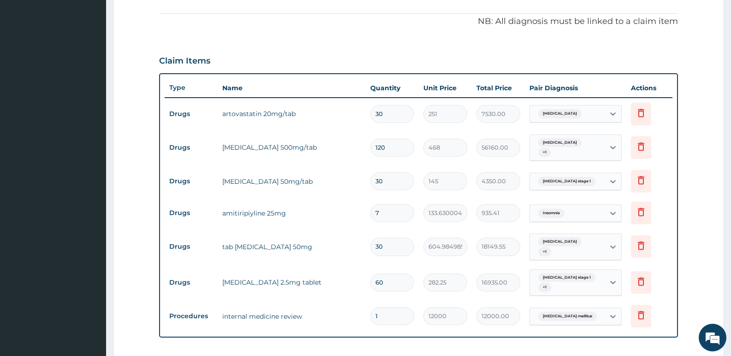
drag, startPoint x: 390, startPoint y: 113, endPoint x: 337, endPoint y: 111, distance: 53.1
click at [337, 111] on tr "Drugs artovastatin 20mg/tab 30 251 7530.00 Hyperlipidemia Delete" at bounding box center [419, 114] width 508 height 32
type input "1"
type input "251.00"
type input "14"
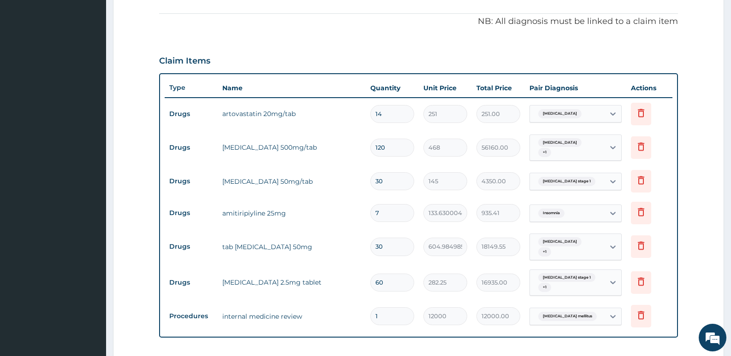
type input "3514.00"
type input "14"
drag, startPoint x: 395, startPoint y: 149, endPoint x: 297, endPoint y: 146, distance: 97.8
click at [297, 146] on tr "Drugs metformin 500mg/tab 120 468 56160.00 Type 1 diabetes mellitus + 1 Delete" at bounding box center [419, 148] width 508 height 36
type input "6"
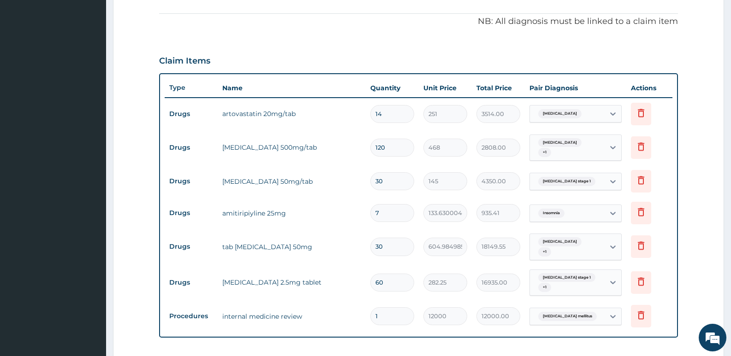
type input "2808.00"
type input "60"
type input "28080.00"
type input "60"
drag, startPoint x: 393, startPoint y: 184, endPoint x: 284, endPoint y: 178, distance: 109.0
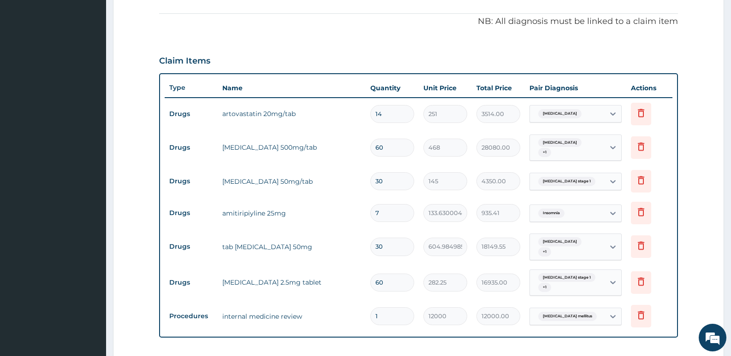
click at [284, 178] on tr "Drugs losartan 50mg/tab 30 145 4350.00 Hypertension stage 1 Delete" at bounding box center [419, 182] width 508 height 32
type input "1"
type input "145.00"
type input "14"
type input "2030.00"
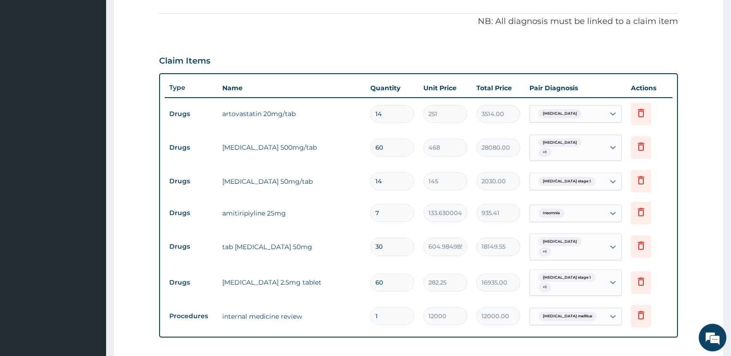
type input "14"
drag, startPoint x: 395, startPoint y: 247, endPoint x: 350, endPoint y: 247, distance: 45.7
click at [350, 247] on tr "Drugs tab galvus 50mg 30 604.9849853515625 18149.55 Type 1 diabetes mellitus + …" at bounding box center [419, 247] width 508 height 36
type input "1"
type input "604.98"
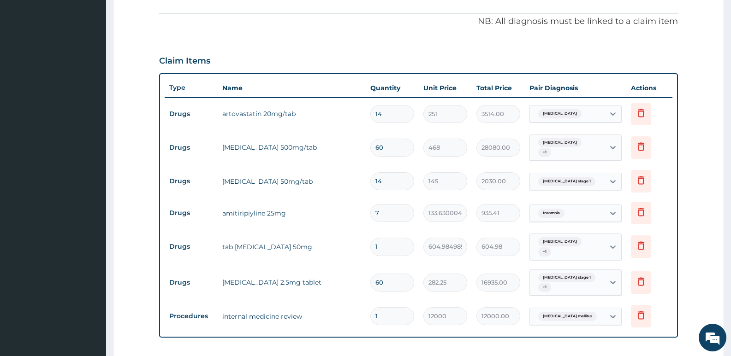
type input "14"
type input "8469.79"
type input "14"
drag, startPoint x: 394, startPoint y: 286, endPoint x: 304, endPoint y: 285, distance: 89.5
click at [304, 285] on tr "Drugs bisoprolol 2.5mg tablet 60 282.25 16935.00 Hypertension stage 1 + 1 Delete" at bounding box center [419, 283] width 508 height 36
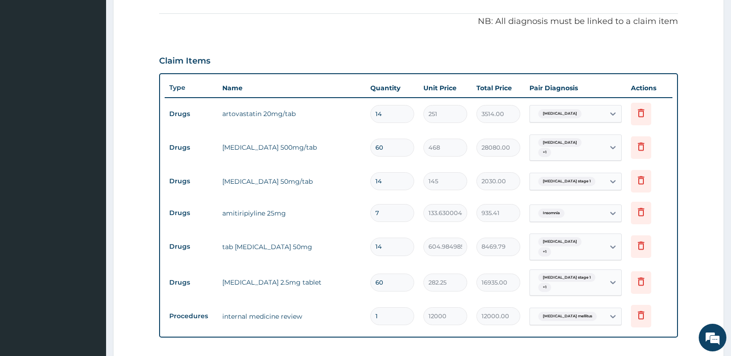
type input "1"
type input "282.25"
type input "14"
type input "3951.50"
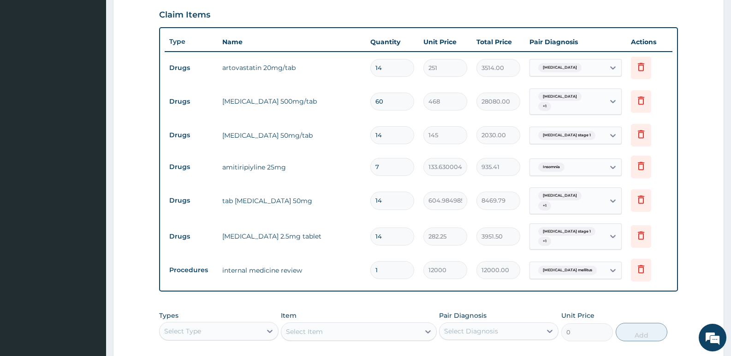
drag, startPoint x: 395, startPoint y: 236, endPoint x: 293, endPoint y: 232, distance: 102.0
click at [293, 232] on tr "Drugs bisoprolol 2.5mg tablet 14 282.25 3951.50 Hypertension stage 1 + 1 Delete" at bounding box center [419, 237] width 508 height 36
type input "3"
type input "846.75"
type input "30"
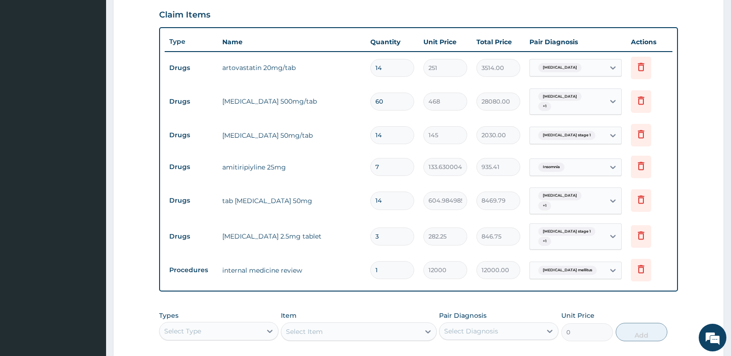
type input "8467.50"
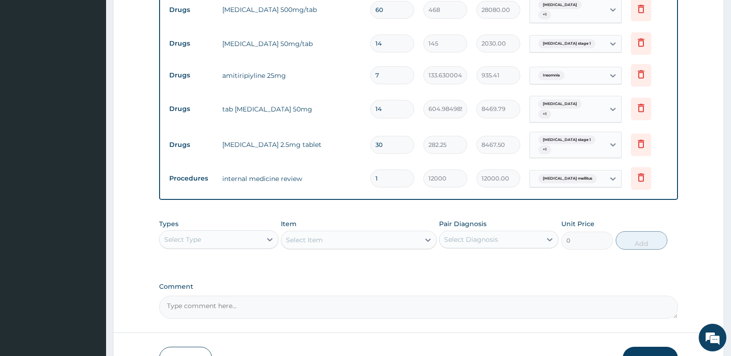
scroll to position [408, 0]
type input "30"
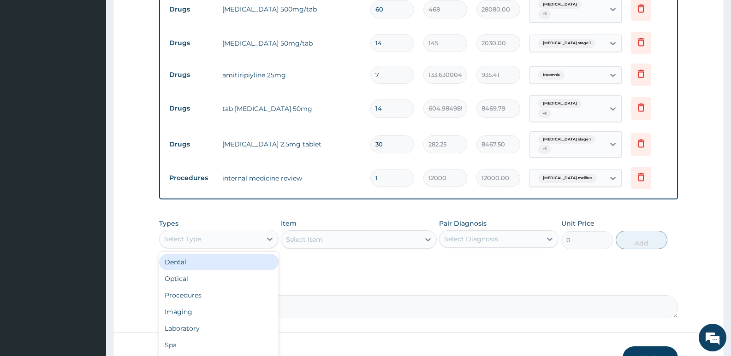
click at [212, 245] on div "Select Type" at bounding box center [211, 239] width 102 height 15
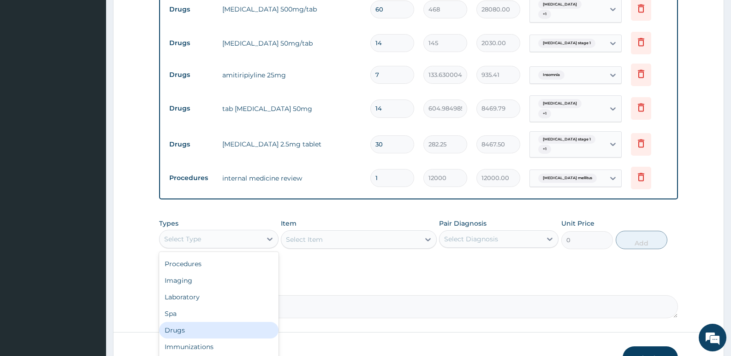
click at [195, 328] on div "Drugs" at bounding box center [218, 330] width 119 height 17
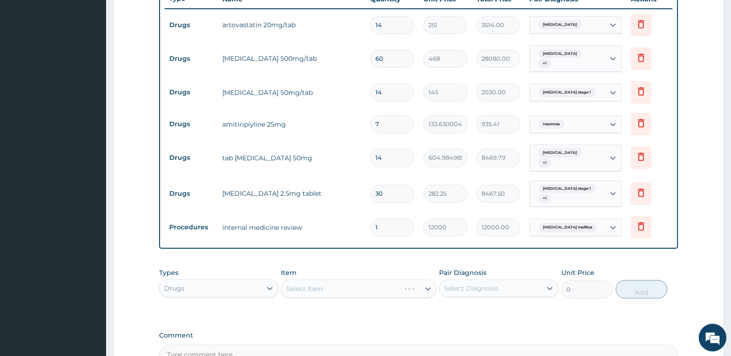
scroll to position [224, 0]
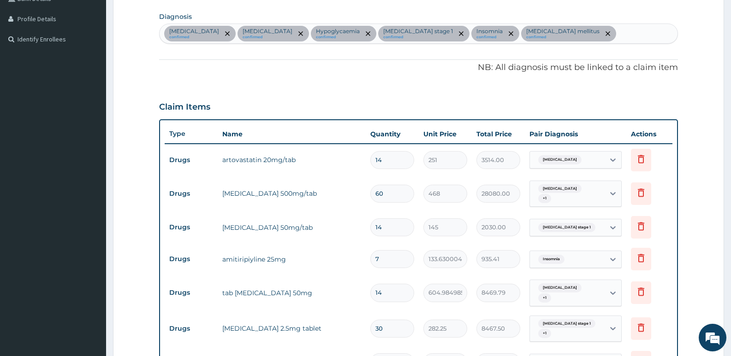
click at [598, 31] on div "Hyperlipidemia confirmed Type 1 diabetes mellitus confirmed Hypoglycaemia confi…" at bounding box center [419, 33] width 518 height 19
type input "MYALFG"
type input "MYALGIA"
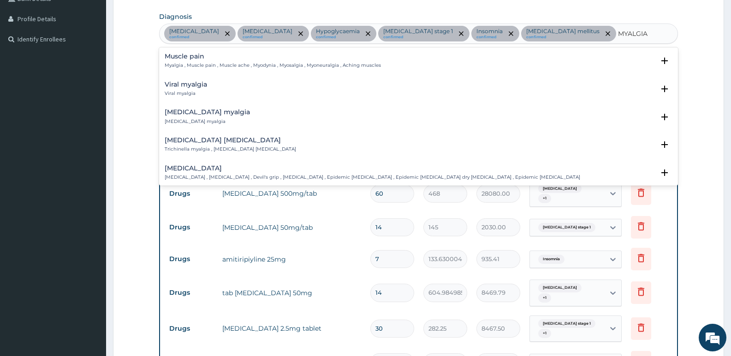
click at [217, 63] on p "Myalgia , Muscle pain , Muscle ache , Myodynia , Myosalgia , Myoneuralgia , Ach…" at bounding box center [273, 65] width 216 height 6
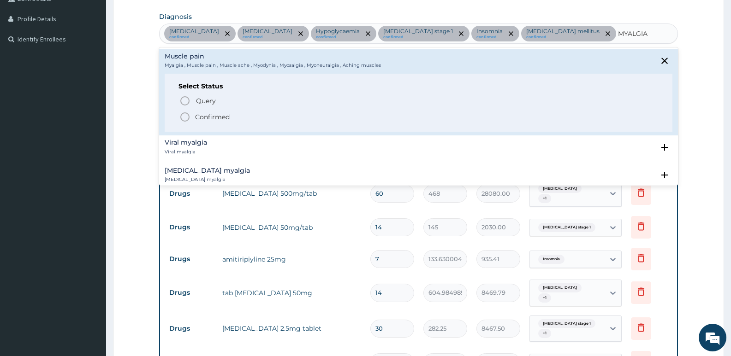
click at [212, 119] on p "Confirmed" at bounding box center [212, 117] width 35 height 9
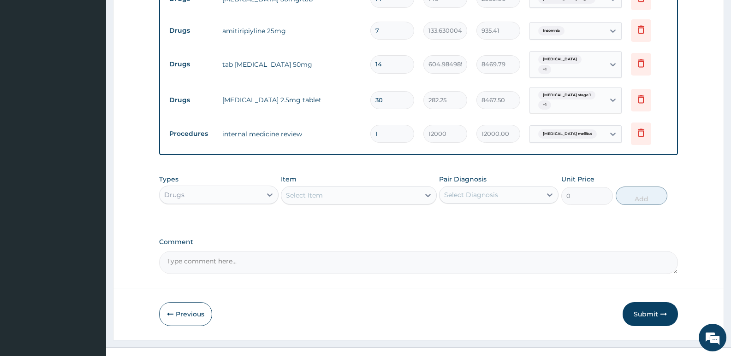
scroll to position [467, 0]
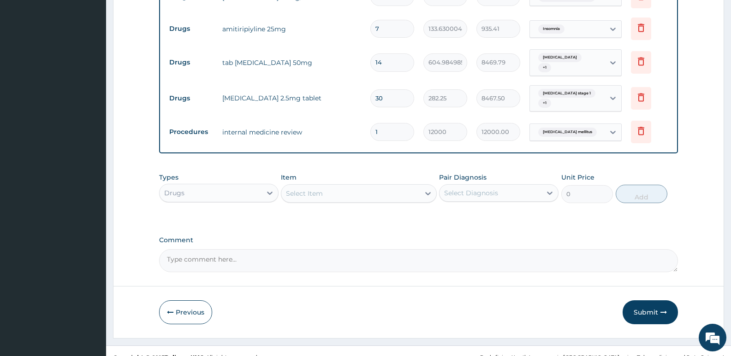
click at [356, 186] on div "Select Item" at bounding box center [350, 193] width 138 height 15
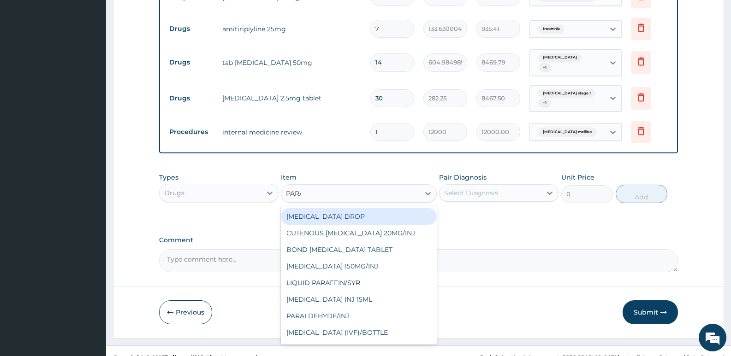
type input "PARACE"
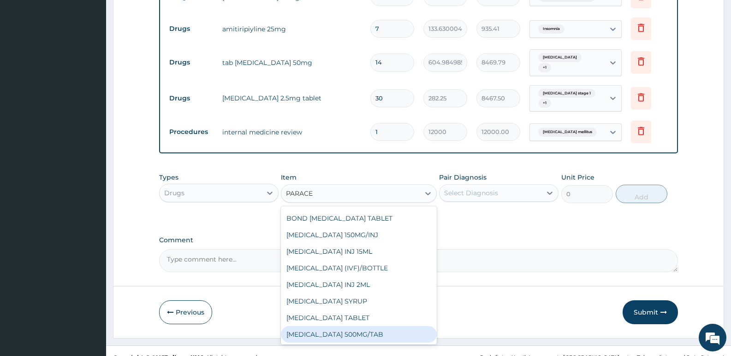
click at [382, 327] on div "PARACETAMOL 500MG/TAB" at bounding box center [358, 335] width 155 height 17
type input "22.625"
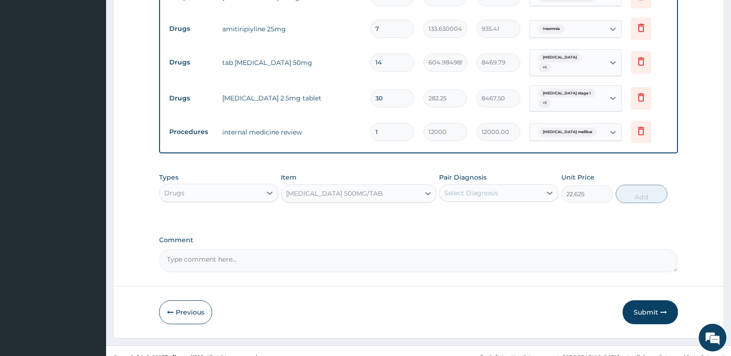
click at [489, 189] on div "Select Diagnosis" at bounding box center [471, 193] width 54 height 9
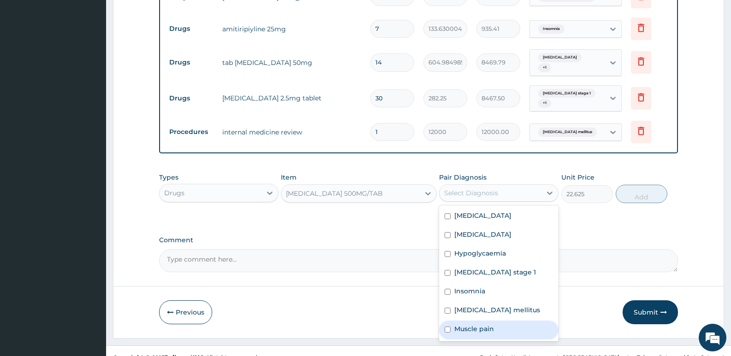
click at [489, 321] on div "Muscle pain" at bounding box center [498, 330] width 119 height 19
checkbox input "true"
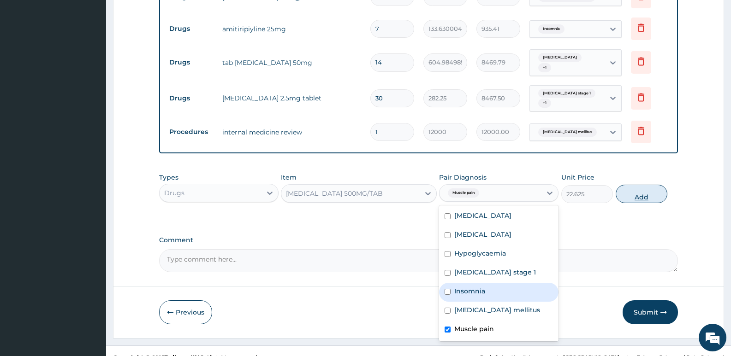
click at [646, 190] on button "Add" at bounding box center [642, 194] width 52 height 18
type input "0"
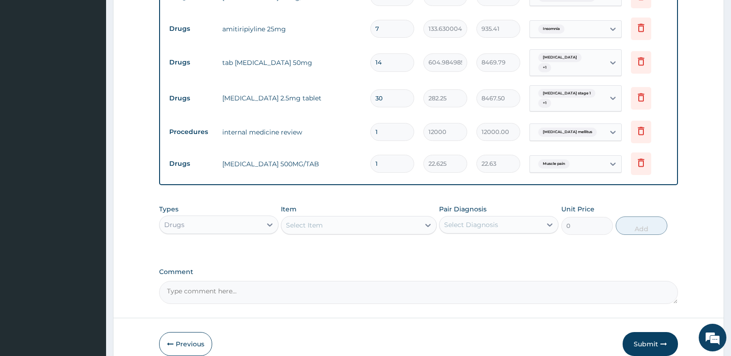
type input "18"
type input "407.25"
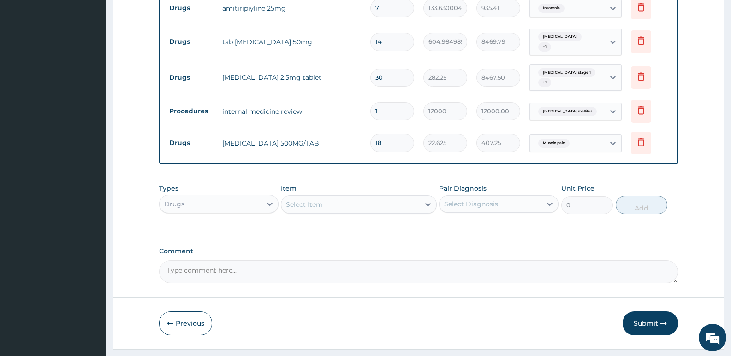
scroll to position [499, 0]
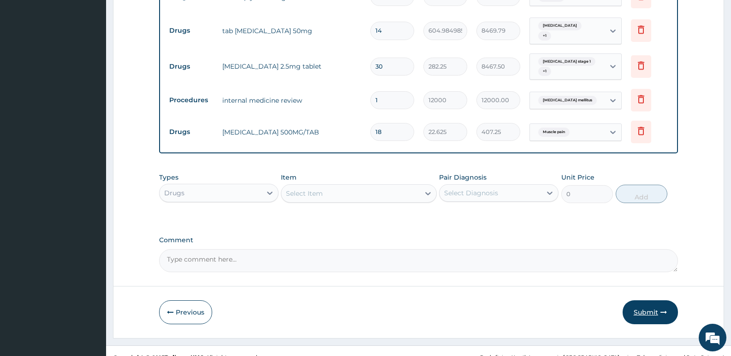
type input "18"
click at [641, 301] on button "Submit" at bounding box center [650, 313] width 55 height 24
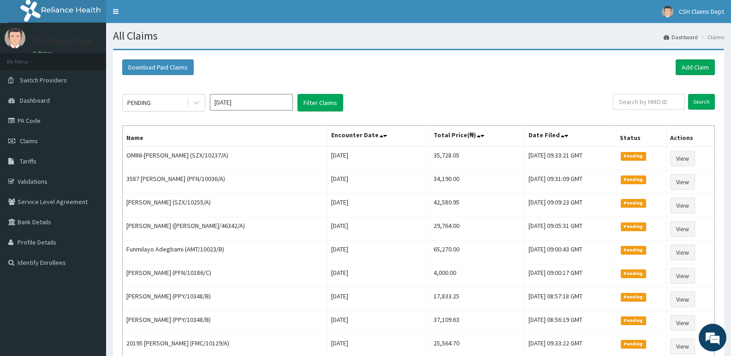
click at [702, 59] on div "Download Paid Claims Add Claim" at bounding box center [419, 67] width 602 height 25
click at [694, 60] on link "Add Claim" at bounding box center [695, 67] width 39 height 16
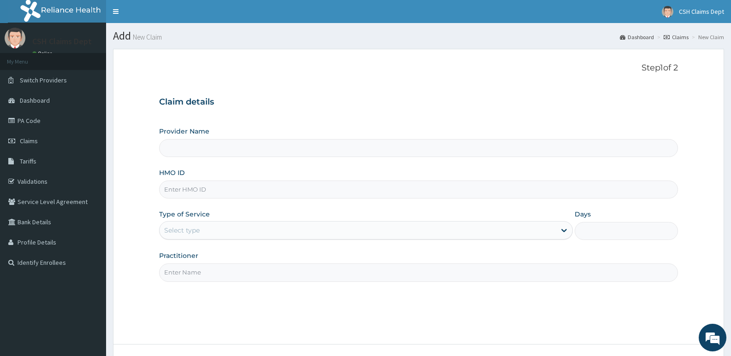
type input "Crystal Specialist Hospital"
click at [246, 184] on input "HMO ID" at bounding box center [418, 190] width 519 height 18
type input "FMD/10129/9"
click at [252, 228] on div "Select type" at bounding box center [358, 230] width 396 height 15
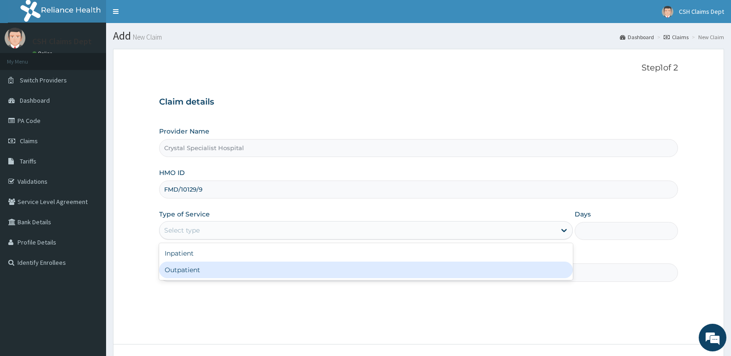
click at [215, 270] on div "Outpatient" at bounding box center [365, 270] width 413 height 17
type input "1"
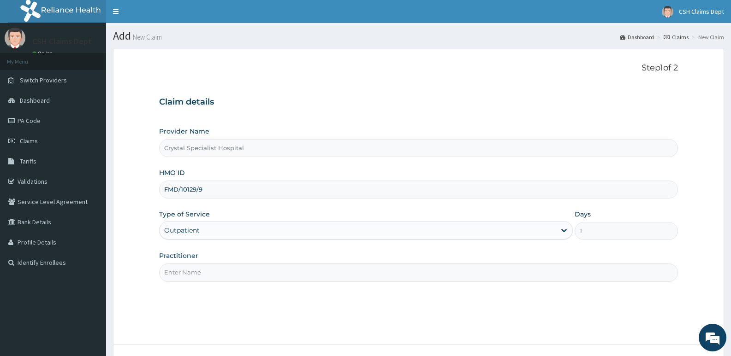
click at [201, 277] on input "Practitioner" at bounding box center [418, 273] width 519 height 18
drag, startPoint x: 200, startPoint y: 269, endPoint x: 97, endPoint y: 266, distance: 103.3
click at [97, 266] on div "R EL Toggle navigation CSH Claims Dept CSH Claims Dept - [EMAIL_ADDRESS][DOMAIN…" at bounding box center [365, 214] width 731 height 428
type input "[PERSON_NAME]"
drag, startPoint x: 209, startPoint y: 191, endPoint x: 200, endPoint y: 190, distance: 9.3
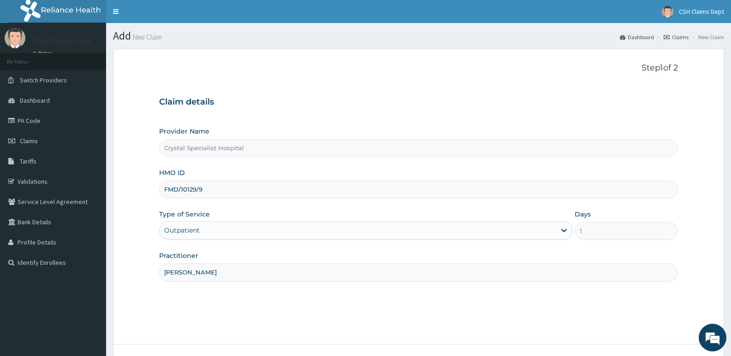
click at [200, 190] on input "FMD/10129/9" at bounding box center [418, 190] width 519 height 18
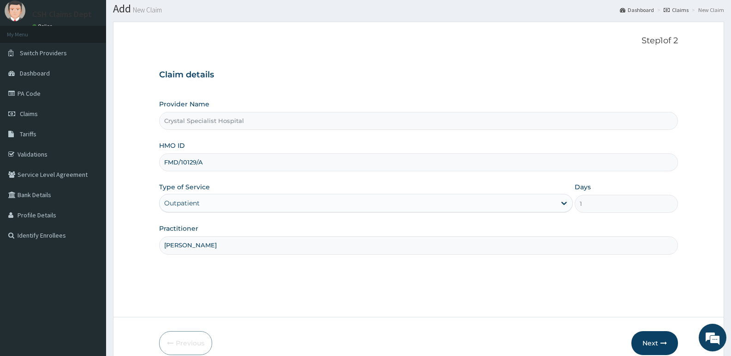
scroll to position [71, 0]
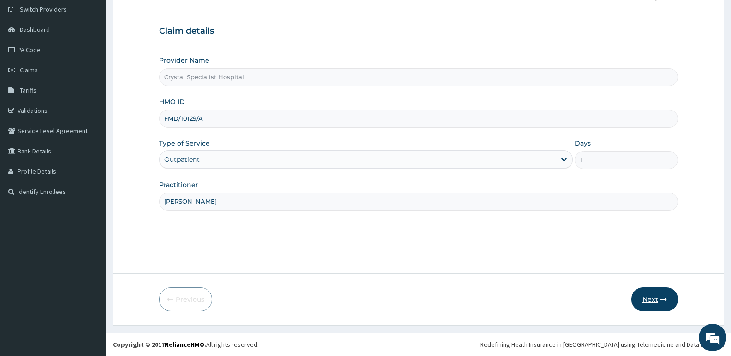
type input "FMD/10129/A"
click at [651, 299] on button "Next" at bounding box center [654, 300] width 47 height 24
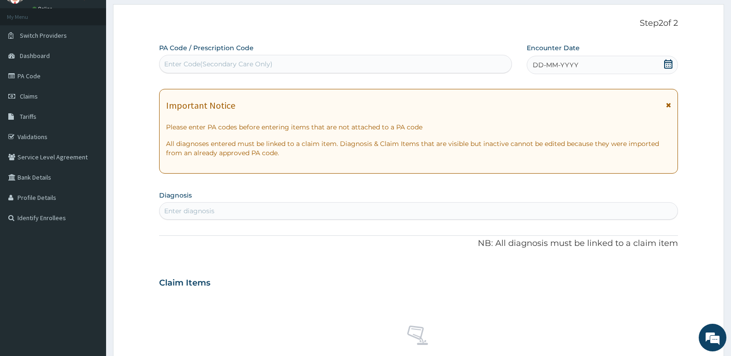
scroll to position [0, 0]
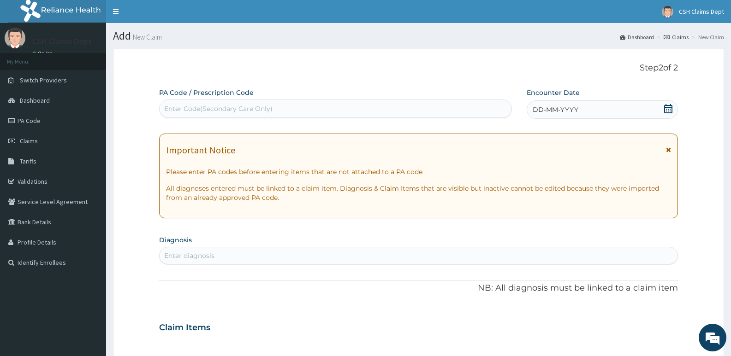
click at [667, 106] on icon at bounding box center [668, 108] width 9 height 9
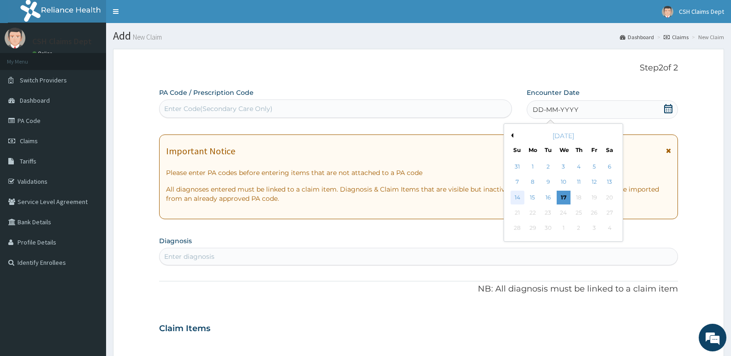
click at [520, 196] on div "14" at bounding box center [518, 198] width 14 height 14
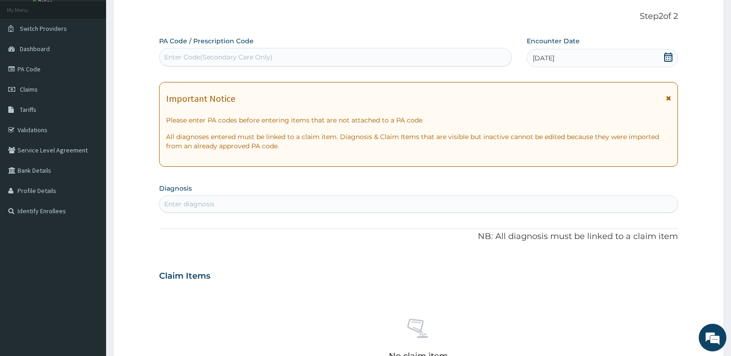
scroll to position [184, 0]
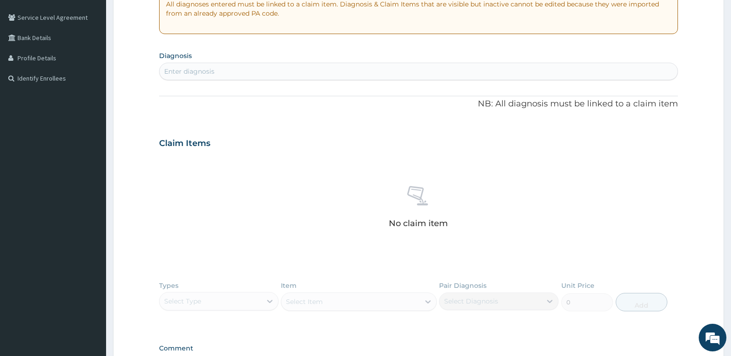
click at [182, 74] on div "Enter diagnosis" at bounding box center [189, 71] width 50 height 9
type input "DYSLIP"
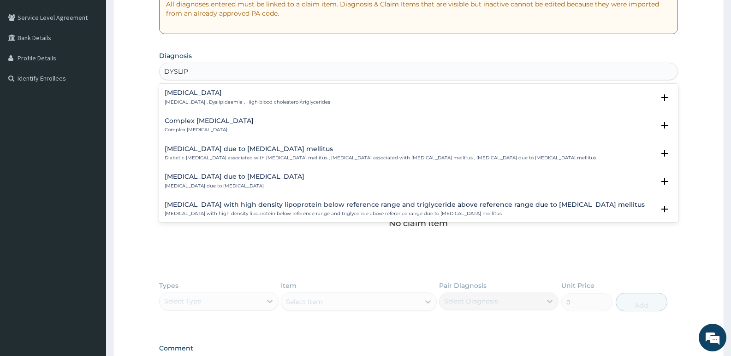
click at [206, 101] on p "[MEDICAL_DATA] , Dyslipidaemia , High blood cholesterol/triglycerides" at bounding box center [248, 102] width 166 height 6
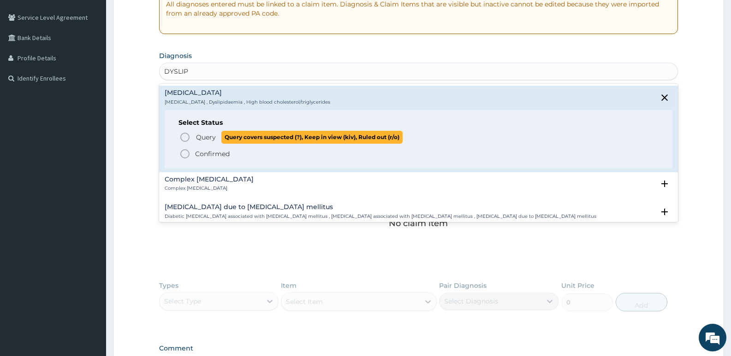
click at [196, 140] on span "Query" at bounding box center [206, 137] width 20 height 9
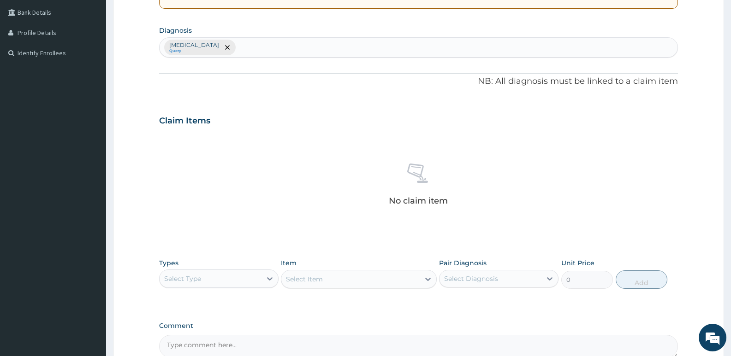
scroll to position [309, 0]
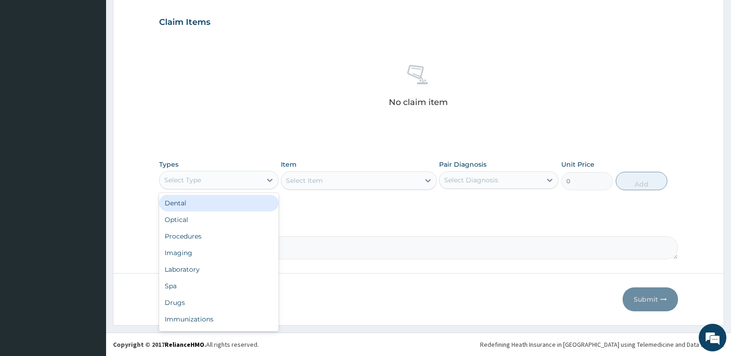
click at [203, 186] on div "Select Type" at bounding box center [211, 180] width 102 height 15
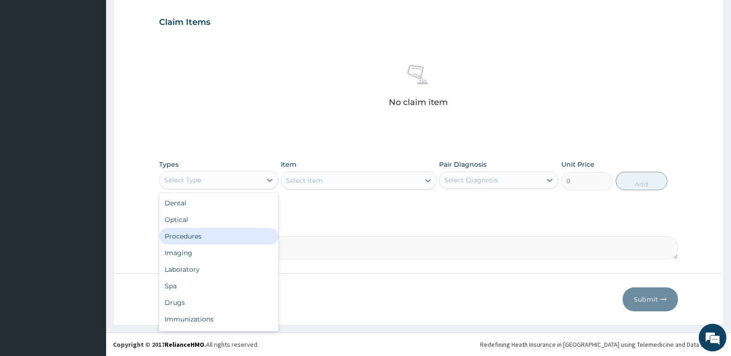
click at [193, 236] on div "Procedures" at bounding box center [218, 236] width 119 height 17
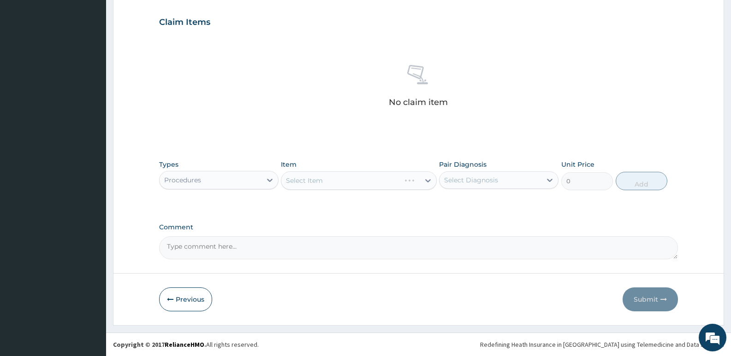
click at [343, 183] on div "Select Item" at bounding box center [358, 181] width 155 height 18
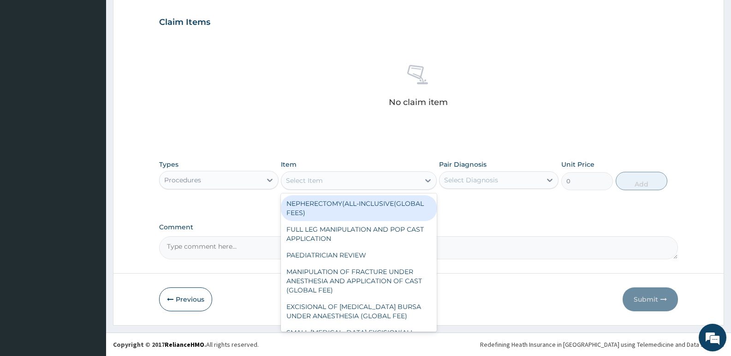
click at [317, 178] on div "Select Item" at bounding box center [304, 180] width 37 height 9
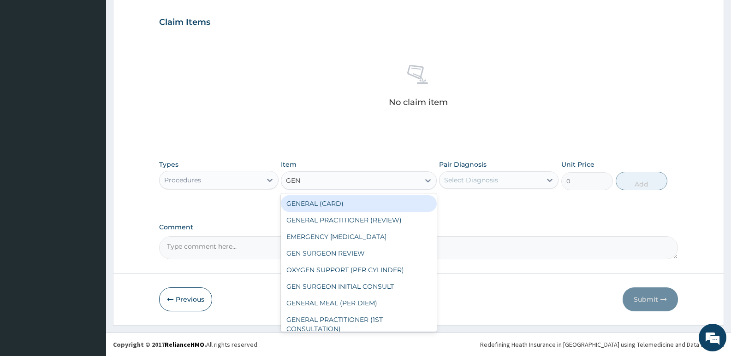
type input "GENE"
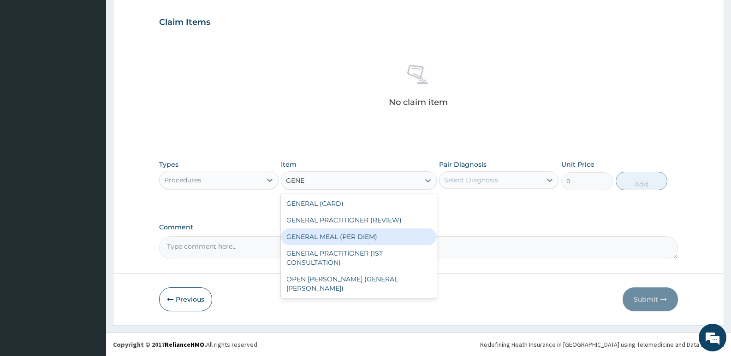
click at [356, 229] on div "GENERAL MEAL (PER DIEM)" at bounding box center [358, 237] width 155 height 17
type input "5090"
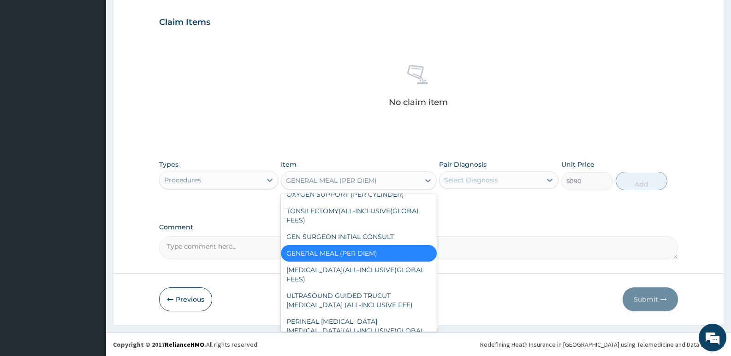
drag, startPoint x: 398, startPoint y: 178, endPoint x: 236, endPoint y: 163, distance: 162.6
click at [236, 163] on div "Types Procedures Item option GENERAL MEAL (PER DIEM), selected. option GENERAL …" at bounding box center [418, 175] width 519 height 40
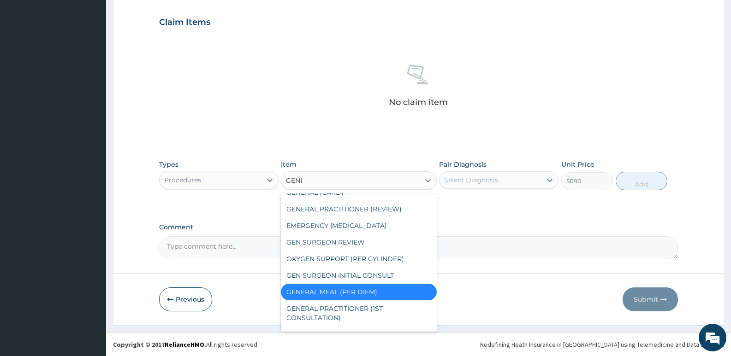
scroll to position [0, 0]
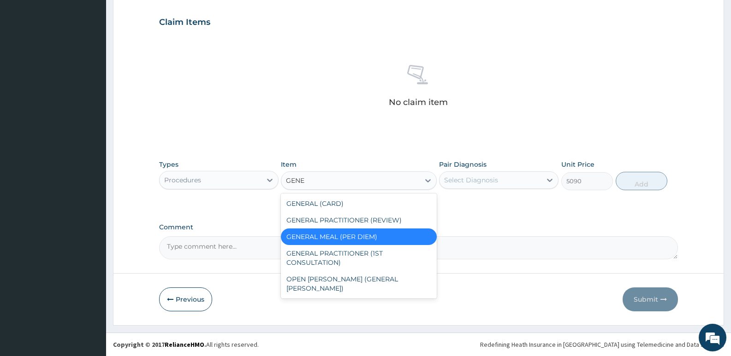
type input "GENER"
click at [343, 218] on div "GENERAL PRACTITIONER (REVIEW)" at bounding box center [358, 220] width 155 height 17
type input "2080"
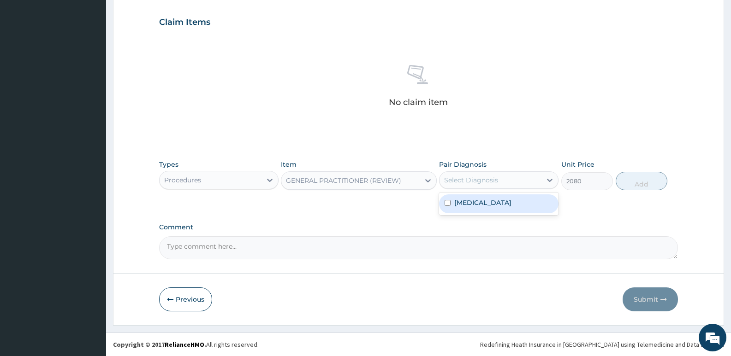
click at [473, 184] on div "Select Diagnosis" at bounding box center [471, 180] width 54 height 9
click at [470, 197] on div "[MEDICAL_DATA]" at bounding box center [498, 204] width 119 height 19
checkbox input "true"
click at [640, 186] on button "Add" at bounding box center [642, 181] width 52 height 18
type input "0"
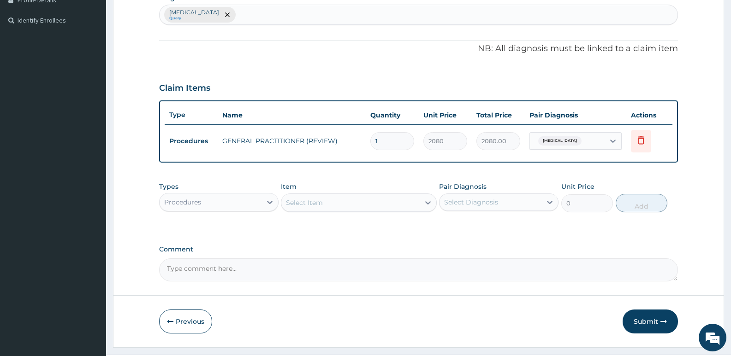
scroll to position [265, 0]
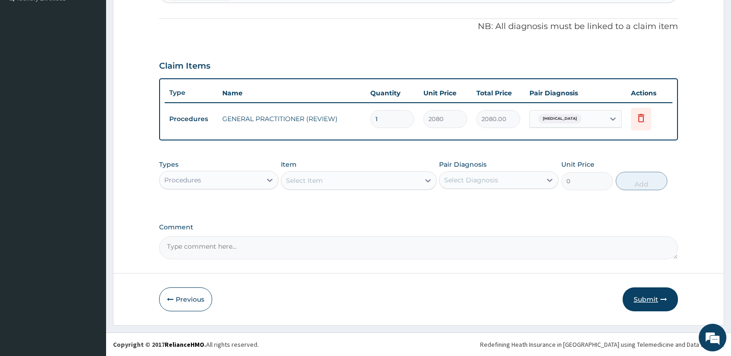
click at [642, 300] on button "Submit" at bounding box center [650, 300] width 55 height 24
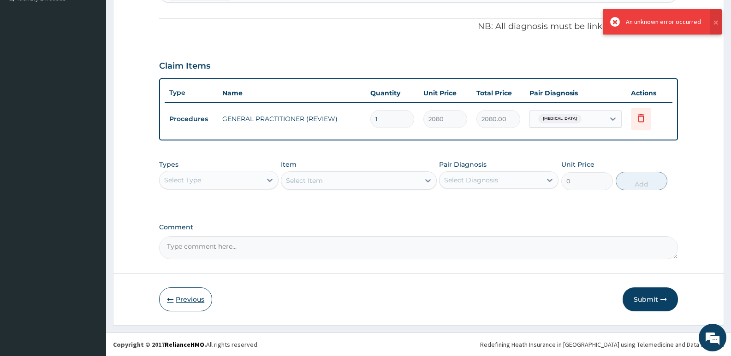
click at [187, 303] on button "Previous" at bounding box center [185, 300] width 53 height 24
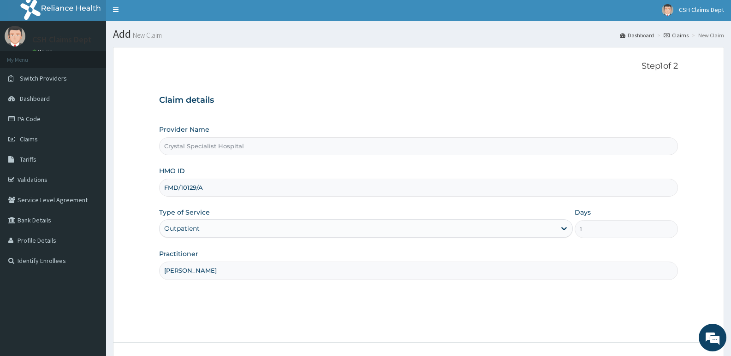
scroll to position [0, 0]
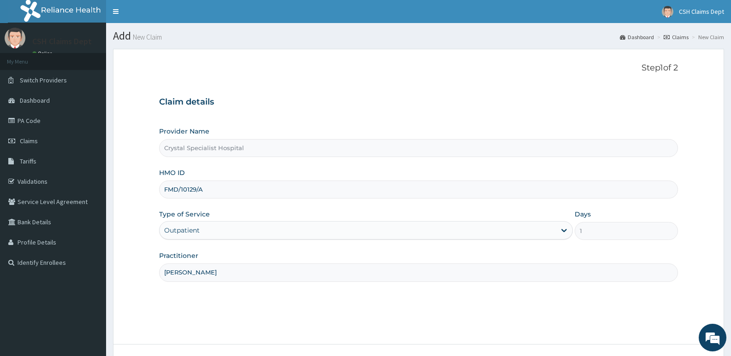
click at [175, 188] on input "FMD/10129/A" at bounding box center [418, 190] width 519 height 18
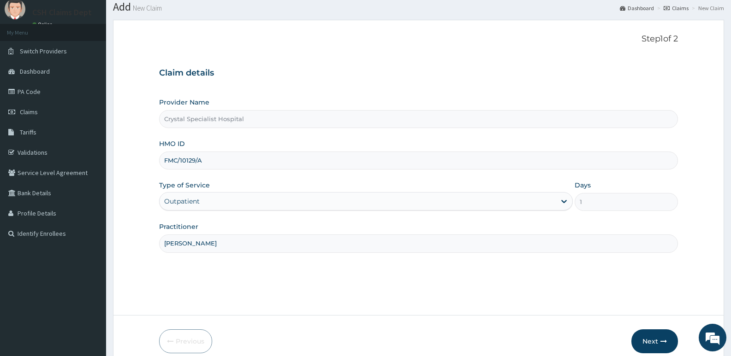
scroll to position [71, 0]
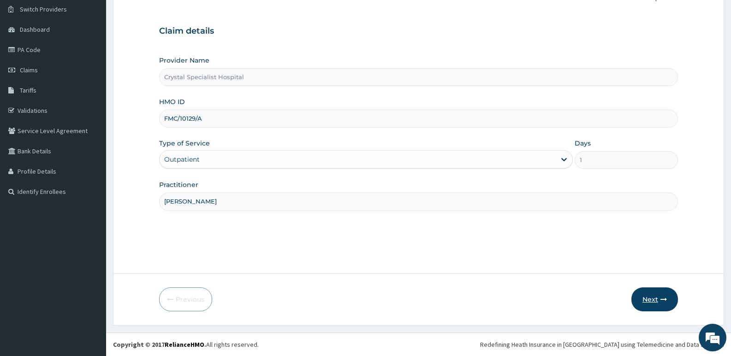
type input "FMC/10129/A"
click at [653, 297] on button "Next" at bounding box center [654, 300] width 47 height 24
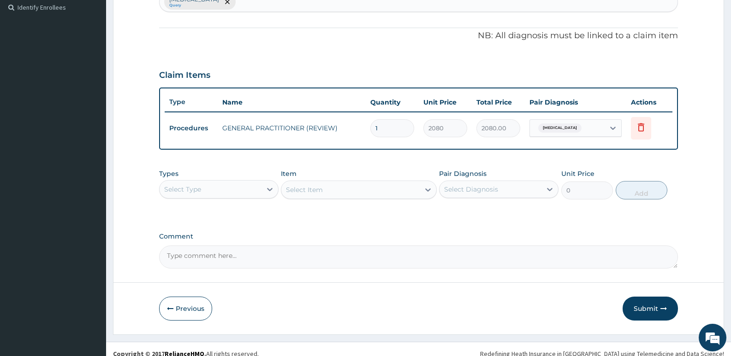
drag, startPoint x: 642, startPoint y: 301, endPoint x: 621, endPoint y: 223, distance: 81.3
click at [642, 299] on button "Submit" at bounding box center [650, 309] width 55 height 24
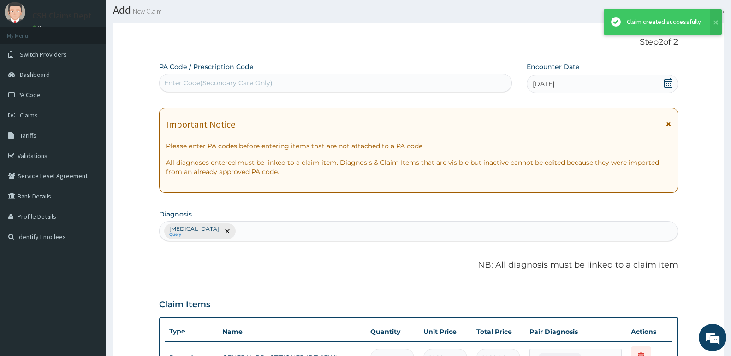
scroll to position [255, 0]
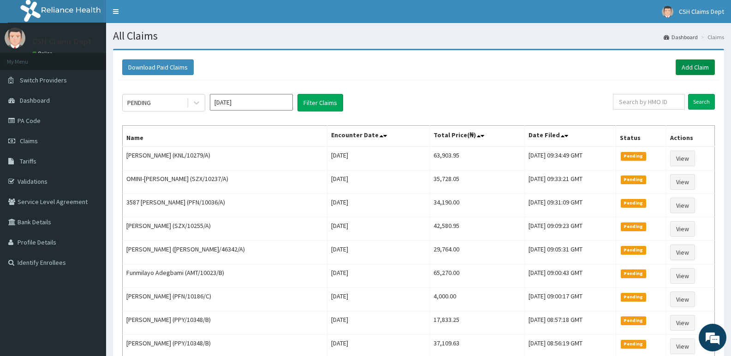
click at [695, 66] on link "Add Claim" at bounding box center [695, 67] width 39 height 16
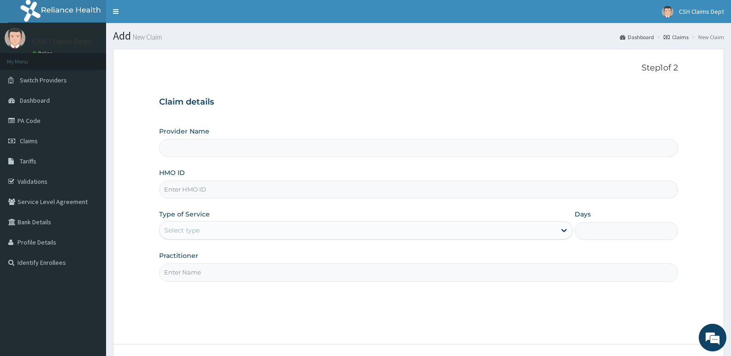
type input "Crystal Specialist Hospital"
click at [230, 190] on input "HMO ID" at bounding box center [418, 190] width 519 height 18
type input "GES/10004/A"
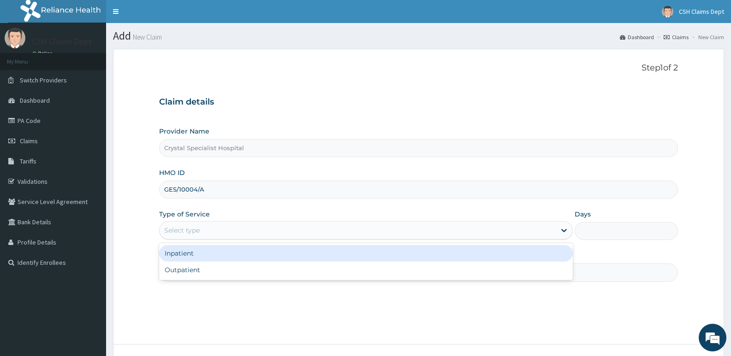
click at [244, 222] on div "Select type" at bounding box center [365, 230] width 413 height 18
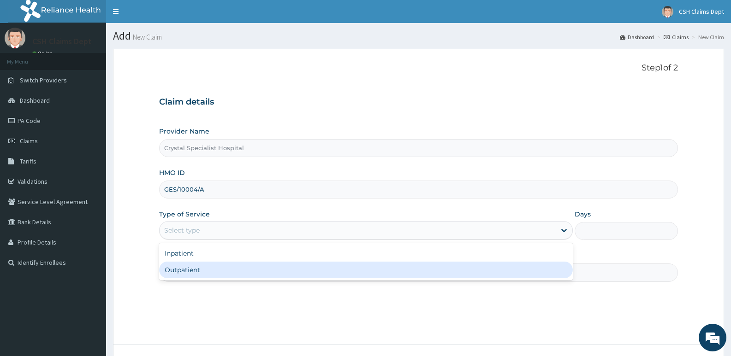
click at [222, 270] on div "Outpatient" at bounding box center [365, 270] width 413 height 17
type input "1"
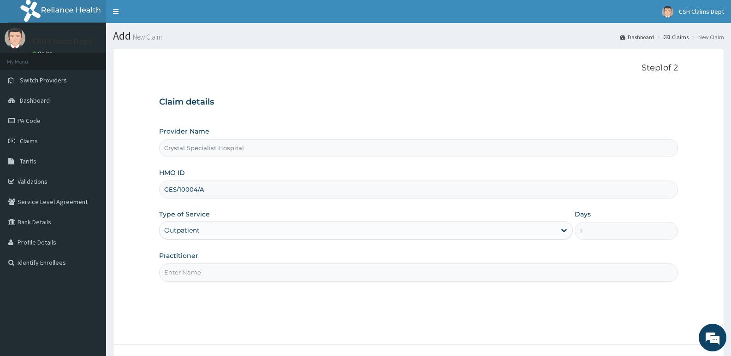
click at [193, 275] on input "Practitioner" at bounding box center [418, 273] width 519 height 18
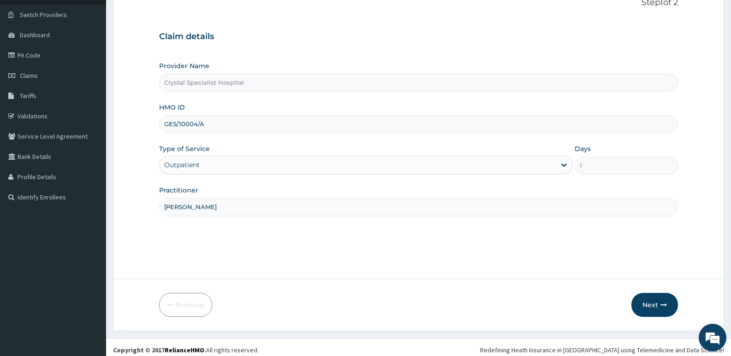
scroll to position [71, 0]
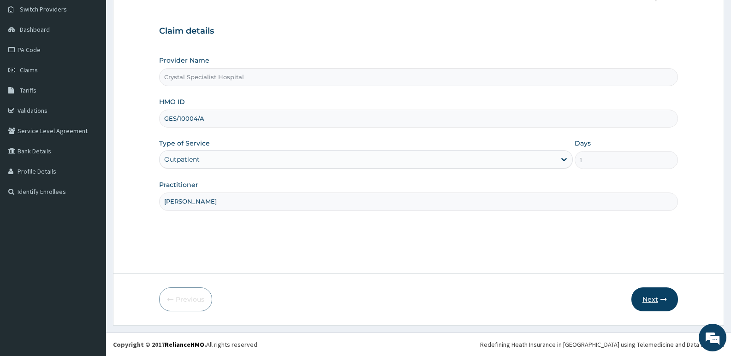
type input "[PERSON_NAME]"
click at [646, 304] on button "Next" at bounding box center [654, 300] width 47 height 24
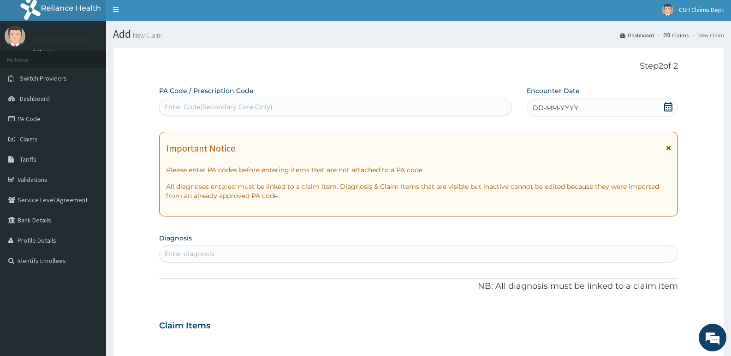
scroll to position [0, 0]
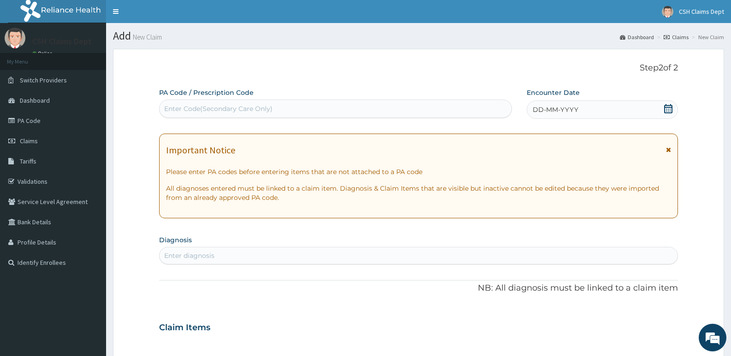
click at [342, 117] on div "Enter Code(Secondary Care Only)" at bounding box center [335, 109] width 353 height 18
type input "PA/1C5232"
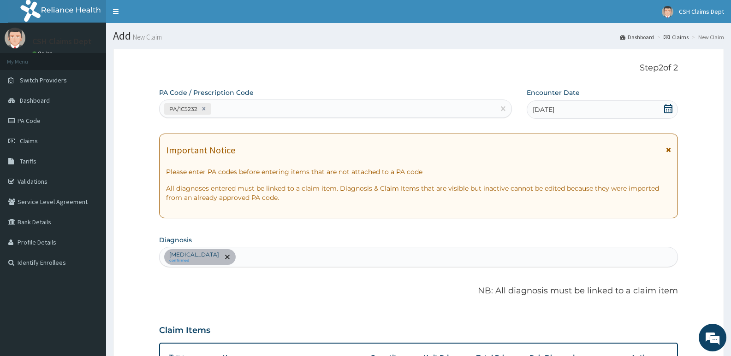
scroll to position [206, 0]
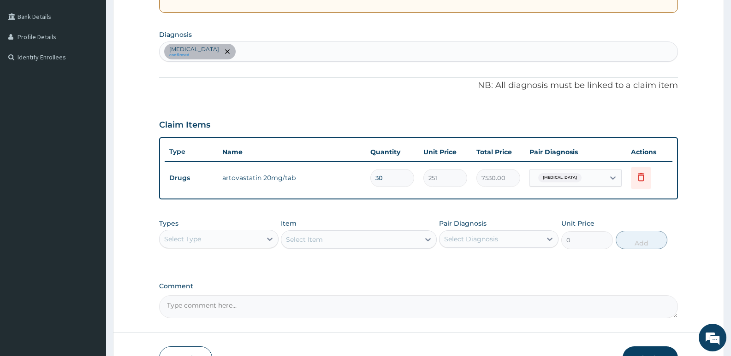
click at [197, 237] on div "Select Type" at bounding box center [182, 239] width 37 height 9
click at [192, 298] on div "Procedures" at bounding box center [218, 295] width 119 height 17
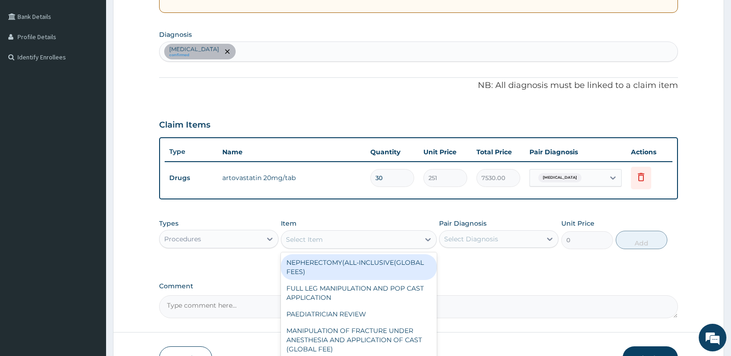
click at [331, 238] on div "Select Item" at bounding box center [350, 239] width 138 height 15
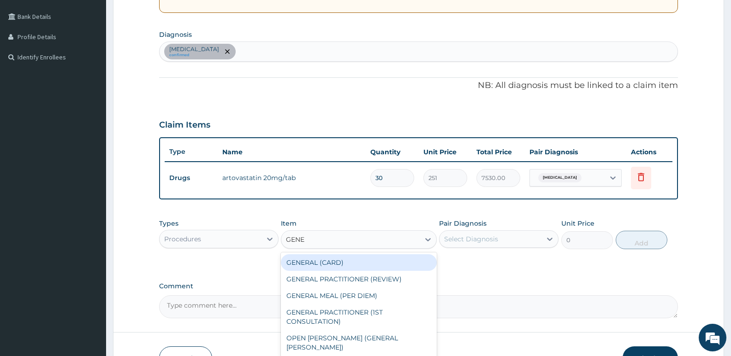
type input "GENER"
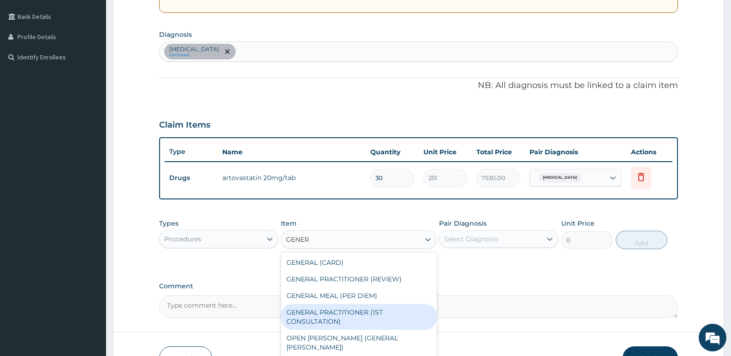
drag, startPoint x: 363, startPoint y: 308, endPoint x: 436, endPoint y: 44, distance: 273.7
click at [372, 290] on div "GENERAL (CARD) GENERAL PRACTITIONER (REVIEW) GENERAL MEAL (PER DIEM) GENERAL PR…" at bounding box center [358, 305] width 155 height 105
click at [375, 314] on div "GENERAL PRACTITIONER (1ST CONSULTATION)" at bounding box center [358, 317] width 155 height 26
type input "3490"
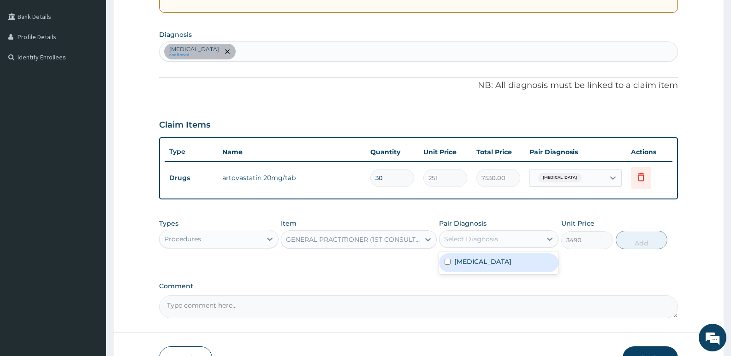
click at [460, 243] on div "Select Diagnosis" at bounding box center [471, 239] width 54 height 9
click at [459, 261] on label "Hyperlipidemia" at bounding box center [482, 261] width 57 height 9
checkbox input "true"
click at [632, 240] on button "Add" at bounding box center [642, 240] width 52 height 18
type input "0"
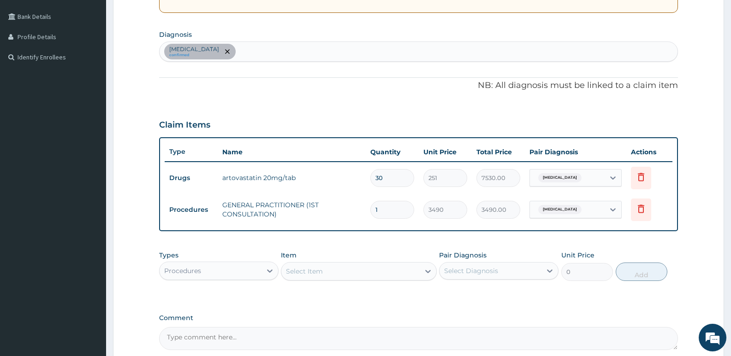
drag, startPoint x: 387, startPoint y: 179, endPoint x: 349, endPoint y: 179, distance: 38.3
click at [361, 182] on tr "Drugs artovastatin 20mg/tab 30 251 7530.00 Hyperlipidemia Delete" at bounding box center [419, 178] width 508 height 32
type input "1"
type input "251.00"
type input "14"
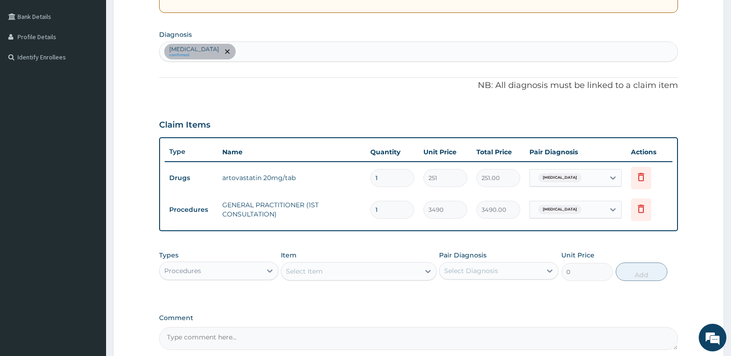
type input "3514.00"
type input "14"
click at [351, 179] on td "artovastatin 20mg/tab" at bounding box center [292, 178] width 148 height 18
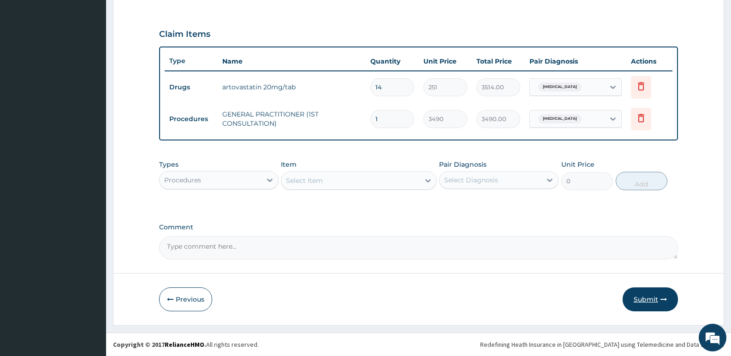
click at [654, 301] on button "Submit" at bounding box center [650, 300] width 55 height 24
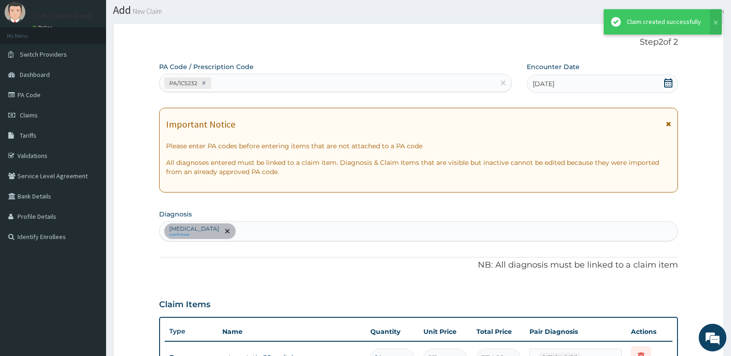
scroll to position [297, 0]
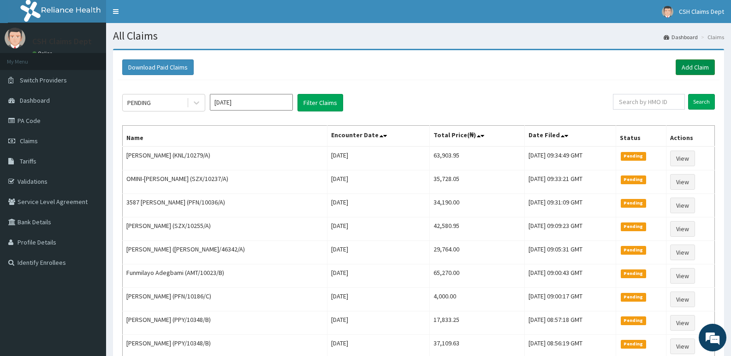
click at [697, 68] on link "Add Claim" at bounding box center [695, 67] width 39 height 16
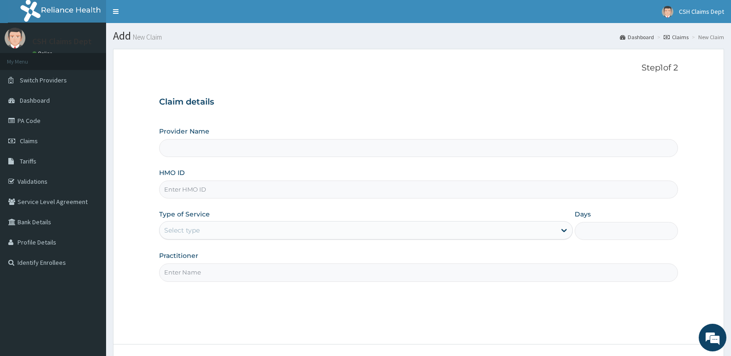
type input "Crystal Specialist Hospital"
